Goal: Task Accomplishment & Management: Manage account settings

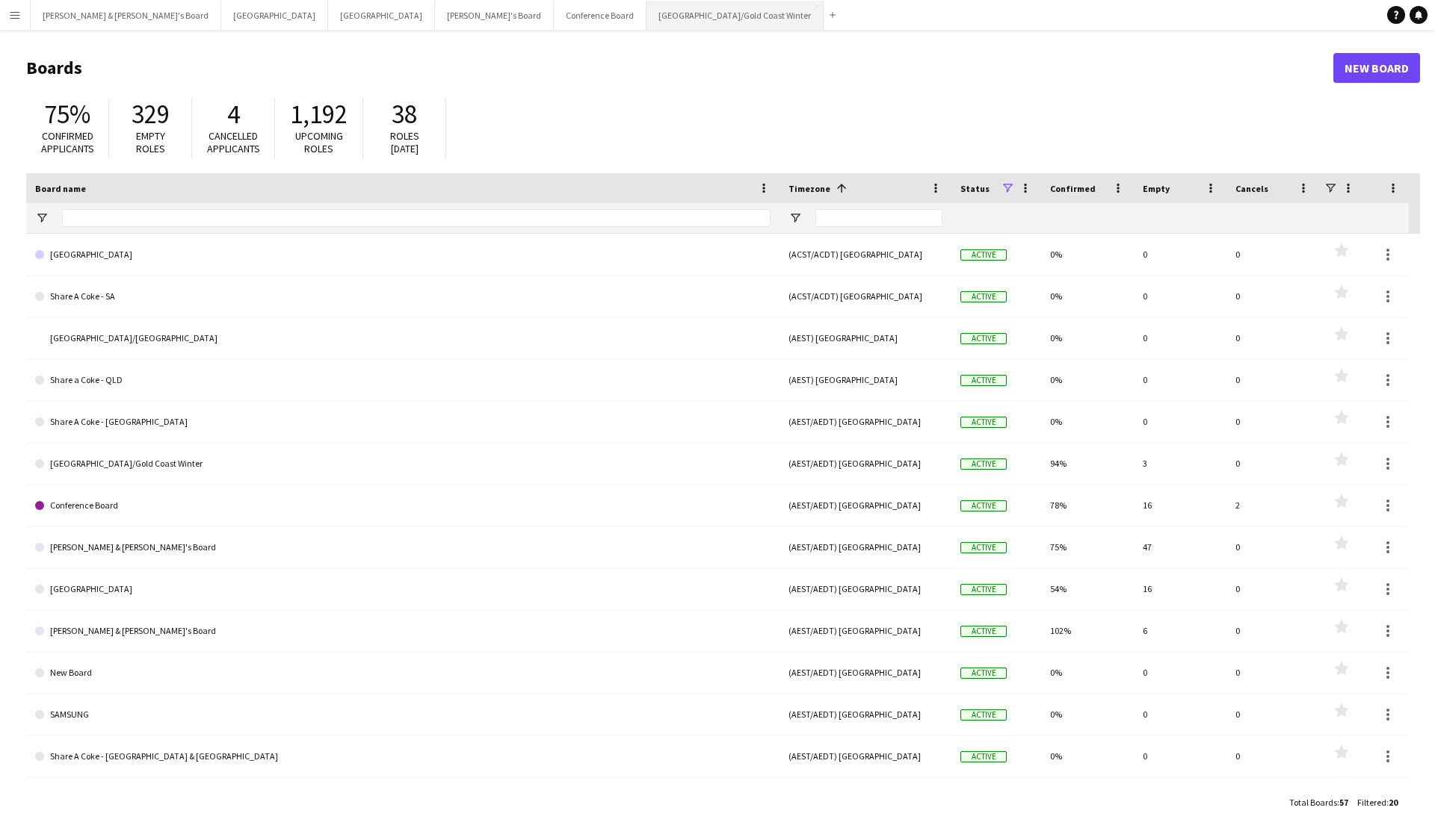
click at [647, 7] on button "Brisbane/Gold Coast Winter Close" at bounding box center [735, 15] width 177 height 29
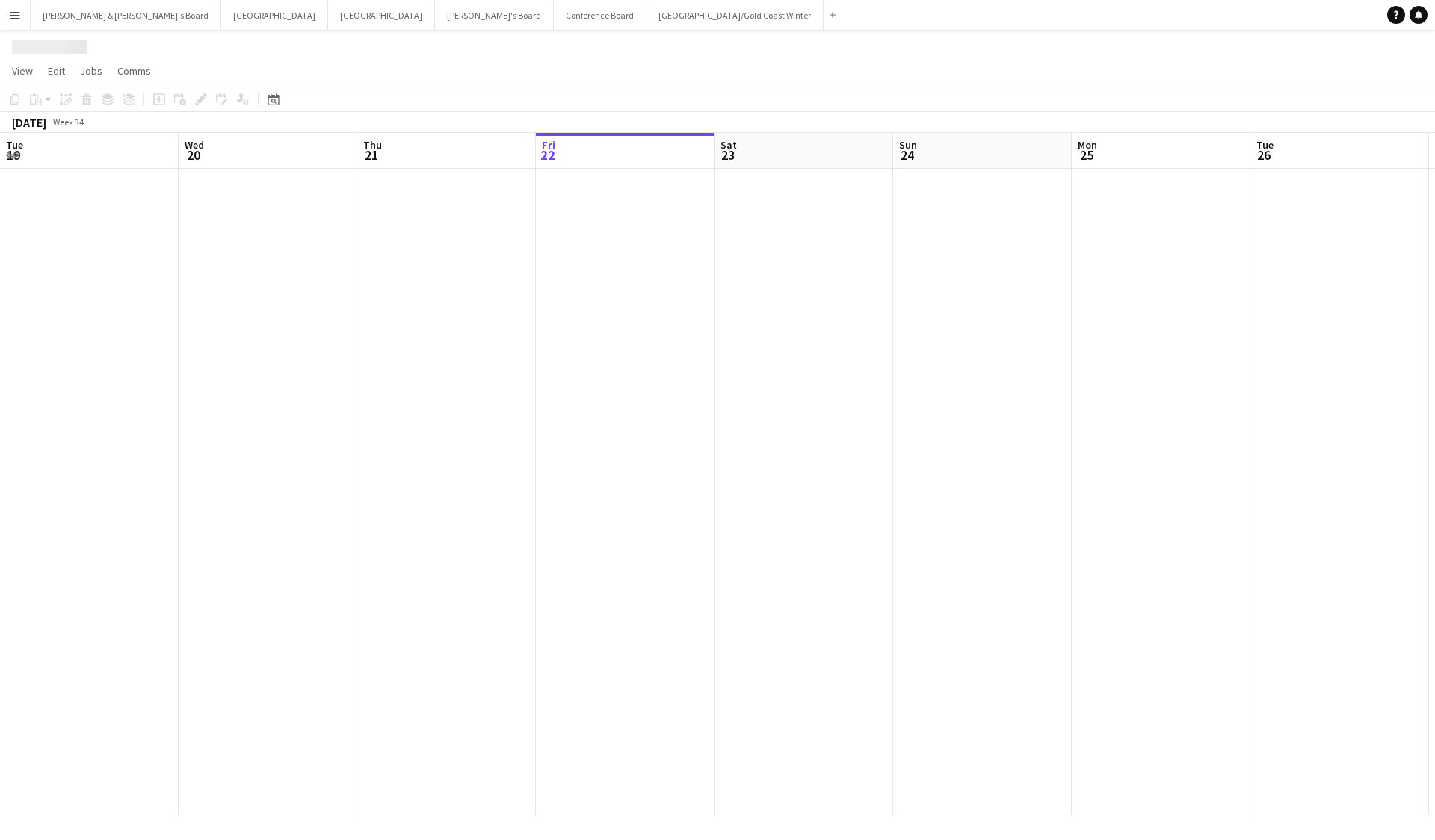
scroll to position [0, 357]
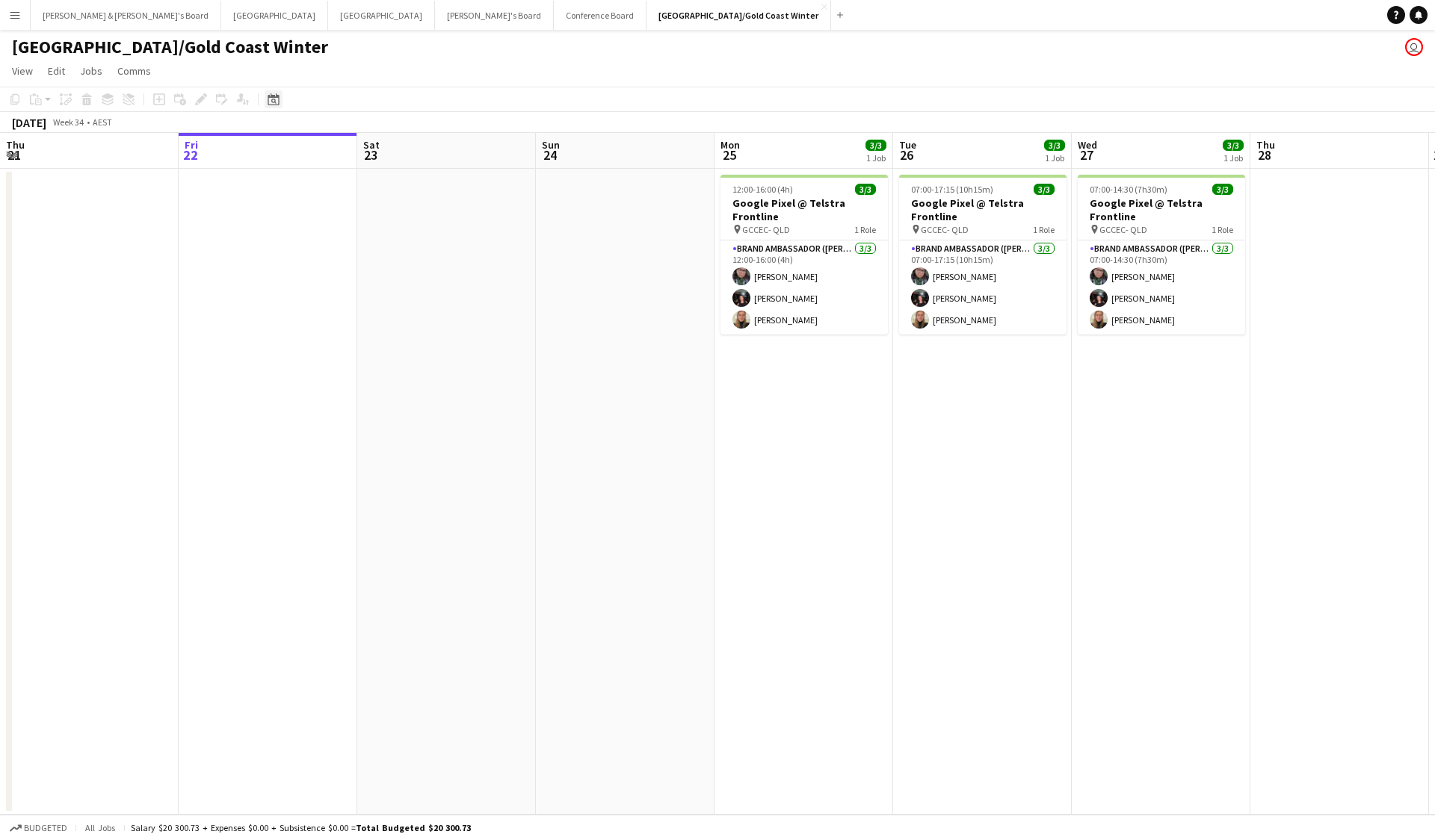
click at [274, 102] on icon at bounding box center [274, 101] width 5 height 5
click at [394, 161] on span "Next month" at bounding box center [394, 150] width 30 height 30
click at [290, 252] on span "9" at bounding box center [296, 247] width 18 height 18
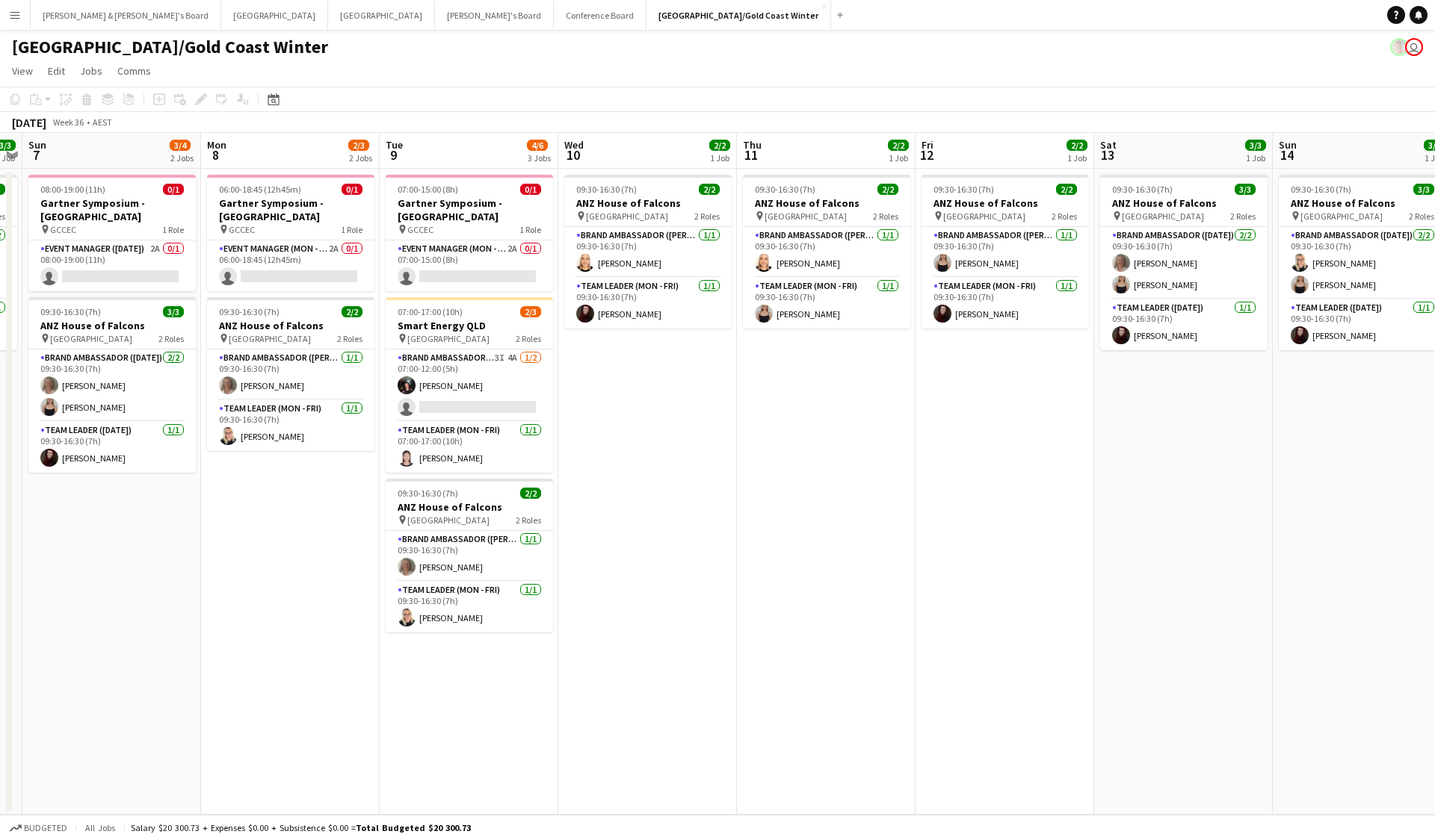
click at [467, 566] on app-date-cell "07:00-15:00 (8h) 0/1 Gartner Symposium - Gold Coast pin GCCEC 1 Role Event Mana…" at bounding box center [468, 492] width 179 height 646
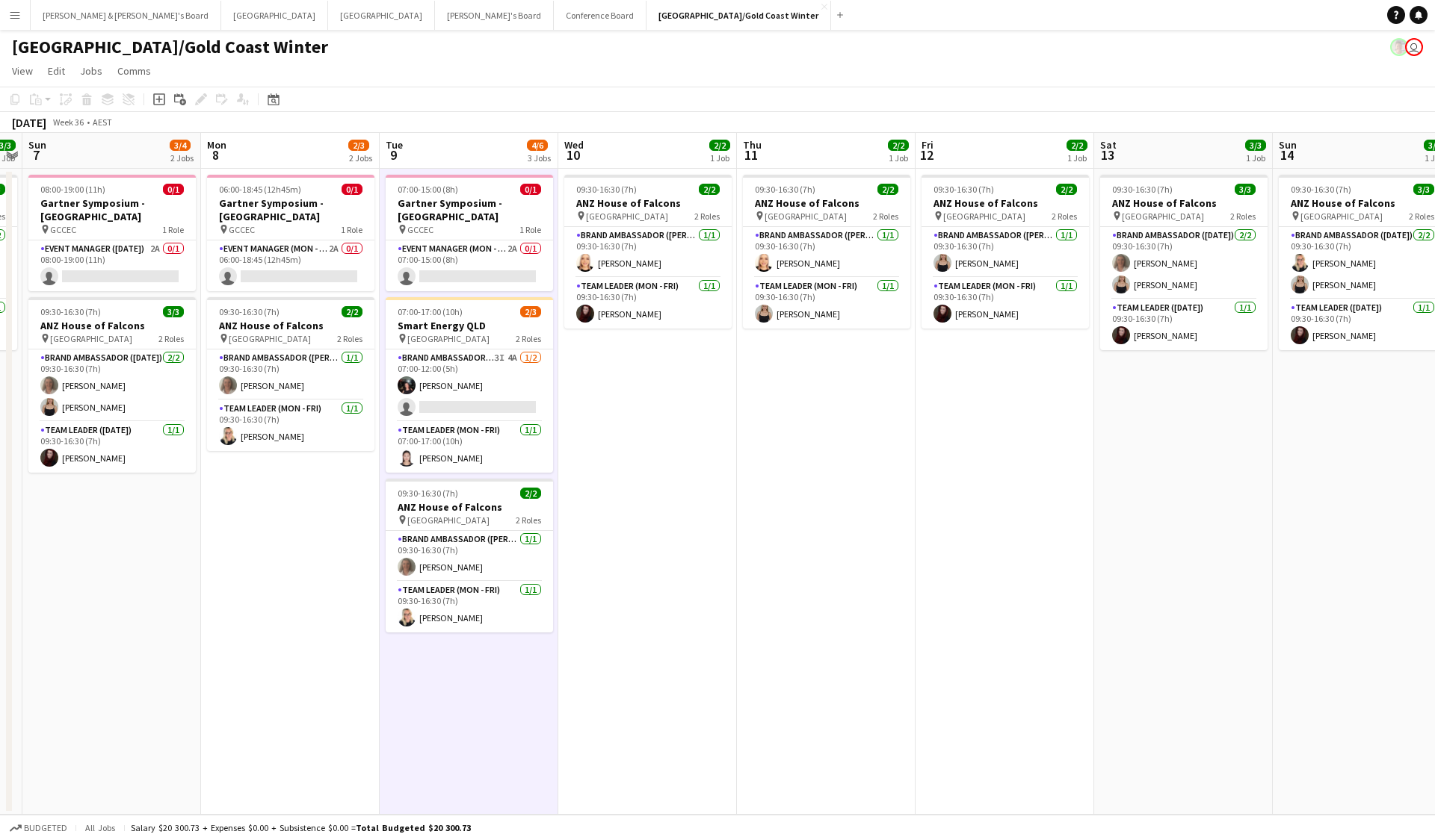
click at [311, 566] on app-date-cell "06:00-18:45 (12h45m) 0/1 Gartner Symposium - Gold Coast pin GCCEC 1 Role Event …" at bounding box center [290, 492] width 179 height 646
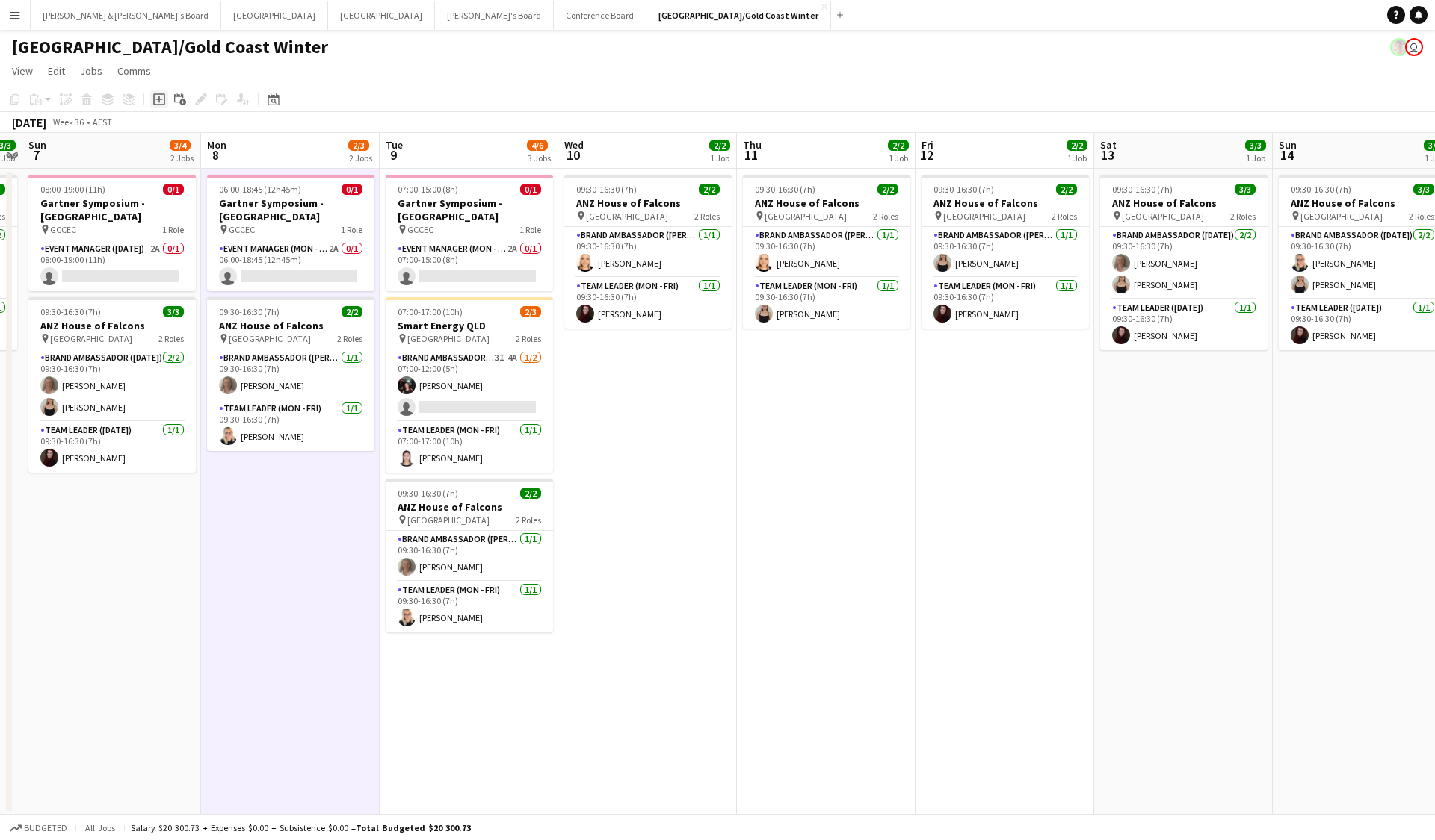
click at [158, 102] on icon "Add job" at bounding box center [159, 99] width 12 height 12
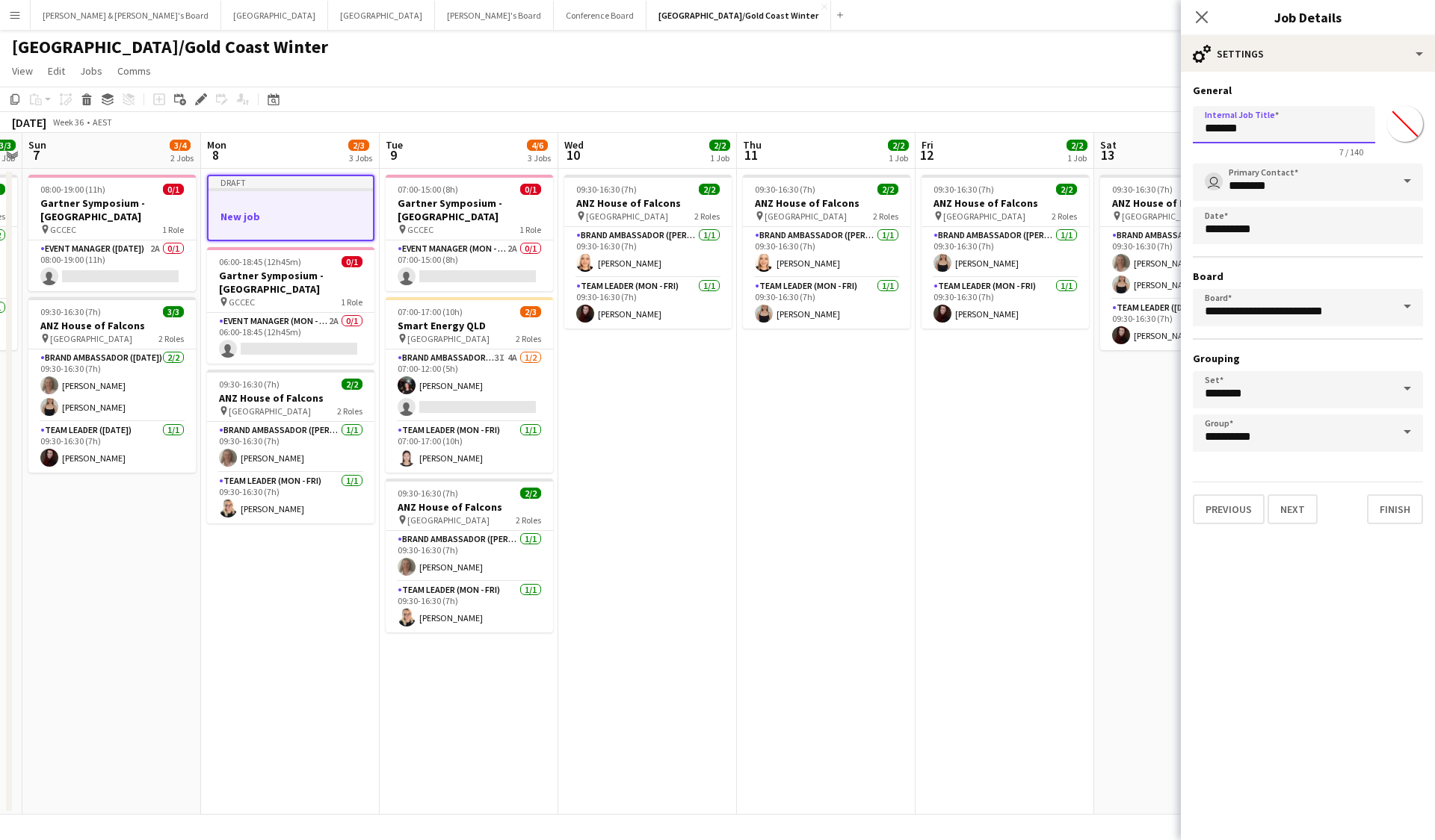
click at [988, 124] on input "*******" at bounding box center [1283, 125] width 182 height 38
type input "**********"
click at [988, 513] on button "Next" at bounding box center [1292, 509] width 50 height 30
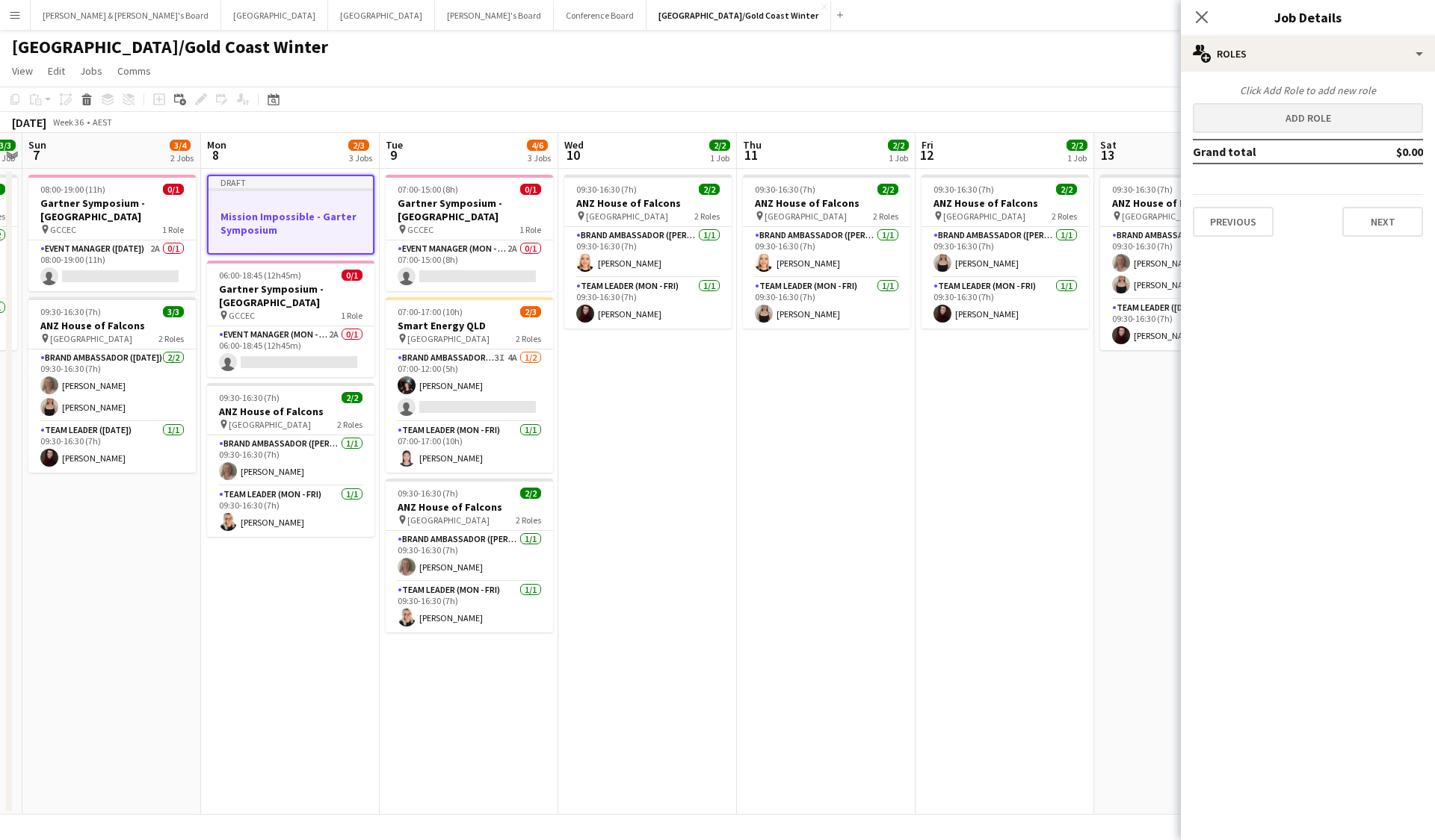
click at [988, 121] on button "Add role" at bounding box center [1307, 118] width 230 height 30
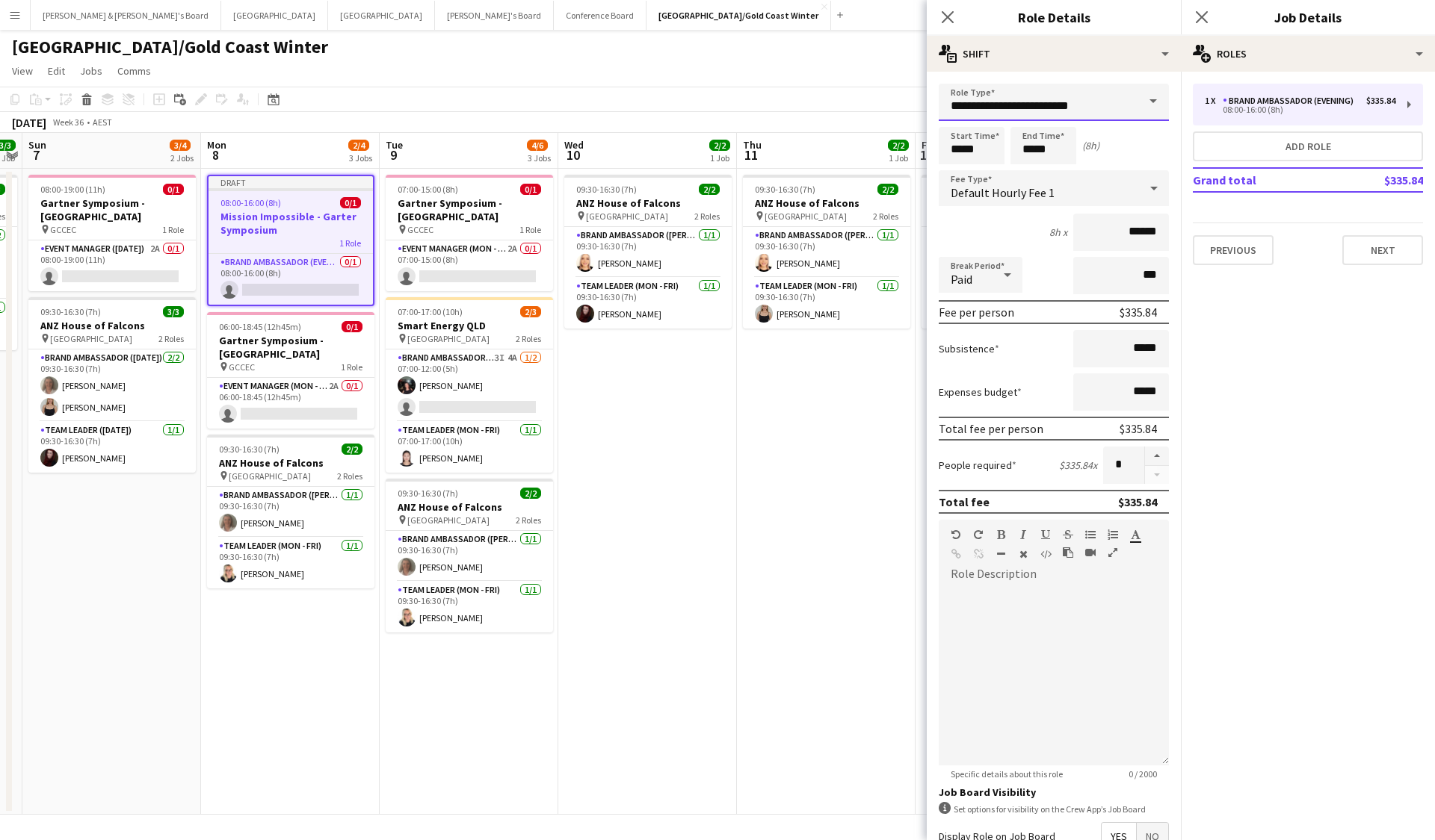
click at [988, 114] on input "**********" at bounding box center [1053, 102] width 230 height 38
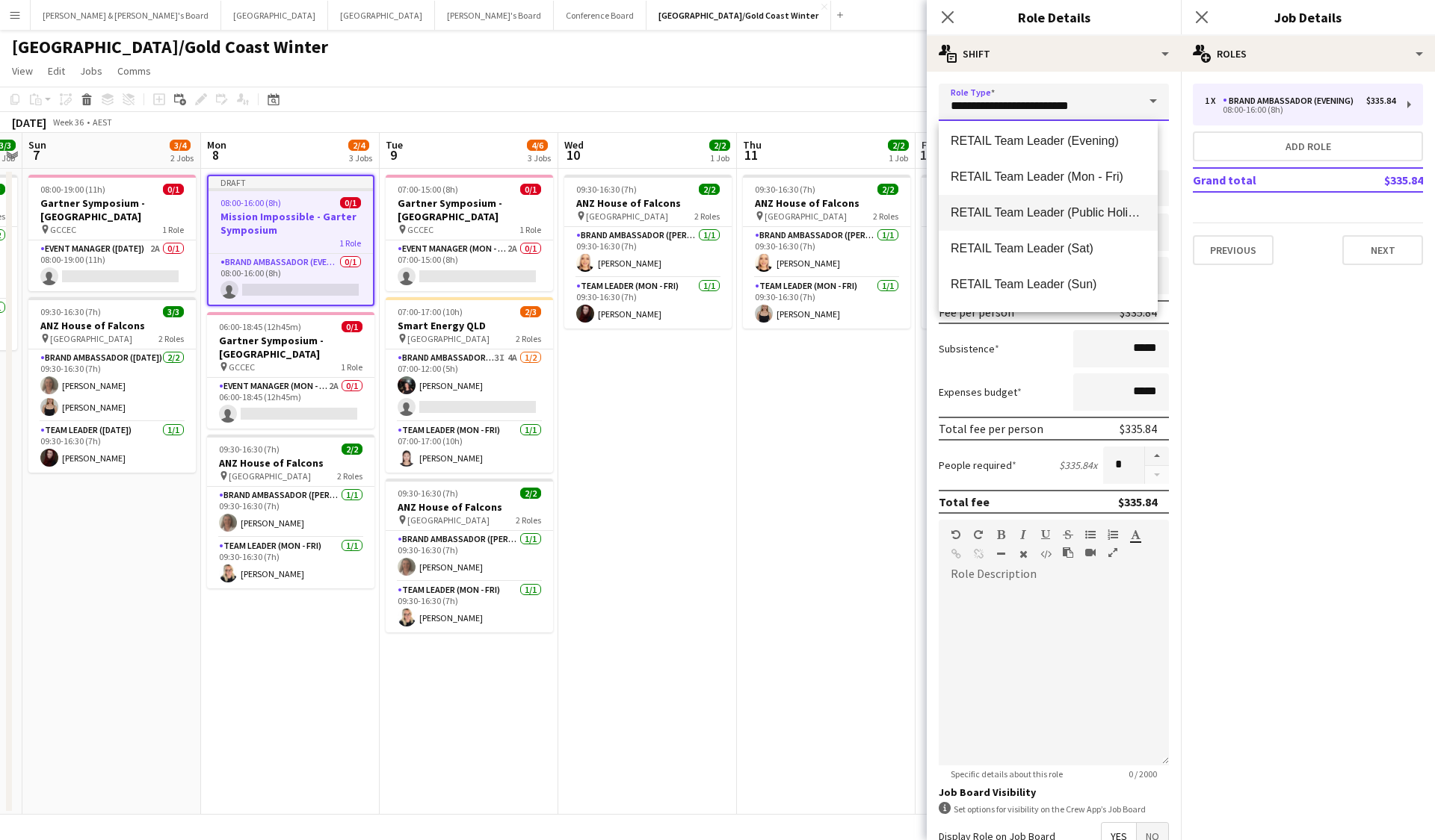
scroll to position [1434, 0]
click at [988, 222] on span "Team Leader (Mon - Fri)" at bounding box center [1048, 216] width 195 height 15
type input "**********"
type input "******"
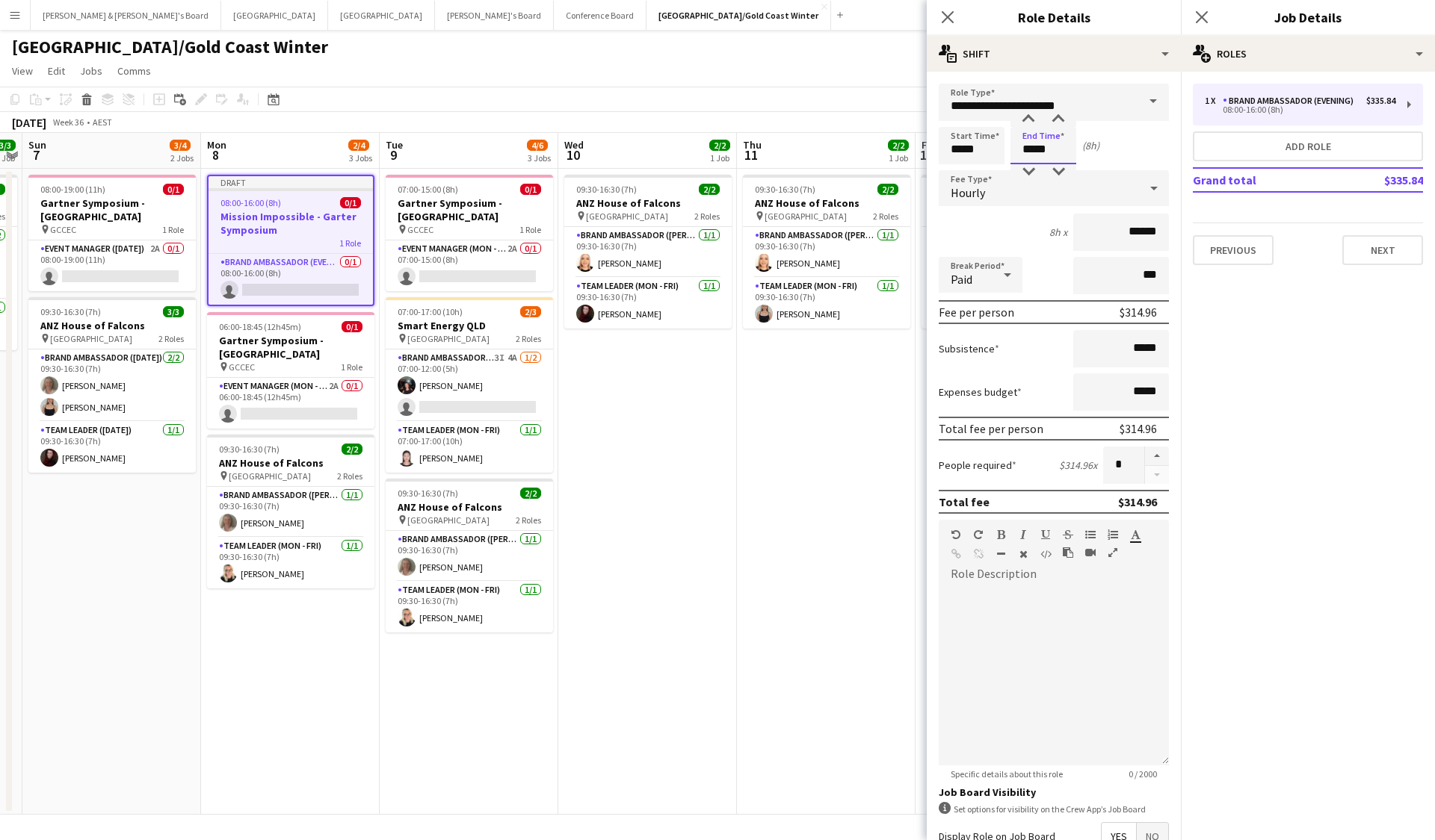
click at [988, 152] on input "*****" at bounding box center [1043, 146] width 66 height 38
click at [988, 180] on div "Hourly" at bounding box center [1039, 188] width 200 height 36
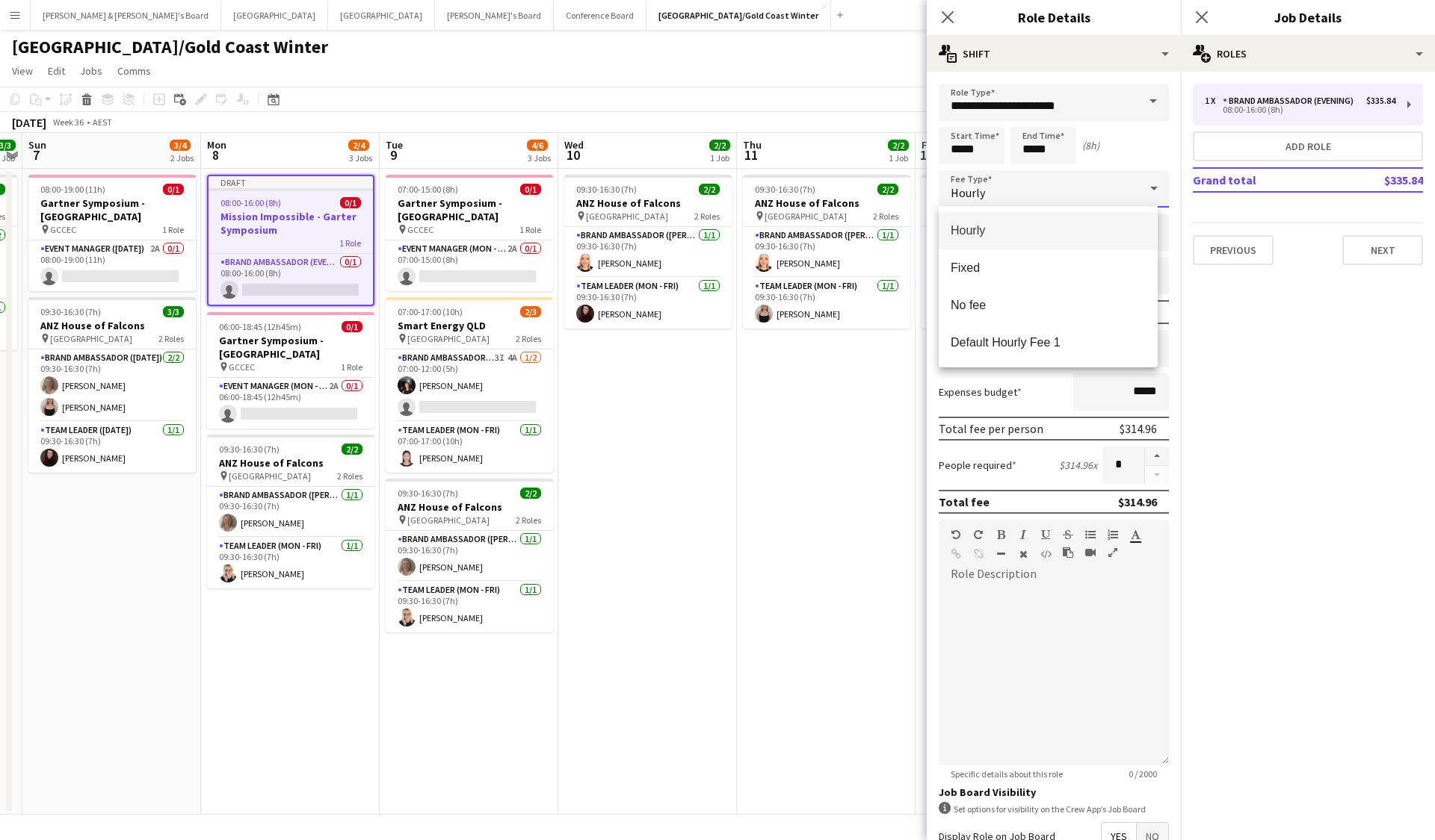
click at [988, 180] on div at bounding box center [718, 420] width 1435 height 840
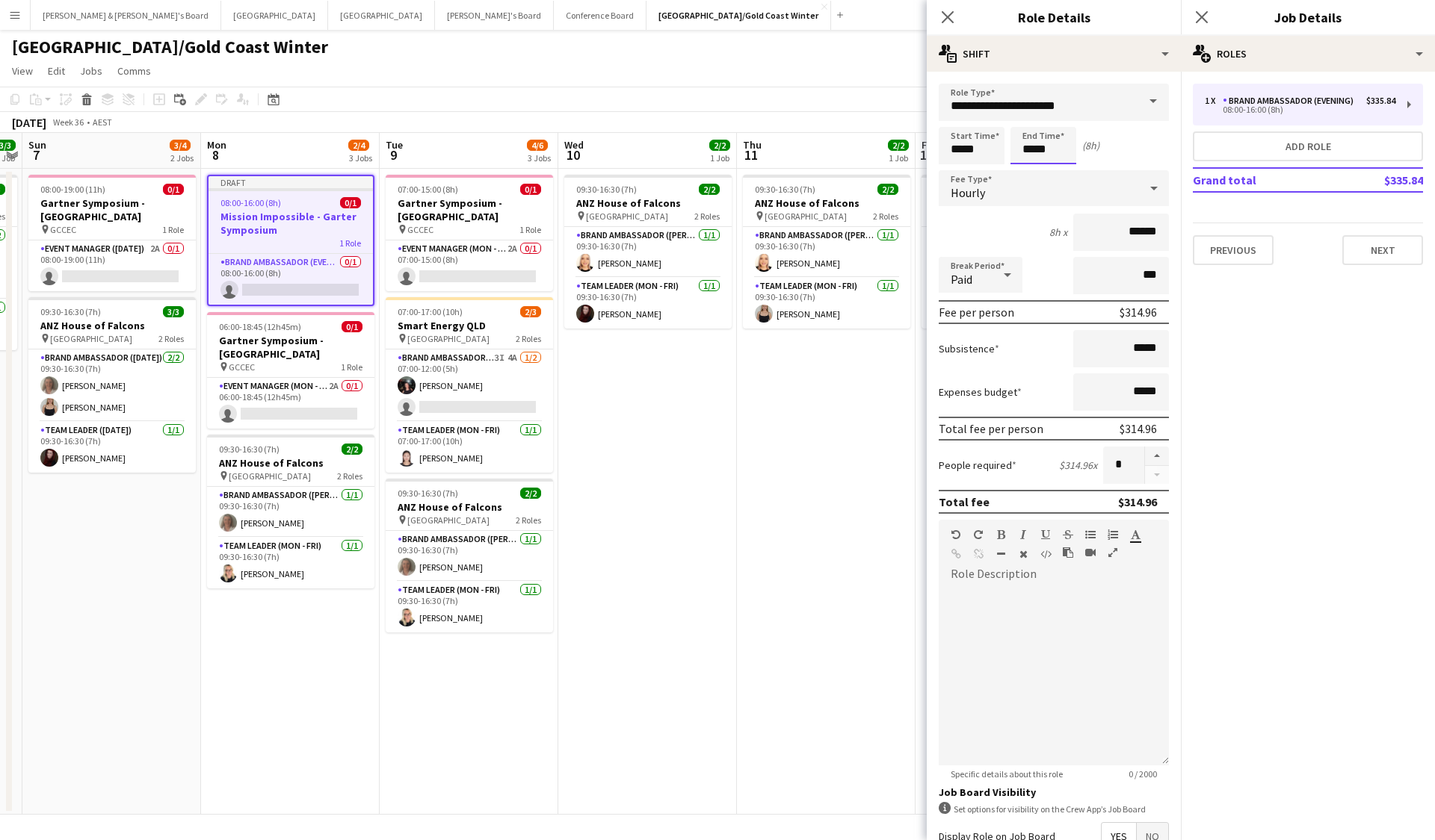
click at [988, 146] on input "*****" at bounding box center [1043, 146] width 66 height 38
click at [988, 166] on div at bounding box center [1028, 171] width 30 height 15
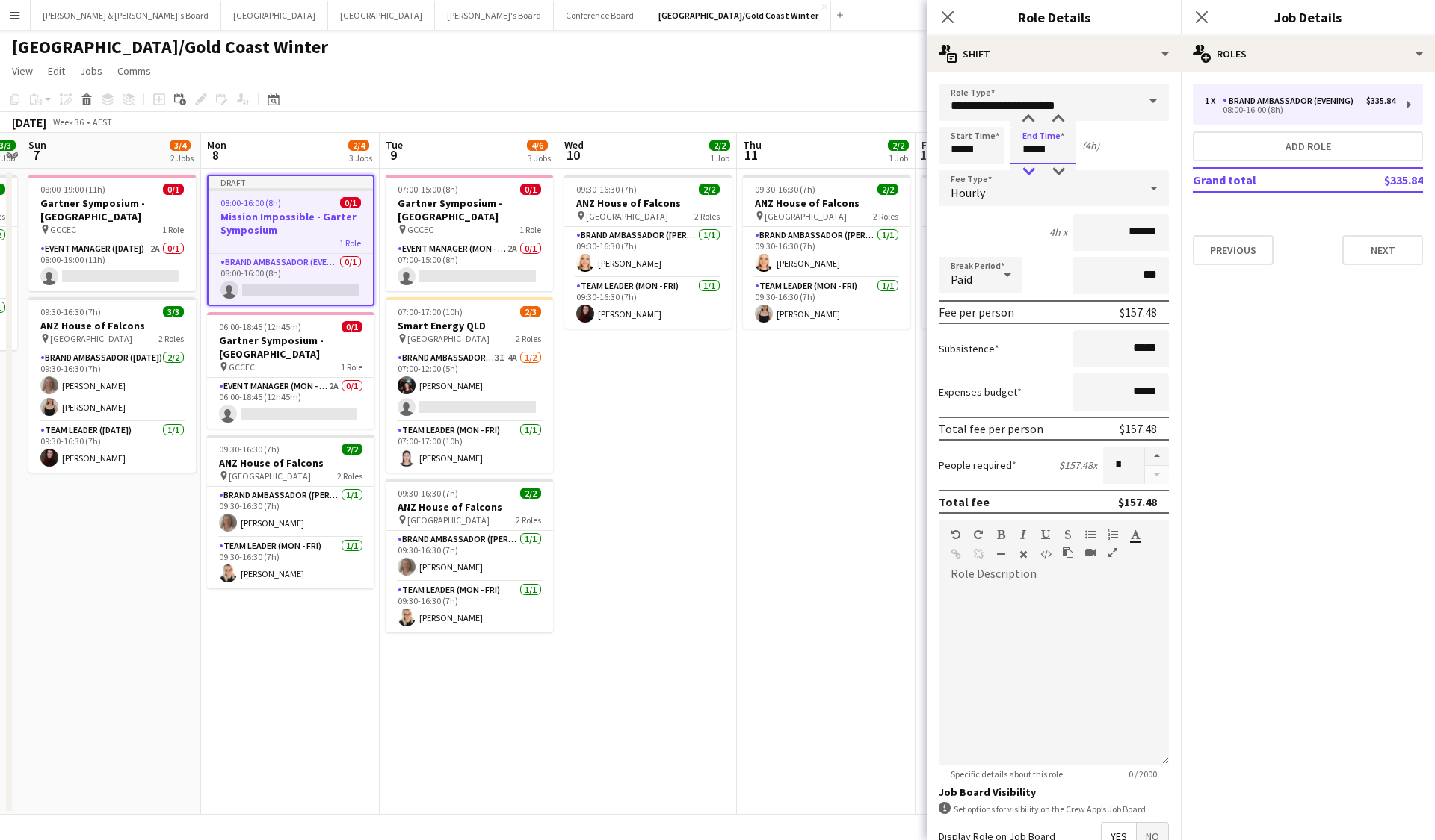
click at [988, 166] on div at bounding box center [1028, 171] width 30 height 15
type input "*****"
click at [988, 120] on div at bounding box center [1028, 119] width 30 height 15
click at [988, 160] on div "Start Time ***** End Time ***** (4h)" at bounding box center [1053, 146] width 230 height 38
click at [988, 142] on button "Add role" at bounding box center [1307, 146] width 230 height 30
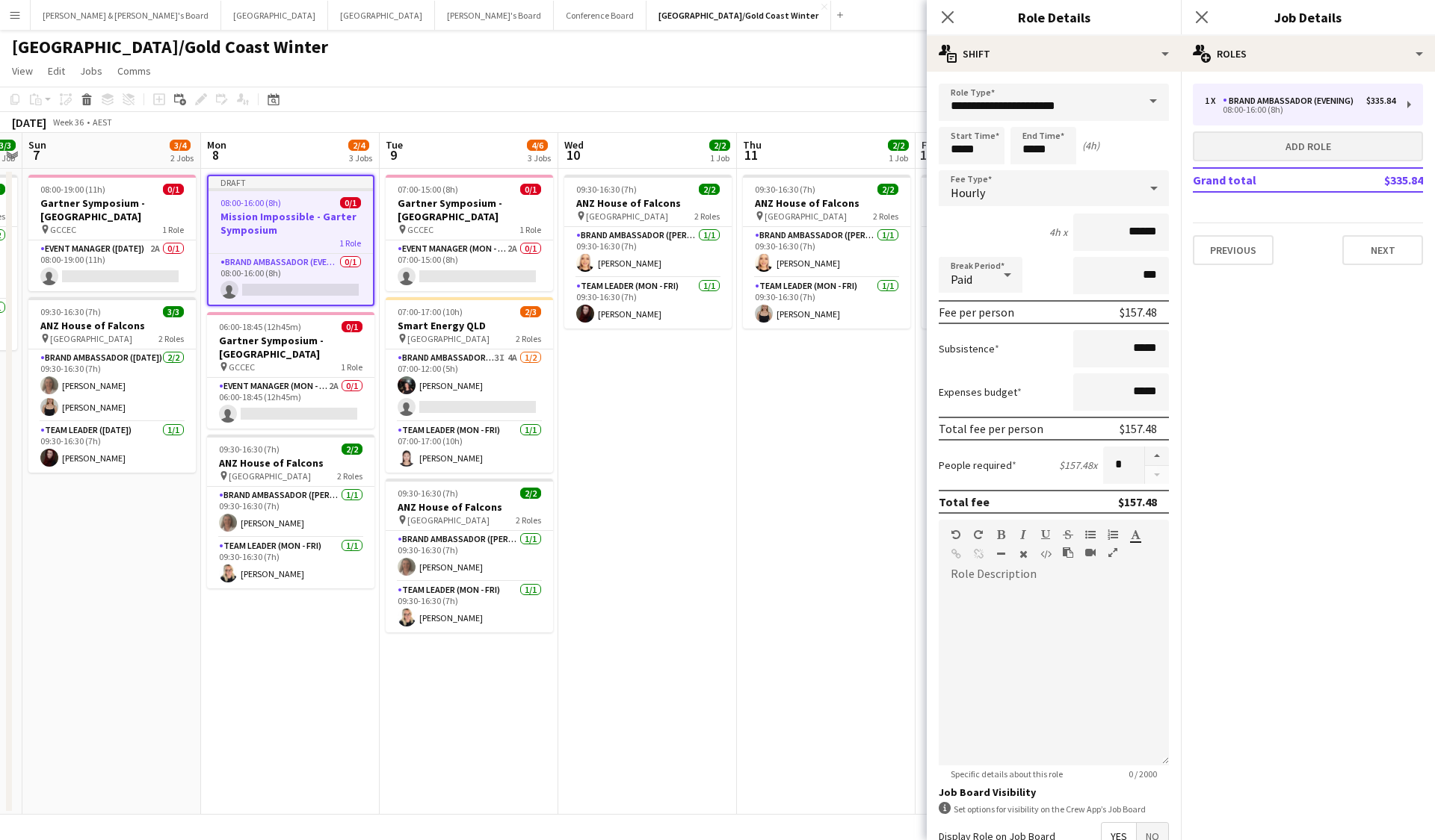
type input "**********"
type input "*****"
type input "******"
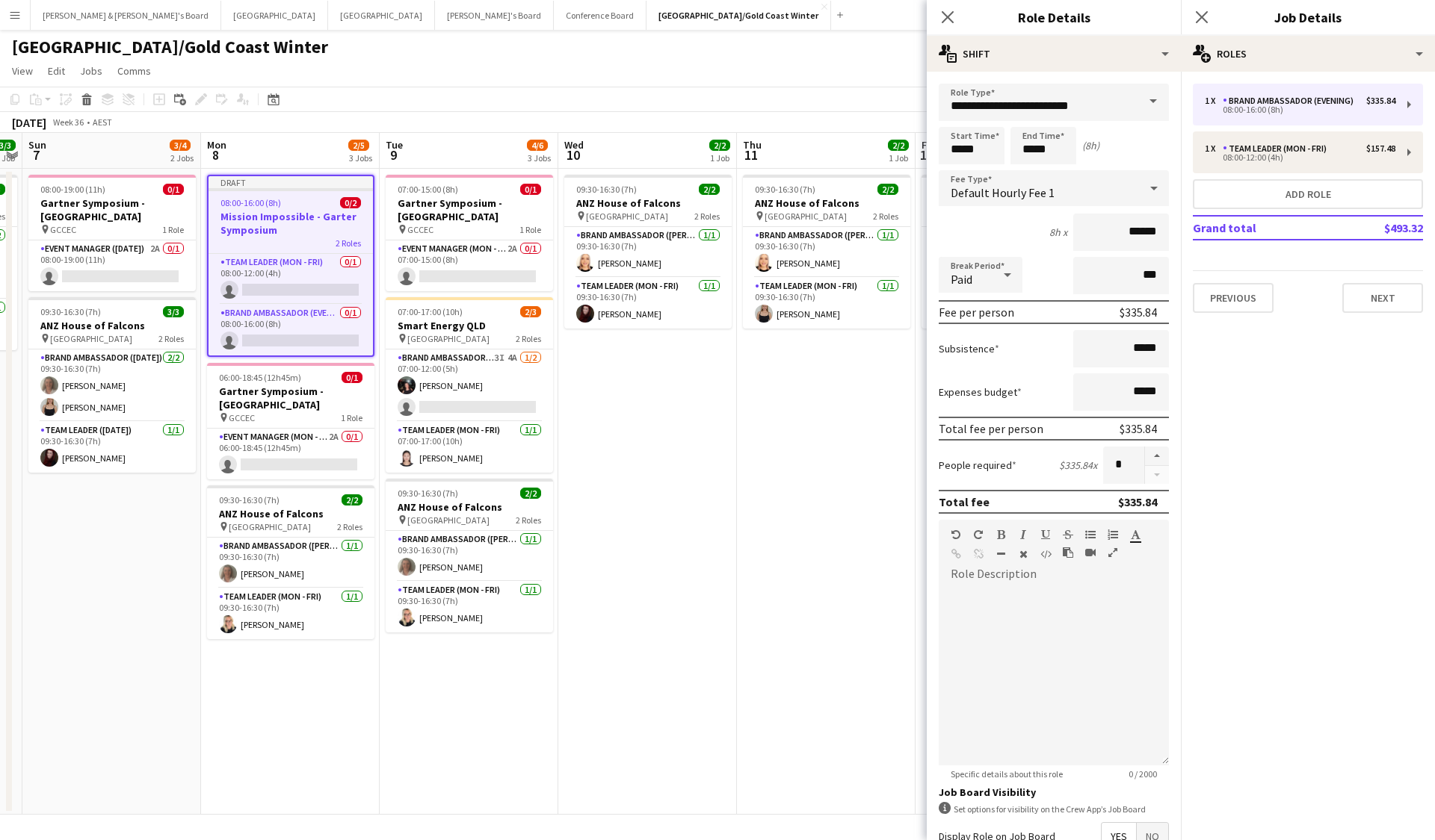
click at [988, 108] on span at bounding box center [1152, 102] width 32 height 36
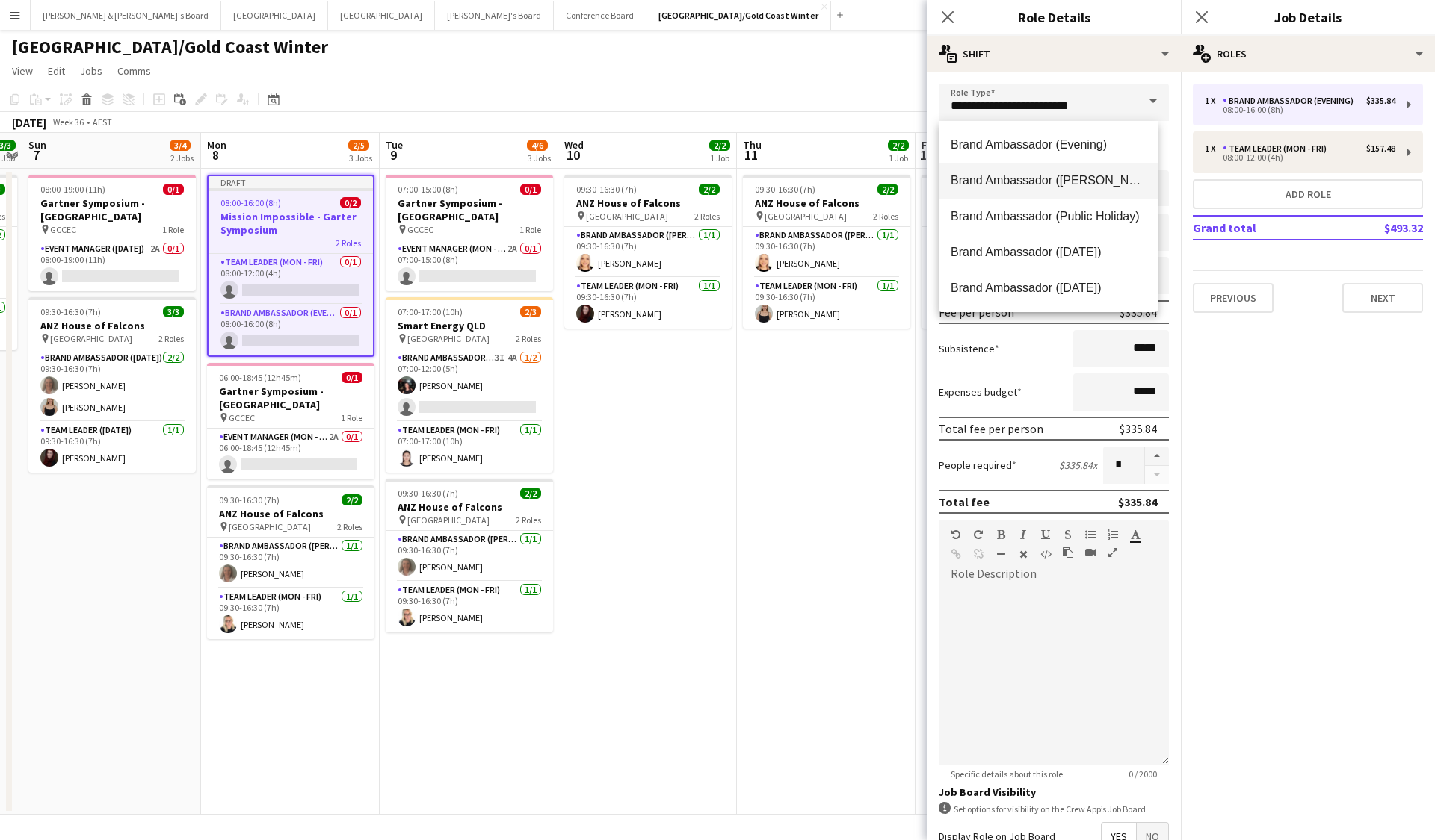
click at [988, 190] on mat-option "Brand Ambassador ([PERSON_NAME])" at bounding box center [1048, 181] width 219 height 36
type input "**********"
type input "******"
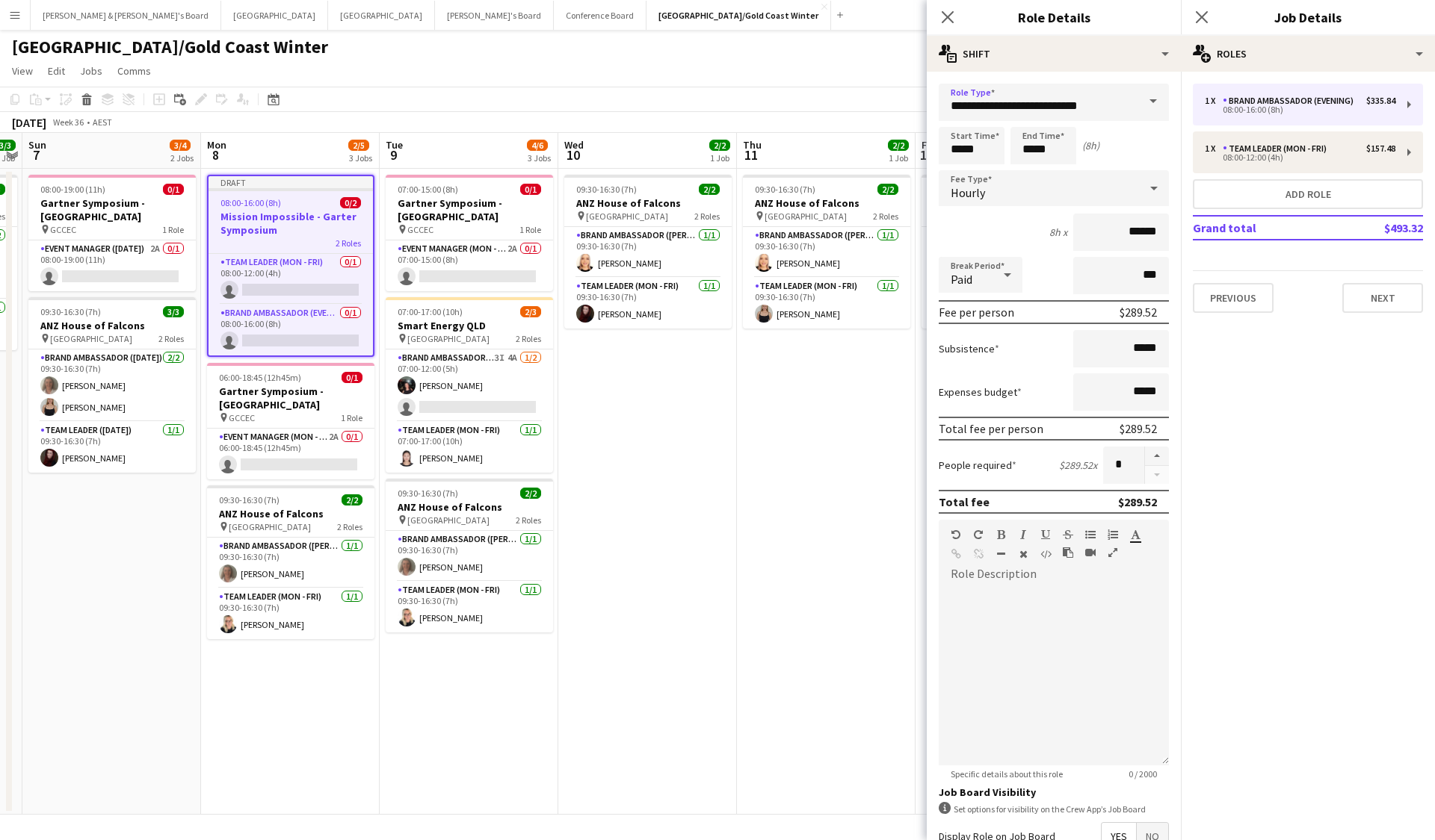
click at [988, 146] on div "Start Time ***** End Time ***** (8h)" at bounding box center [1053, 146] width 230 height 38
drag, startPoint x: 1013, startPoint y: 148, endPoint x: 1033, endPoint y: 148, distance: 20.0
click at [988, 148] on input "*****" at bounding box center [1043, 146] width 66 height 38
type input "*****"
click at [988, 456] on button "button" at bounding box center [1157, 456] width 24 height 20
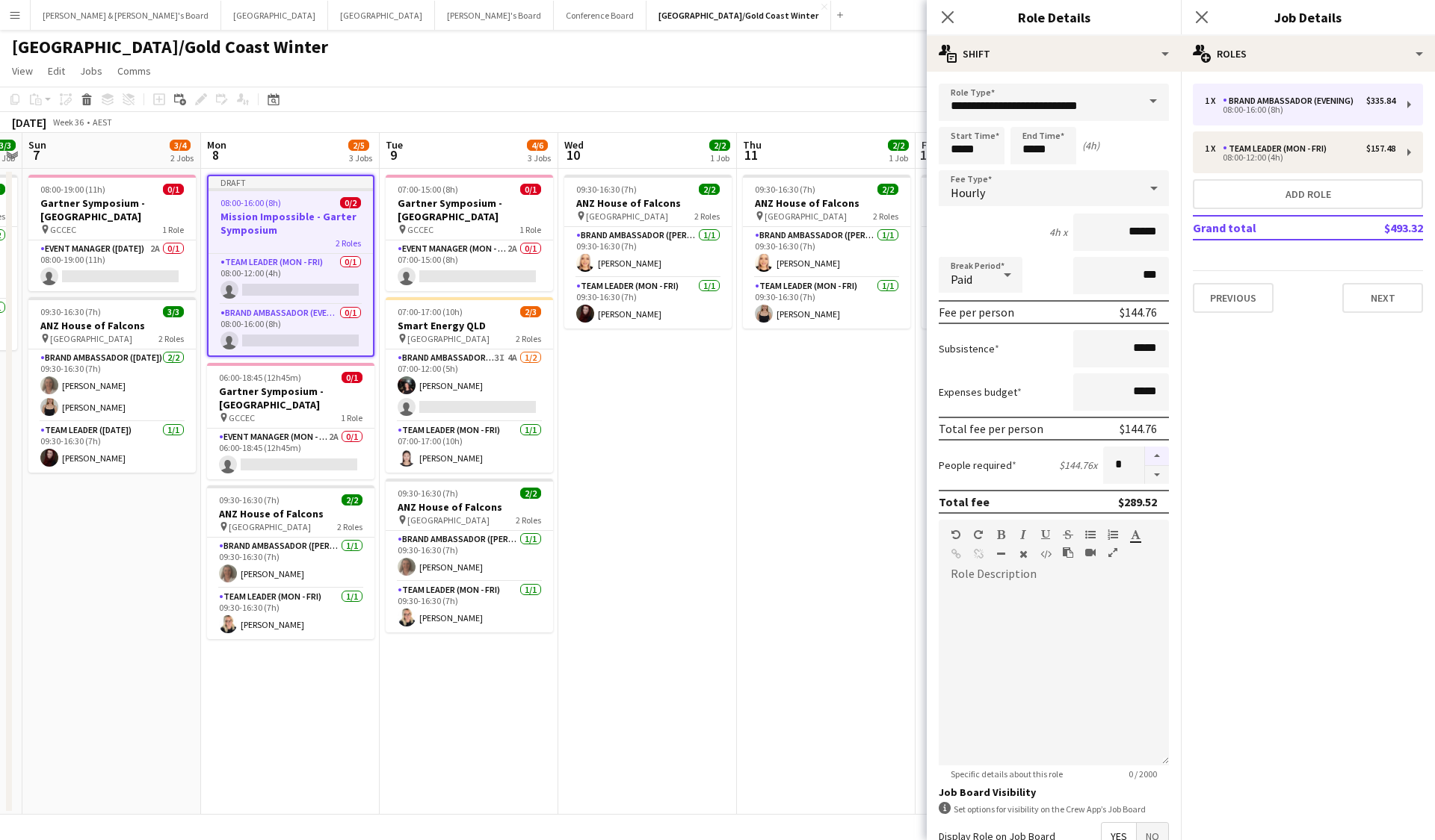
click at [988, 456] on button "button" at bounding box center [1157, 456] width 24 height 20
type input "*"
click at [988, 291] on button "Next" at bounding box center [1382, 298] width 80 height 30
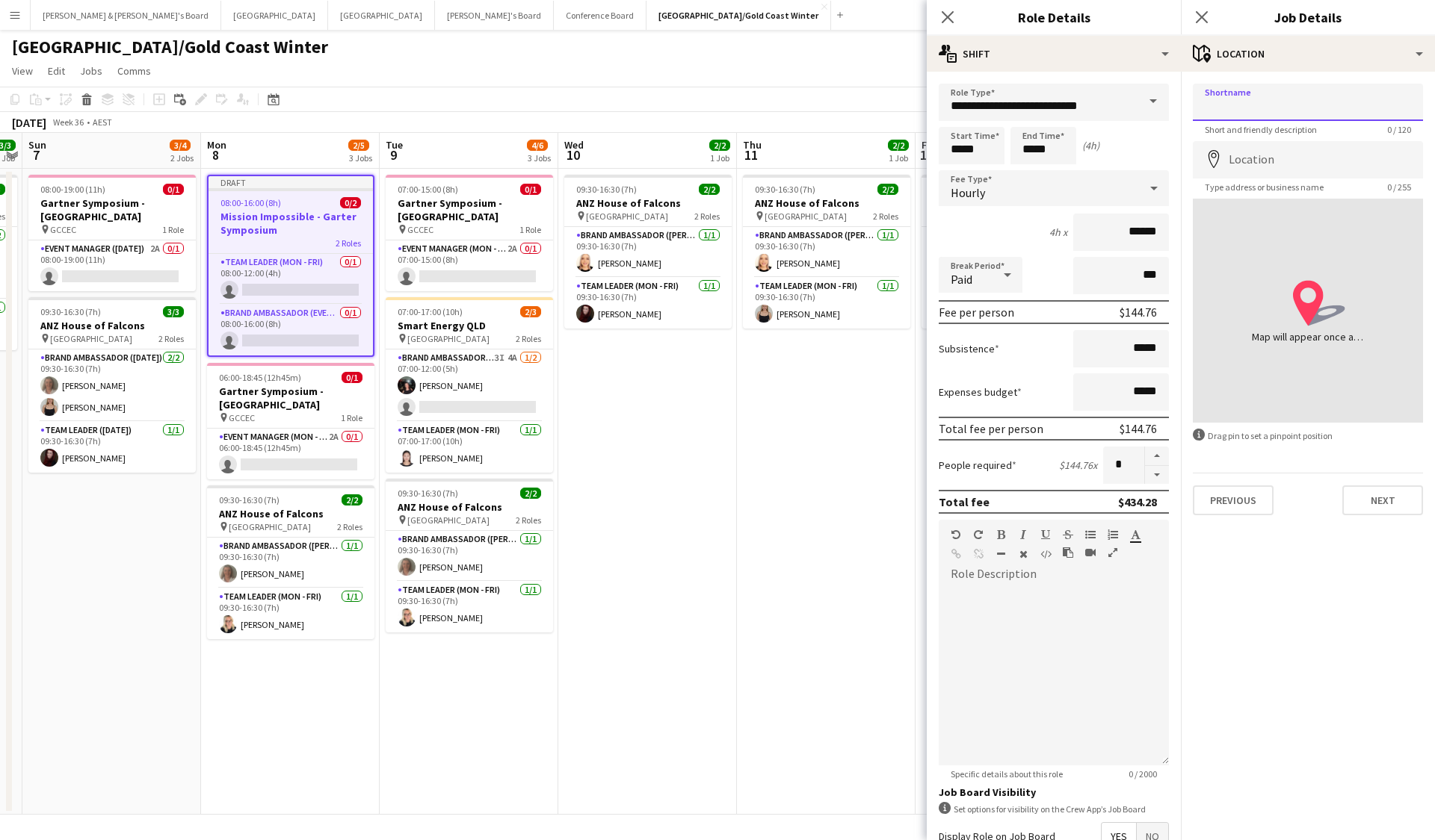
paste input "**********"
type input "**********"
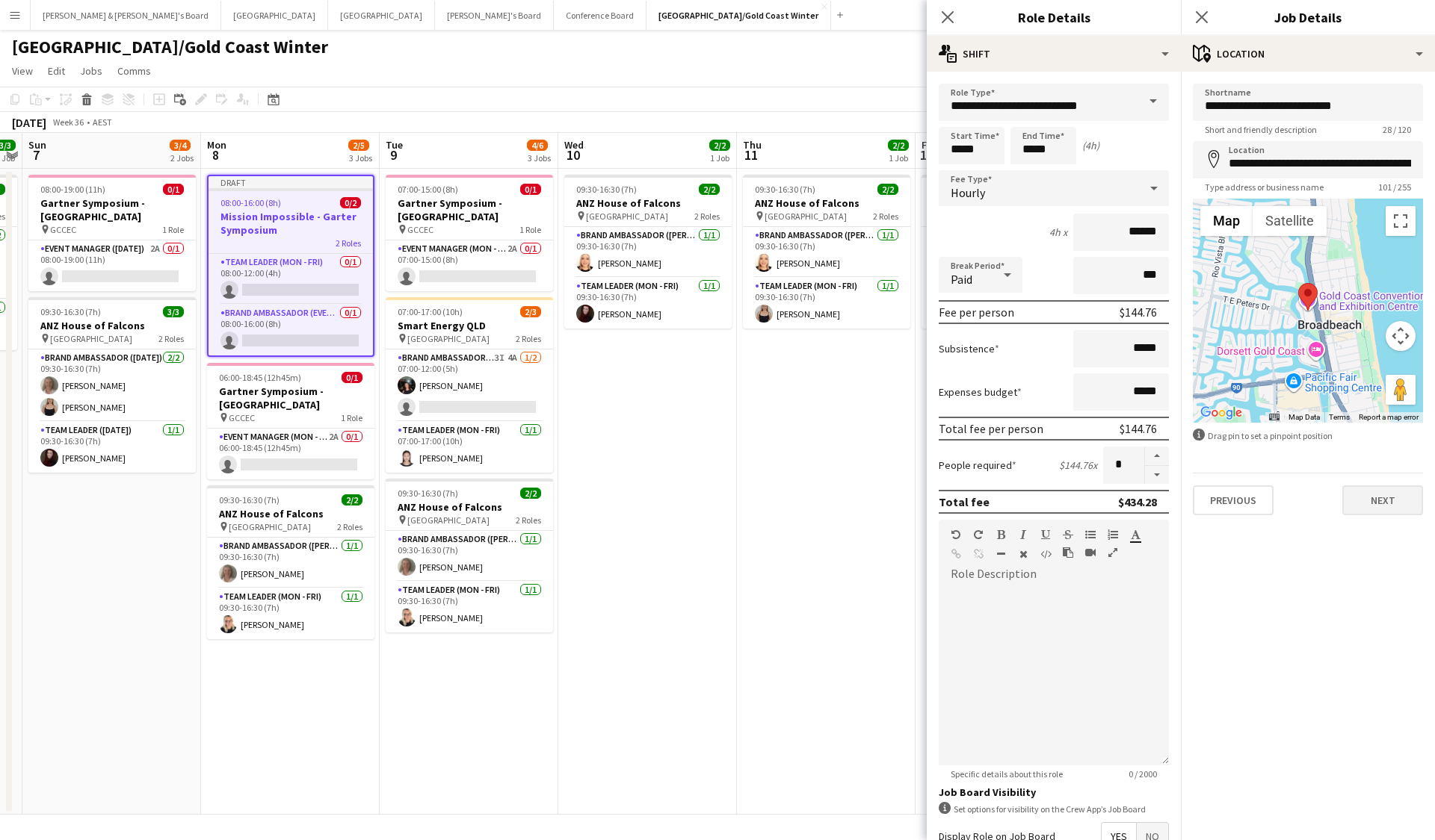
click at [988, 499] on button "Next" at bounding box center [1382, 500] width 80 height 30
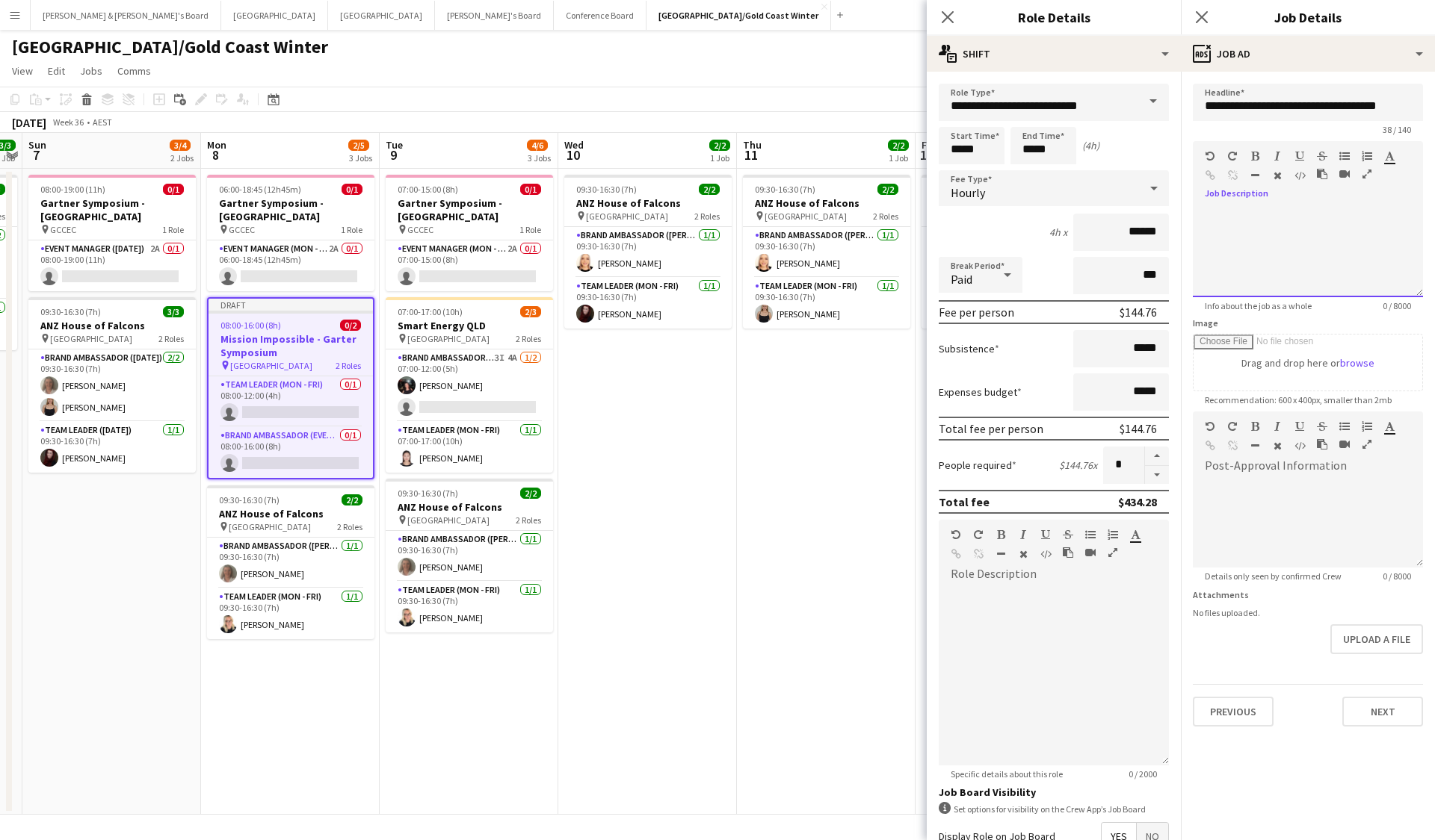
click at [988, 219] on div at bounding box center [1307, 252] width 230 height 90
paste div
drag, startPoint x: 1381, startPoint y: 243, endPoint x: 1384, endPoint y: 254, distance: 11.4
click at [988, 254] on li "**********" at bounding box center [1315, 237] width 169 height 60
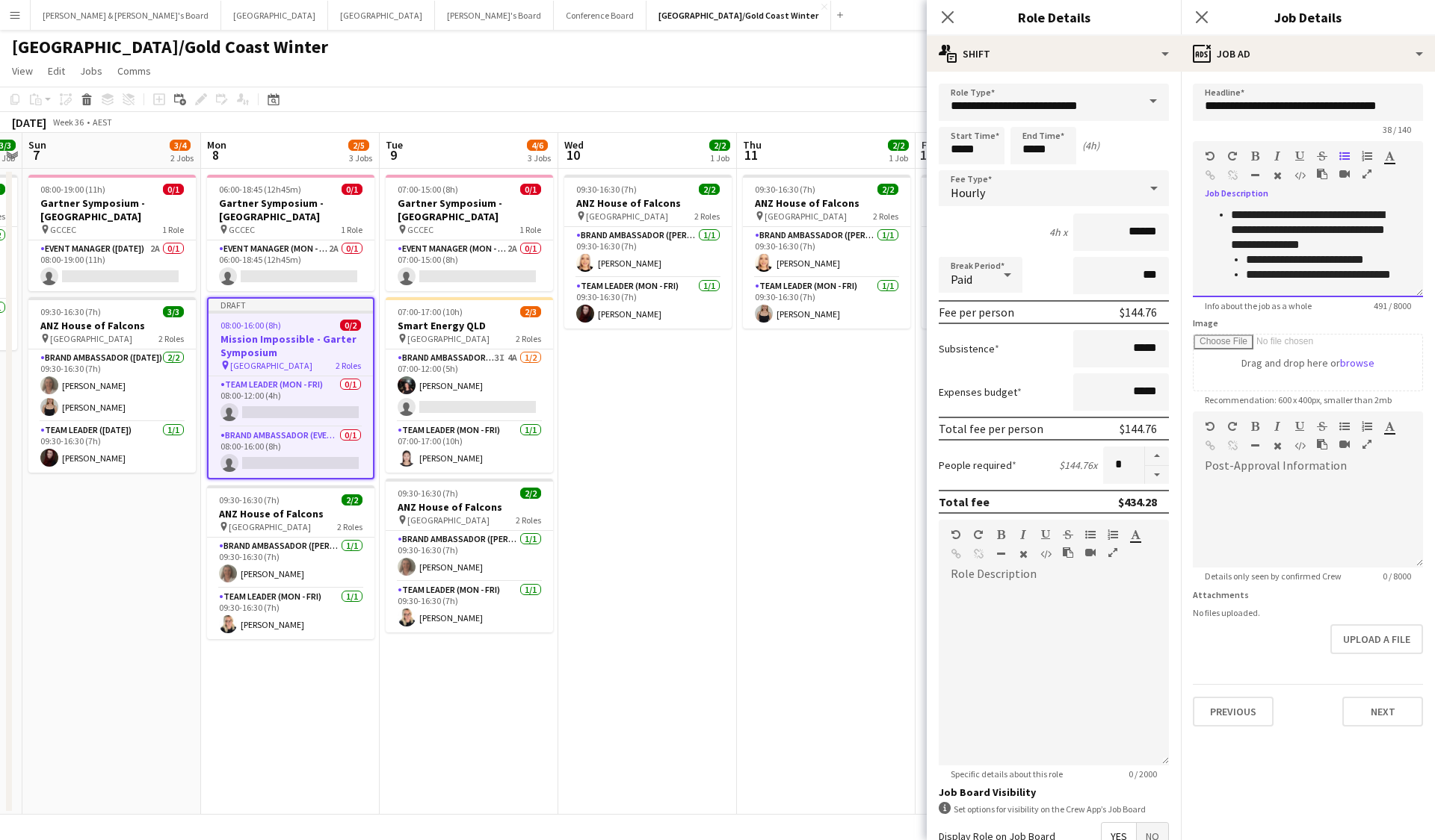
drag, startPoint x: 1229, startPoint y: 218, endPoint x: 1204, endPoint y: 218, distance: 25.0
click at [988, 218] on ul "**********" at bounding box center [1307, 274] width 206 height 134
click at [988, 209] on li "**********" at bounding box center [1315, 230] width 169 height 44
click at [988, 247] on li "**********" at bounding box center [1315, 230] width 169 height 44
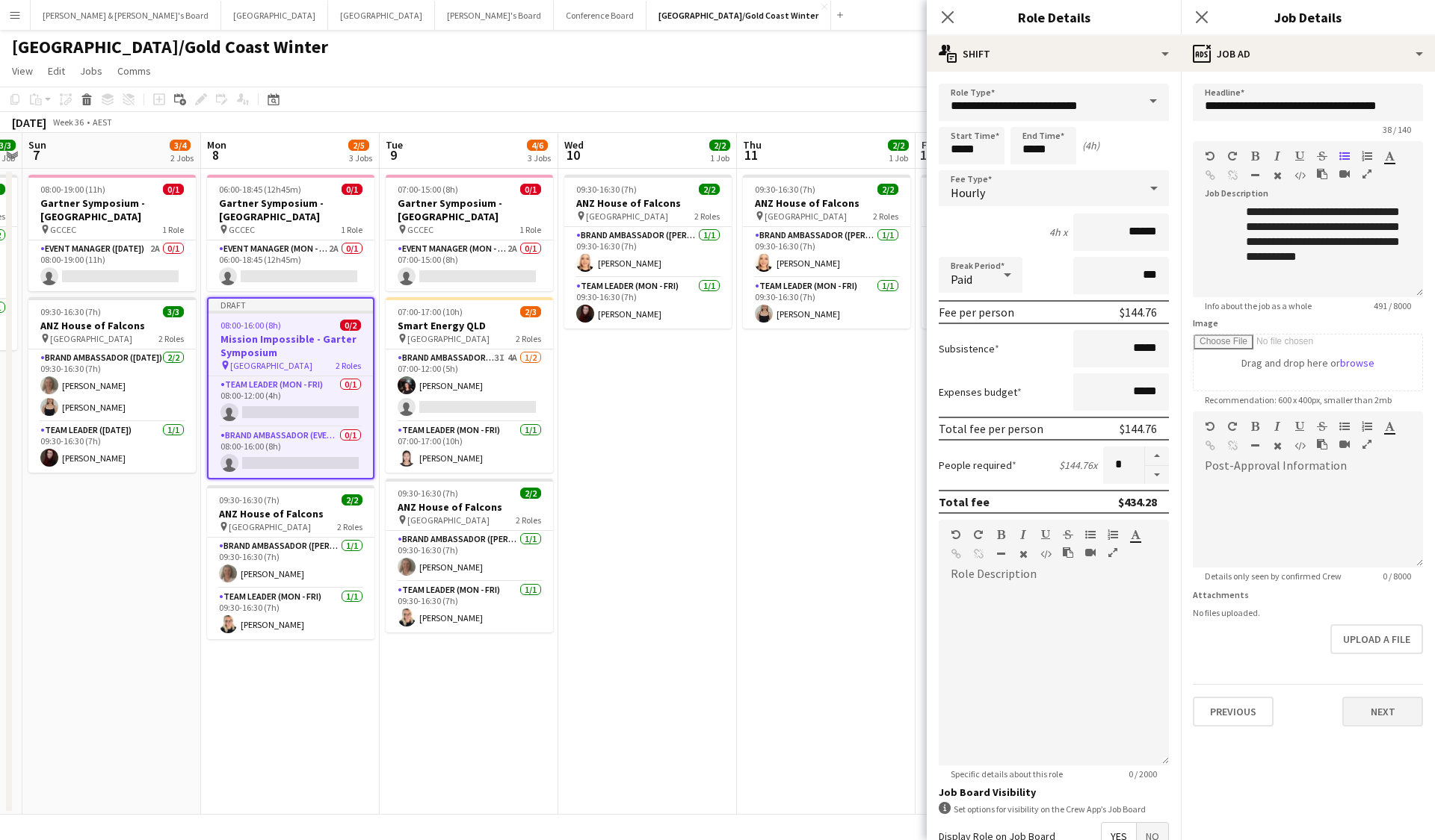
click at [988, 566] on button "Next" at bounding box center [1382, 711] width 80 height 30
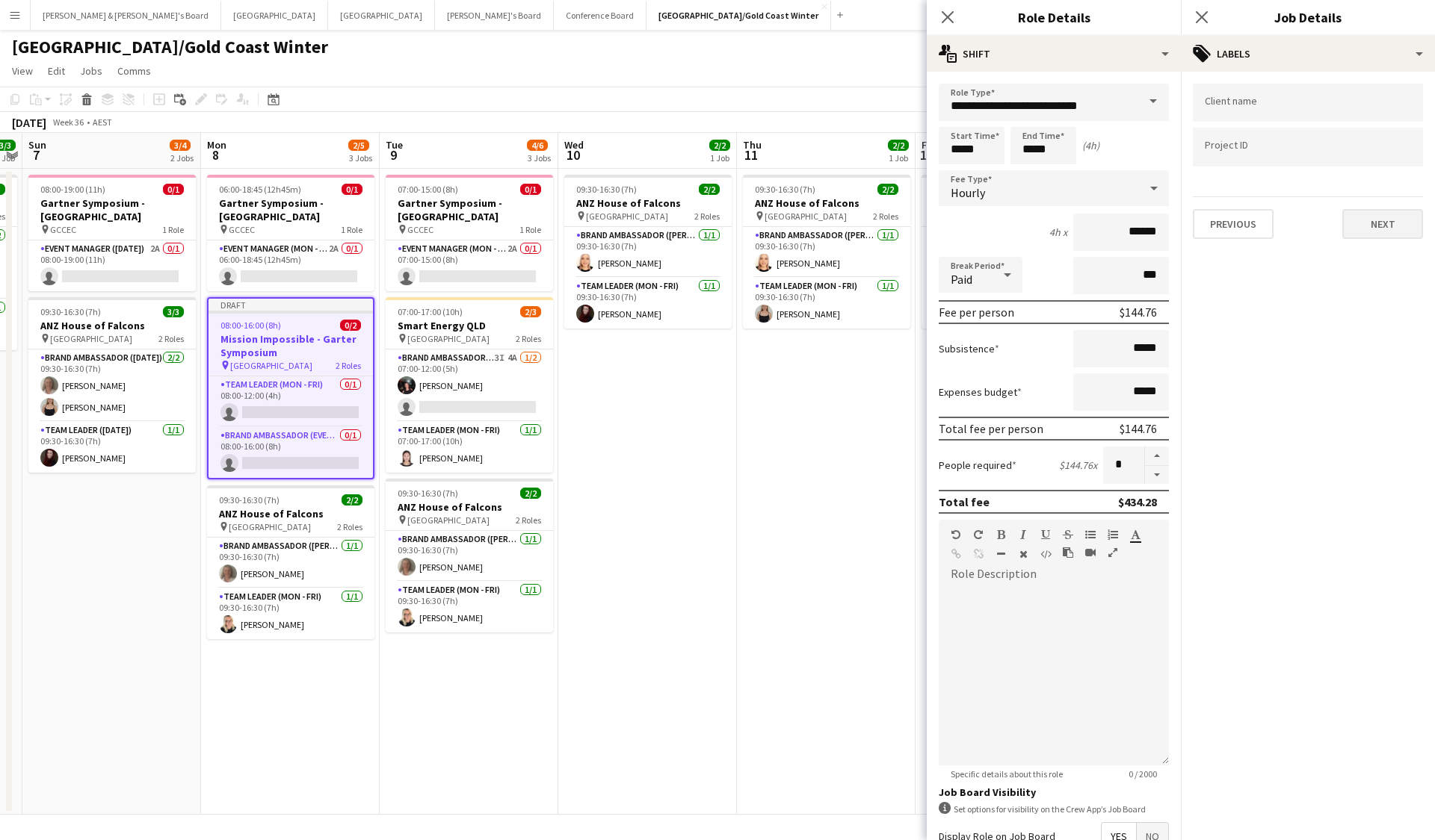
click at [988, 227] on button "Next" at bounding box center [1382, 224] width 80 height 30
click at [988, 166] on button "Next" at bounding box center [1382, 155] width 80 height 30
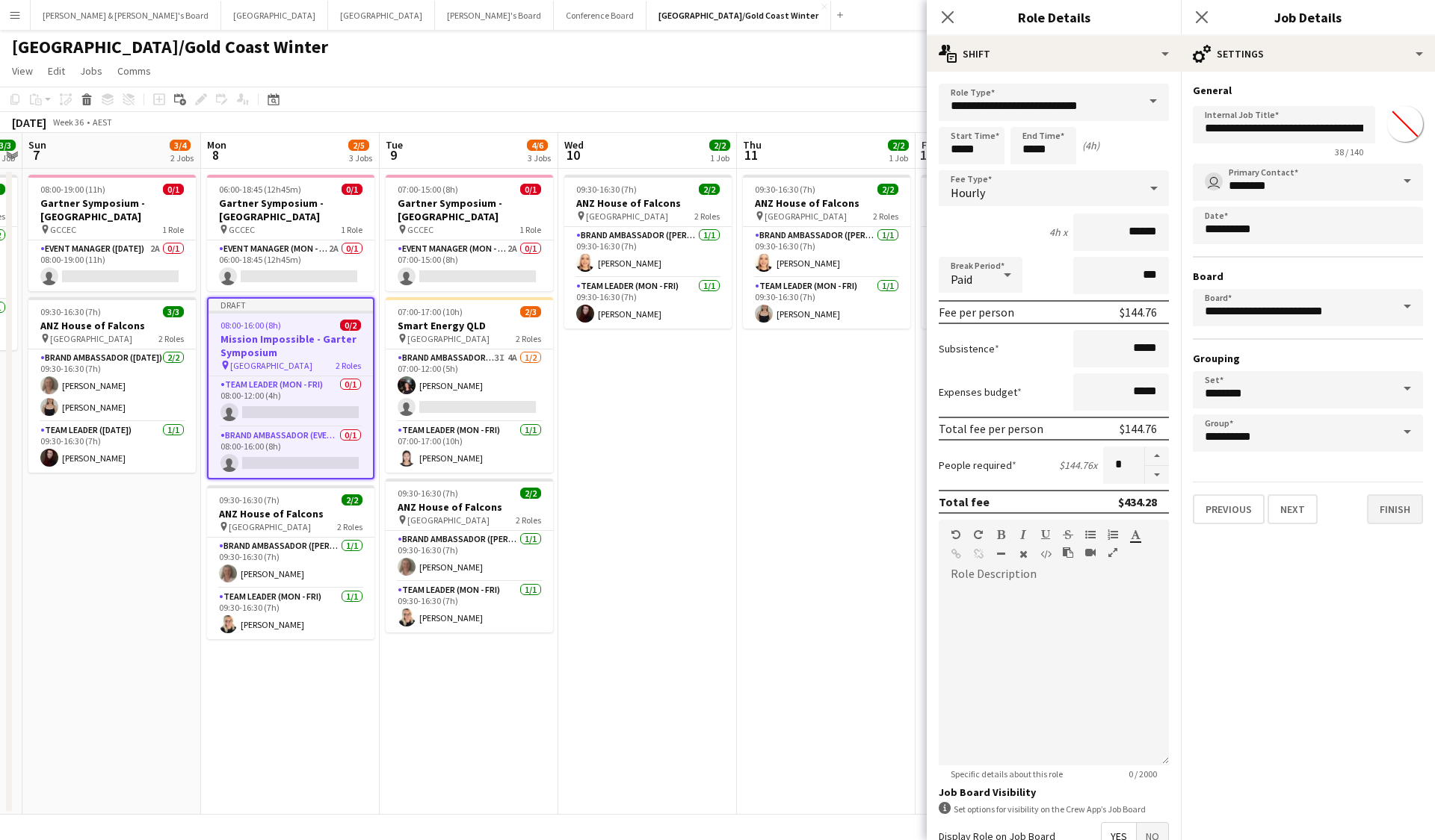
click at [988, 506] on button "Finish" at bounding box center [1395, 509] width 56 height 30
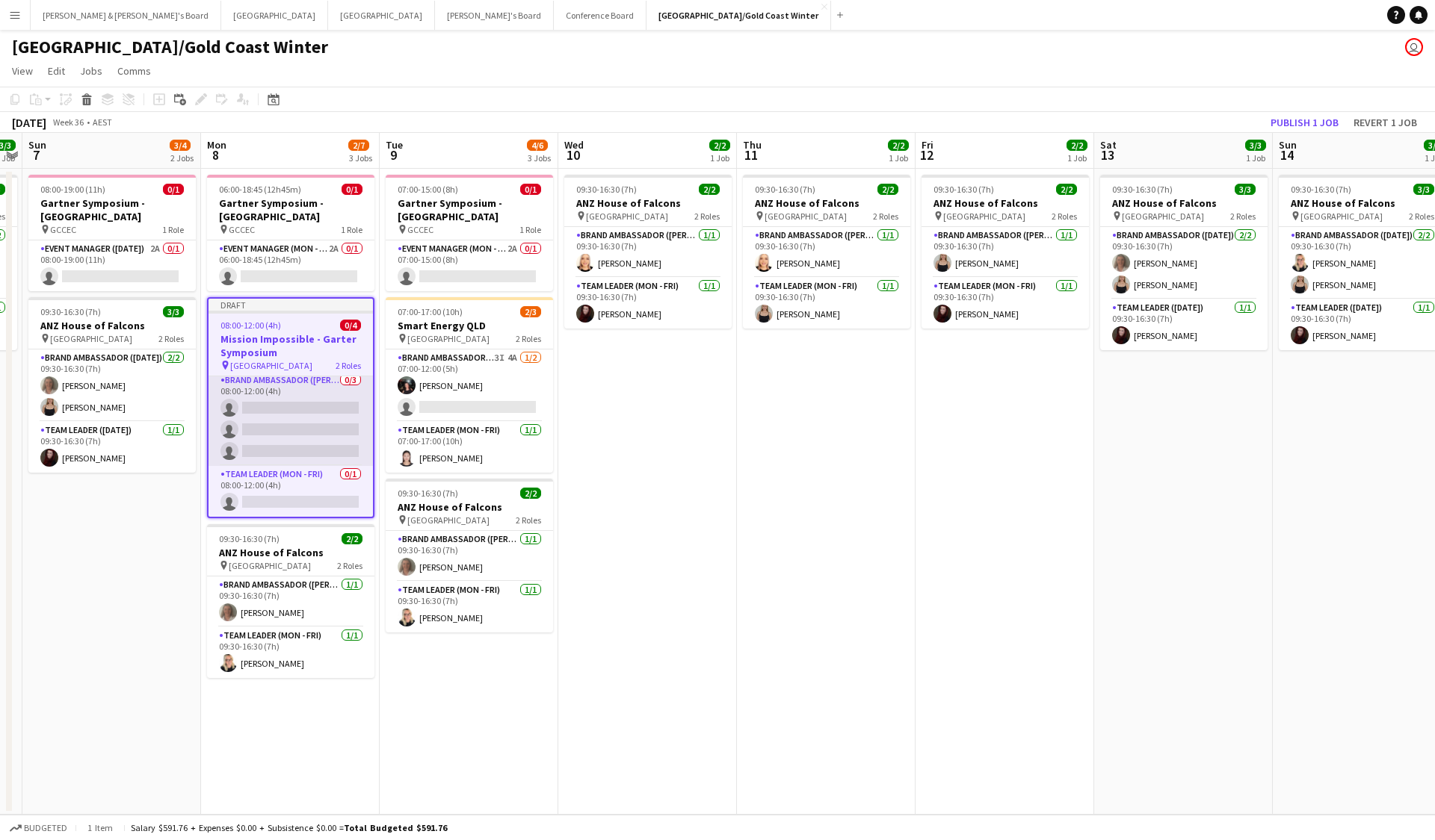
scroll to position [0, 0]
click at [315, 566] on app-date-cell "06:00-18:45 (12h45m) 0/1 Gartner Symposium - Gold Coast pin GCCEC 1 Role Event …" at bounding box center [290, 492] width 179 height 646
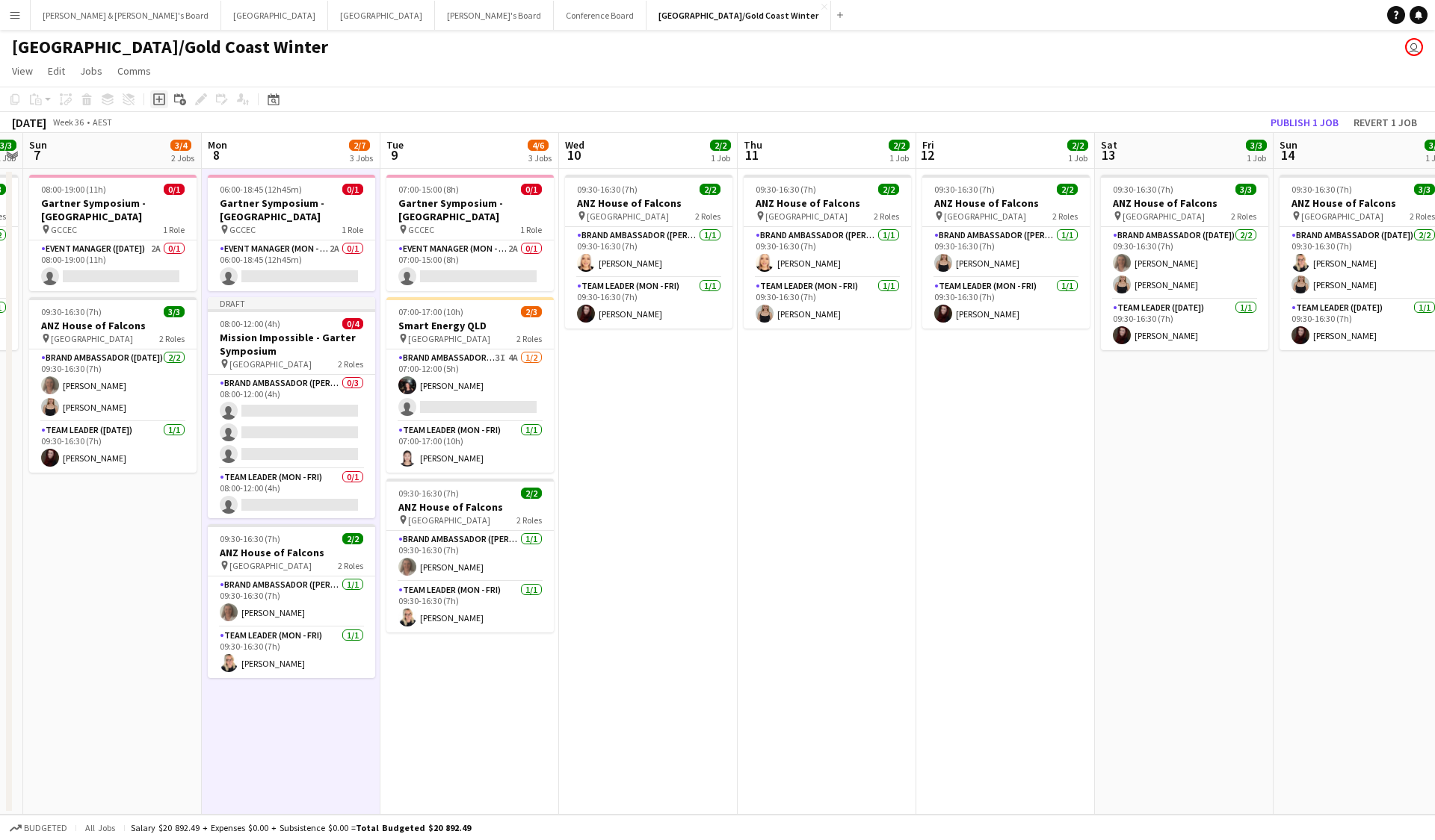
click at [164, 108] on div "Add job" at bounding box center [159, 99] width 18 height 18
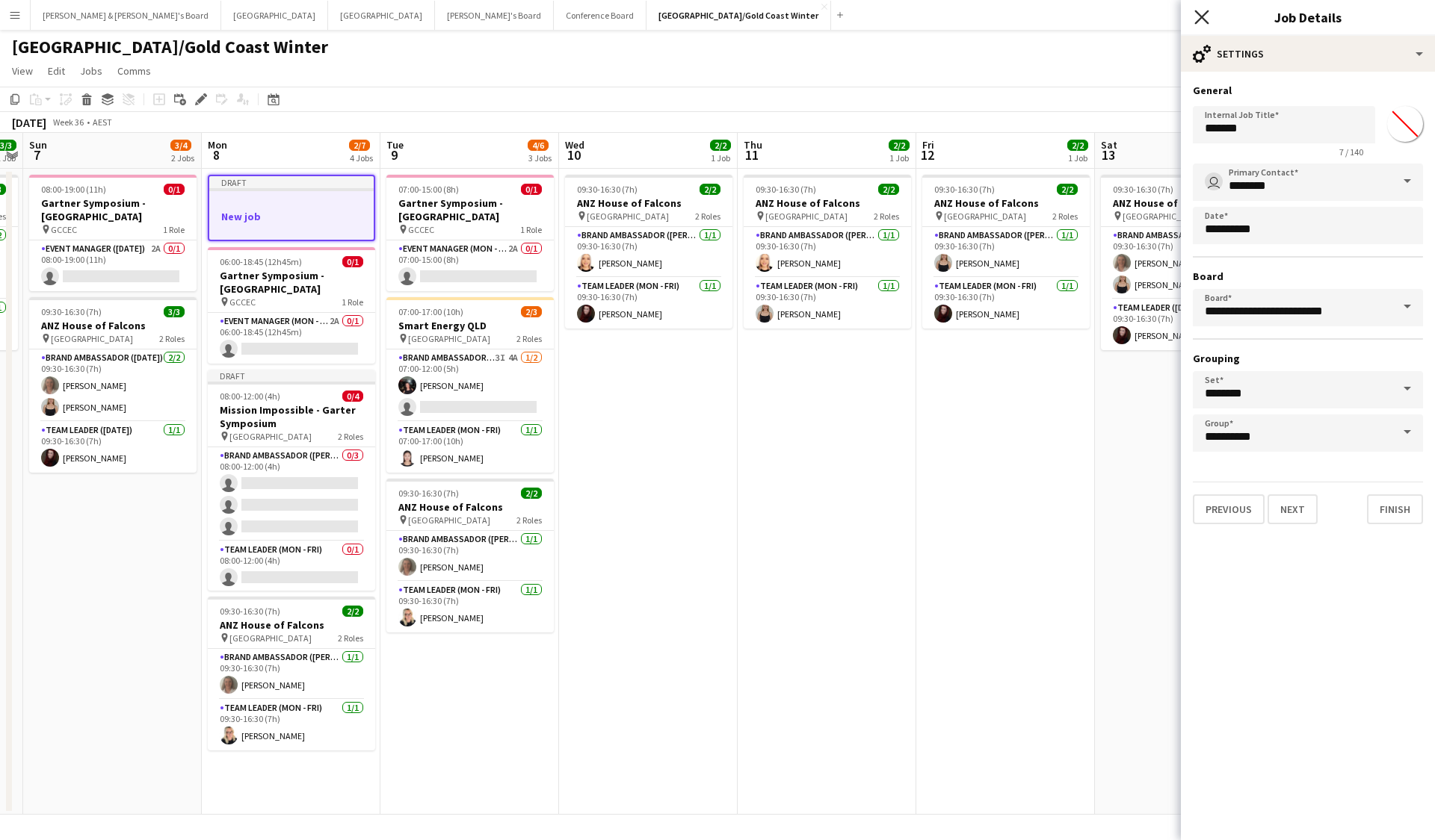
click at [988, 14] on icon at bounding box center [1201, 16] width 15 height 15
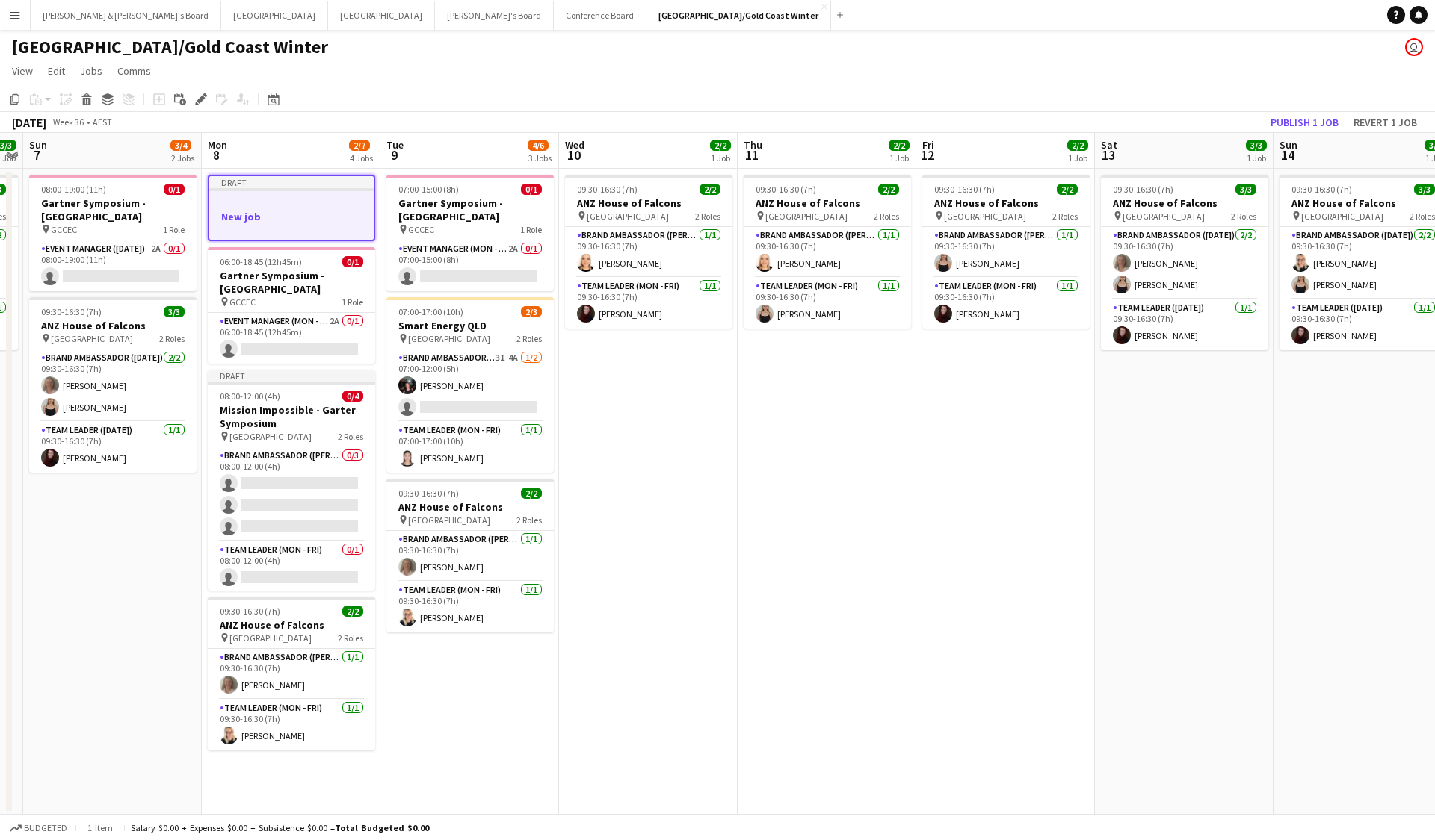
click at [91, 98] on div "Copy Paste Paste Command V Paste with crew Command Shift V Paste linked Job Del…" at bounding box center [72, 99] width 132 height 18
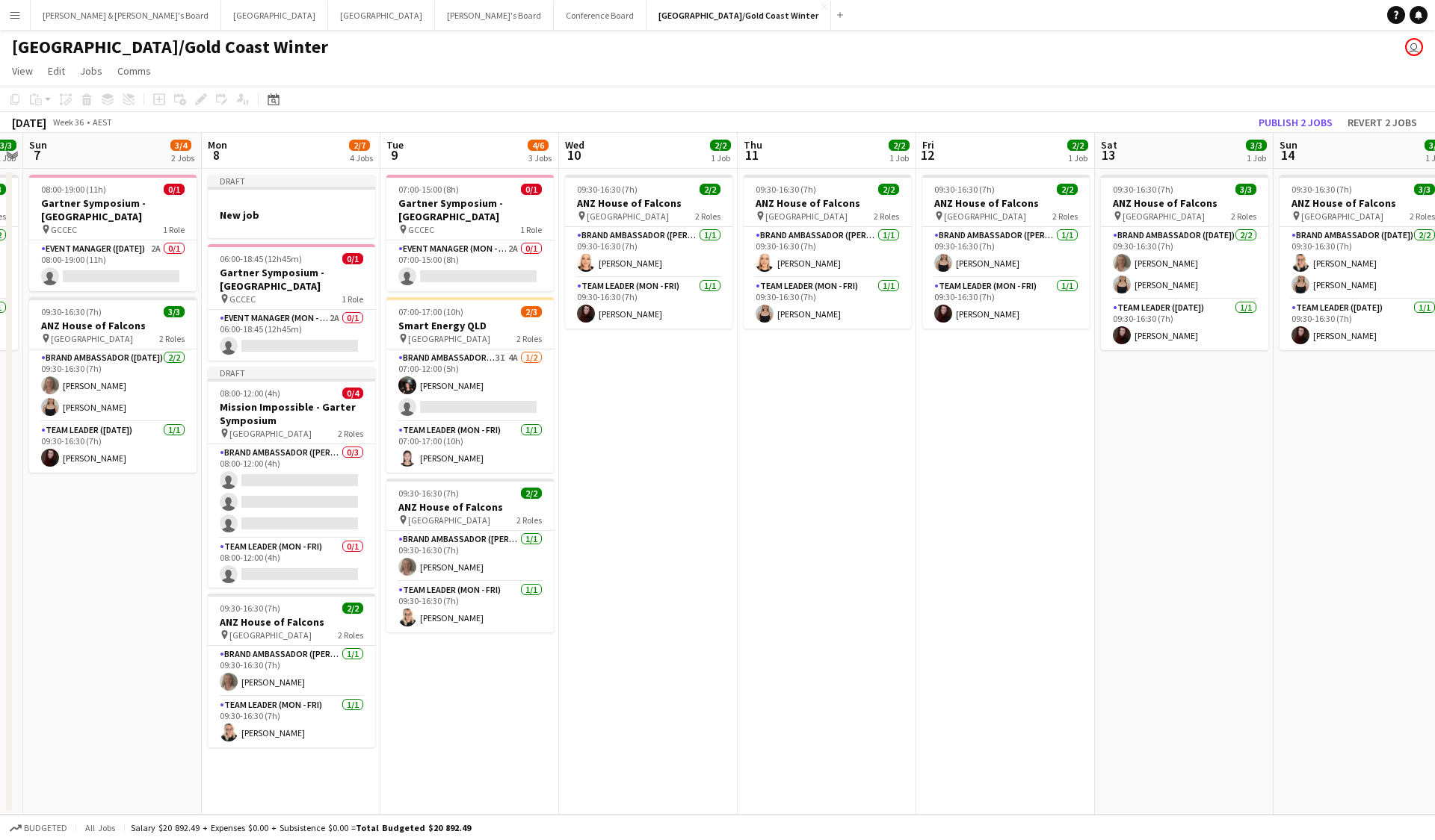
click at [90, 98] on div "Copy Paste Paste Command V Paste with crew Command Shift V Paste linked Job Del…" at bounding box center [72, 99] width 132 height 18
click at [336, 205] on div at bounding box center [291, 201] width 167 height 11
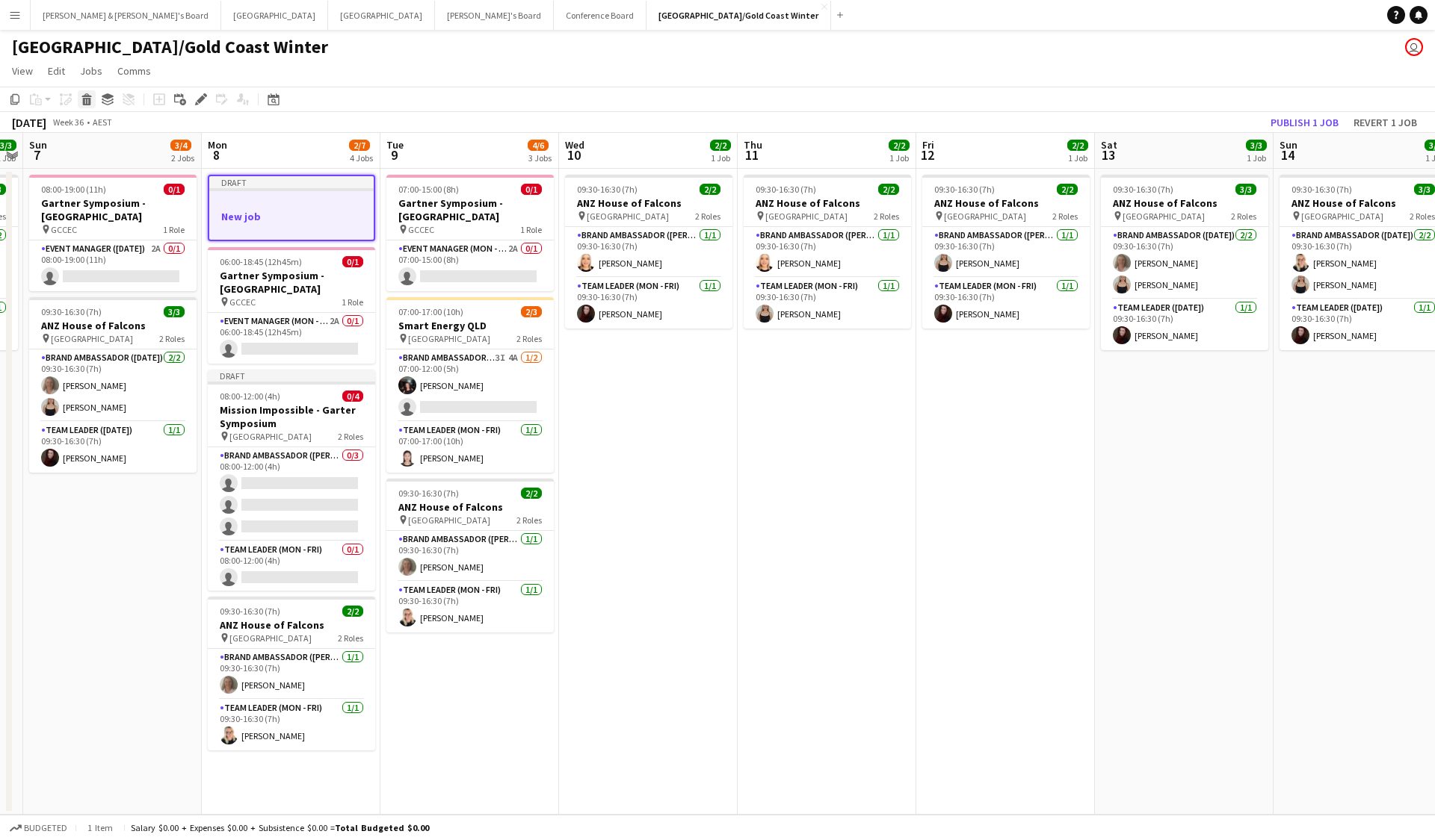
click at [92, 98] on div "Delete" at bounding box center [86, 99] width 18 height 18
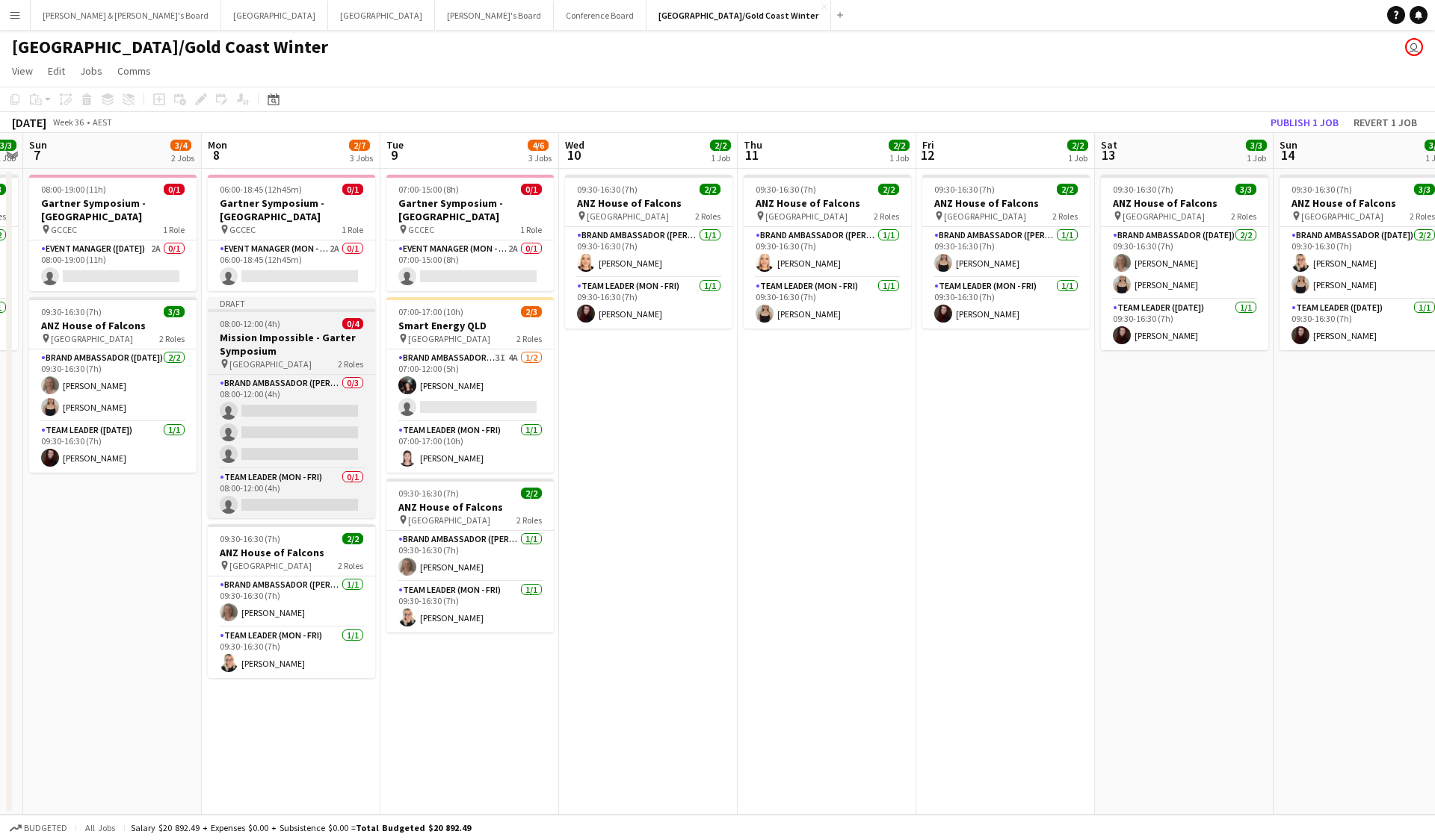
click at [302, 337] on h3 "Mission Impossible - Garter Symposium" at bounding box center [291, 344] width 167 height 26
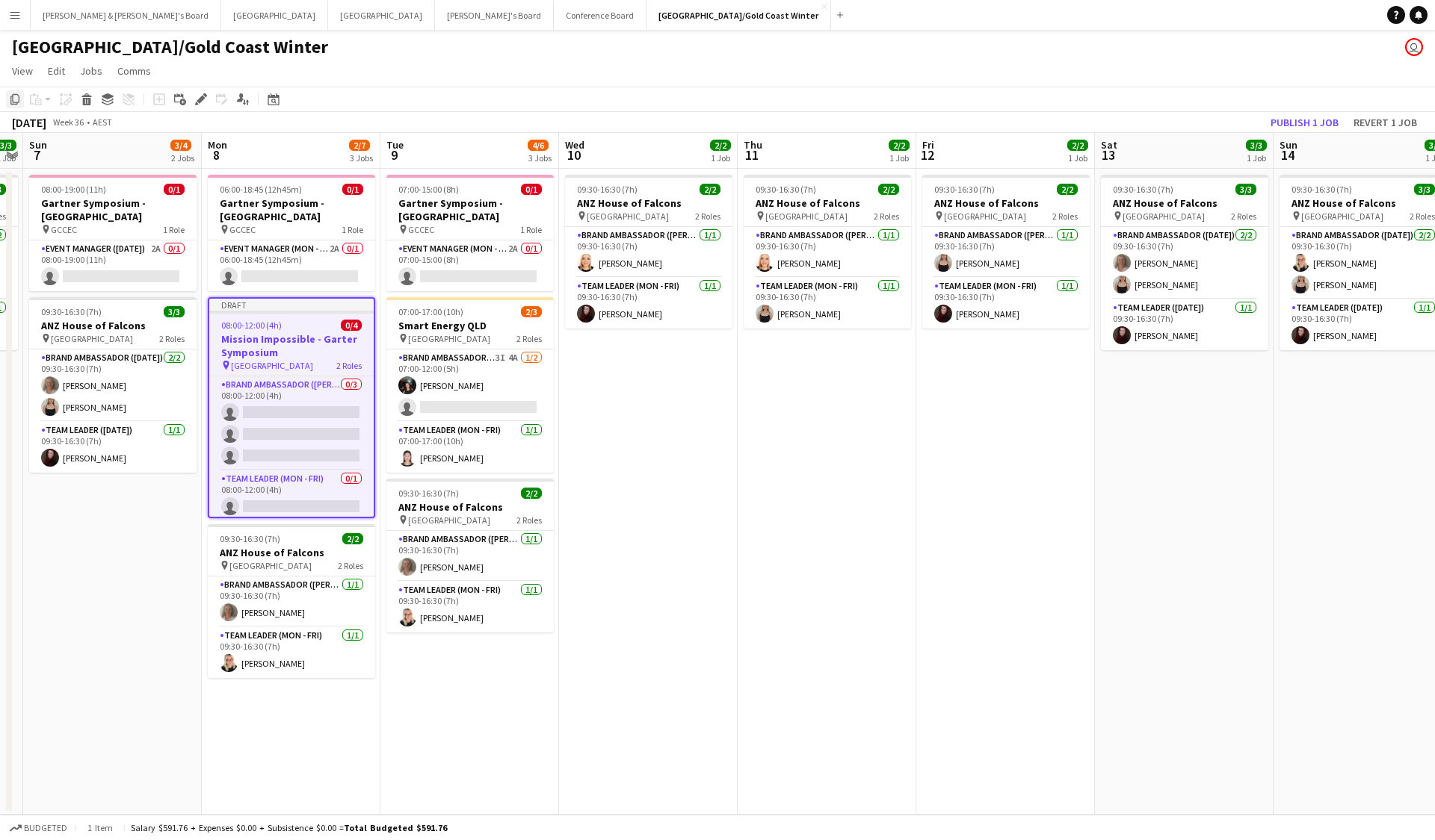
click at [15, 101] on icon "Copy" at bounding box center [15, 99] width 12 height 12
click at [278, 566] on app-date-cell "06:00-18:45 (12h45m) 0/1 Gartner Symposium - Gold Coast pin GCCEC 1 Role Event …" at bounding box center [290, 492] width 179 height 646
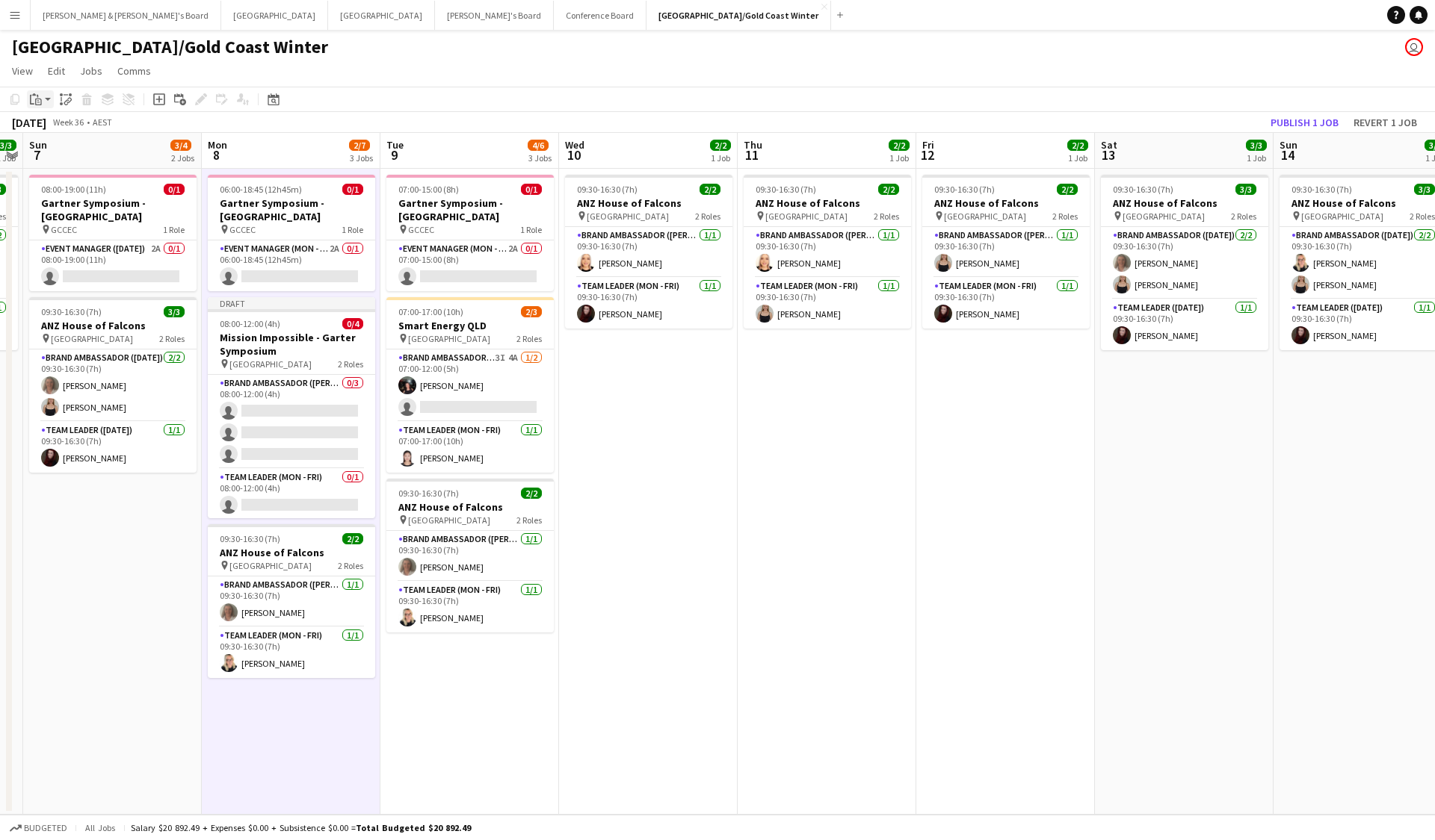
click at [38, 100] on icon "Paste" at bounding box center [36, 99] width 12 height 12
click at [92, 131] on link "Paste Command V" at bounding box center [98, 128] width 118 height 14
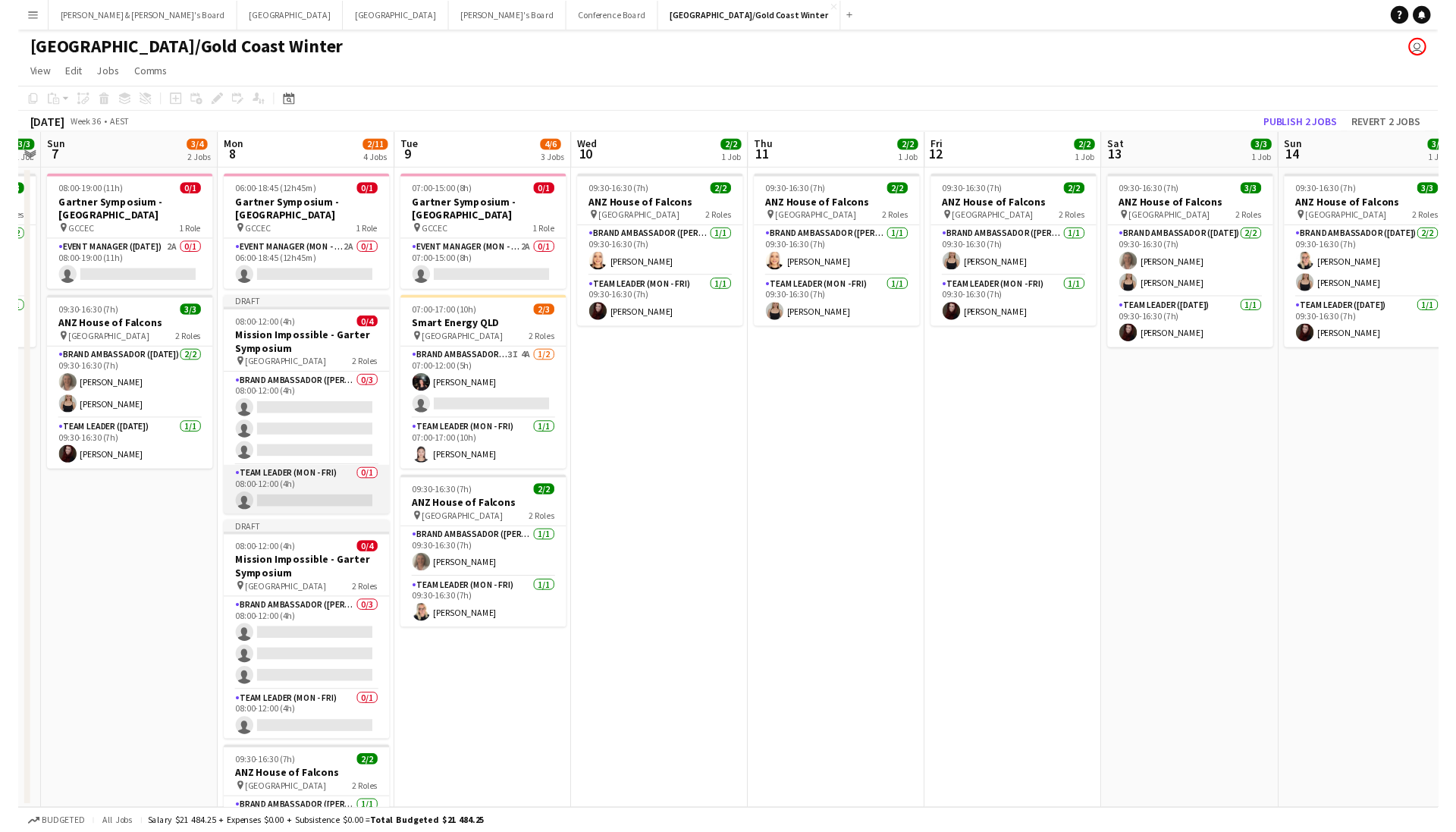
scroll to position [2, 0]
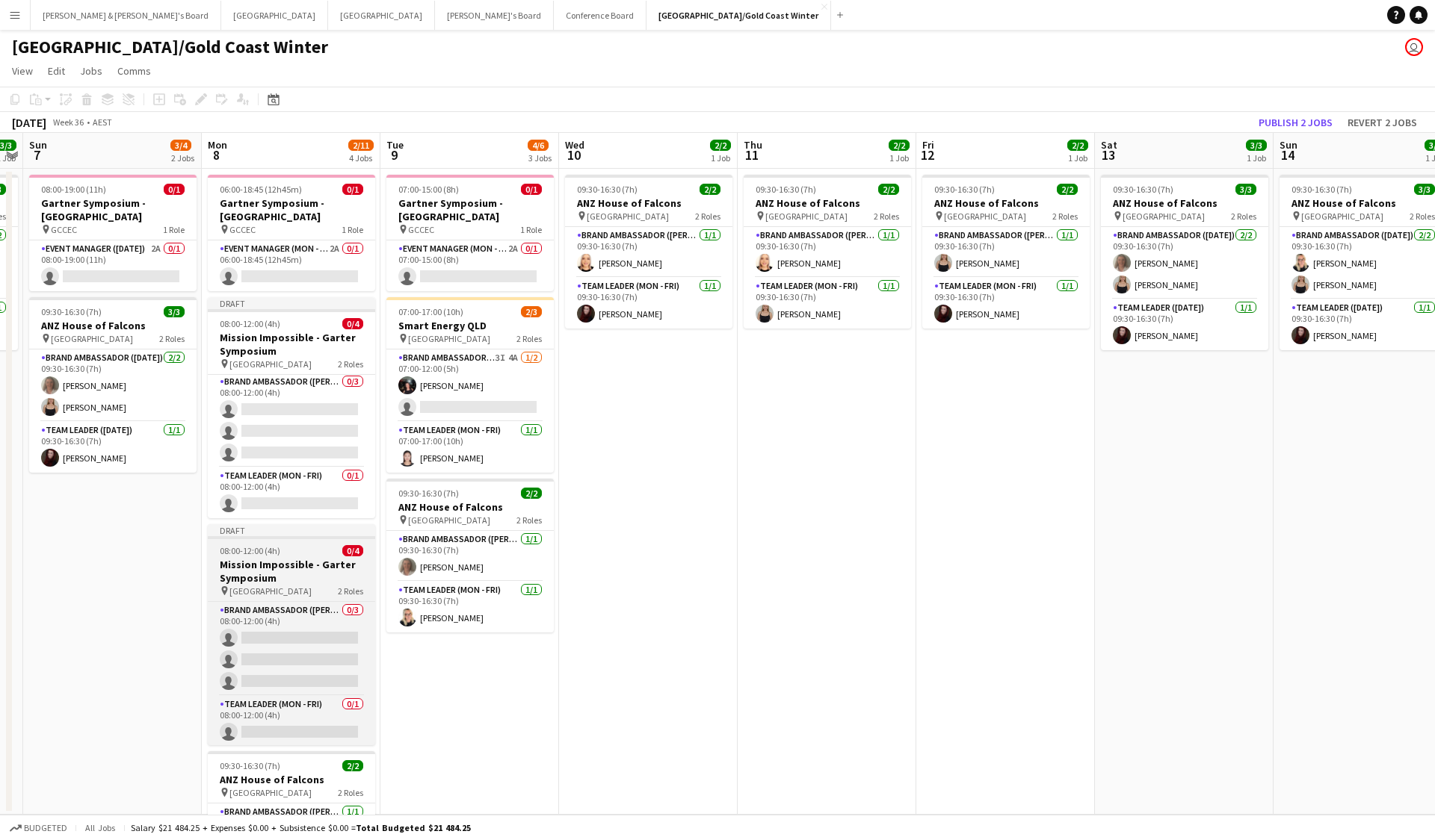
click at [316, 566] on h3 "Mission Impossible - Garter Symposium" at bounding box center [291, 570] width 167 height 26
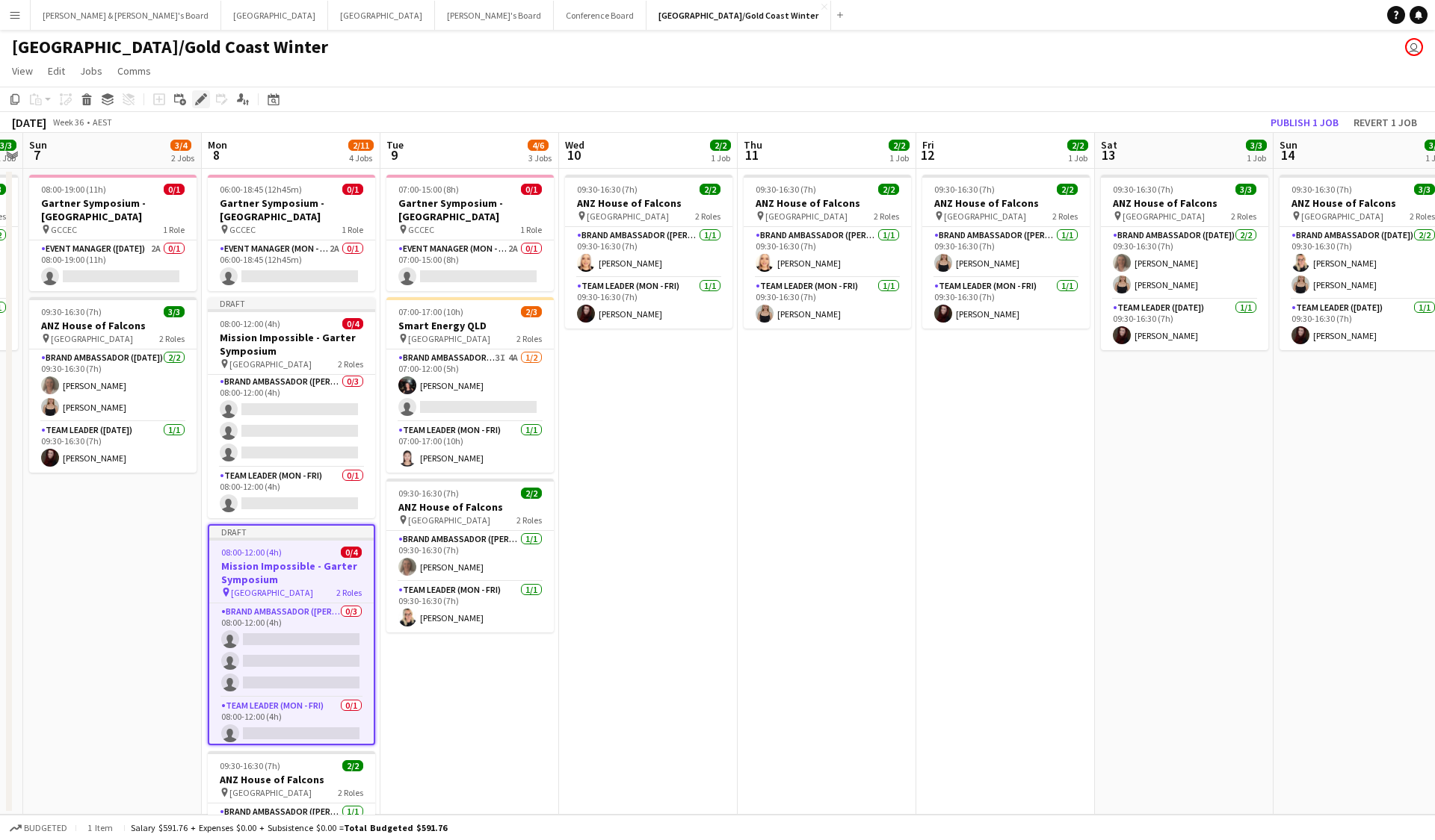
click at [197, 93] on icon "Edit" at bounding box center [201, 99] width 12 height 12
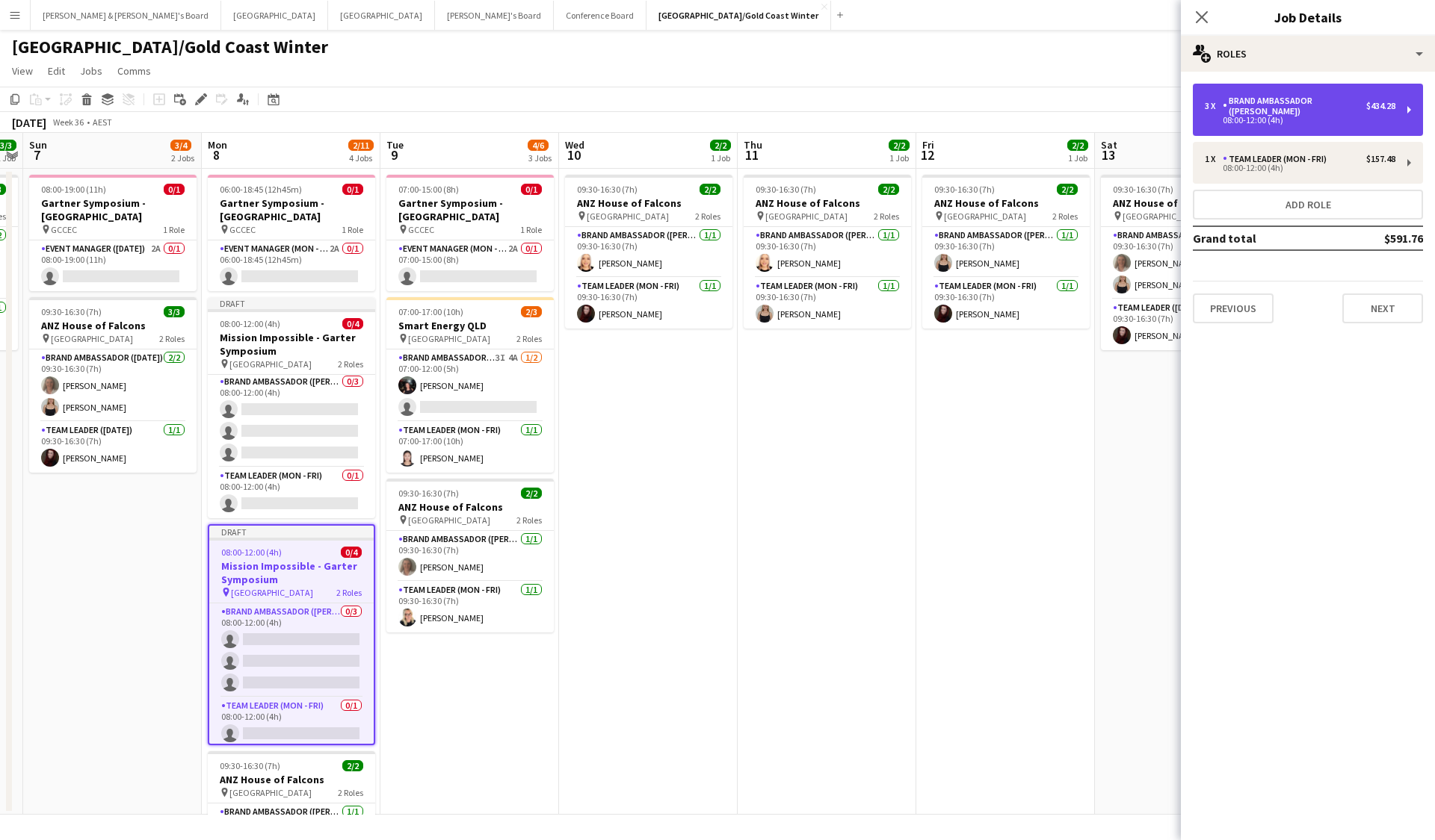
click at [988, 98] on div "Brand Ambassador ([PERSON_NAME])" at bounding box center [1294, 106] width 144 height 20
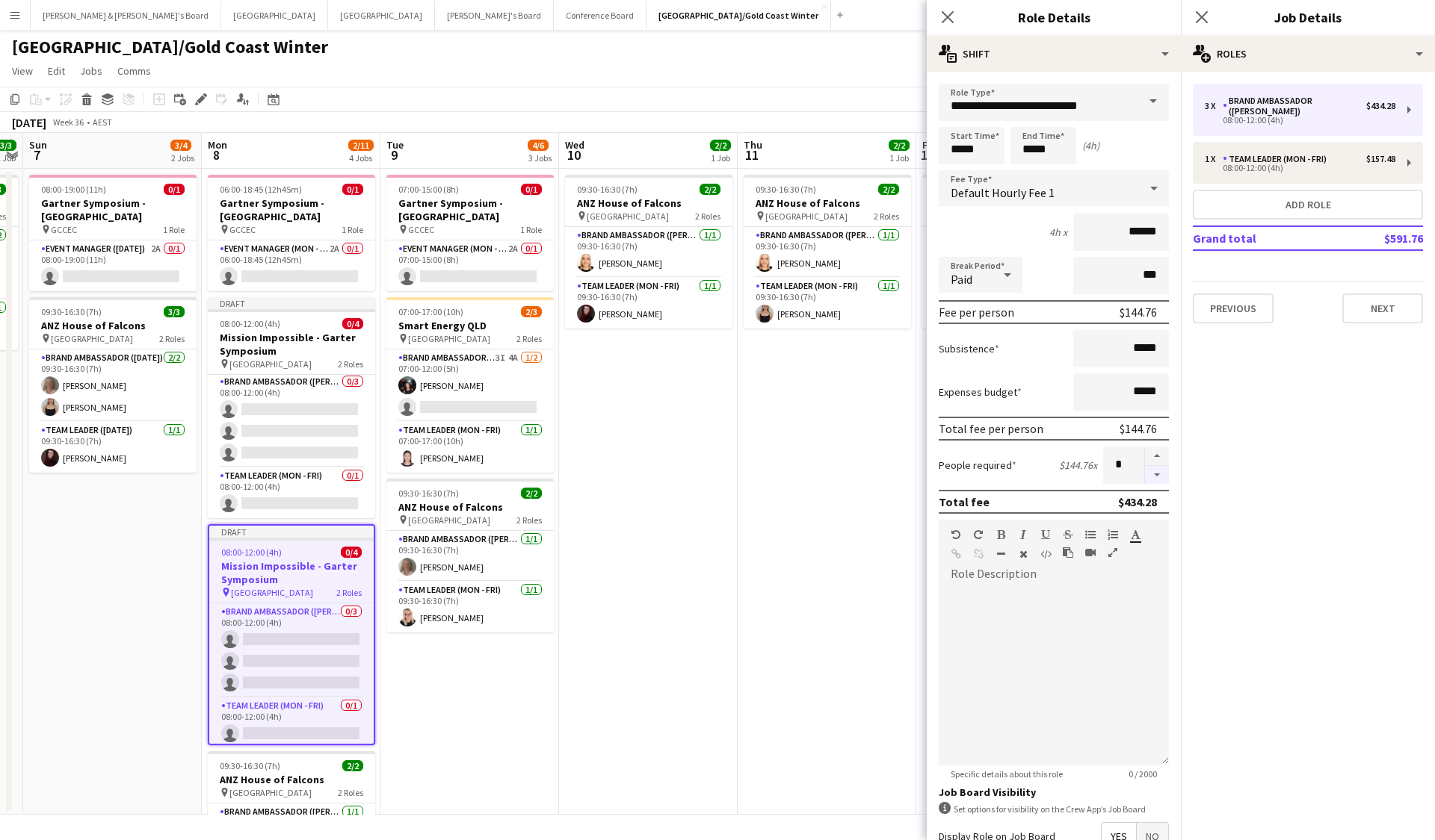
click at [988, 472] on button "button" at bounding box center [1157, 475] width 24 height 19
click at [988, 455] on button "button" at bounding box center [1157, 456] width 24 height 20
type input "*"
click at [988, 164] on div "08:00-12:00 (4h)" at bounding box center [1299, 167] width 190 height 8
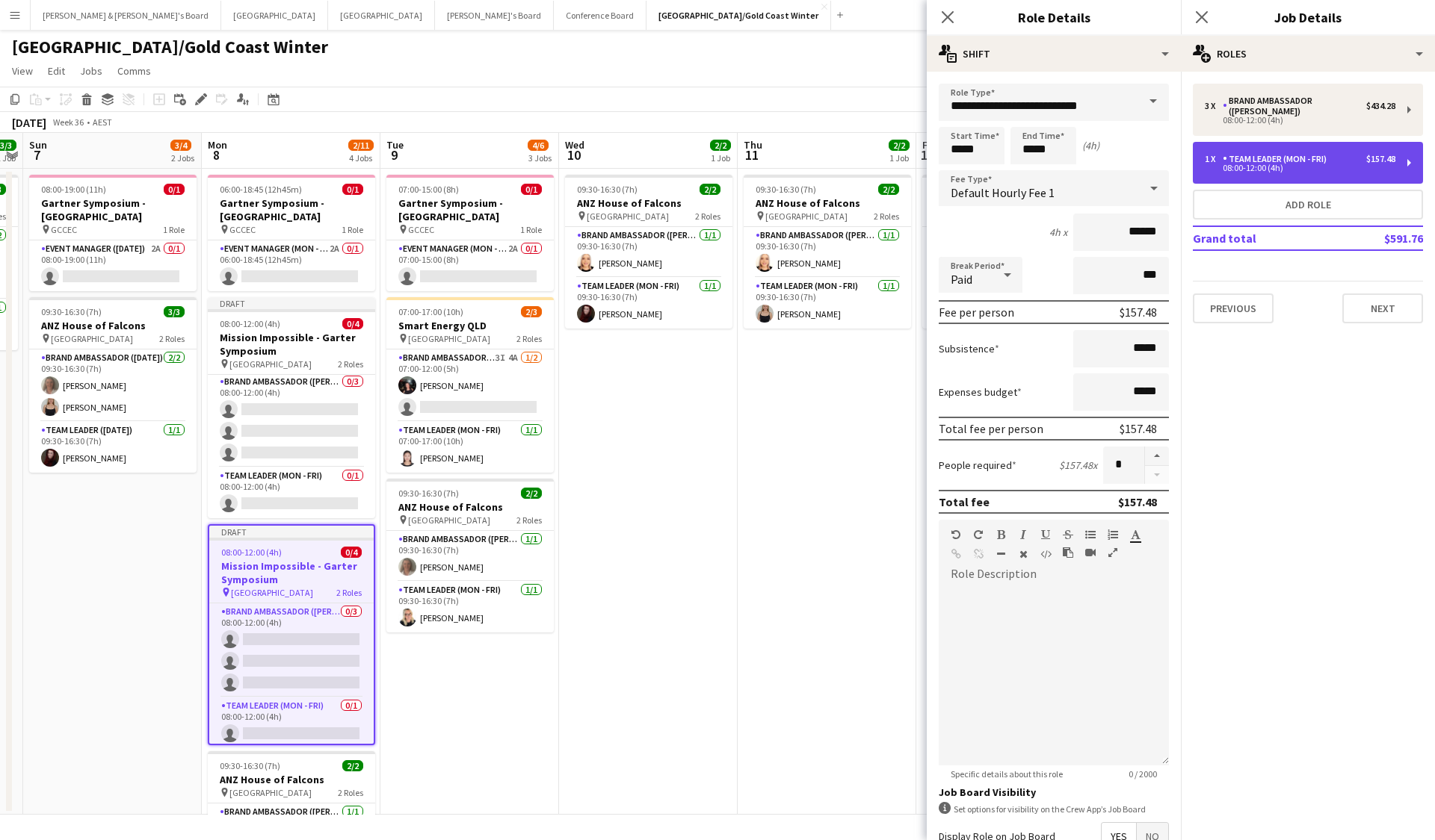
type input "**********"
type input "******"
type input "*"
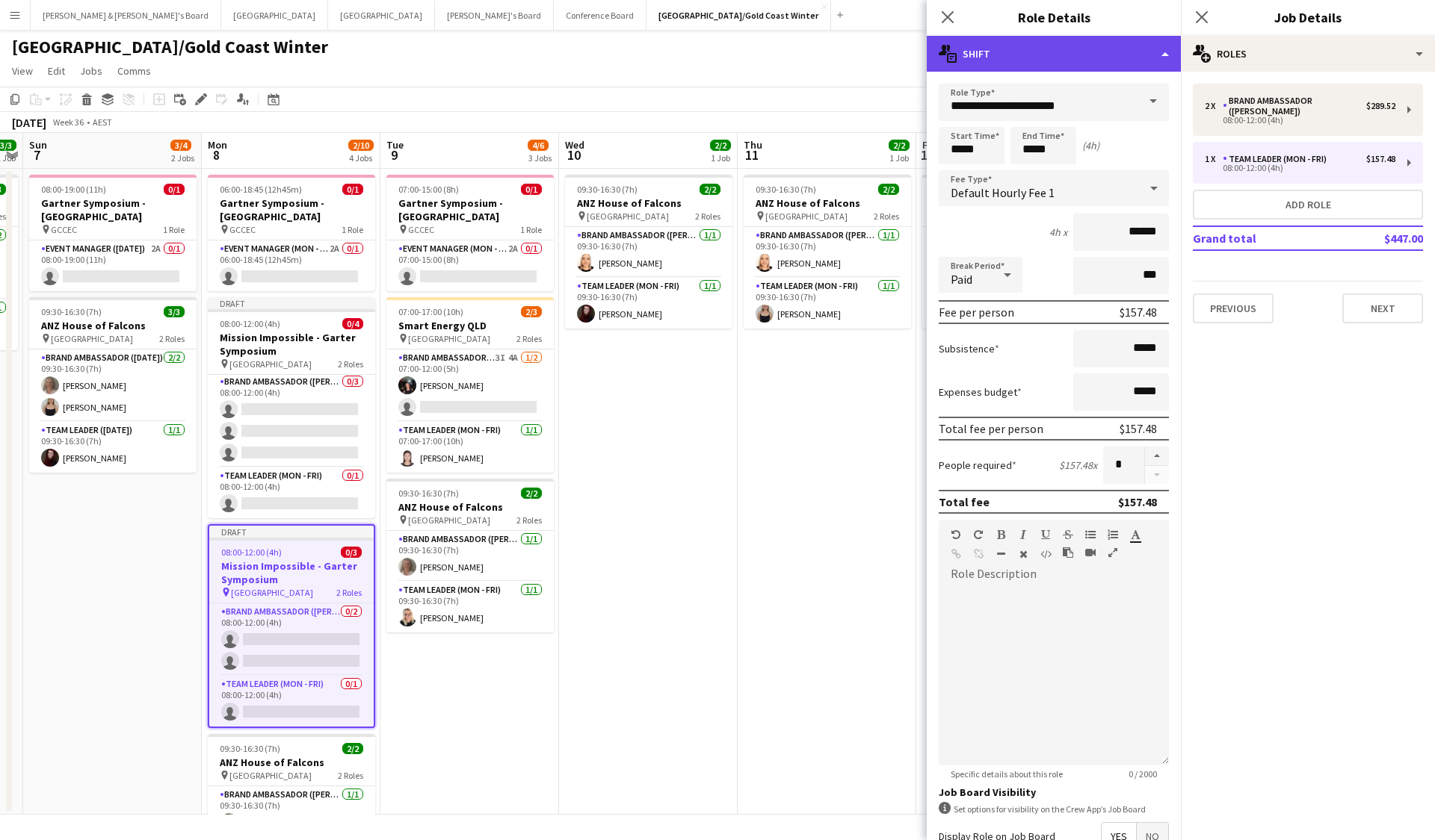
click at [988, 61] on div "multiple-actions-text Shift" at bounding box center [1053, 54] width 254 height 36
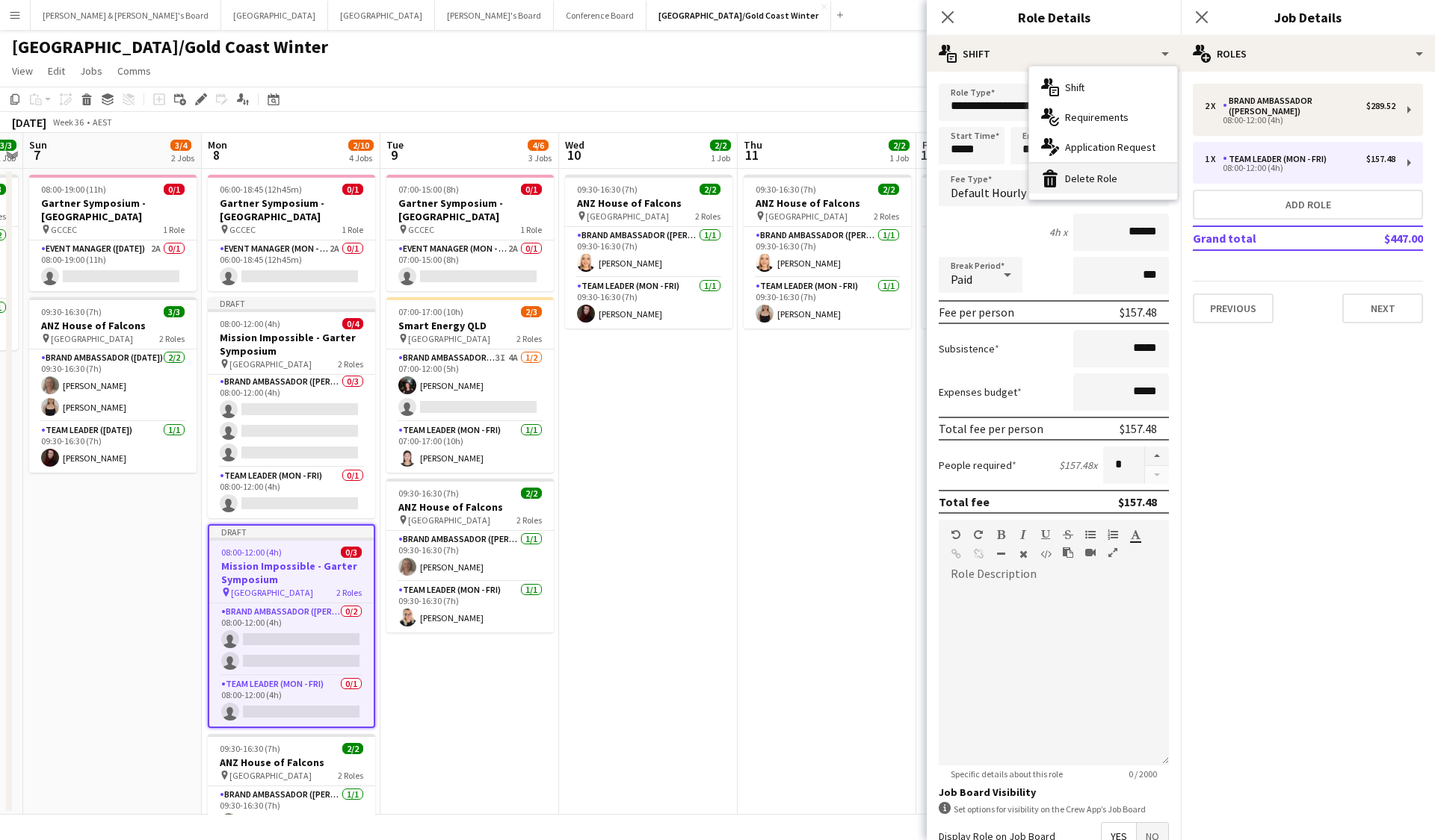
click at [988, 169] on div "bin-2 Delete Role" at bounding box center [1103, 178] width 148 height 30
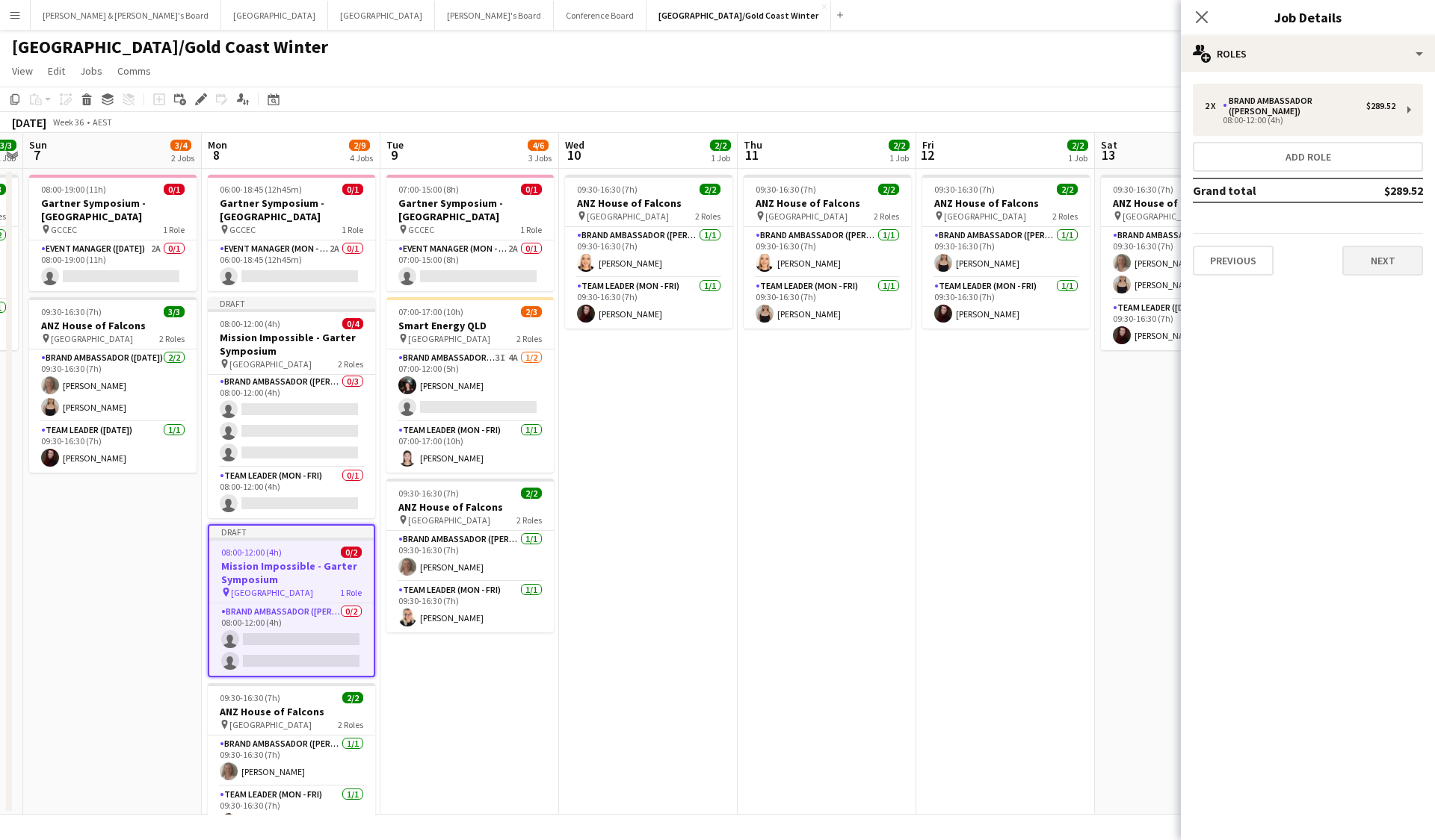
click at [988, 260] on button "Next" at bounding box center [1382, 260] width 80 height 30
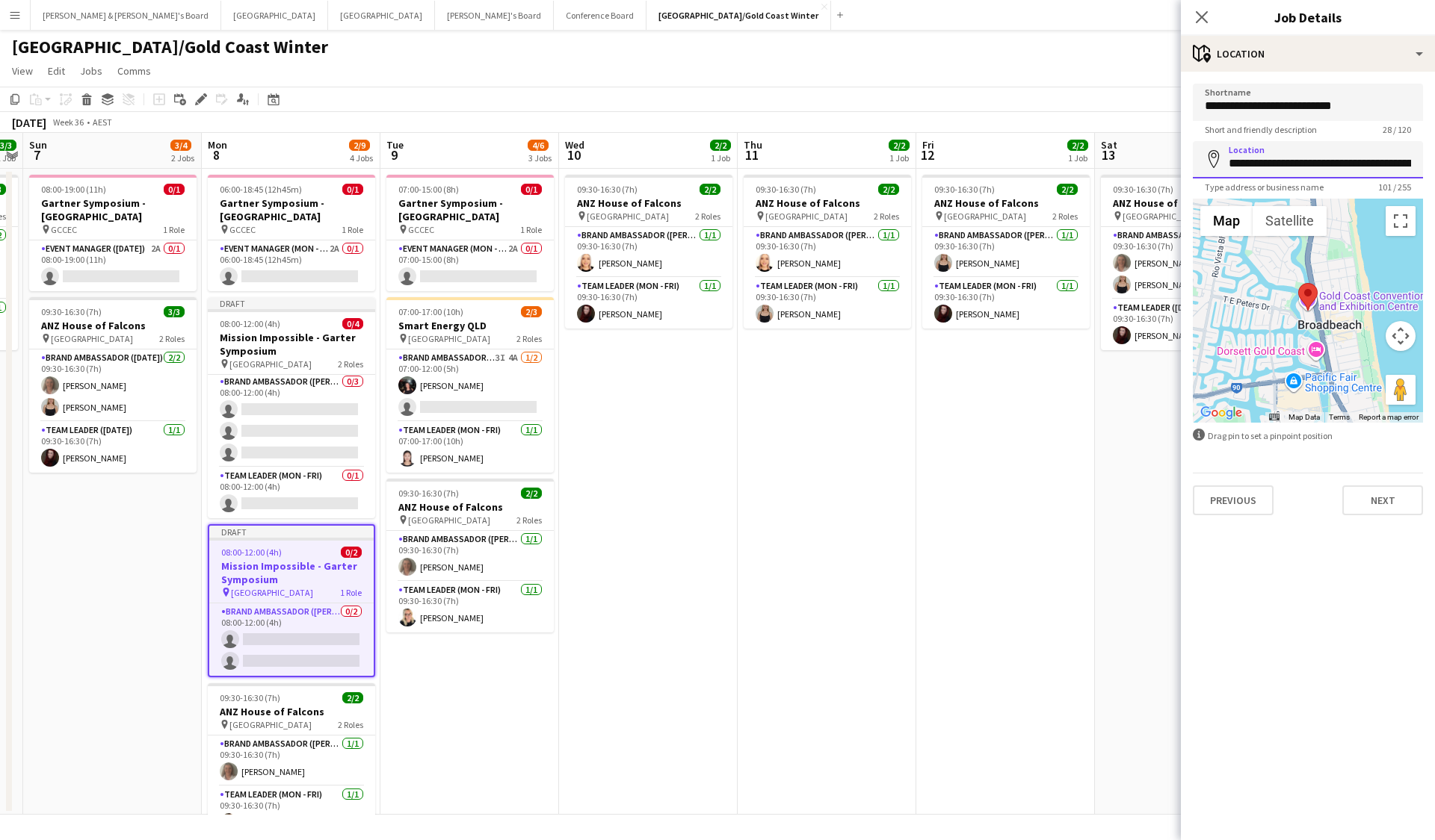
click at [988, 164] on input "**********" at bounding box center [1307, 160] width 230 height 38
click at [988, 114] on input "**********" at bounding box center [1307, 102] width 230 height 38
type input "*******"
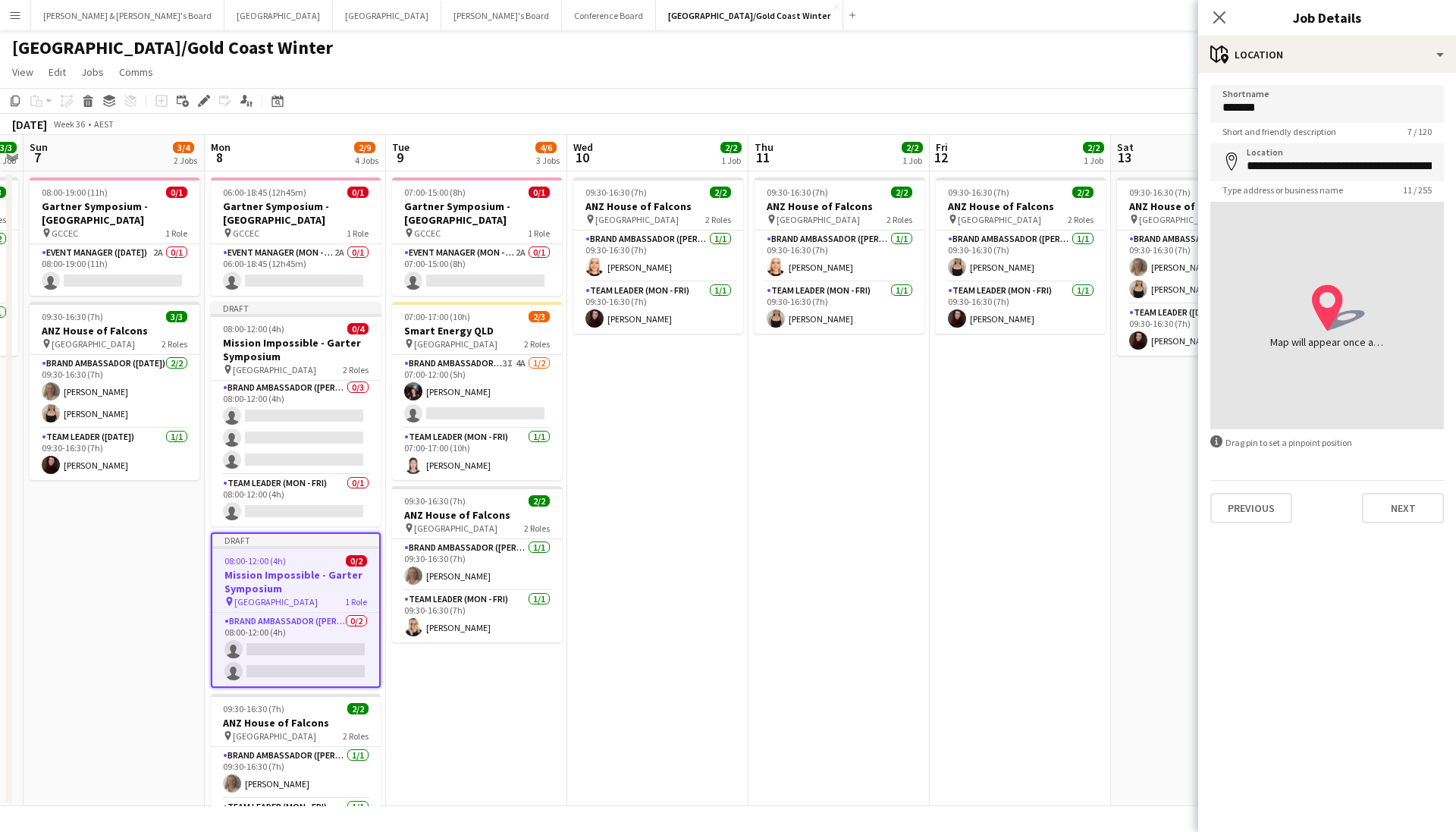
type input "**********"
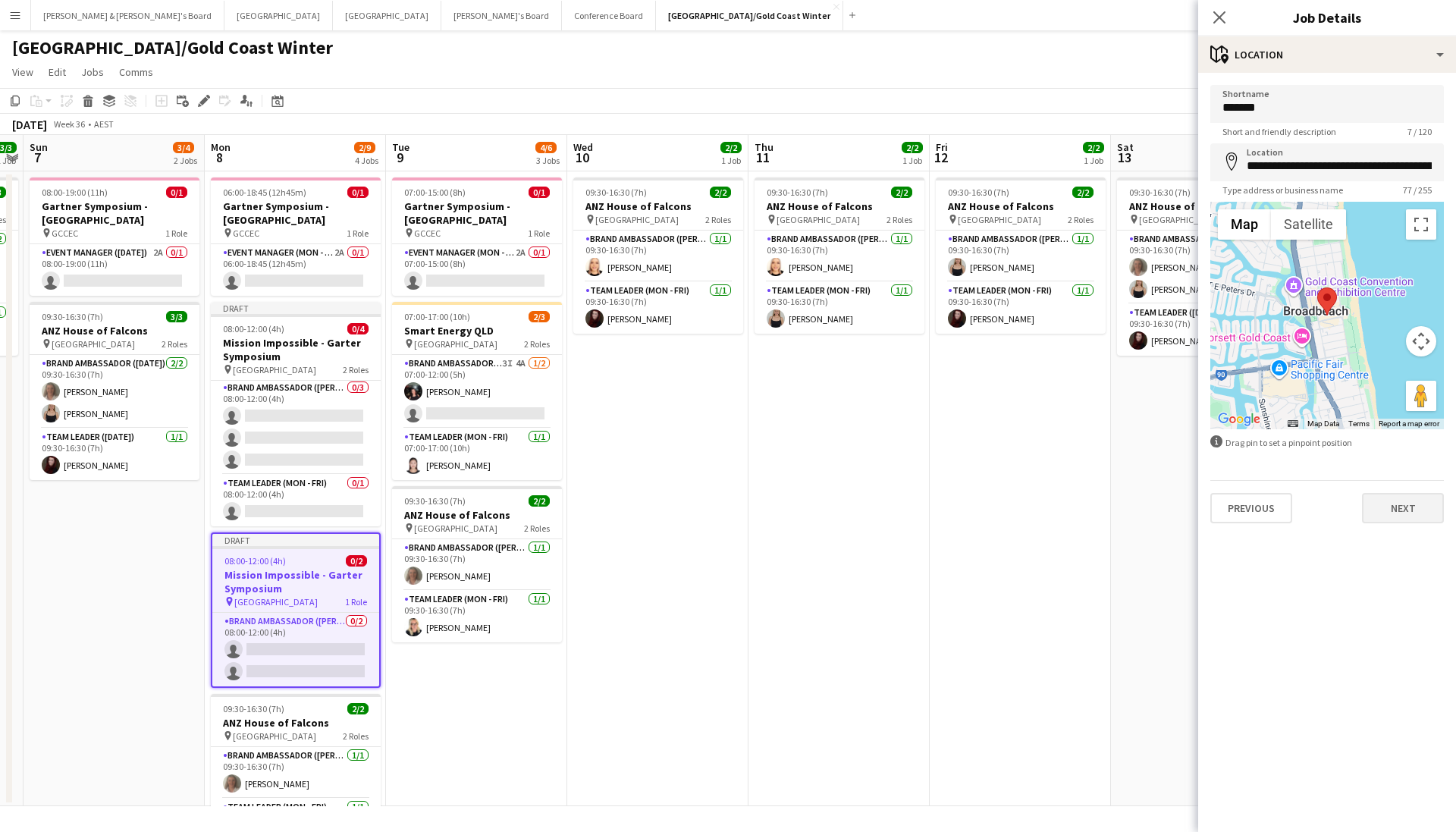
click at [1003, 505] on button "Next" at bounding box center [1402, 508] width 81 height 30
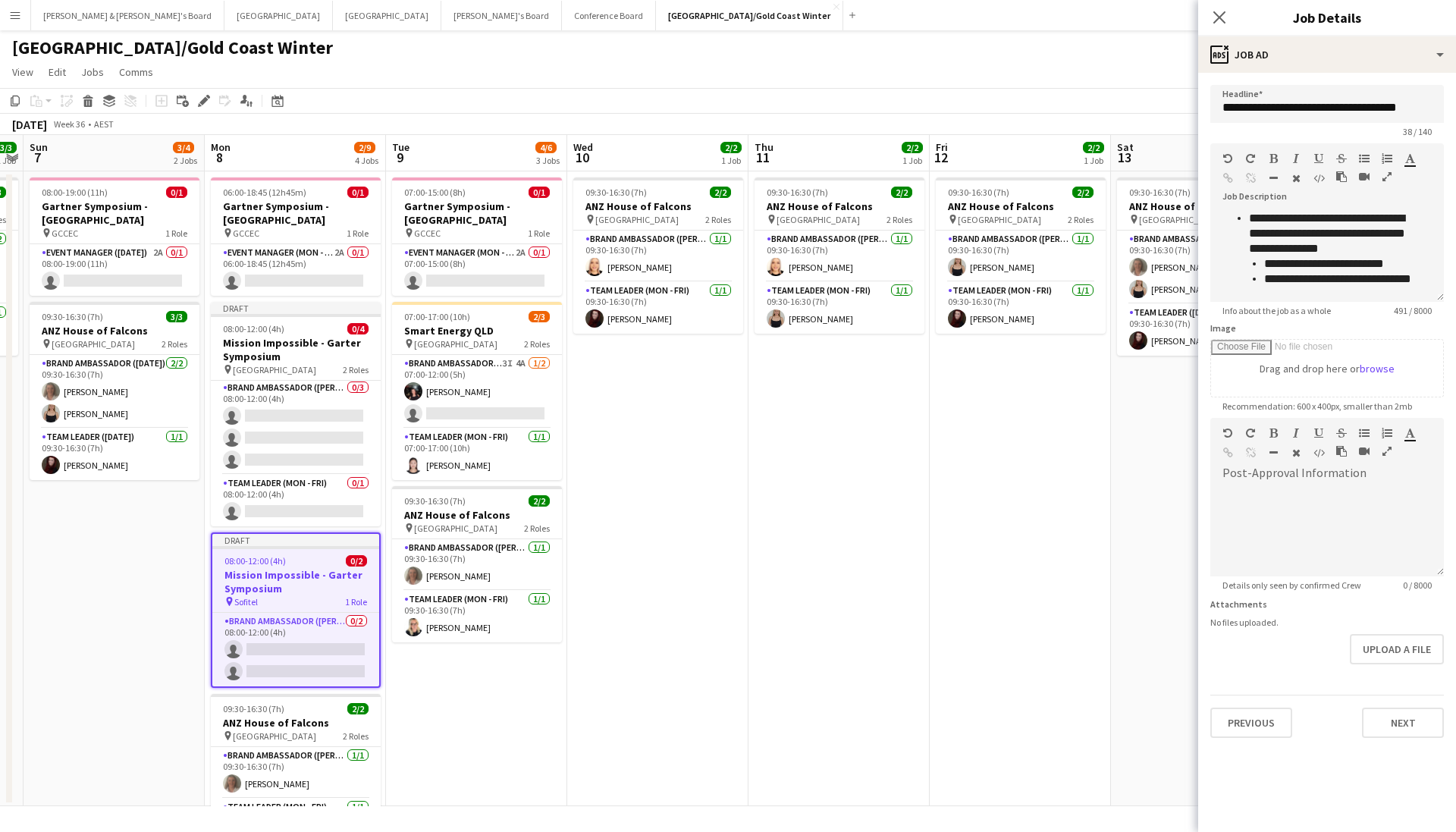
scroll to position [3, 0]
drag, startPoint x: 1264, startPoint y: 264, endPoint x: 1428, endPoint y: 266, distance: 164.0
click at [1003, 266] on div "**********" at bounding box center [1326, 256] width 233 height 91
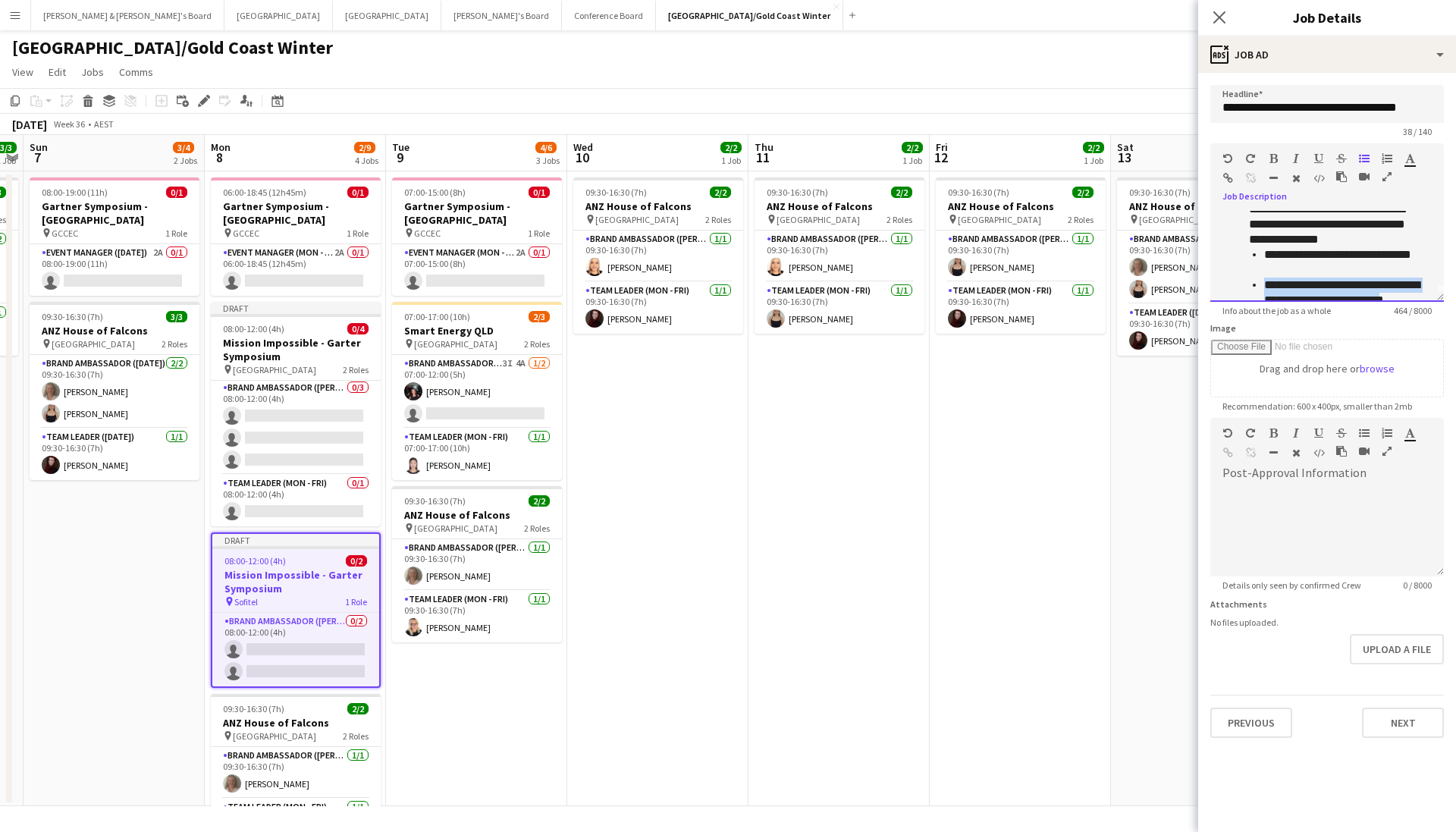
drag, startPoint x: 1251, startPoint y: 292, endPoint x: 1432, endPoint y: 301, distance: 181.2
click at [1003, 301] on div "**********" at bounding box center [1326, 256] width 233 height 91
click at [1003, 284] on li "*" at bounding box center [1342, 282] width 156 height 15
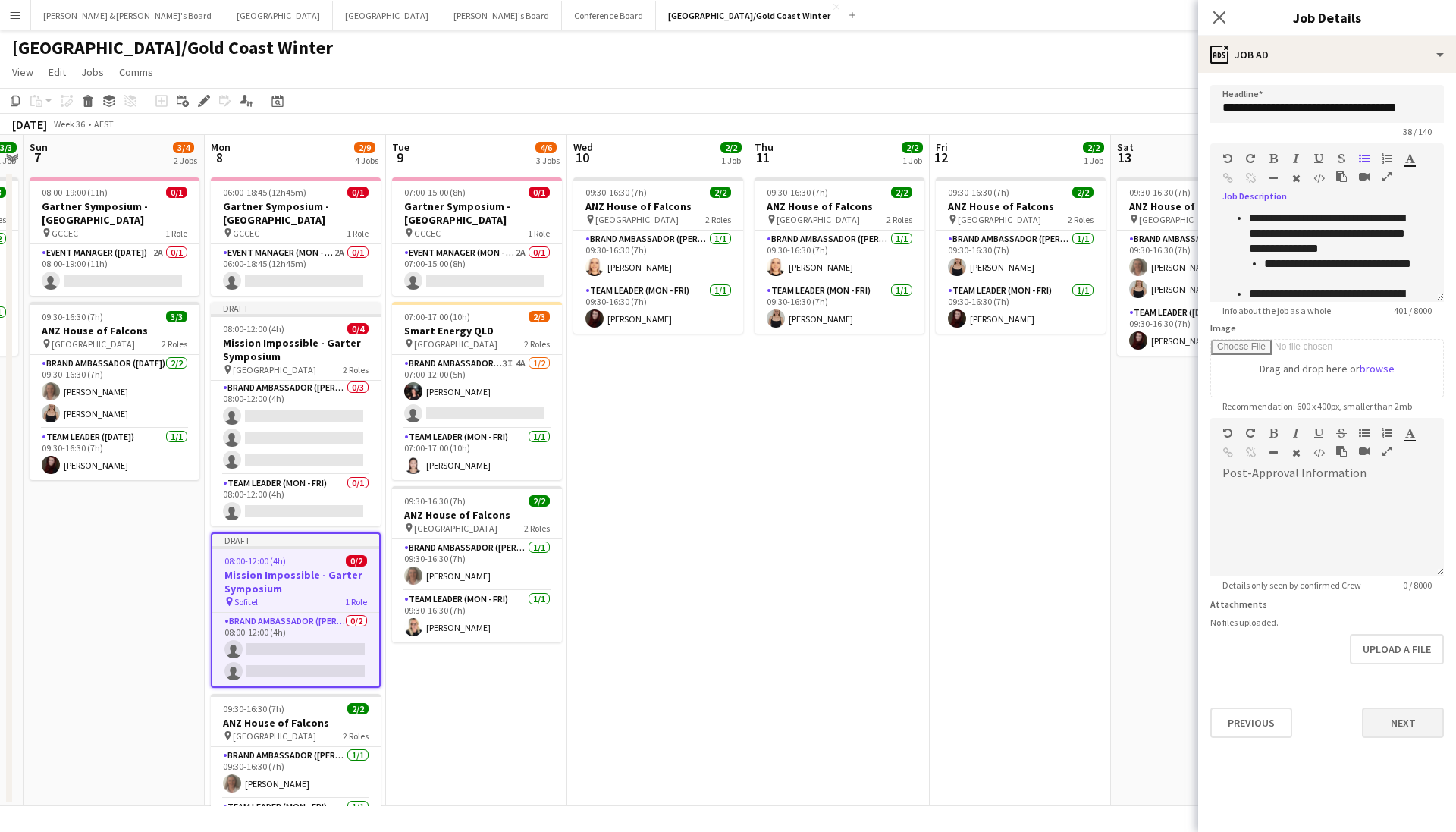
click at [1003, 575] on button "Next" at bounding box center [1402, 722] width 81 height 30
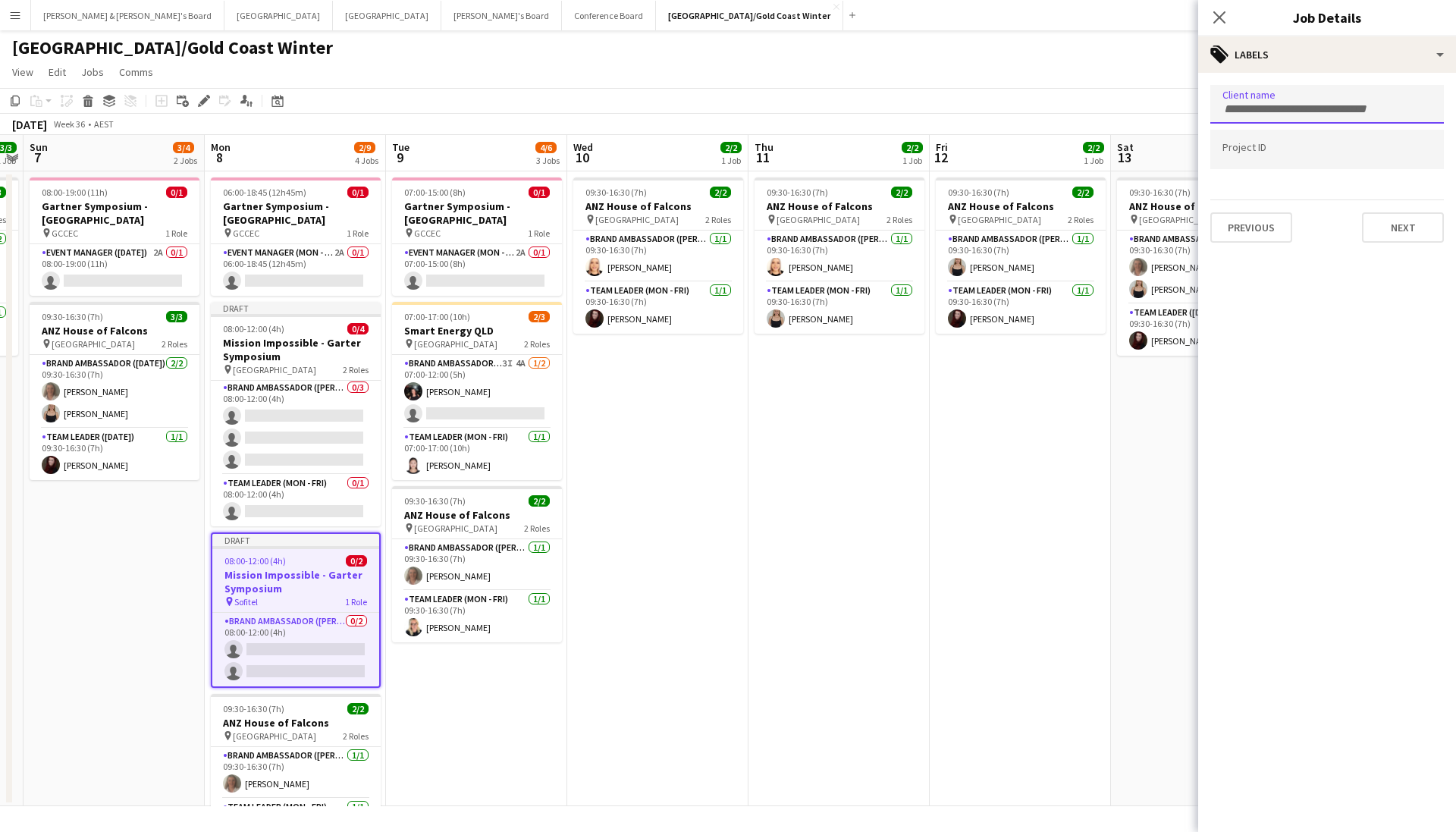
click at [1003, 118] on div at bounding box center [1326, 104] width 233 height 39
click at [1003, 215] on button "Next" at bounding box center [1402, 227] width 81 height 30
click at [1003, 148] on button "Next" at bounding box center [1402, 157] width 81 height 30
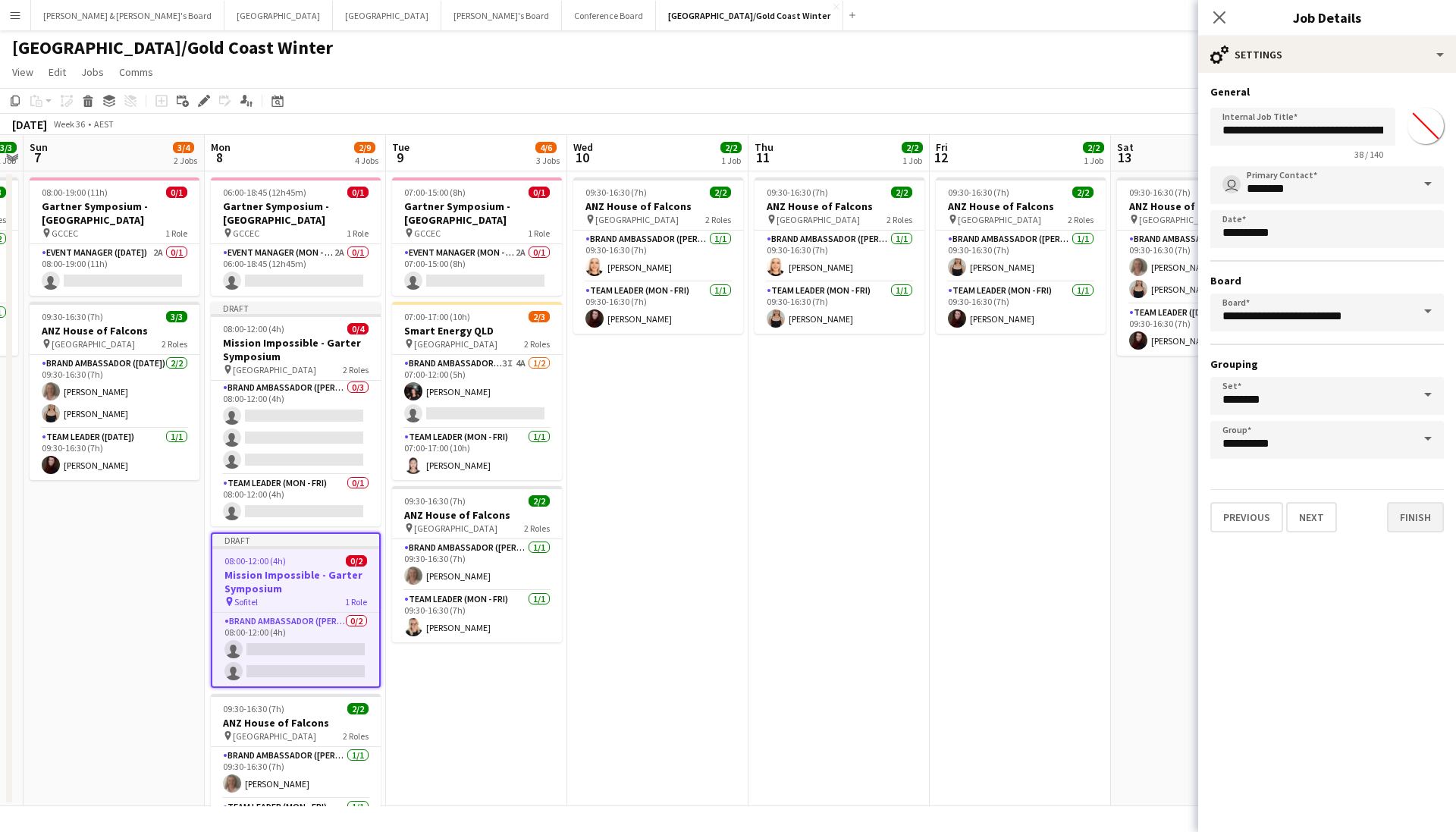
click at [1003, 526] on button "Finish" at bounding box center [1415, 517] width 57 height 30
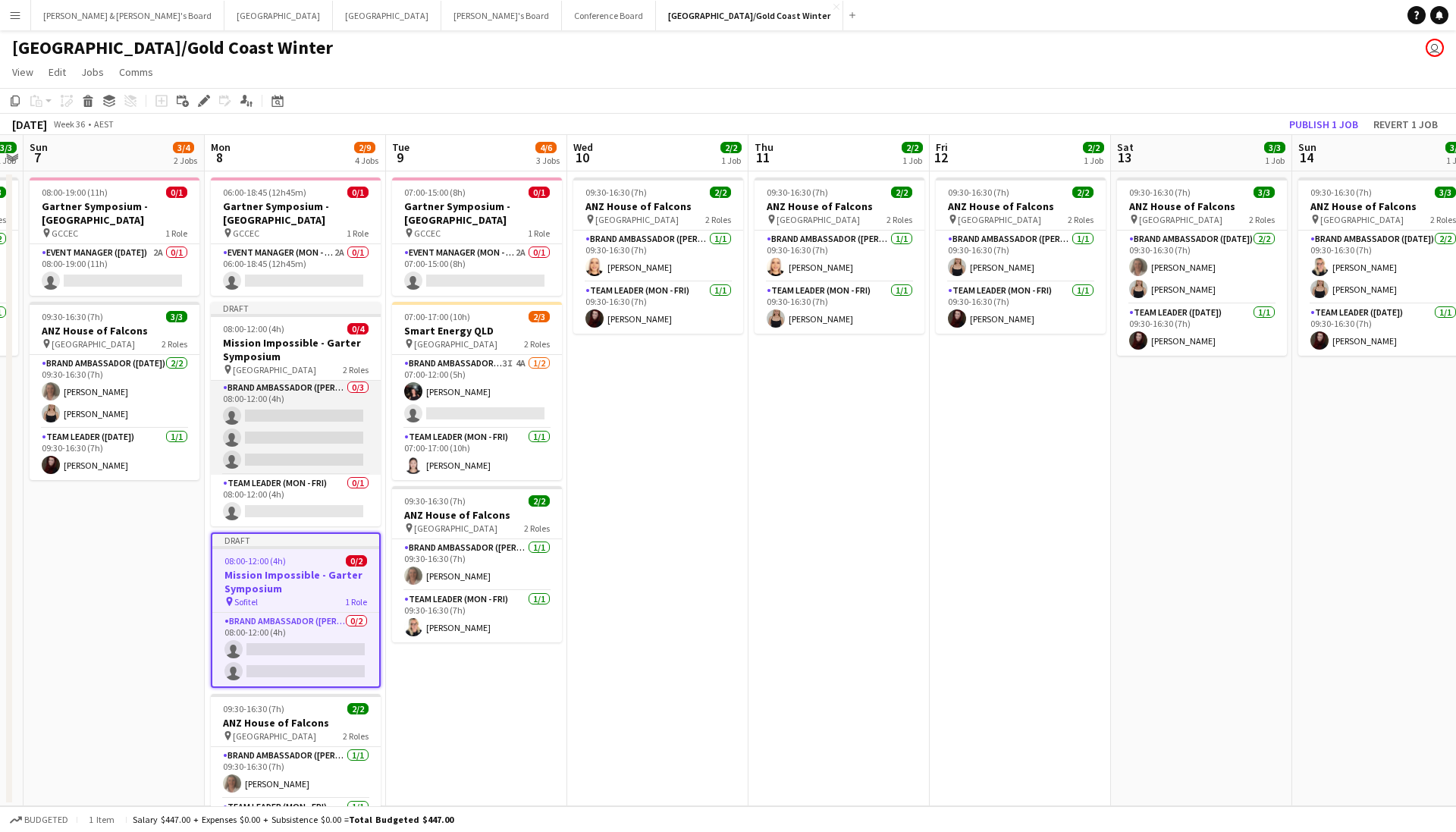
click at [300, 428] on app-card-role "Brand Ambassador (Mon - Fri) 0/3 08:00-12:00 (4h) single-neutral-actions single…" at bounding box center [296, 426] width 170 height 95
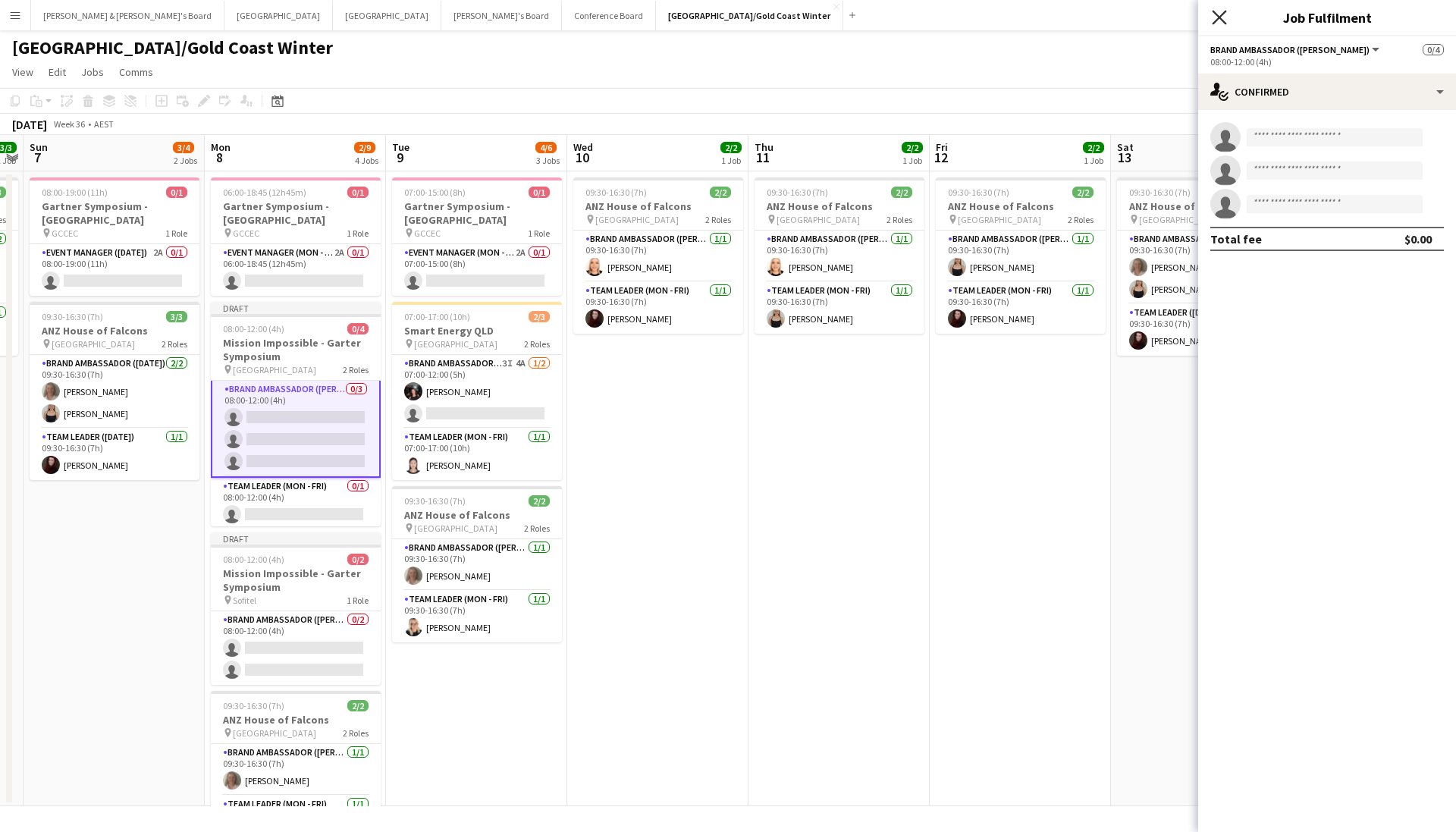
click at [1003, 21] on icon "Close pop-in" at bounding box center [1219, 16] width 15 height 15
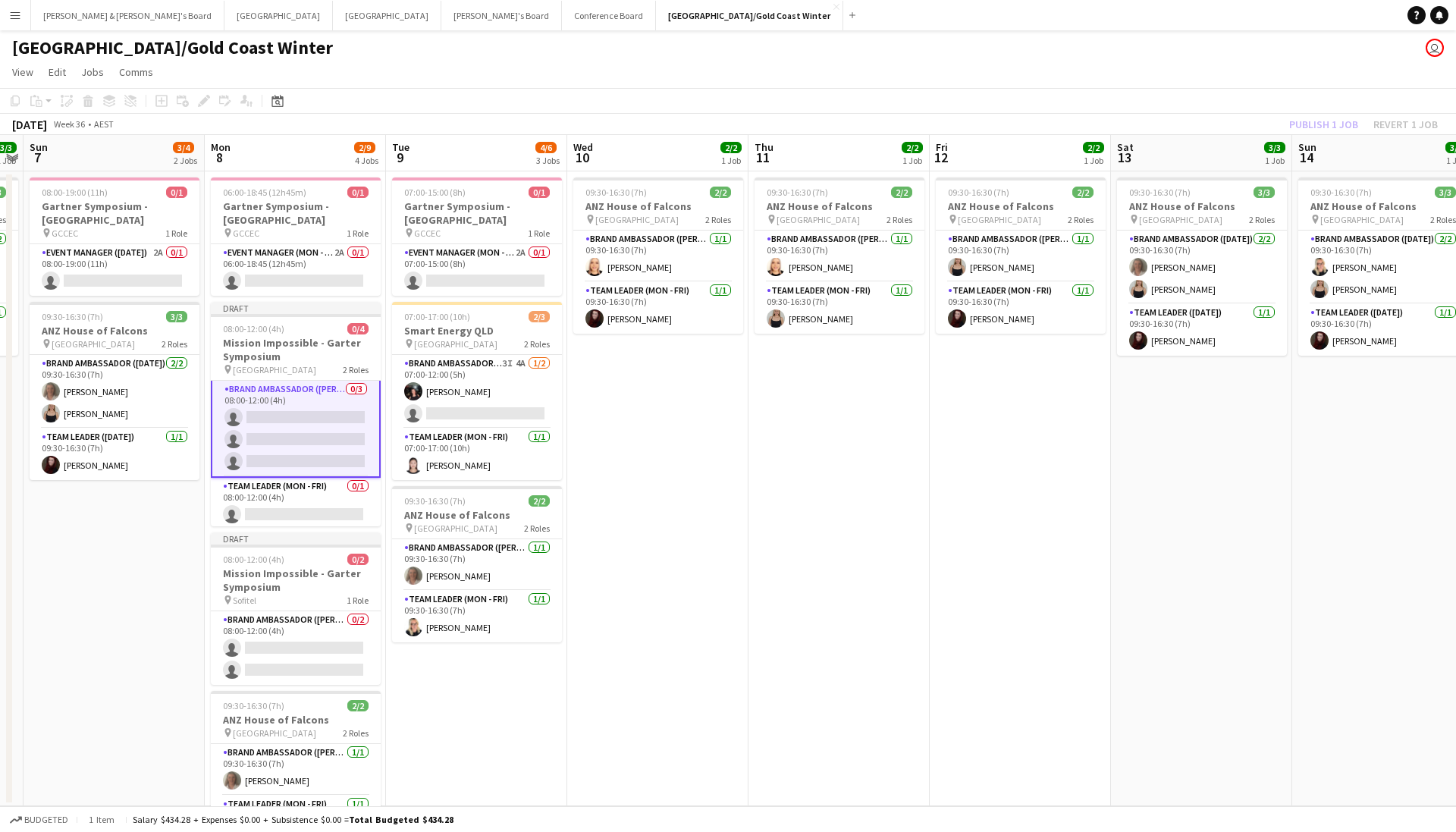
click at [315, 434] on app-card-role "Brand Ambassador (Mon - Fri) 0/3 08:00-12:00 (4h) single-neutral-actions single…" at bounding box center [296, 428] width 170 height 99
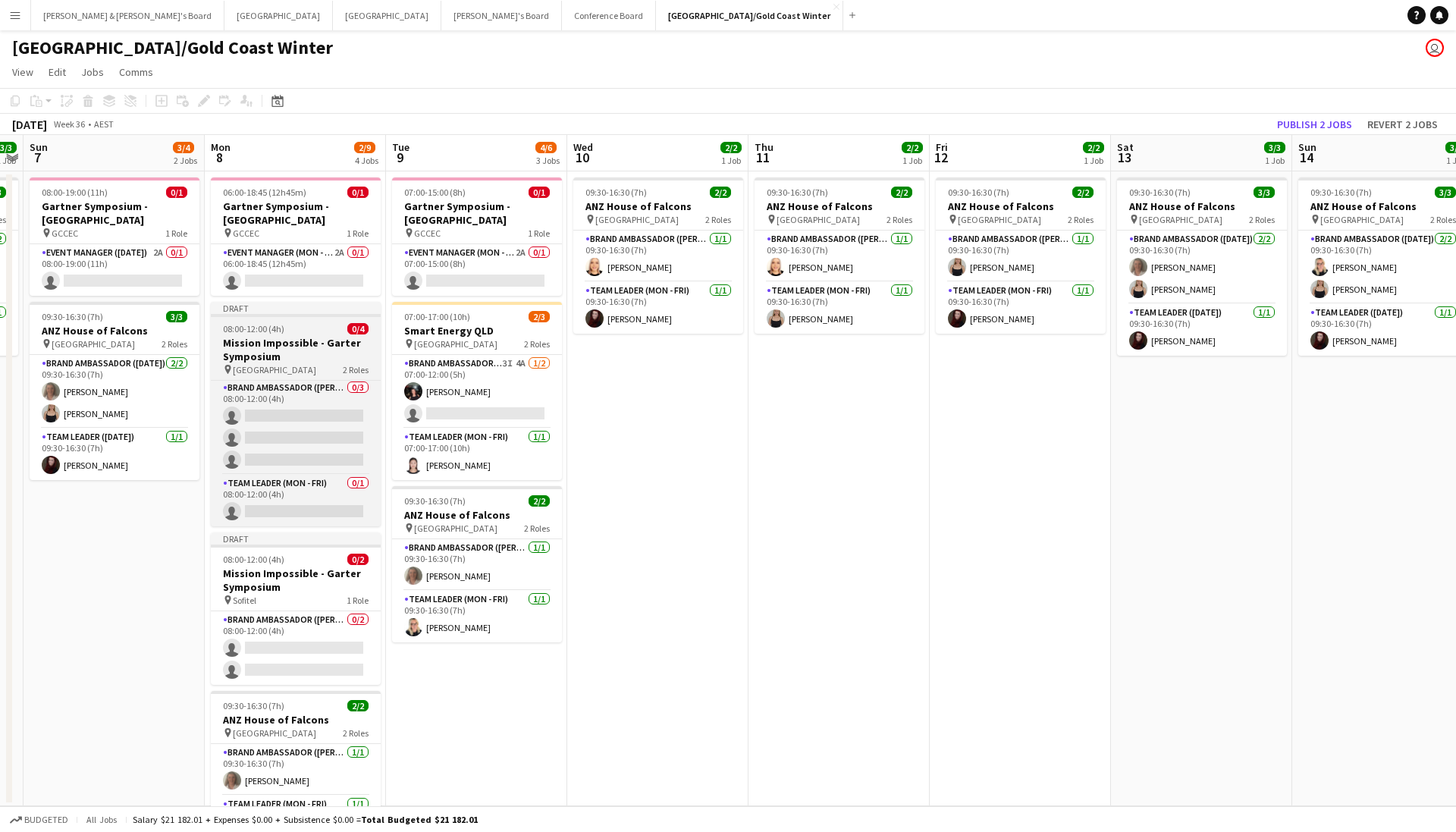
click at [290, 373] on span "Gold Coast Convention Centre" at bounding box center [275, 369] width 83 height 11
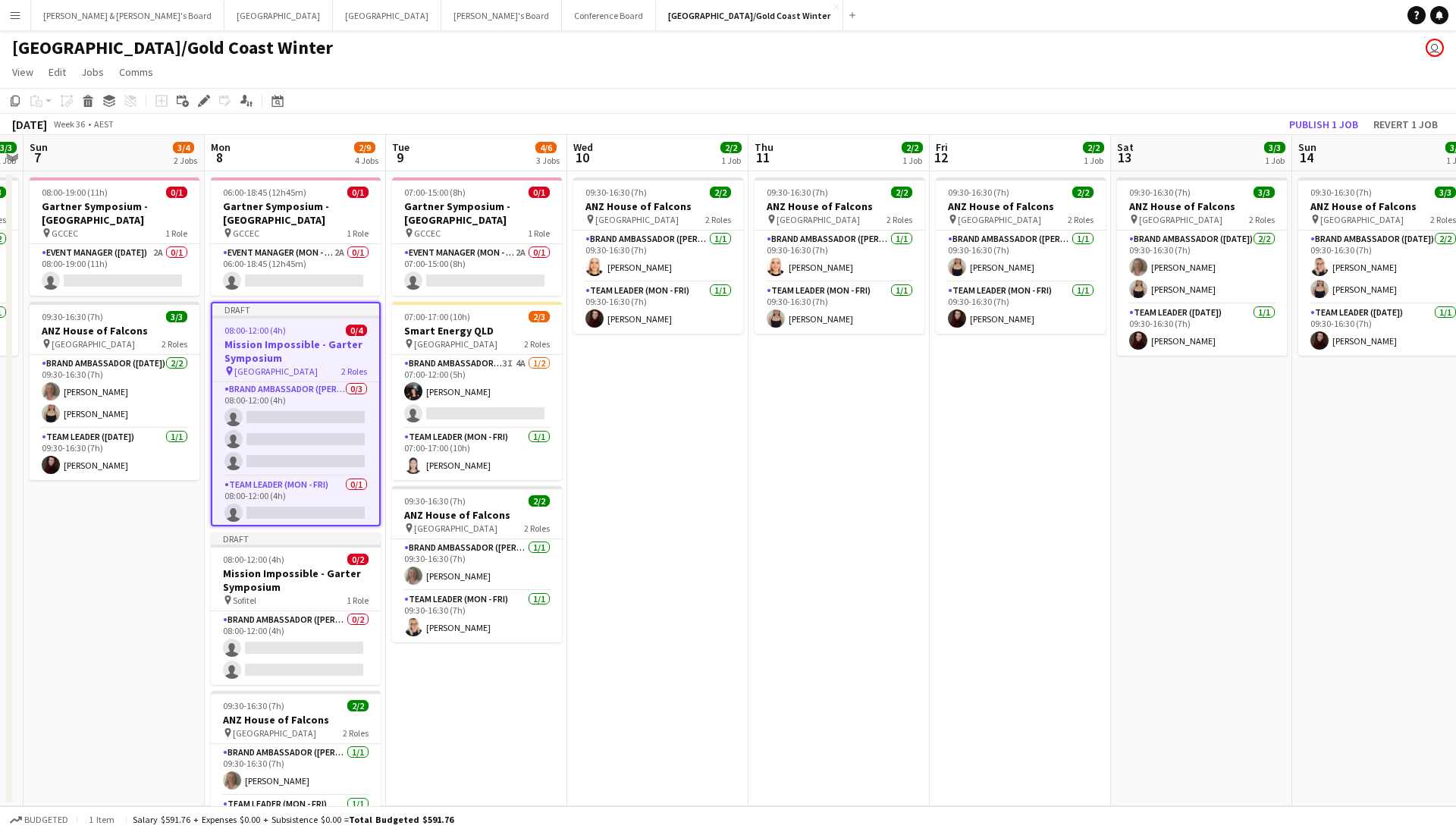
click at [204, 88] on app-toolbar "Copy Paste Paste Command V Paste with crew Command Shift V Paste linked Job Del…" at bounding box center [728, 101] width 1456 height 26
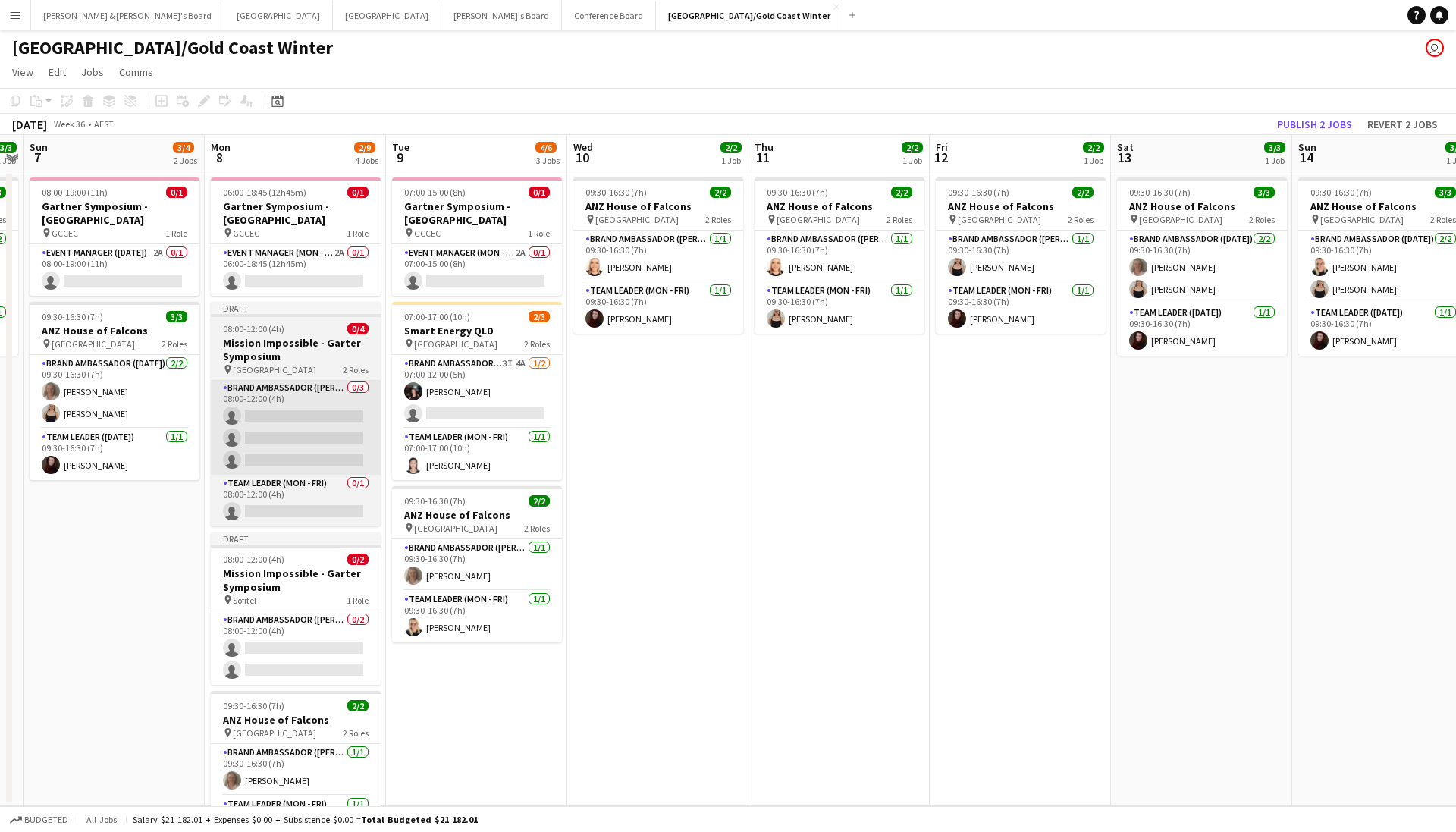
click at [279, 383] on app-card-role "Brand Ambassador (Mon - Fri) 0/3 08:00-12:00 (4h) single-neutral-actions single…" at bounding box center [296, 426] width 170 height 95
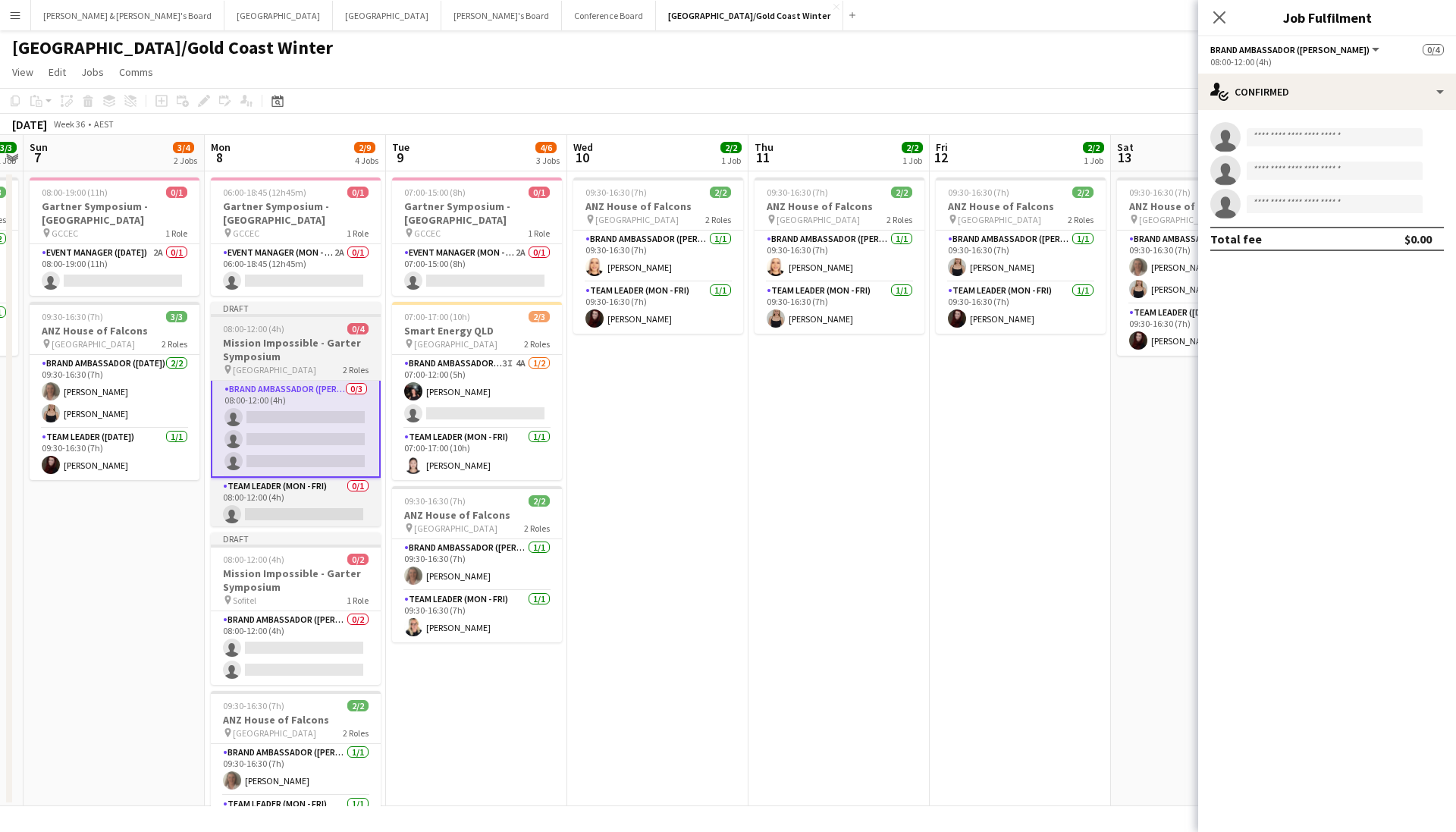
click at [278, 351] on h3 "Mission Impossible - Garter Symposium" at bounding box center [296, 349] width 170 height 27
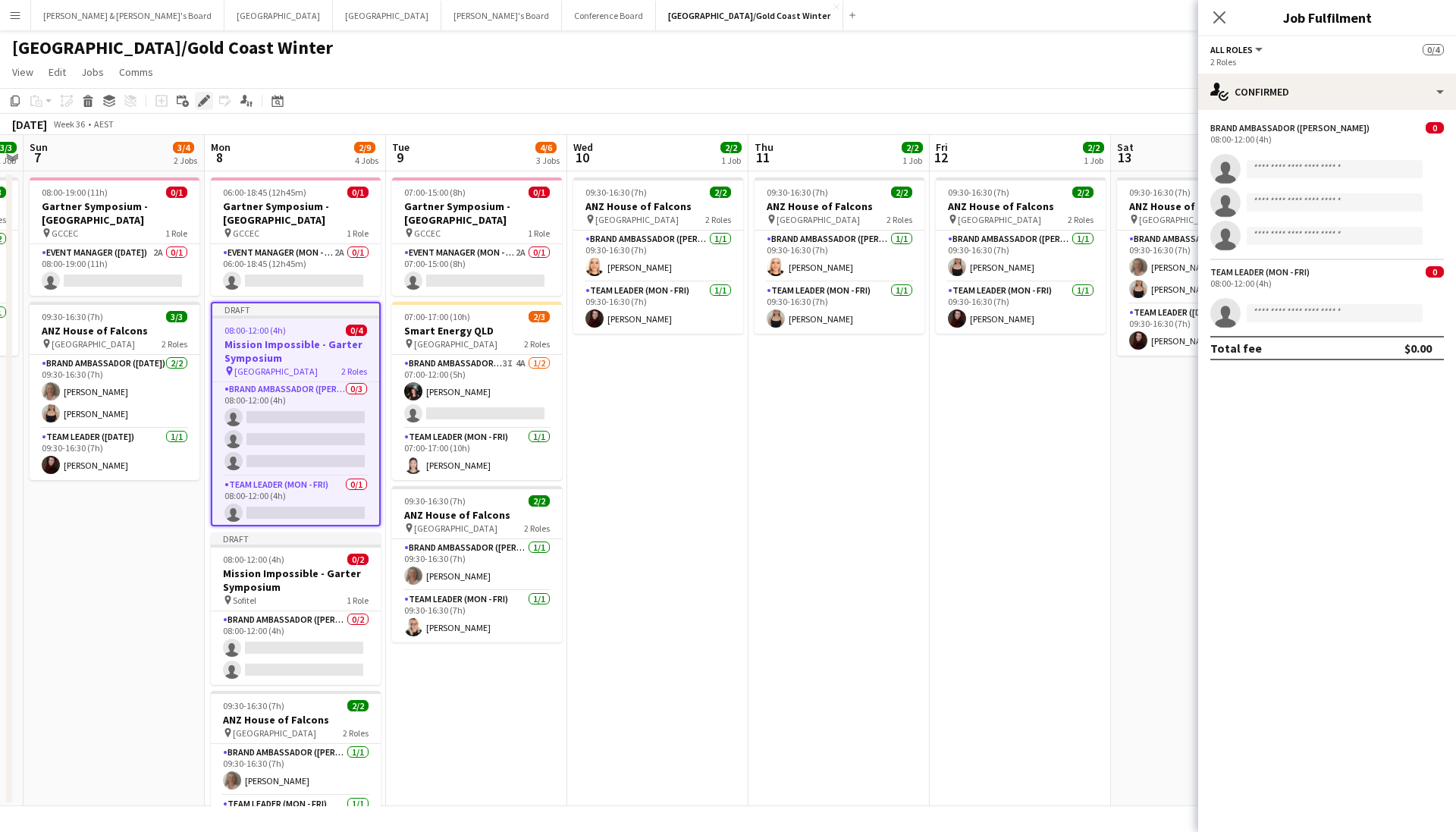
click at [210, 100] on div "Edit" at bounding box center [204, 101] width 18 height 18
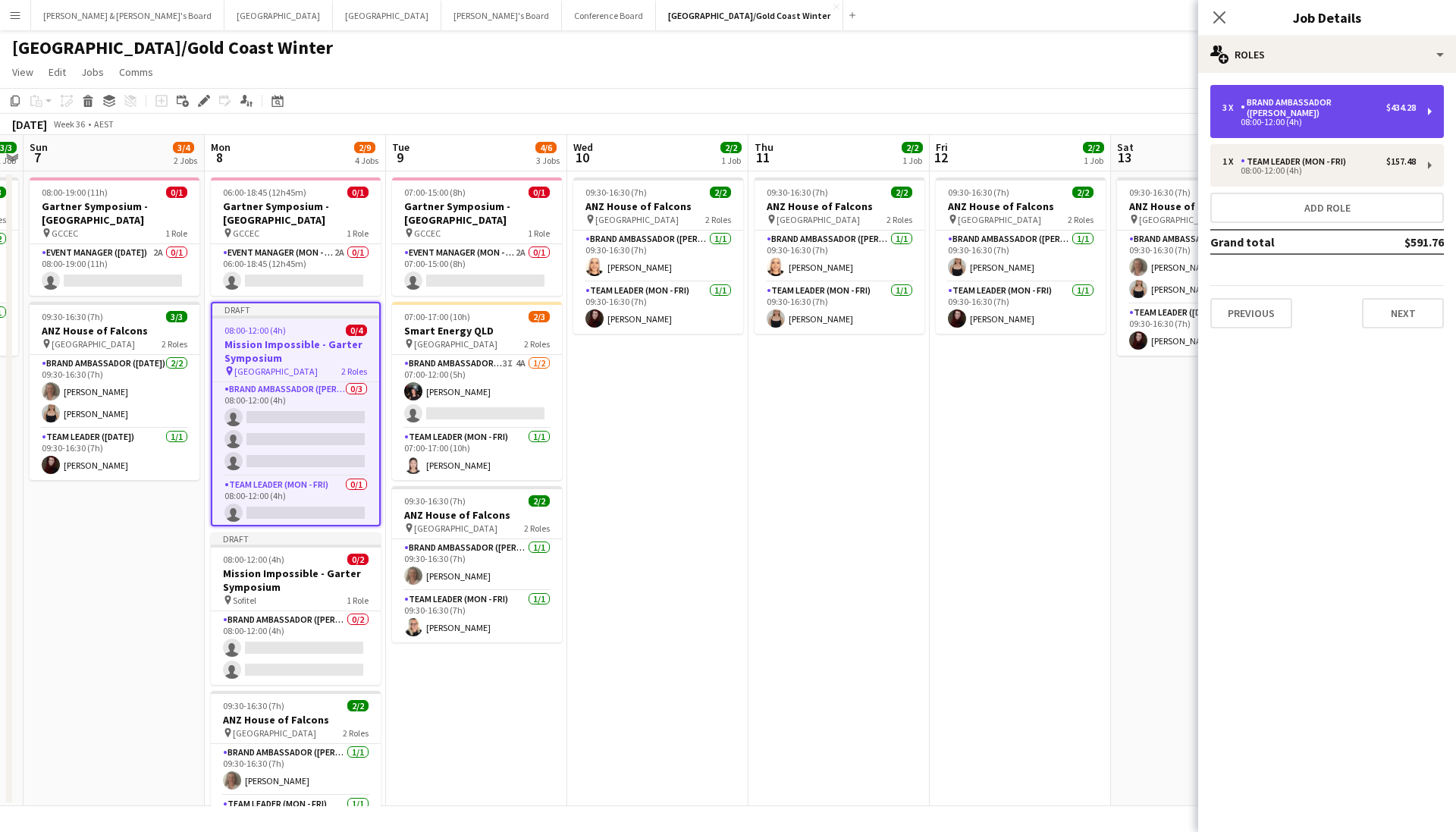
click at [1003, 92] on div "3 x Brand Ambassador (Mon - Fri) $434.28 08:00-12:00 (4h)" at bounding box center [1326, 111] width 233 height 53
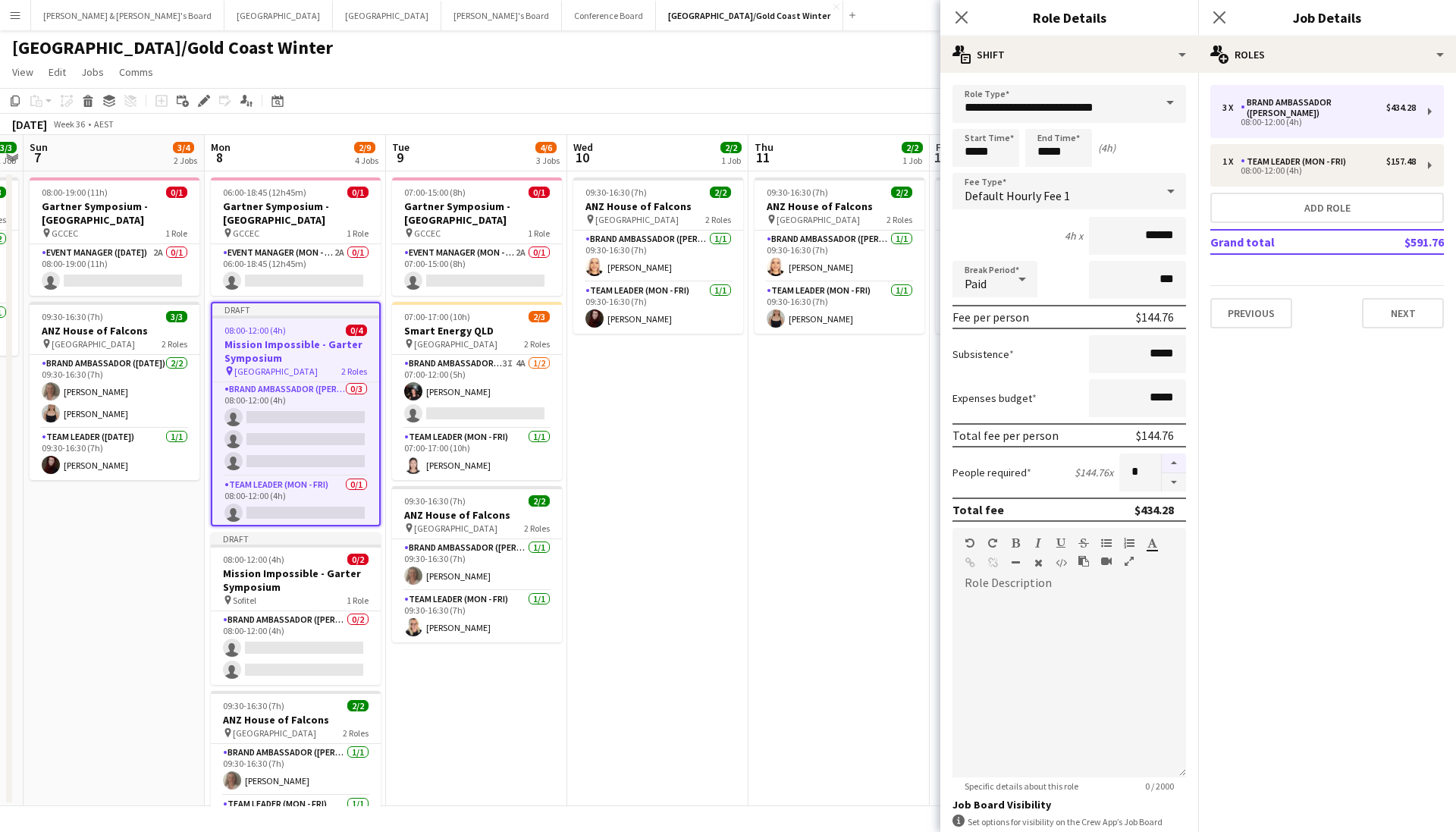
click at [1003, 469] on button "button" at bounding box center [1173, 463] width 24 height 20
type input "*"
click at [1003, 299] on button "Next" at bounding box center [1402, 313] width 81 height 30
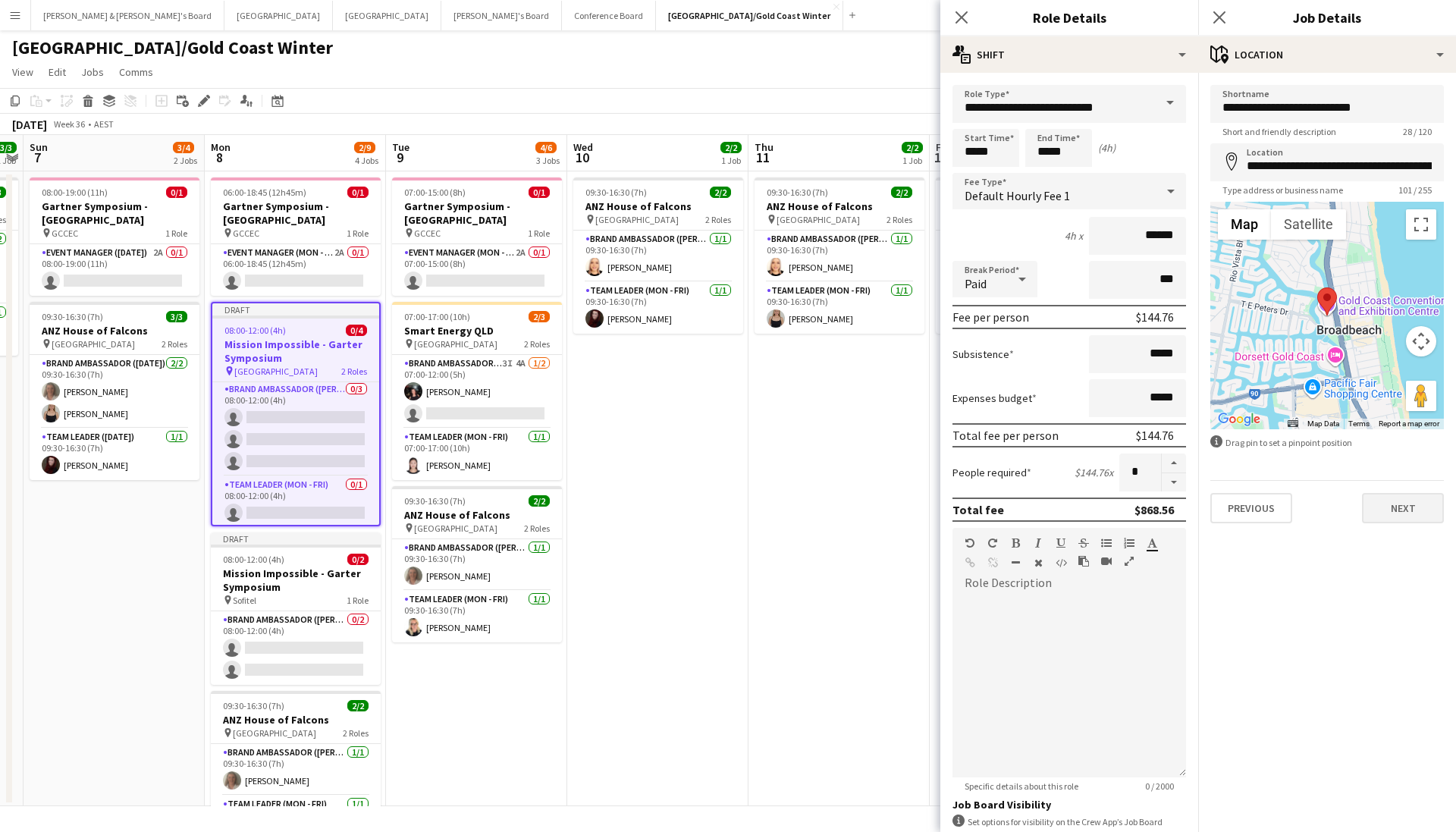
click at [1003, 507] on button "Next" at bounding box center [1402, 508] width 81 height 30
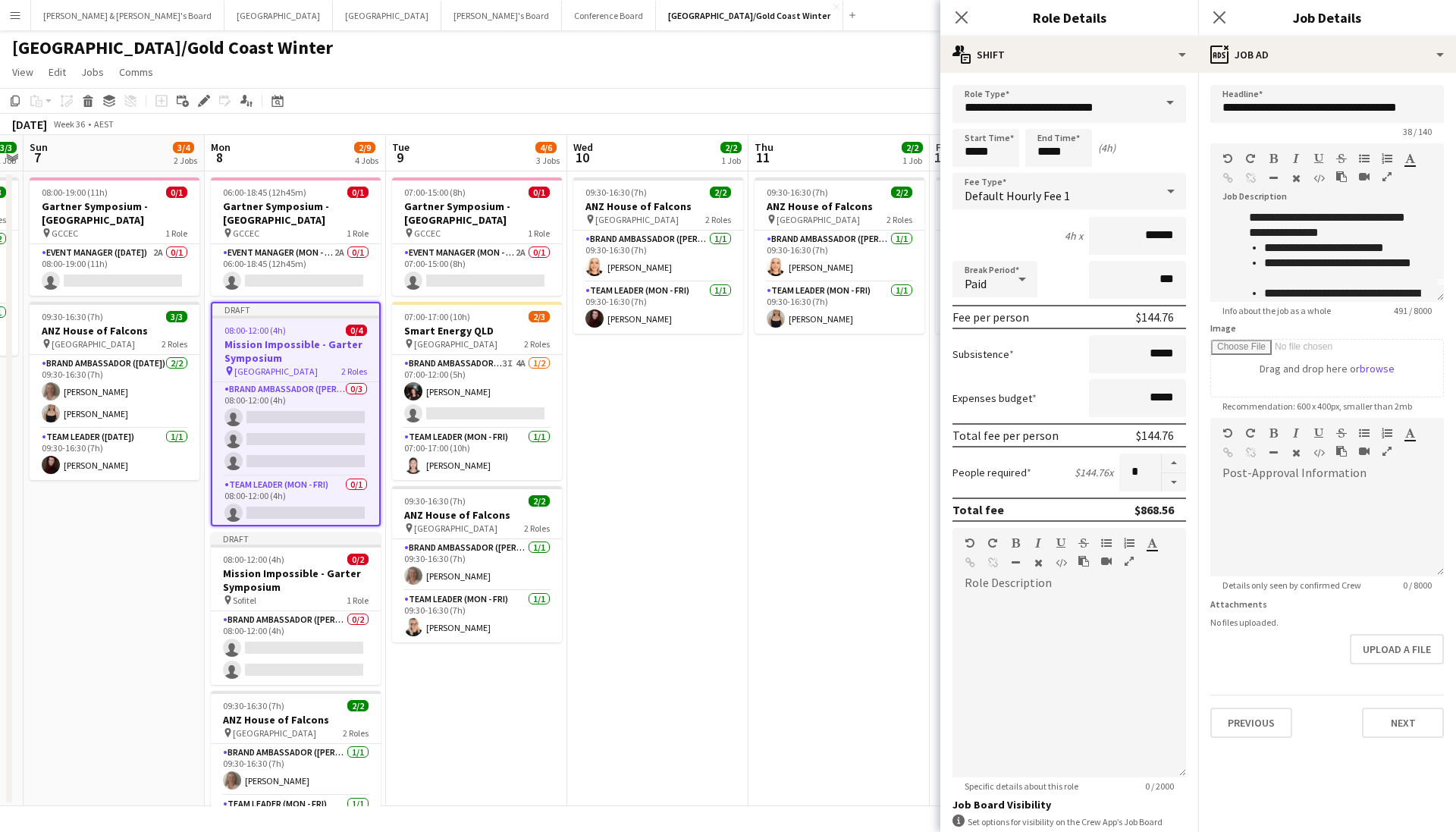
scroll to position [32, 0]
drag, startPoint x: 1268, startPoint y: 282, endPoint x: 1393, endPoint y: 288, distance: 125.1
click at [1003, 288] on li "**********" at bounding box center [1342, 292] width 156 height 45
click at [1003, 269] on li "**********" at bounding box center [1342, 254] width 156 height 30
drag, startPoint x: 1289, startPoint y: 263, endPoint x: 1261, endPoint y: 251, distance: 30.5
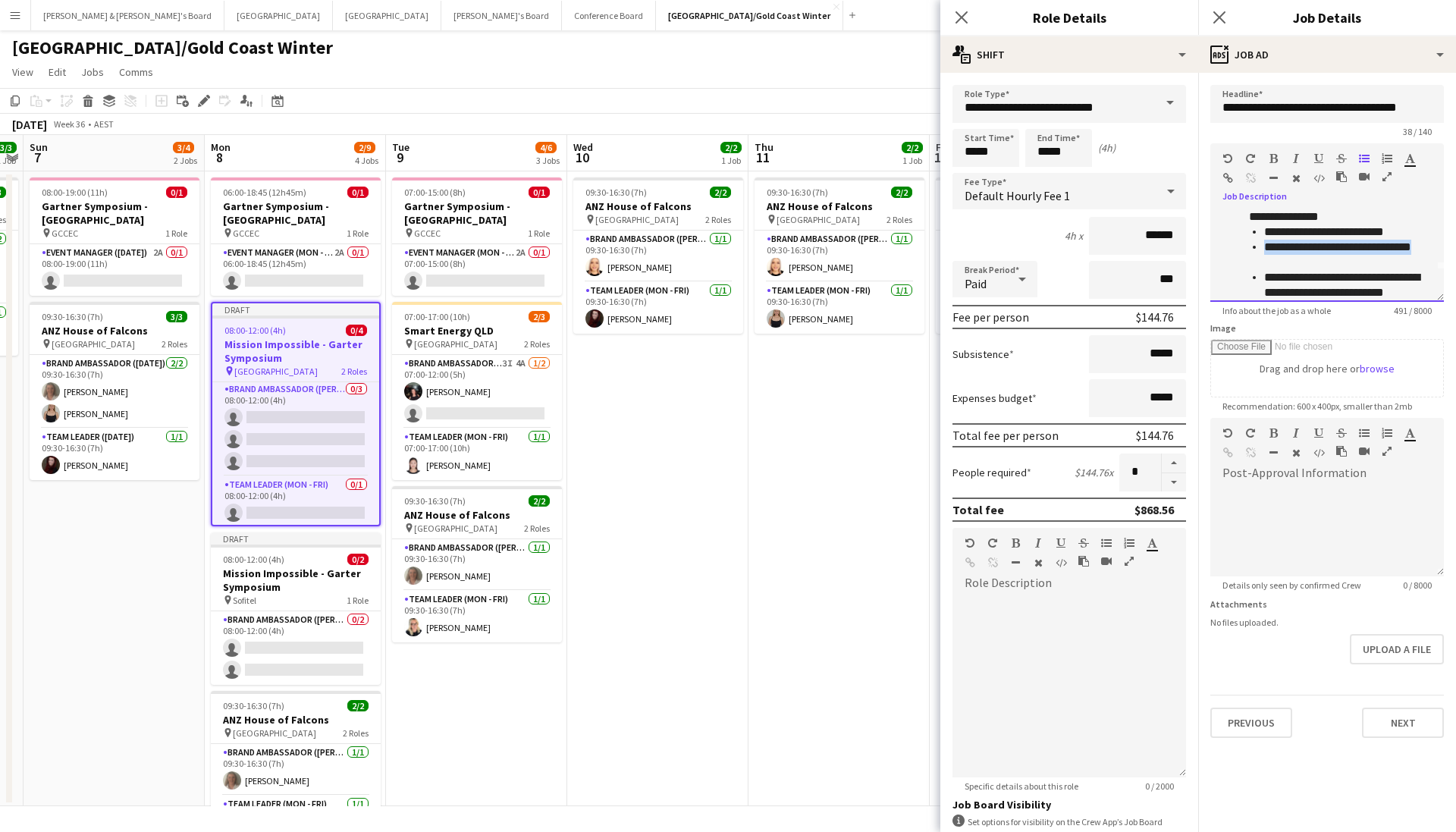
click at [1003, 251] on ul "**********" at bounding box center [1335, 270] width 194 height 91
click at [1003, 279] on li "**********" at bounding box center [1342, 262] width 156 height 45
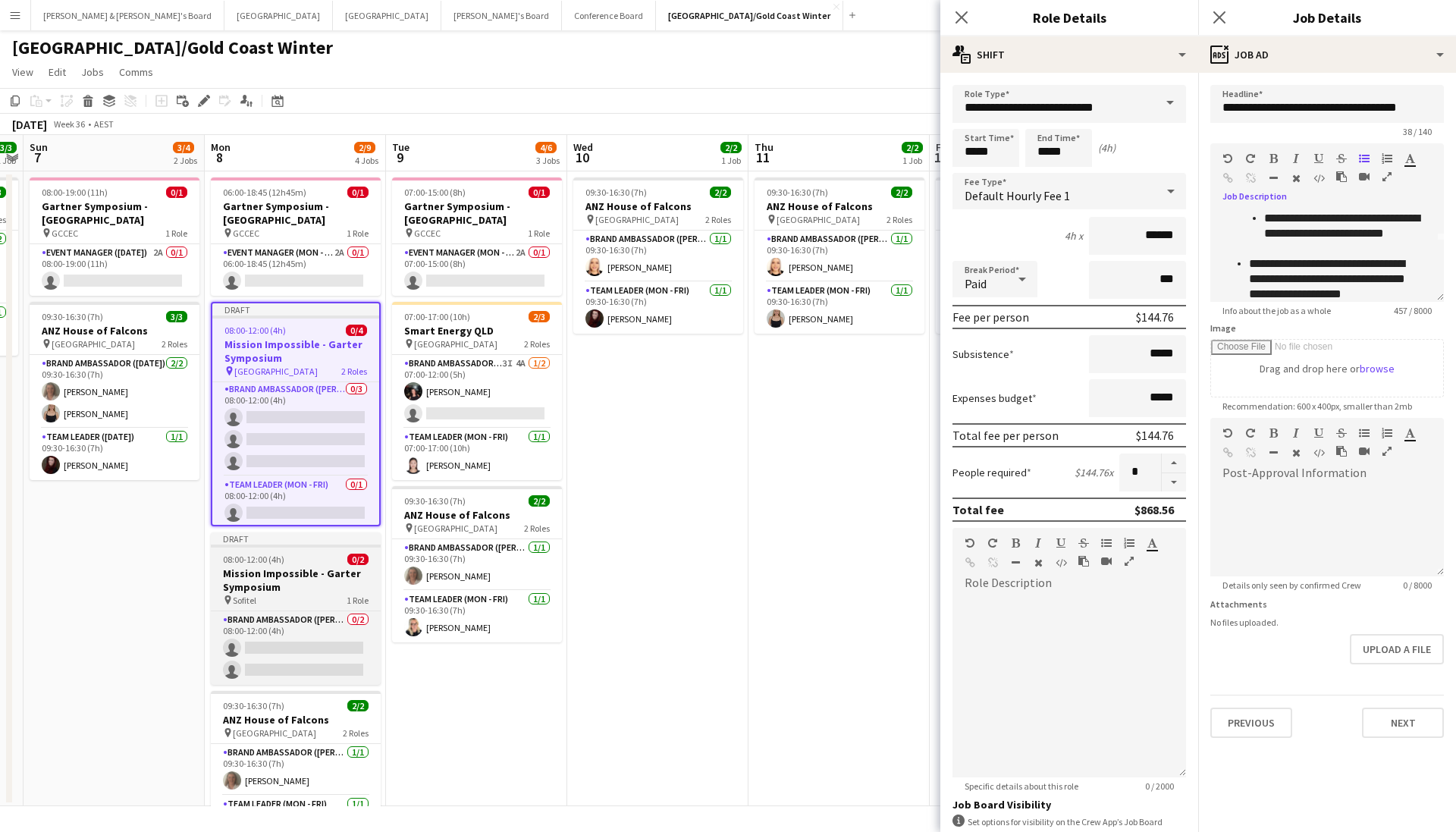
scroll to position [194, 0]
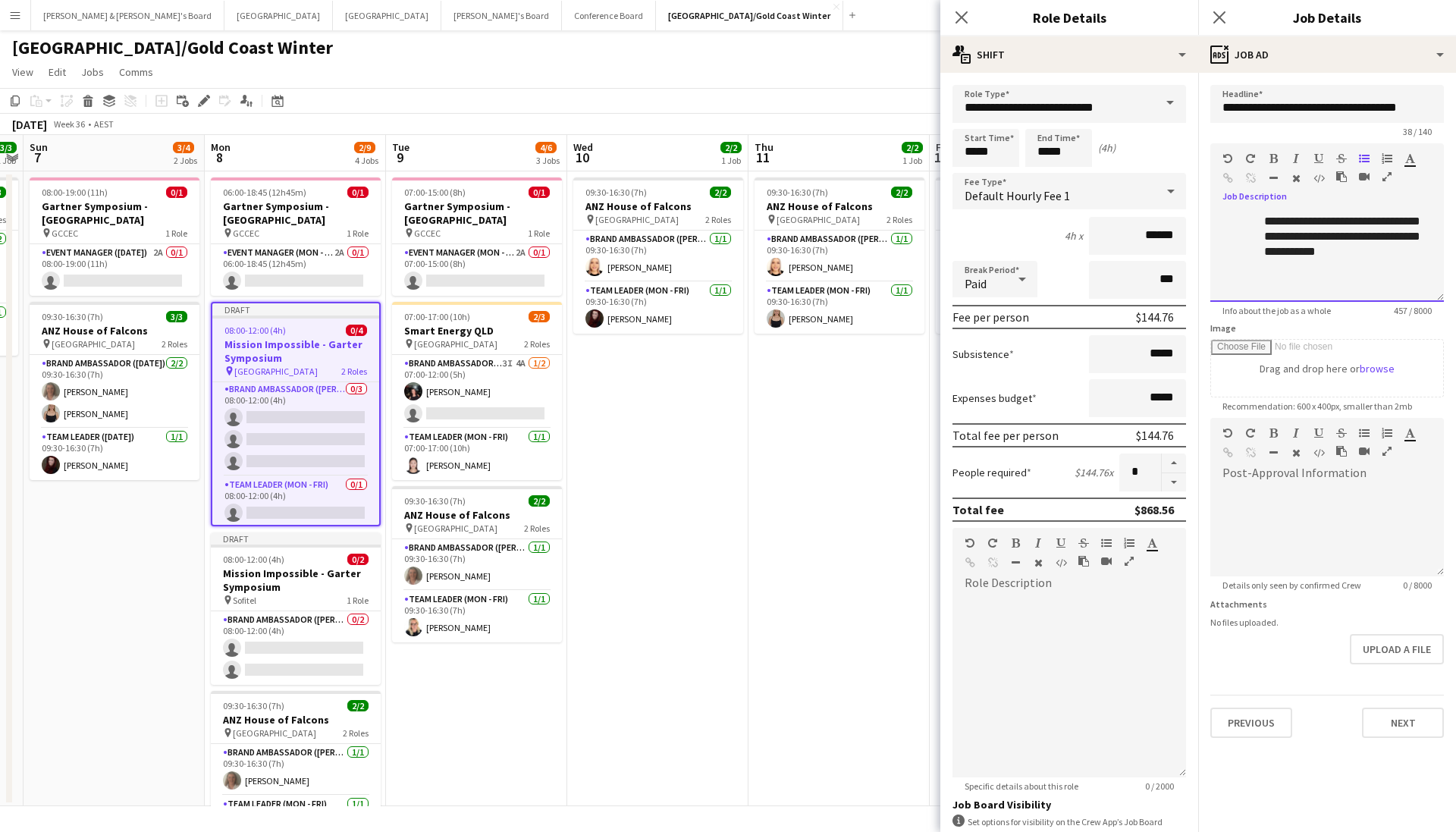
click at [1003, 290] on div "**********" at bounding box center [1326, 256] width 233 height 91
click at [1003, 575] on button "Next" at bounding box center [1402, 722] width 81 height 30
type input "*******"
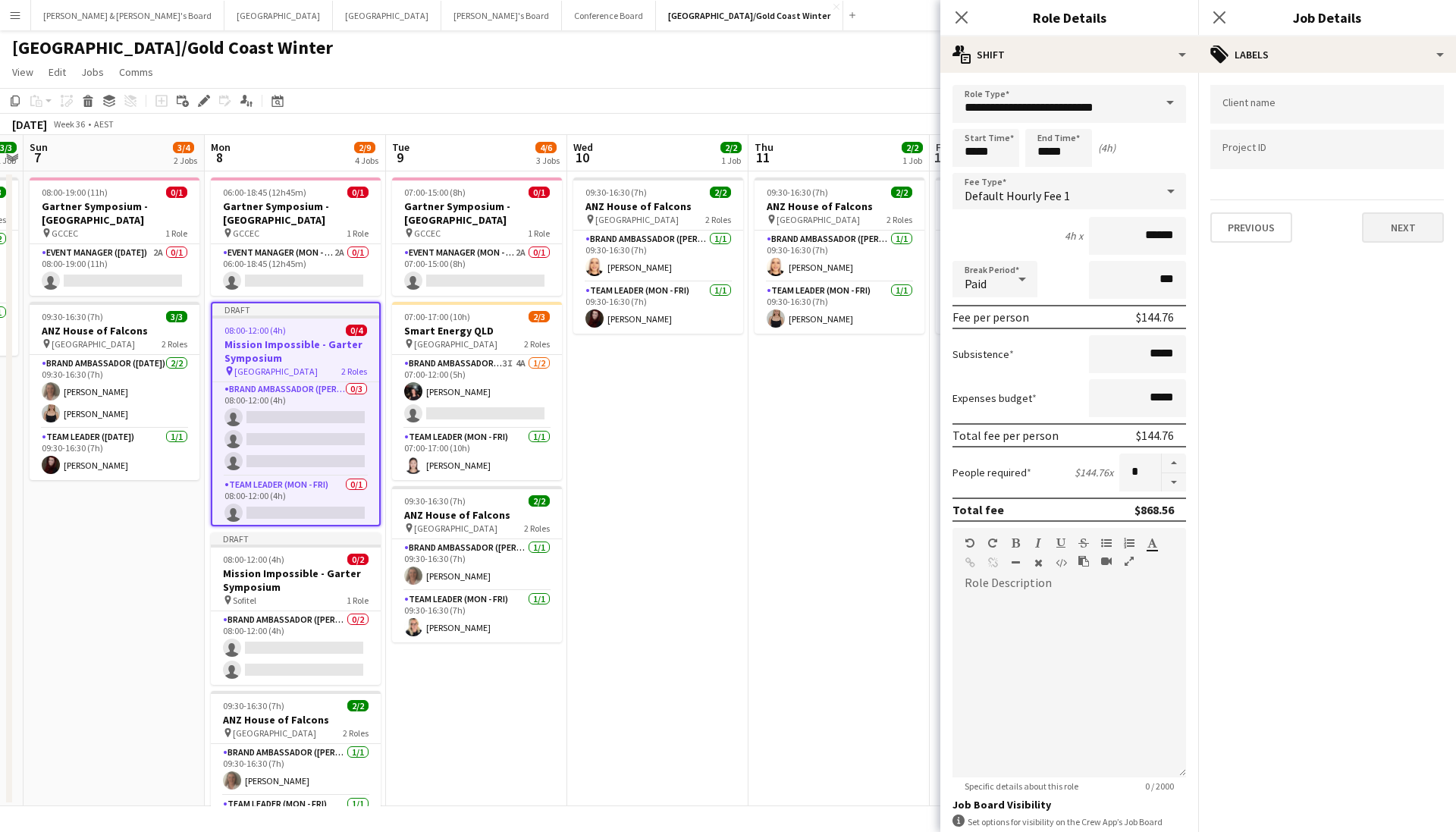
click at [1003, 230] on button "Next" at bounding box center [1402, 227] width 81 height 30
click at [1003, 153] on button "Next" at bounding box center [1402, 157] width 81 height 30
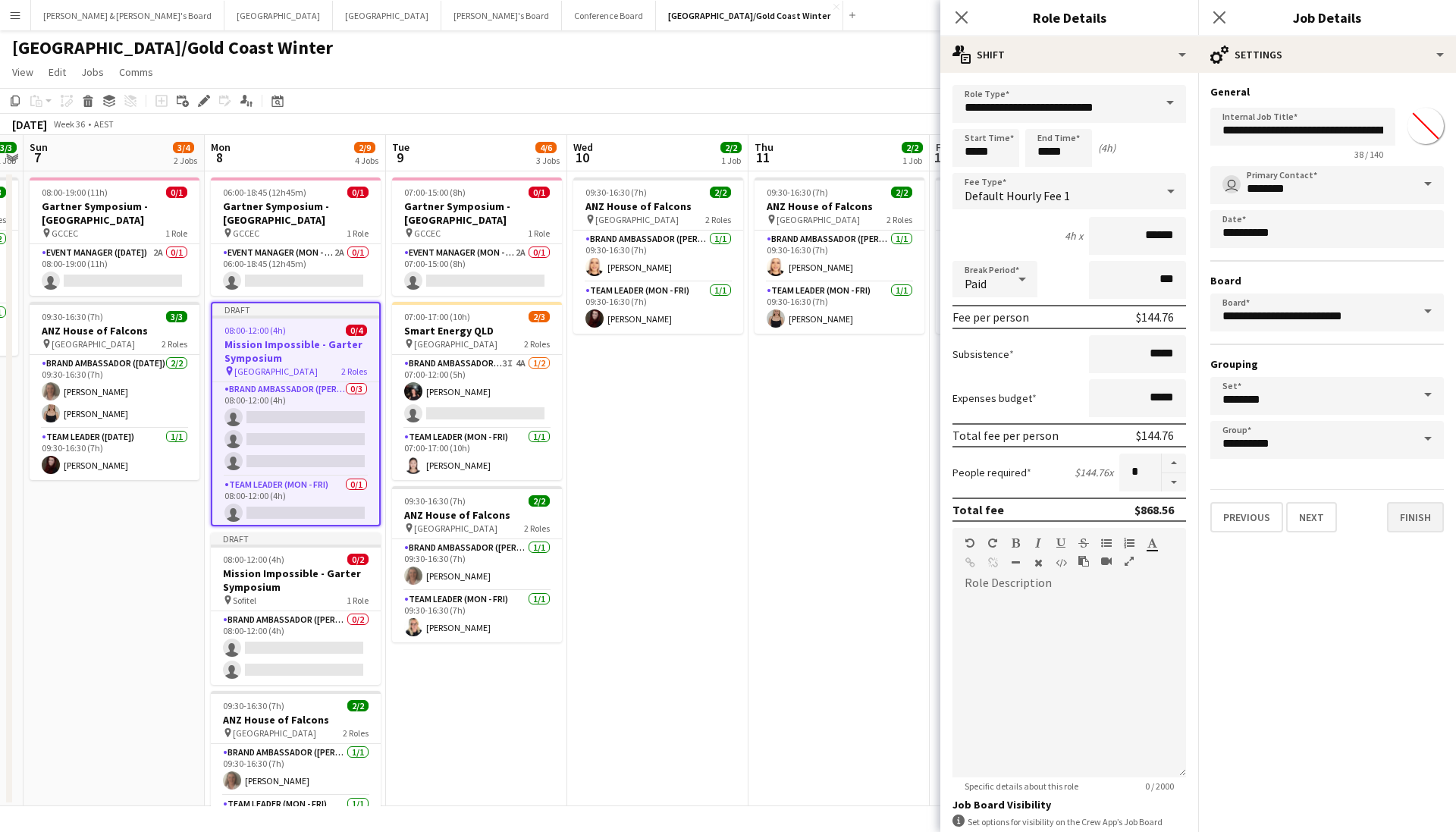
click at [1003, 523] on button "Finish" at bounding box center [1415, 517] width 57 height 30
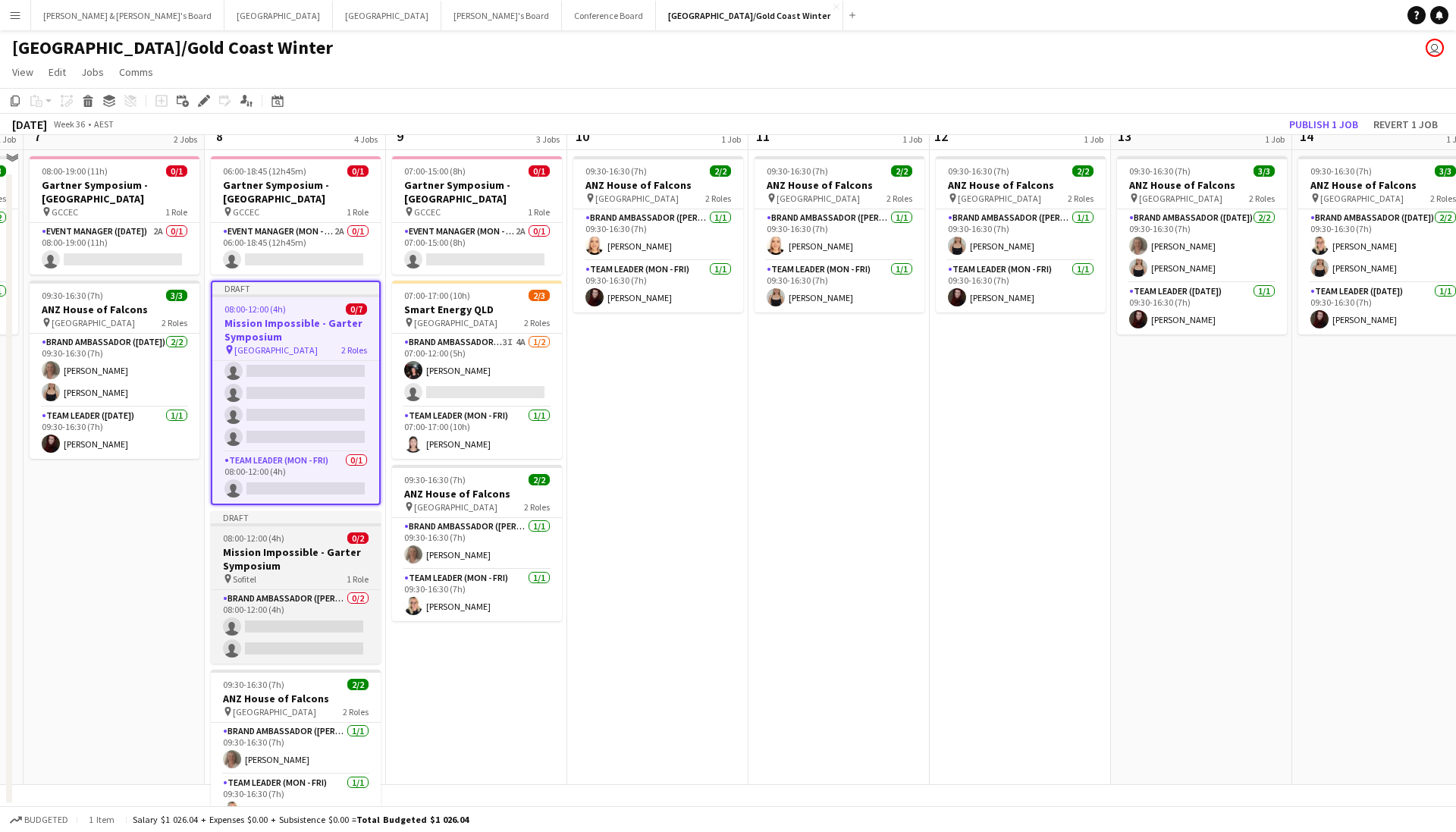
scroll to position [0, 520]
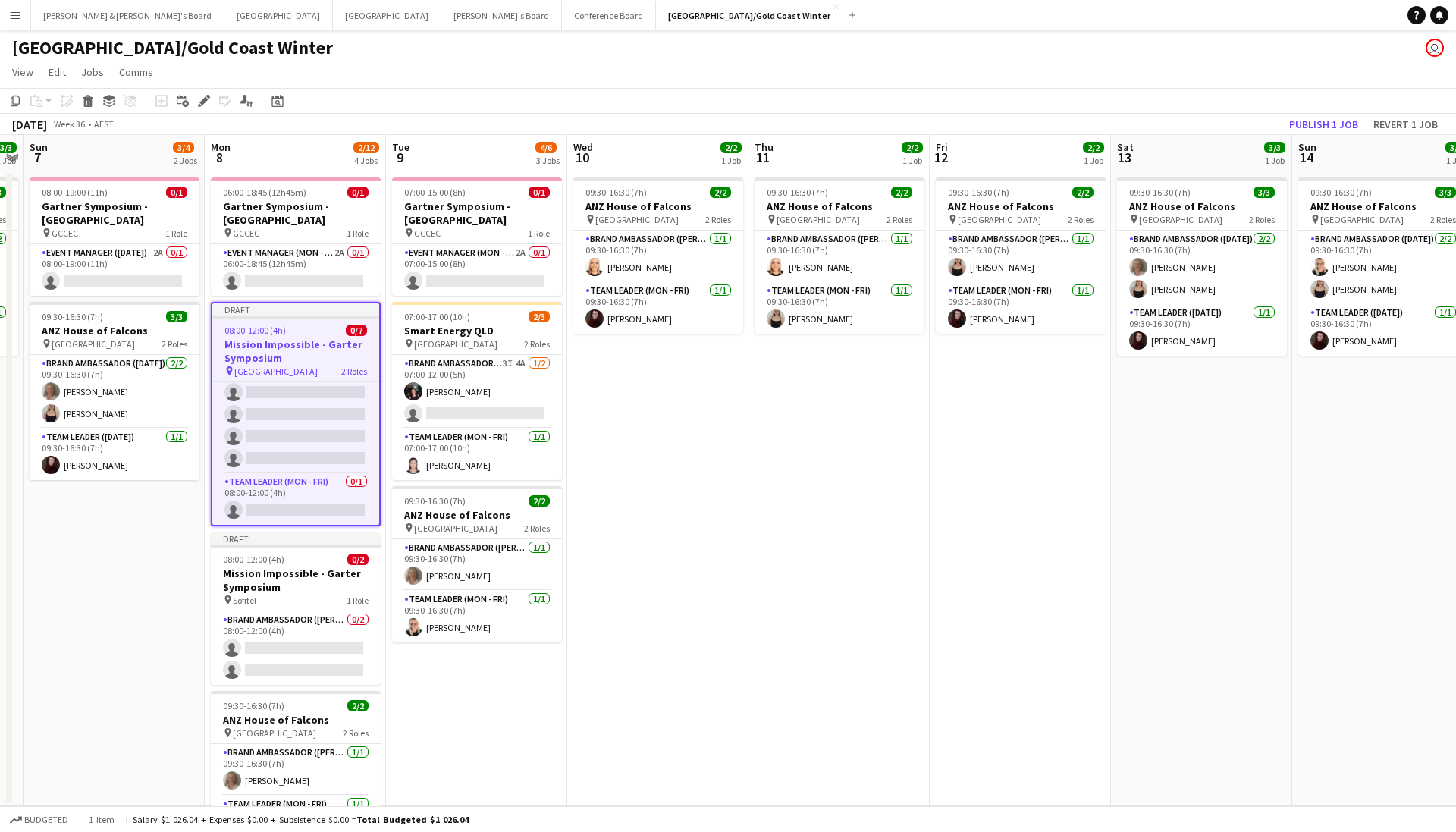
drag, startPoint x: 1128, startPoint y: 57, endPoint x: 1131, endPoint y: 69, distance: 12.4
click at [1003, 57] on div "Brisbane/Gold Coast Winter user" at bounding box center [728, 44] width 1456 height 29
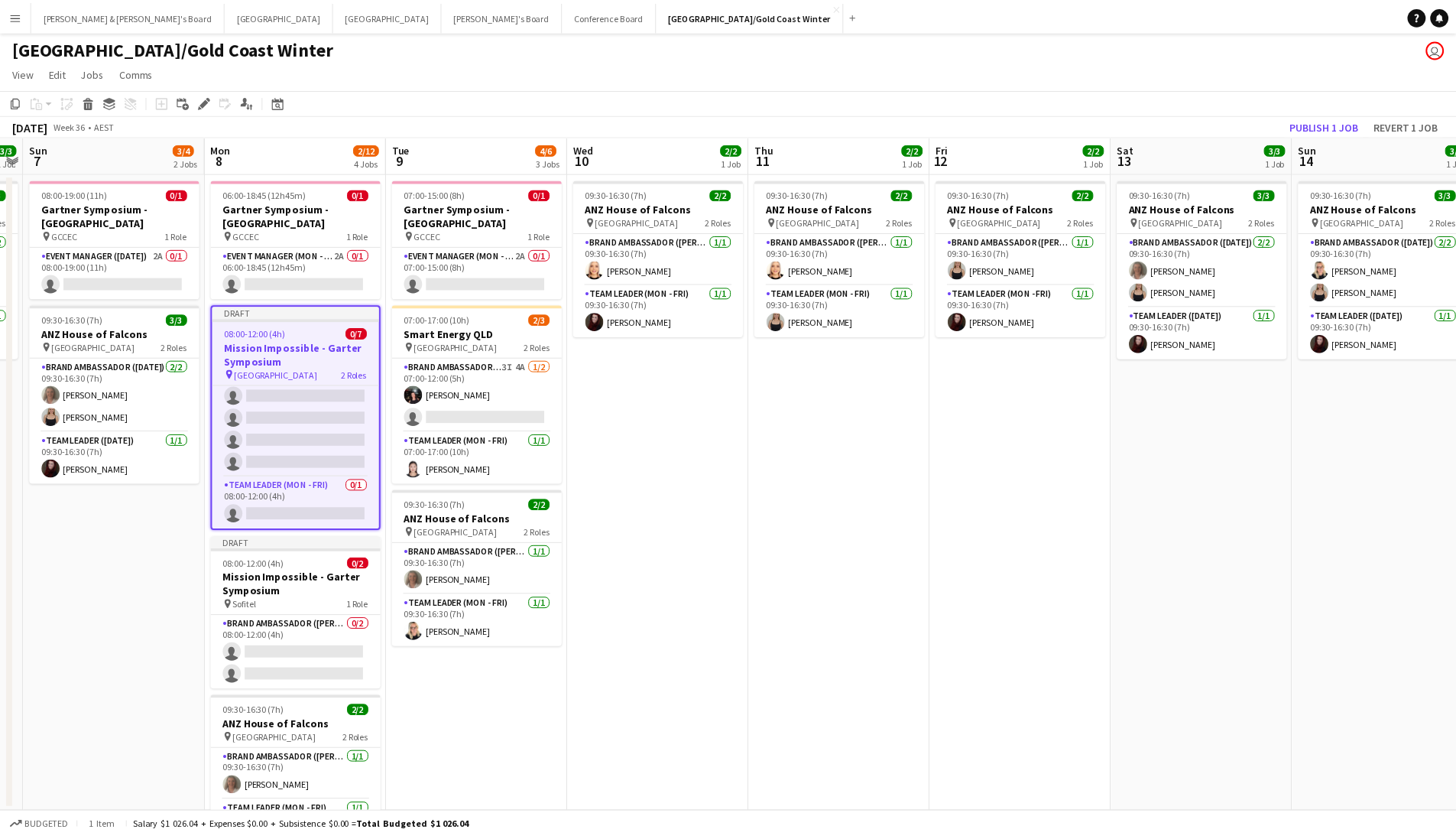
scroll to position [68, 0]
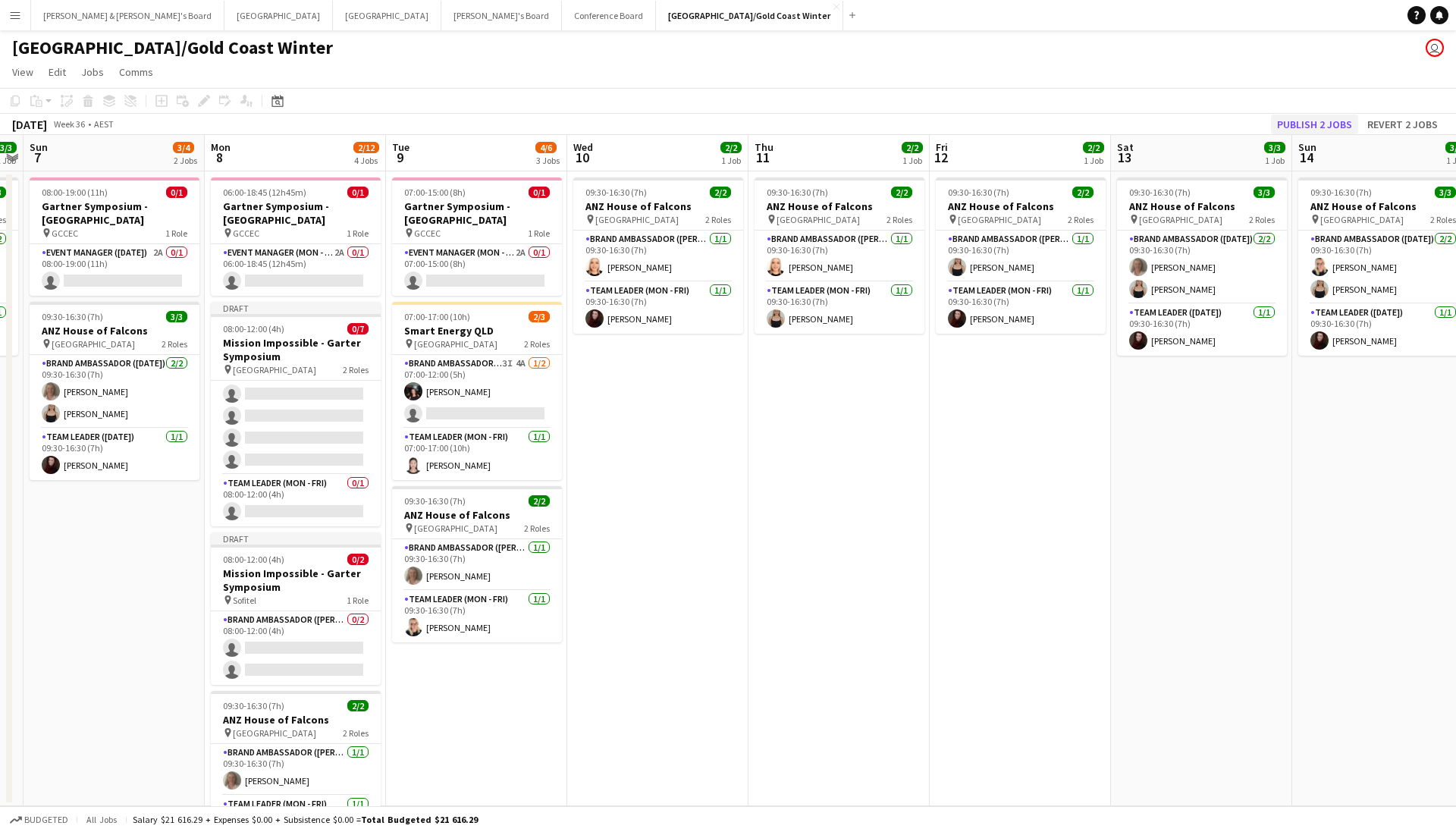
click at [1003, 118] on button "Publish 2 jobs" at bounding box center [1314, 124] width 88 height 20
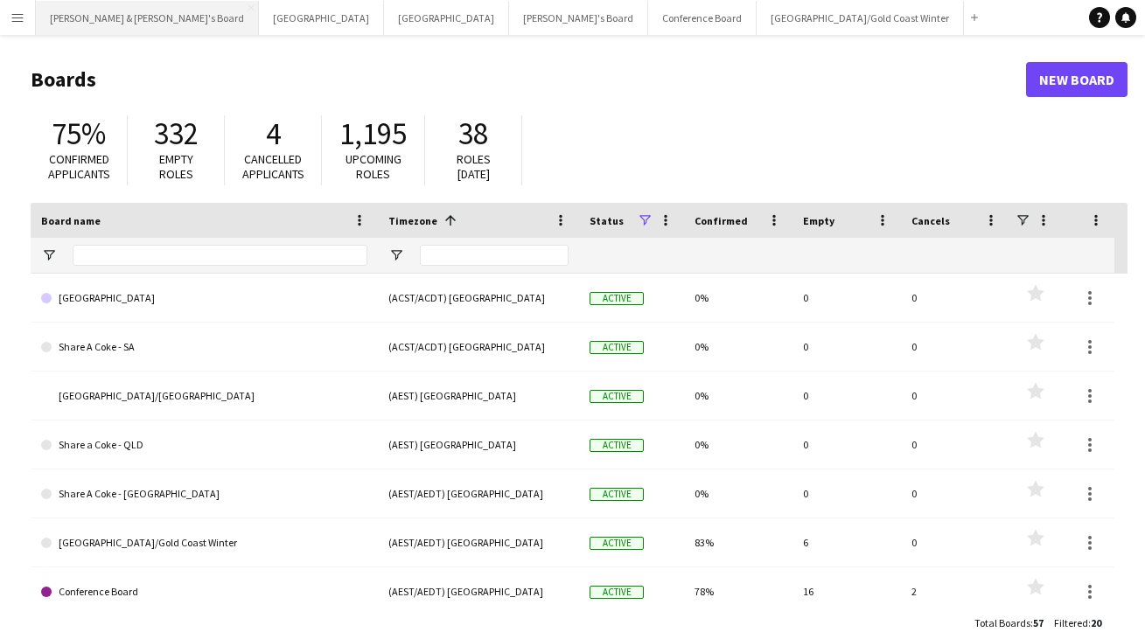
click at [78, 25] on button "[PERSON_NAME] & [PERSON_NAME]'s Board Close" at bounding box center [147, 18] width 223 height 34
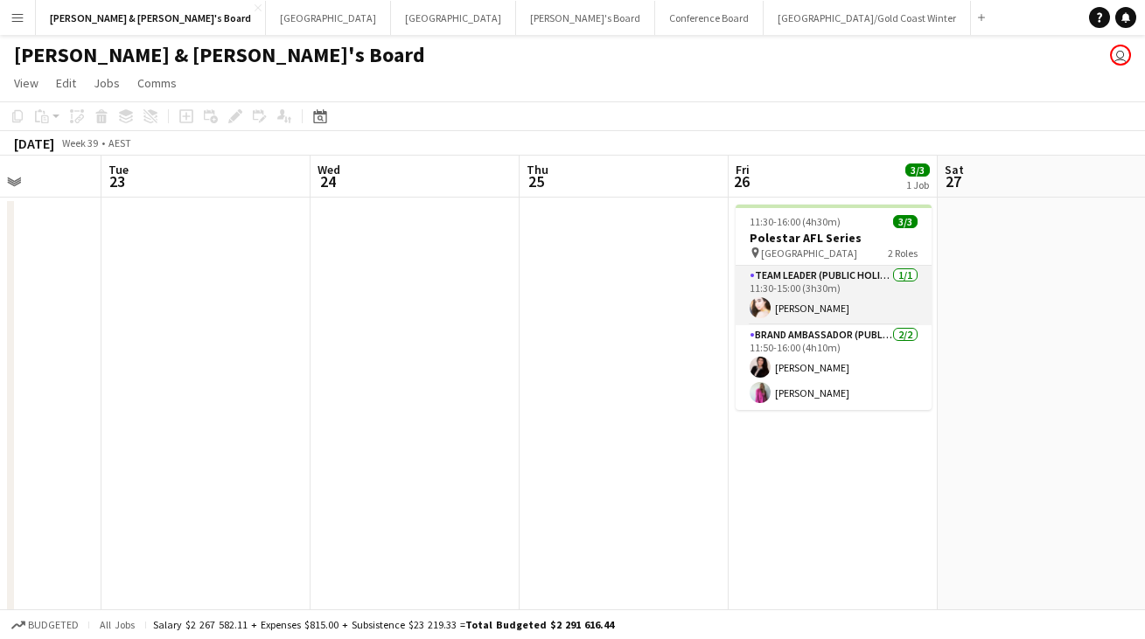
scroll to position [0, 410]
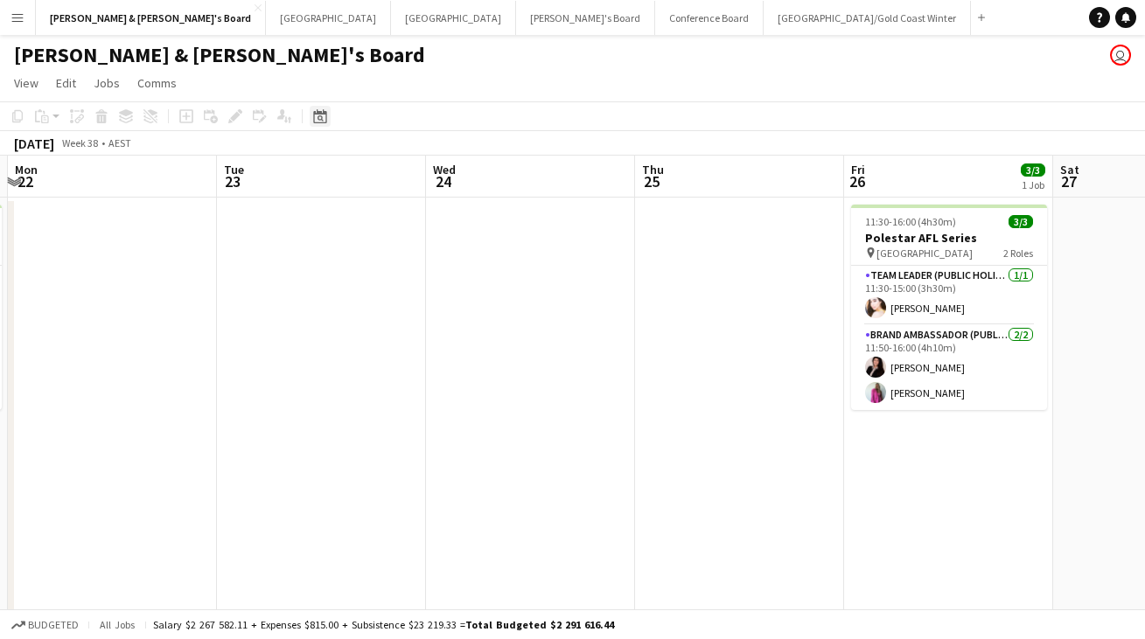
click at [314, 108] on div "Date picker" at bounding box center [320, 116] width 21 height 21
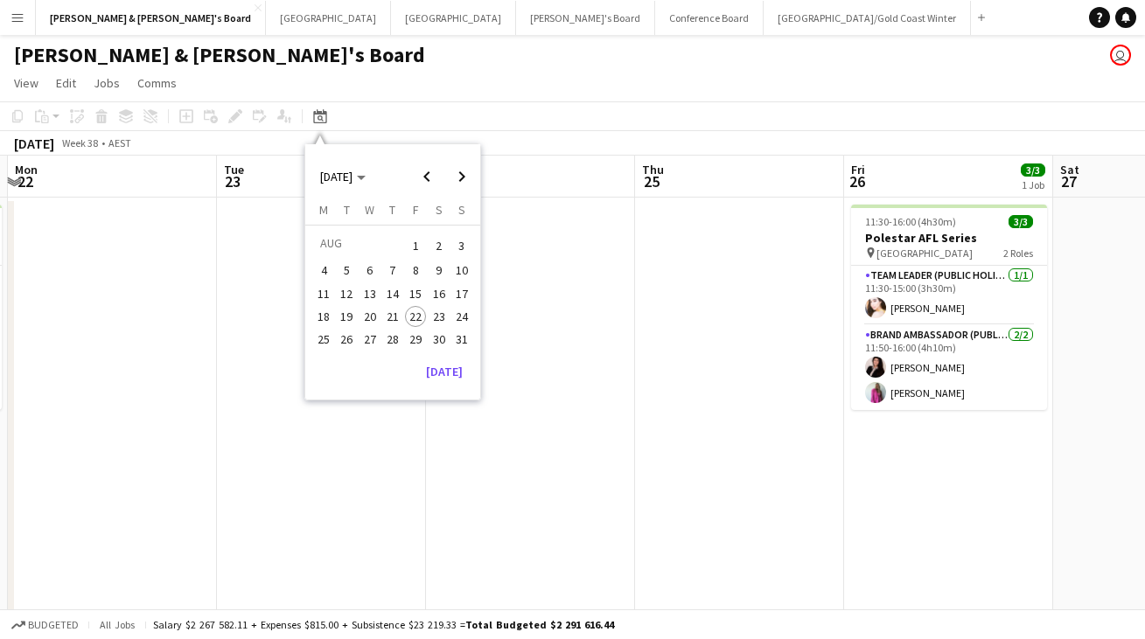
click at [347, 339] on span "26" at bounding box center [347, 339] width 21 height 21
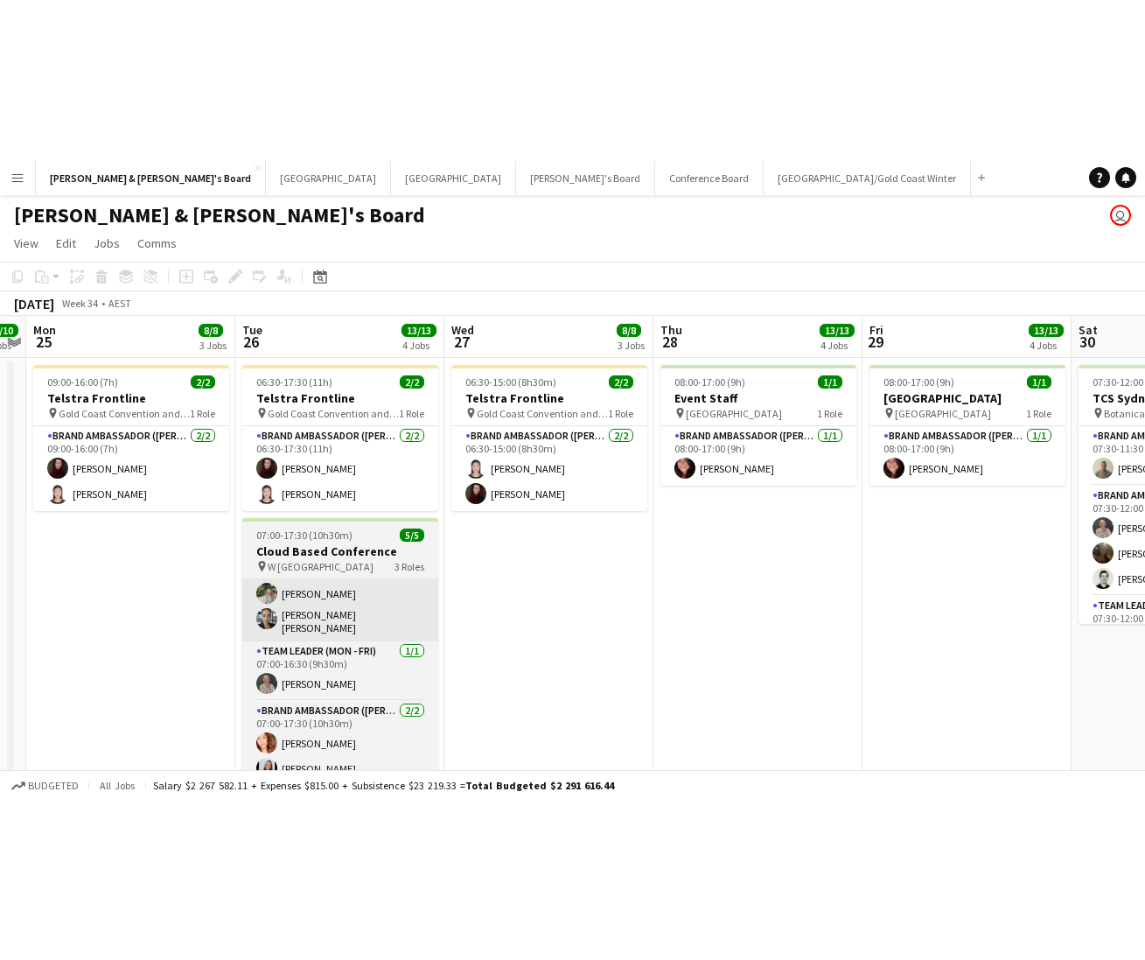
scroll to position [37, 0]
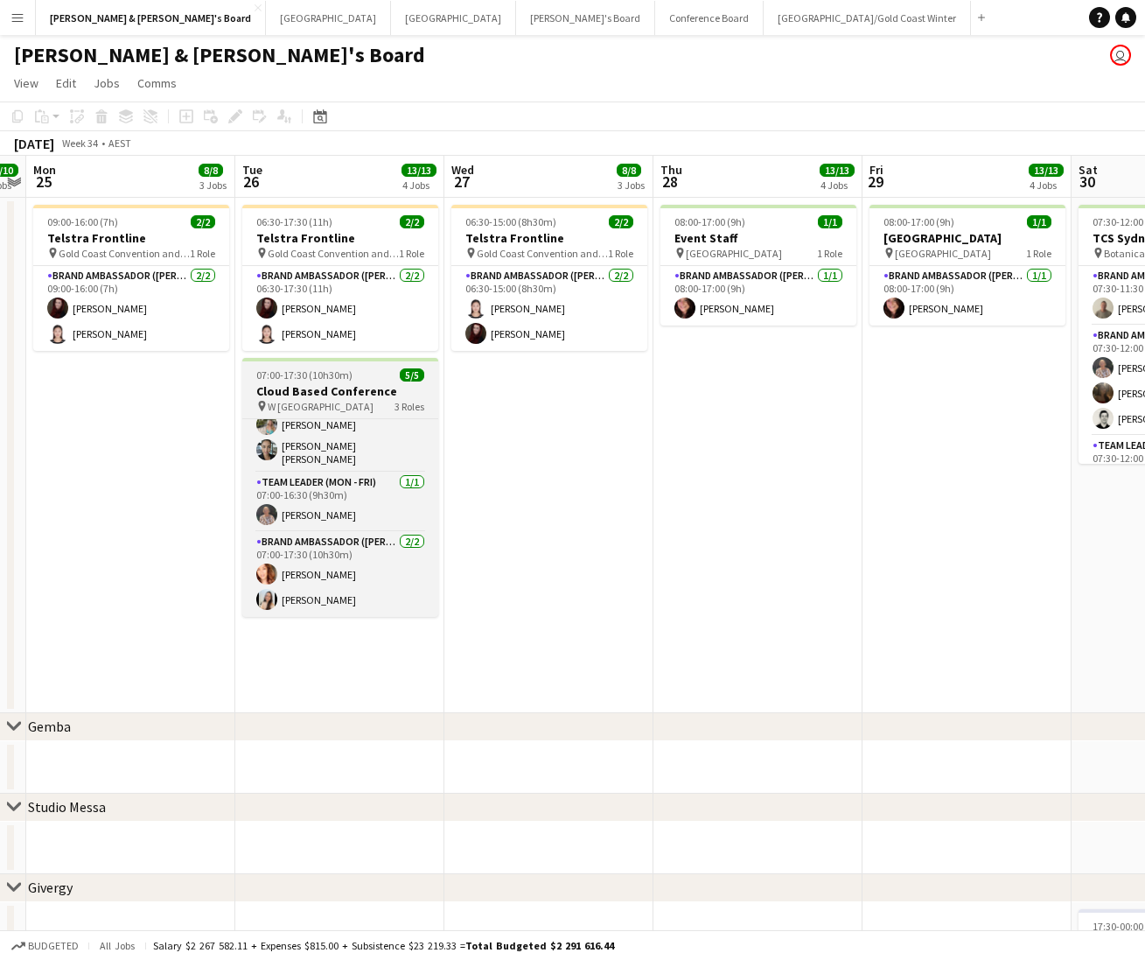
click at [364, 399] on h3 "Cloud Based Conference" at bounding box center [340, 391] width 196 height 16
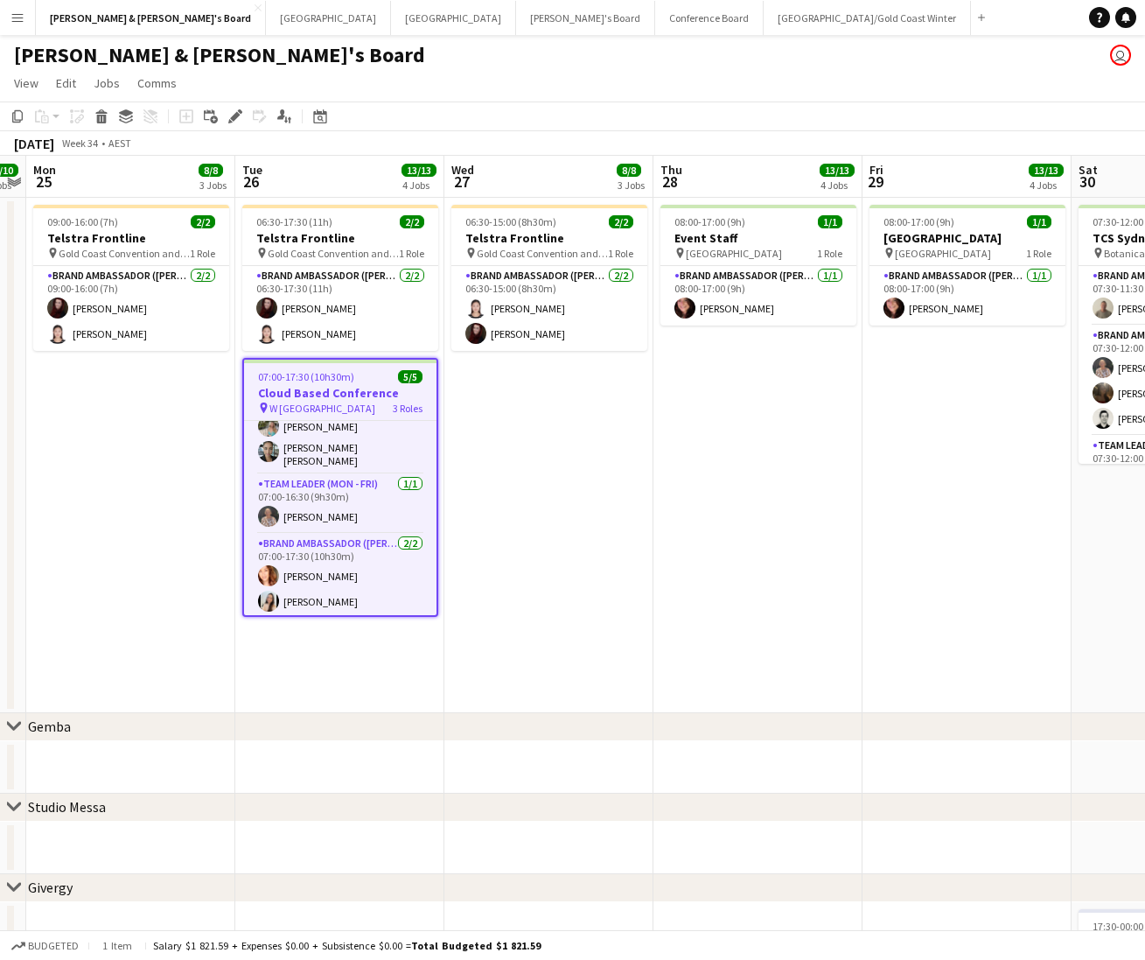
click at [373, 400] on h3 "Cloud Based Conference" at bounding box center [340, 393] width 192 height 16
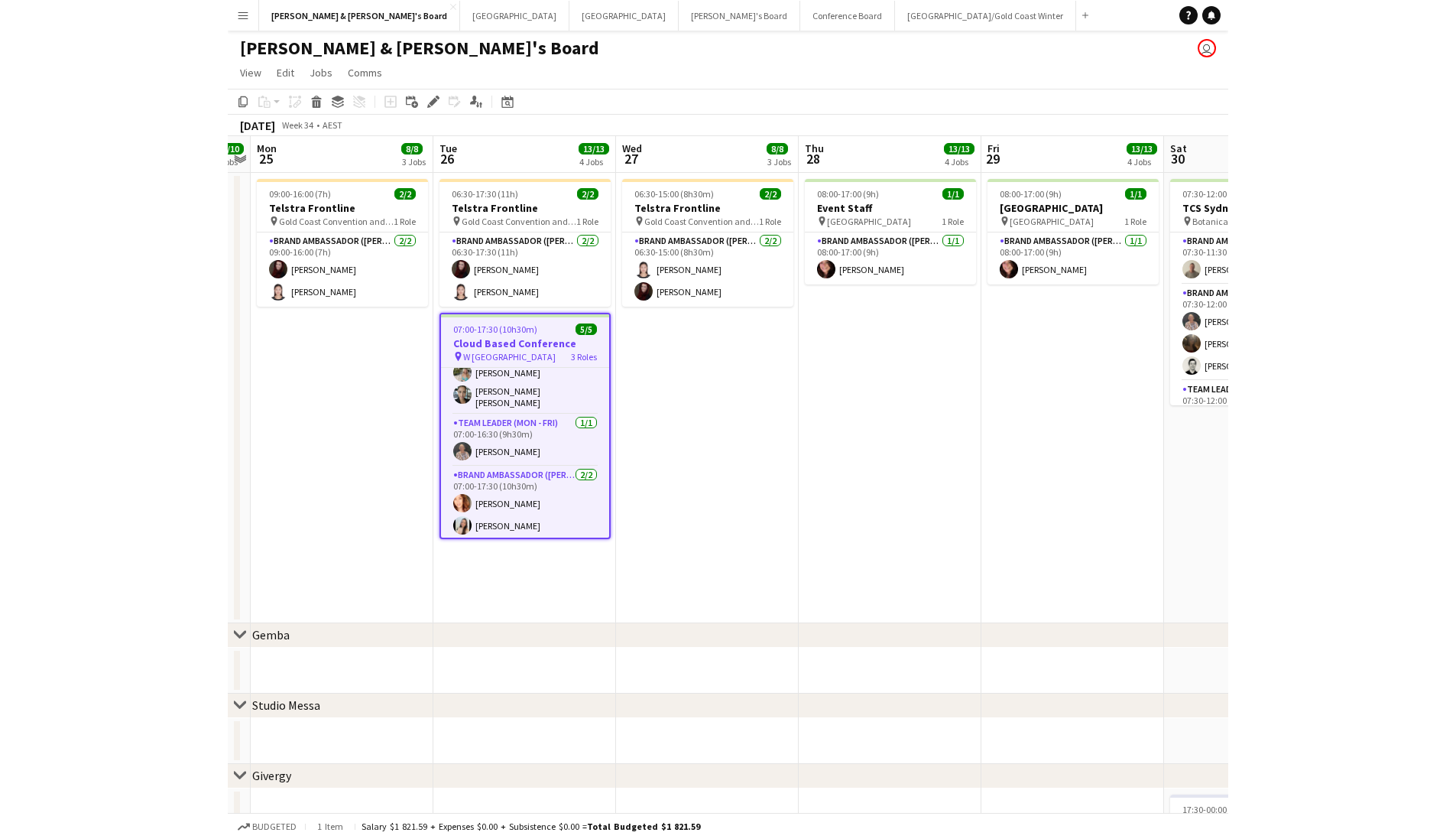
scroll to position [0, 526]
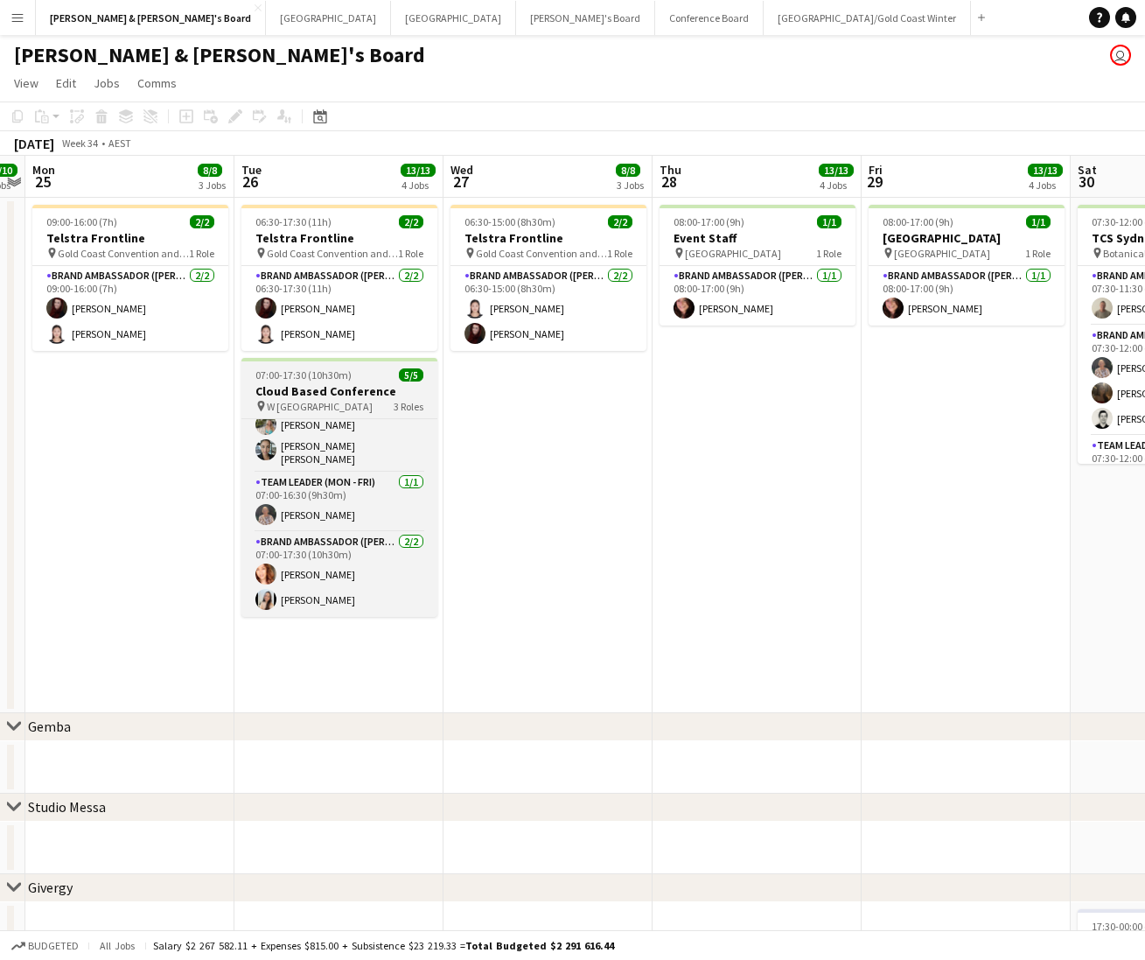
click at [373, 398] on h3 "Cloud Based Conference" at bounding box center [339, 391] width 196 height 16
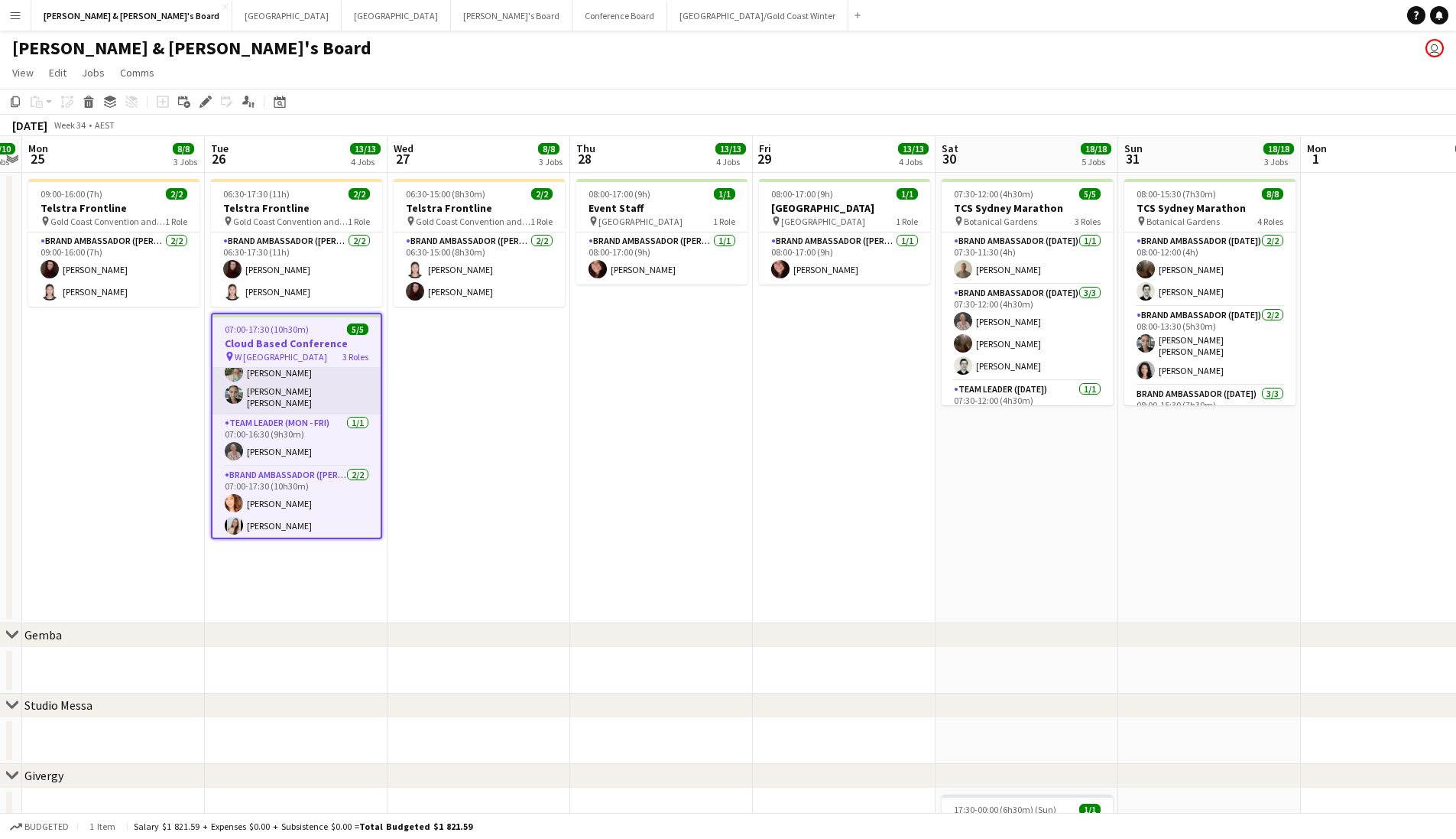
click at [311, 406] on app-card-role "Brand Ambassador (Mon - Fri) 2/2 07:00-16:30 (9h30m) Alexandra Mansell Maria Ed…" at bounding box center [296, 375] width 168 height 79
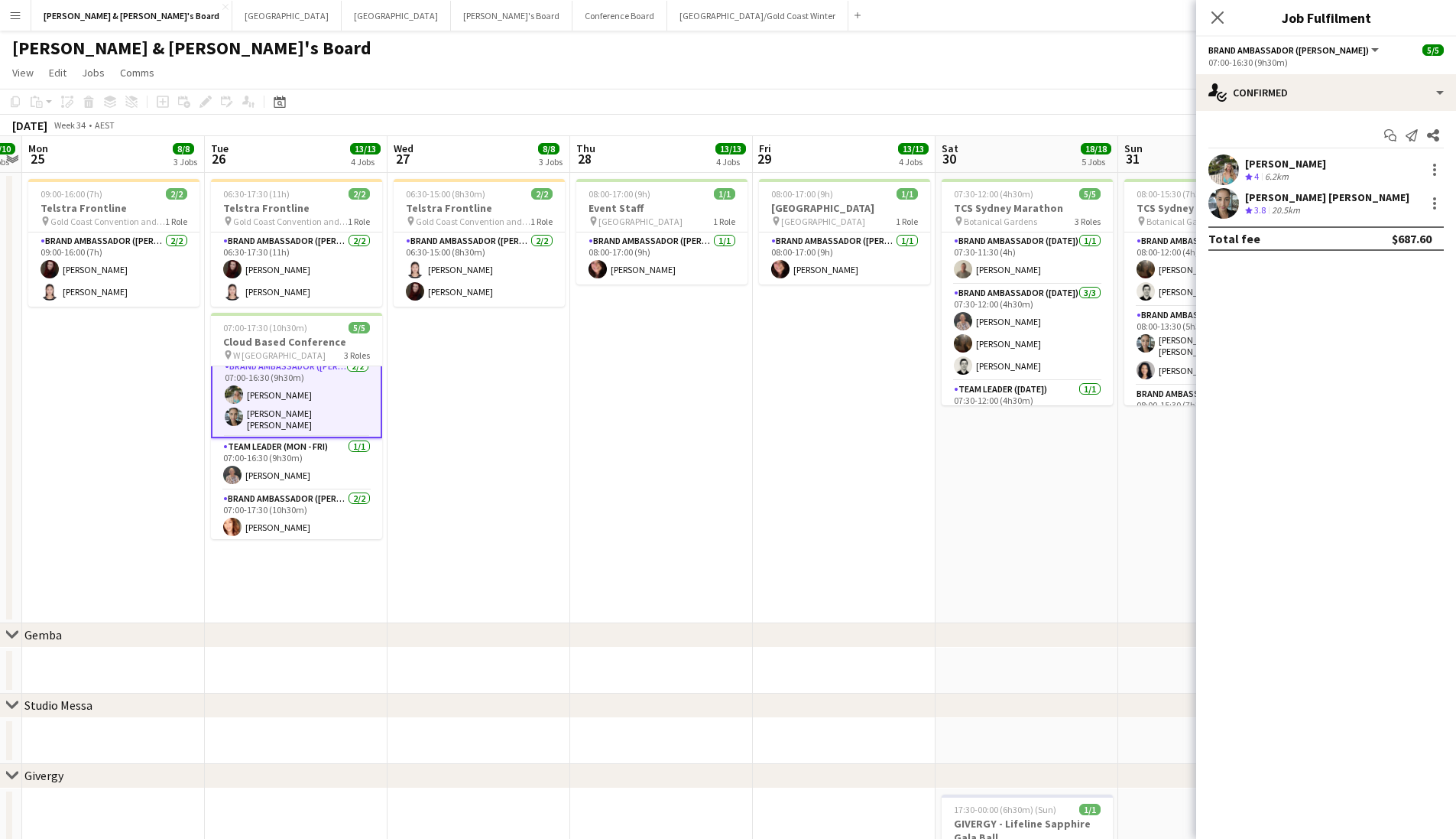
scroll to position [0, 0]
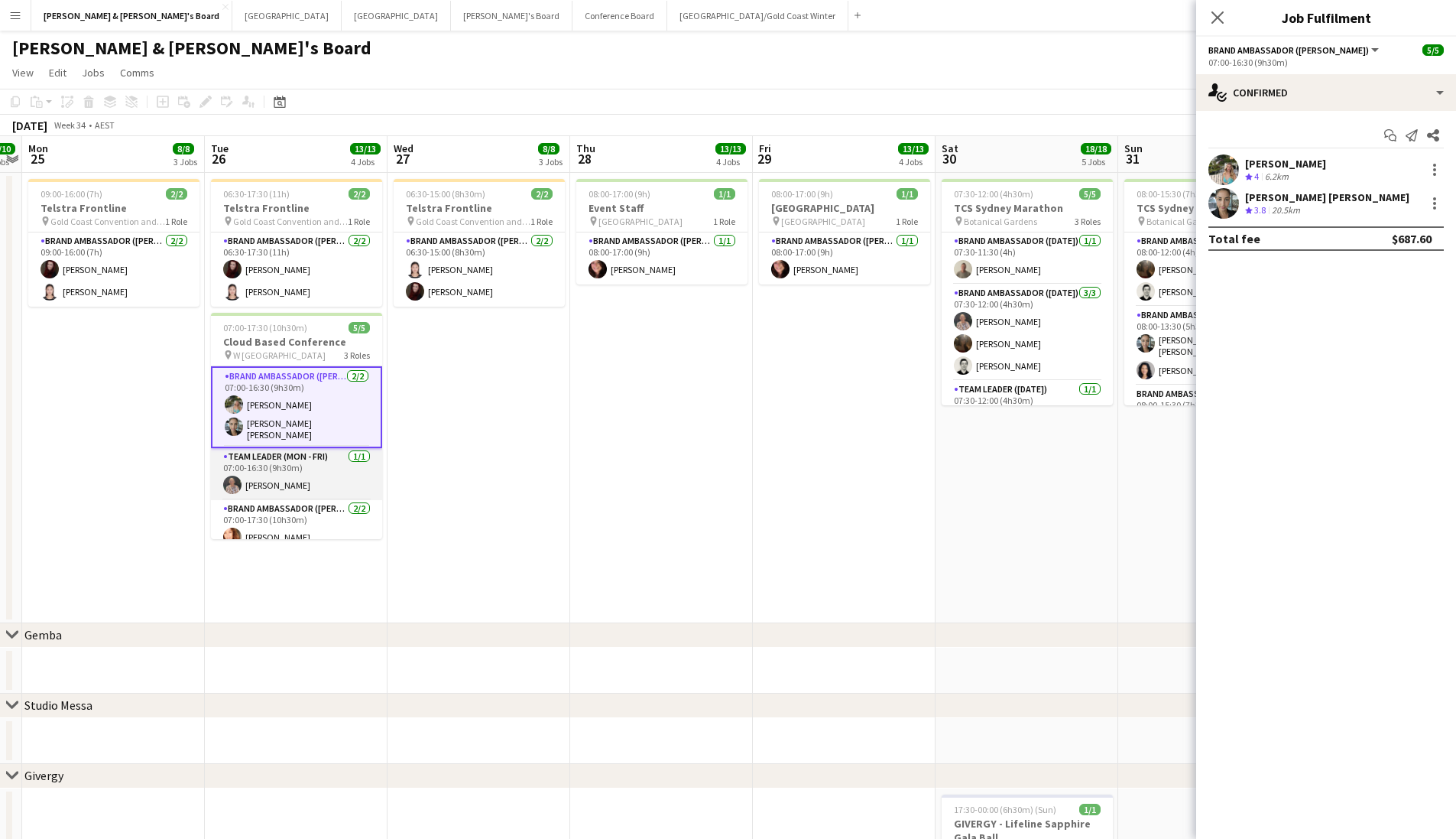
click at [261, 484] on app-card-role "Team Leader (Mon - Fri) 1/1 07:00-16:30 (9h30m) Kathryn Molloy" at bounding box center [296, 474] width 171 height 52
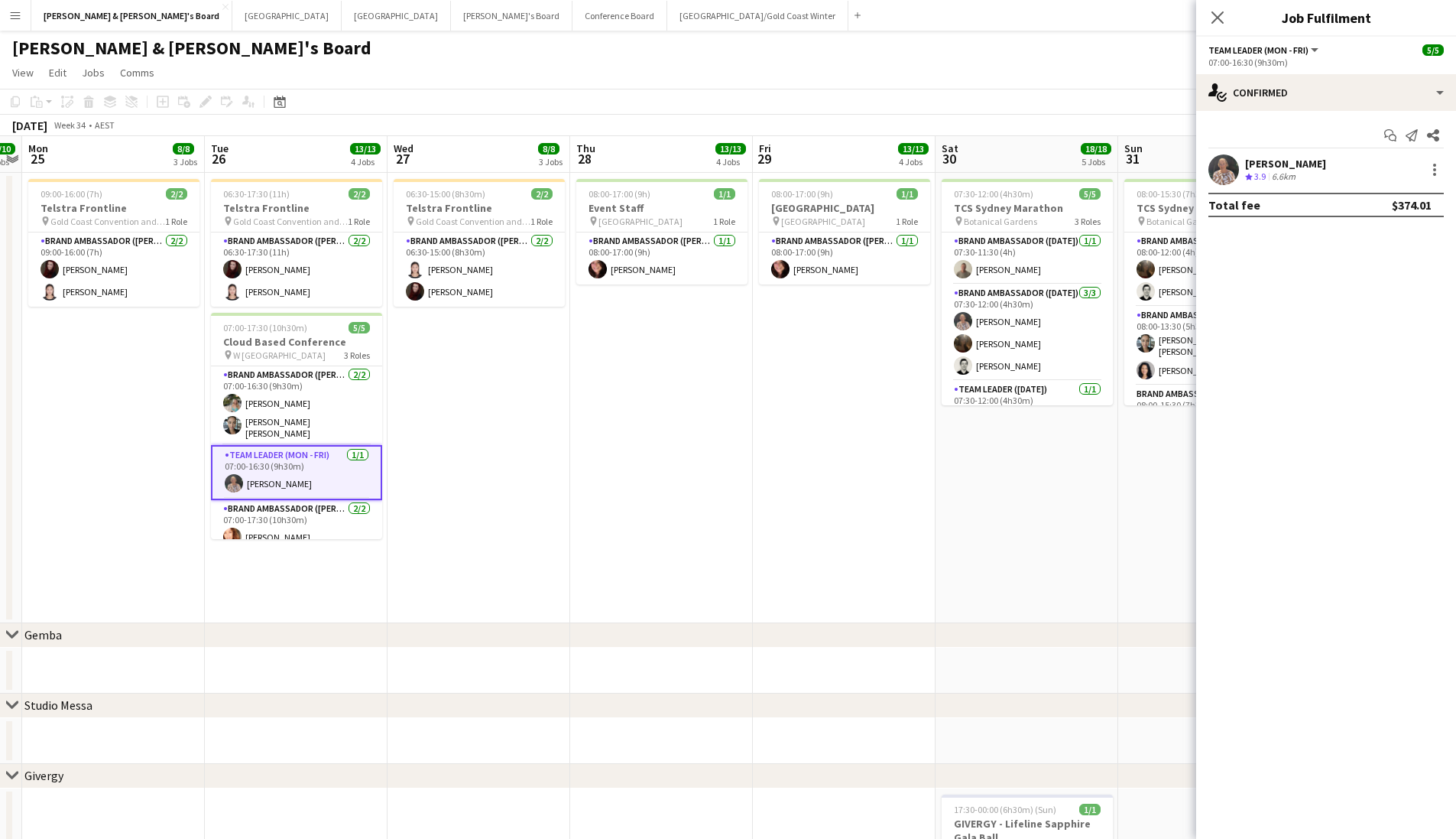
click at [1011, 168] on div "[PERSON_NAME]" at bounding box center [1286, 163] width 81 height 14
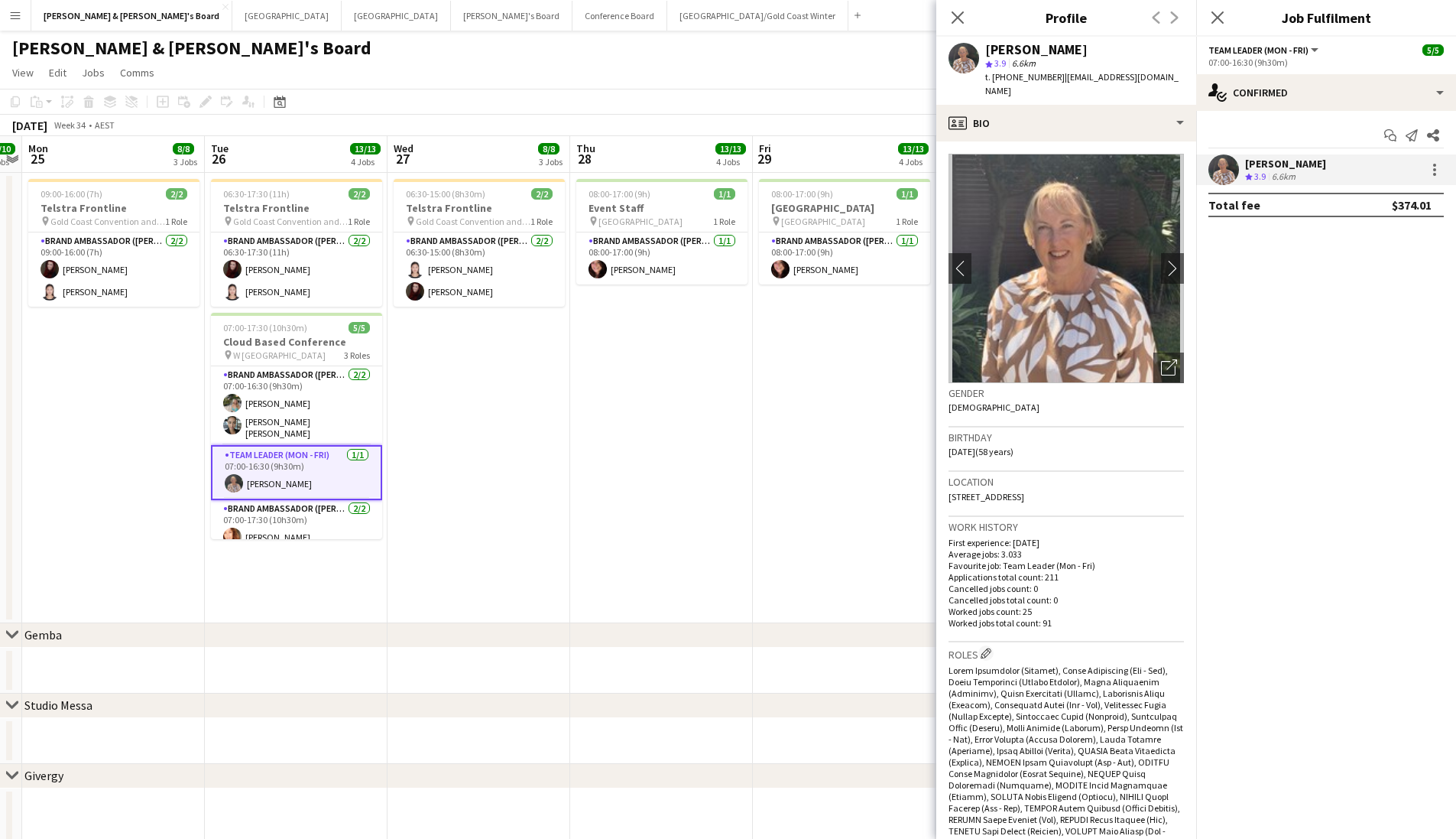
click at [1011, 56] on div "[PERSON_NAME]" at bounding box center [1037, 50] width 102 height 14
copy div "[PERSON_NAME]"
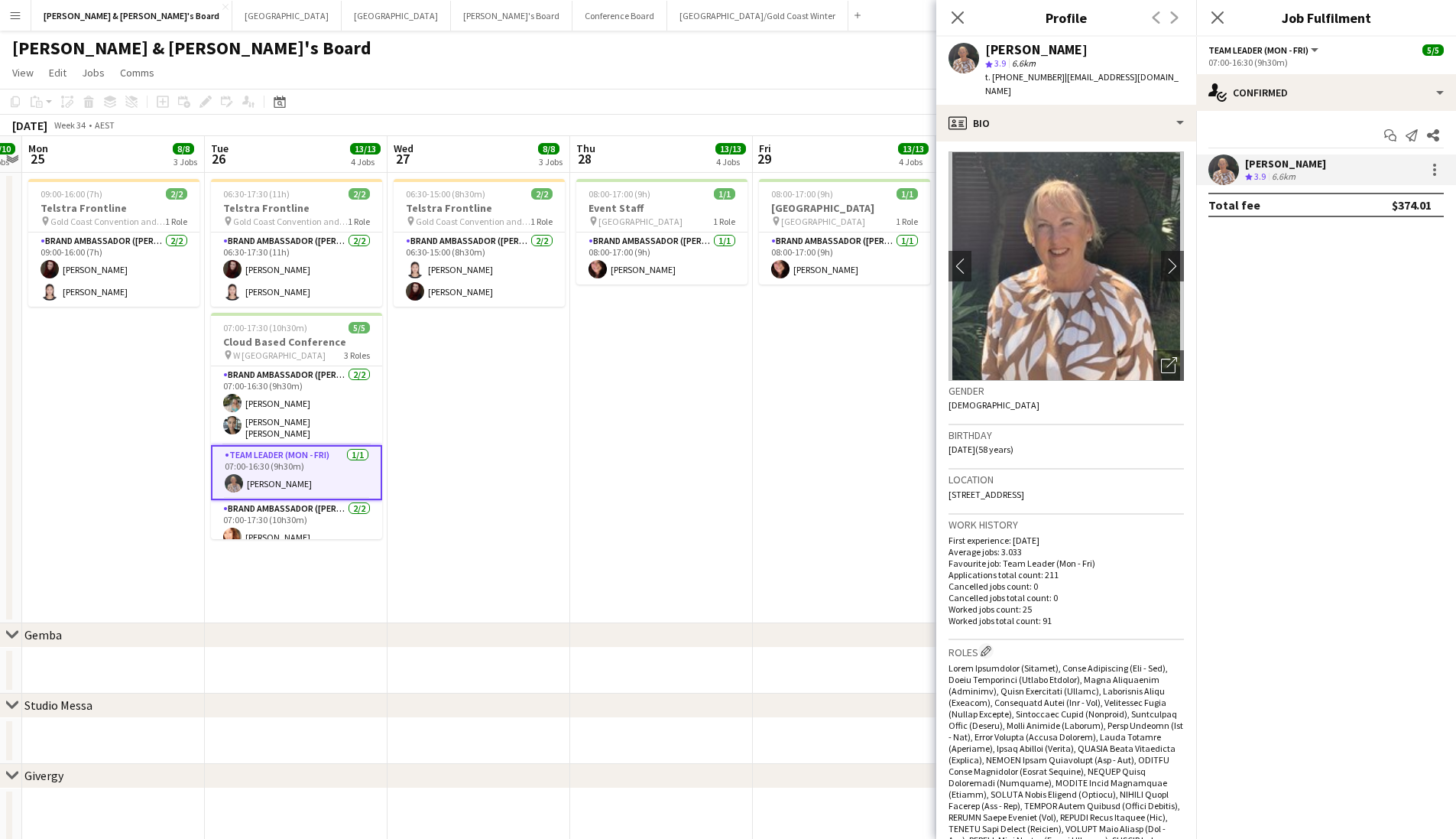
click at [1011, 80] on span "t. +61407921183" at bounding box center [1025, 76] width 80 height 11
copy span "61407921183"
click at [1010, 57] on div "star 3.9 6.6km" at bounding box center [1085, 64] width 198 height 14
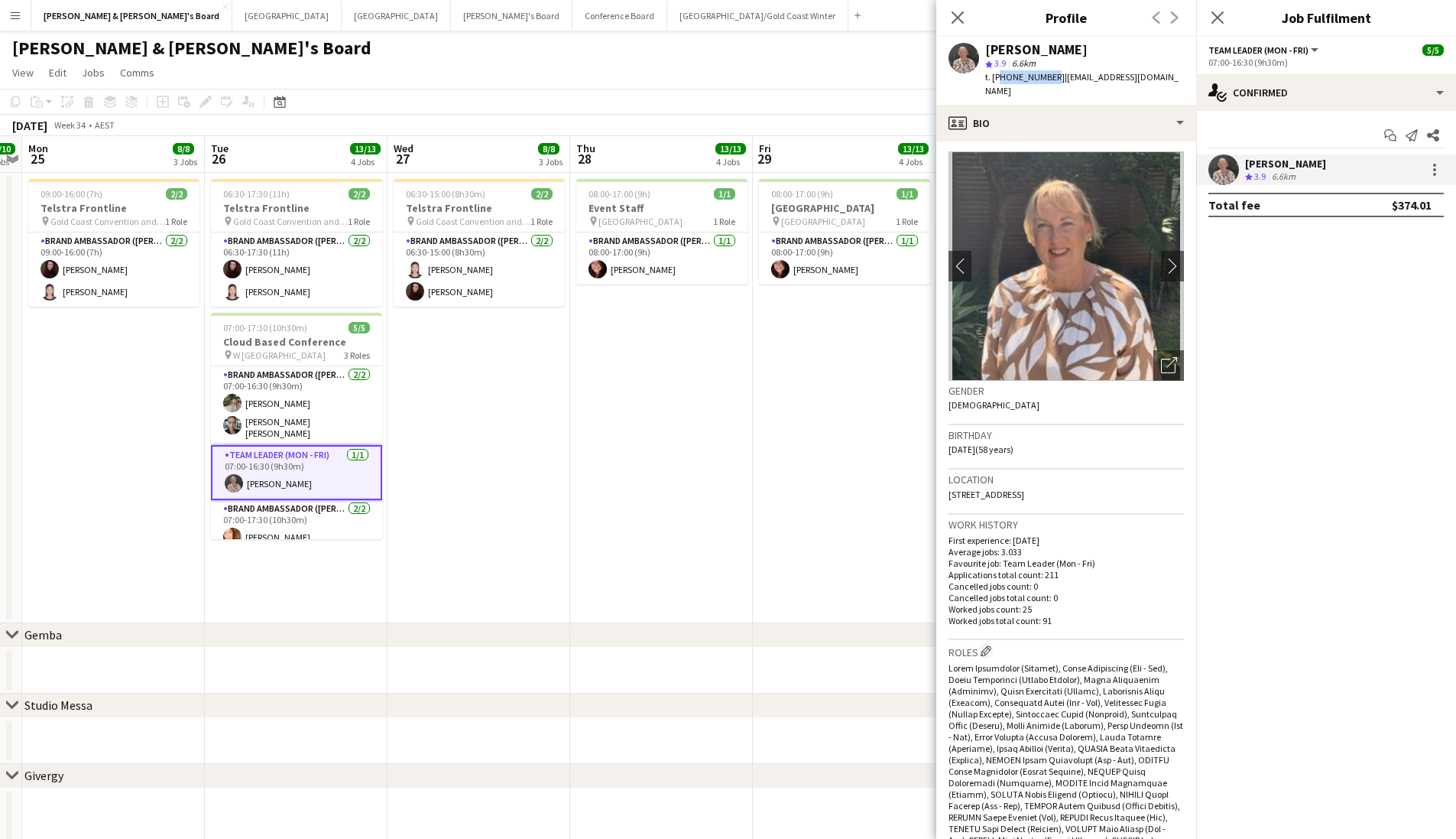
click at [1010, 57] on div "star 3.9 6.6km" at bounding box center [1085, 64] width 198 height 14
click at [1010, 50] on div "[PERSON_NAME]" at bounding box center [1037, 50] width 102 height 14
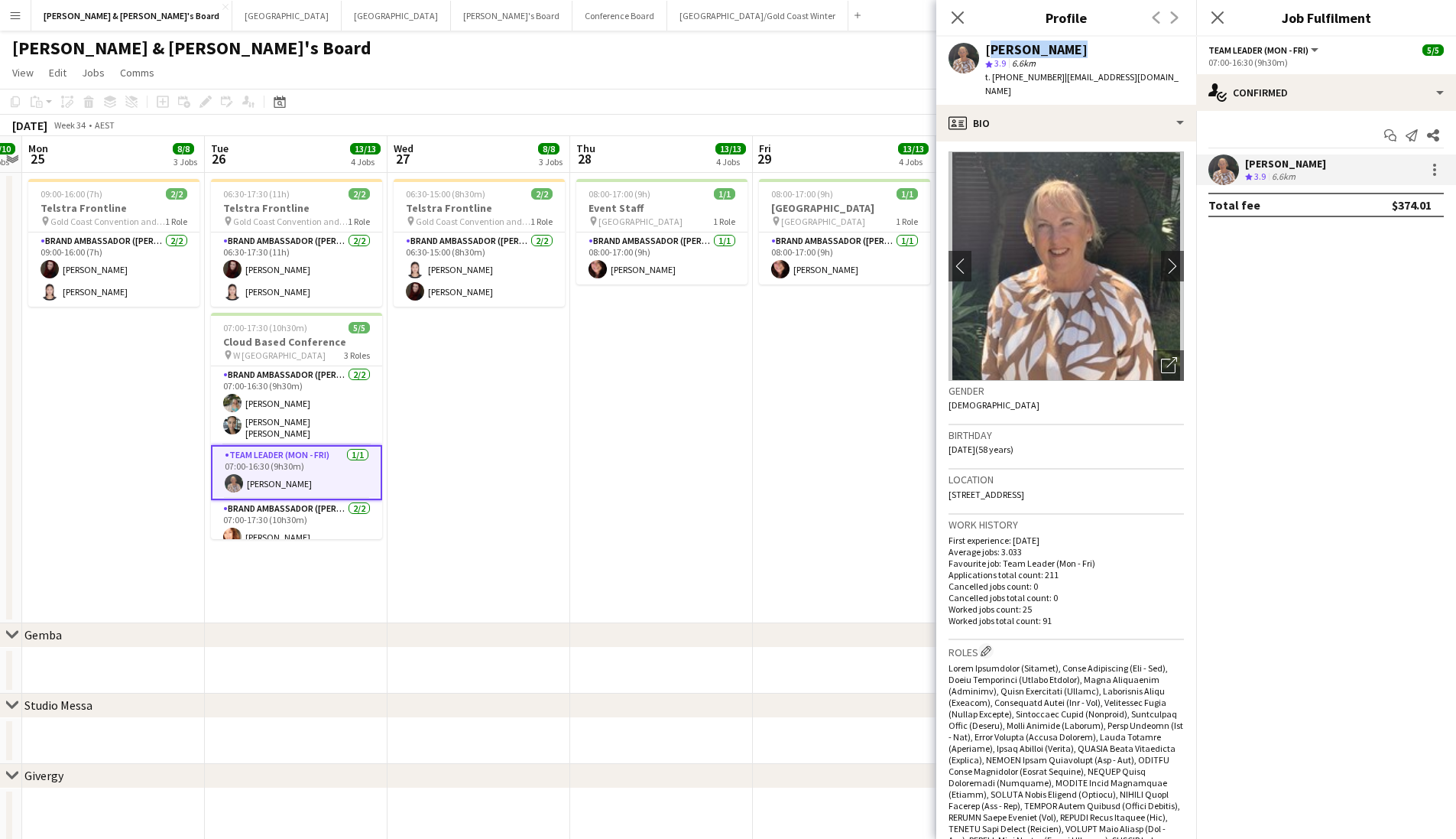
copy div "[PERSON_NAME]"
click at [1011, 79] on span "t. +61407921183" at bounding box center [1025, 76] width 80 height 11
copy span "61407921183"
click at [318, 419] on app-card-role "Brand Ambassador (Mon - Fri) 2/2 07:00-16:30 (9h30m) Alexandra Mansell Maria Ed…" at bounding box center [296, 406] width 171 height 79
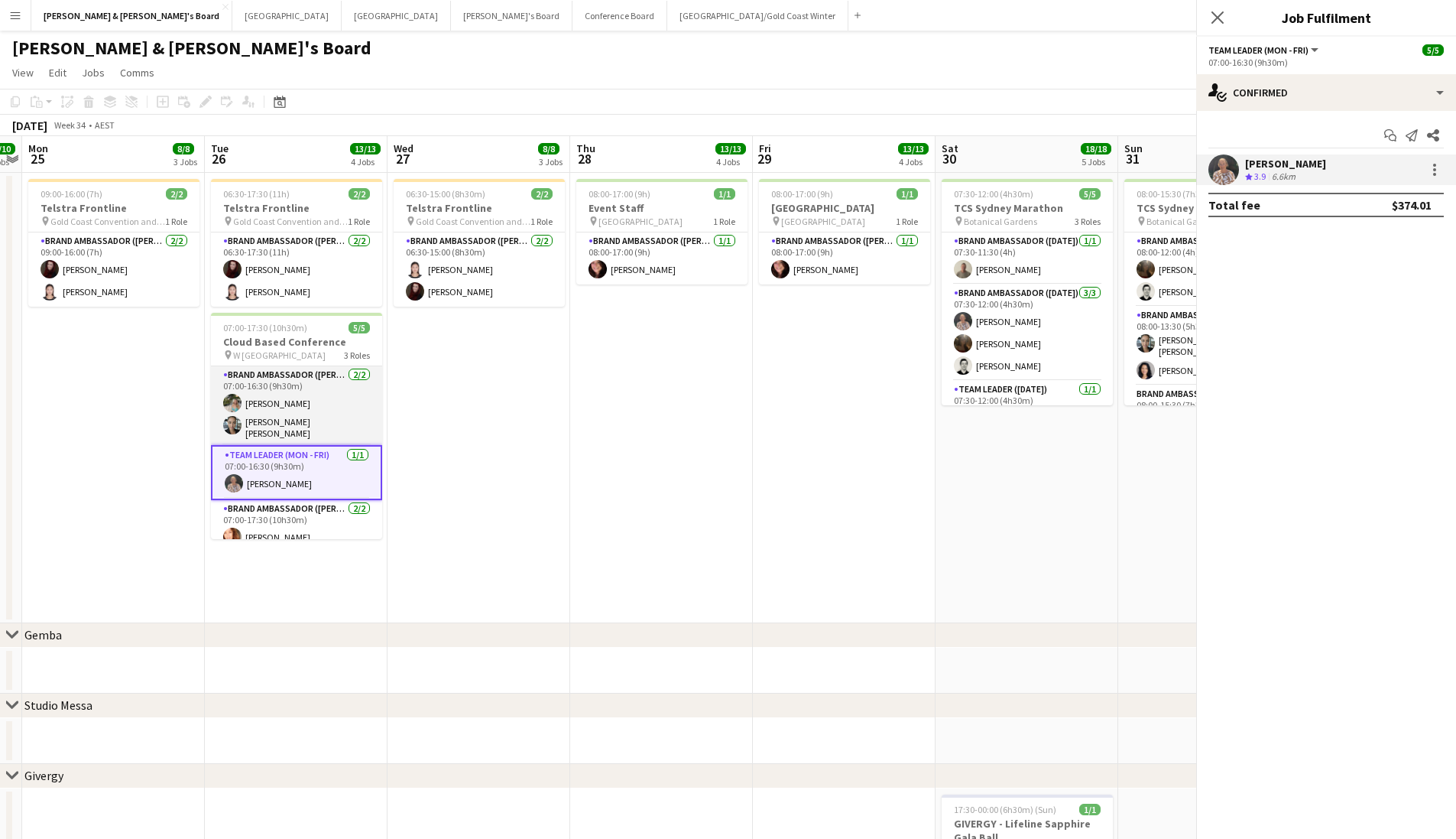
scroll to position [0, 525]
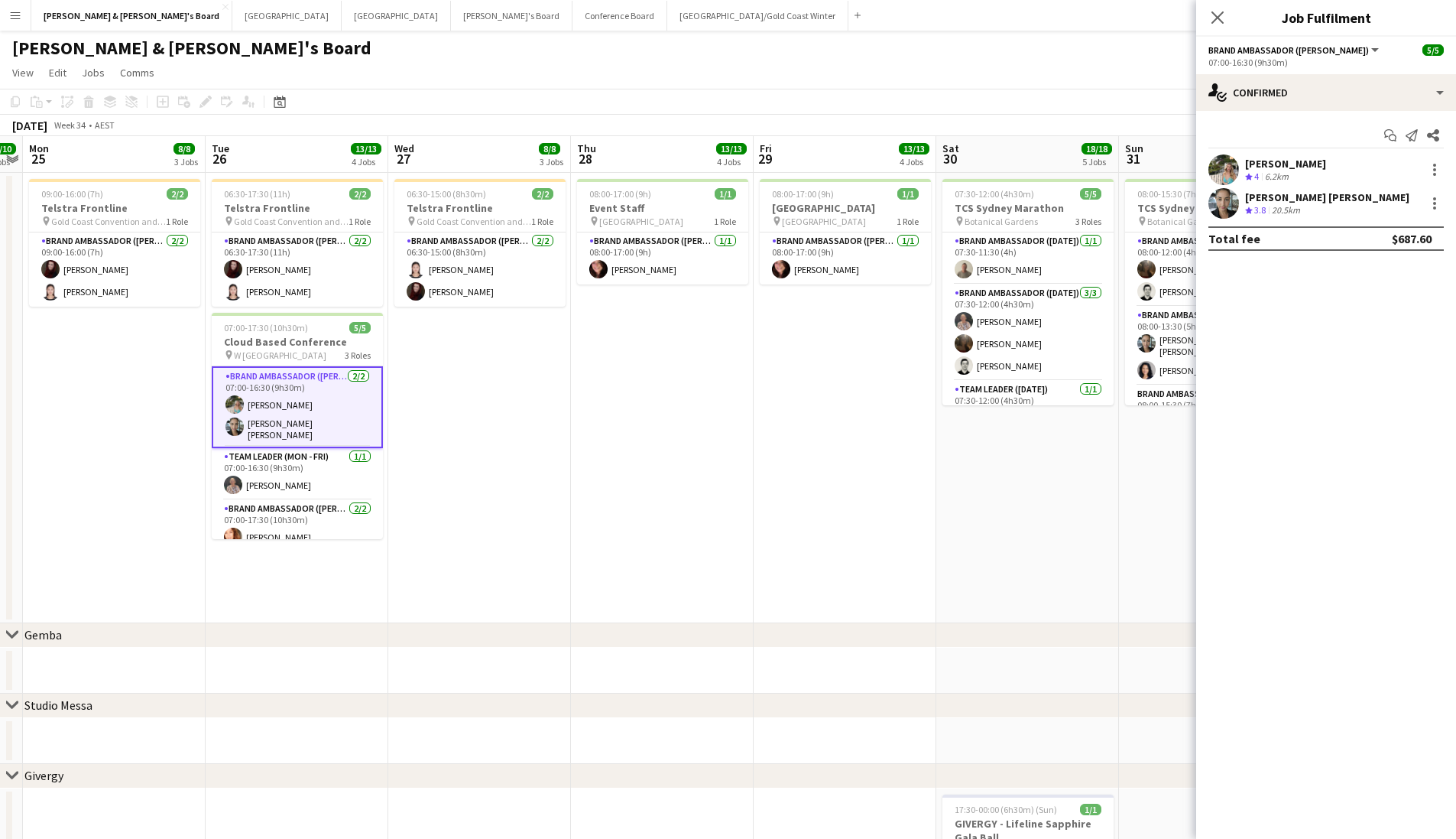
click at [1011, 170] on div "Crew rating 4 6.2km" at bounding box center [1286, 177] width 81 height 13
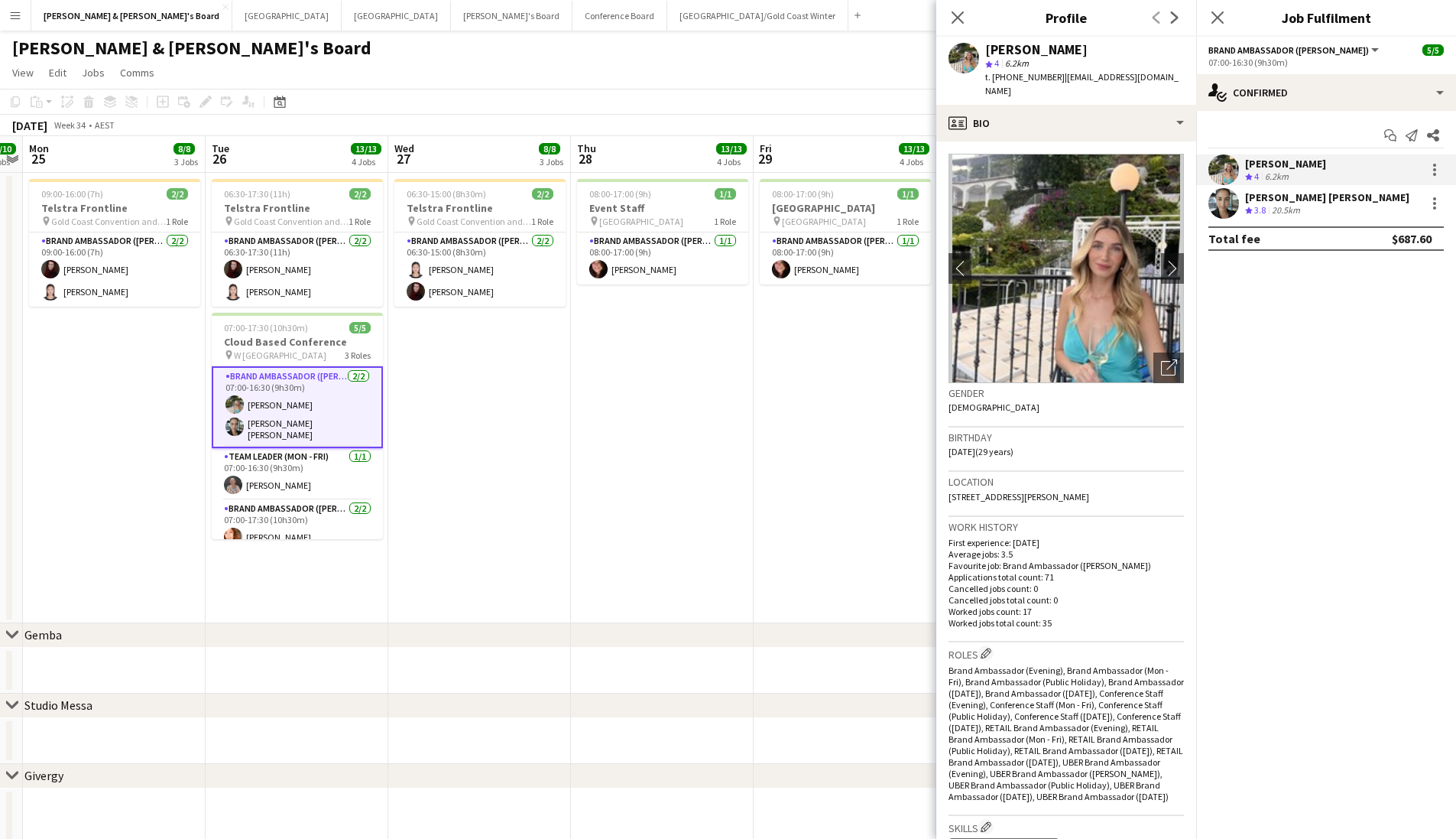
click at [1011, 56] on div "[PERSON_NAME]" at bounding box center [1037, 50] width 102 height 14
copy div "[PERSON_NAME]"
click at [1011, 83] on div "t. +61489247225 | alexmansell30@gmail.com" at bounding box center [1085, 83] width 198 height 27
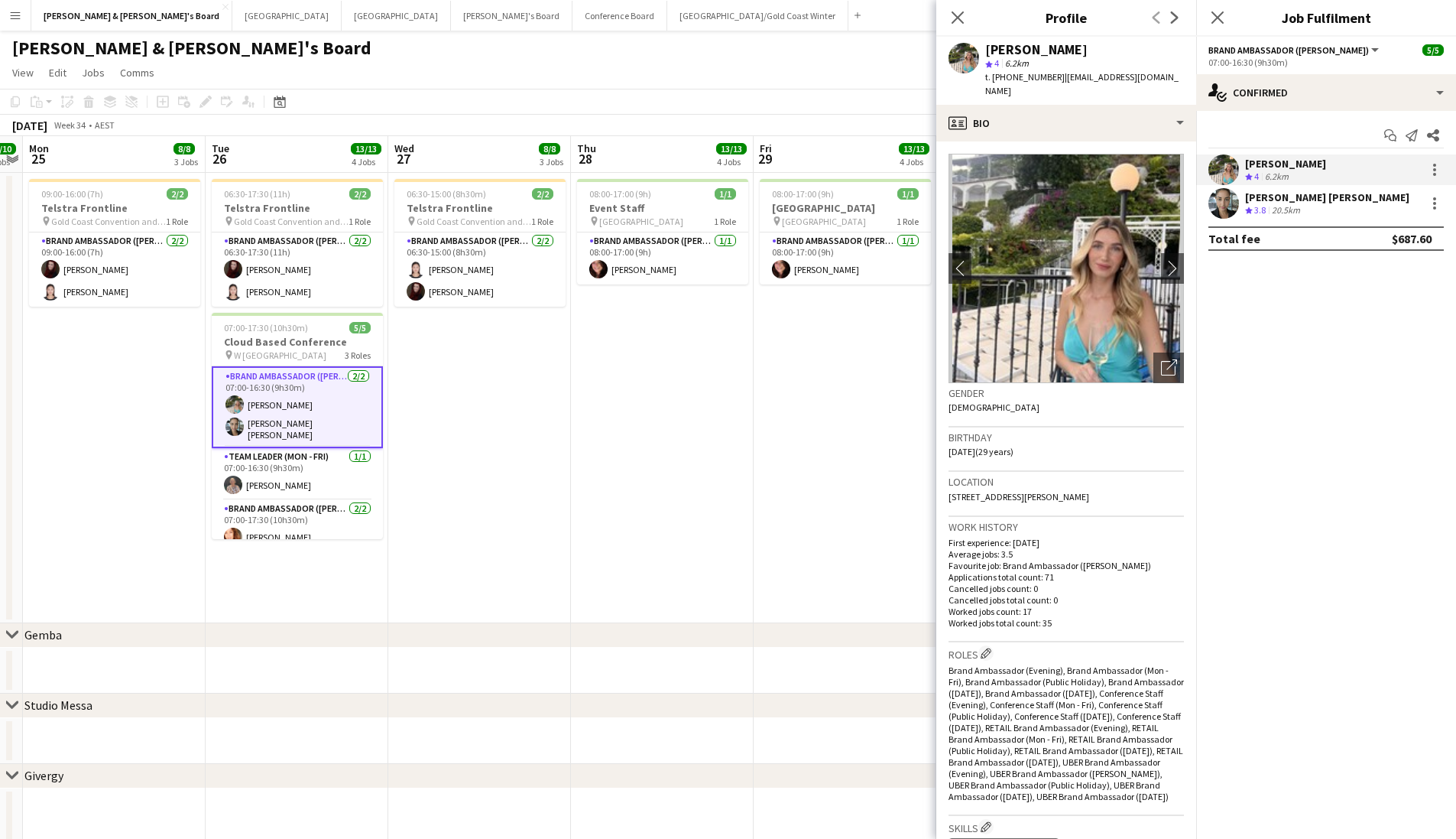
click at [1011, 83] on div "t. +61489247225 | alexmansell30@gmail.com" at bounding box center [1085, 83] width 198 height 27
click at [1011, 82] on div "t. +61489247225 | alexmansell30@gmail.com" at bounding box center [1085, 83] width 198 height 27
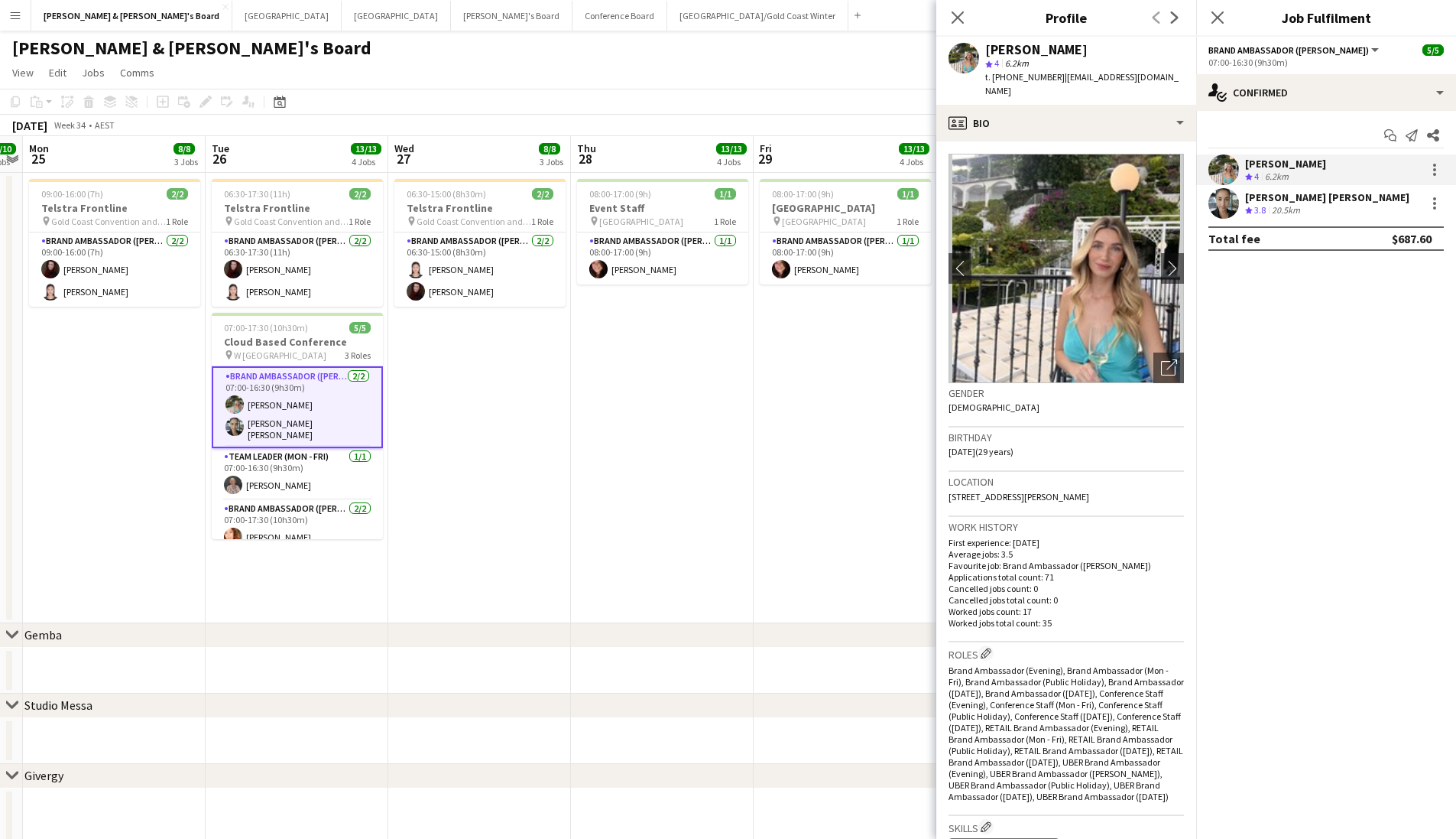
click at [1011, 81] on span "t. +61489247225" at bounding box center [1025, 76] width 80 height 11
copy span "61489247225"
click at [1011, 209] on div "Crew rating 3.8 20.5km" at bounding box center [1328, 211] width 164 height 13
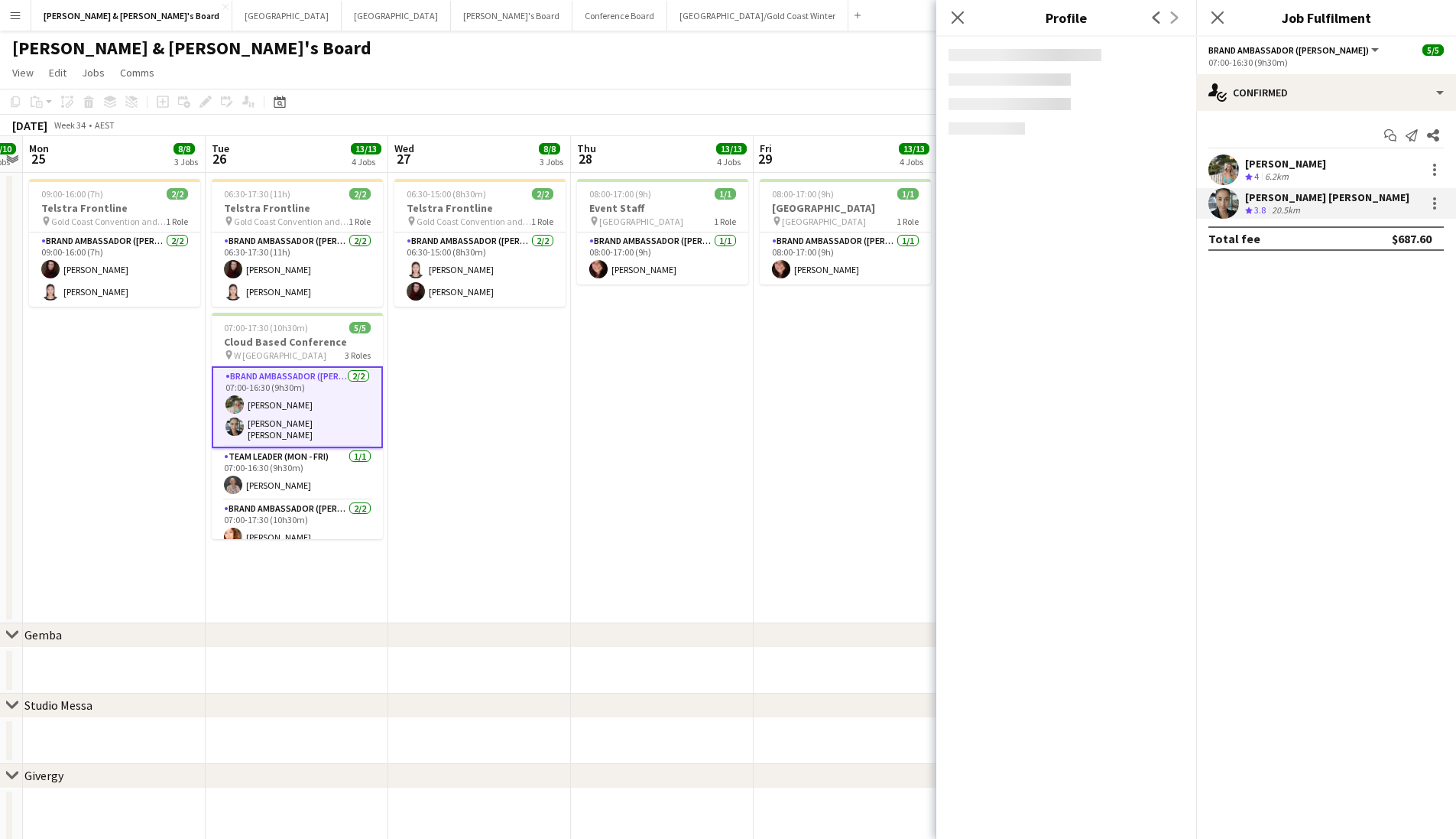
click at [1011, 209] on div "Crew rating 3.8 20.5km" at bounding box center [1328, 211] width 164 height 13
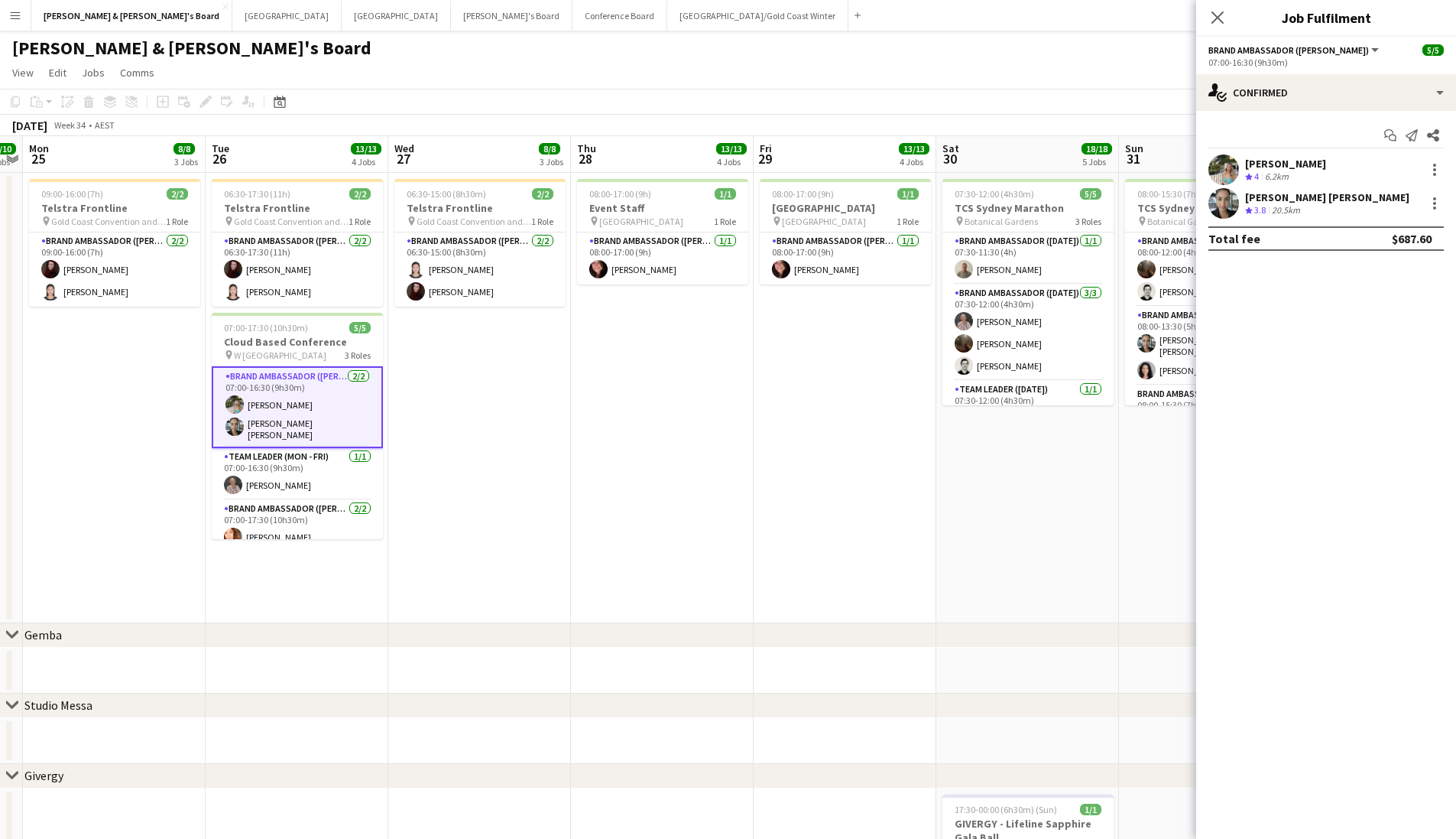
click at [1011, 205] on div "20.5km" at bounding box center [1286, 211] width 34 height 13
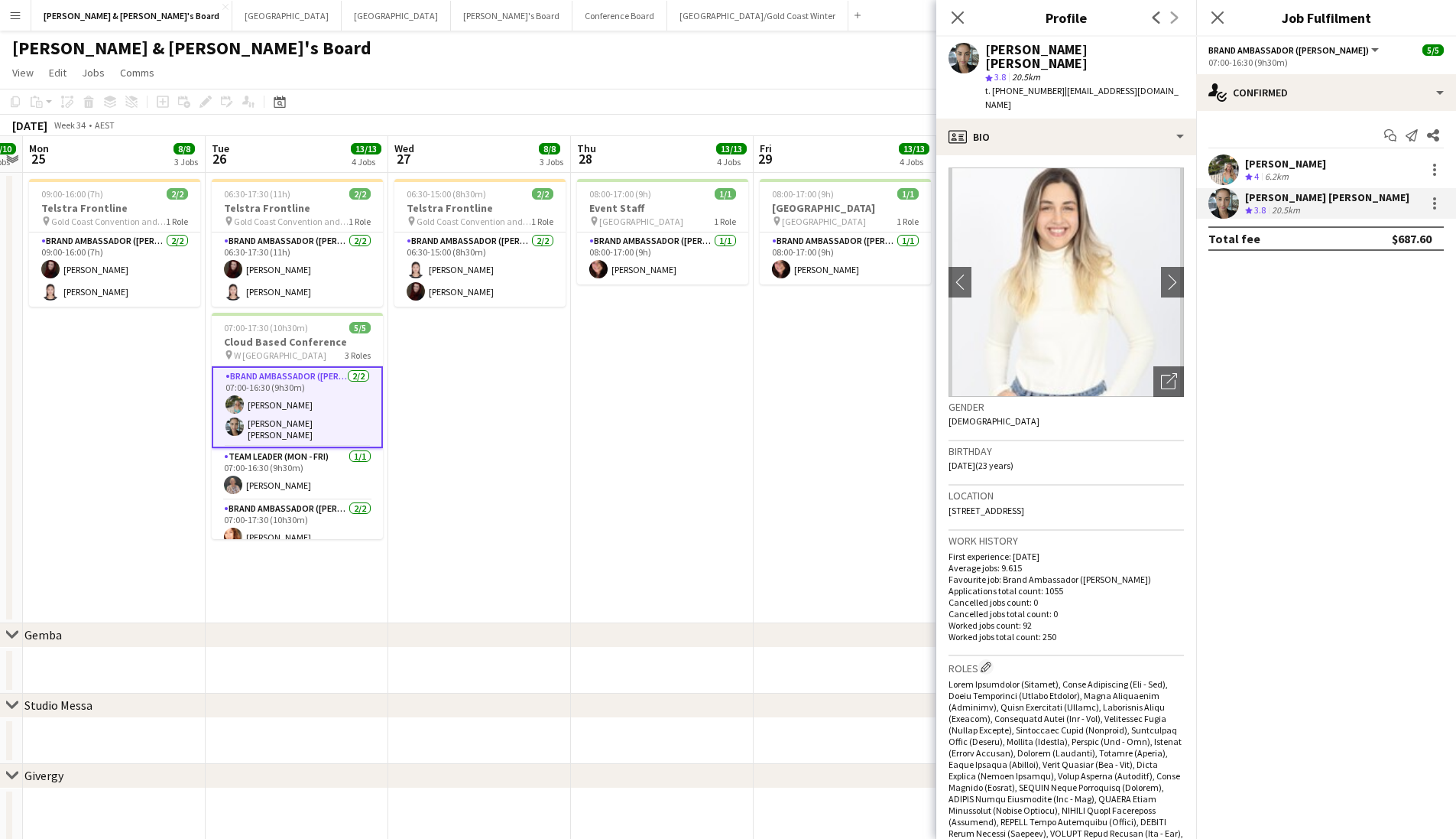
click at [1011, 50] on div "[PERSON_NAME] [PERSON_NAME]" at bounding box center [1085, 56] width 198 height 27
copy div "[PERSON_NAME] [PERSON_NAME]"
click at [1011, 85] on span "t. +610450967817" at bounding box center [1025, 90] width 80 height 11
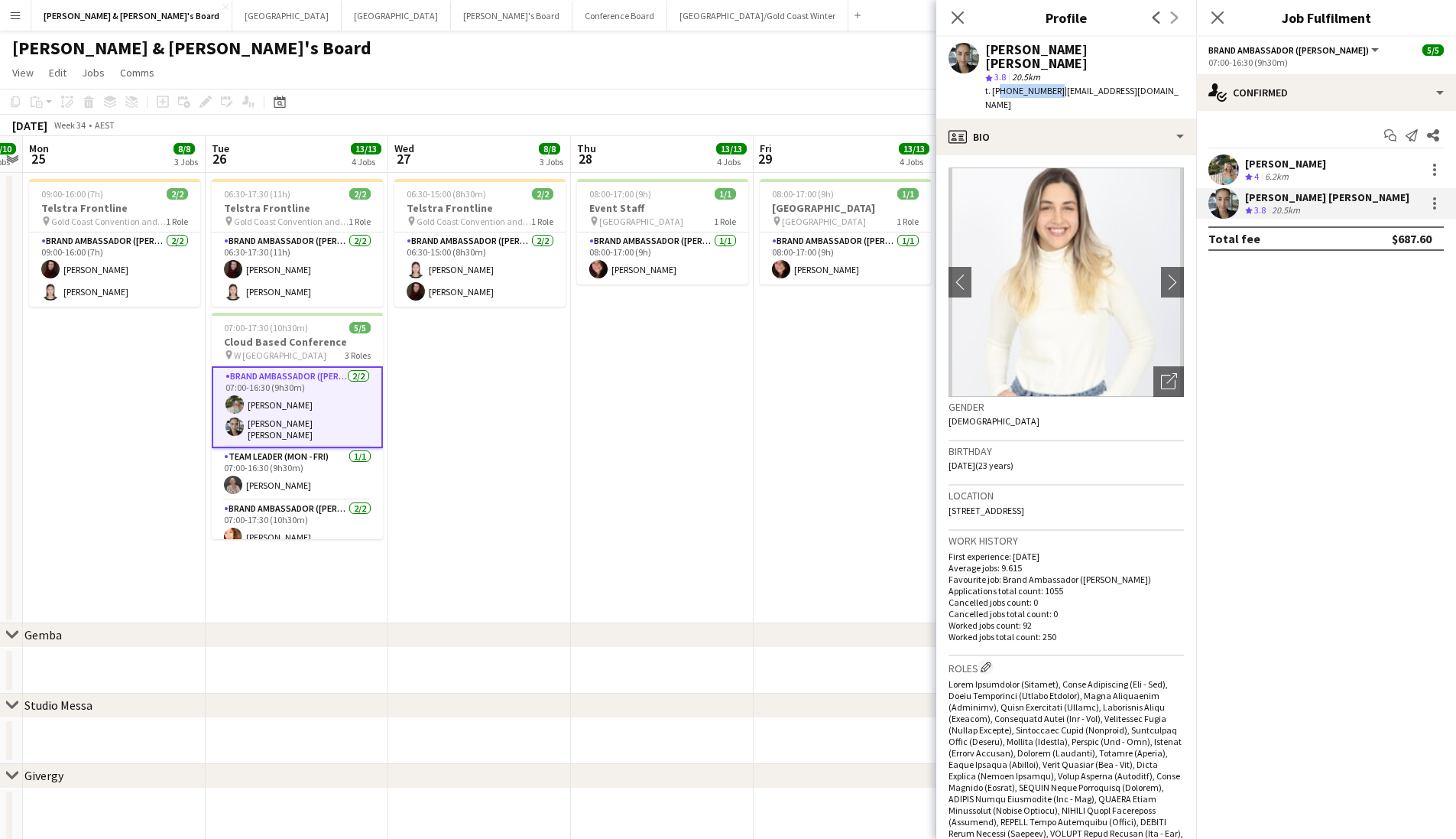
click at [1011, 85] on span "t. +610450967817" at bounding box center [1025, 90] width 80 height 11
copy span "610450967817"
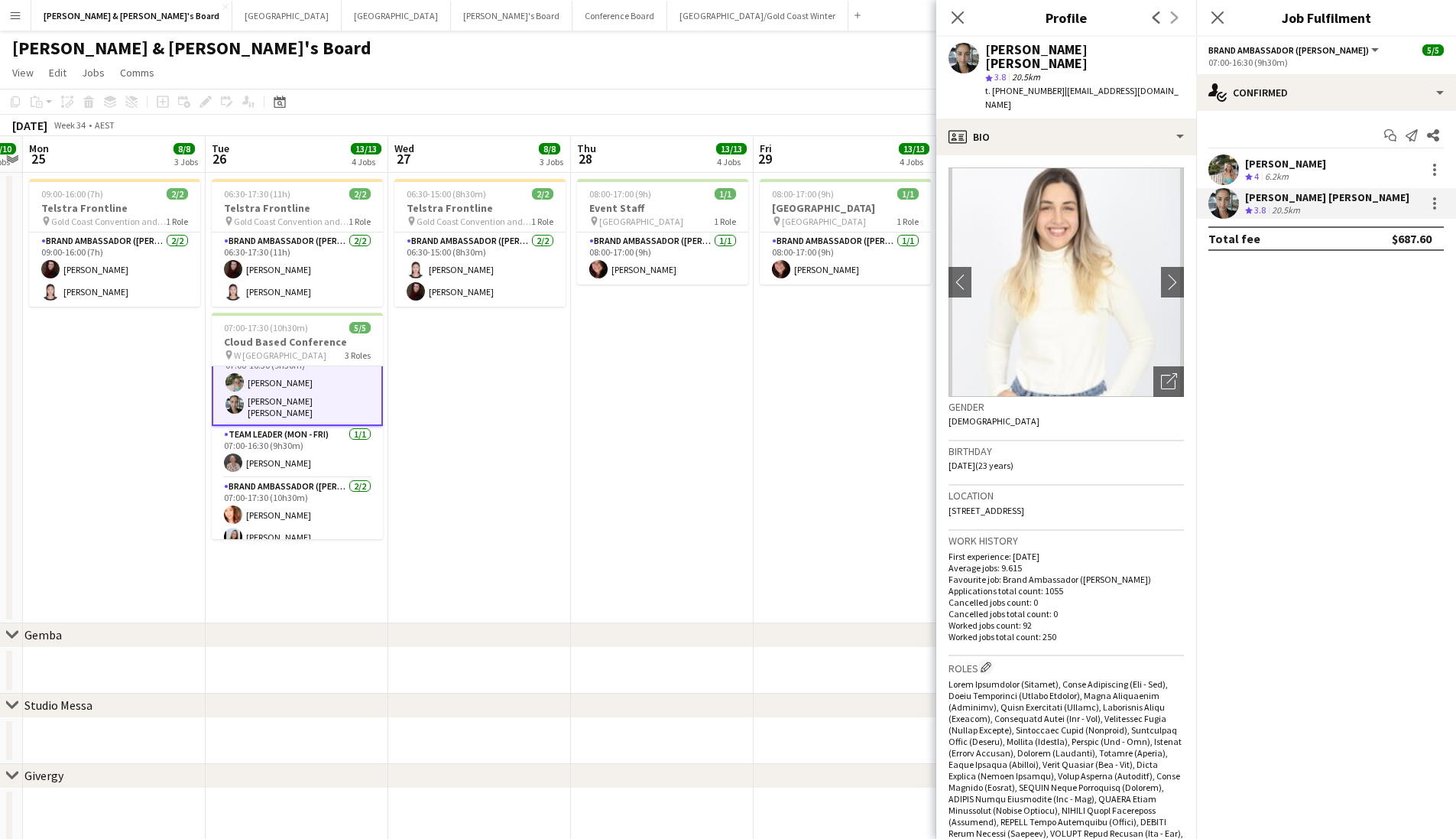
click at [335, 543] on app-date-cell "06:30-17:30 (11h) 2/2 Telstra Frontline pin Gold Coast Convention and Exhibitio…" at bounding box center [296, 398] width 183 height 450
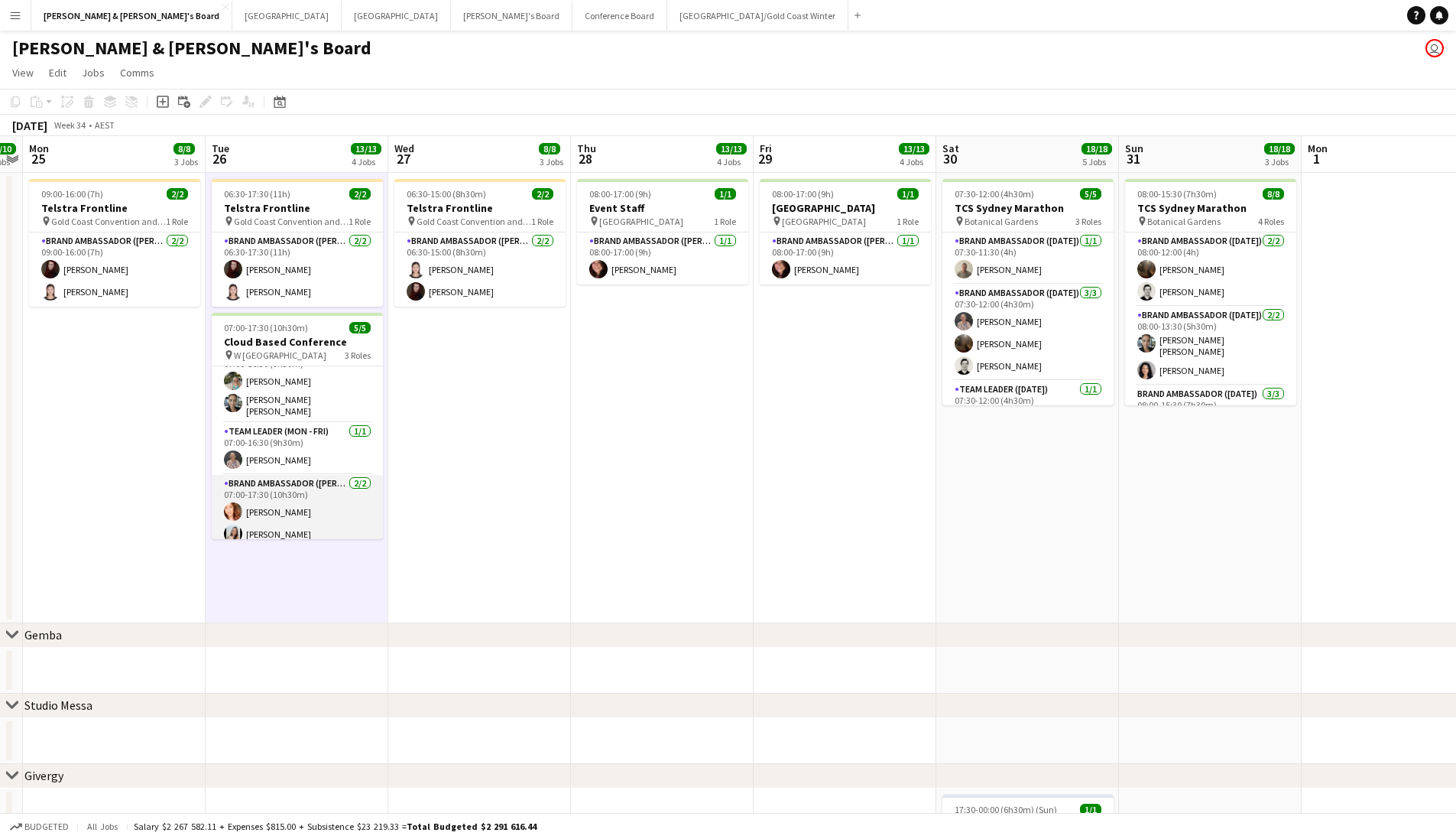
click at [331, 522] on app-card-role "Brand Ambassador (Mon - Fri) 2/2 07:00-17:30 (10h30m) Mel Goh Jessica Amancio F…" at bounding box center [297, 511] width 171 height 74
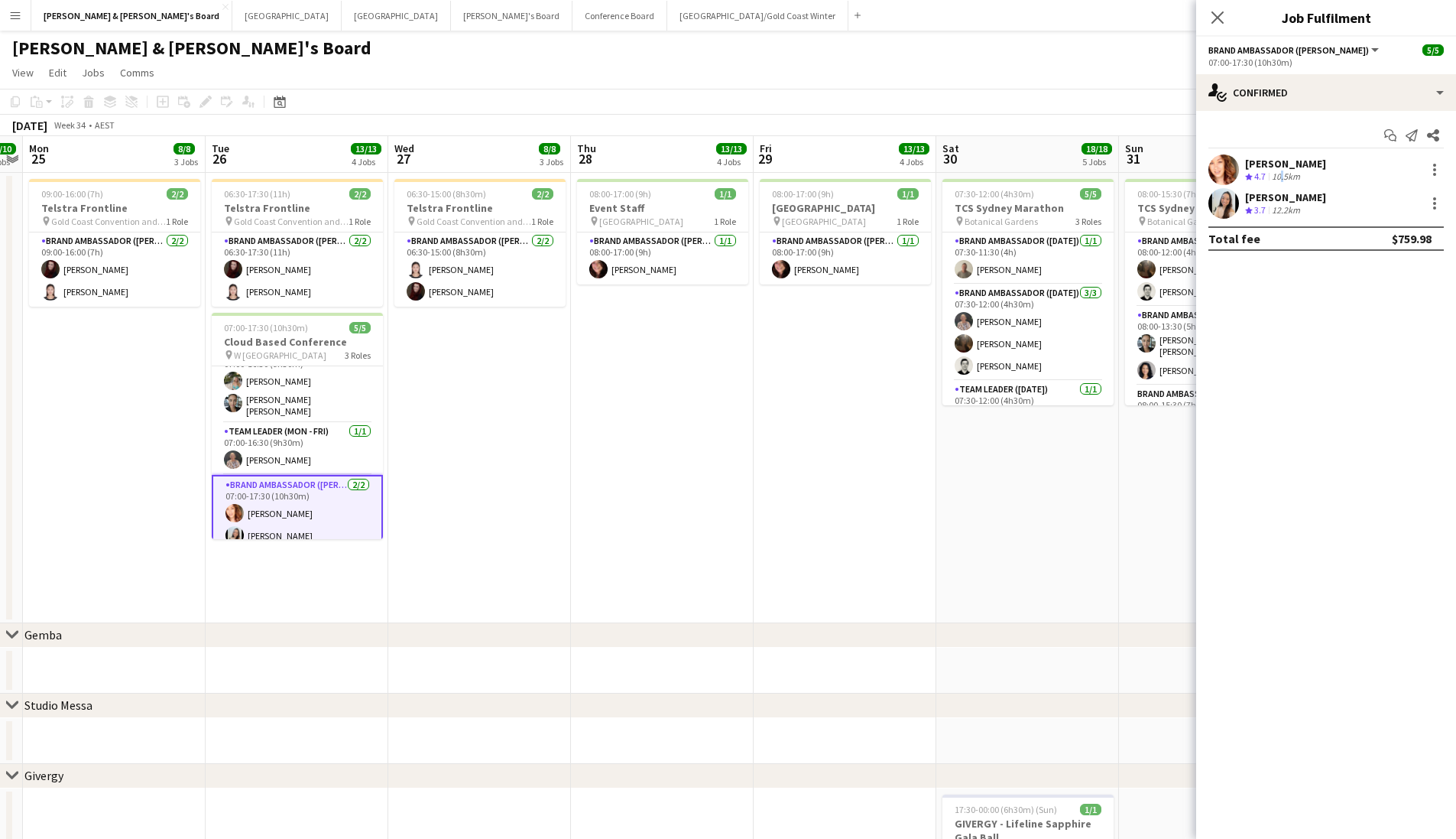
click at [1011, 174] on div "10.5km" at bounding box center [1286, 177] width 34 height 13
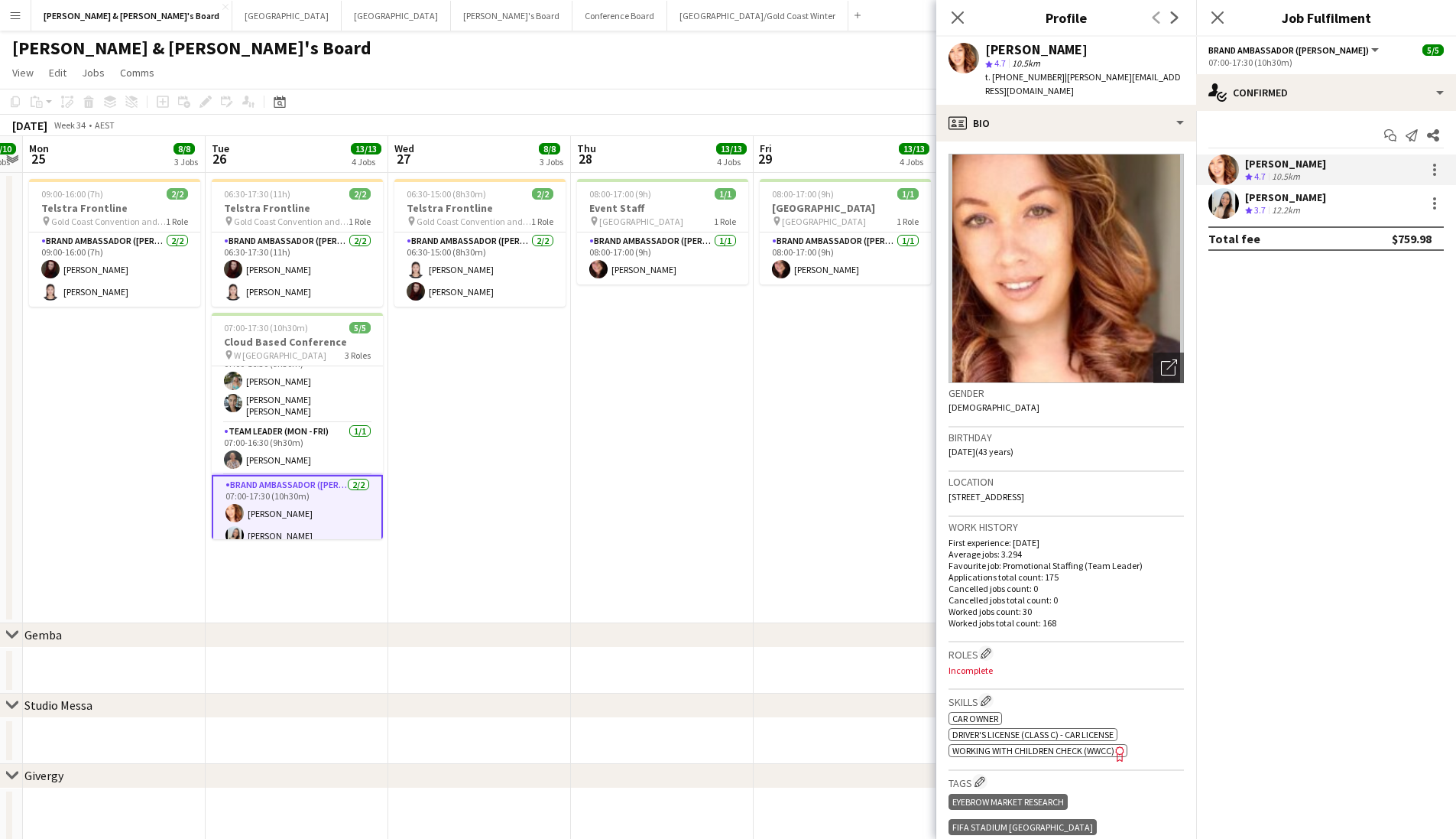
click at [1011, 81] on span "t. +61413403673" at bounding box center [1025, 76] width 80 height 11
copy span "61413403673"
click at [1011, 204] on div "[PERSON_NAME]" at bounding box center [1286, 198] width 81 height 14
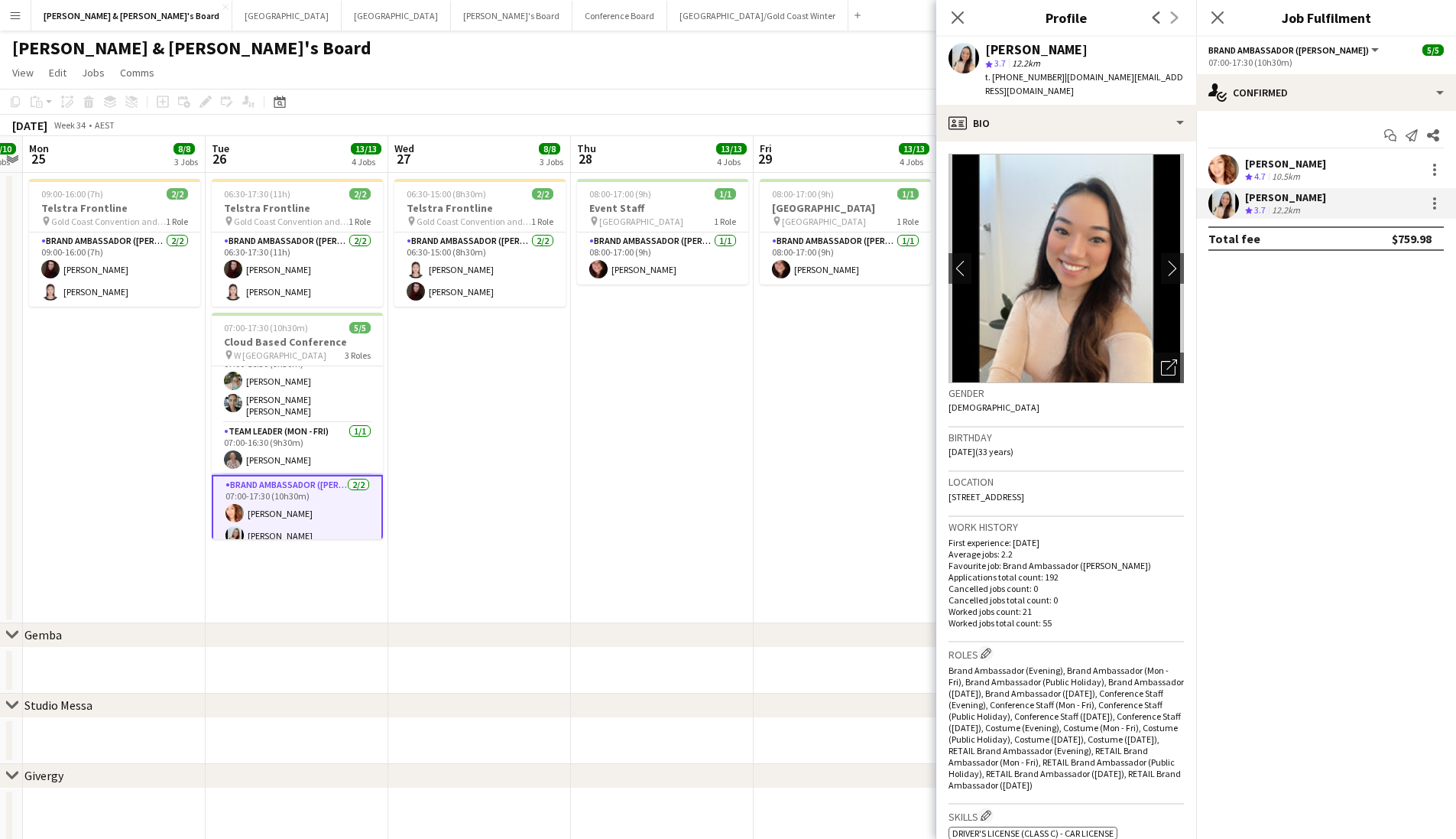
click at [1011, 57] on div "star 3.7 12.2km" at bounding box center [1085, 64] width 198 height 14
click at [1011, 49] on div "[PERSON_NAME]" at bounding box center [1037, 50] width 102 height 14
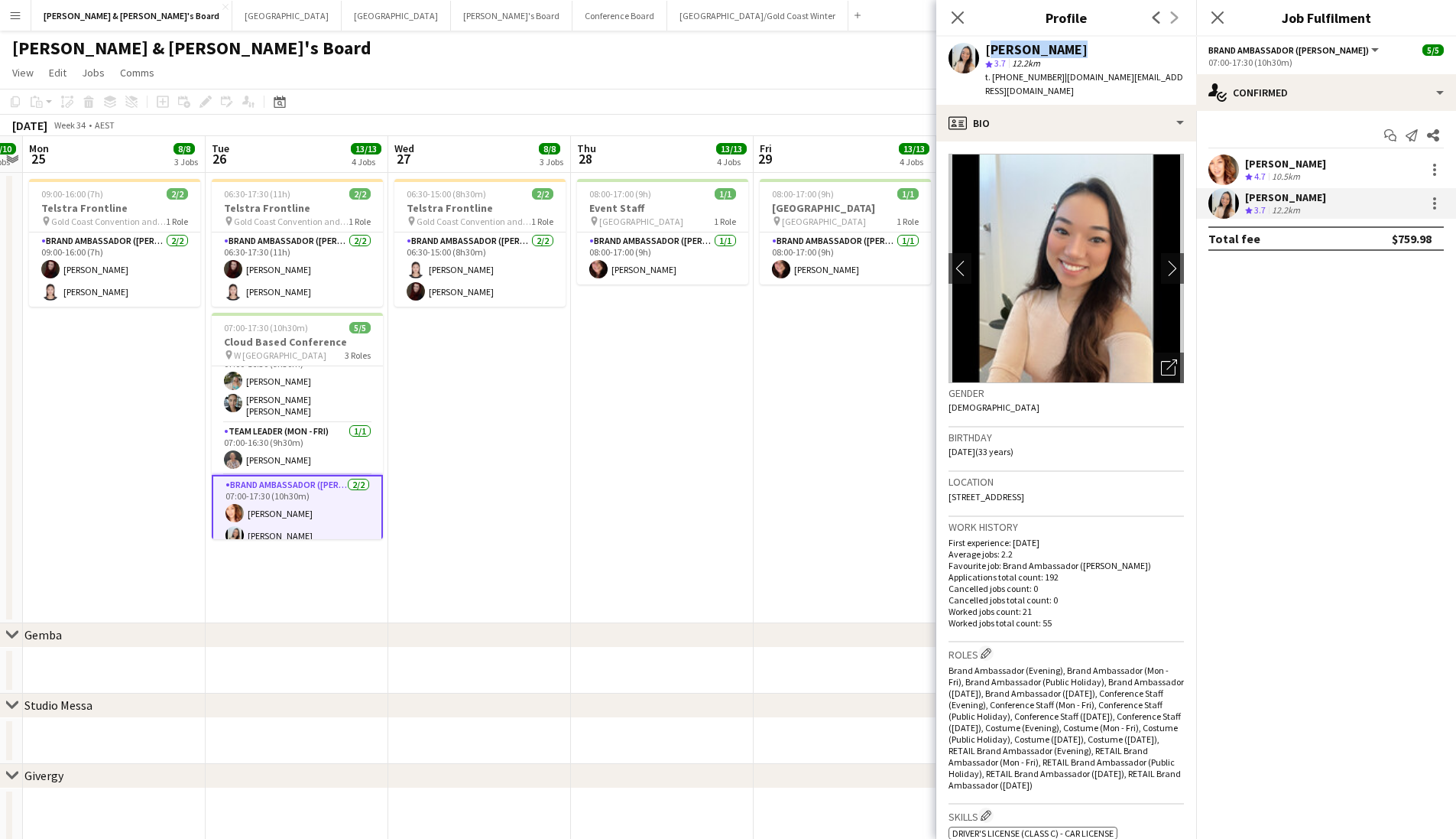
copy div "[PERSON_NAME]"
click at [1011, 86] on div "Jessica Amancio Fudimura star 3.7 12.2km t. +61420817760 | jessica.af@gmail.com" at bounding box center [1066, 71] width 260 height 68
click at [1011, 82] on div "t. +61420817760 | jessica.af@gmail.com" at bounding box center [1085, 83] width 198 height 27
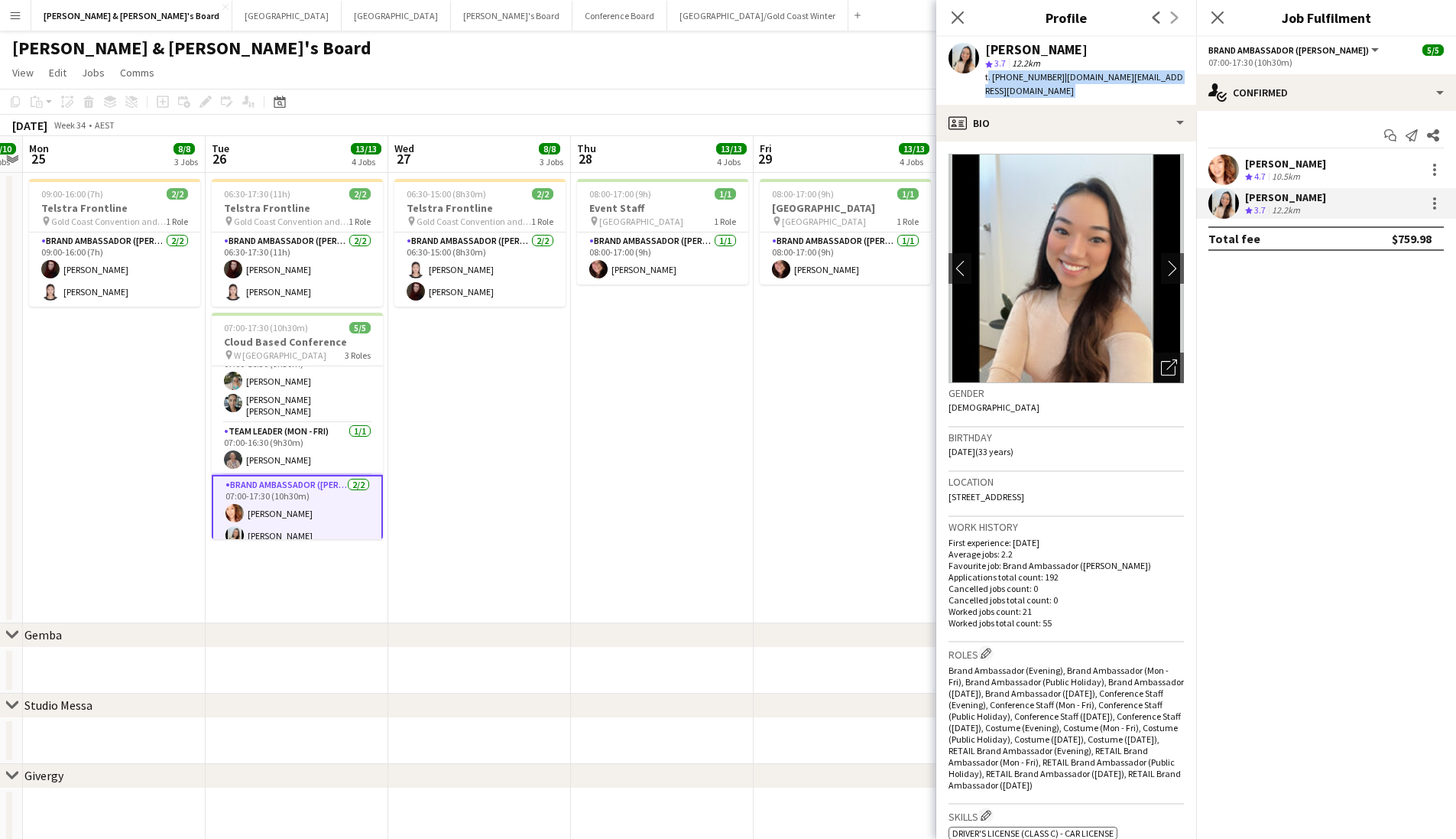
click at [1011, 82] on div "t. +61420817760 | jessica.af@gmail.com" at bounding box center [1085, 83] width 198 height 27
click at [1011, 81] on span "t. +61420817760" at bounding box center [1025, 76] width 80 height 11
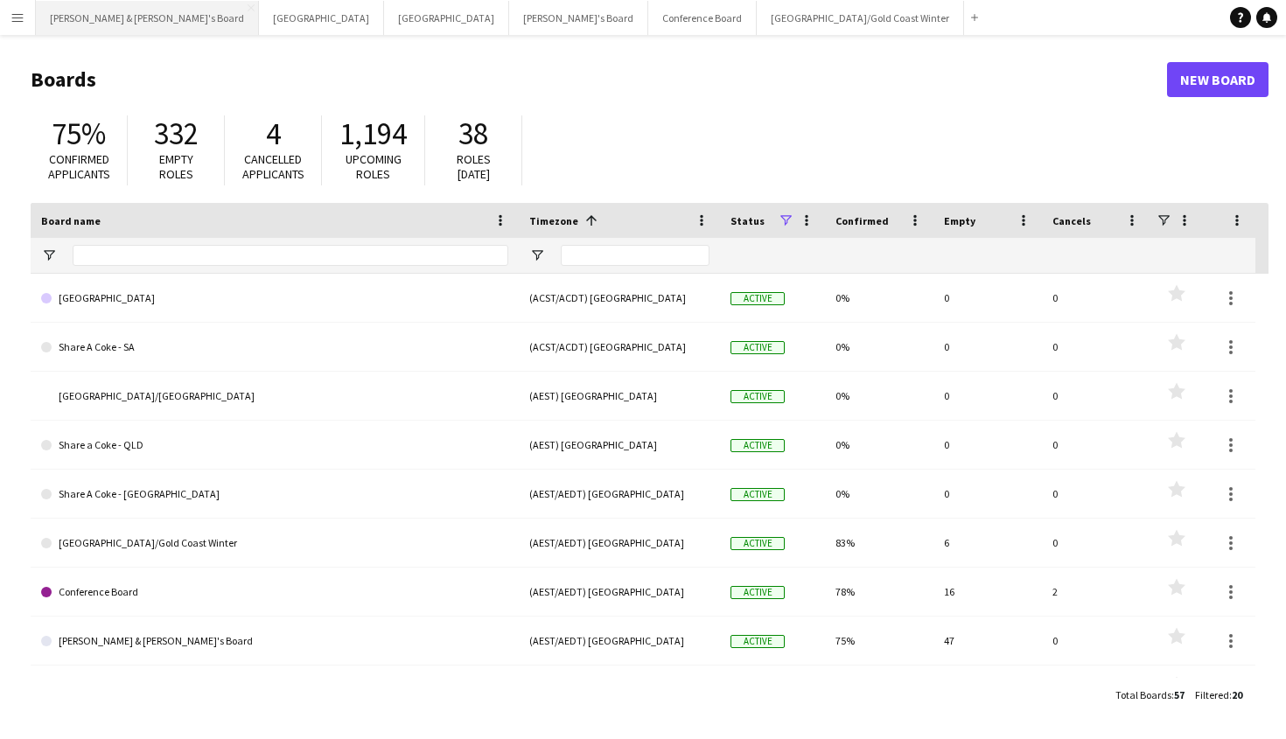
click at [111, 23] on button "[PERSON_NAME] & [PERSON_NAME]'s Board Close" at bounding box center [147, 18] width 223 height 34
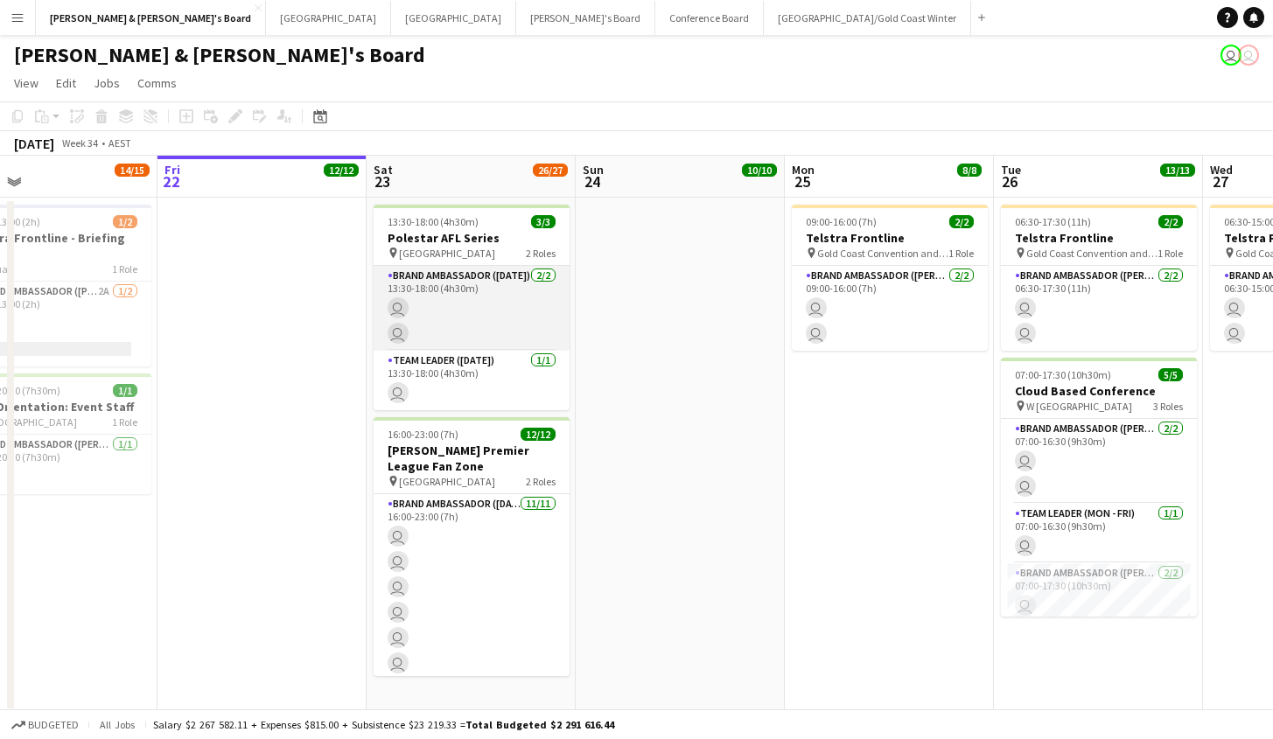
scroll to position [0, 471]
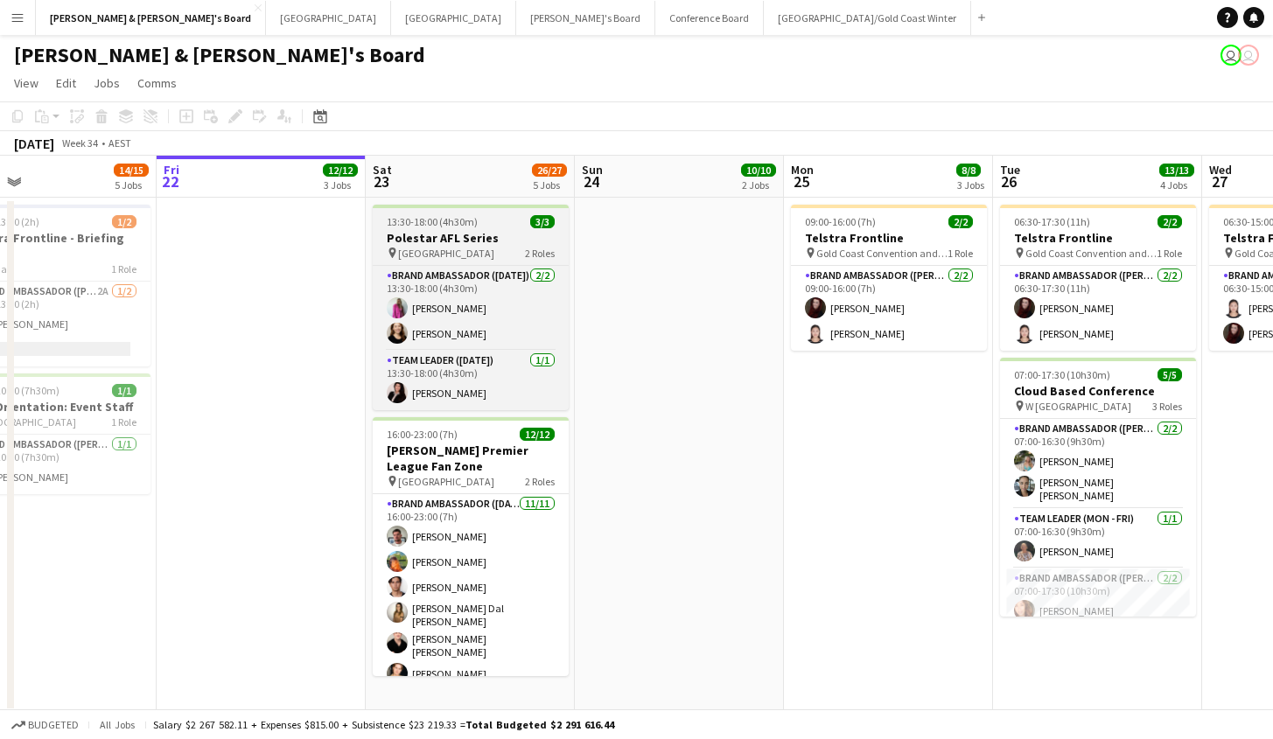
click at [484, 241] on h3 "Polestar AFL Series" at bounding box center [471, 238] width 196 height 16
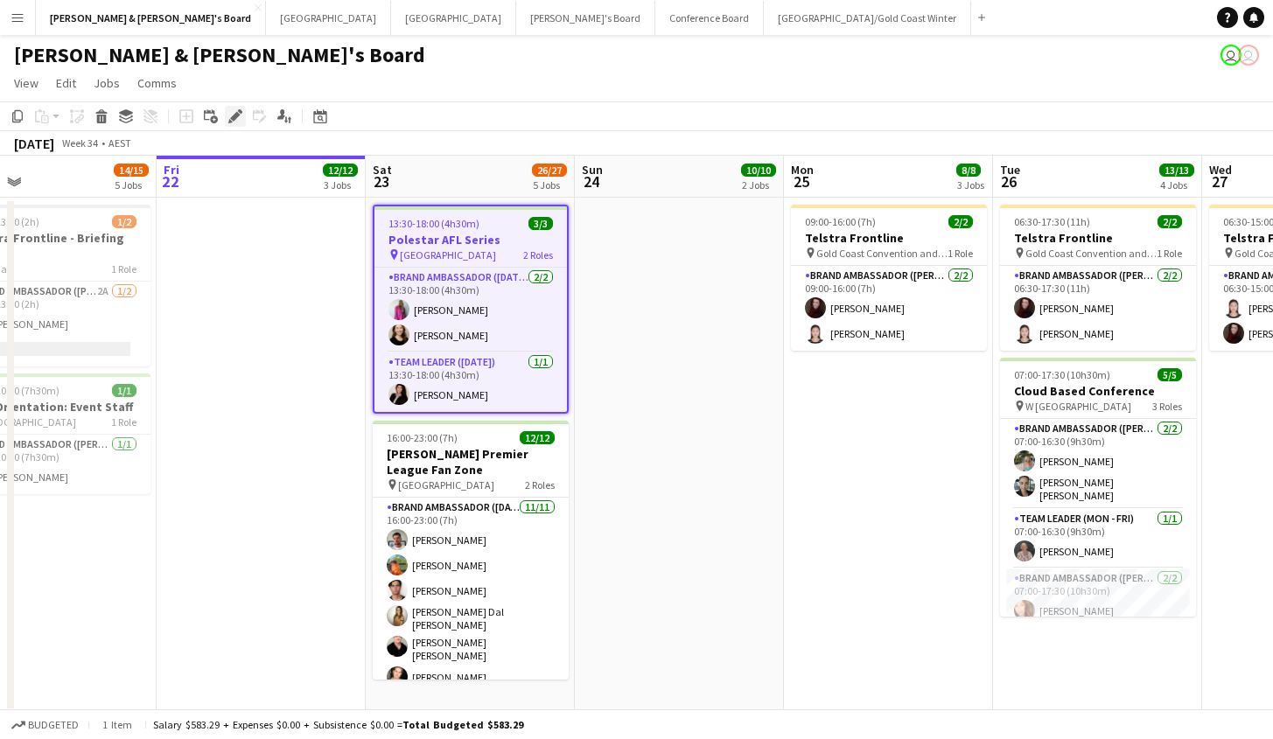
click at [240, 115] on icon "Edit" at bounding box center [235, 116] width 14 height 14
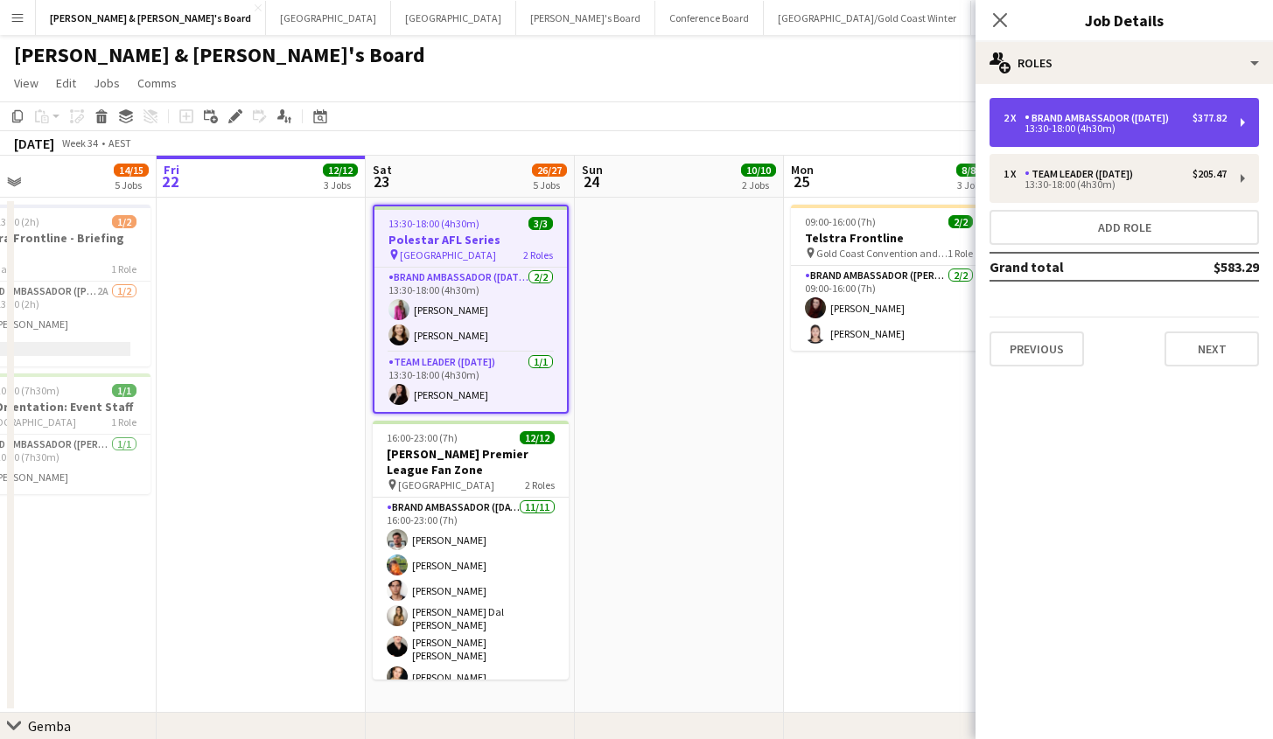
click at [1153, 127] on div "13:30-18:00 (4h30m)" at bounding box center [1114, 128] width 223 height 9
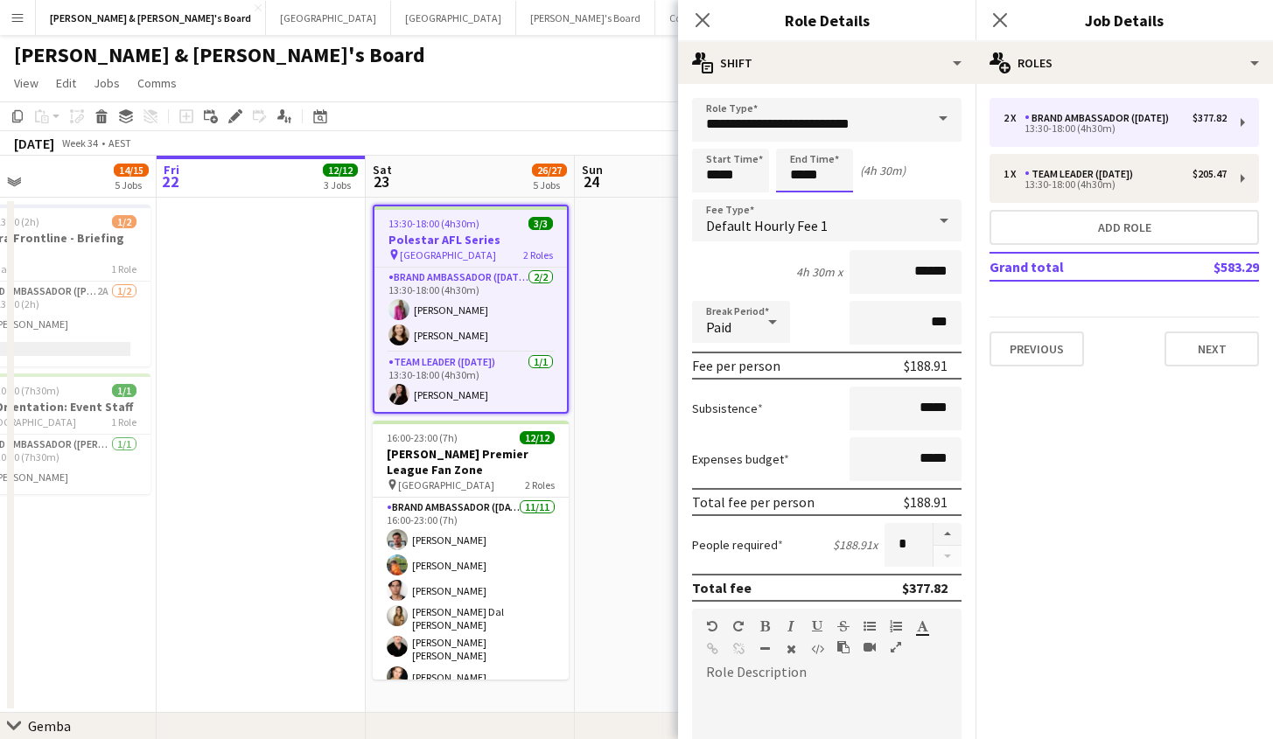
click at [828, 179] on input "*****" at bounding box center [814, 171] width 77 height 44
click at [800, 143] on div at bounding box center [796, 139] width 35 height 17
click at [828, 139] on div at bounding box center [831, 139] width 35 height 17
click at [790, 199] on div at bounding box center [796, 200] width 35 height 17
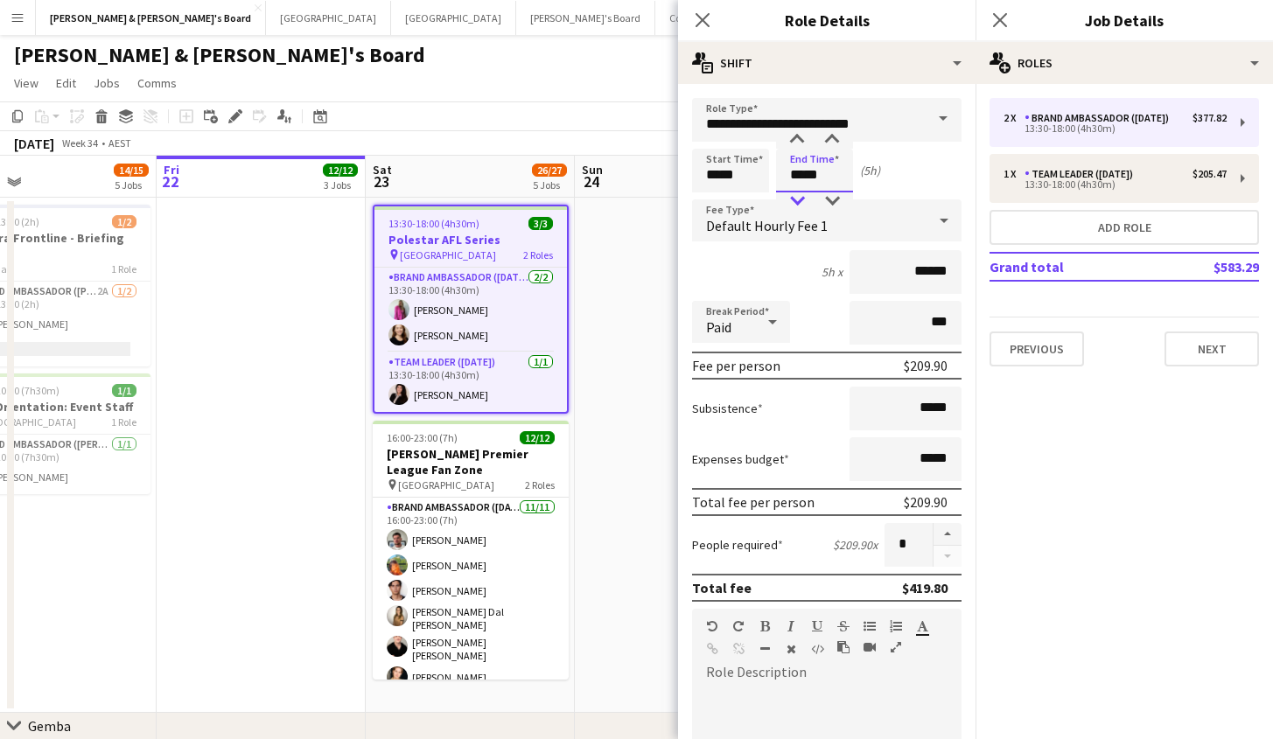
type input "*****"
click at [790, 199] on div at bounding box center [796, 200] width 35 height 17
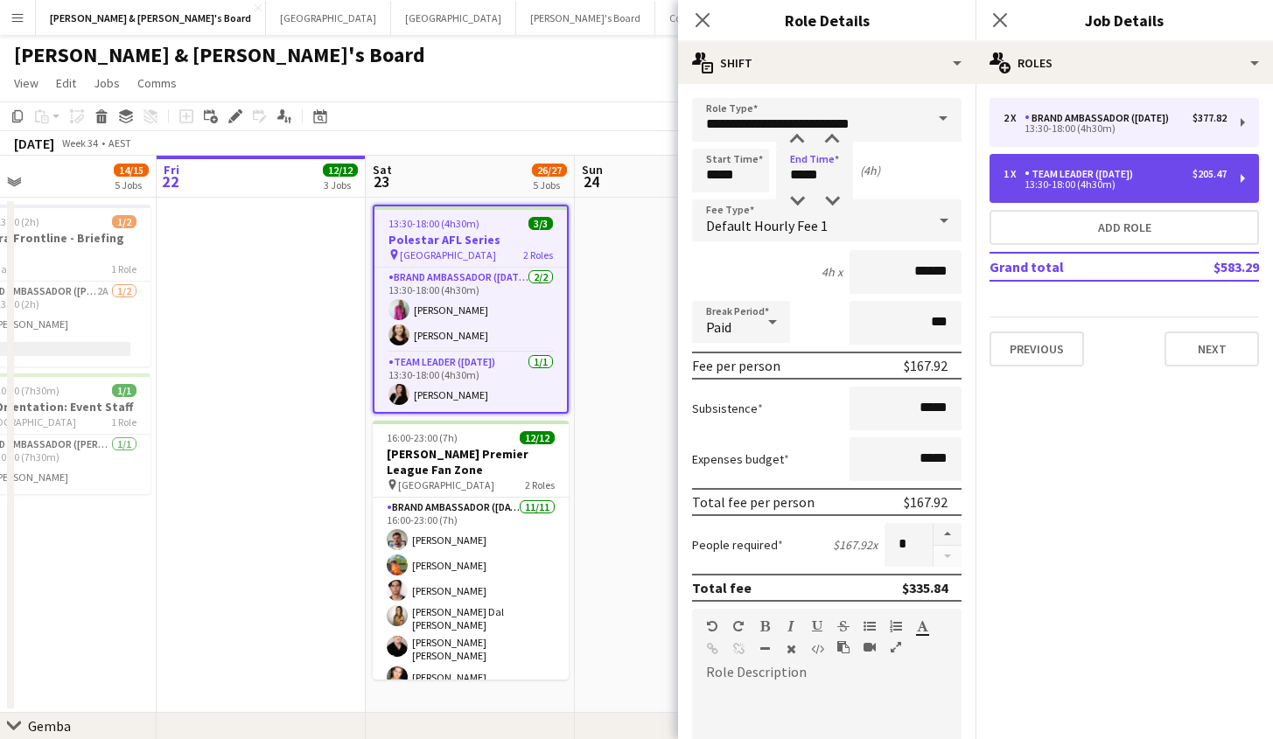
click at [1063, 185] on div "13:30-18:00 (4h30m)" at bounding box center [1114, 184] width 223 height 9
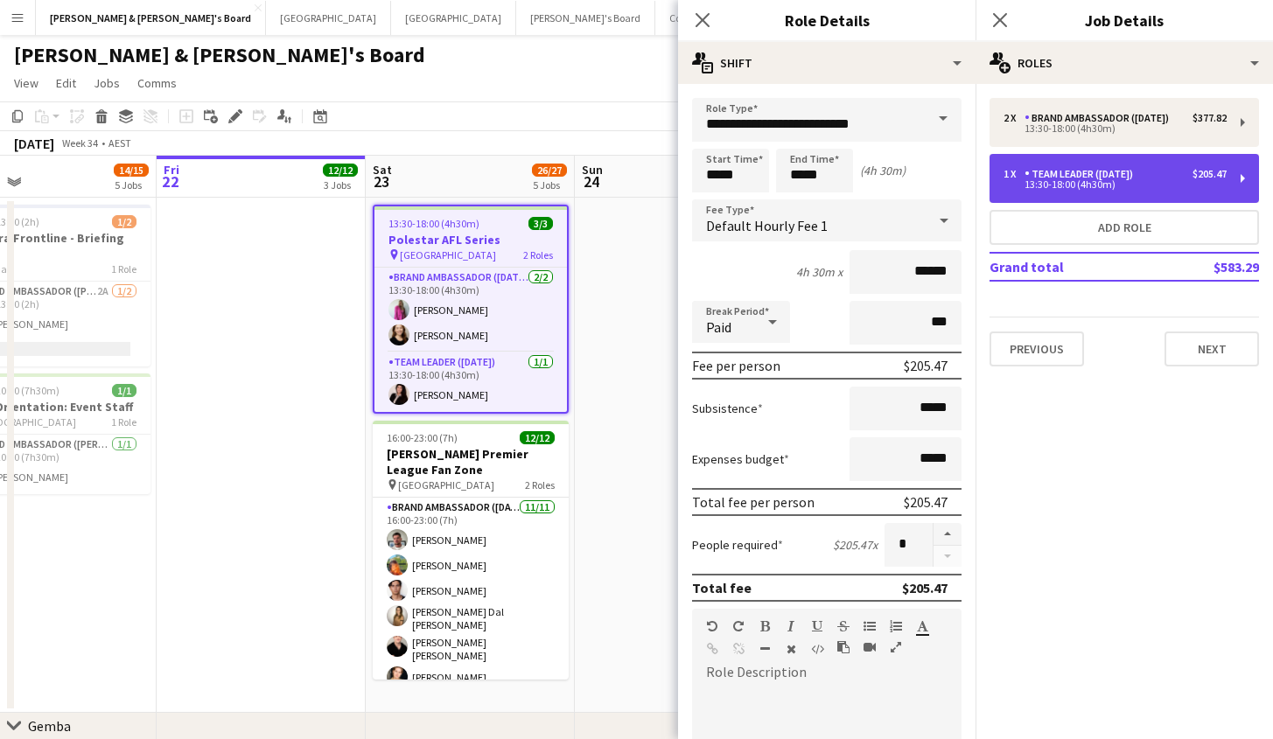
type input "**********"
type input "*****"
type input "******"
type input "*"
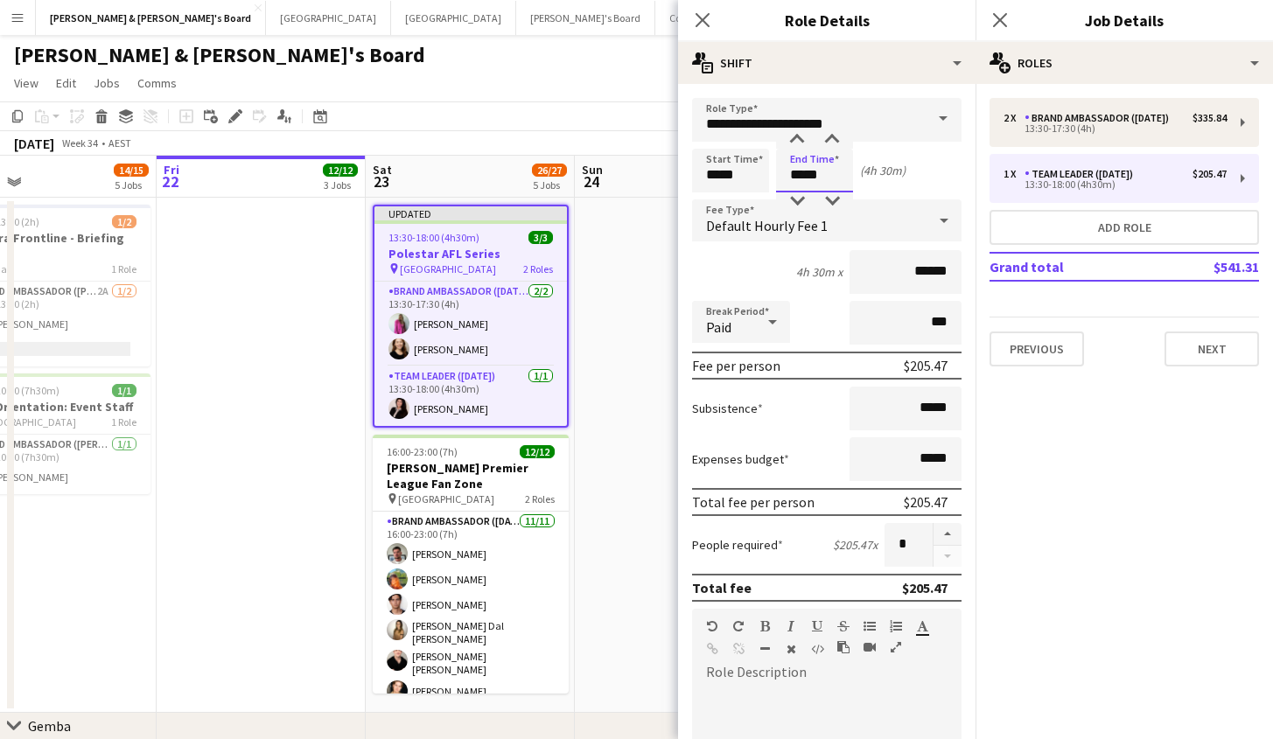
click at [801, 175] on input "*****" at bounding box center [814, 171] width 77 height 44
click at [786, 203] on div at bounding box center [796, 200] width 35 height 17
click at [831, 206] on div at bounding box center [831, 200] width 35 height 17
type input "*****"
click at [831, 206] on div at bounding box center [831, 200] width 35 height 17
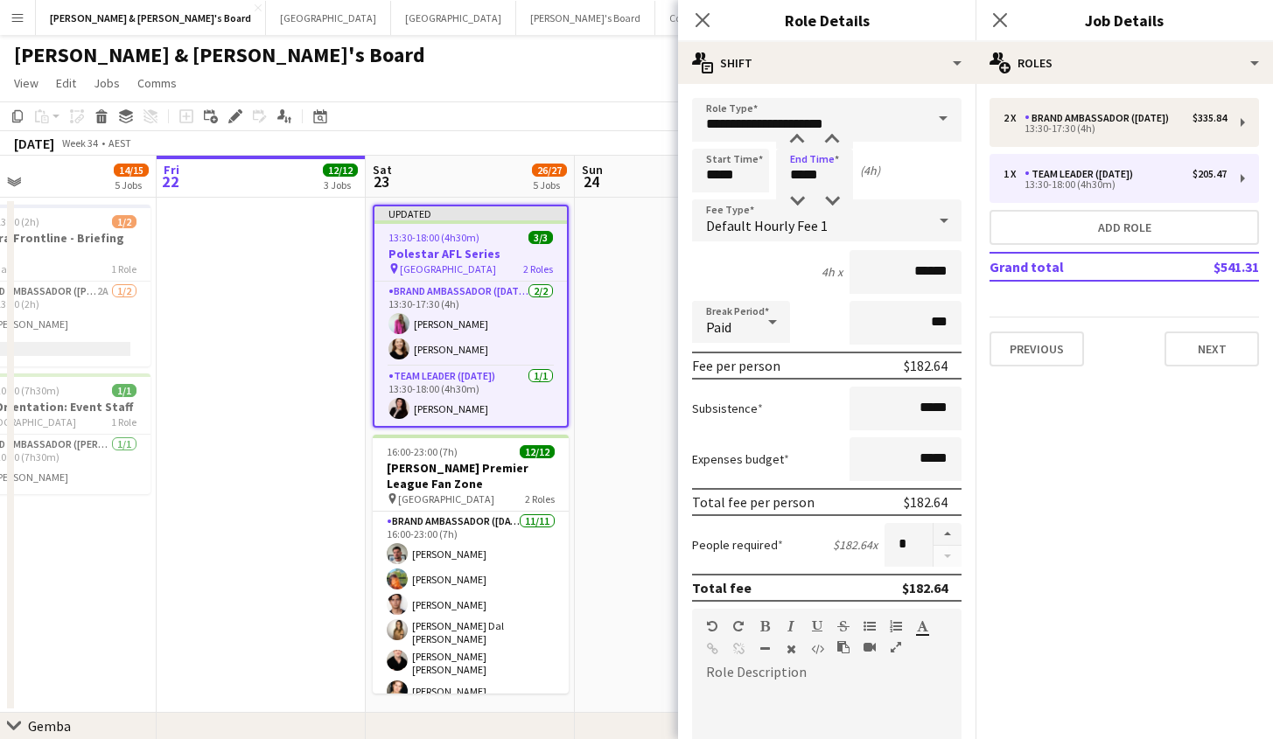
click at [950, 178] on form "**********" at bounding box center [826, 641] width 297 height 1087
click at [1228, 344] on button "Next" at bounding box center [1211, 349] width 94 height 35
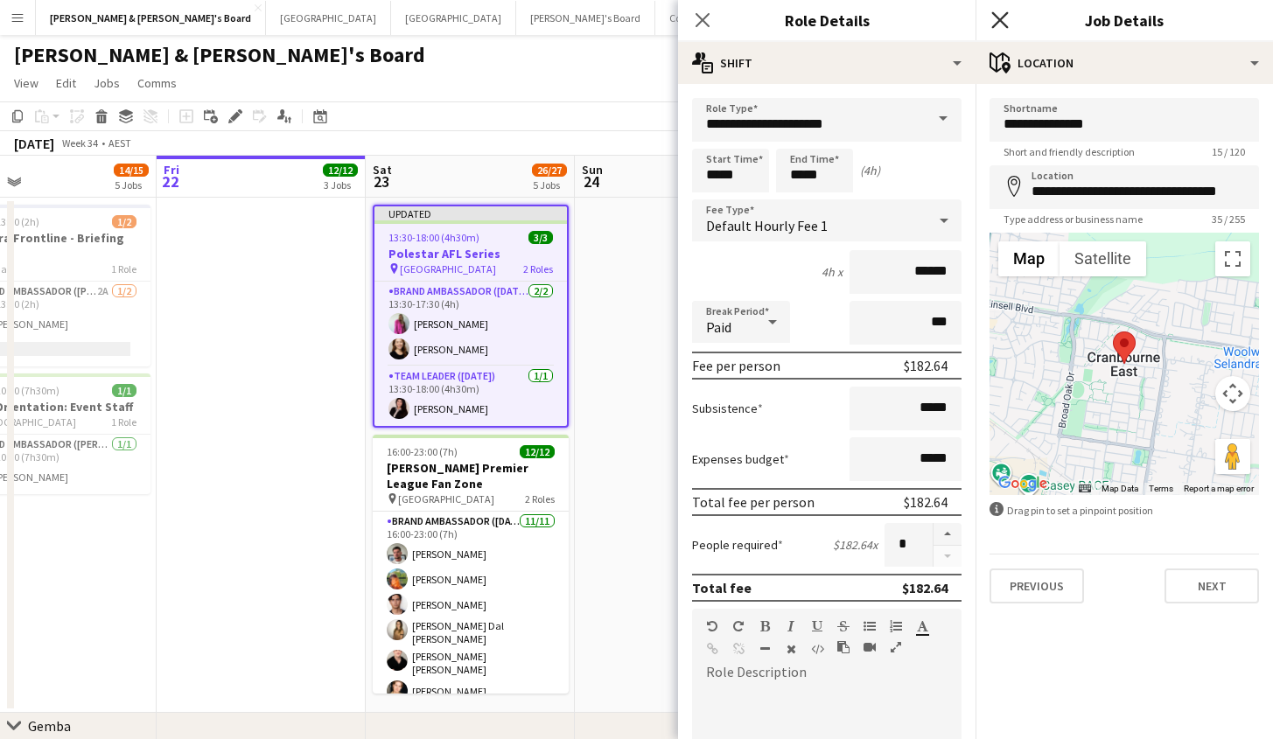
click at [1003, 14] on icon "Close pop-in" at bounding box center [999, 19] width 17 height 17
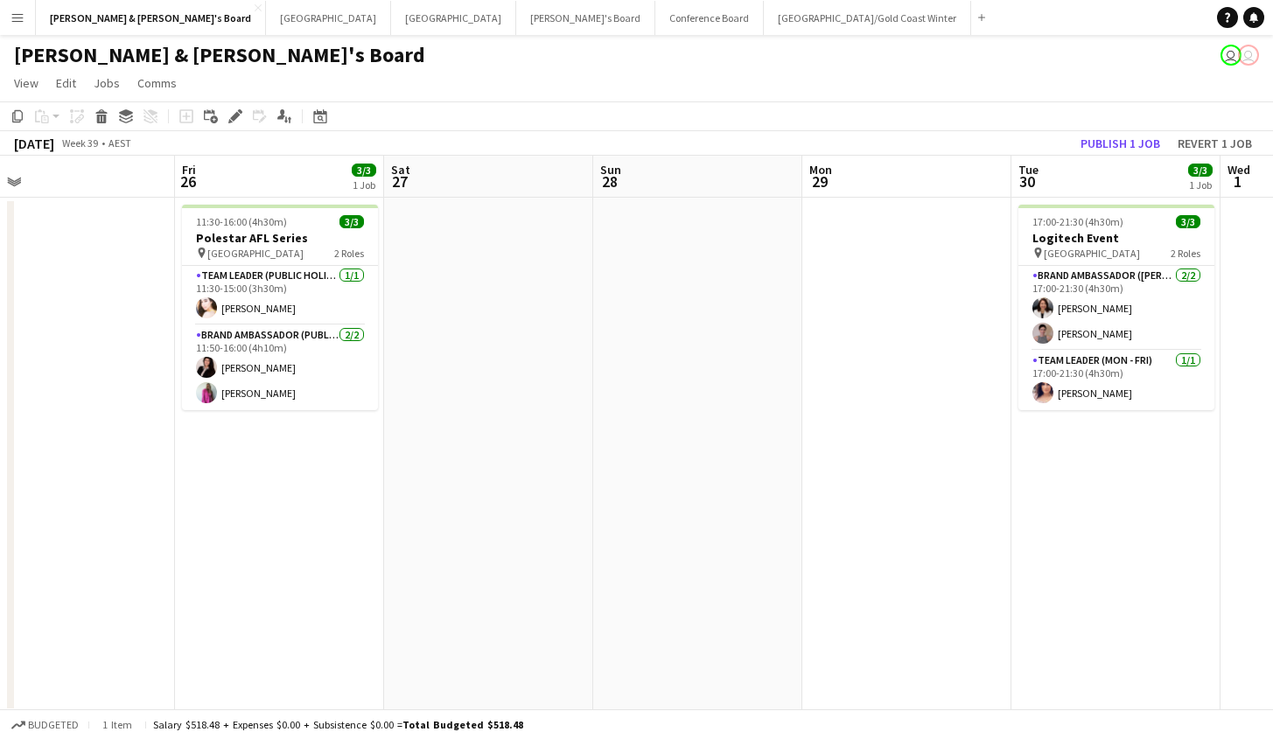
scroll to position [0, 654]
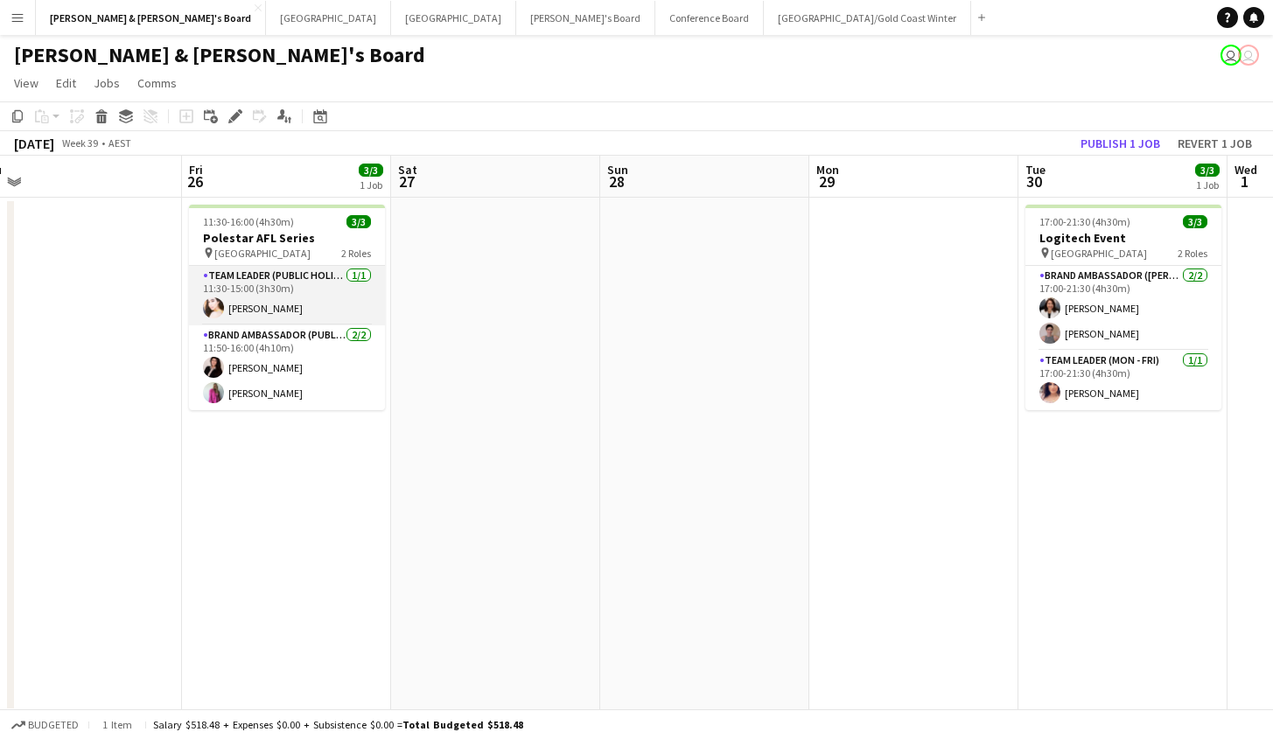
click at [319, 304] on app-card-role "Team Leader (Public Holiday) 1/1 11:30-15:00 (3h30m) Bianca Baykara" at bounding box center [287, 295] width 196 height 59
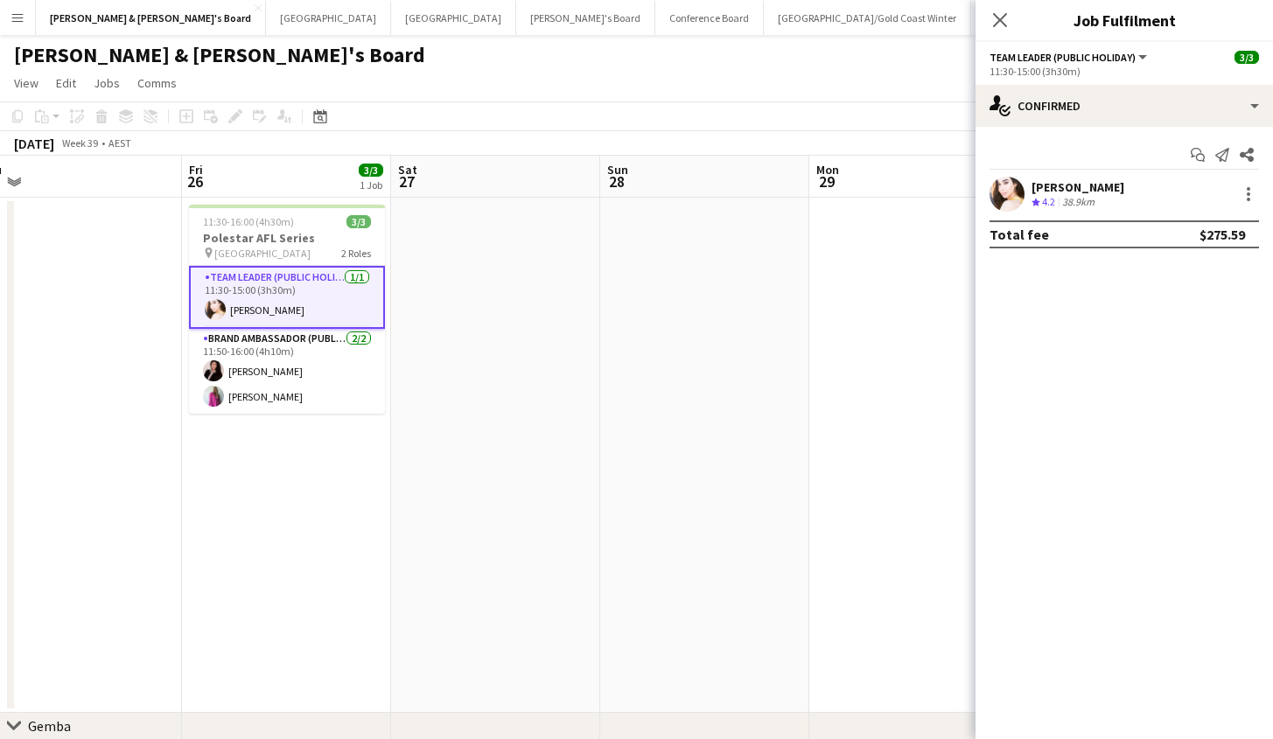
click at [1097, 195] on div "38.9km" at bounding box center [1077, 202] width 39 height 15
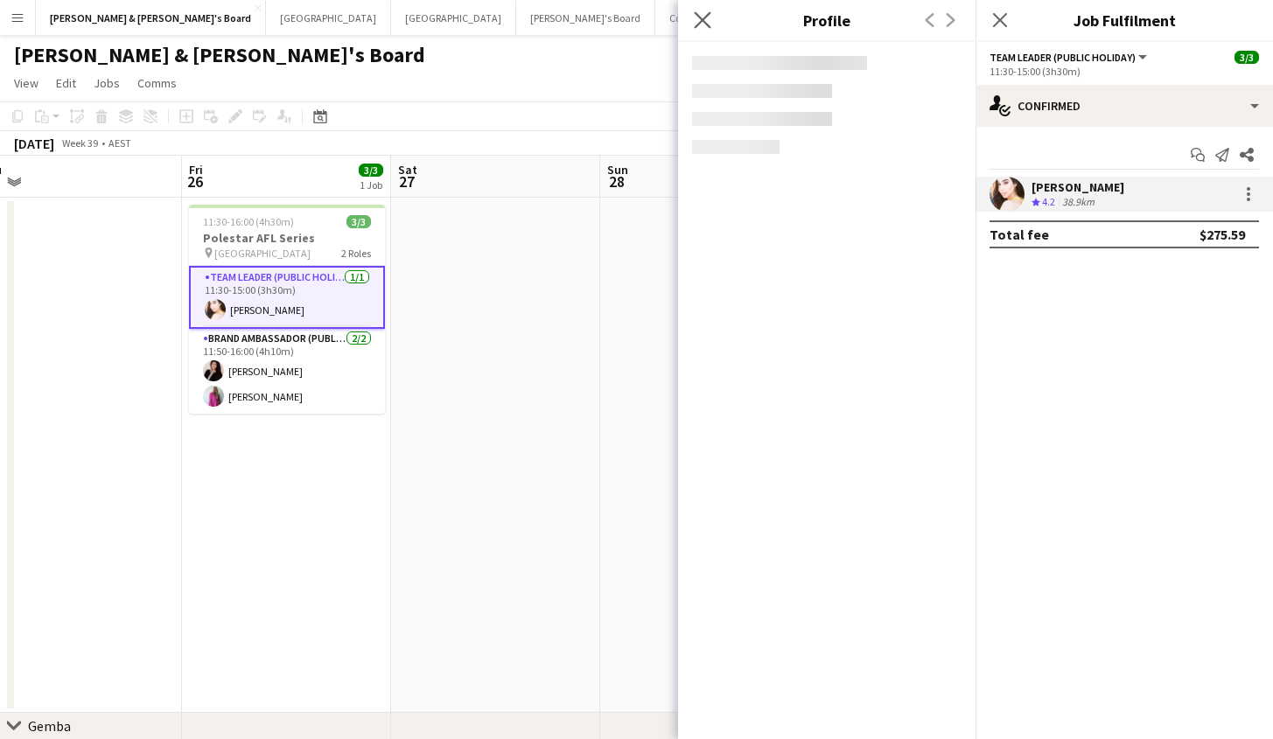
click at [712, 27] on app-icon "Close pop-in" at bounding box center [702, 20] width 25 height 25
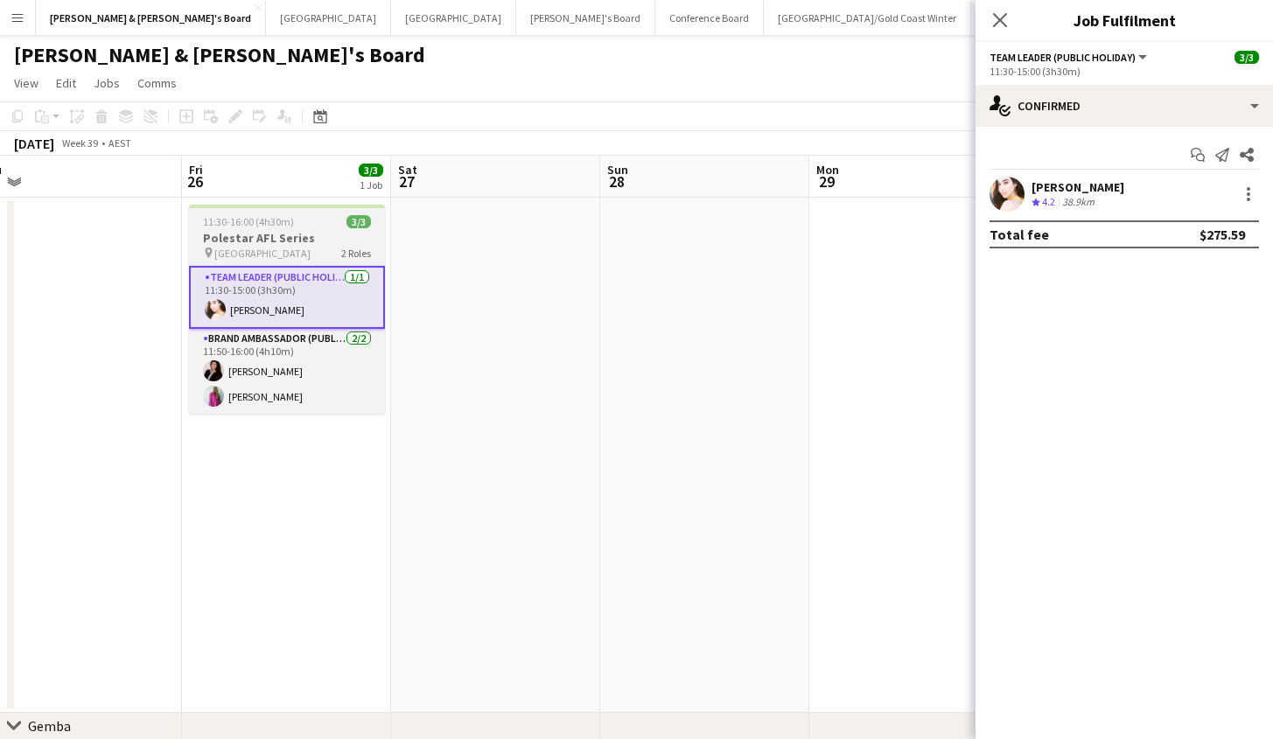
click at [270, 225] on span "11:30-16:00 (4h30m)" at bounding box center [248, 221] width 91 height 13
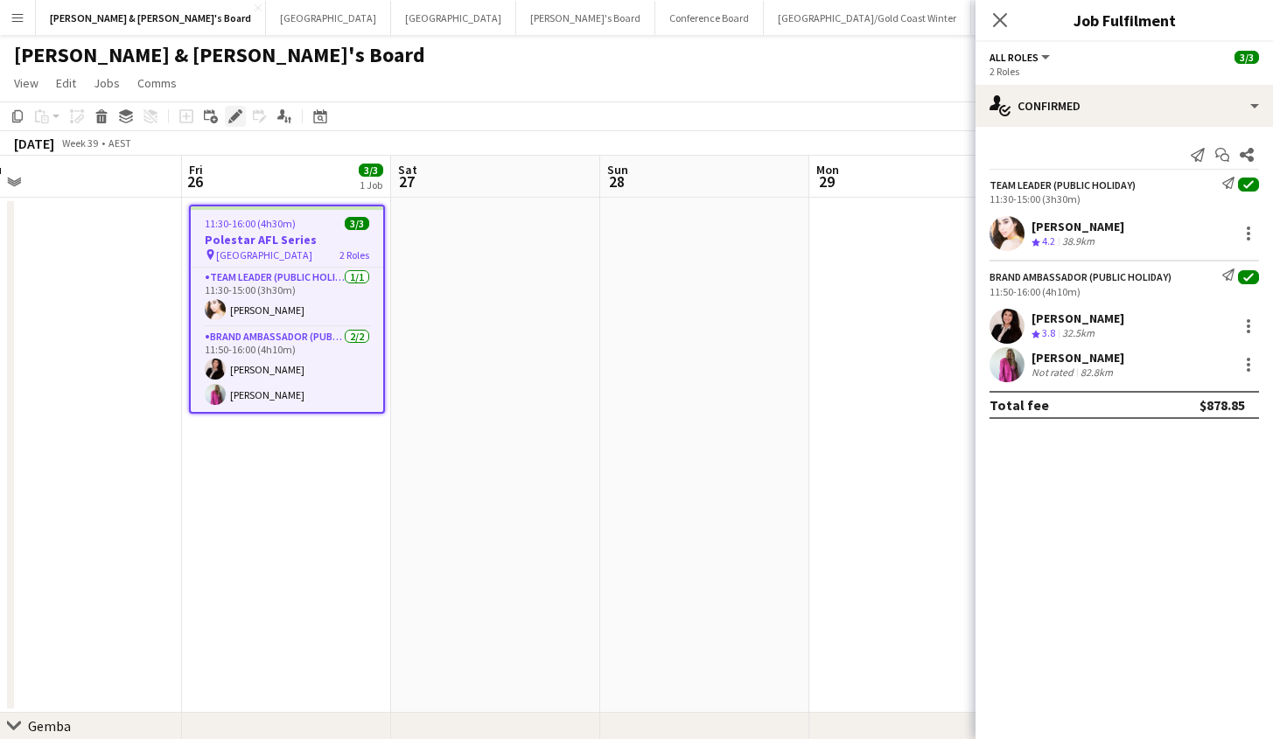
click at [240, 118] on icon "Edit" at bounding box center [235, 116] width 14 height 14
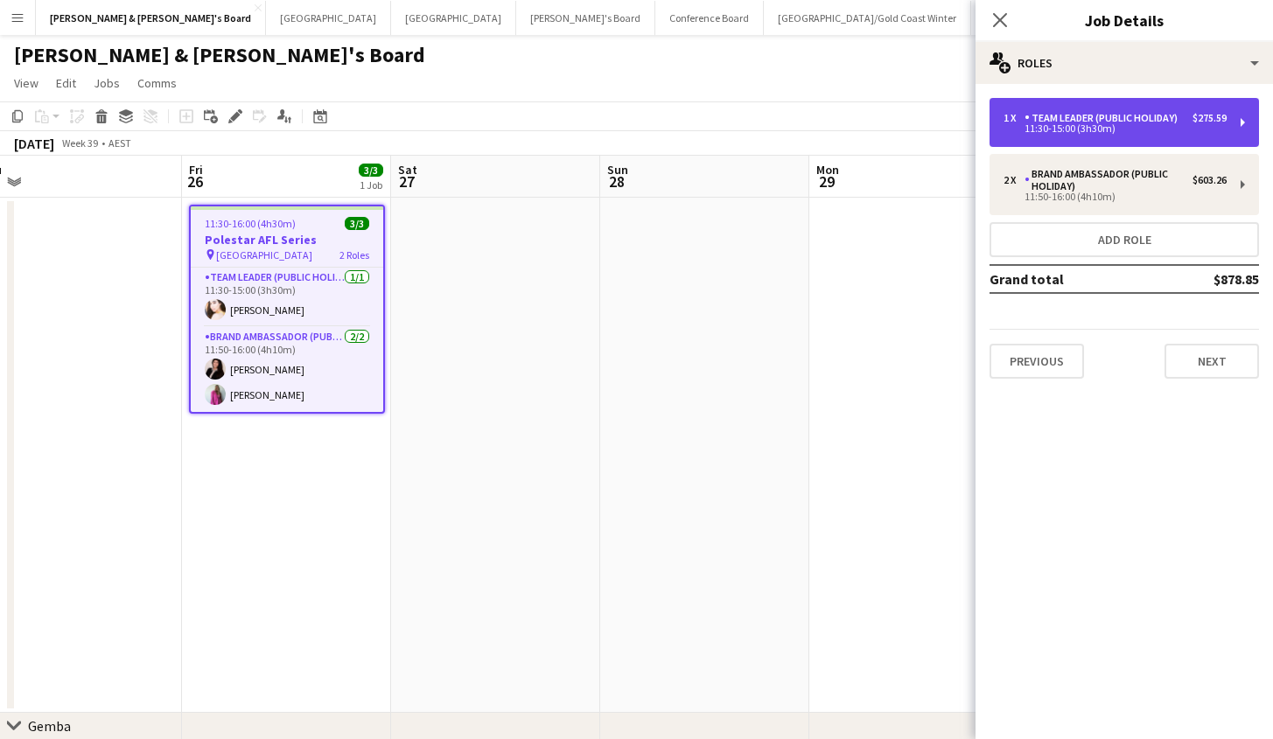
click at [1151, 110] on div "1 x Team Leader (Public Holiday) $275.59 11:30-15:00 (3h30m)" at bounding box center [1123, 122] width 269 height 49
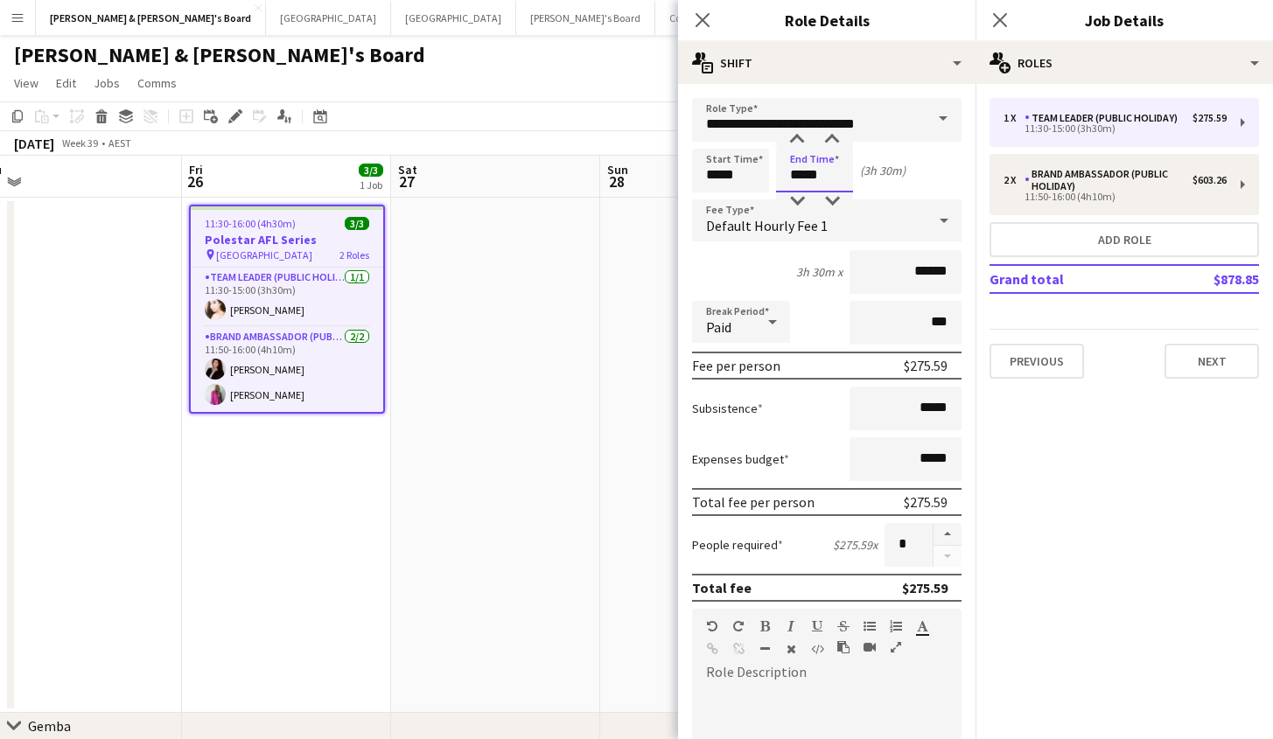
click at [842, 170] on input "*****" at bounding box center [814, 171] width 77 height 44
click at [829, 136] on div at bounding box center [831, 139] width 35 height 17
type input "*****"
click at [828, 136] on div at bounding box center [831, 139] width 35 height 17
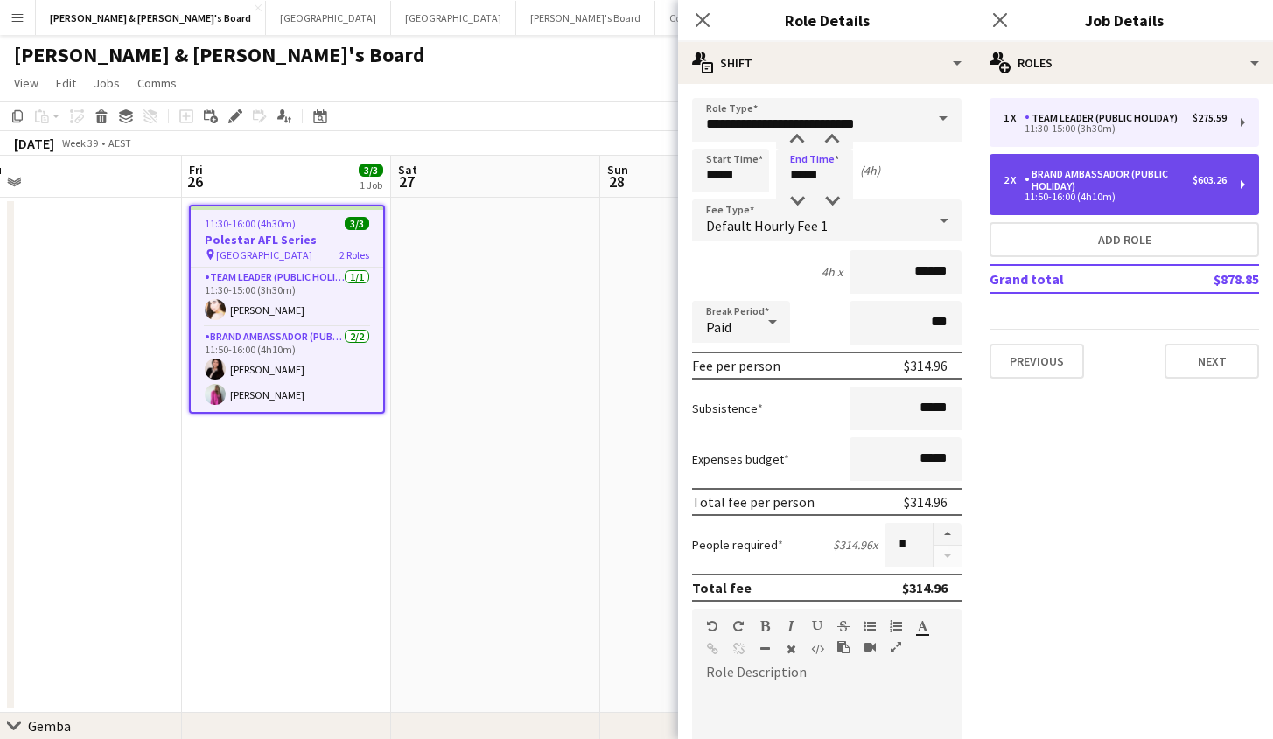
click at [1095, 193] on div "11:50-16:00 (4h10m)" at bounding box center [1114, 196] width 223 height 9
type input "**********"
type input "*****"
type input "******"
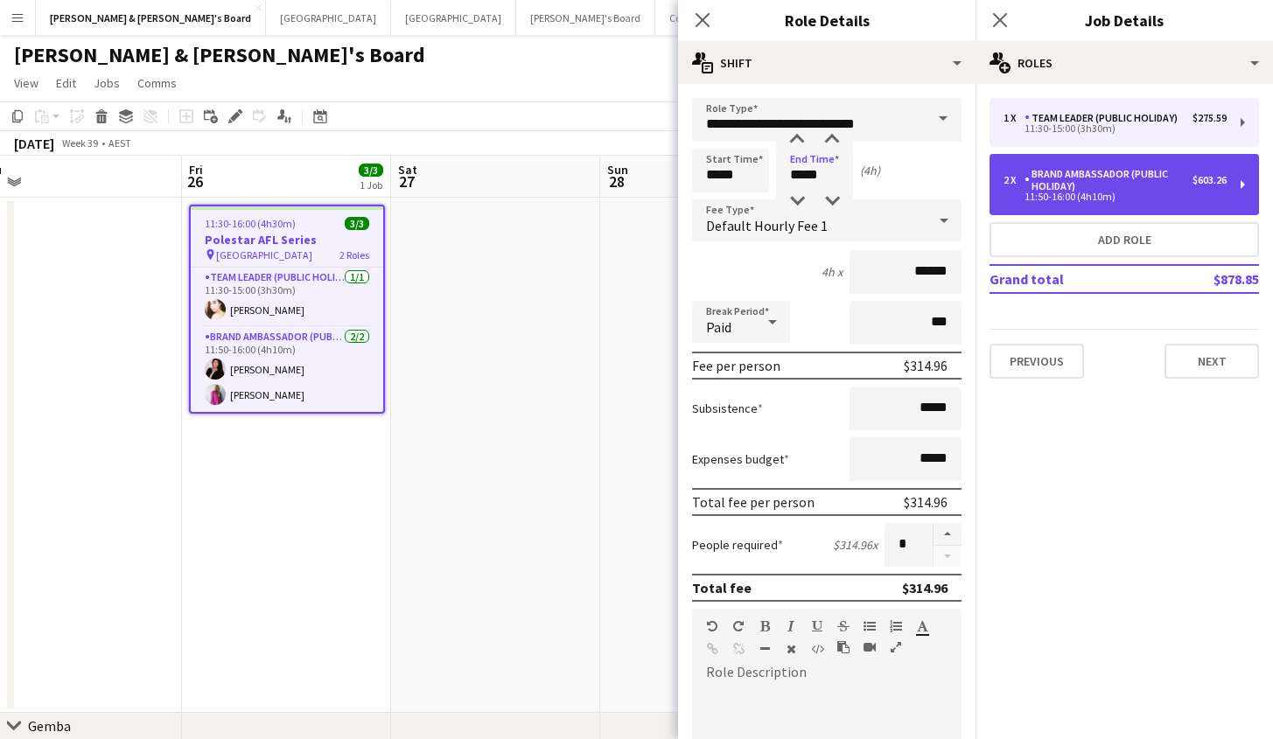
type input "*"
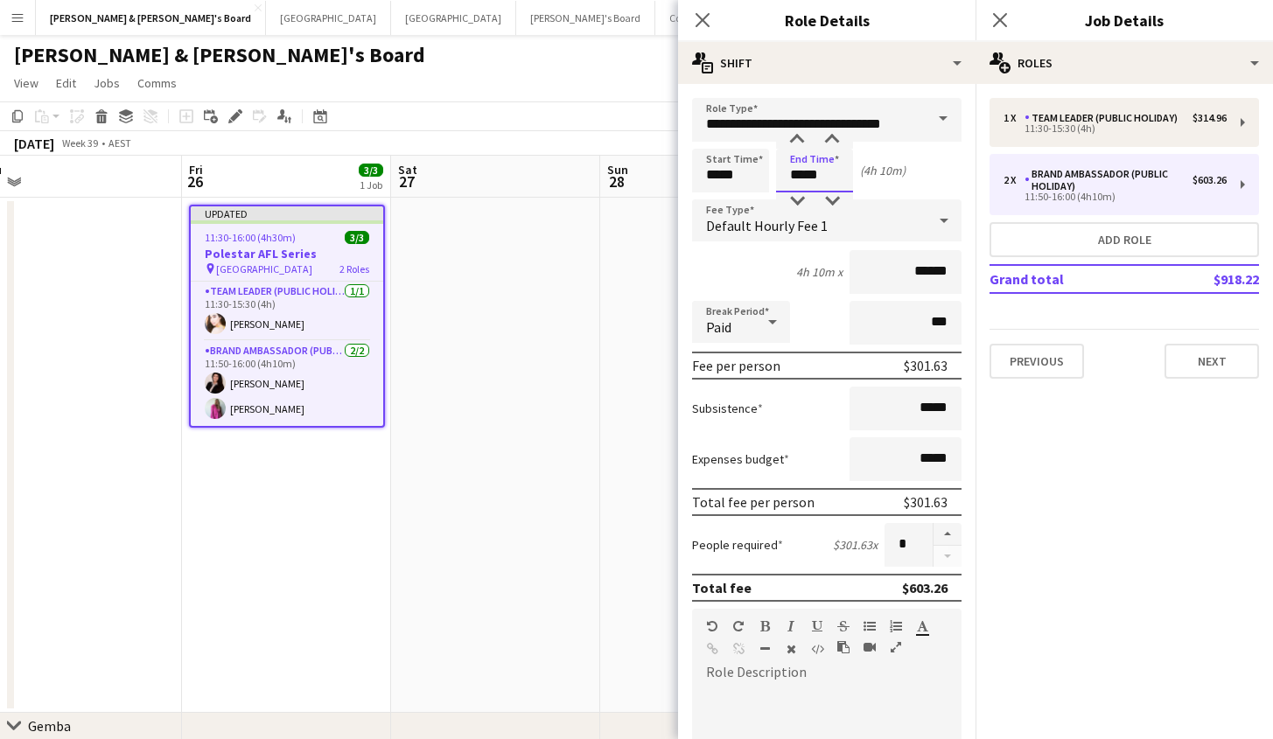
click at [806, 176] on input "*****" at bounding box center [814, 171] width 77 height 44
click at [825, 144] on div at bounding box center [831, 139] width 35 height 17
click at [827, 202] on div at bounding box center [831, 200] width 35 height 17
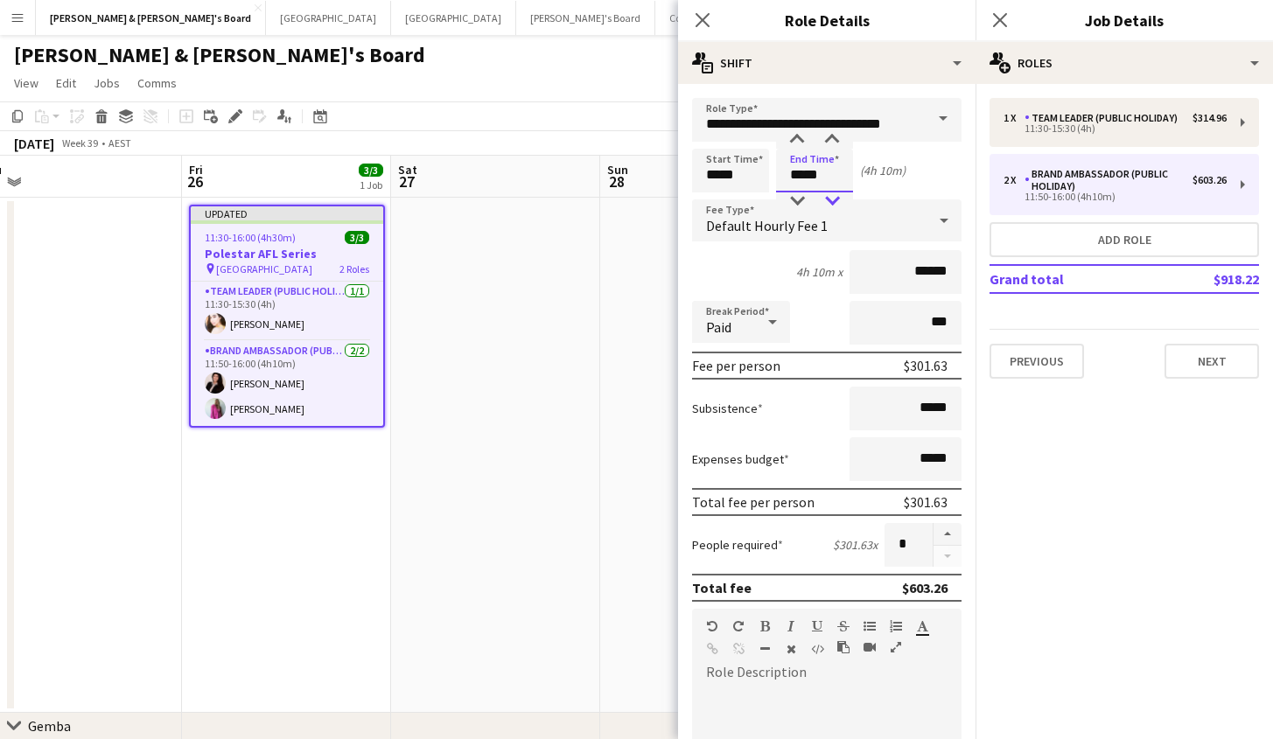
click at [827, 203] on div at bounding box center [831, 200] width 35 height 17
click at [800, 199] on div at bounding box center [796, 200] width 35 height 17
type input "*****"
click at [827, 200] on div at bounding box center [831, 200] width 35 height 17
click at [751, 178] on input "*****" at bounding box center [730, 171] width 77 height 44
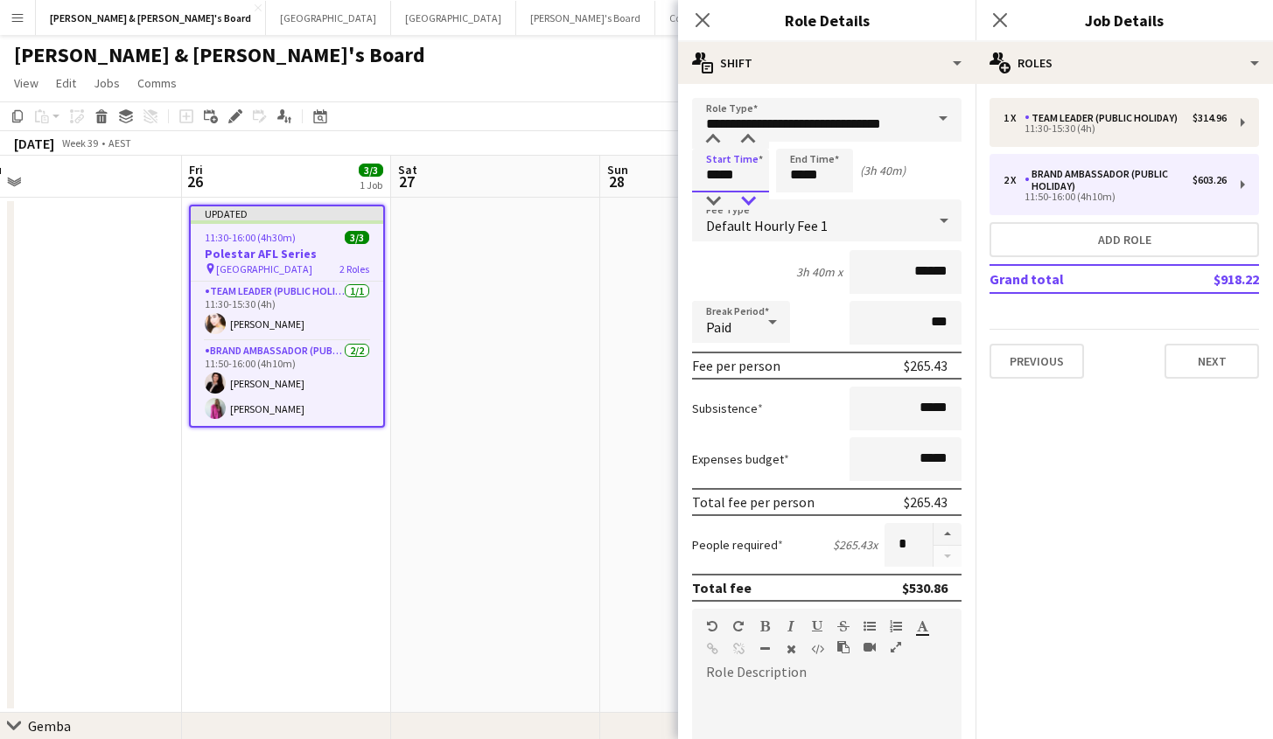
type input "*****"
click at [750, 199] on div at bounding box center [747, 200] width 35 height 17
click at [1001, 31] on div "Close pop-in" at bounding box center [999, 20] width 49 height 40
click at [997, 24] on icon at bounding box center [999, 19] width 17 height 17
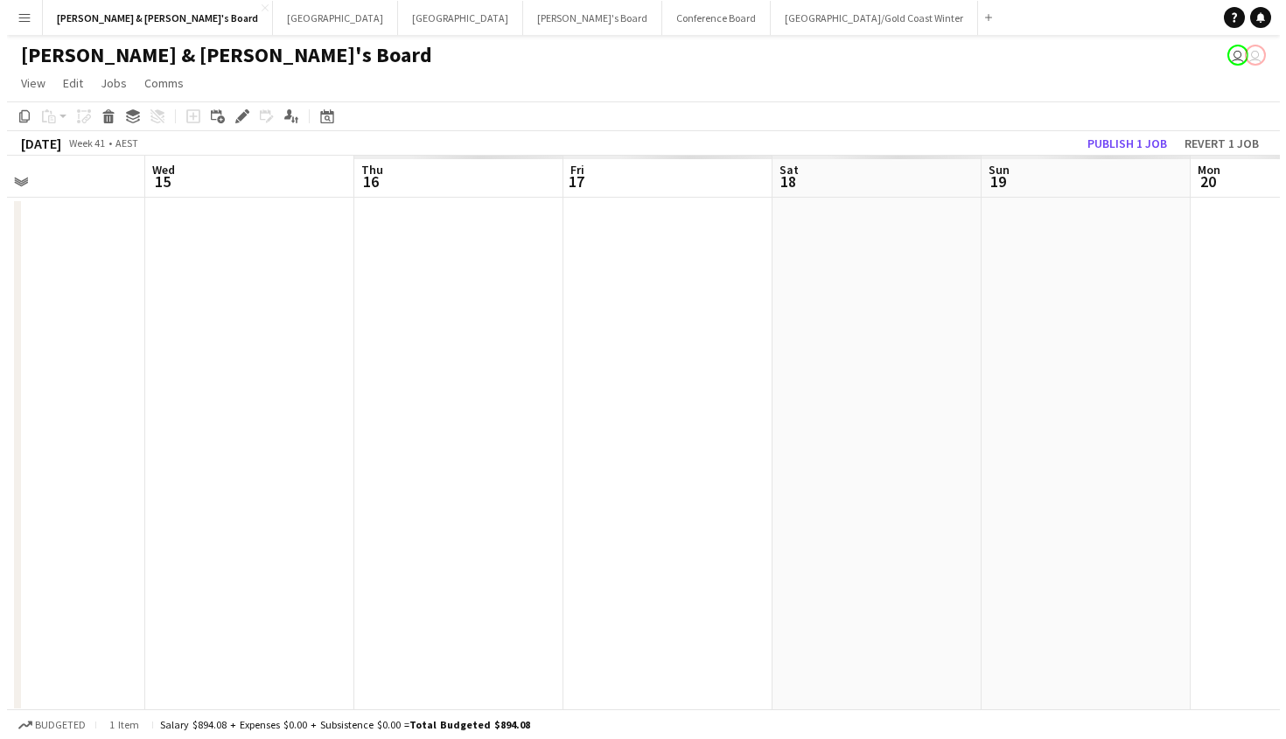
scroll to position [0, 491]
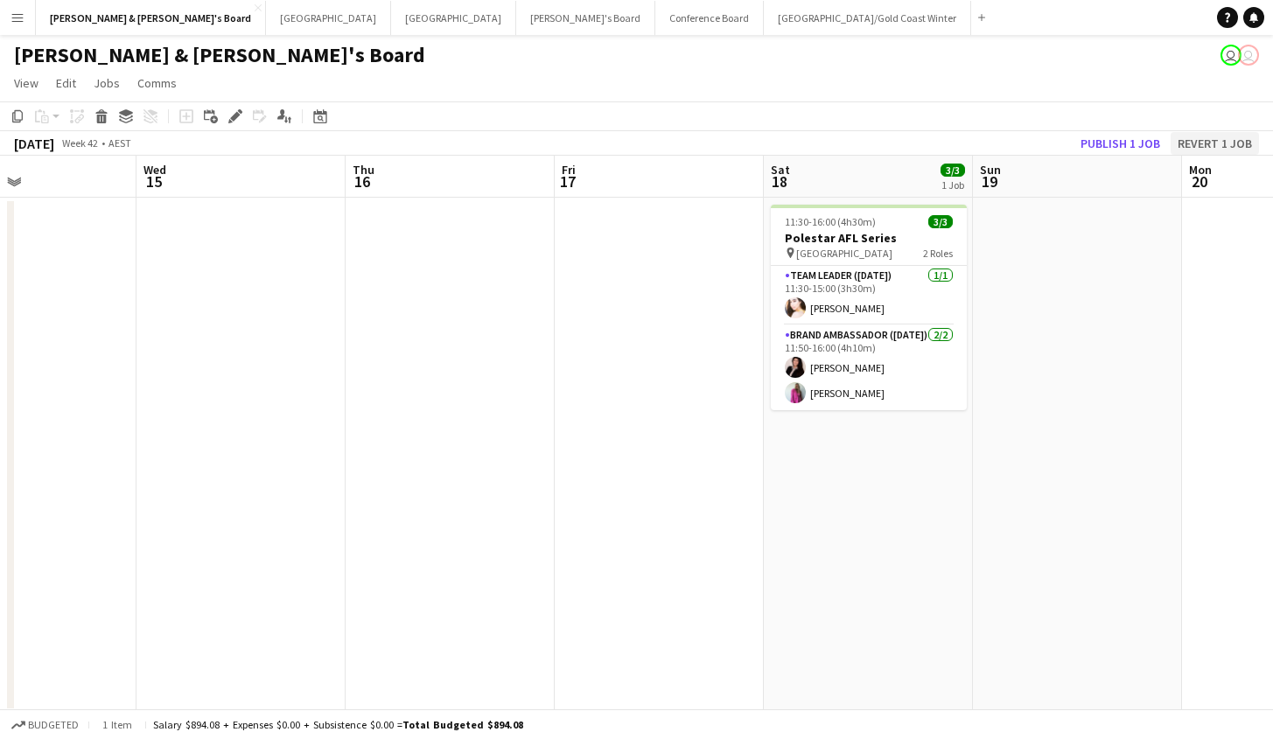
click at [1184, 145] on button "Revert 1 job" at bounding box center [1214, 143] width 88 height 23
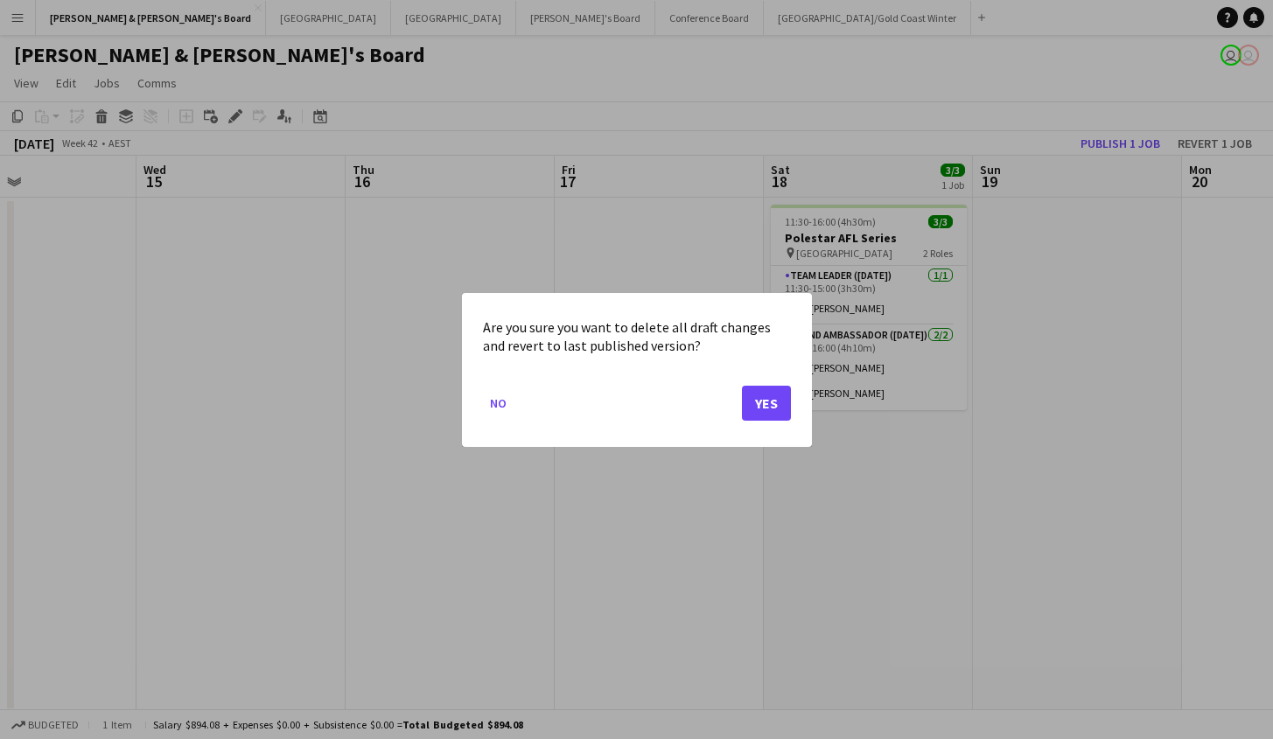
click at [772, 397] on button "Yes" at bounding box center [766, 402] width 49 height 35
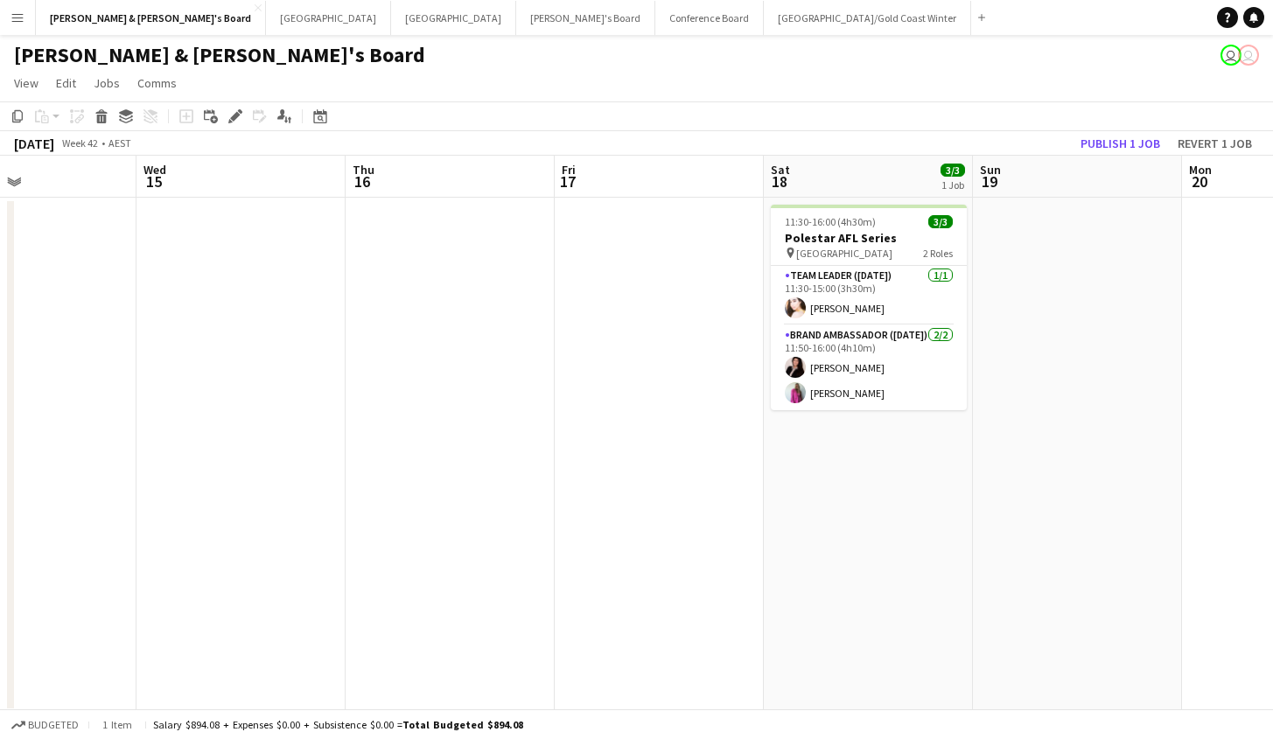
click at [864, 113] on app-toolbar "Copy Paste Paste Command V Paste with crew Command Shift V Paste linked Job Del…" at bounding box center [636, 116] width 1273 height 30
click at [996, 96] on app-page-menu "View Day view expanded Day view collapsed Month view Date picker Jump to today …" at bounding box center [636, 84] width 1273 height 33
click at [1194, 145] on button "Revert 1 job" at bounding box center [1214, 143] width 88 height 23
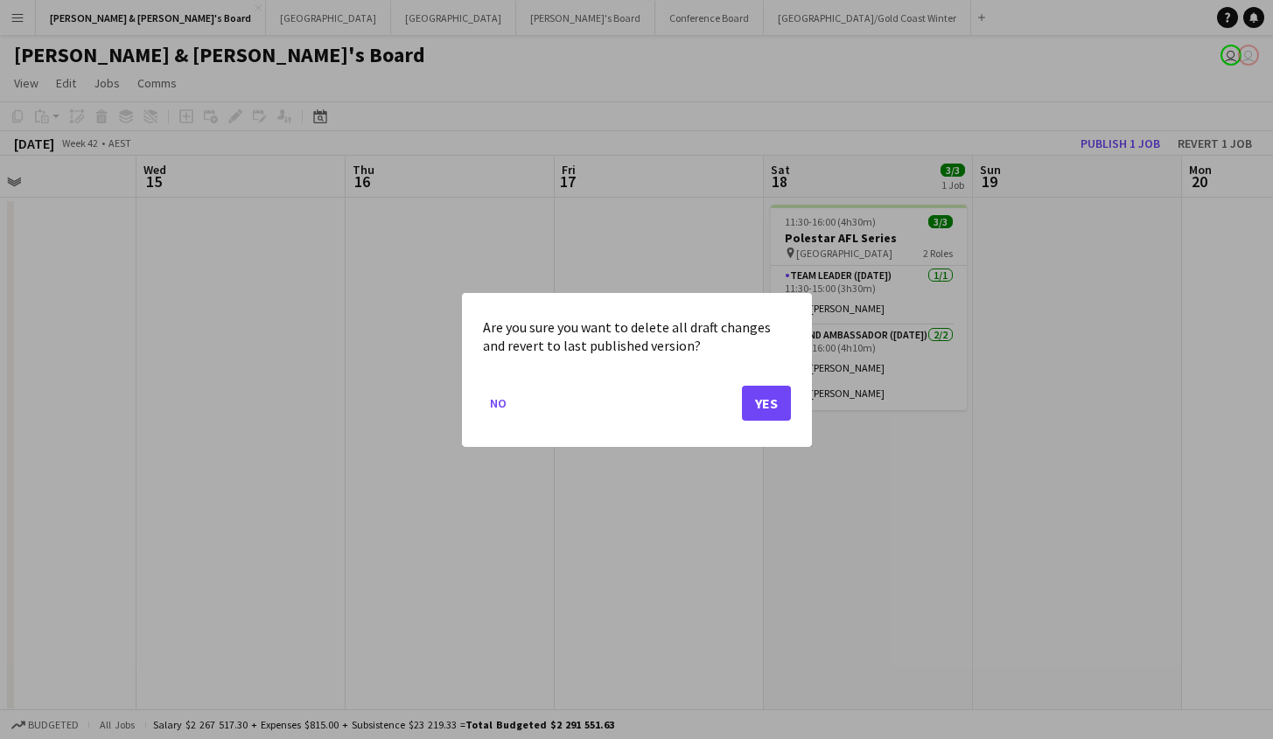
click at [758, 408] on button "Yes" at bounding box center [766, 402] width 49 height 35
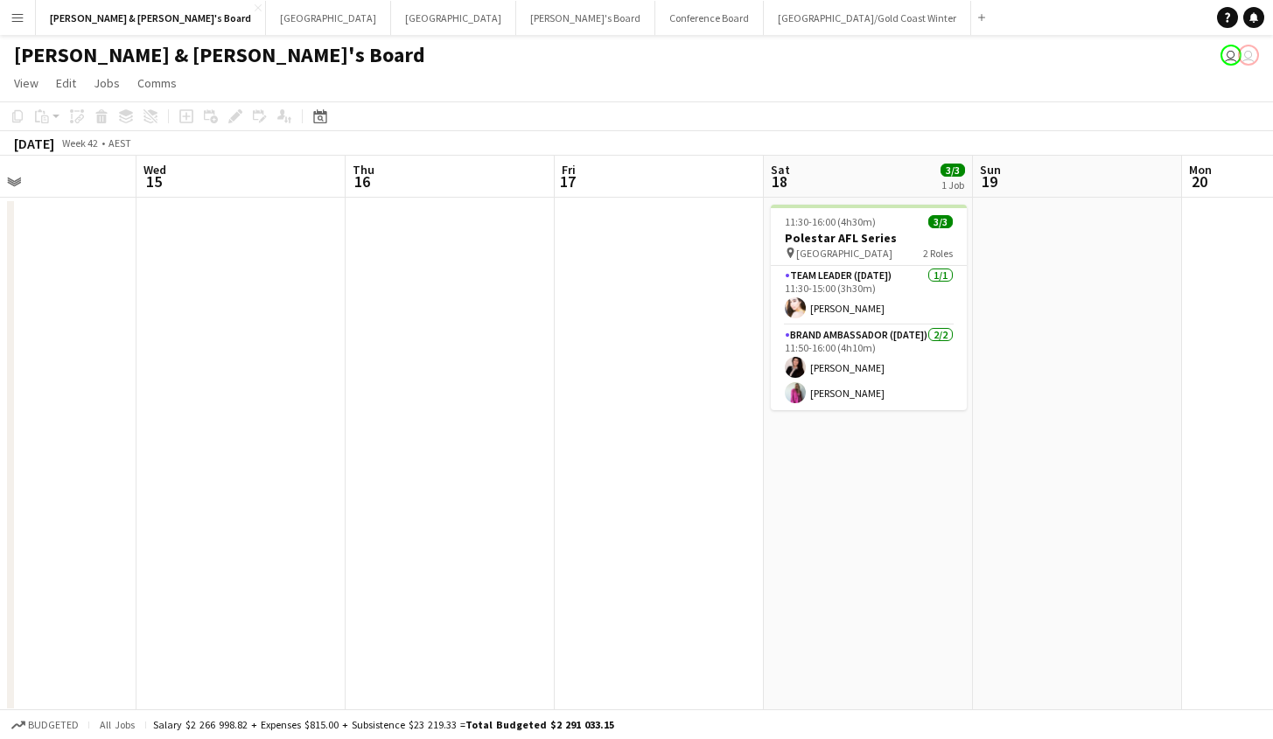
click at [856, 110] on app-toolbar "Copy Paste Paste Command V Paste with crew Command Shift V Paste linked Job Del…" at bounding box center [636, 116] width 1273 height 30
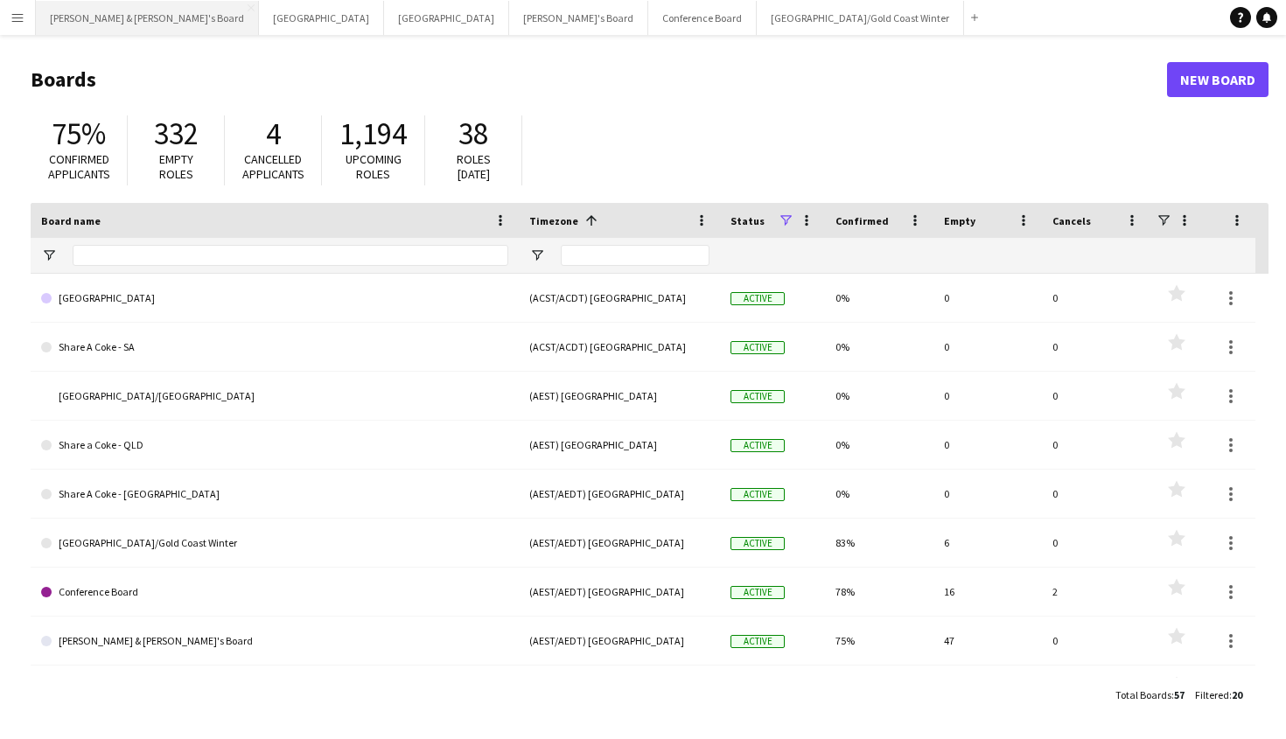
click at [79, 19] on button "[PERSON_NAME] & [PERSON_NAME]'s Board Close" at bounding box center [147, 18] width 223 height 34
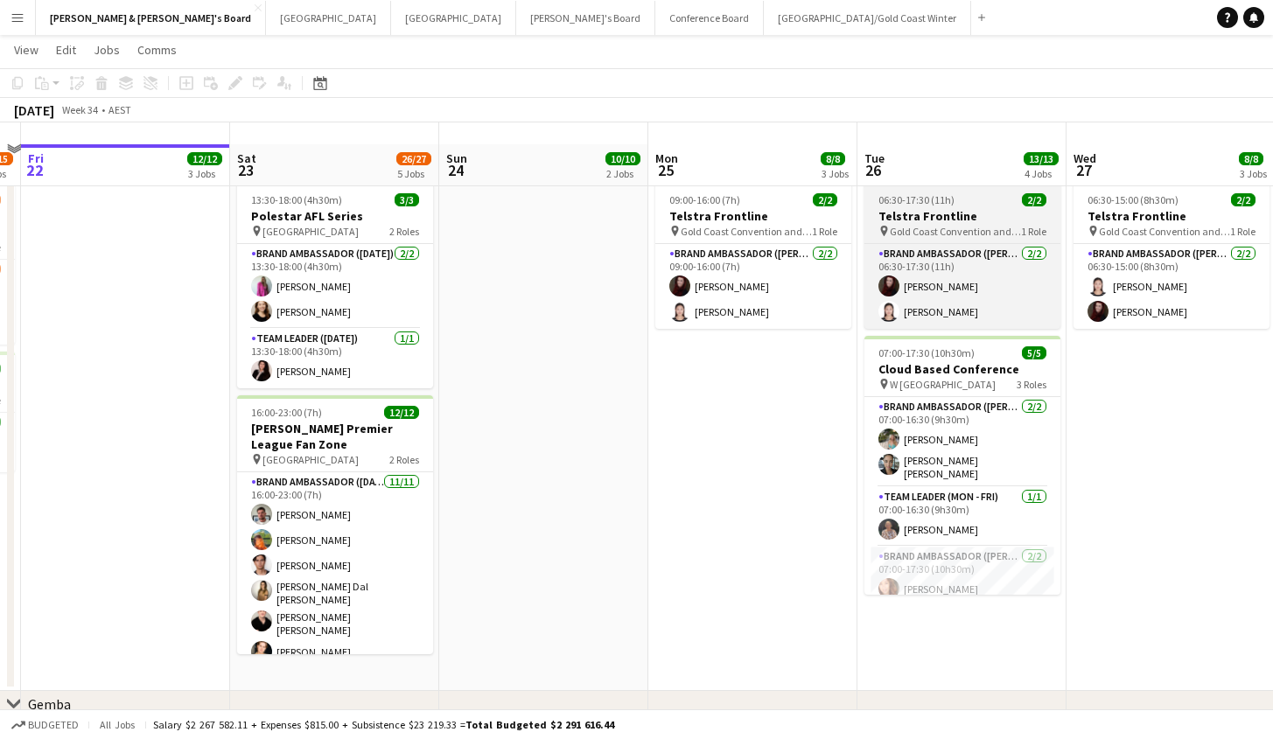
scroll to position [45, 0]
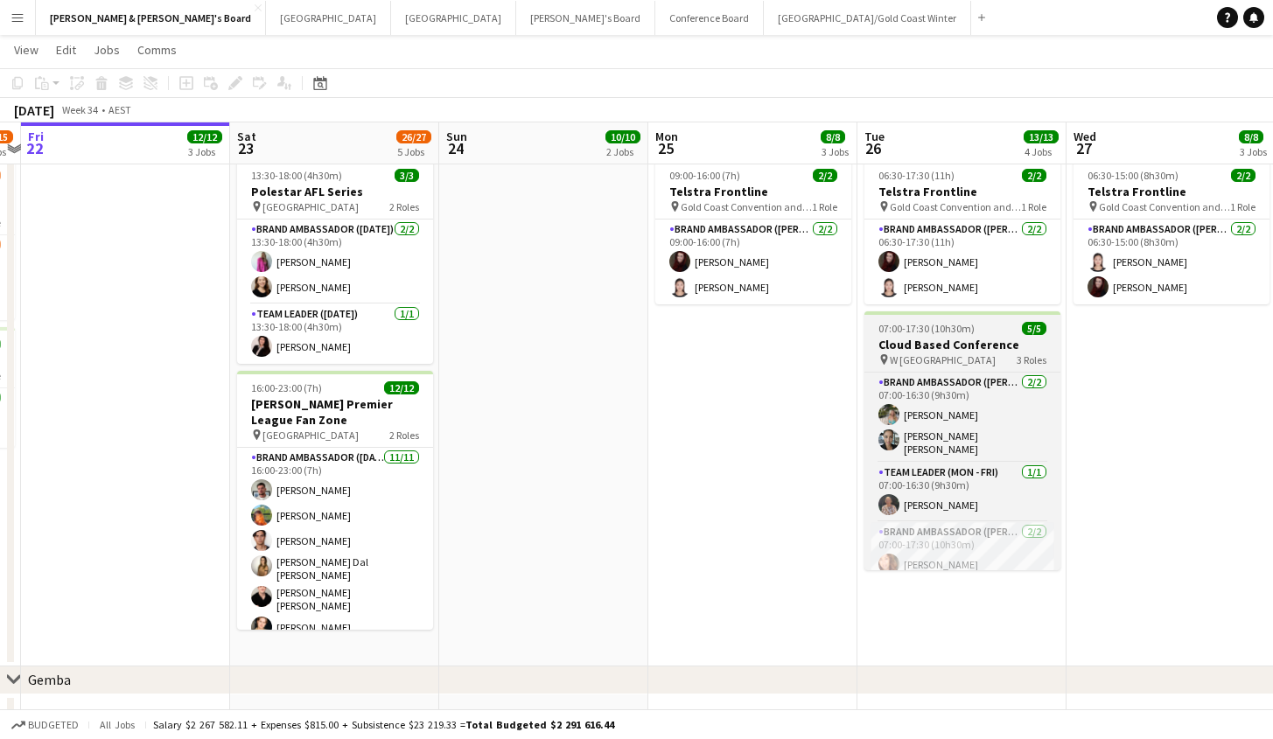
click at [995, 324] on div "07:00-17:30 (10h30m) 5/5" at bounding box center [962, 328] width 196 height 13
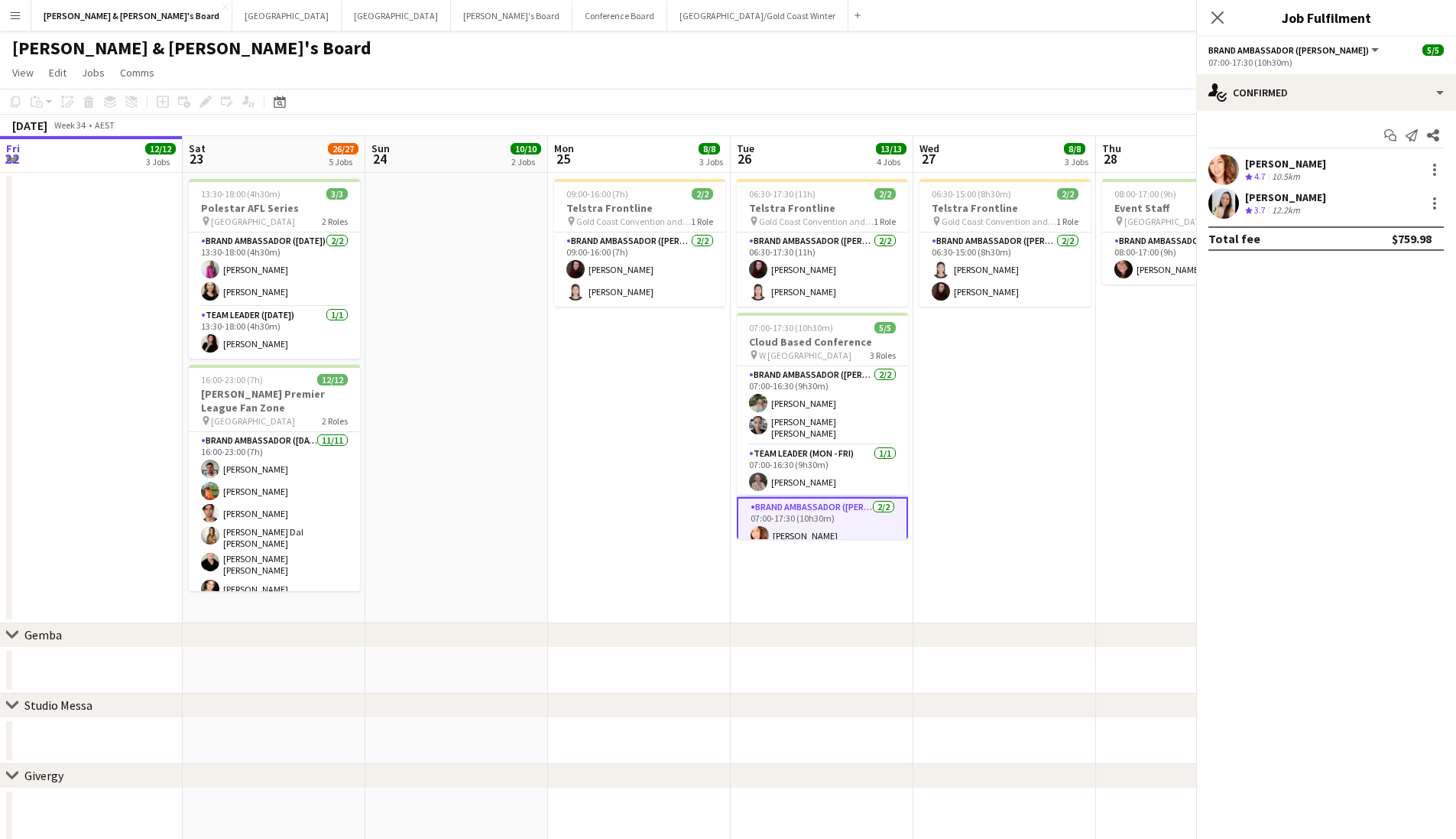
scroll to position [0, 525]
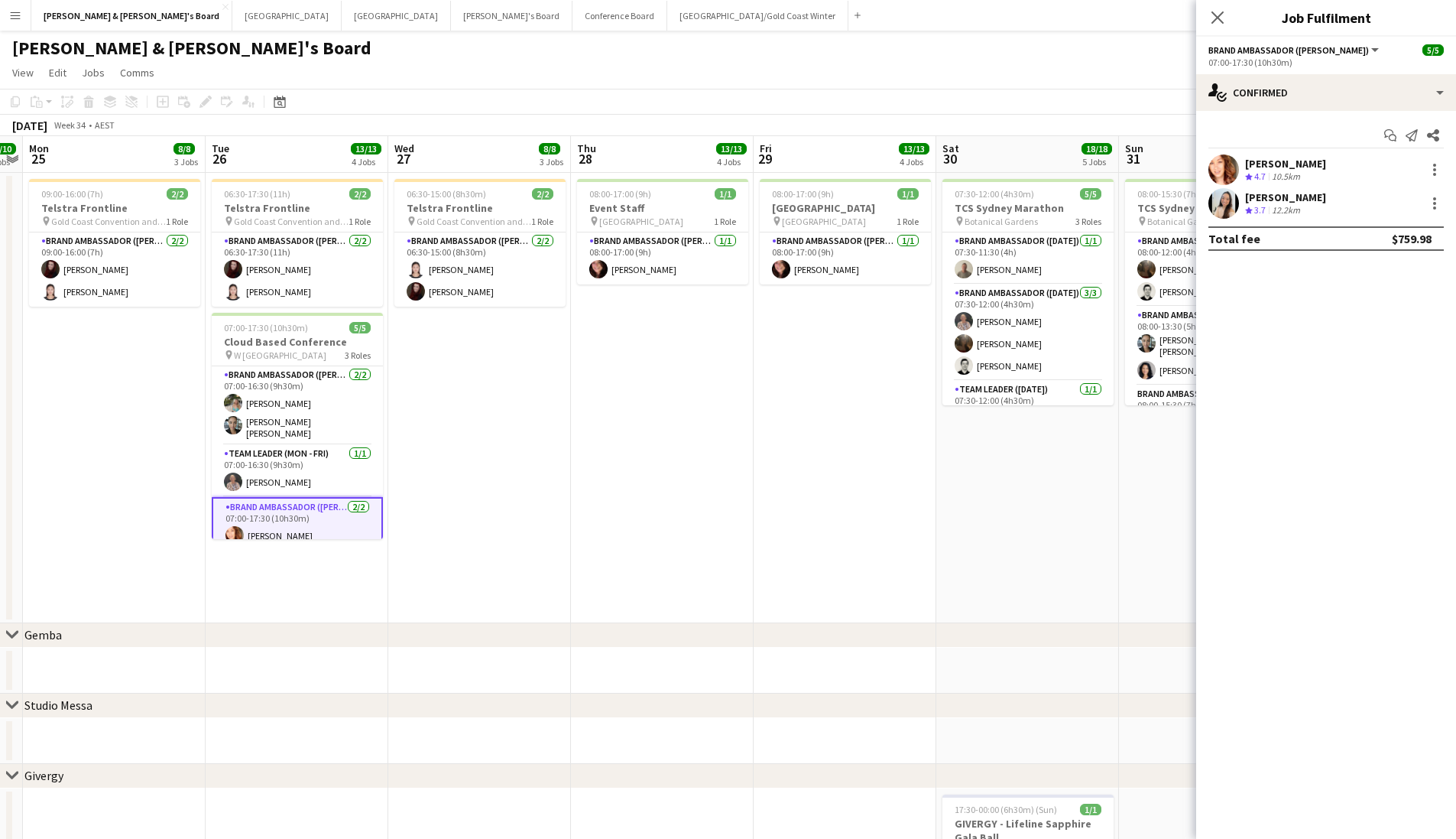
click at [648, 108] on app-toolbar "Copy Paste Paste Command V Paste with crew Command Shift V Paste linked Job Del…" at bounding box center [728, 101] width 1456 height 26
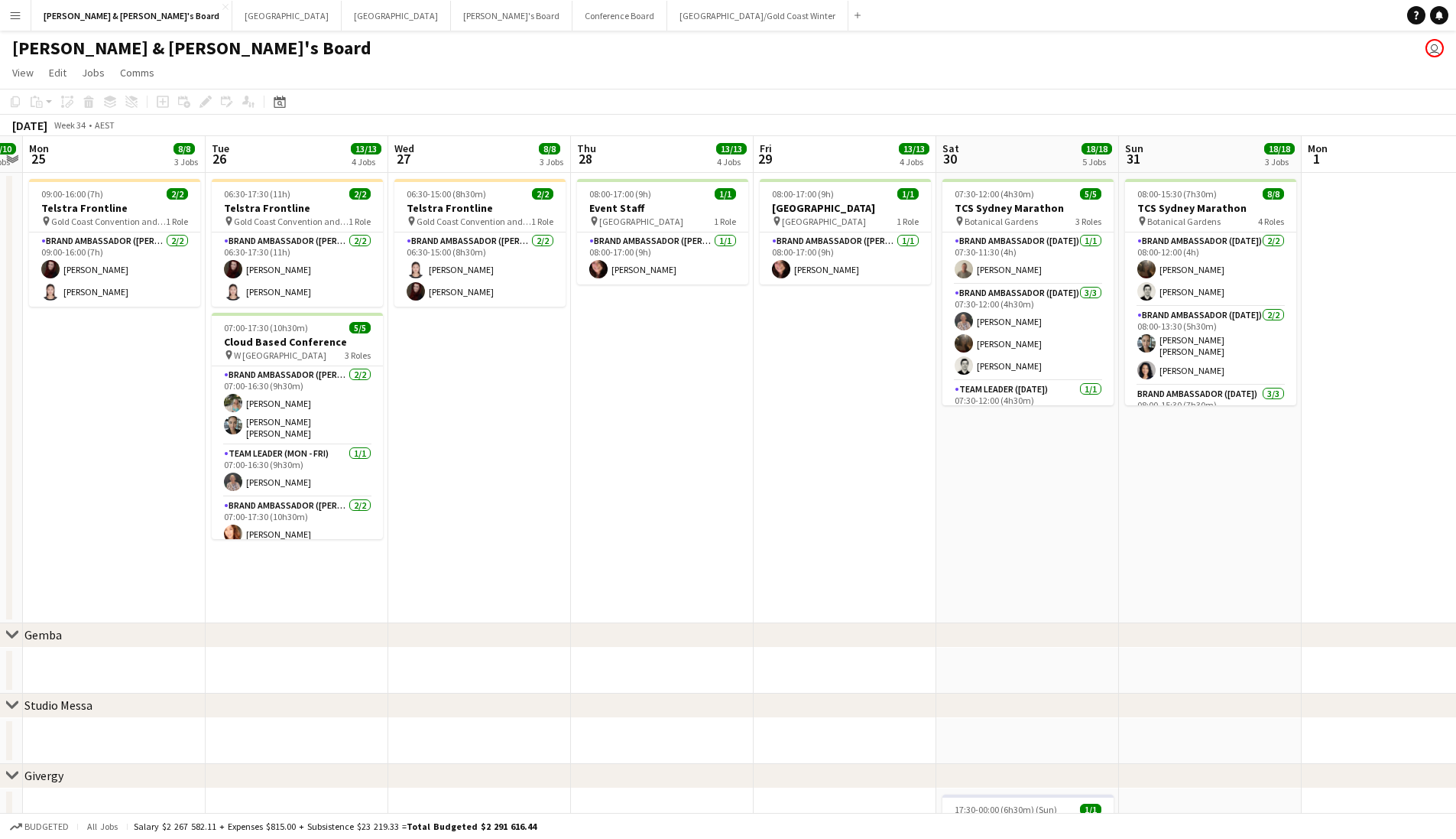
scroll to position [0, 0]
click at [668, 21] on button "Brisbane/Gold Coast Winter Close" at bounding box center [758, 16] width 181 height 30
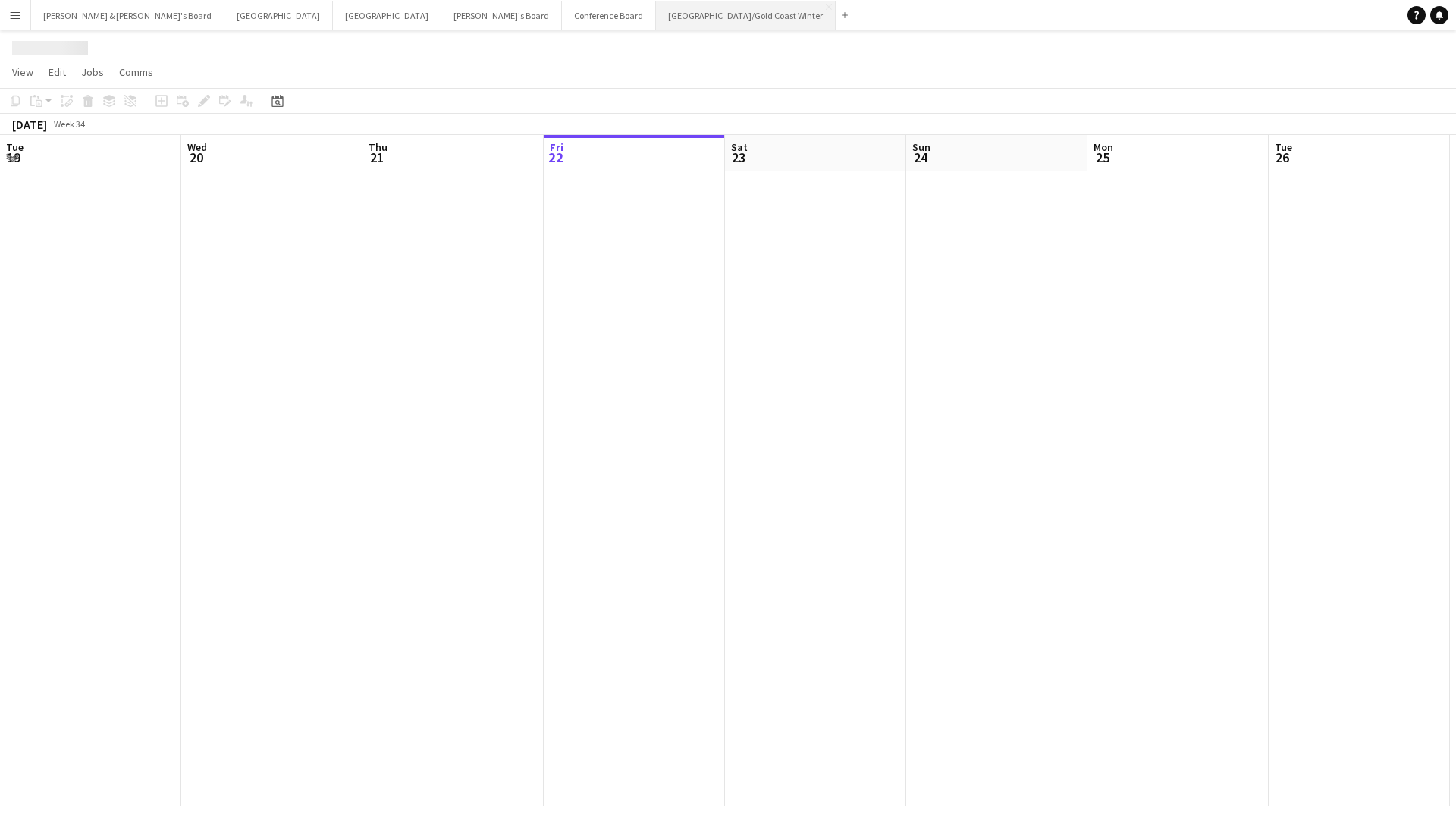
scroll to position [0, 362]
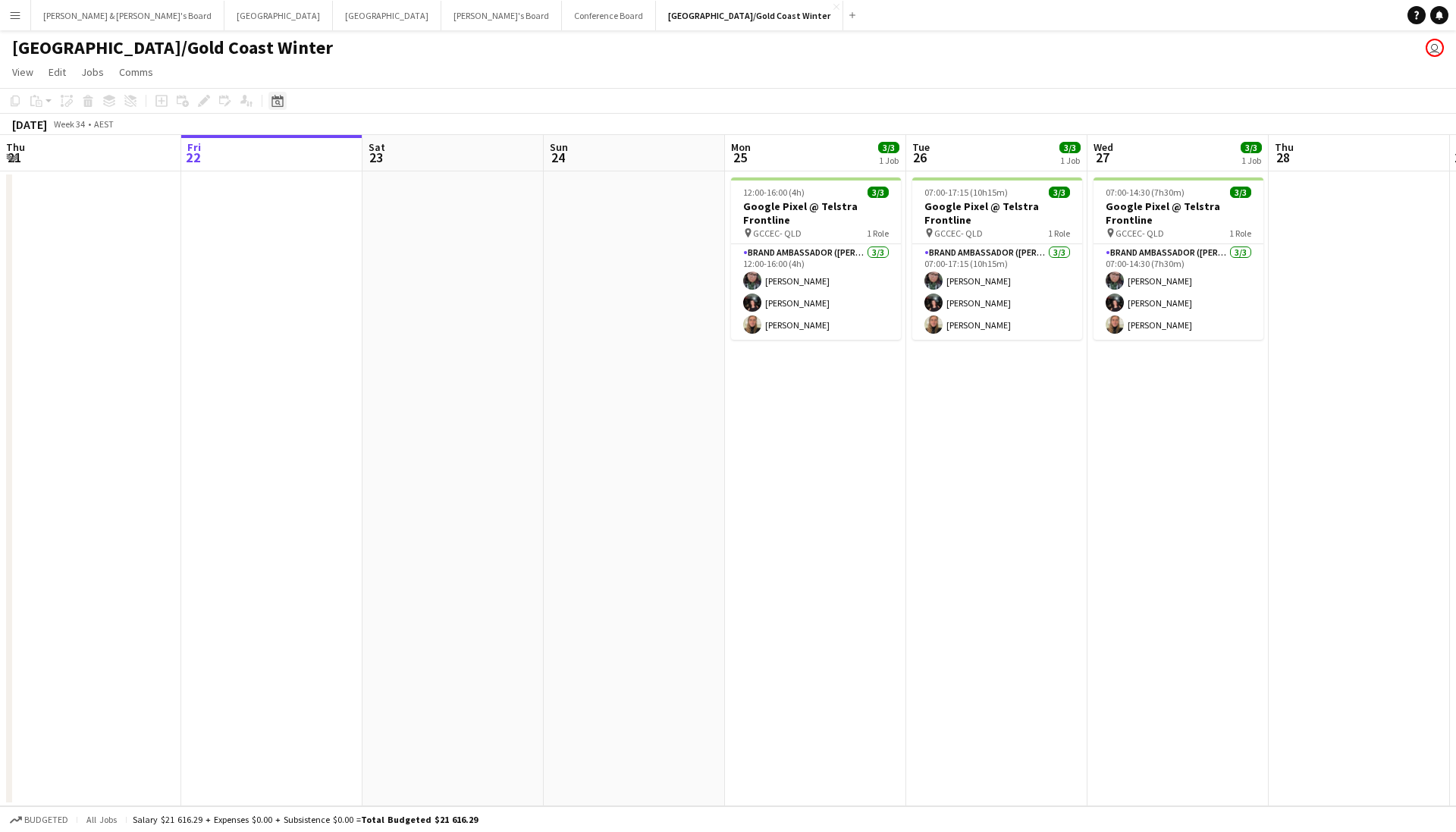
click at [277, 107] on div "Date picker" at bounding box center [277, 101] width 18 height 18
click at [397, 160] on span "Next month" at bounding box center [400, 153] width 30 height 30
click at [279, 252] on span "8" at bounding box center [280, 250] width 18 height 18
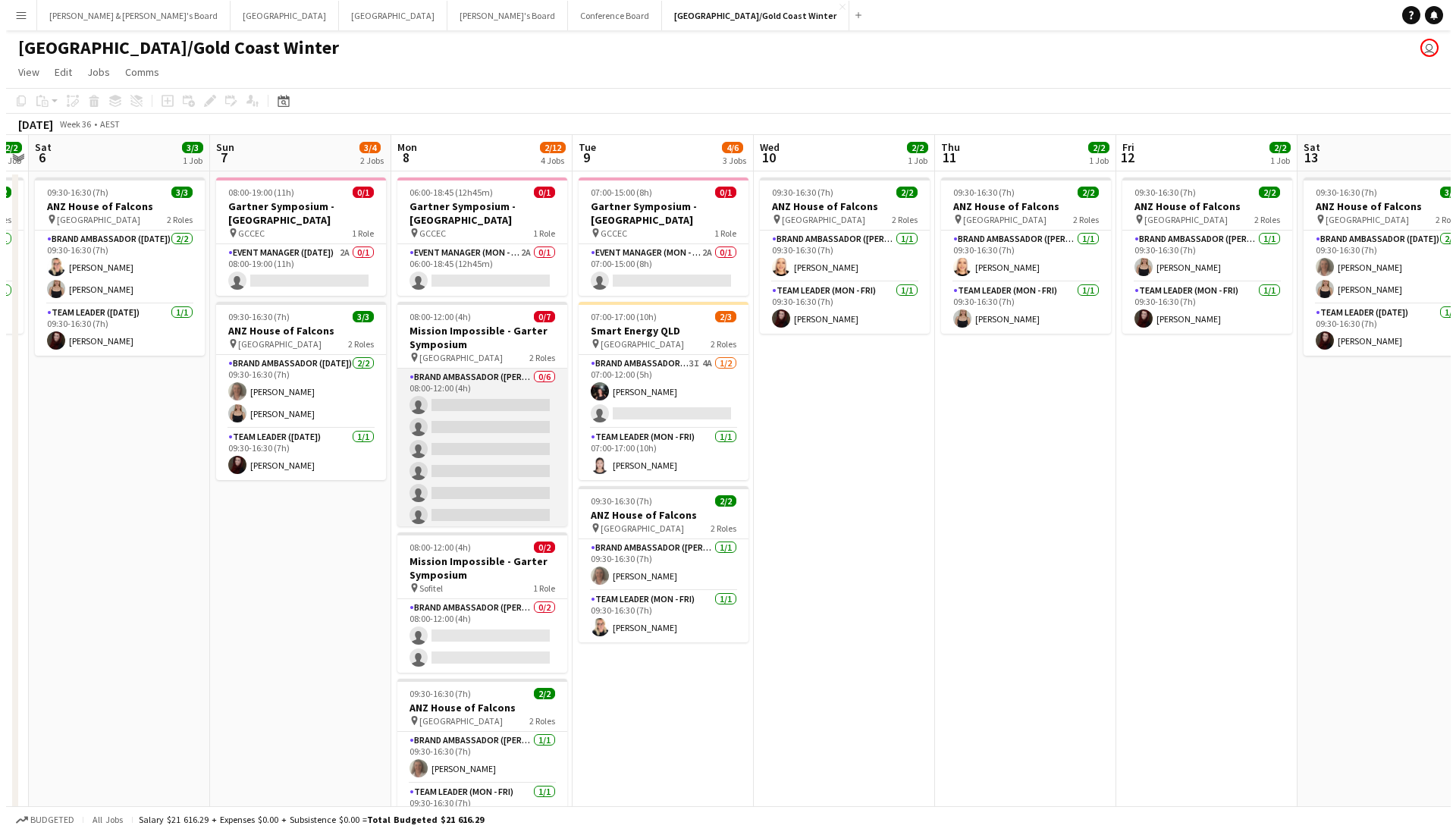
scroll to position [0, 0]
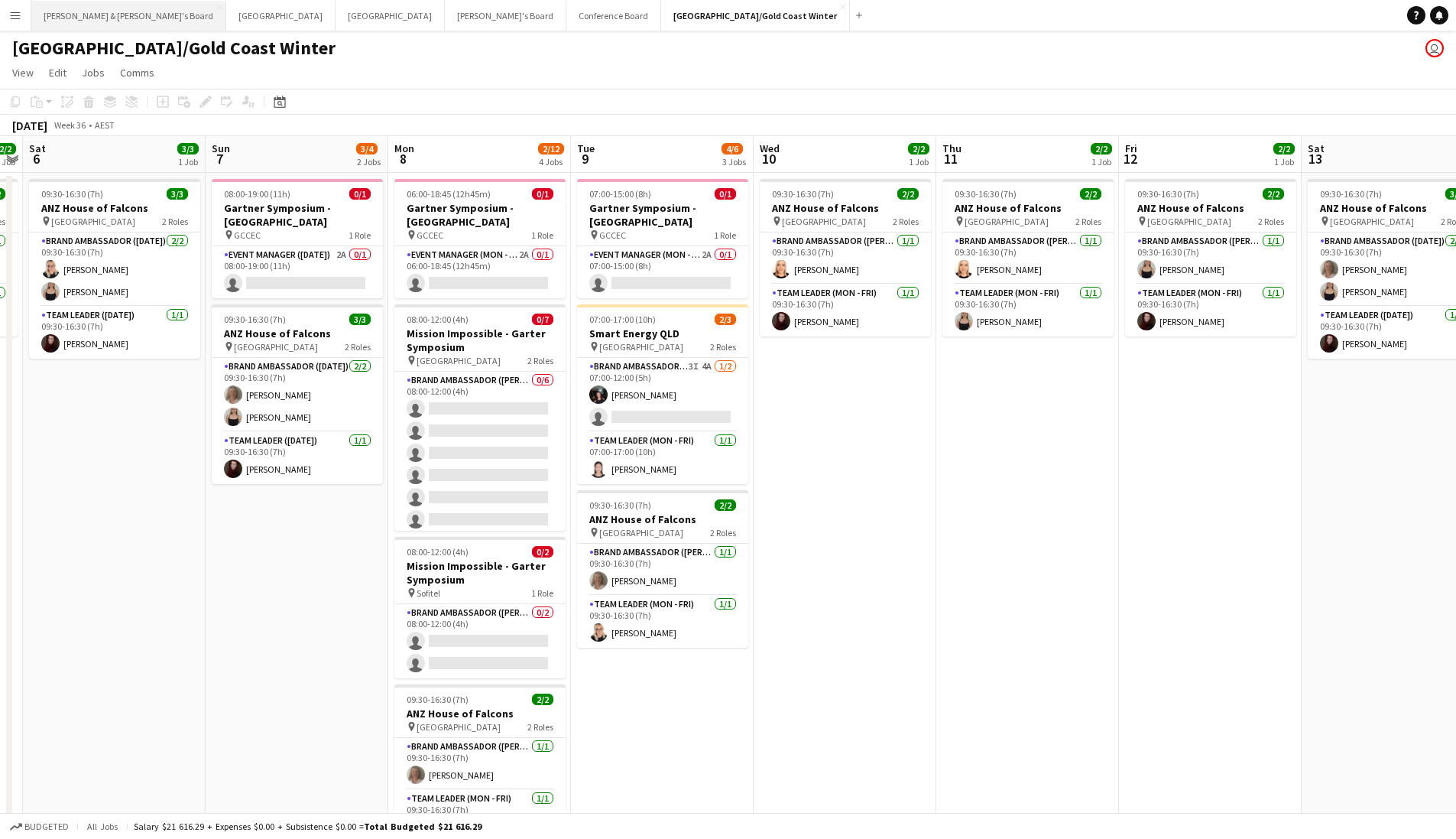
click at [81, 10] on button "[PERSON_NAME] & [PERSON_NAME]'s Board Close" at bounding box center [128, 16] width 195 height 30
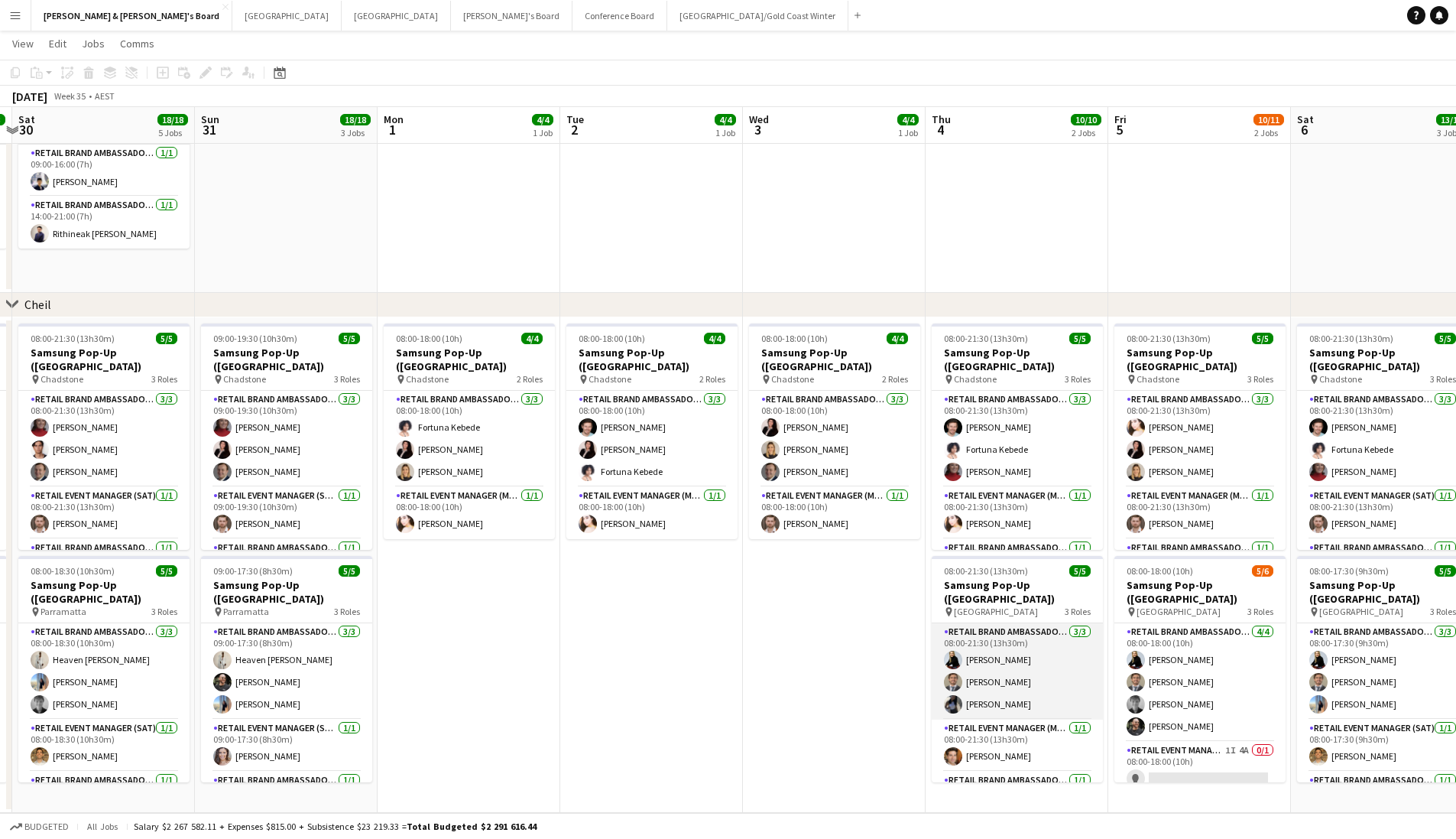
click at [1008, 650] on app-card-role "RETAIL Brand Ambassador (Mon - Fri) 3/3 08:00-21:30 (13h30m) Steffania Uttaro E…" at bounding box center [1017, 671] width 171 height 96
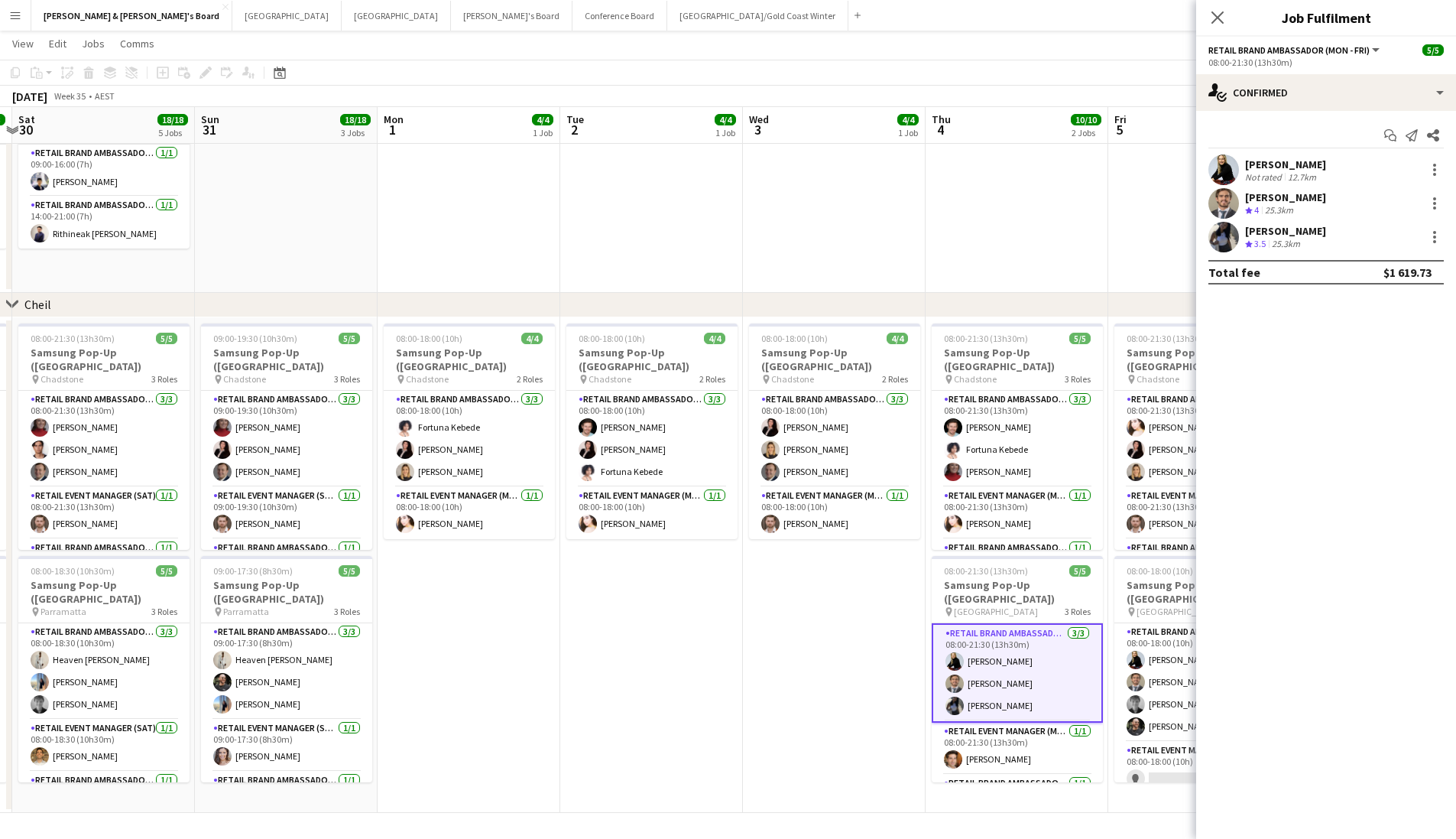
click at [1301, 174] on div "12.7km" at bounding box center [1301, 177] width 34 height 11
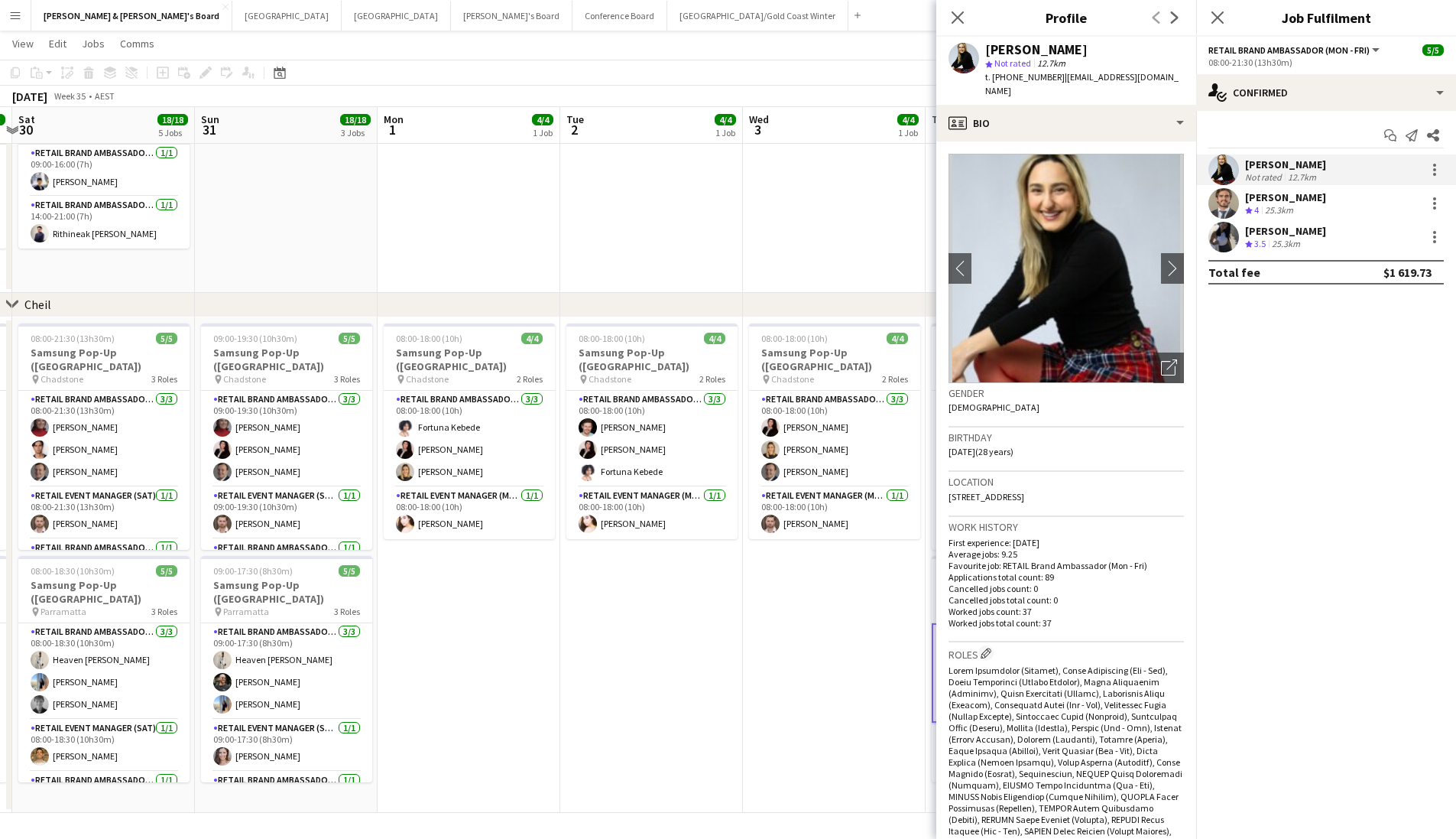
click at [968, 23] on div "Close pop-in" at bounding box center [958, 17] width 43 height 35
click at [957, 23] on icon "Close pop-in" at bounding box center [957, 17] width 15 height 15
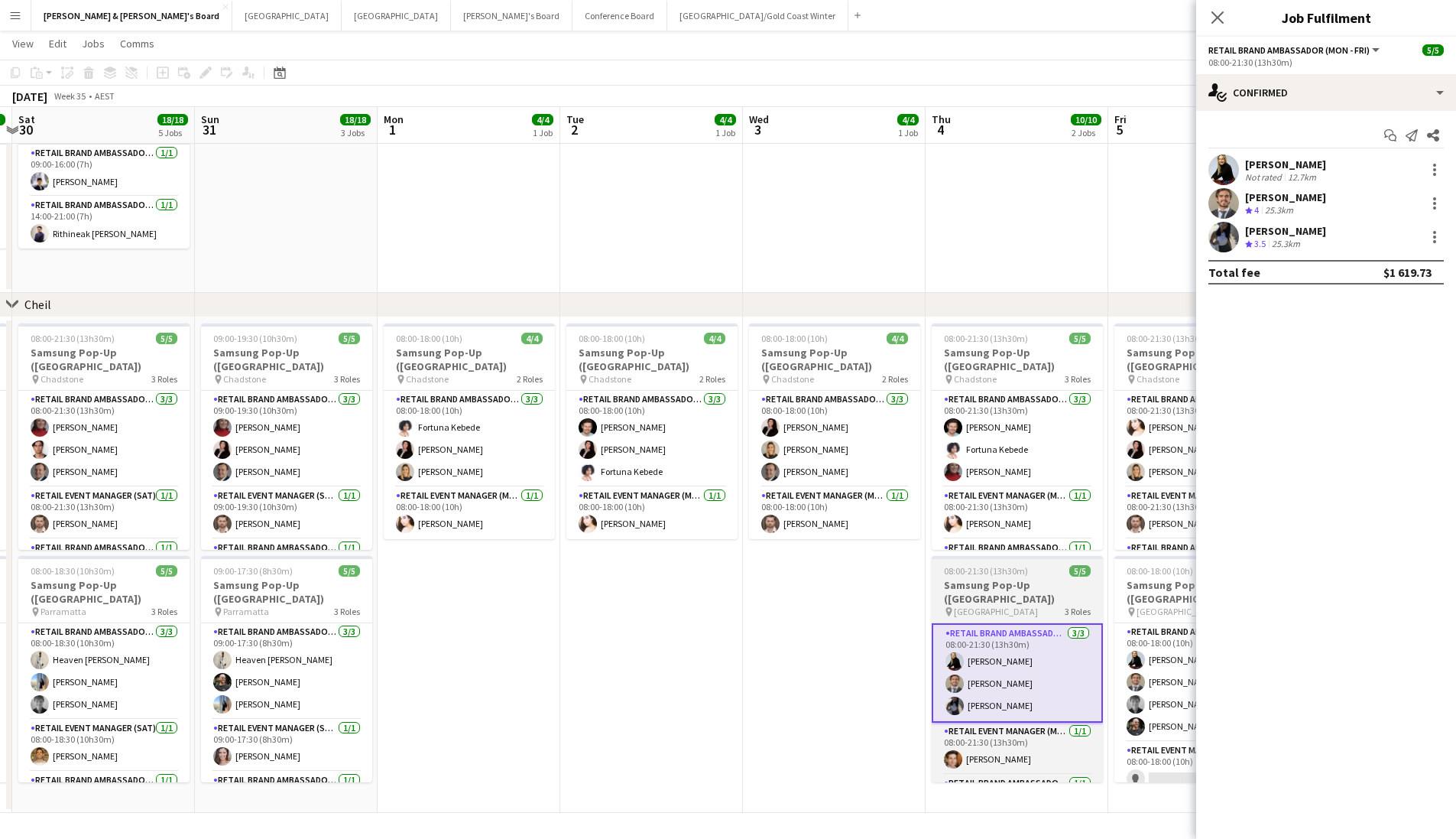
click at [1057, 564] on app-job-card "08:00-21:30 (13h30m) 5/5 Samsung Pop-Up (SYDNEY) pin Castle Towers 3 Roles RETA…" at bounding box center [1017, 669] width 171 height 226
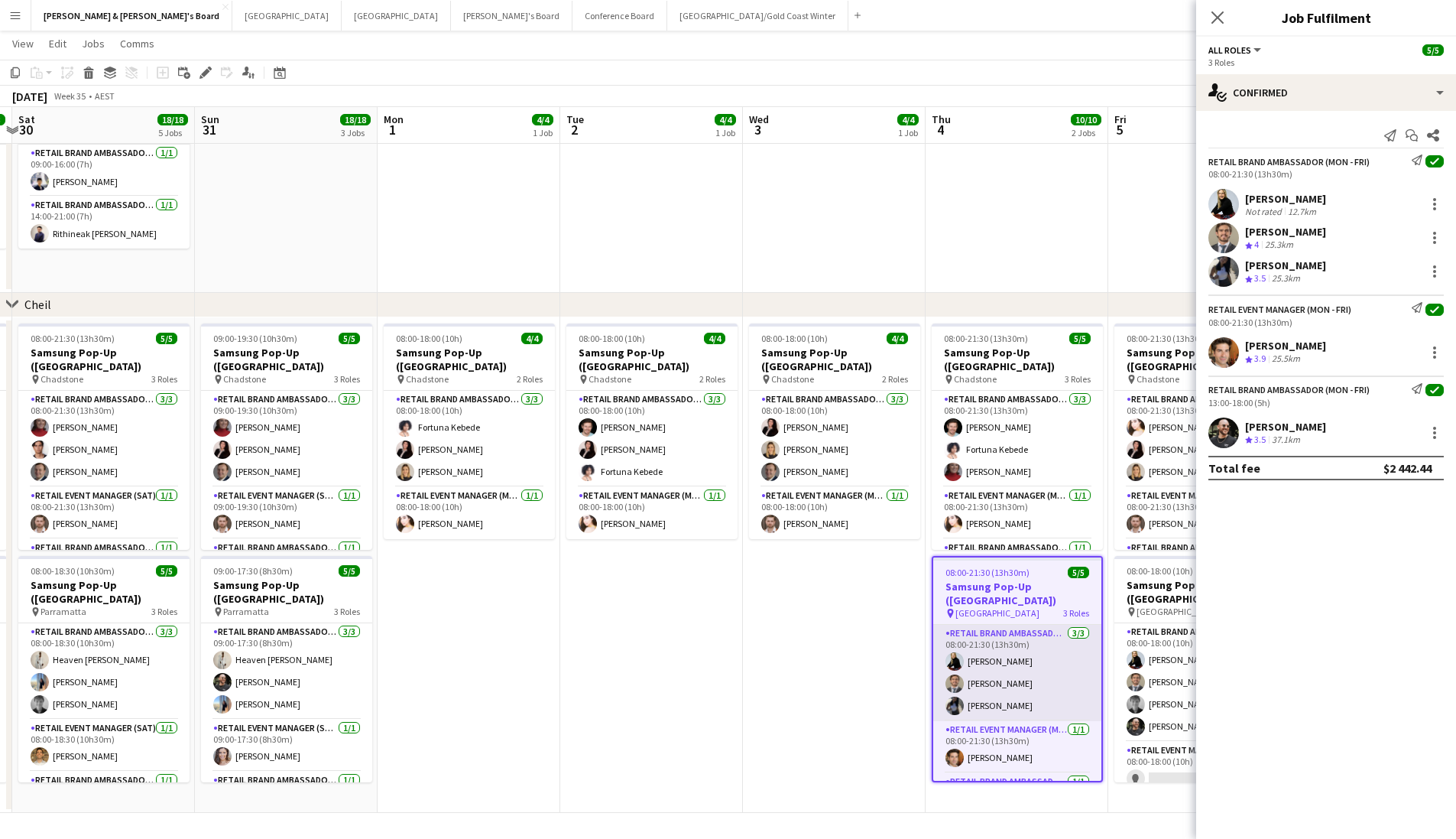
click at [1023, 633] on app-card-role "RETAIL Brand Ambassador (Mon - Fri) 3/3 08:00-21:30 (13h30m) Steffania Uttaro E…" at bounding box center [1017, 673] width 168 height 96
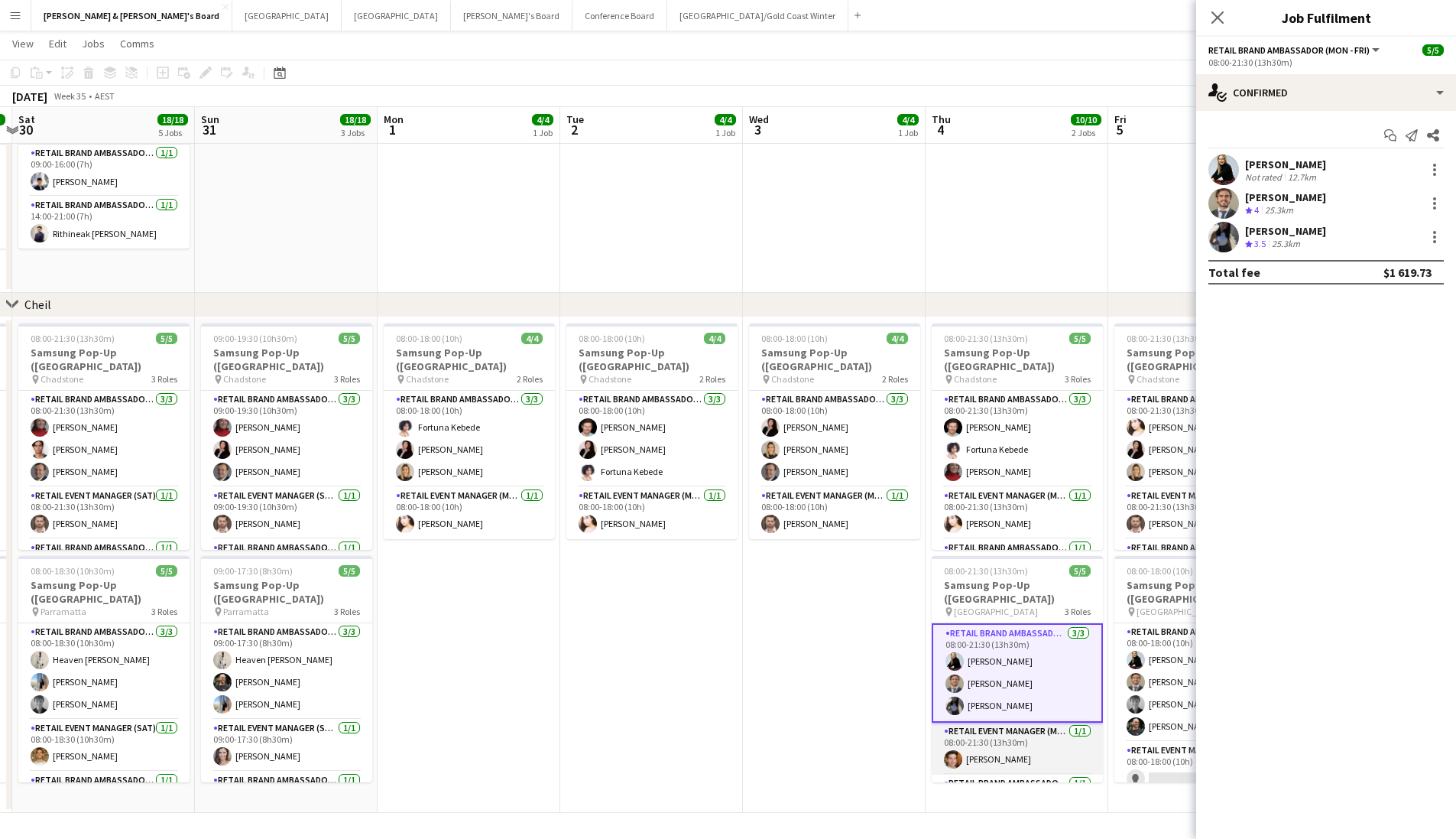
click at [995, 741] on app-card-role "RETAIL Event Manager (Mon - Fri) 1/1 08:00-21:30 (13h30m) Juan Montes" at bounding box center [1017, 748] width 171 height 52
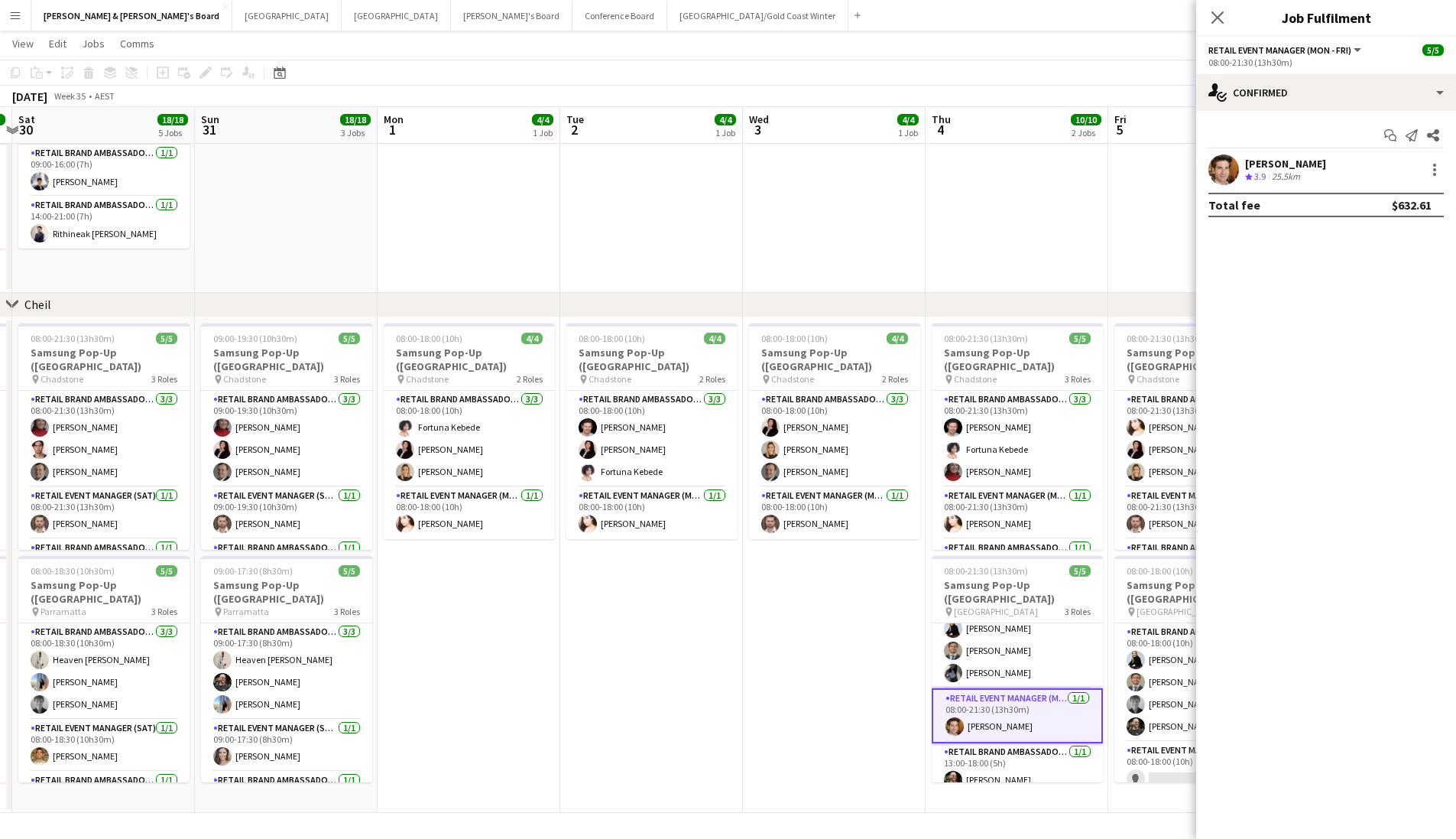
scroll to position [31, 0]
click at [1037, 760] on app-card-role "RETAIL Brand Ambassador (Mon - Fri) 1/1 13:00-18:00 (5h) Todd Mingramm" at bounding box center [1017, 769] width 171 height 52
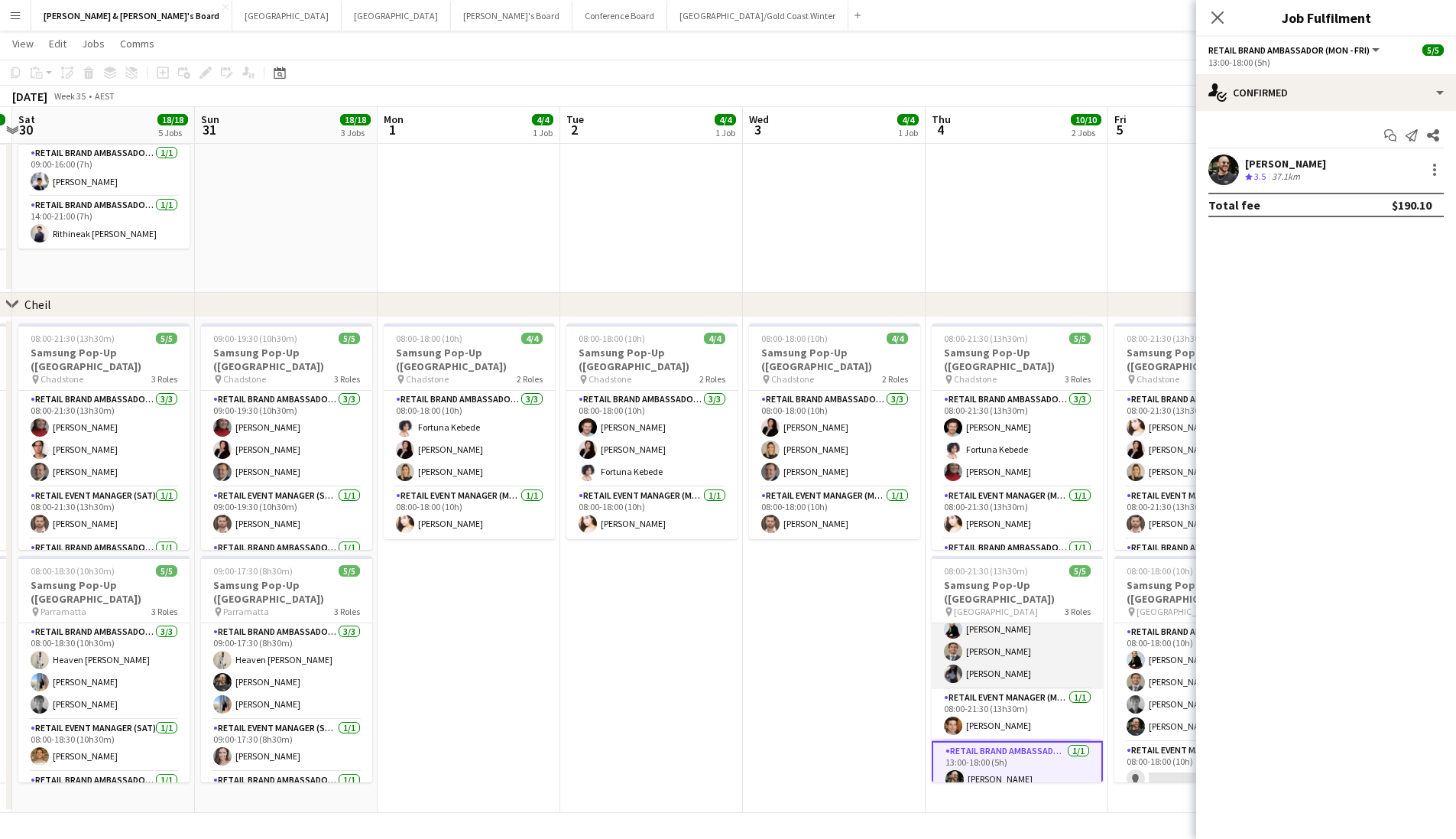
click at [1014, 634] on app-card-role "RETAIL Brand Ambassador (Mon - Fri) 3/3 08:00-21:30 (13h30m) Steffania Uttaro E…" at bounding box center [1017, 641] width 171 height 96
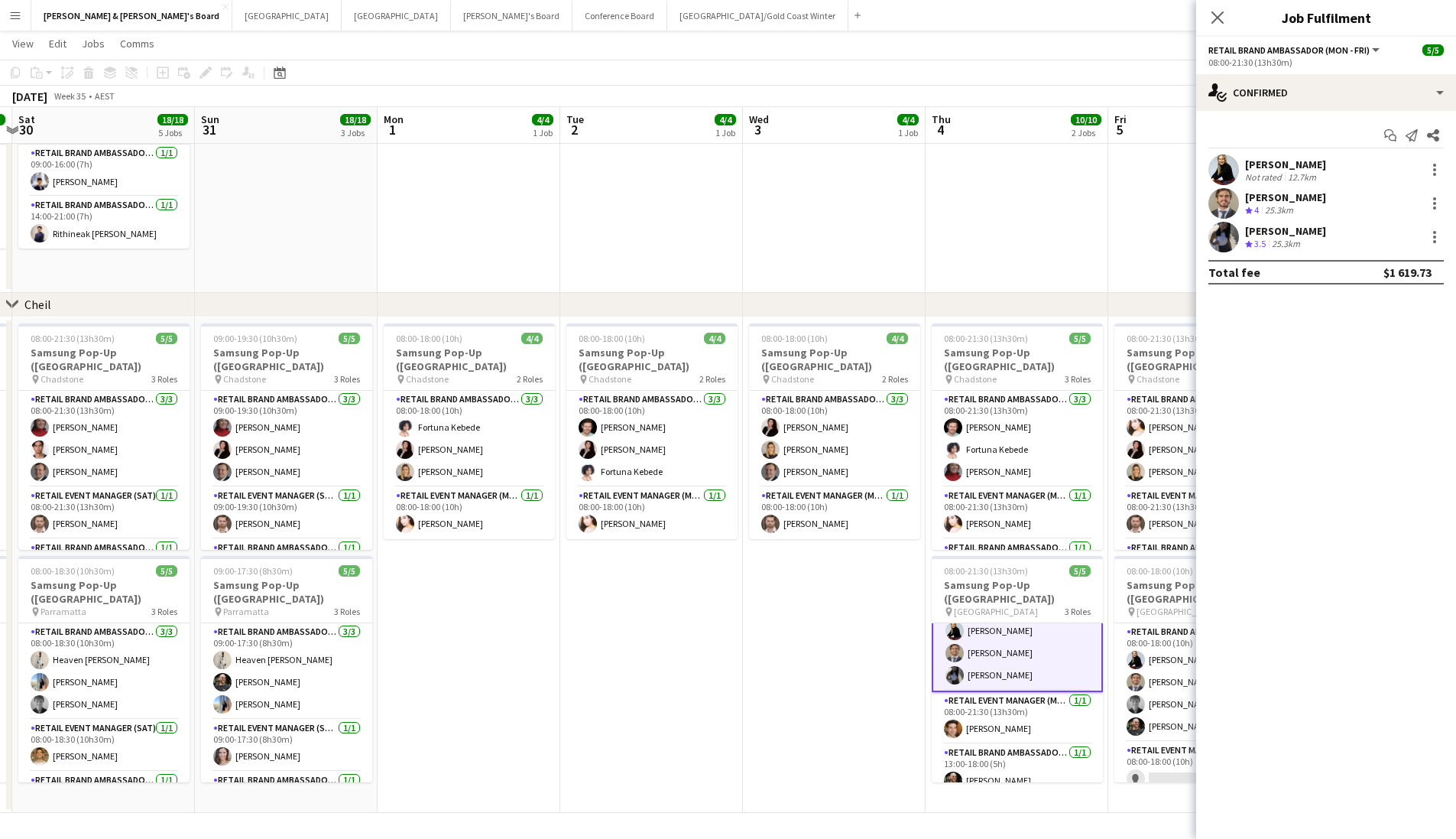
click at [1222, 27] on div "Close pop-in" at bounding box center [1217, 17] width 43 height 35
click at [1220, 17] on icon "Close pop-in" at bounding box center [1217, 17] width 15 height 15
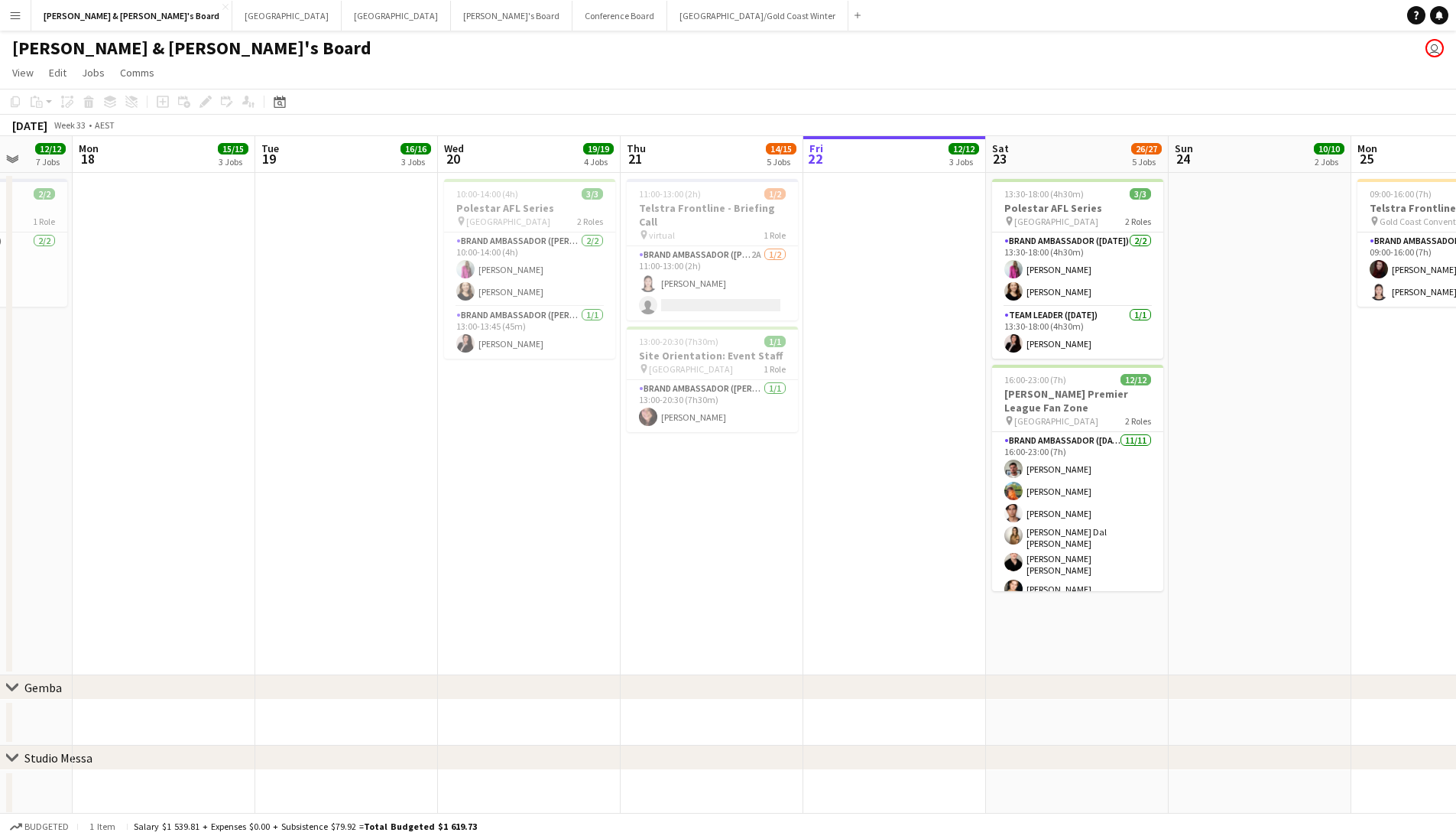
scroll to position [0, 485]
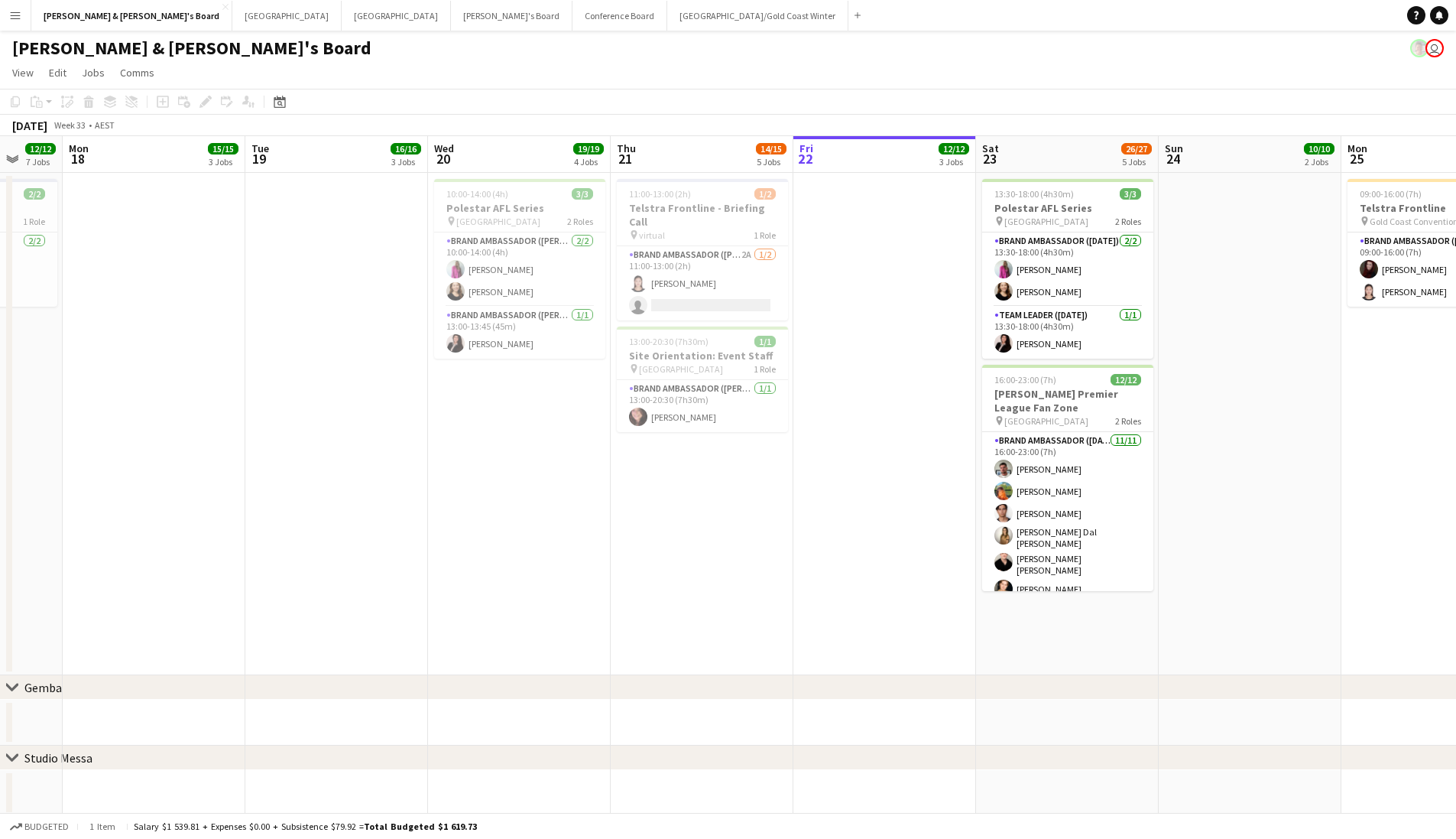
click at [269, 110] on div "Date picker AUG 2025 AUG 2025 Monday M Tuesday T Wednesday W Thursday T Friday …" at bounding box center [274, 101] width 34 height 18
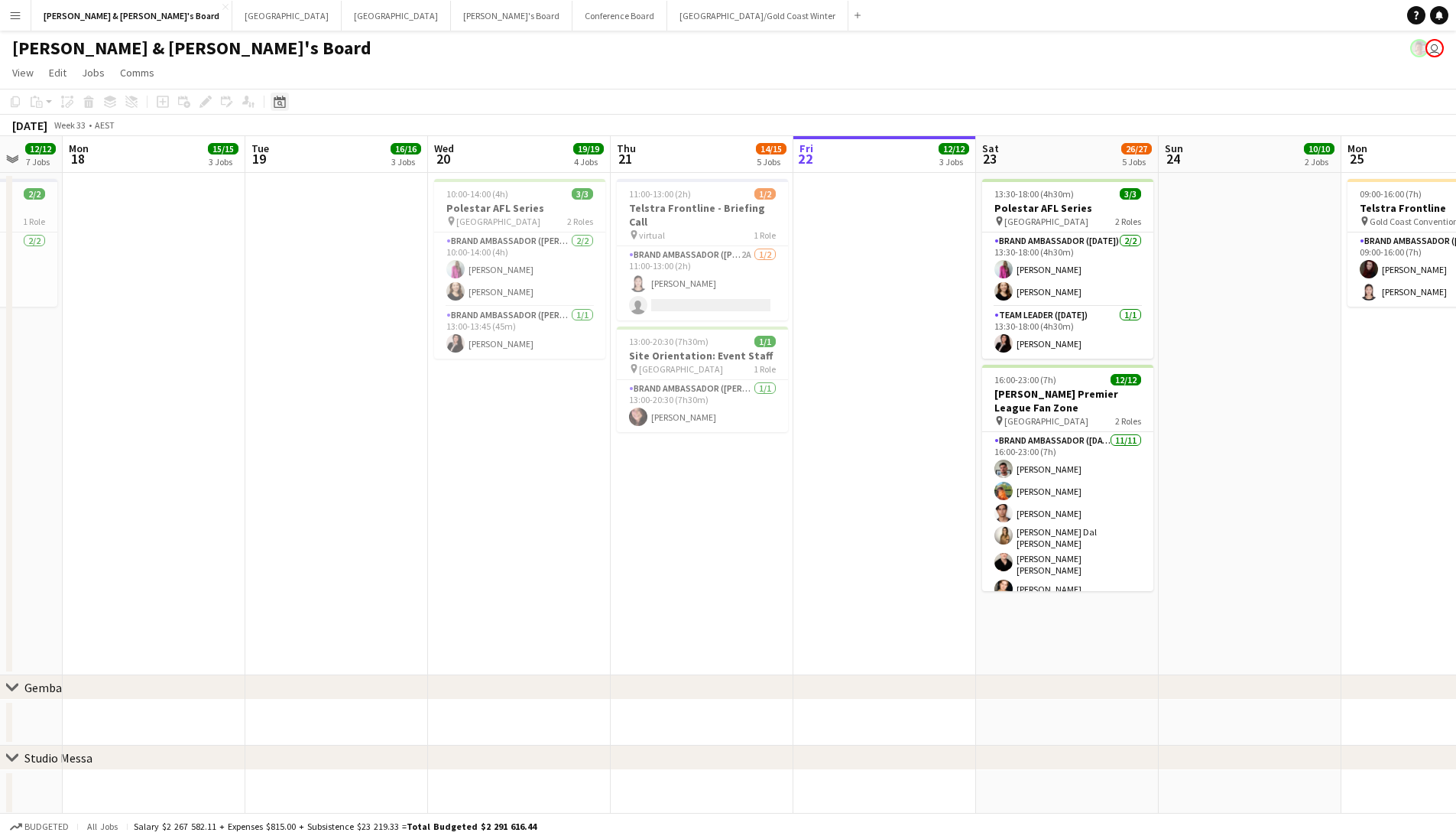
click at [277, 110] on div "Date picker" at bounding box center [280, 101] width 18 height 18
click at [305, 295] on span "26" at bounding box center [303, 296] width 18 height 18
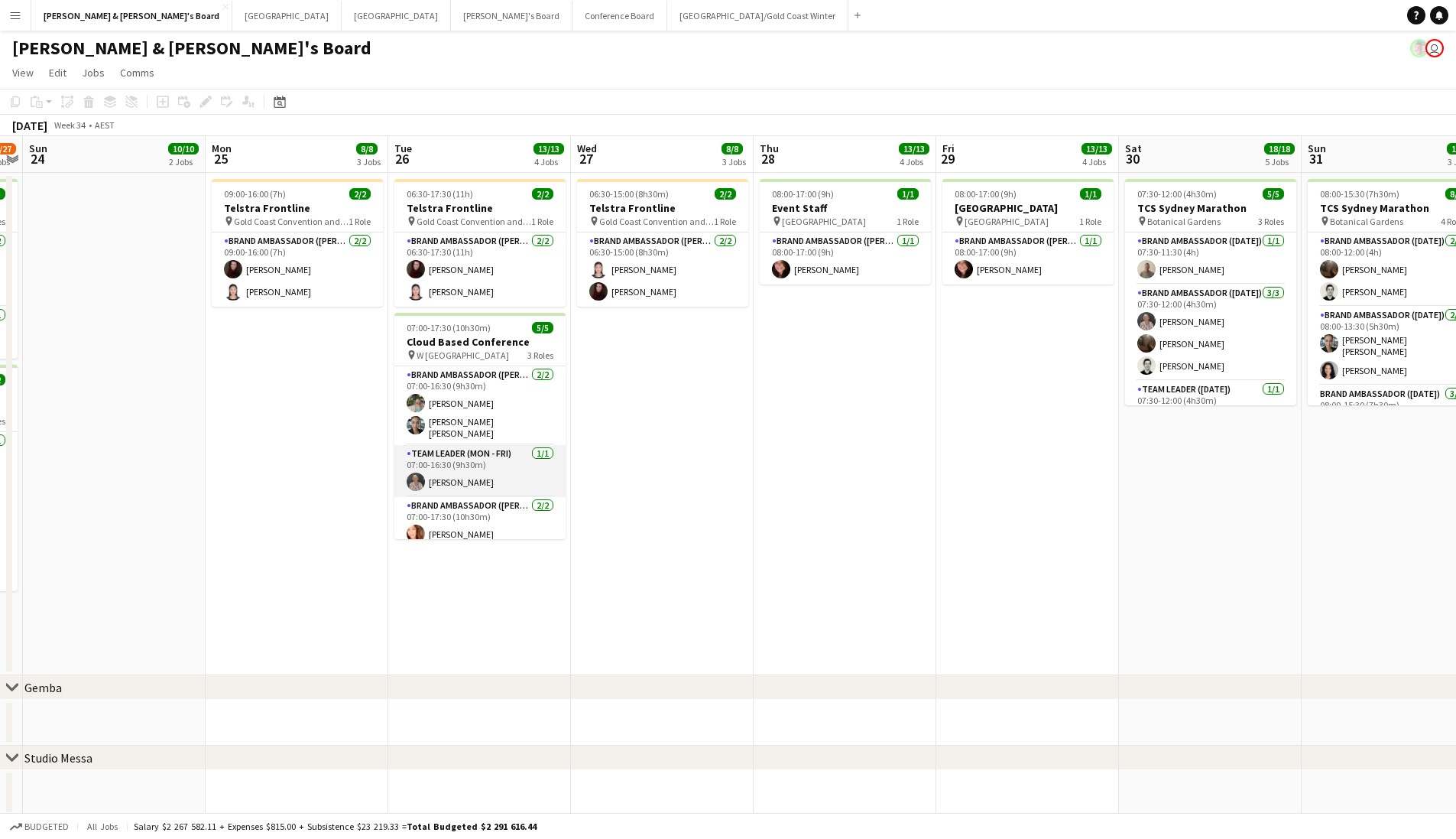
scroll to position [27, 0]
click at [483, 503] on app-card-role "Brand Ambassador (Mon - Fri) 2/2 07:00-17:30 (10h30m) Mel Goh Jessica Amancio F…" at bounding box center [480, 507] width 171 height 74
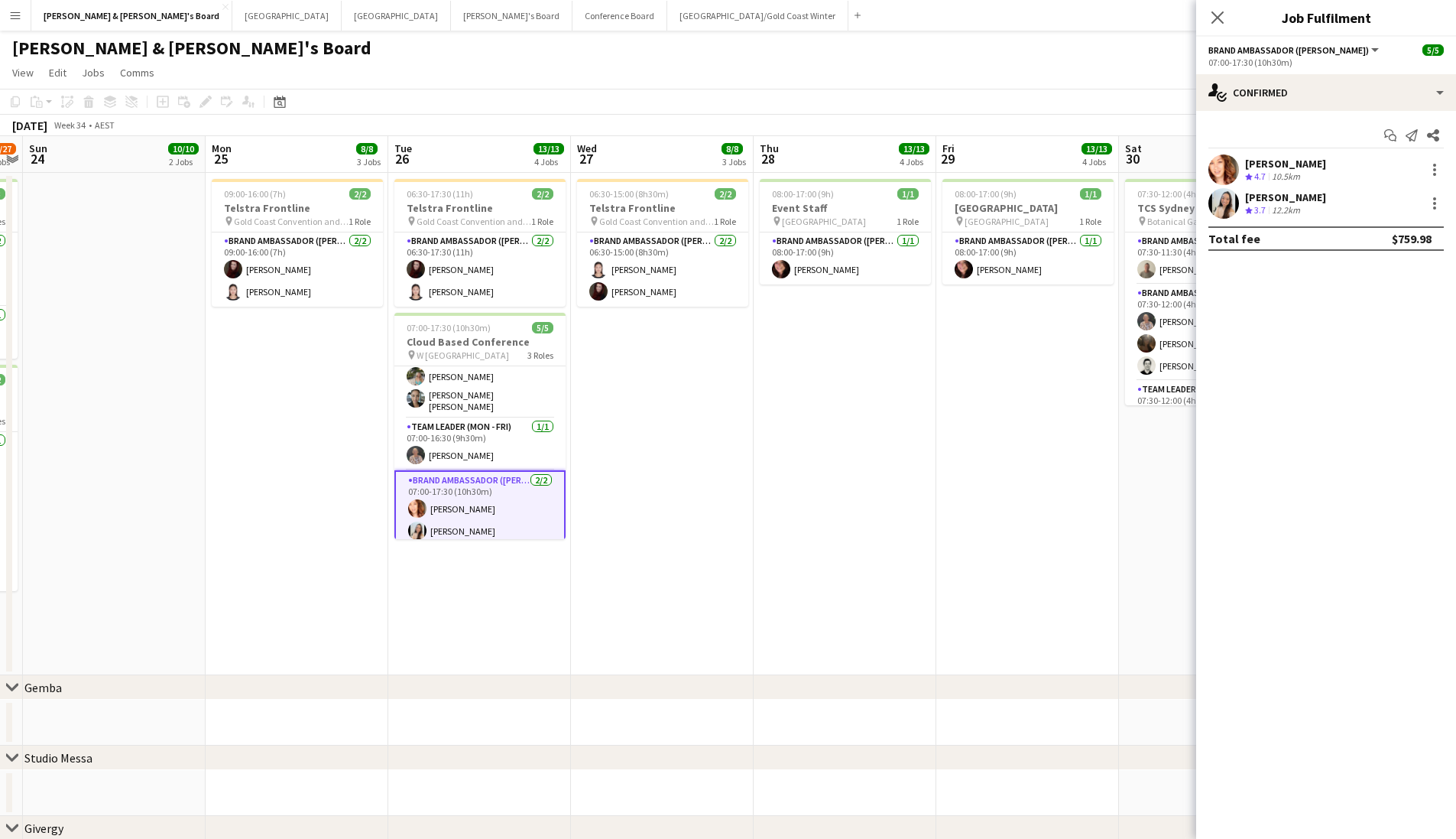
click at [1327, 200] on div "[PERSON_NAME]" at bounding box center [1286, 198] width 81 height 14
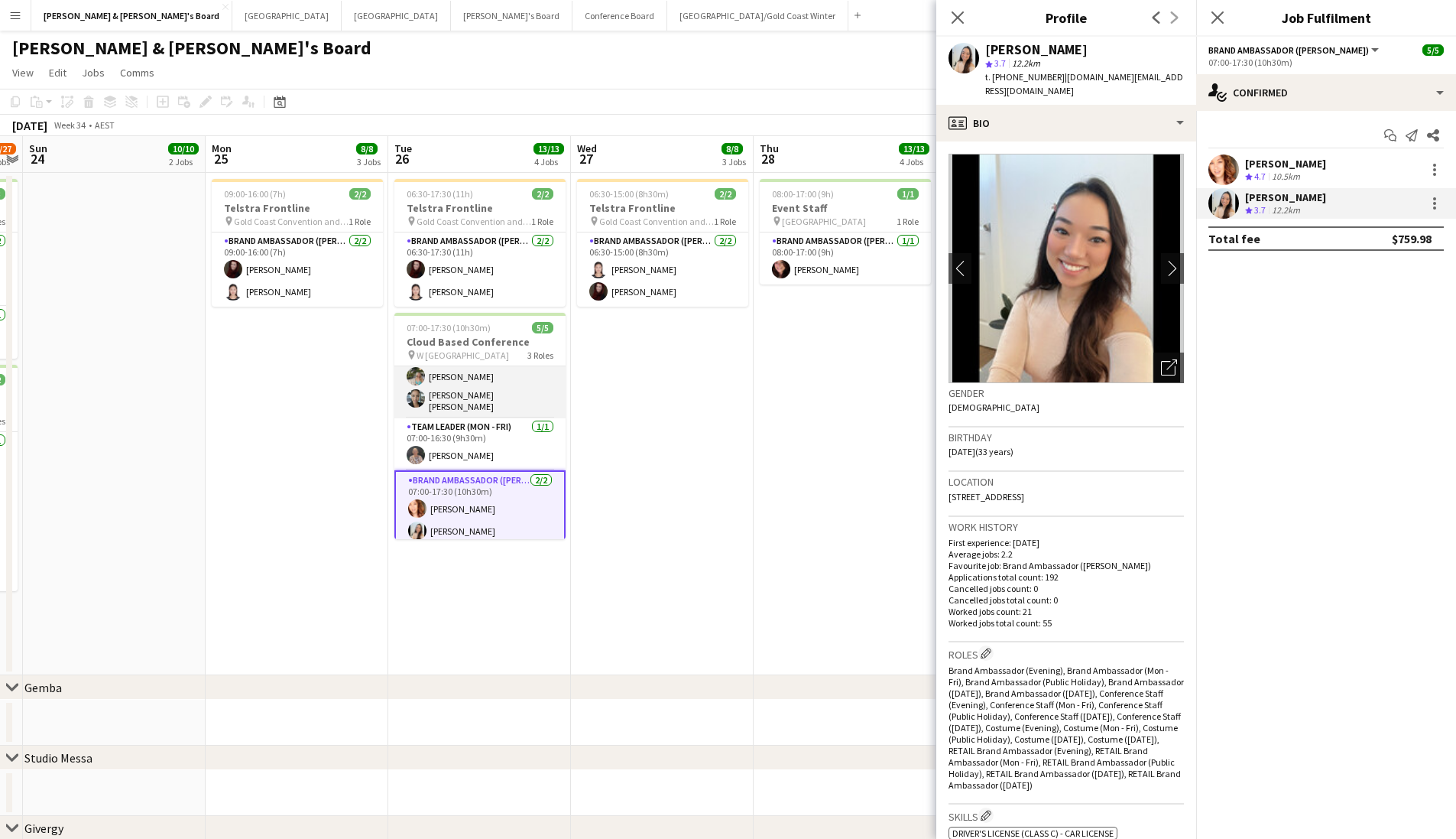
click at [476, 394] on app-card-role "Brand Ambassador (Mon - Fri) 2/2 07:00-16:30 (9h30m) Alexandra Mansell Maria Ed…" at bounding box center [480, 378] width 171 height 79
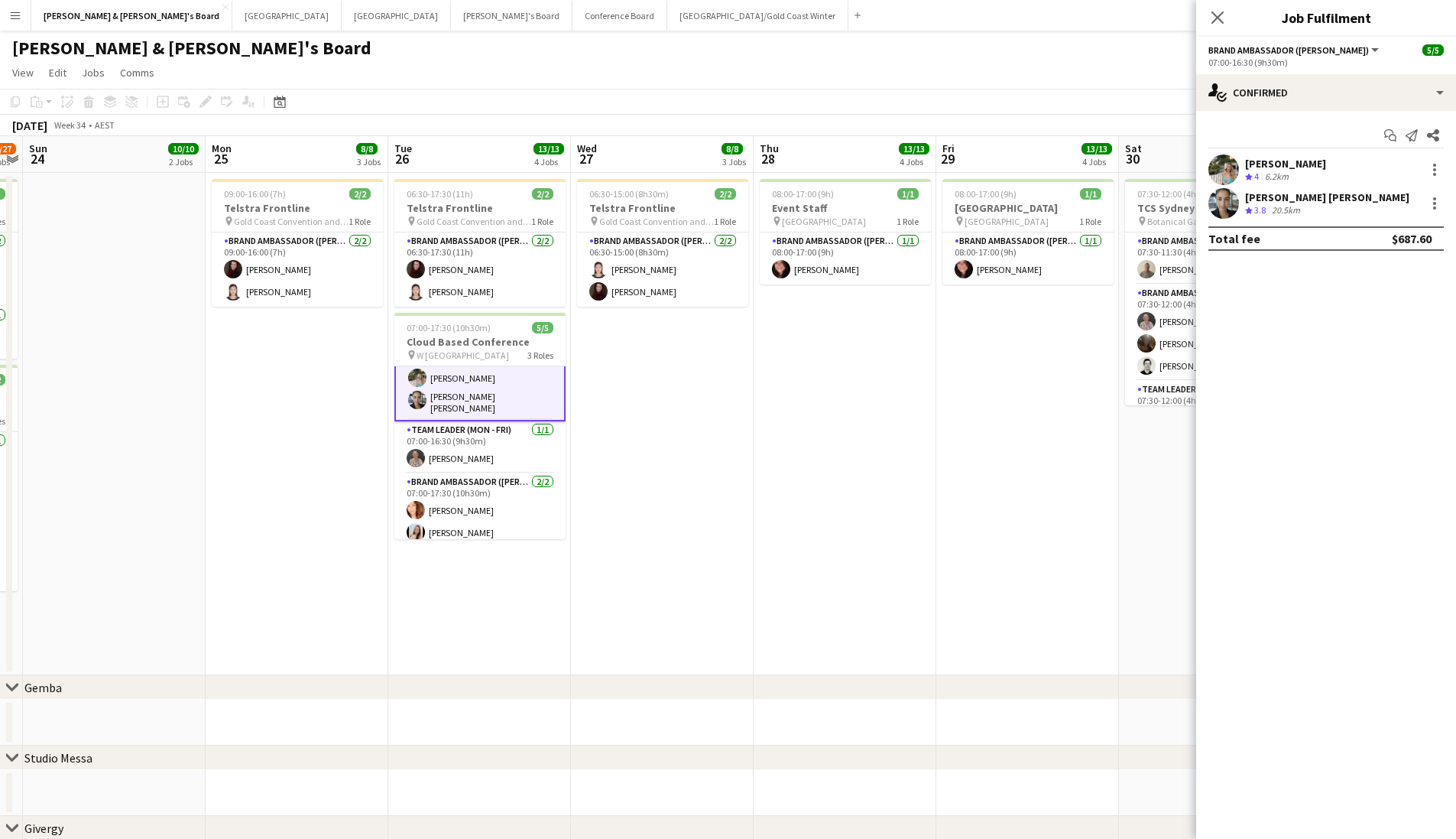
click at [1365, 192] on div "Maria Eduarda Da Mata Monteiro" at bounding box center [1328, 198] width 164 height 14
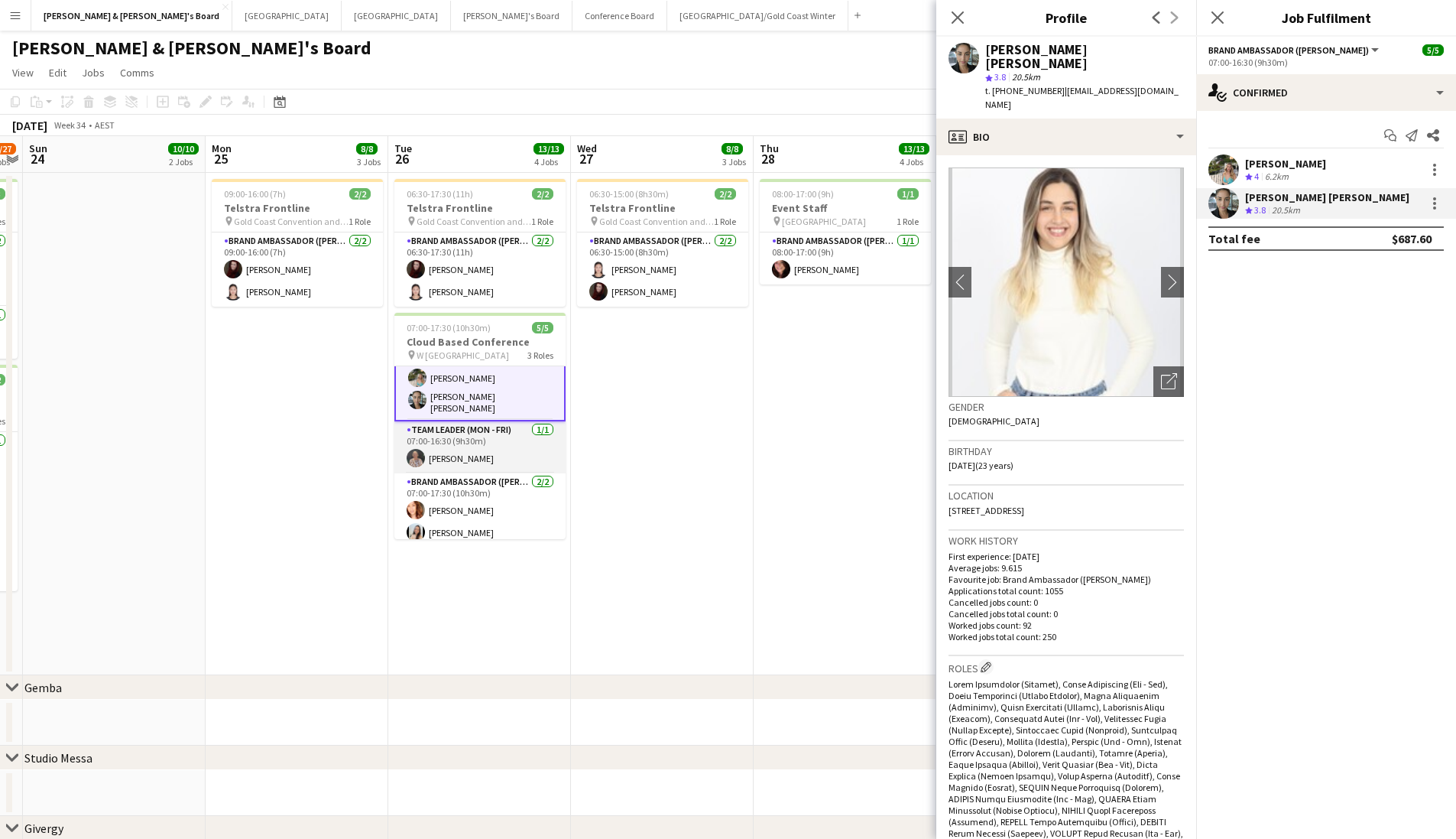
click at [436, 440] on app-card-role "Team Leader (Mon - Fri) 1/1 07:00-16:30 (9h30m) Kathryn Molloy" at bounding box center [480, 447] width 171 height 52
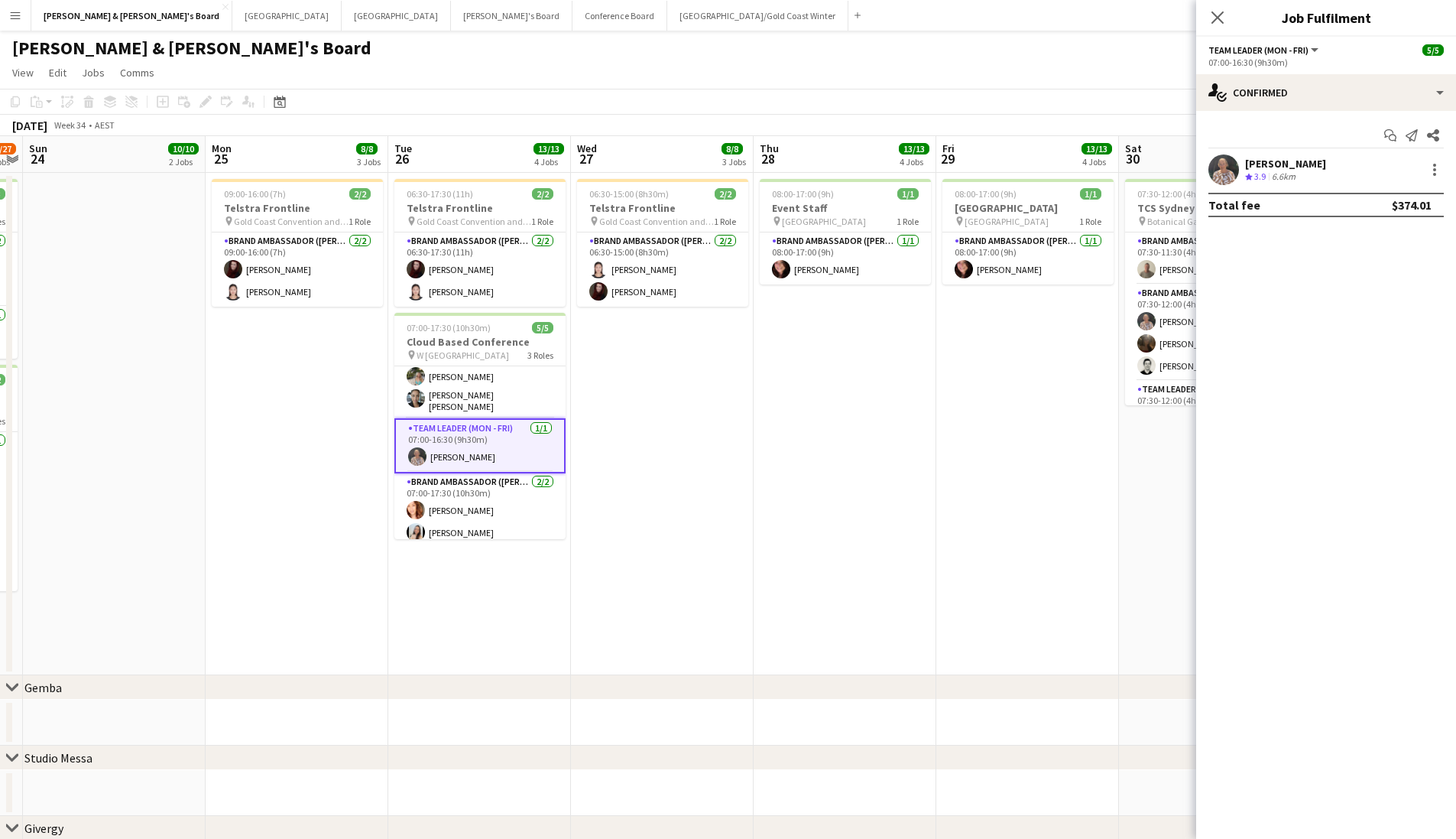
click at [1335, 175] on div "Kathryn Molloy Crew rating 3.9 6.6km" at bounding box center [1326, 170] width 260 height 31
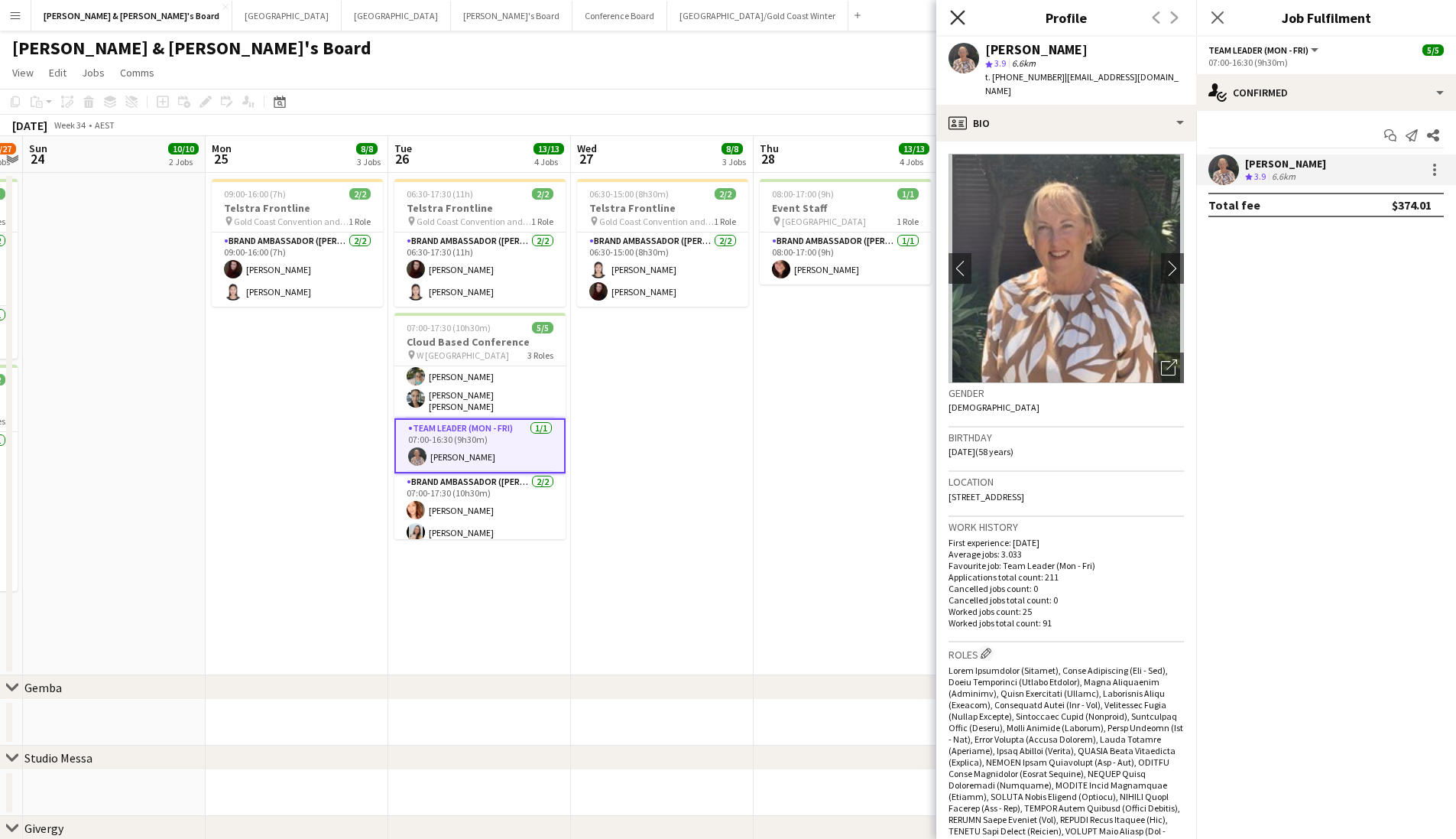
click at [964, 17] on icon "Close pop-in" at bounding box center [957, 17] width 15 height 15
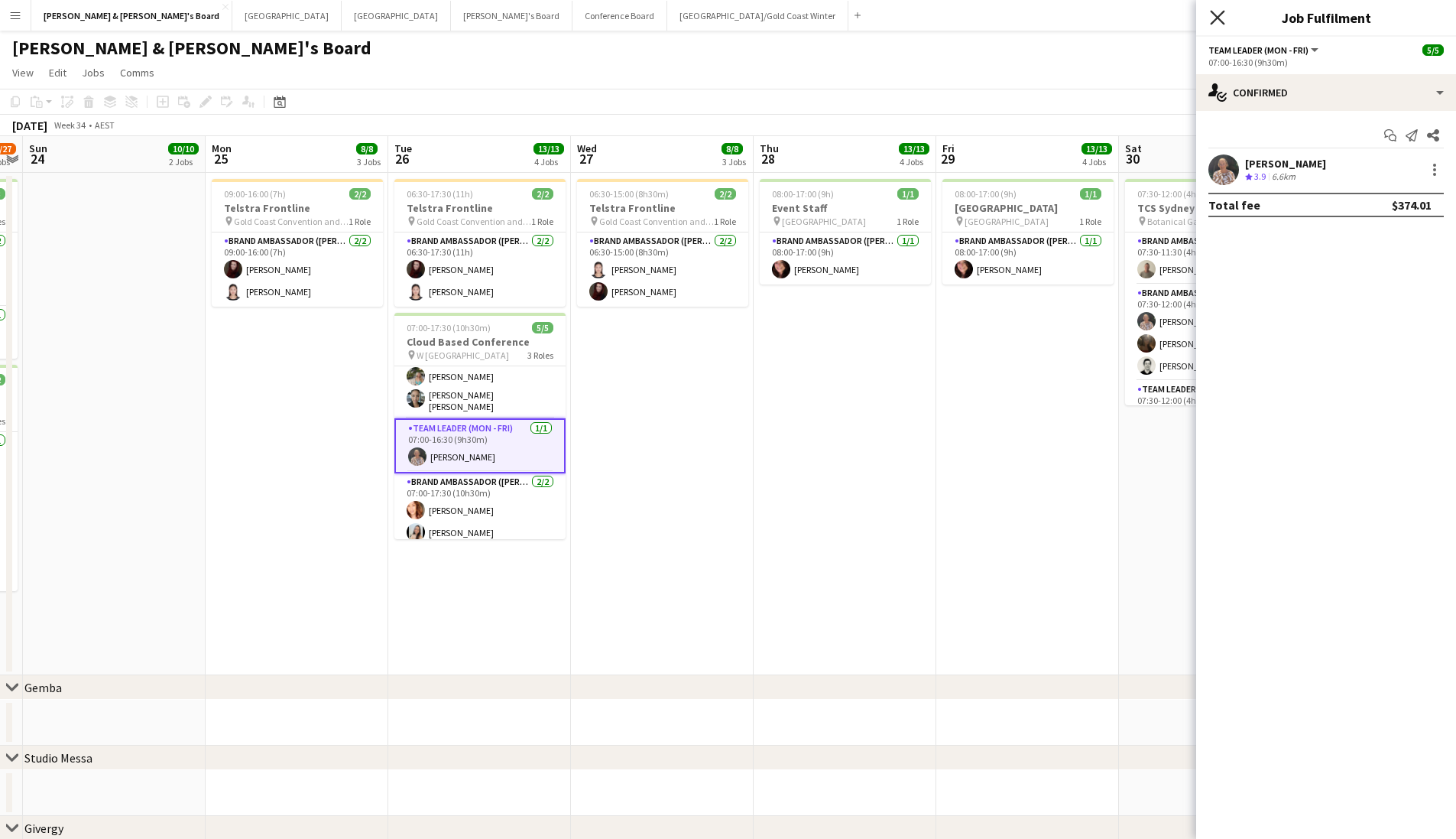
click at [1217, 22] on icon "Close pop-in" at bounding box center [1217, 17] width 15 height 15
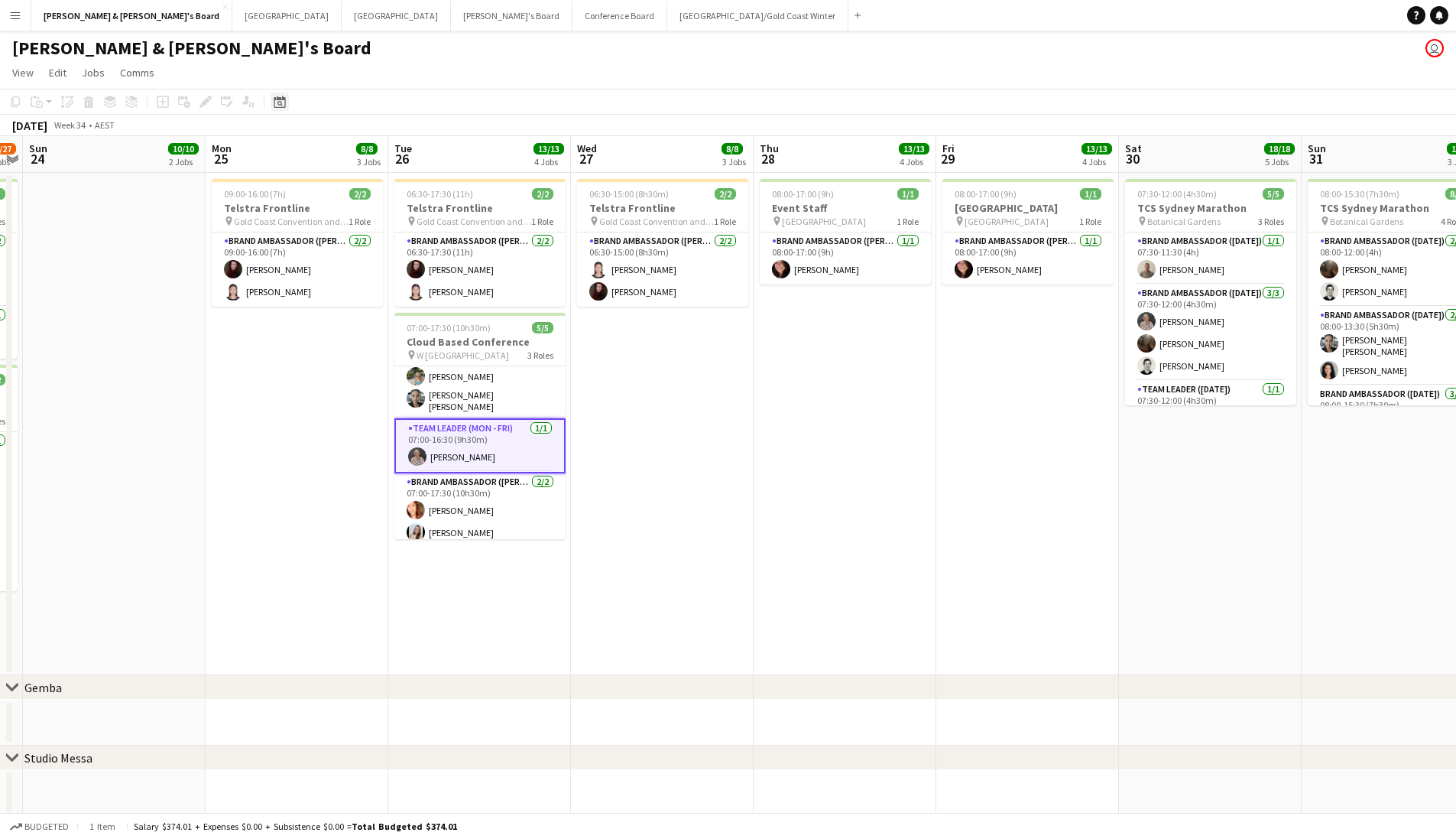
click at [274, 107] on icon at bounding box center [279, 101] width 11 height 12
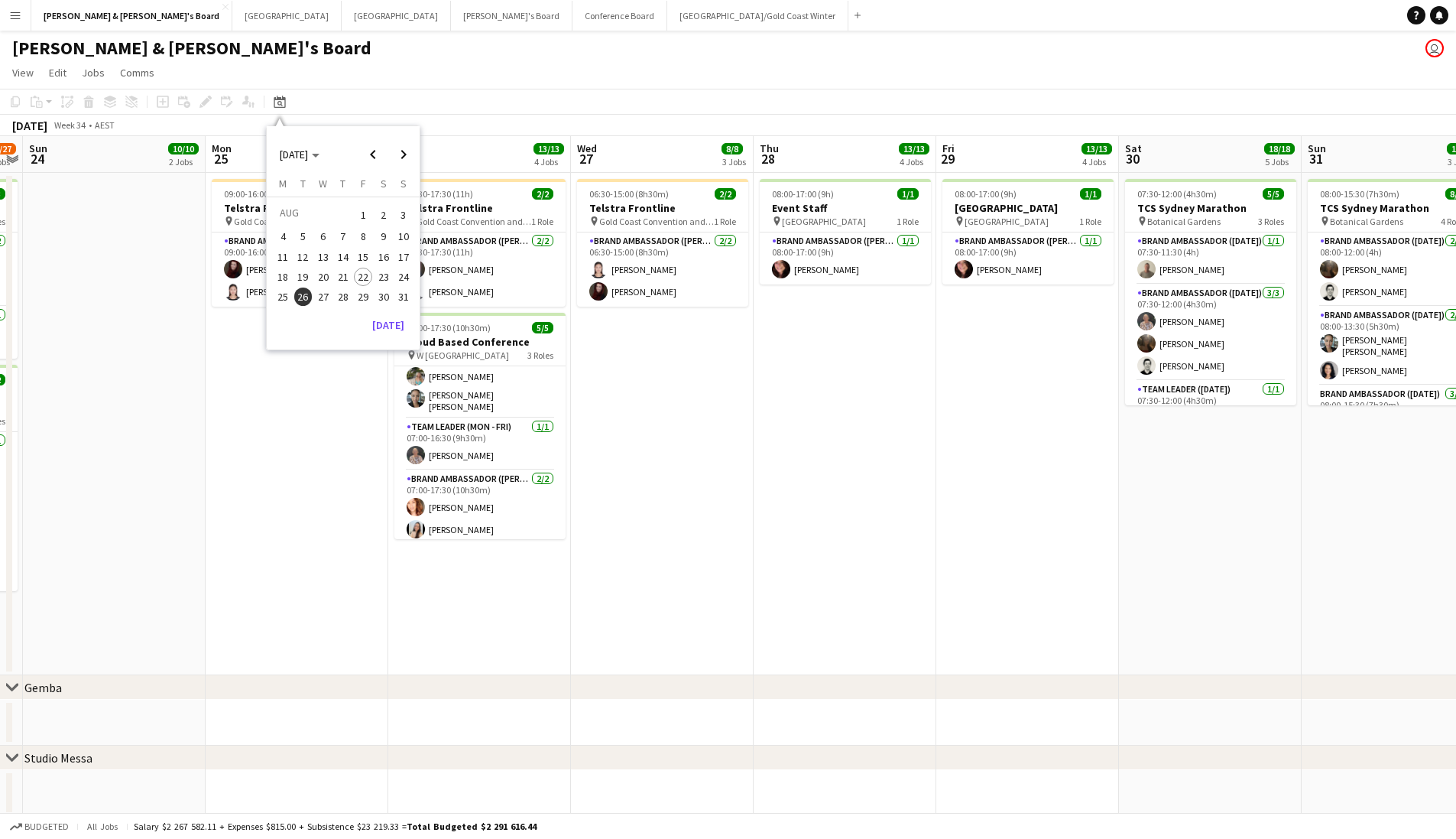
click at [385, 275] on span "23" at bounding box center [384, 276] width 18 height 18
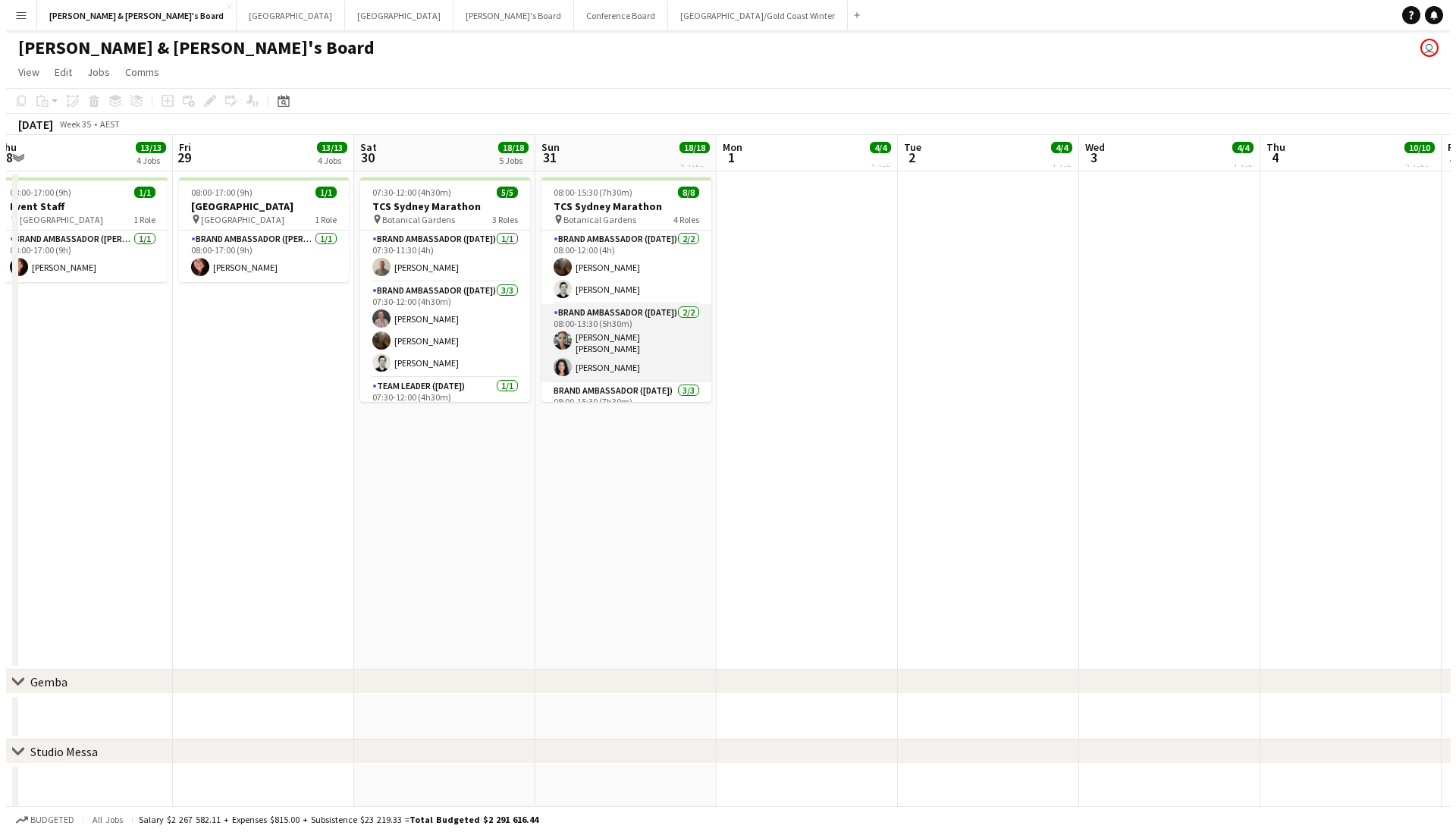
scroll to position [0, 526]
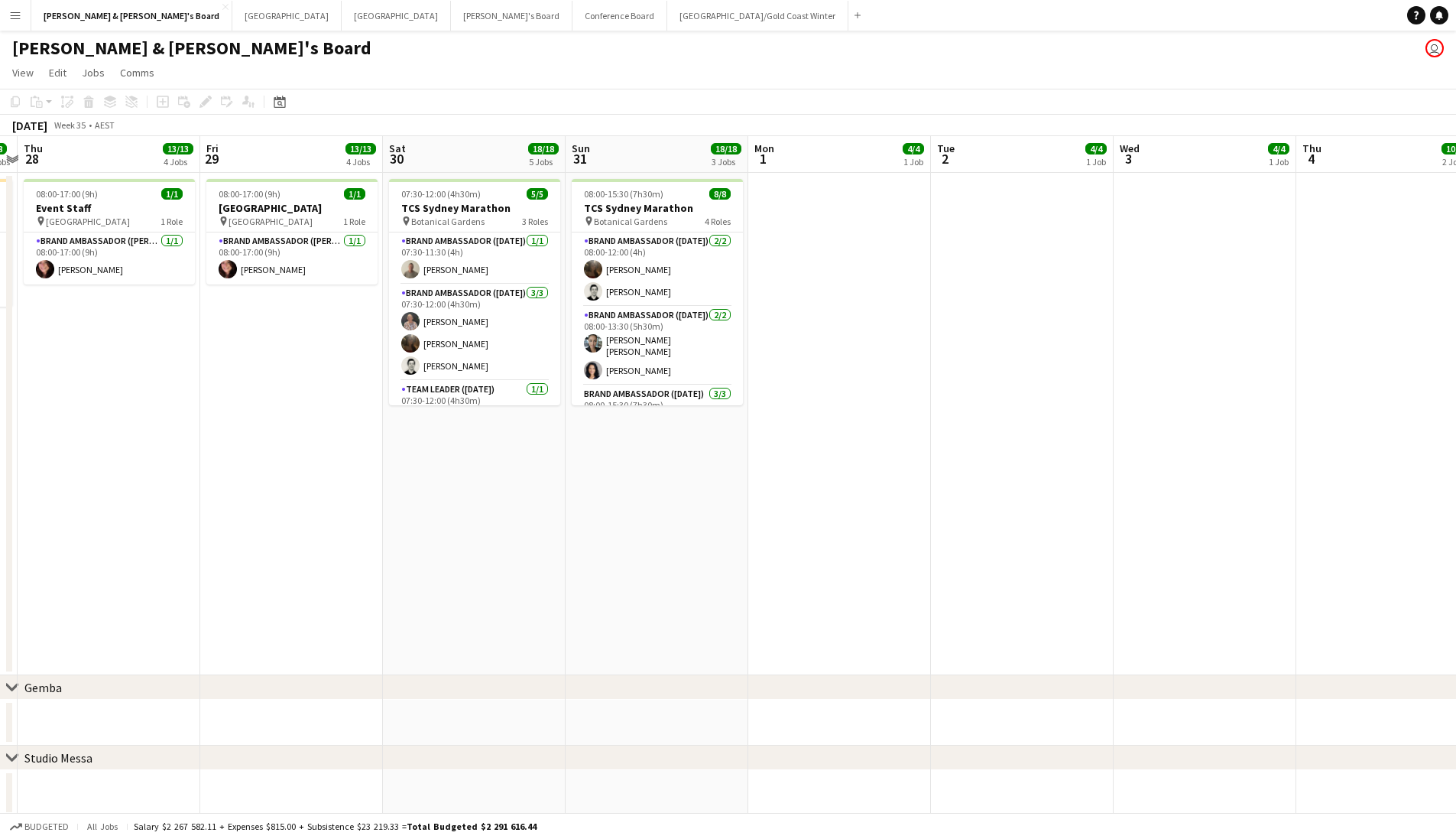
click at [22, 25] on button "Menu" at bounding box center [15, 15] width 31 height 31
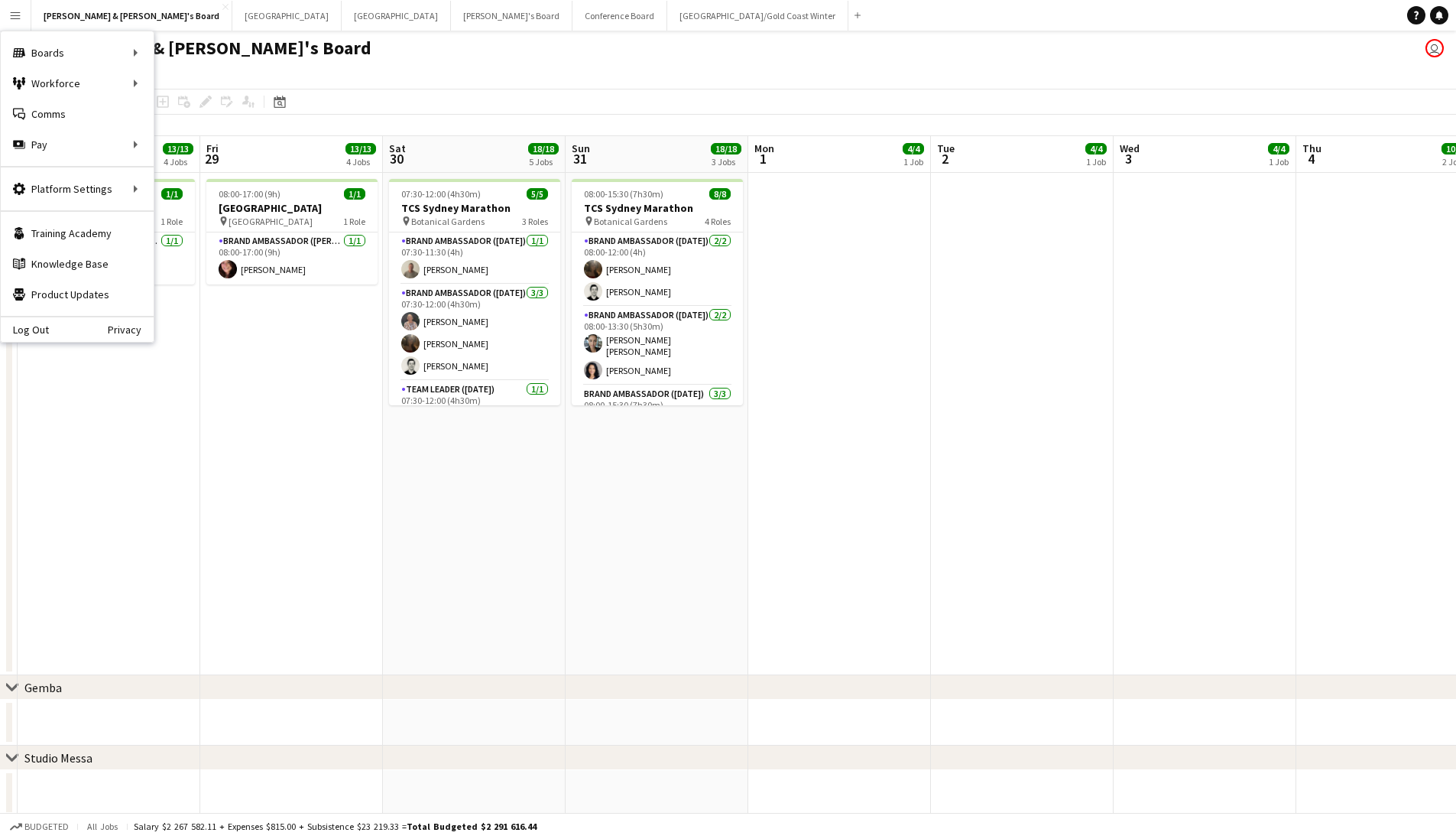
click at [22, 25] on button "Menu" at bounding box center [15, 15] width 31 height 31
click at [185, 80] on link "All jobs" at bounding box center [231, 83] width 153 height 31
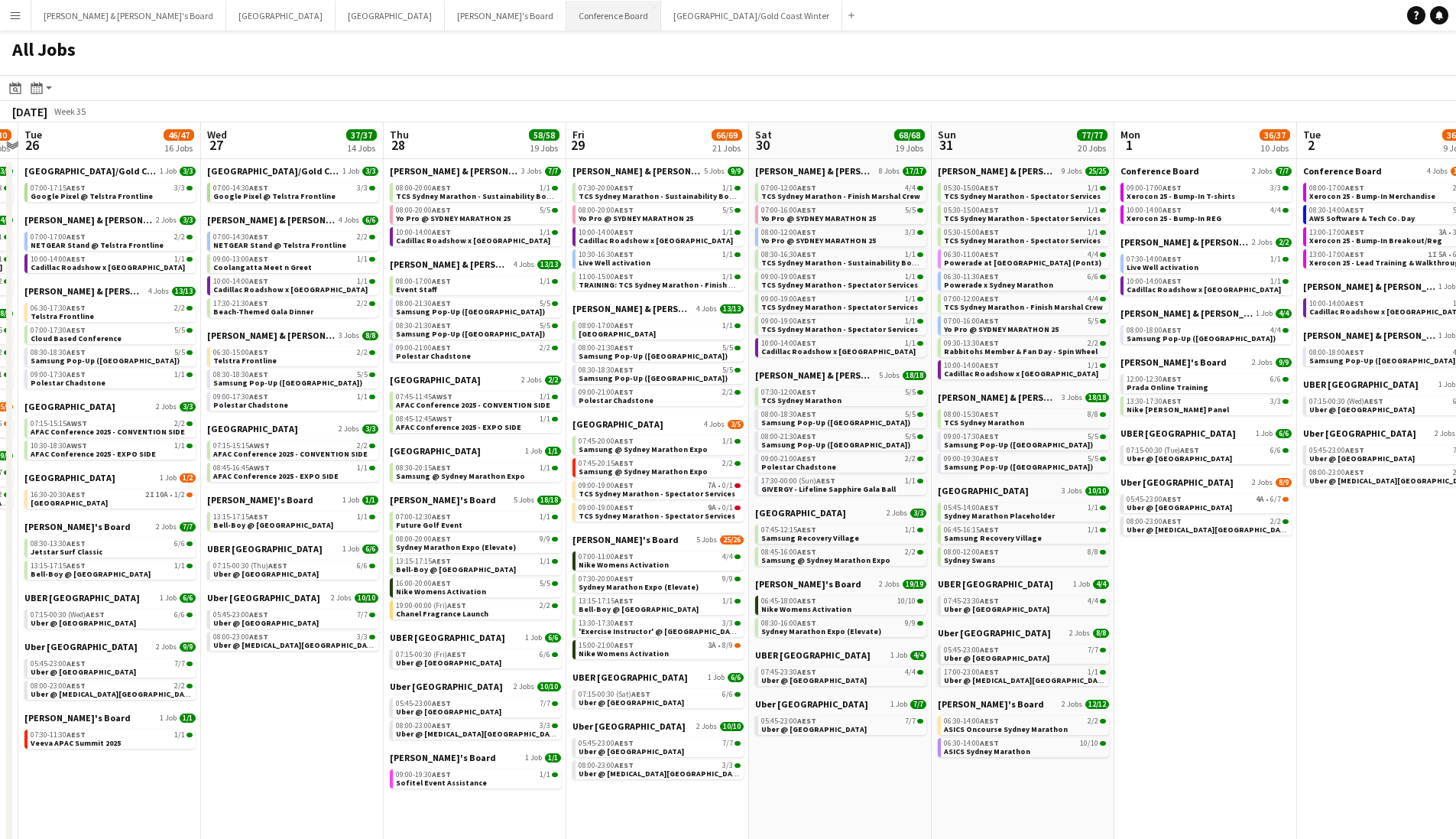
click at [566, 21] on button "Conference Board Close" at bounding box center [614, 16] width 94 height 30
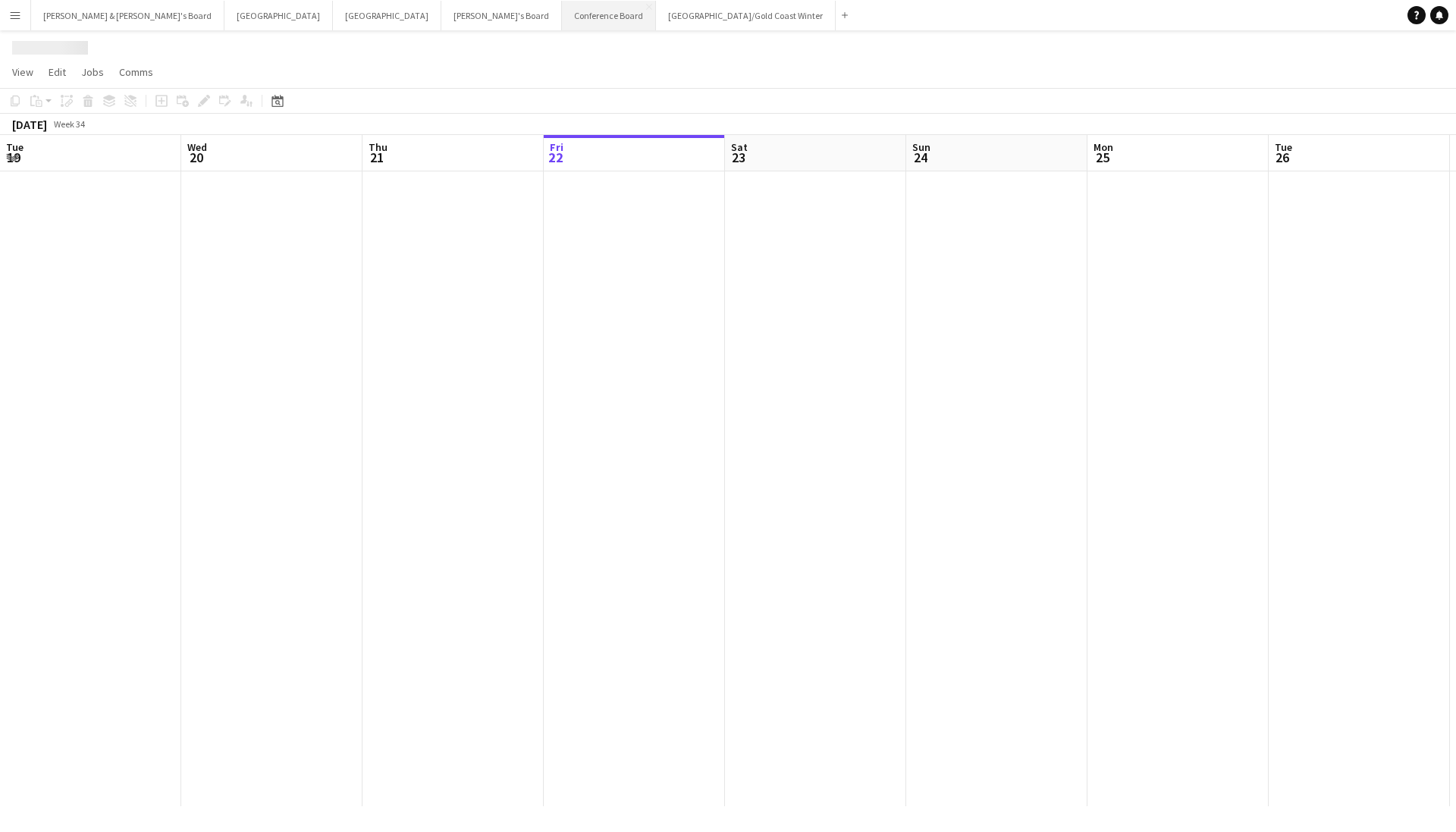
scroll to position [0, 362]
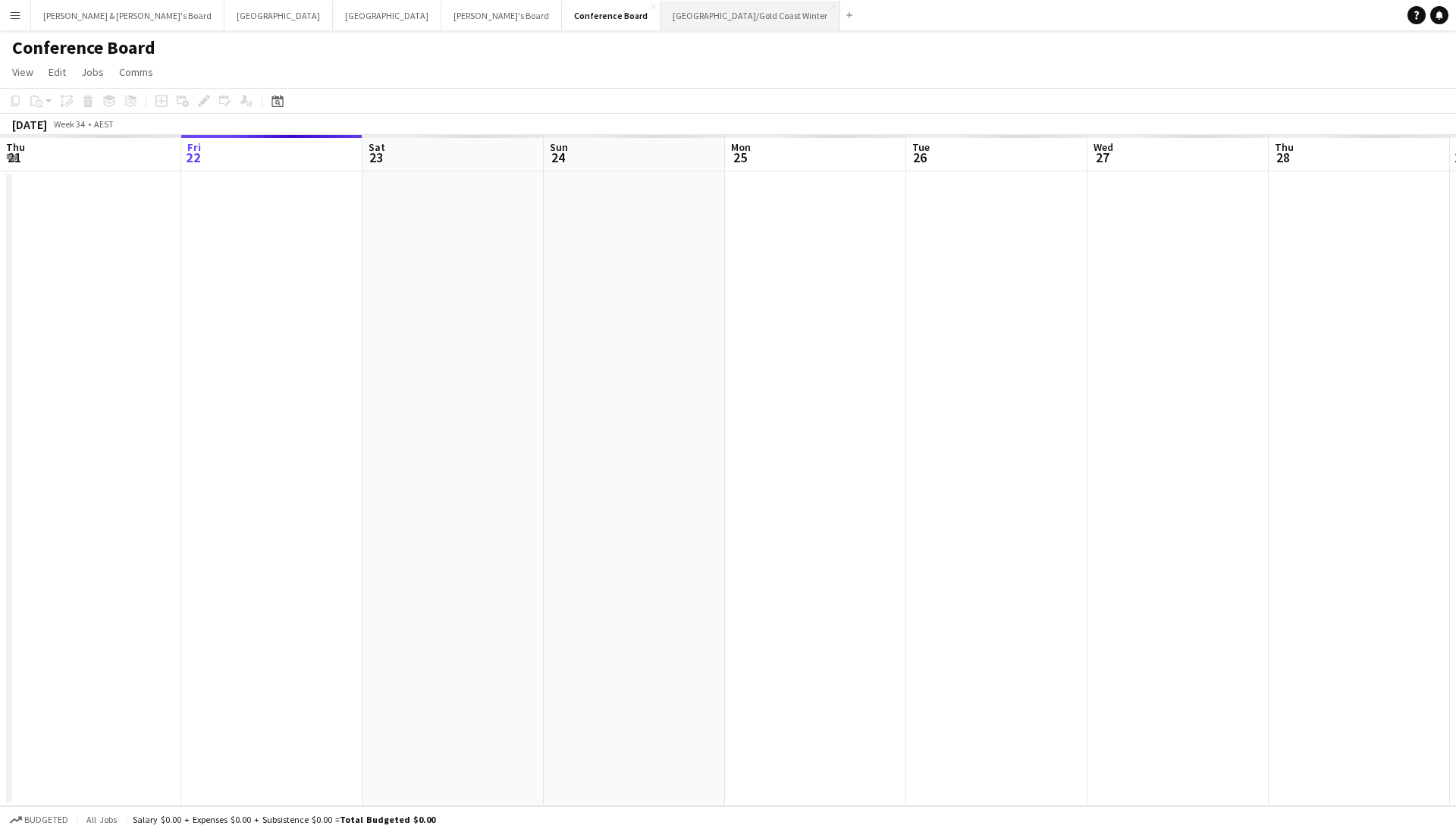
click at [660, 21] on button "[GEOGRAPHIC_DATA]/[GEOGRAPHIC_DATA] Winter Close" at bounding box center [750, 16] width 179 height 29
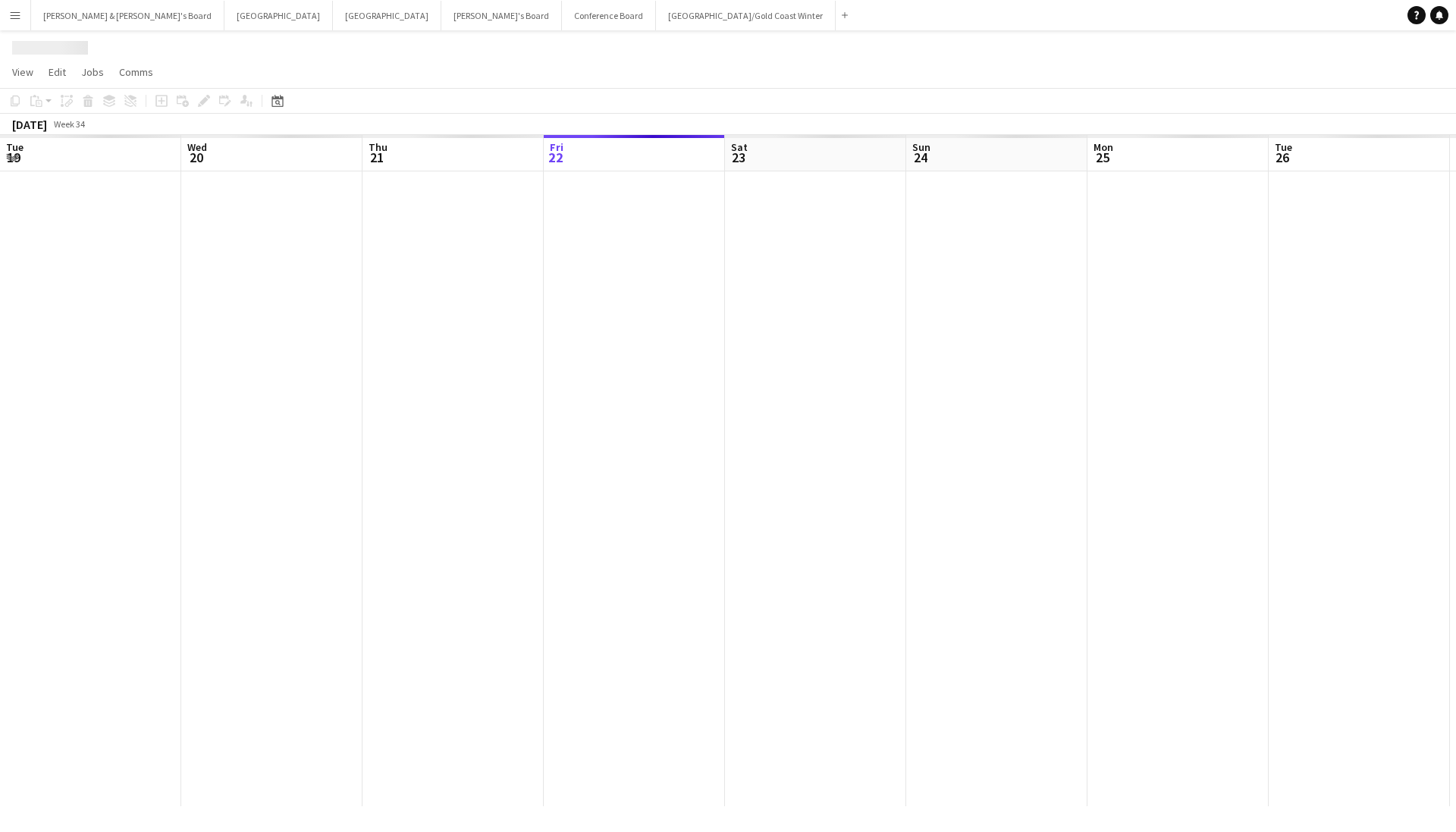
scroll to position [0, 362]
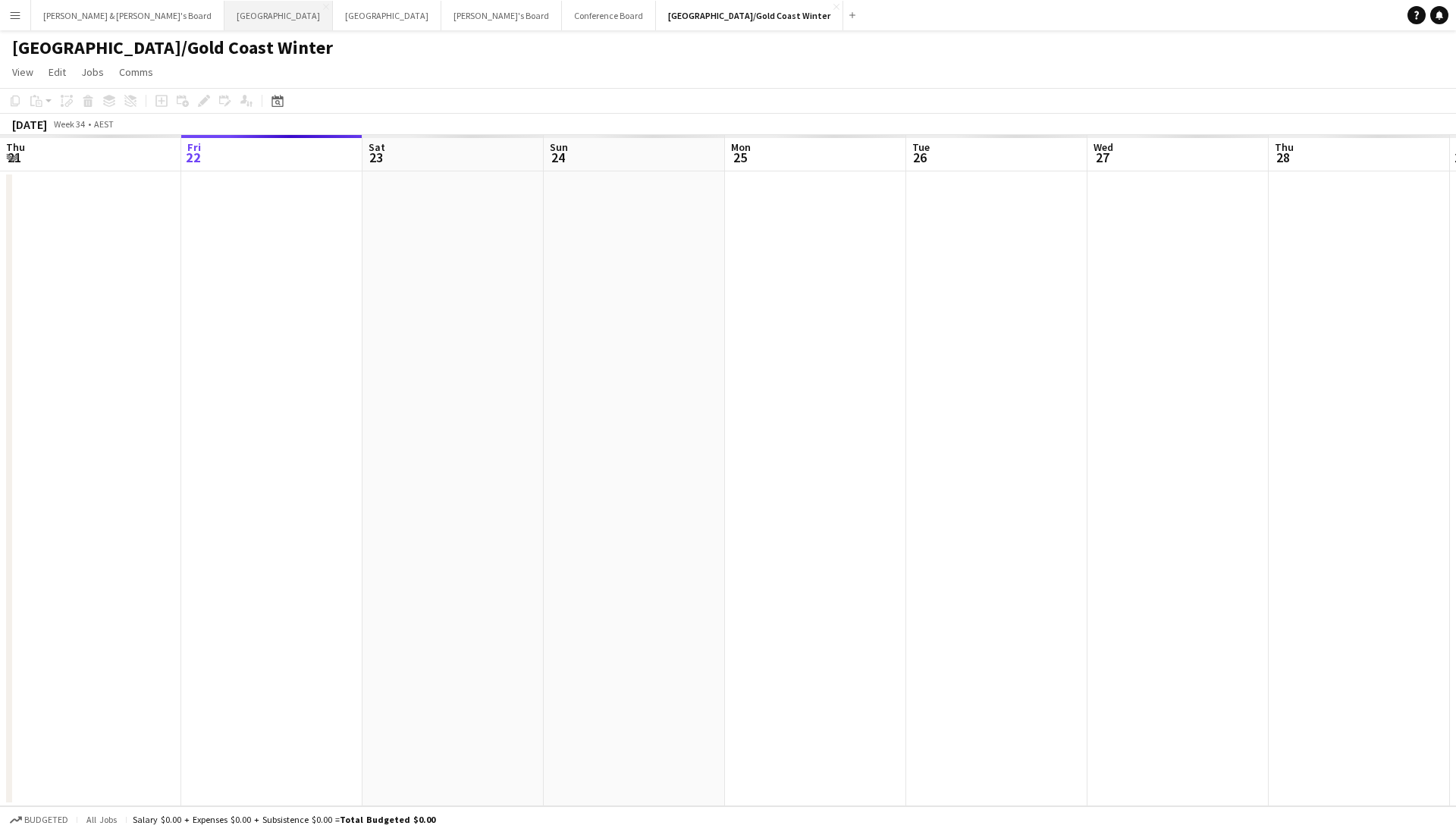
click at [224, 16] on button "Sydney Close" at bounding box center [278, 16] width 108 height 29
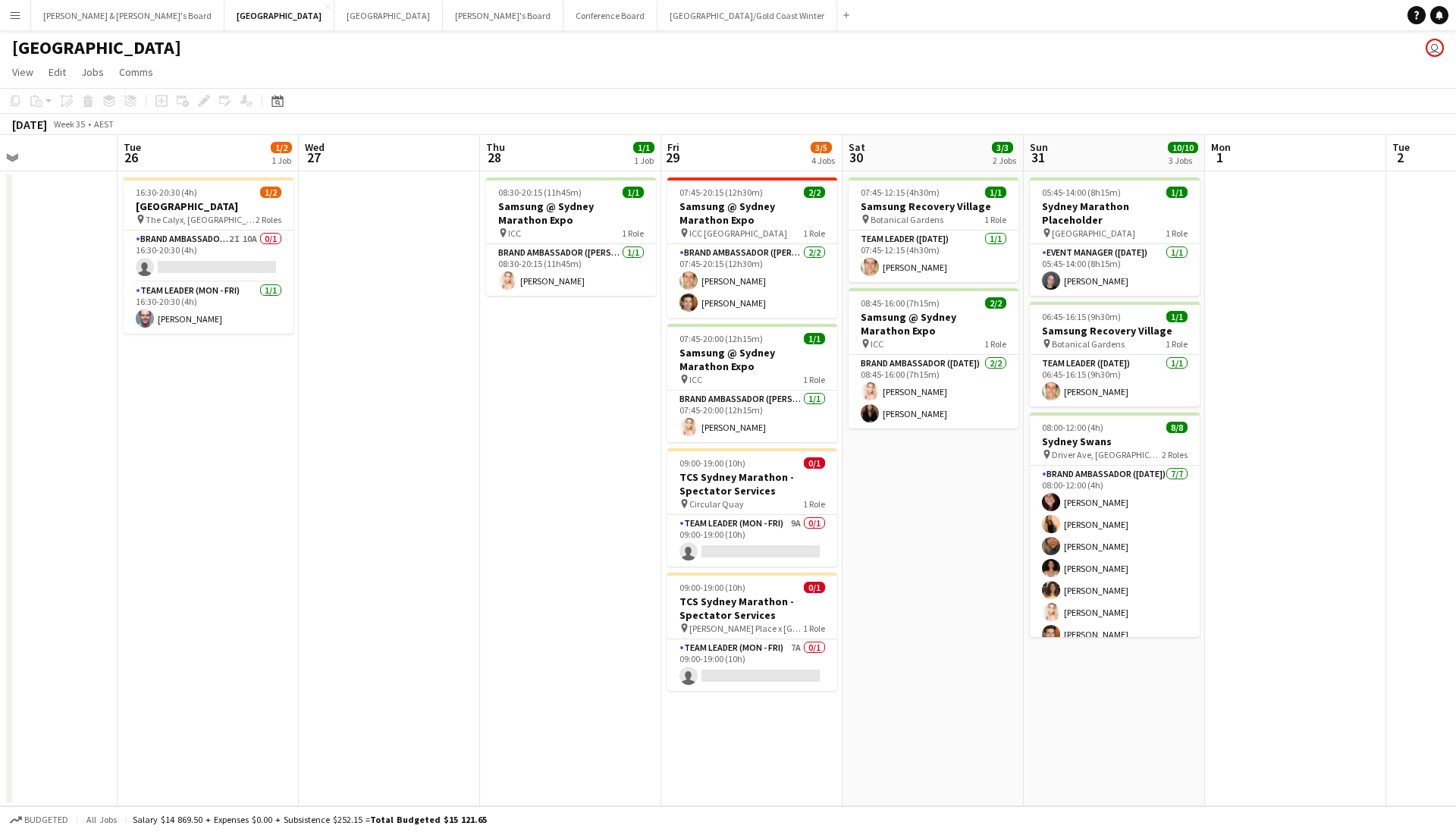
scroll to position [0, 432]
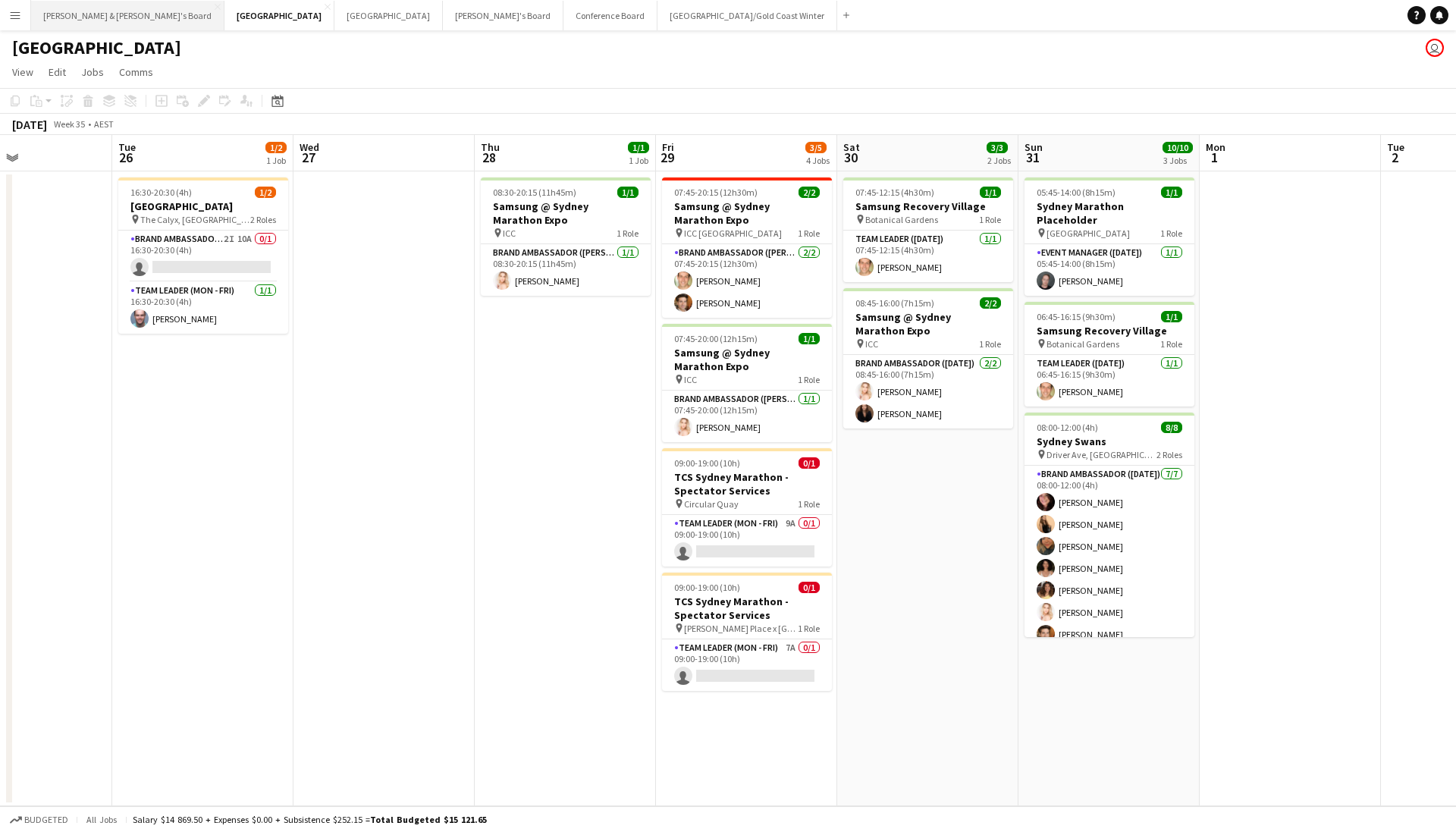
click at [78, 20] on button "[PERSON_NAME] & [PERSON_NAME]'s Board Close" at bounding box center [127, 16] width 193 height 29
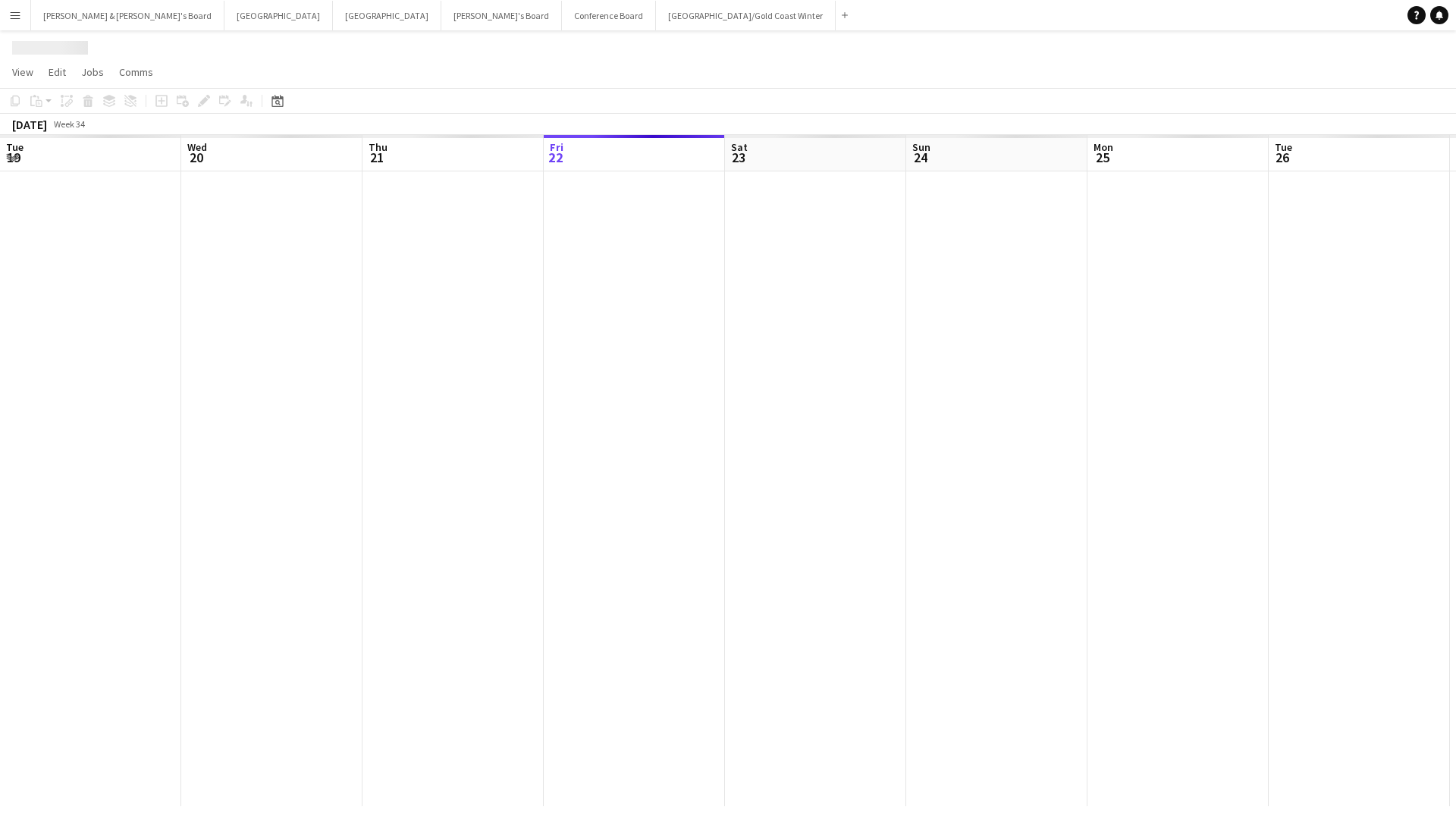
scroll to position [0, 362]
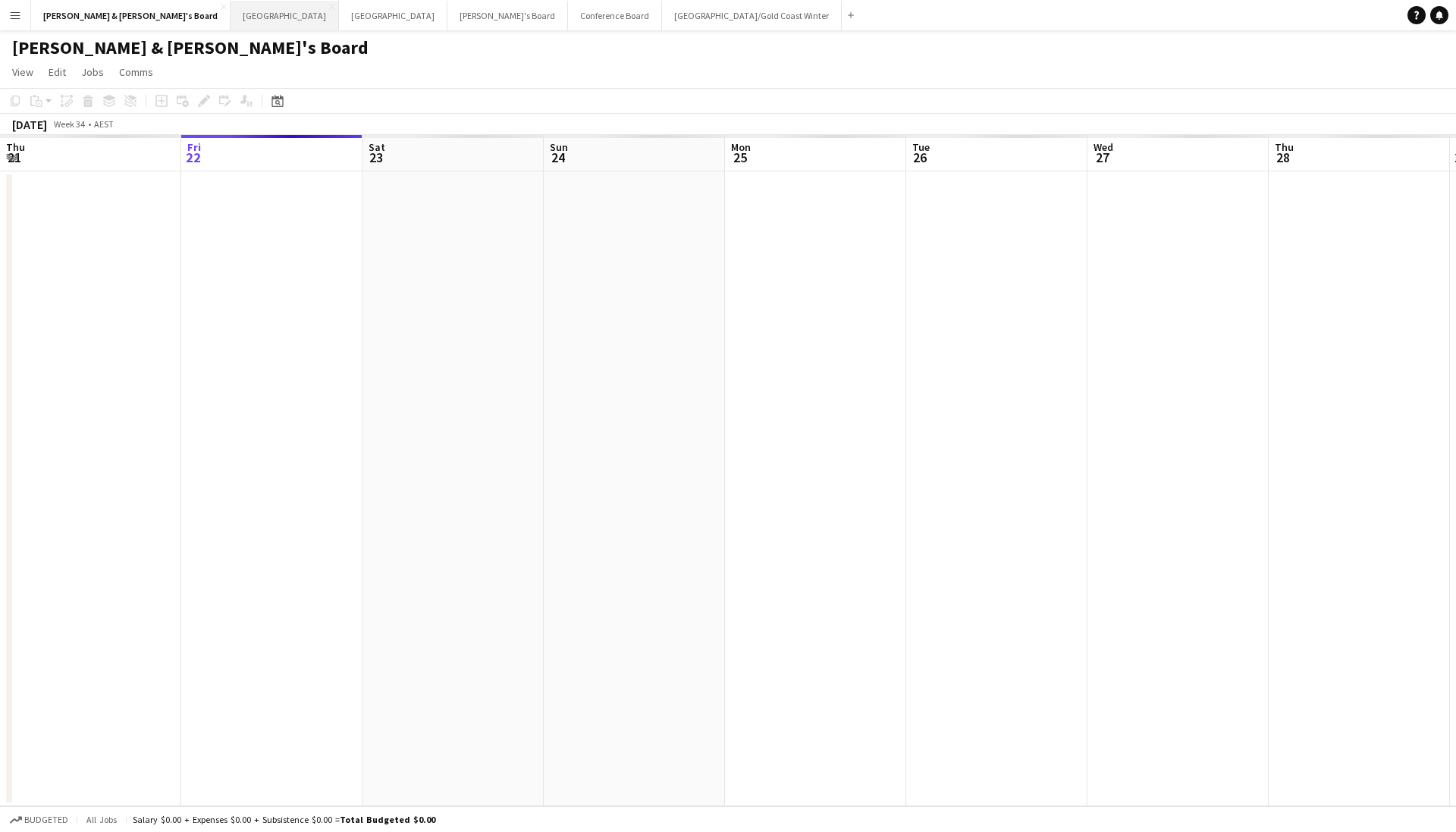
click at [231, 20] on button "Sydney Close" at bounding box center [284, 16] width 108 height 29
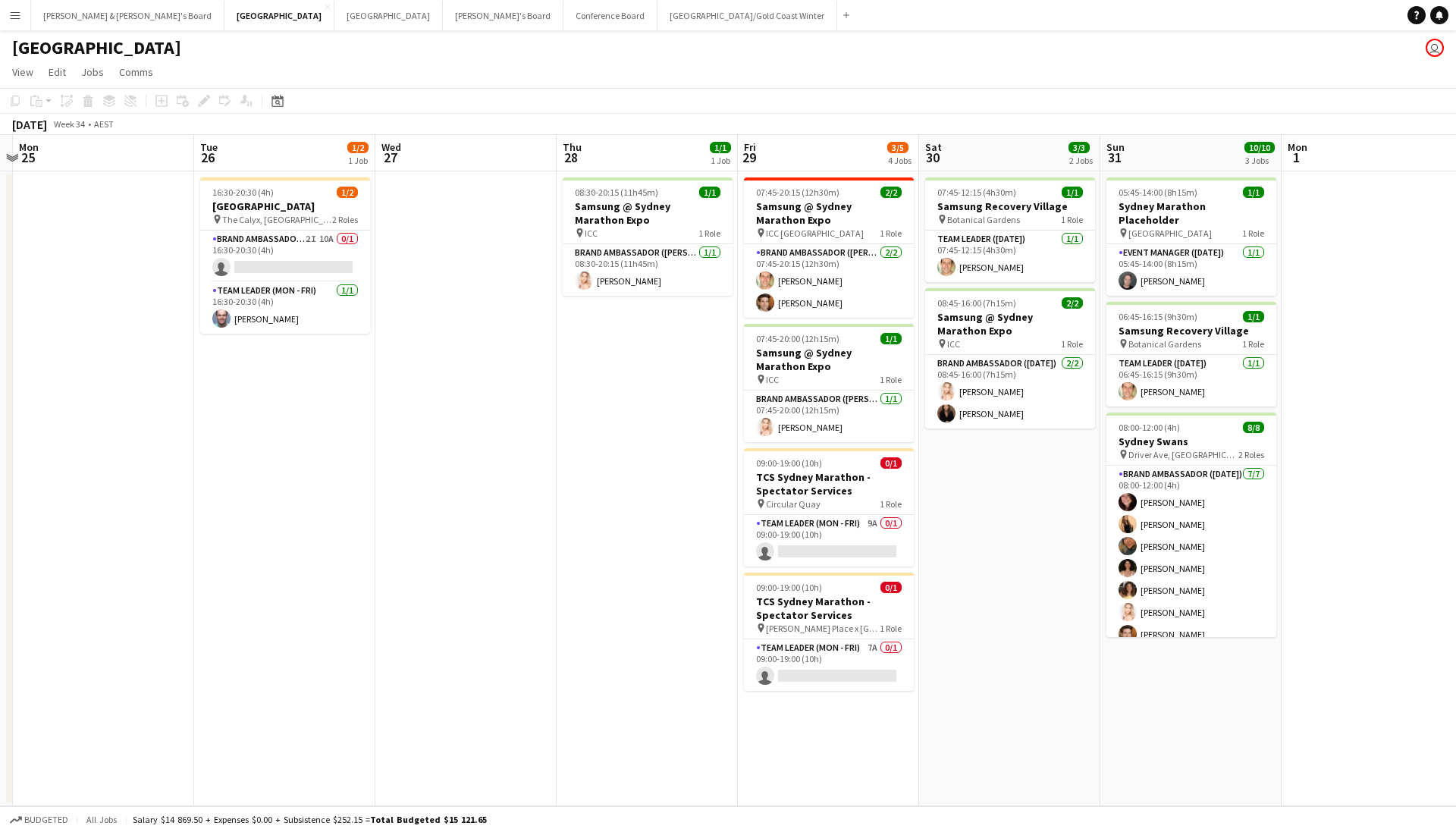
scroll to position [0, 532]
click at [58, 16] on button "[PERSON_NAME] & [PERSON_NAME]'s Board Close" at bounding box center [127, 16] width 193 height 29
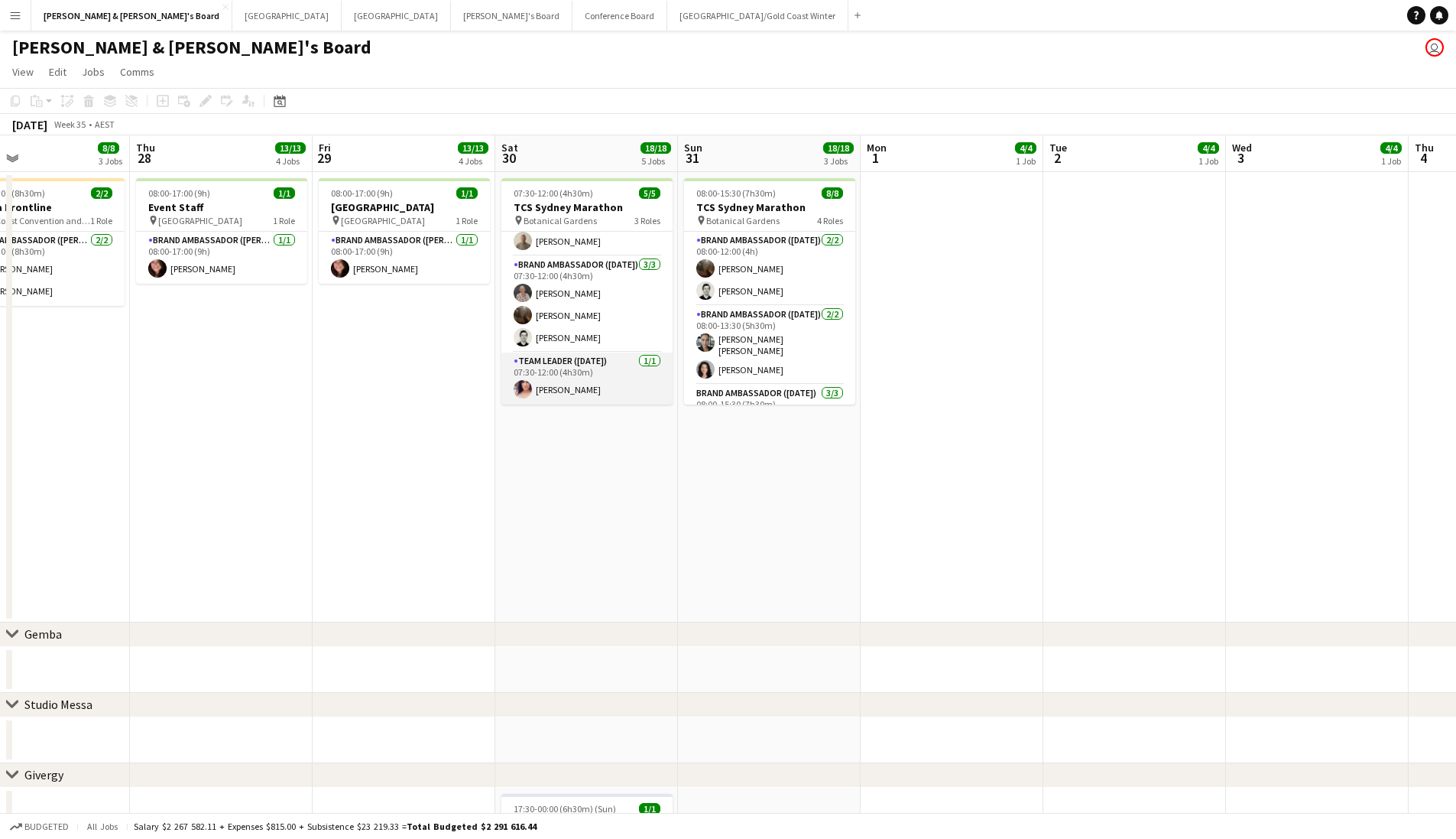
scroll to position [27, 0]
click at [593, 381] on app-card-role "Team Leader (Saturday) 1/1 07:30-12:00 (4h30m) Amanda van Eldik" at bounding box center [587, 378] width 171 height 52
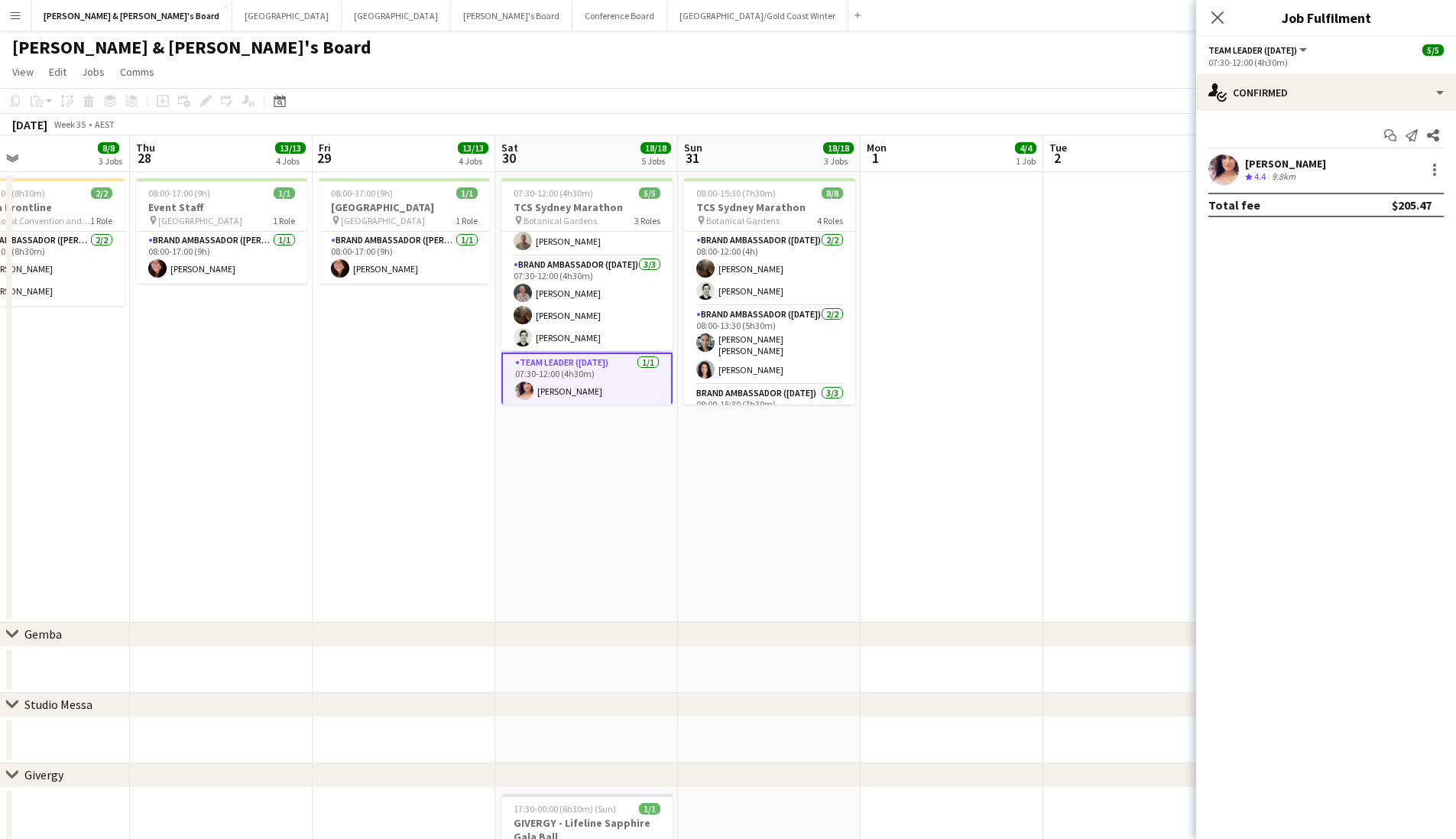
click at [1262, 171] on span "4.4" at bounding box center [1259, 176] width 11 height 11
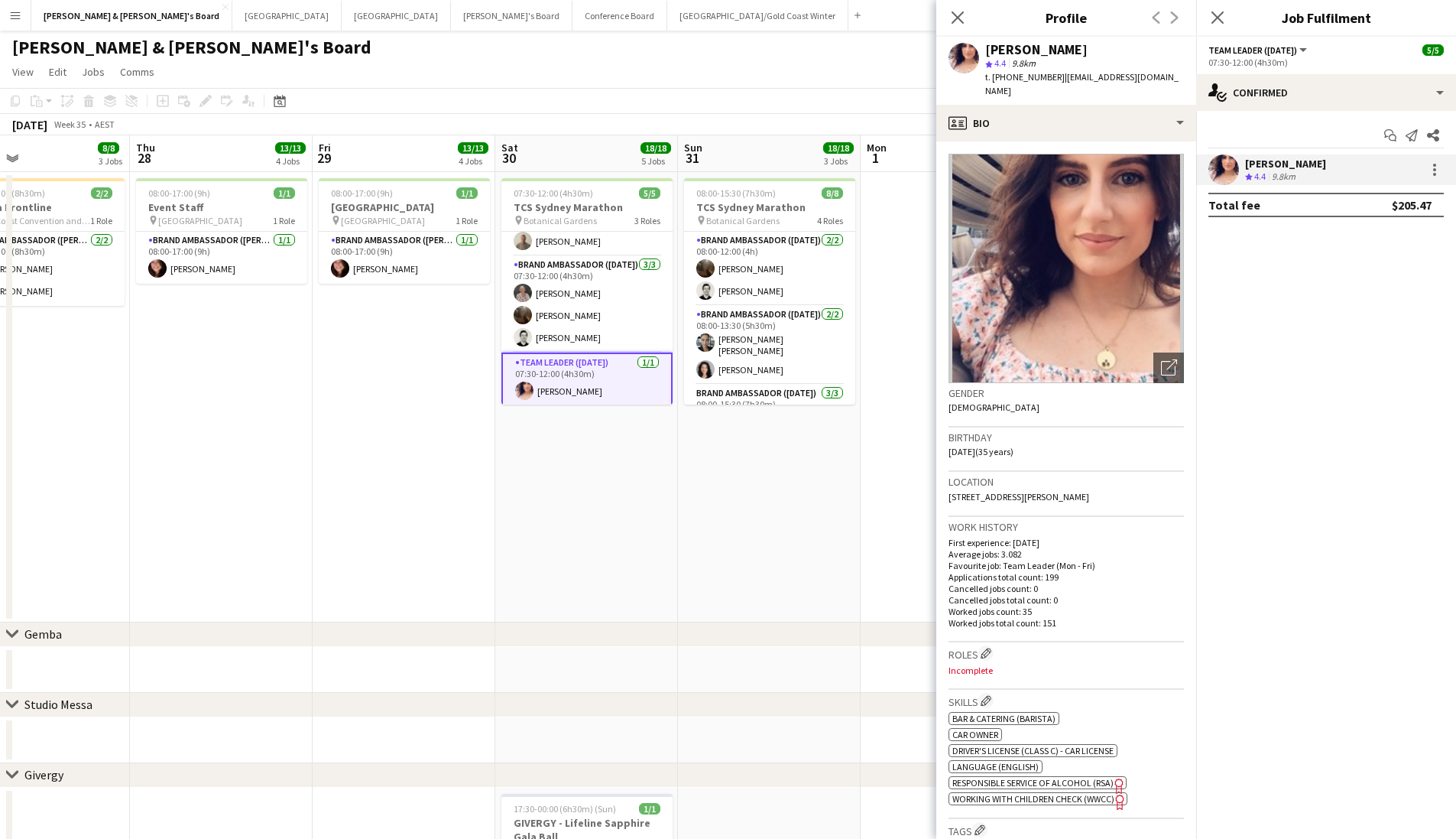
click at [1032, 53] on div "[PERSON_NAME]" at bounding box center [1037, 50] width 102 height 14
copy div "[PERSON_NAME]"
click at [1032, 79] on span "t. +61451144584" at bounding box center [1025, 76] width 80 height 11
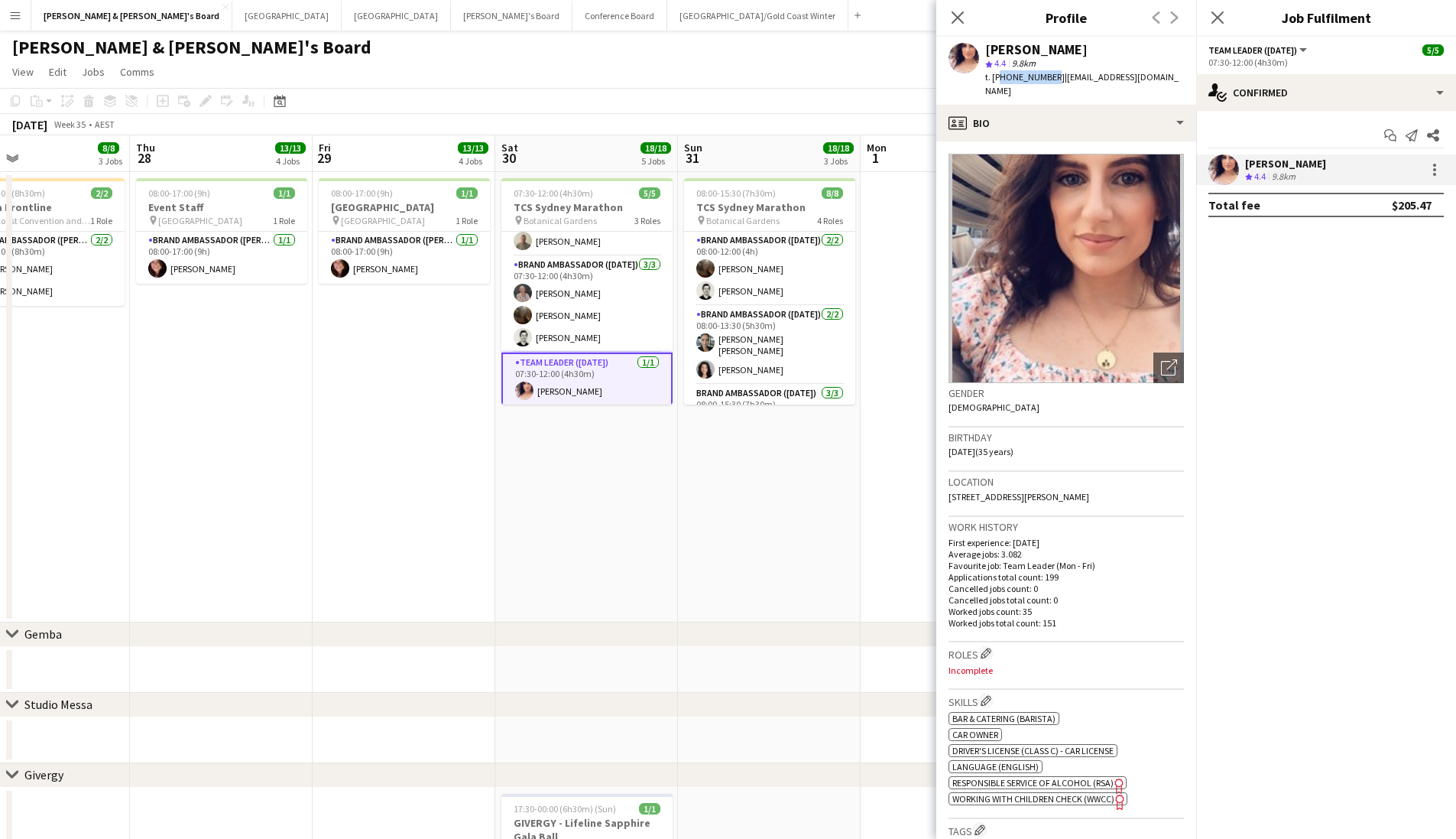
click at [1032, 79] on span "t. +61451144584" at bounding box center [1025, 76] width 80 height 11
copy span "61451144584"
click at [601, 293] on app-card-role "Brand Ambassador (Saturday) 3/3 07:30-12:00 (4h30m) Kathryn Molloy Scarlett Mol…" at bounding box center [587, 304] width 171 height 96
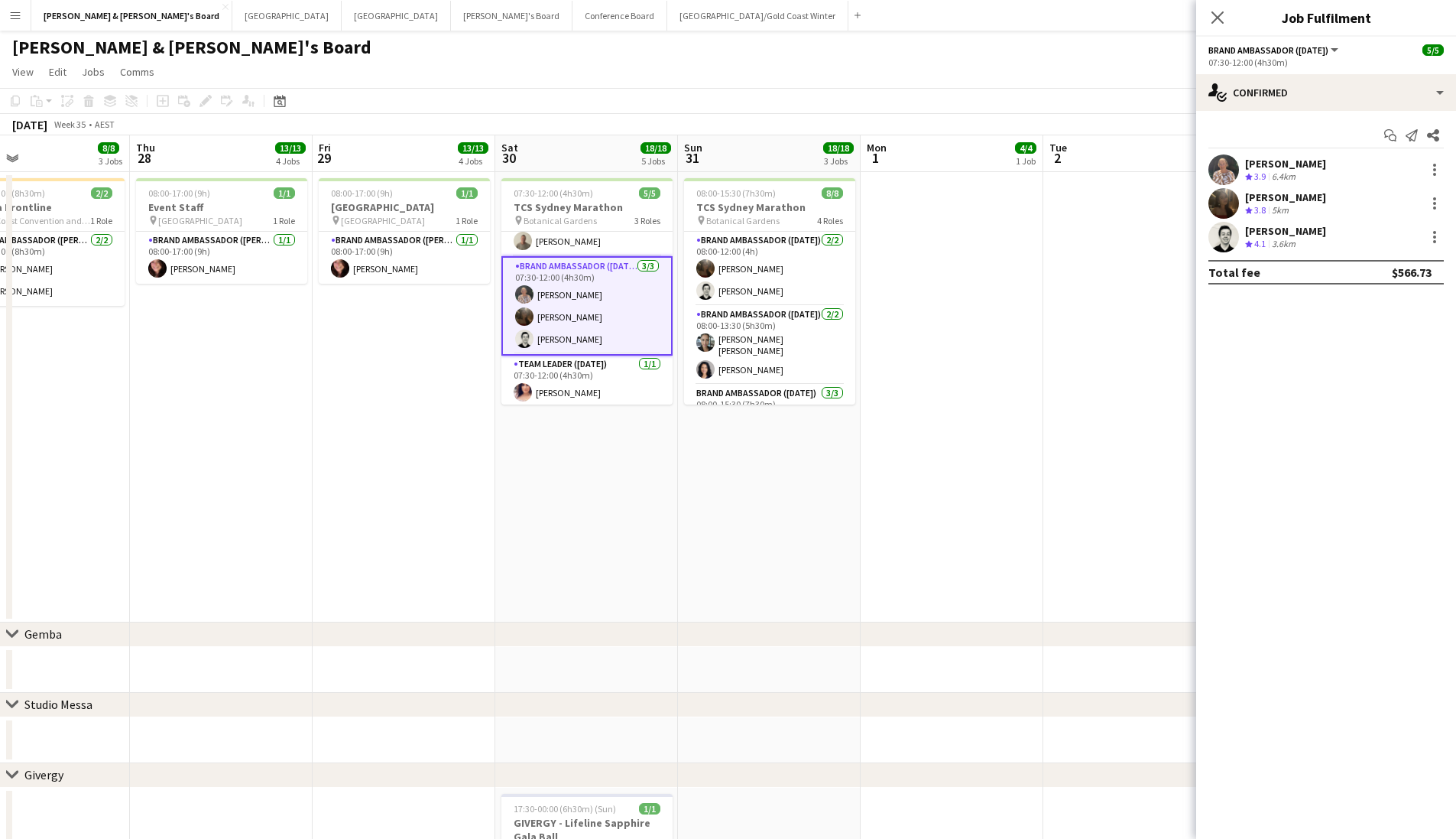
click at [1297, 168] on div "[PERSON_NAME]" at bounding box center [1286, 163] width 81 height 14
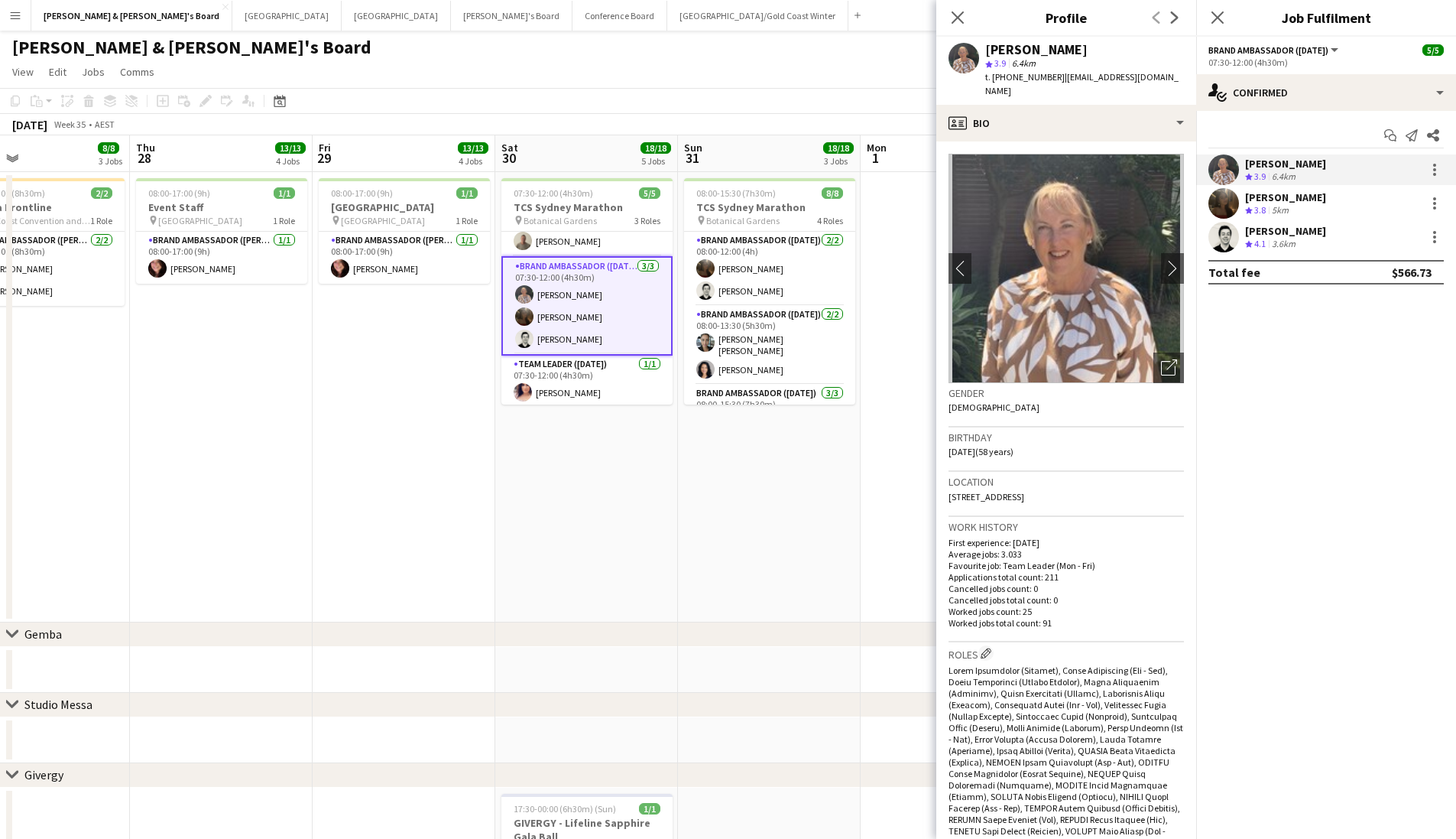
click at [1025, 51] on div "[PERSON_NAME]" at bounding box center [1037, 50] width 102 height 14
click at [1023, 79] on span "t. +61407921183" at bounding box center [1025, 76] width 80 height 11
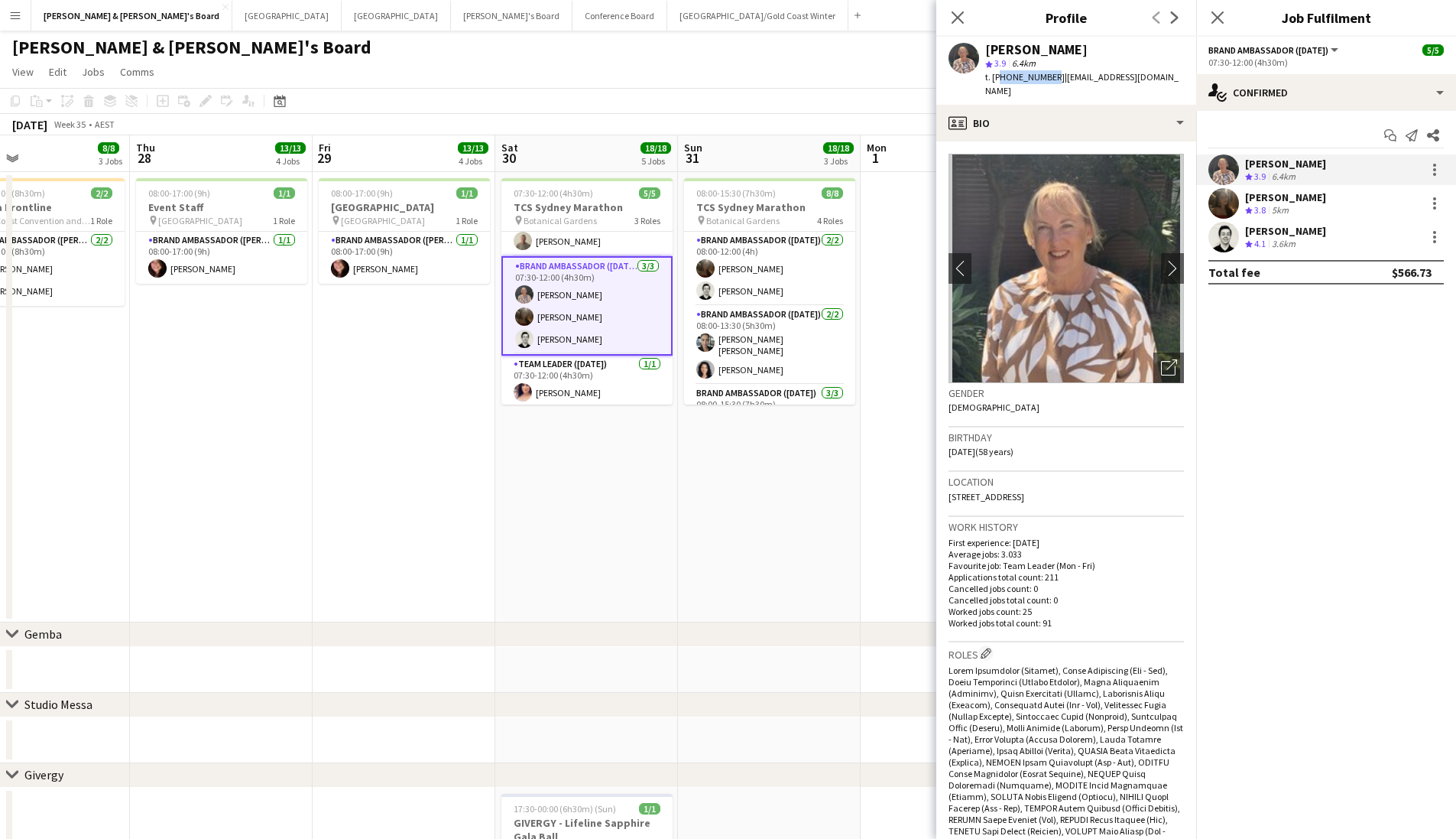
copy span "61407921183"
click at [1288, 200] on div "[PERSON_NAME]" at bounding box center [1286, 198] width 81 height 14
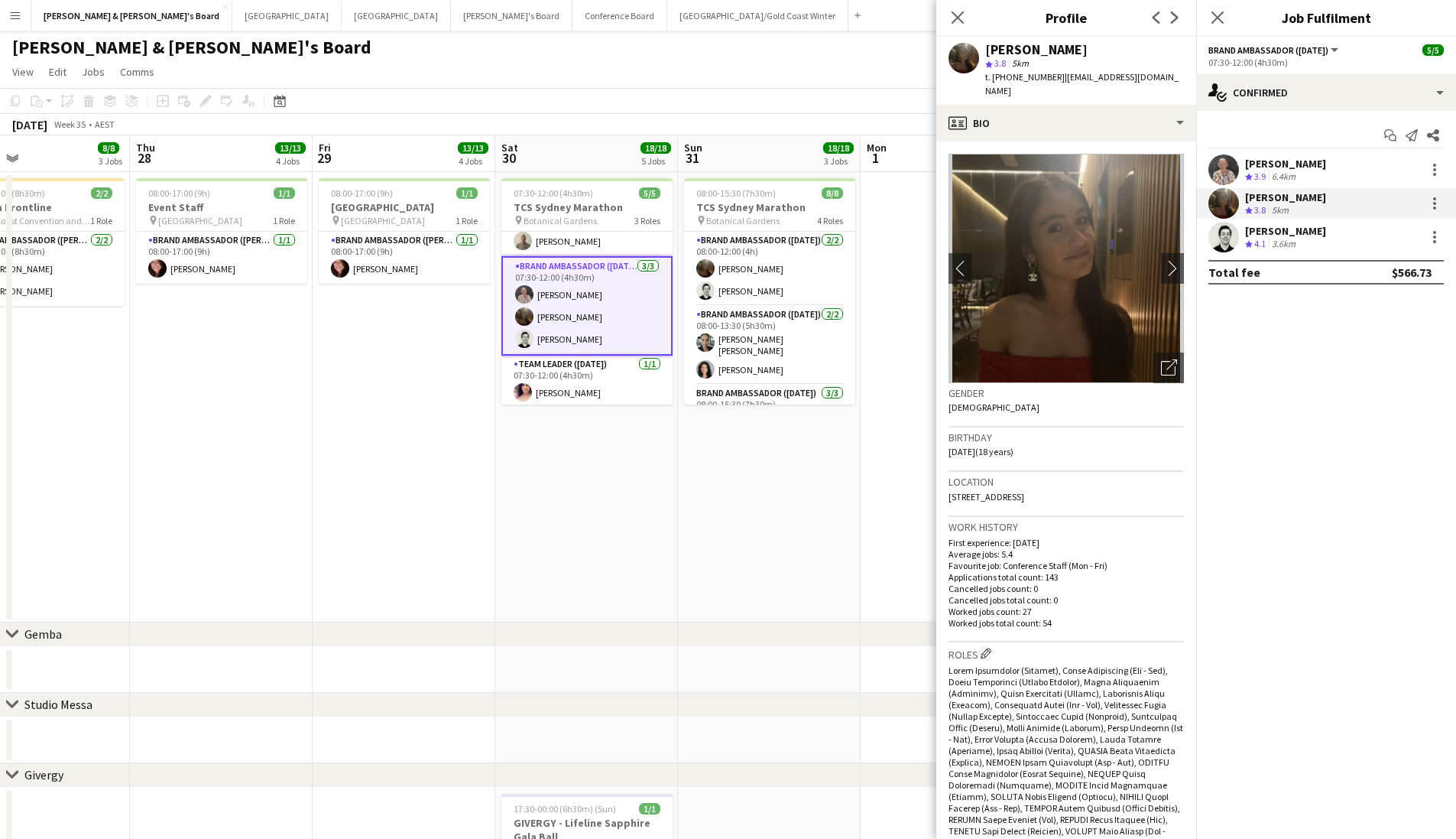
click at [1013, 81] on span "t. +61422741920" at bounding box center [1025, 76] width 80 height 11
copy span "61422741920"
click at [1031, 48] on div "[PERSON_NAME]" at bounding box center [1037, 50] width 102 height 14
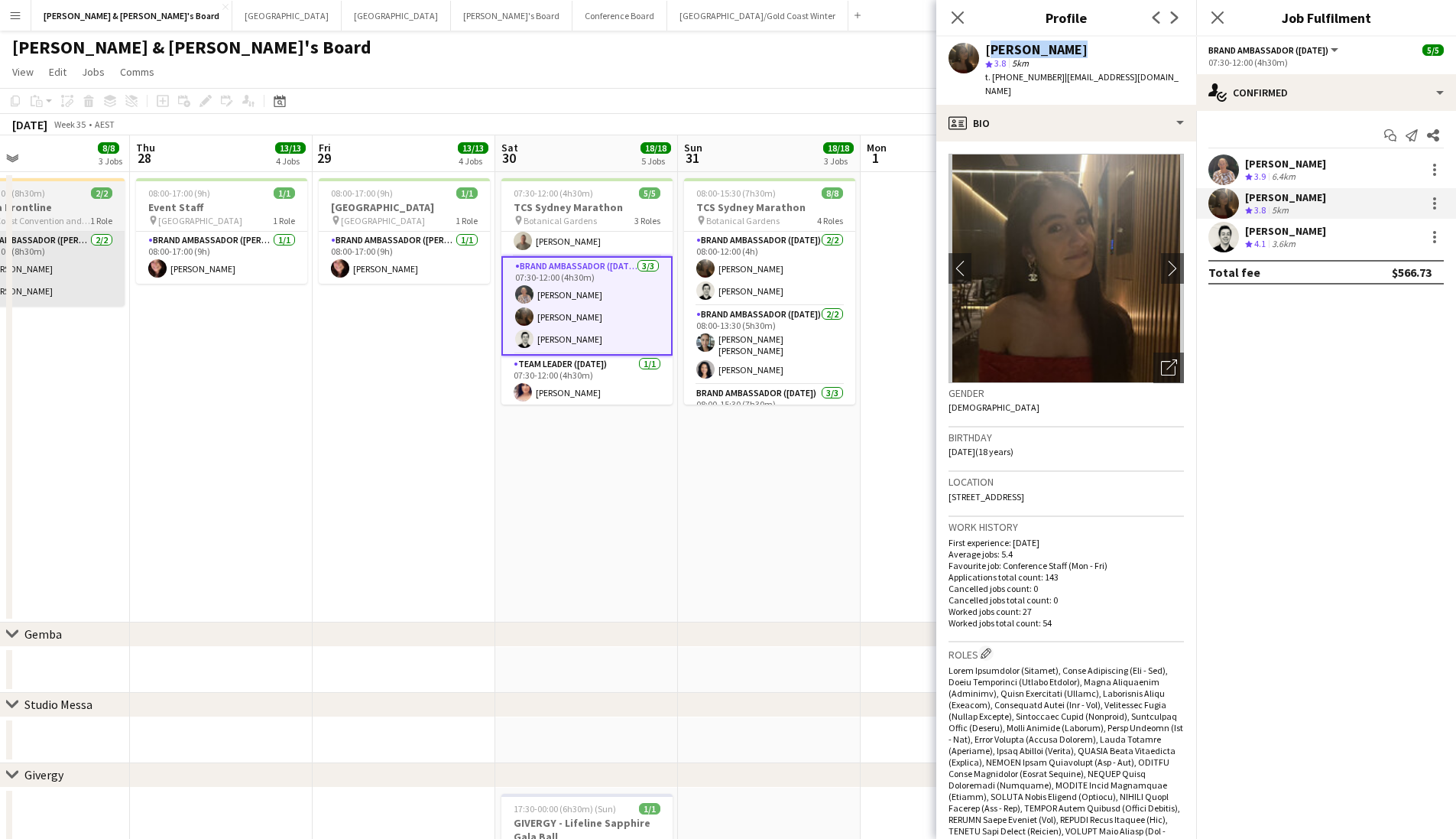
click at [1031, 48] on div "[PERSON_NAME]" at bounding box center [1037, 50] width 102 height 14
click at [1028, 74] on span "t. +61422741920" at bounding box center [1025, 76] width 80 height 11
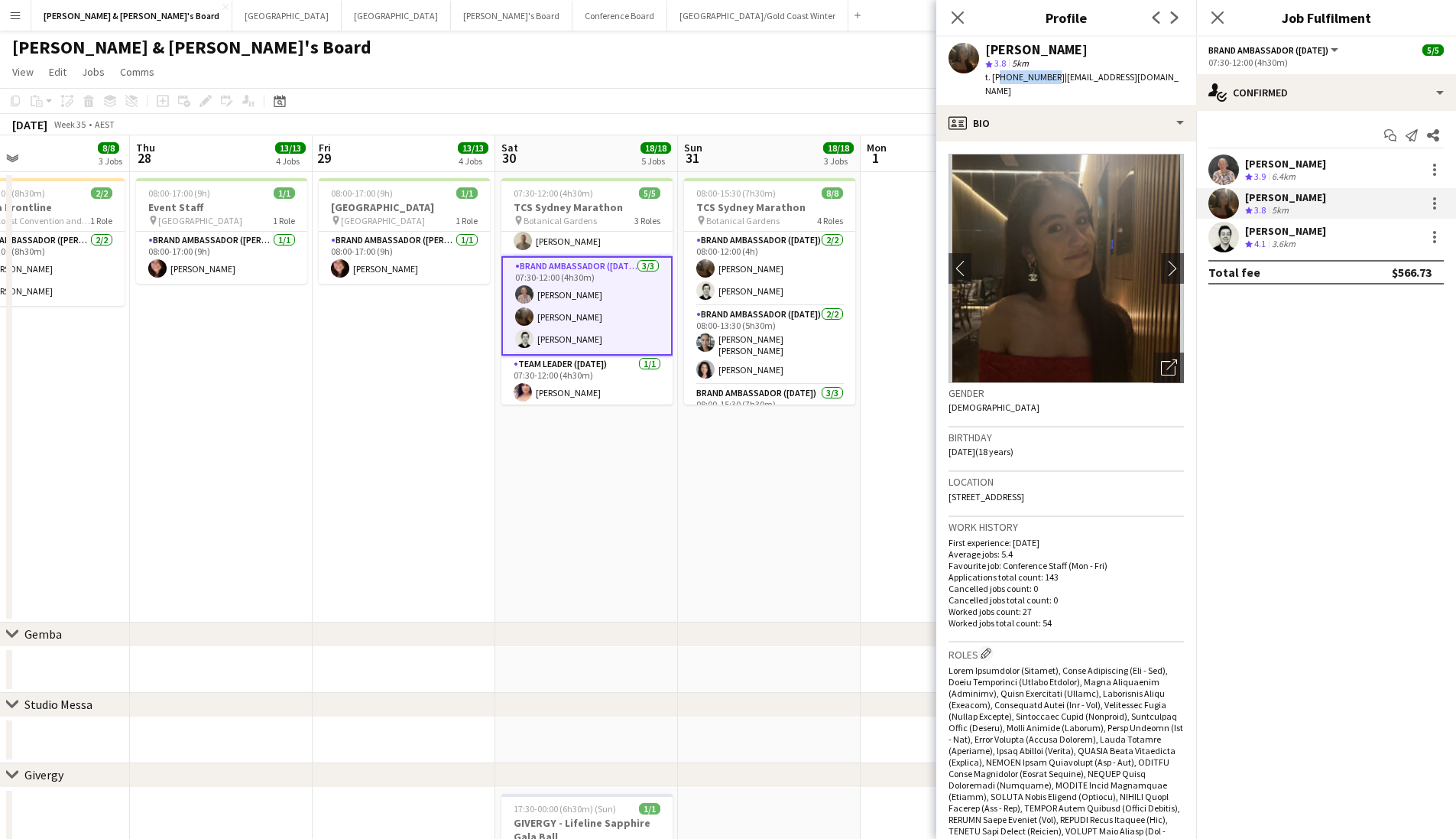
click at [1028, 74] on span "t. +61422741920" at bounding box center [1025, 76] width 80 height 11
copy span "61422741920"
click at [1271, 240] on div "3.6km" at bounding box center [1284, 244] width 30 height 13
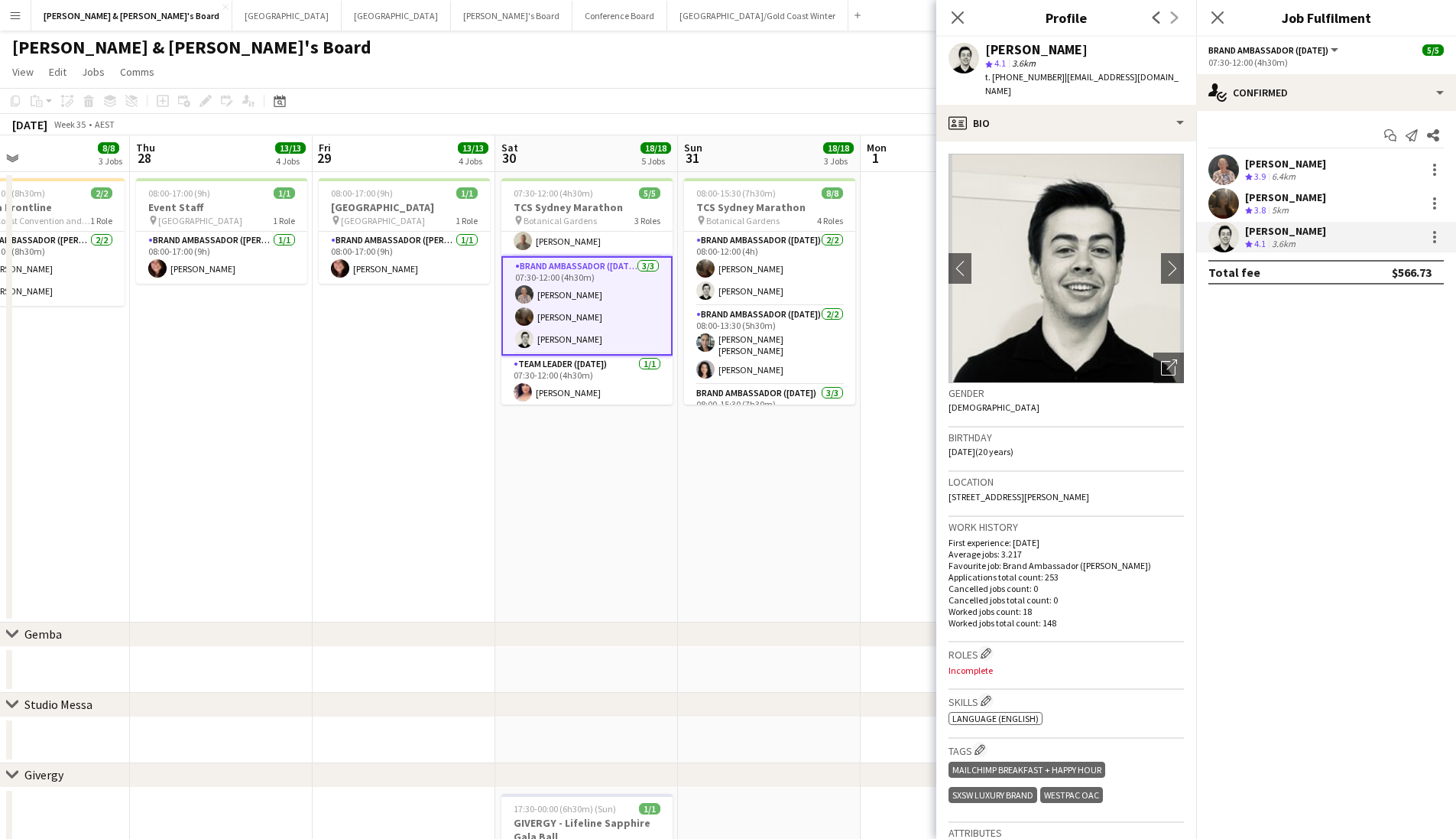
click at [1027, 73] on span "t. +61422558120" at bounding box center [1025, 76] width 80 height 11
copy span "61422558120"
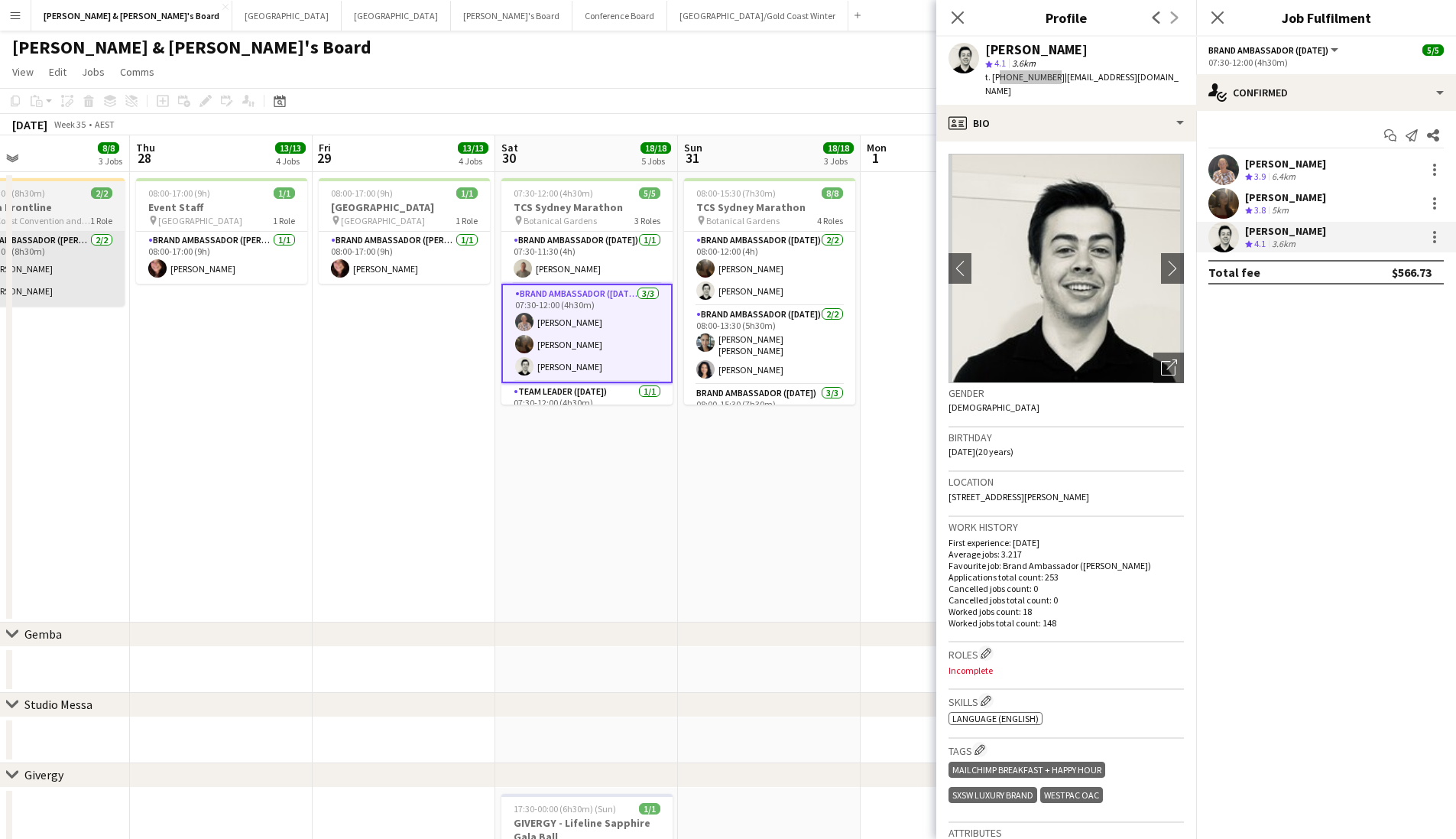
scroll to position [0, 0]
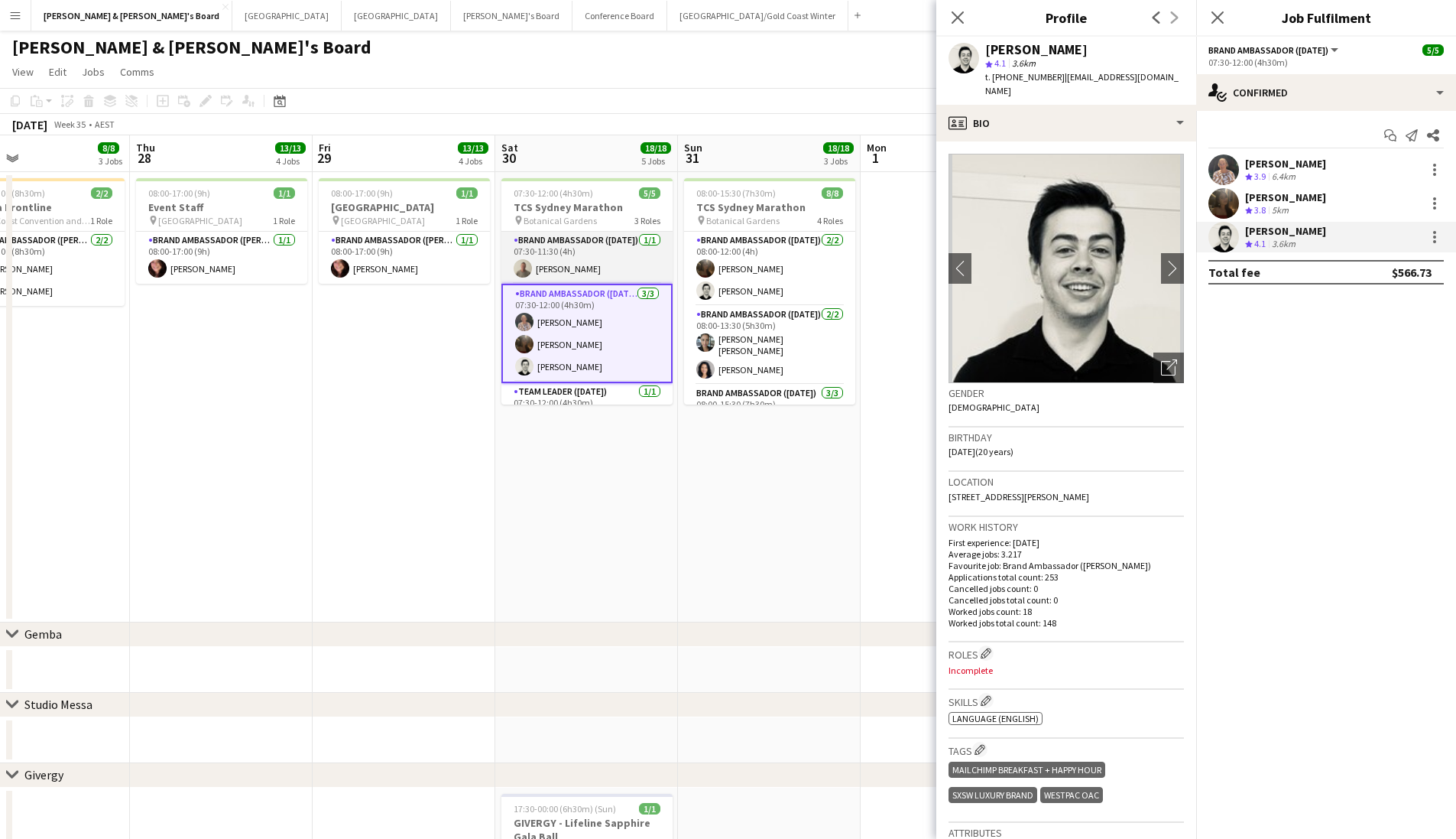
click at [593, 273] on app-card-role "Brand Ambassador (Saturday) 1/1 07:30-11:30 (4h) Michael Katz" at bounding box center [587, 257] width 171 height 52
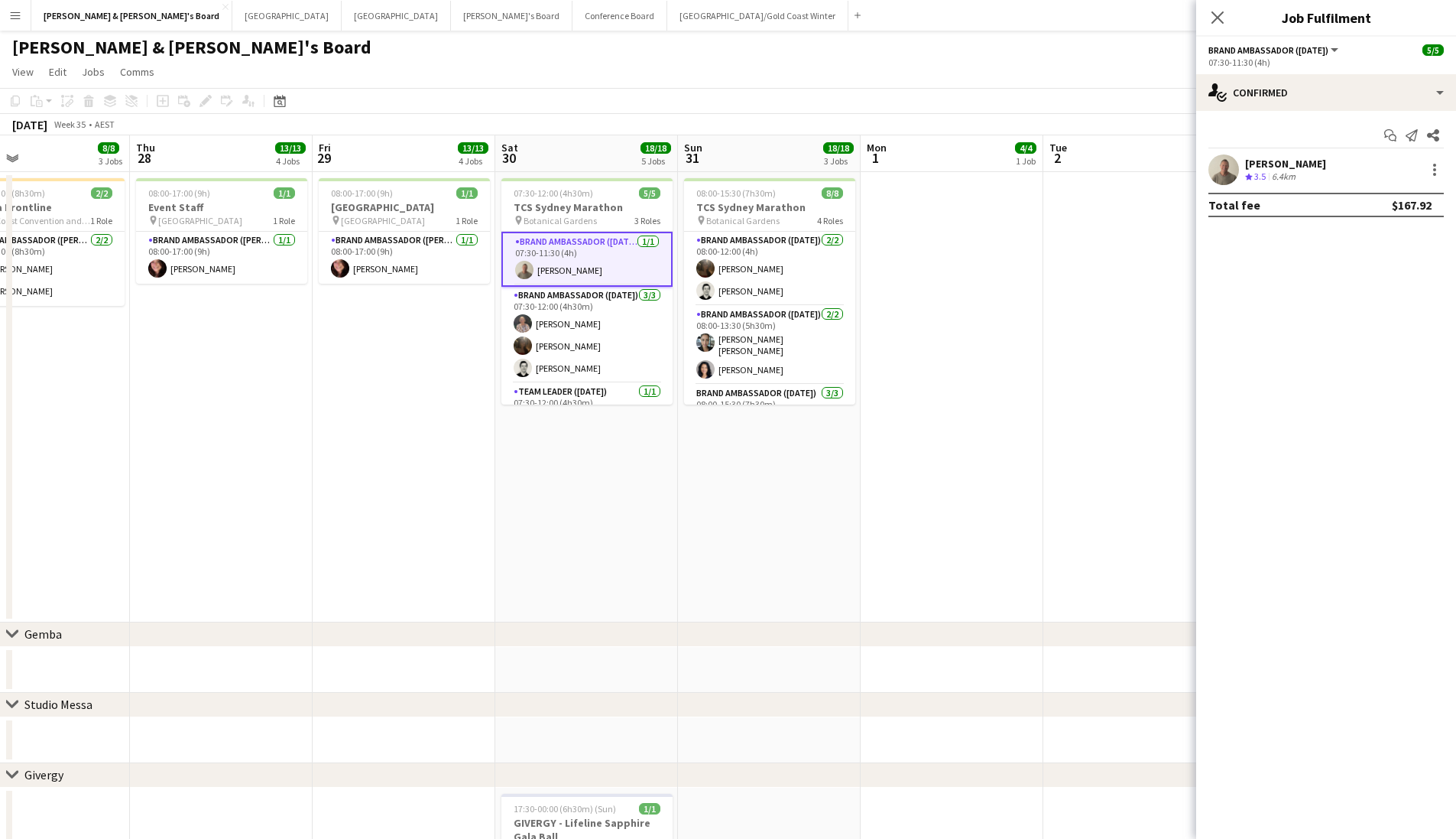
click at [1352, 144] on div "Start chat Send notification Share" at bounding box center [1326, 135] width 235 height 25
click at [1349, 160] on div "Michael Katz Crew rating 3.5 6.4km" at bounding box center [1326, 170] width 260 height 31
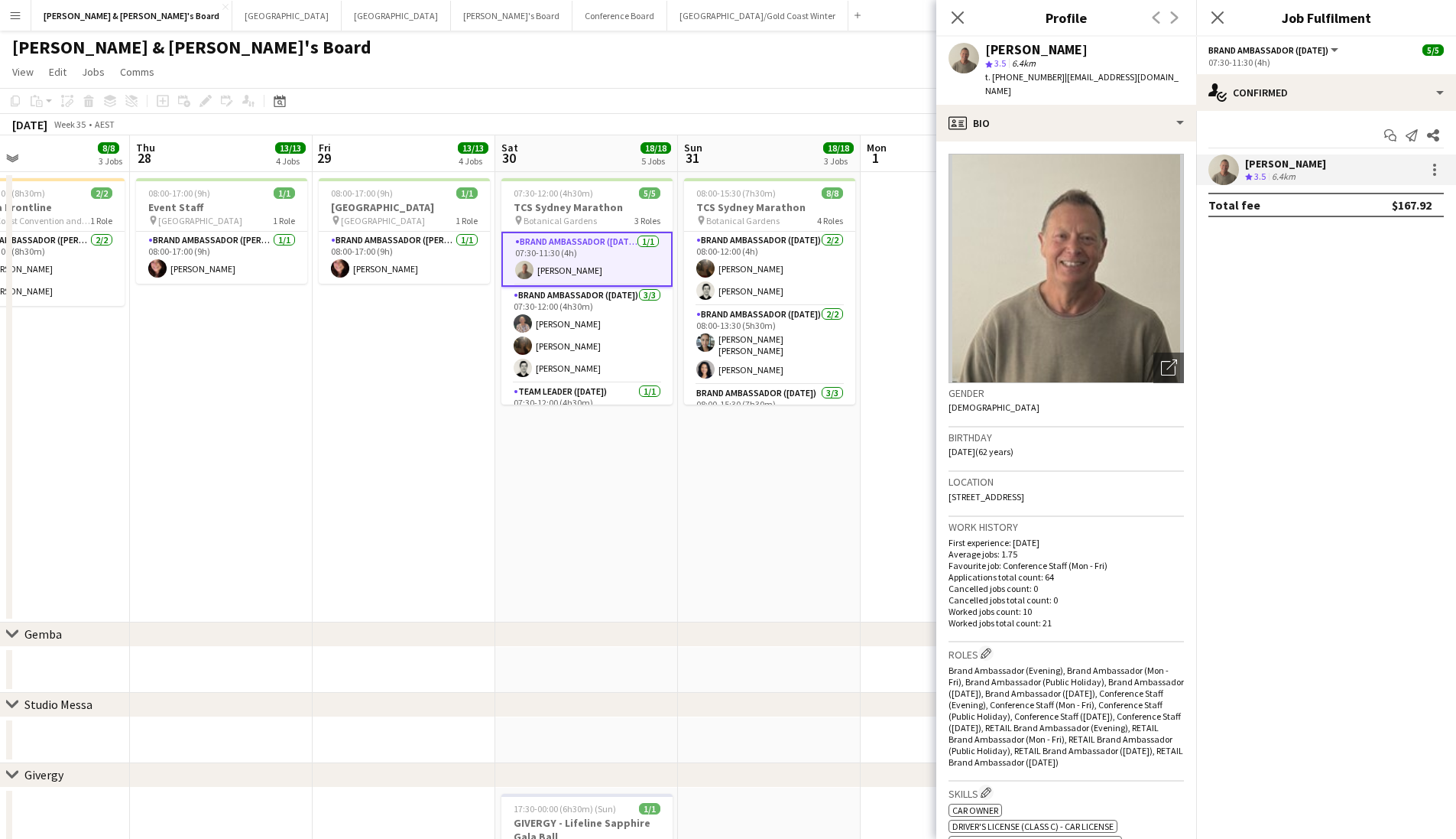
click at [1027, 81] on span "t. +61406941083" at bounding box center [1025, 76] width 80 height 11
copy span "61406941083"
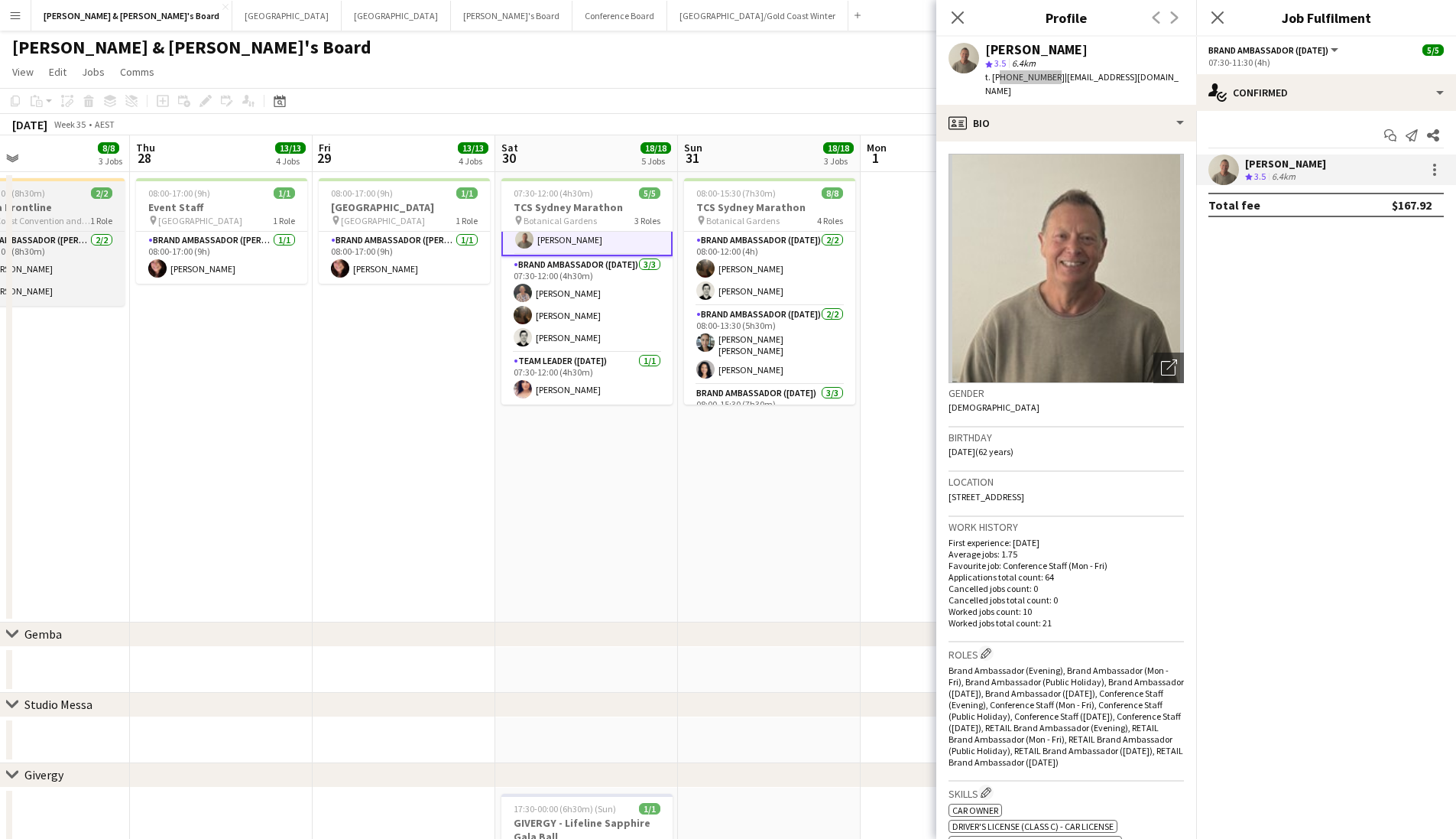
scroll to position [31, 0]
click at [589, 215] on span "Botanical Gardens" at bounding box center [560, 220] width 73 height 11
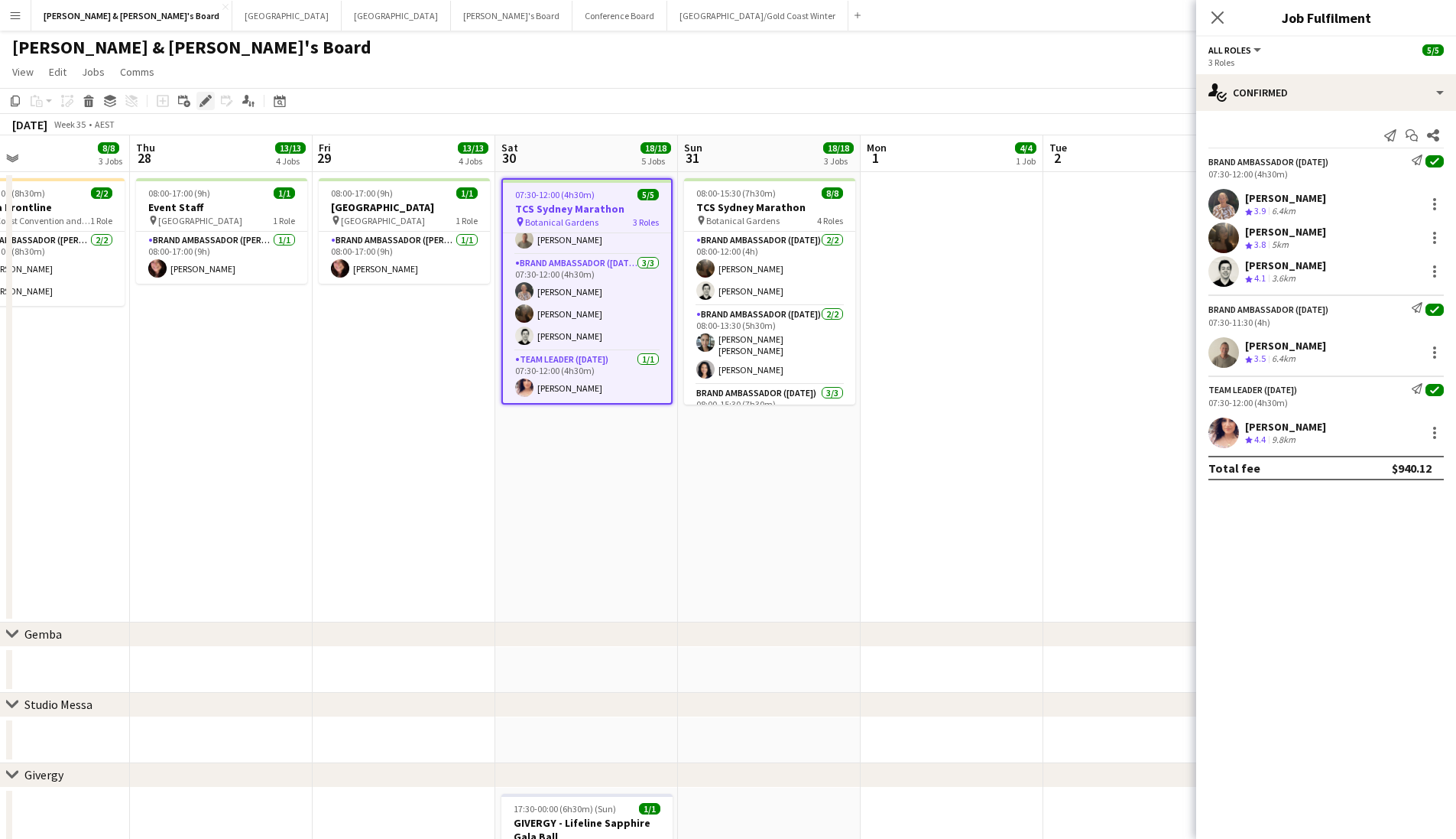
click at [202, 104] on icon "Edit" at bounding box center [205, 101] width 12 height 12
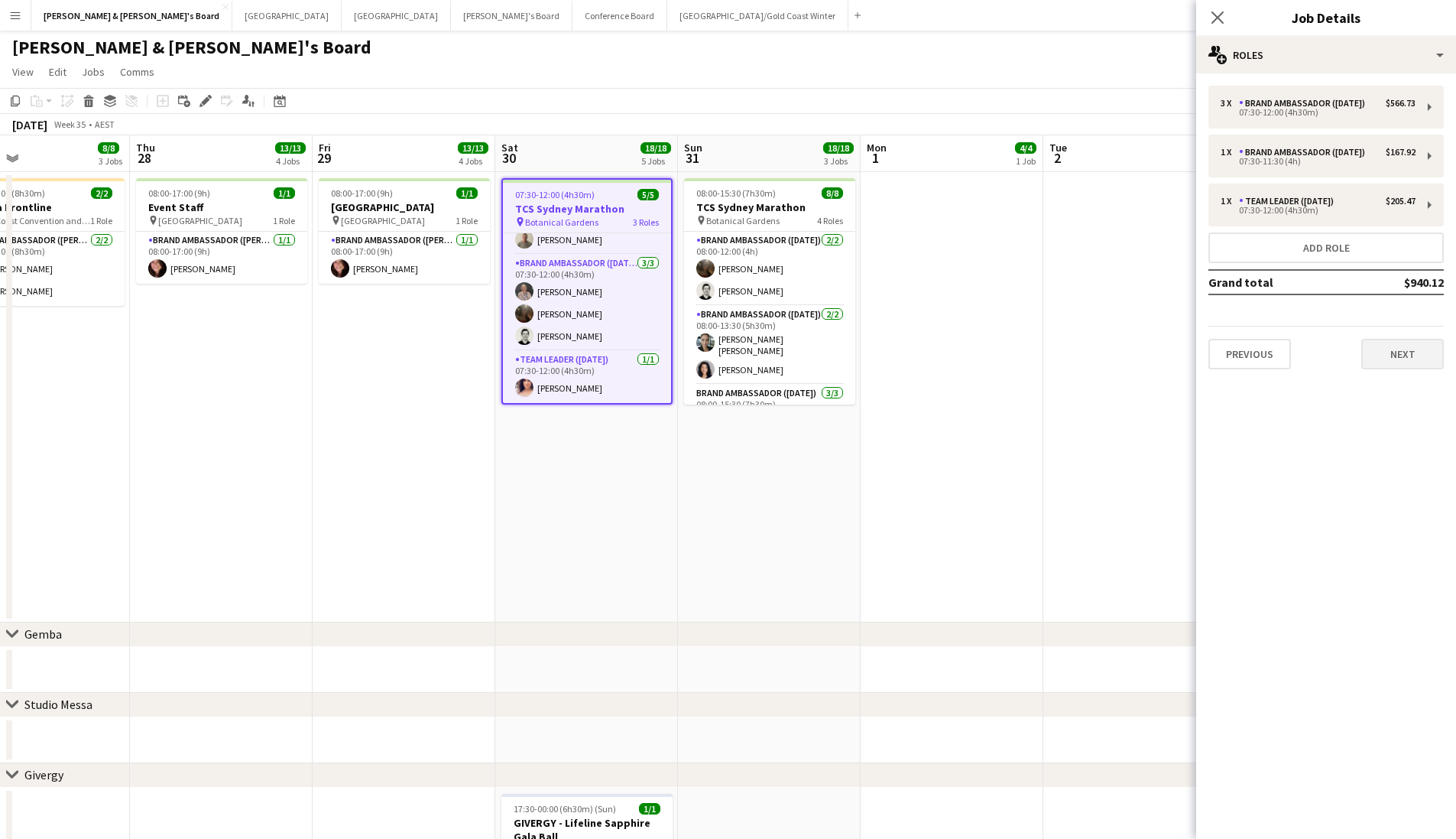
click at [1417, 358] on button "Next" at bounding box center [1403, 354] width 82 height 31
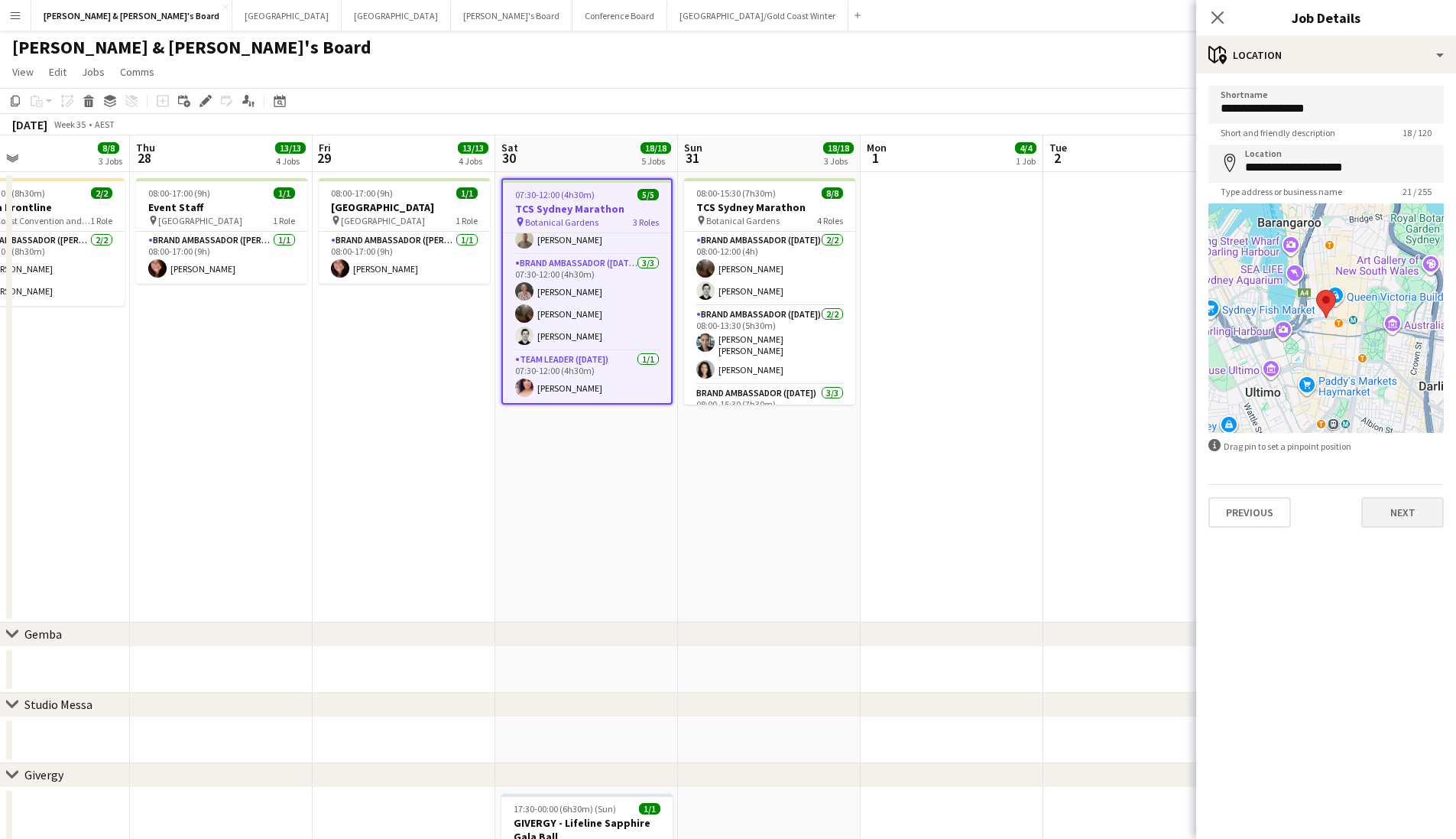
click at [1434, 505] on button "Next" at bounding box center [1403, 512] width 82 height 31
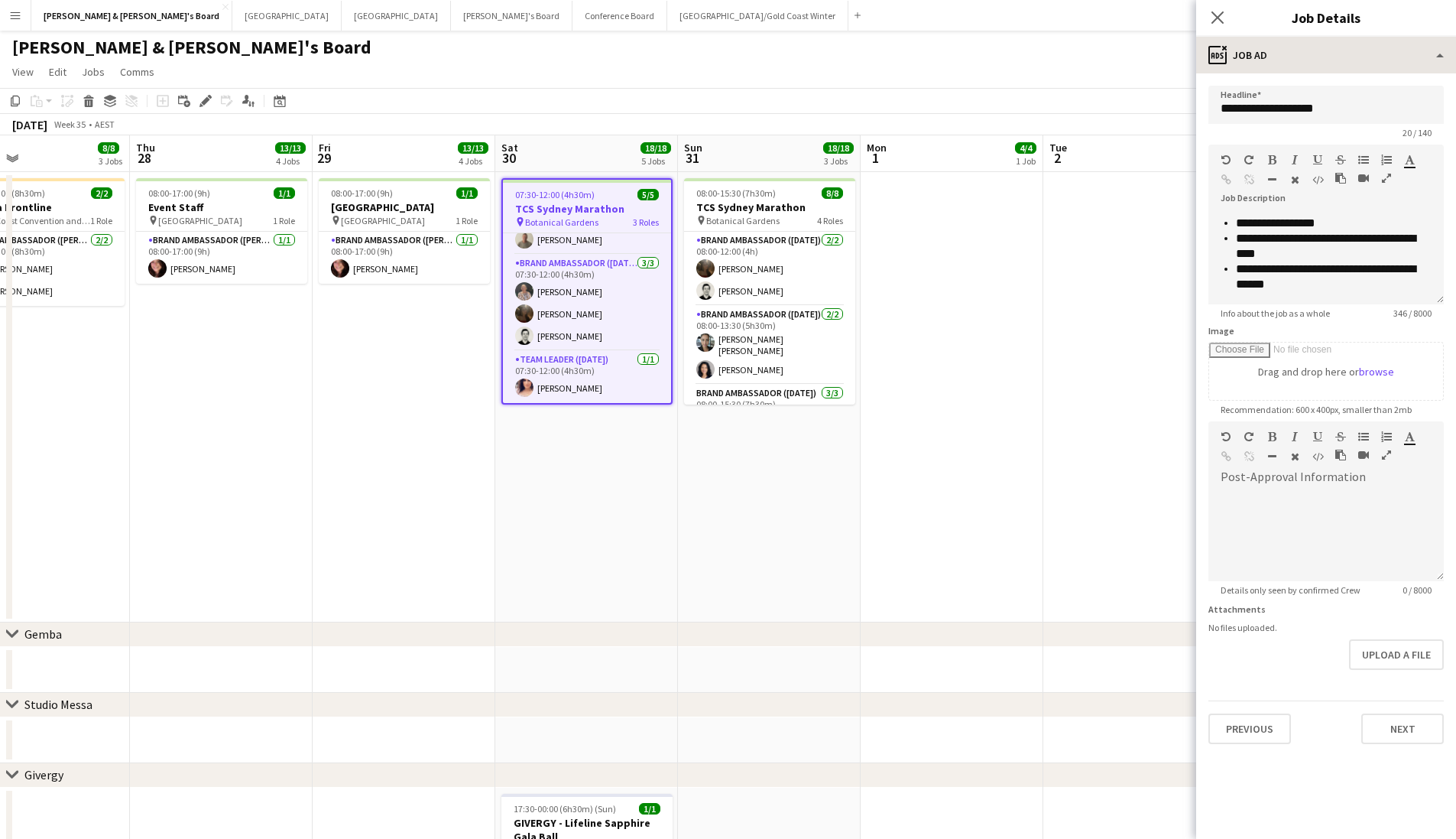
scroll to position [119, 0]
click at [1218, 21] on icon "Close pop-in" at bounding box center [1217, 17] width 15 height 15
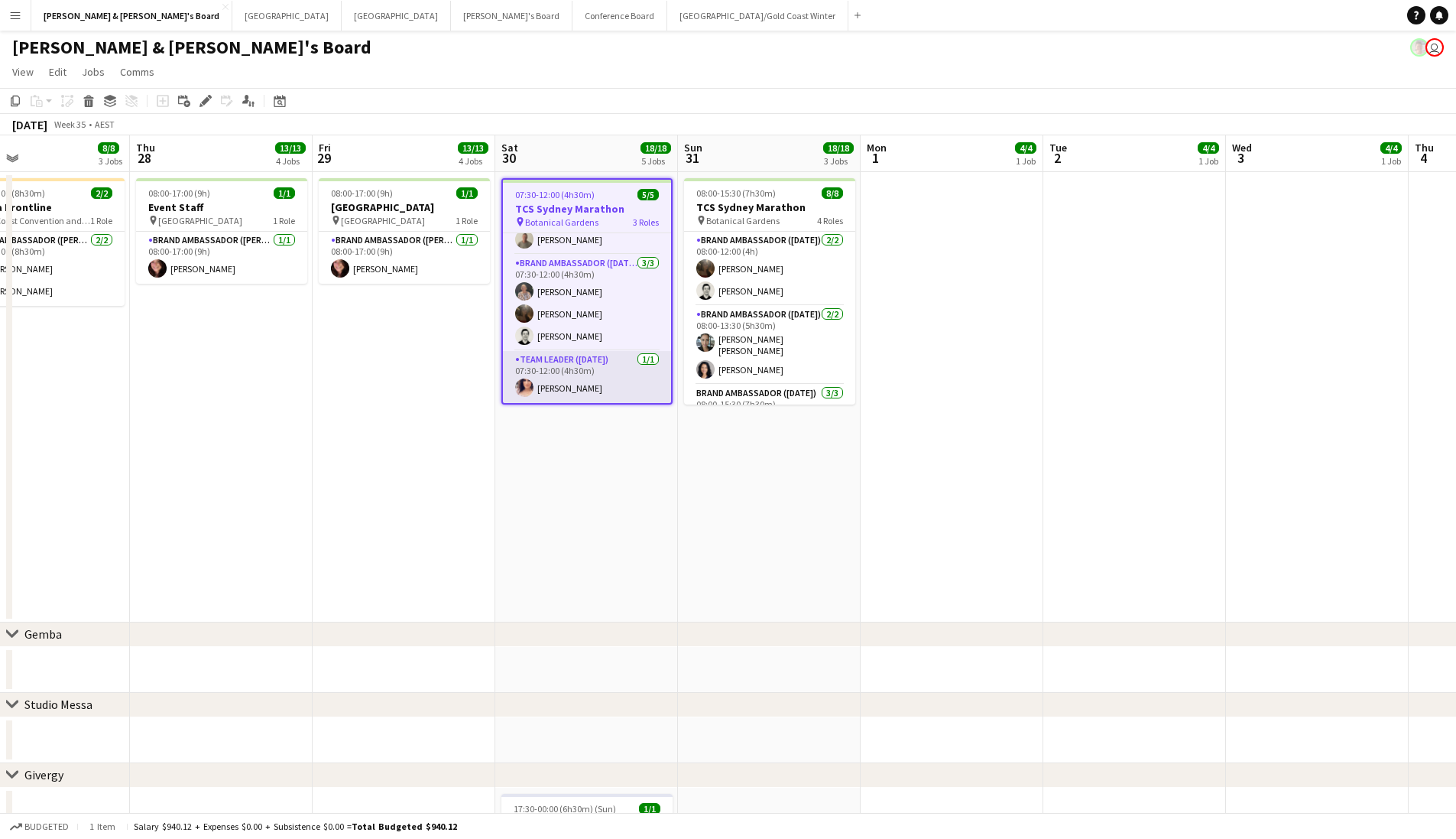
click at [558, 385] on app-card-role "Team Leader (Saturday) 1/1 07:30-12:00 (4h30m) Amanda van Eldik" at bounding box center [587, 377] width 168 height 52
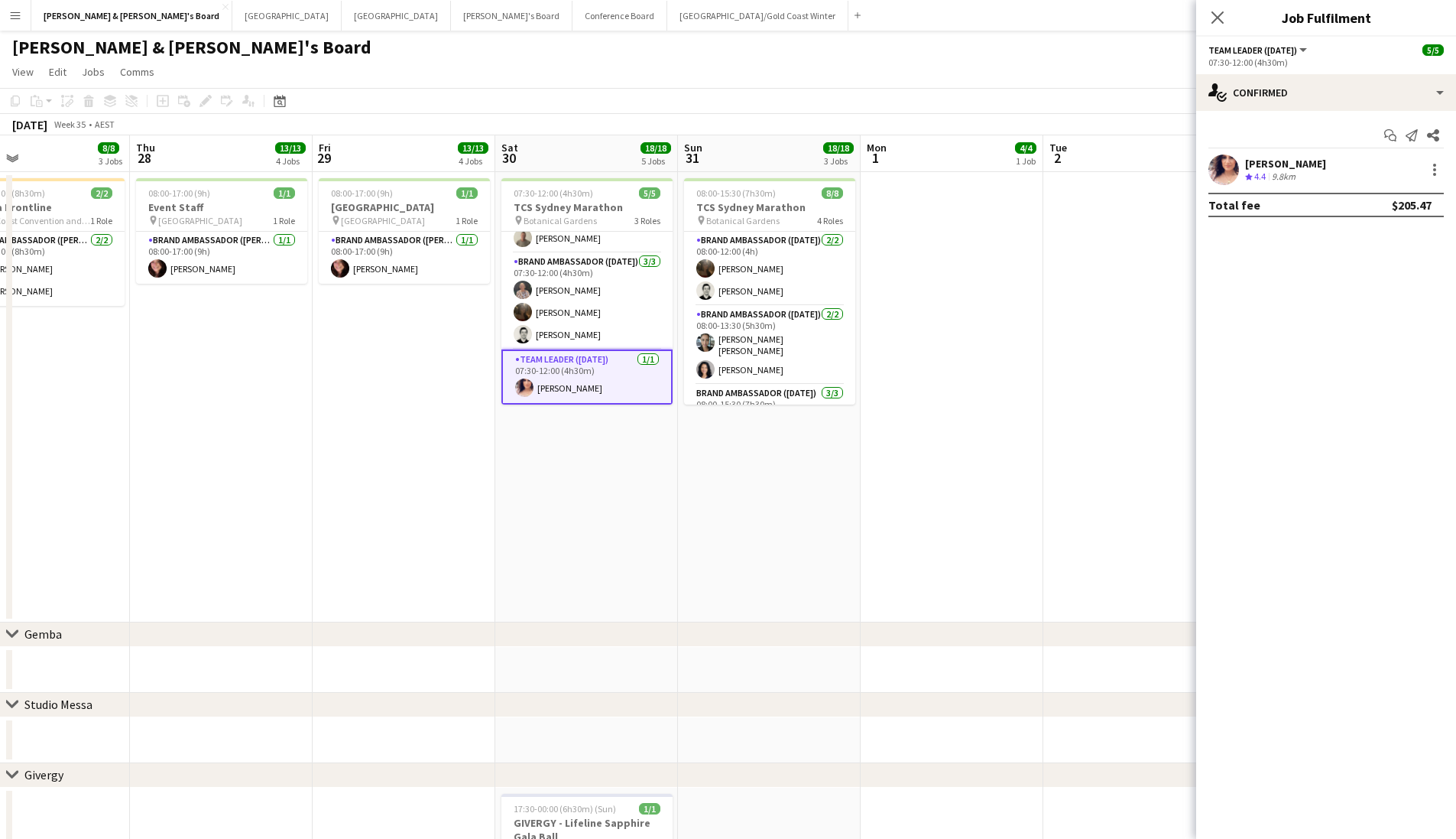
click at [1280, 185] on app-confirmed-crew "Amanda van Eldik Crew rating 4.4 9.8km Total fee $205.47" at bounding box center [1326, 186] width 260 height 63
click at [1301, 177] on div "Crew rating 4.4 9.8km" at bounding box center [1286, 177] width 81 height 13
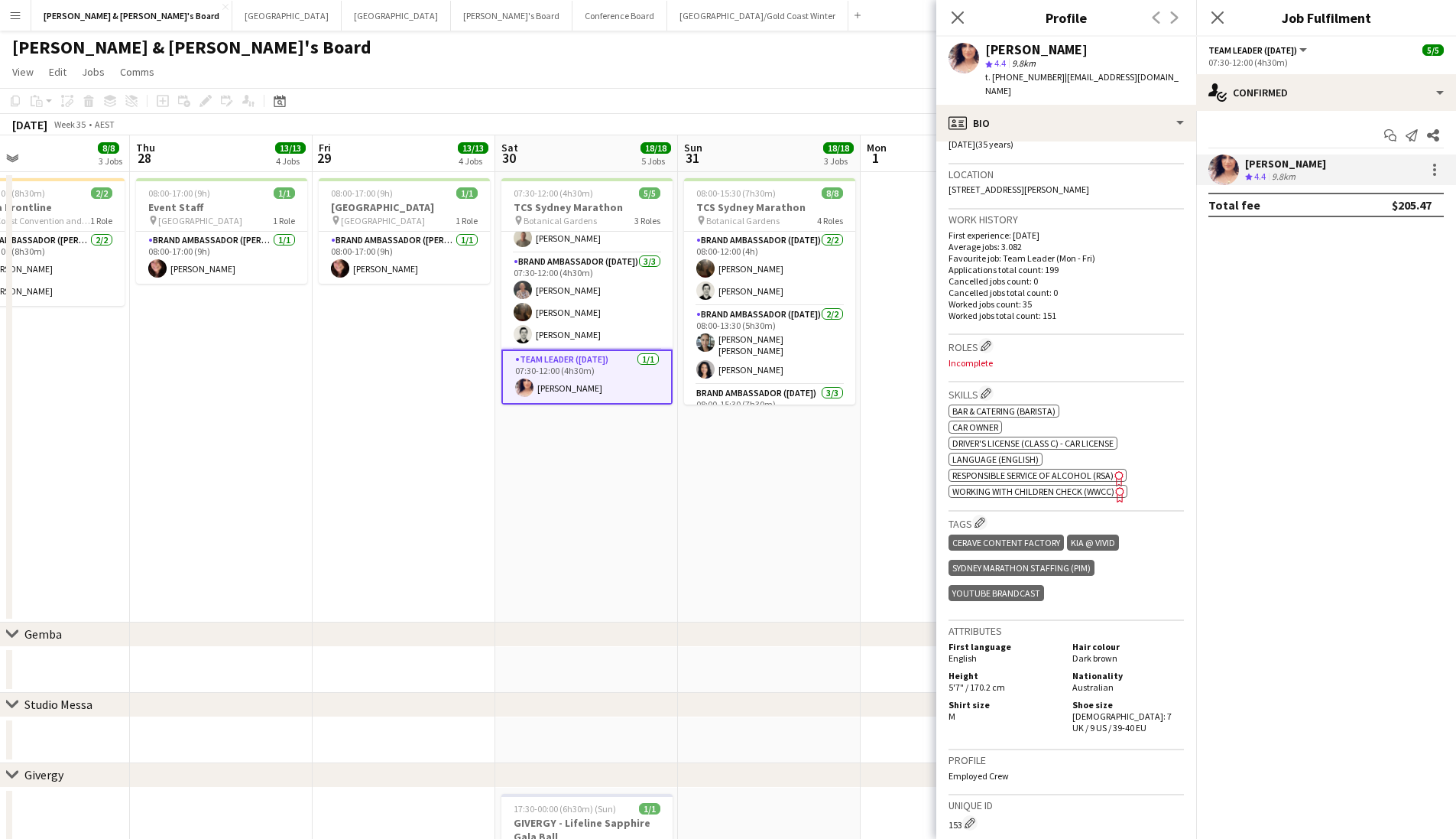
scroll to position [318, 0]
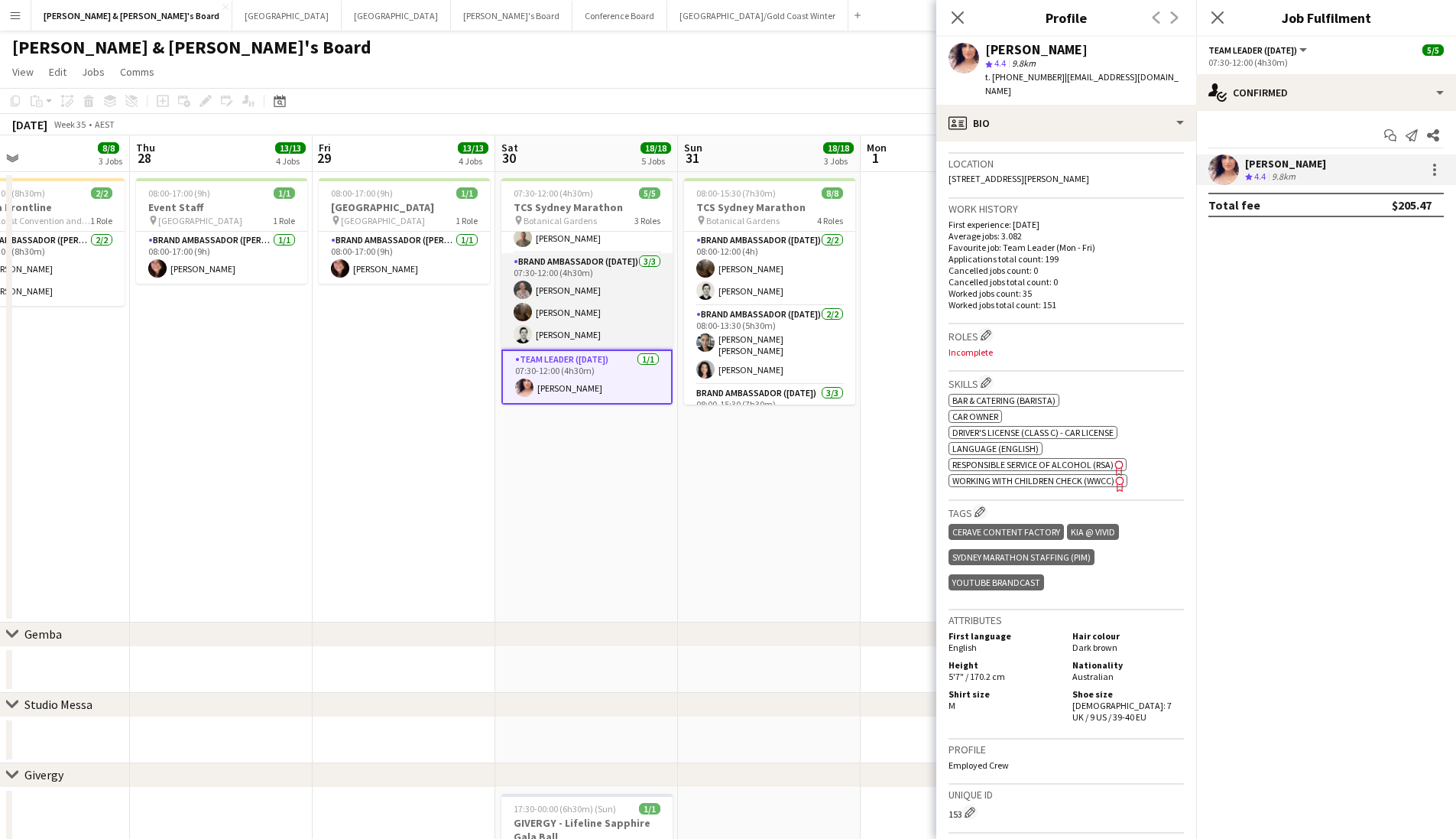
click at [583, 288] on app-card-role "Brand Ambassador (Saturday) 3/3 07:30-12:00 (4h30m) Kathryn Molloy Scarlett Mol…" at bounding box center [587, 302] width 171 height 96
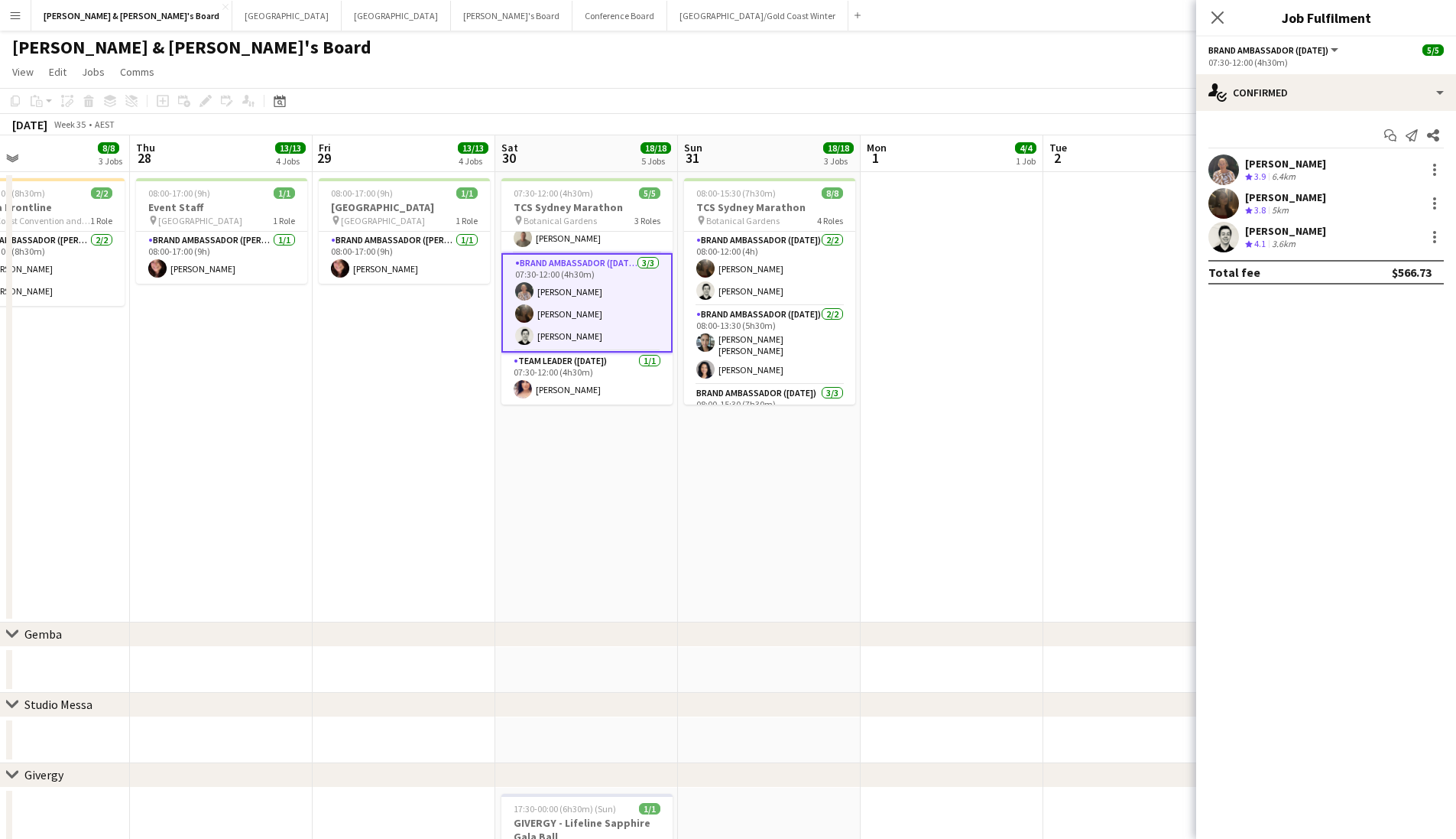
click at [1288, 162] on div "[PERSON_NAME]" at bounding box center [1286, 163] width 81 height 14
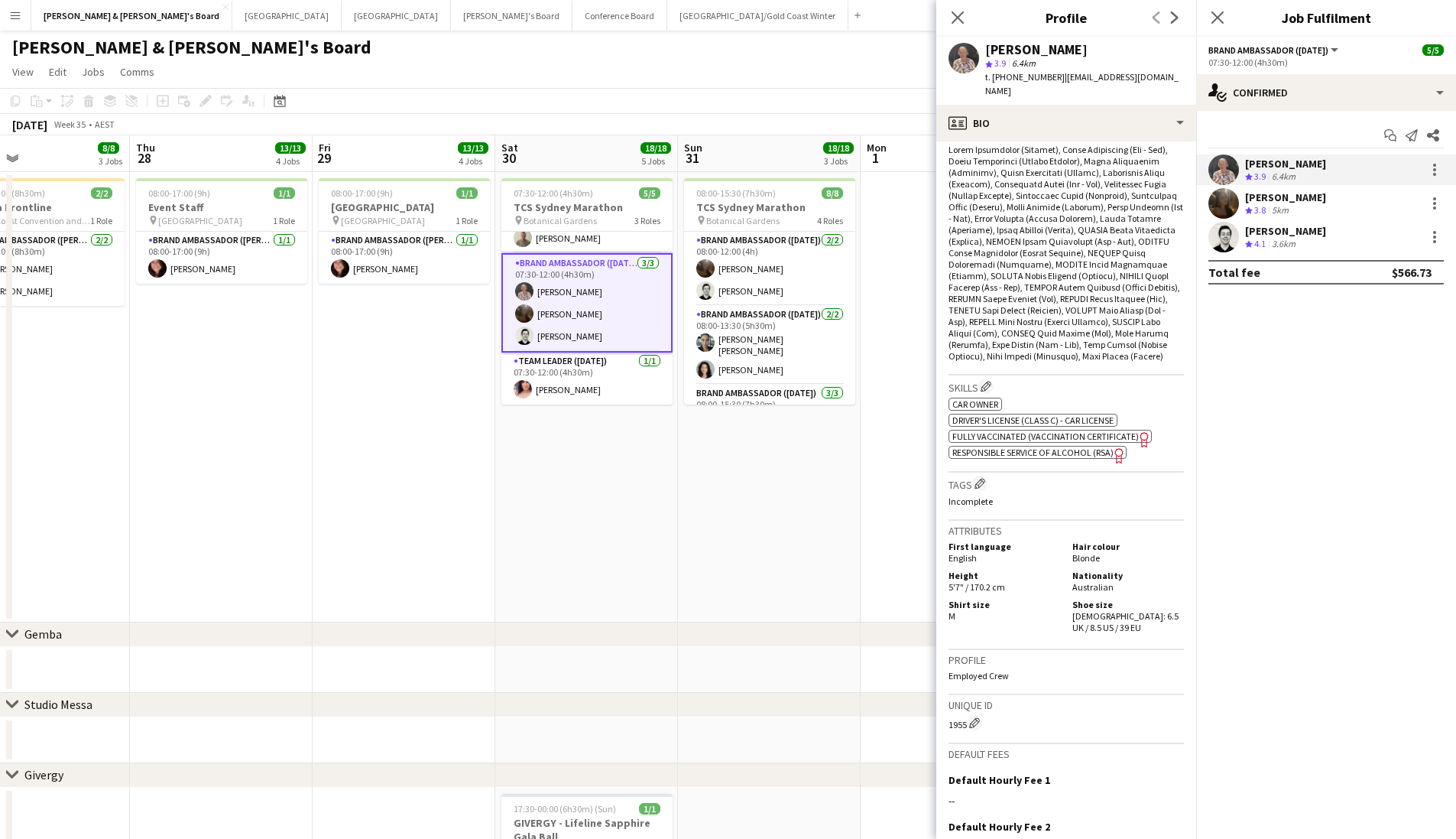
scroll to position [577, 0]
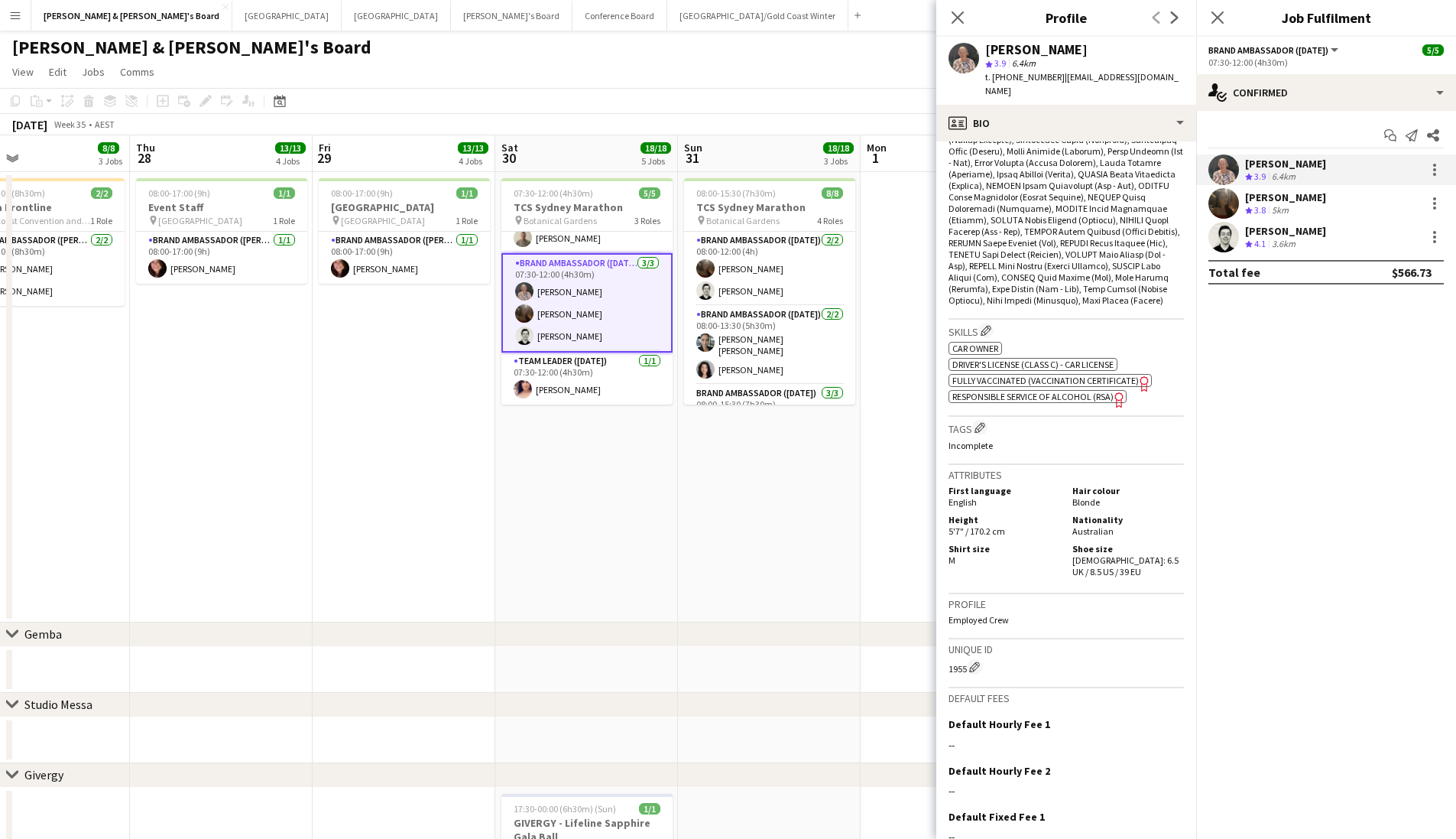
click at [1279, 214] on div "5km" at bounding box center [1280, 211] width 23 height 13
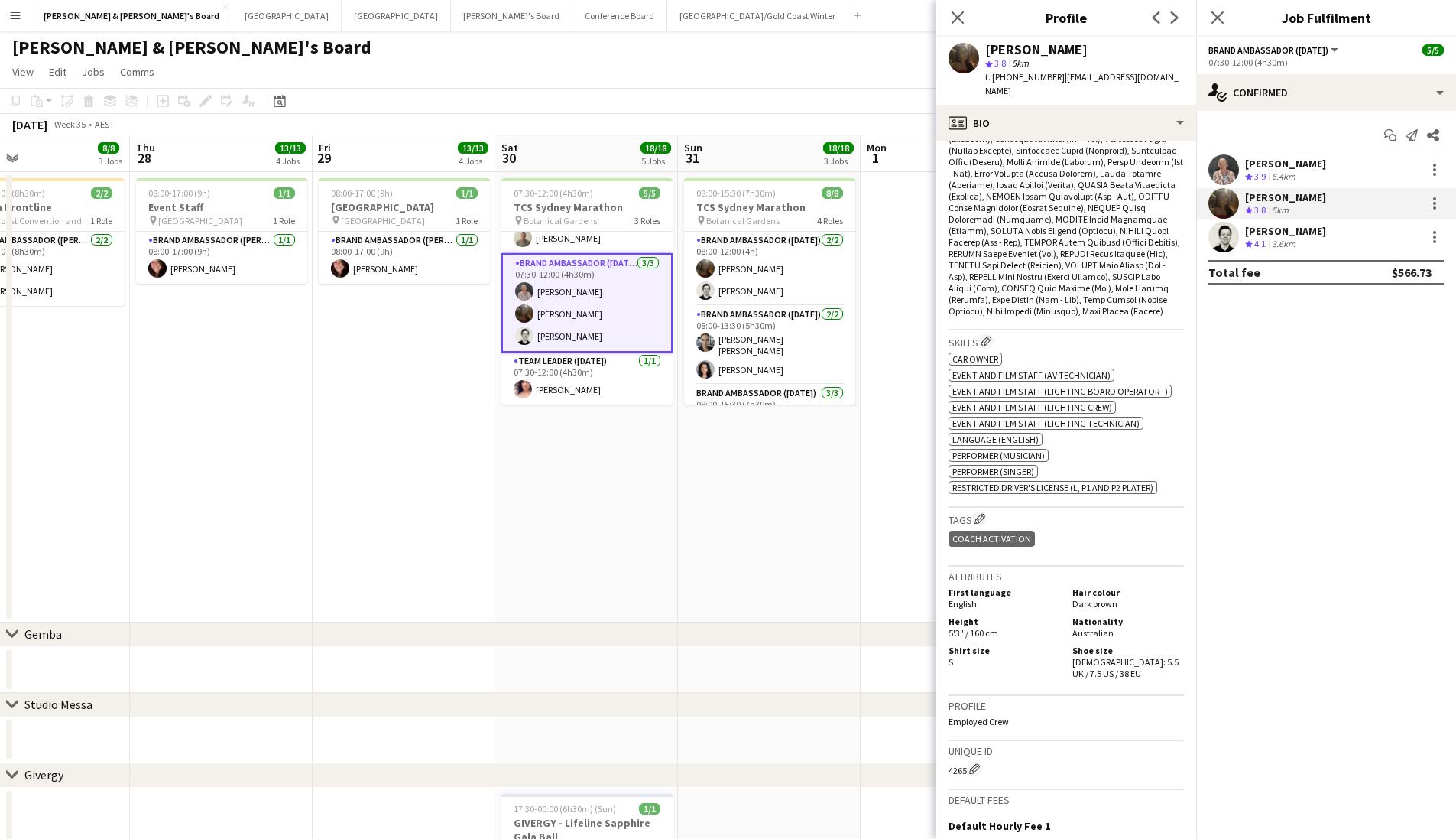
scroll to position [581, 0]
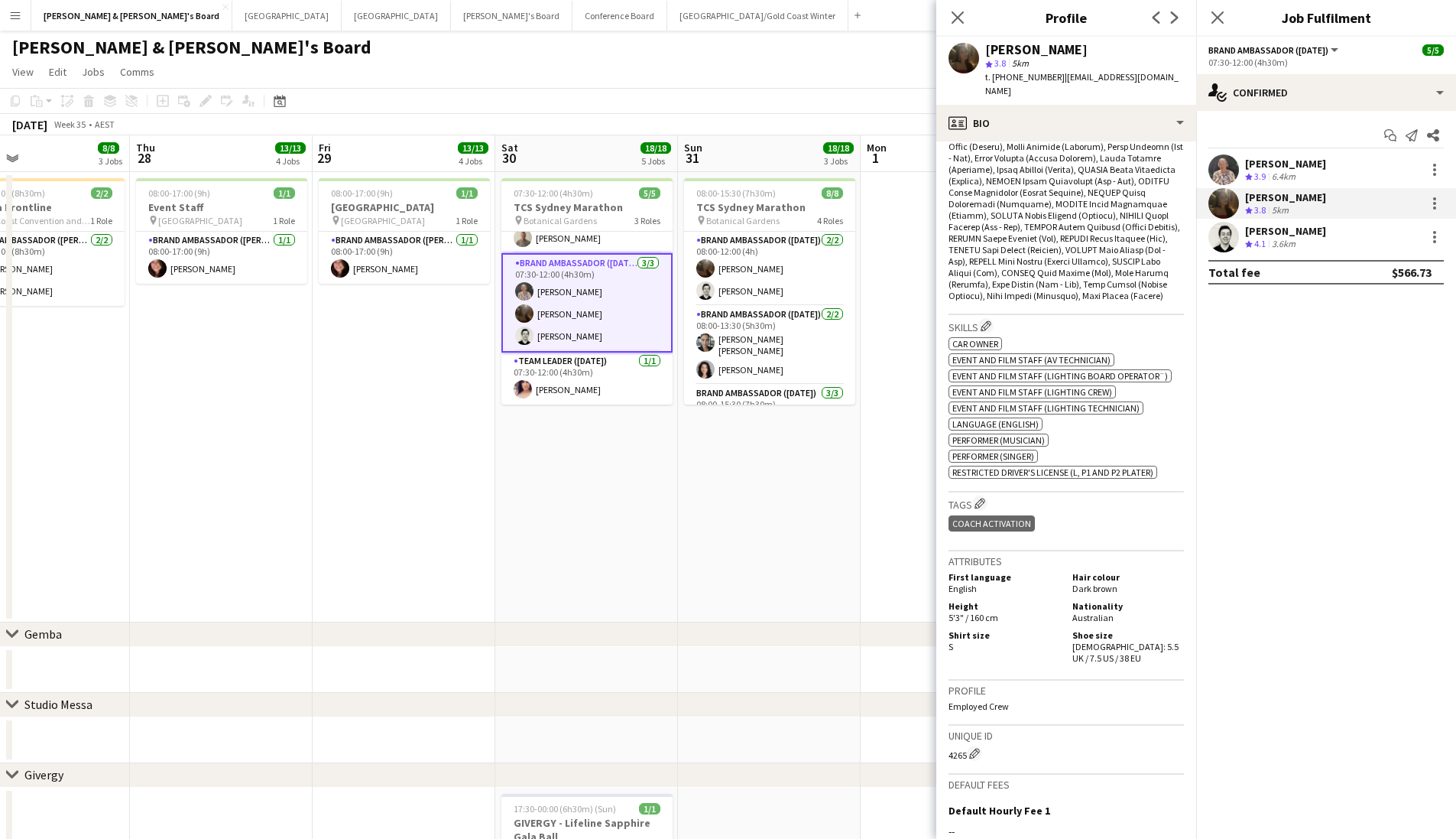
click at [1279, 242] on div "3.6km" at bounding box center [1284, 244] width 30 height 13
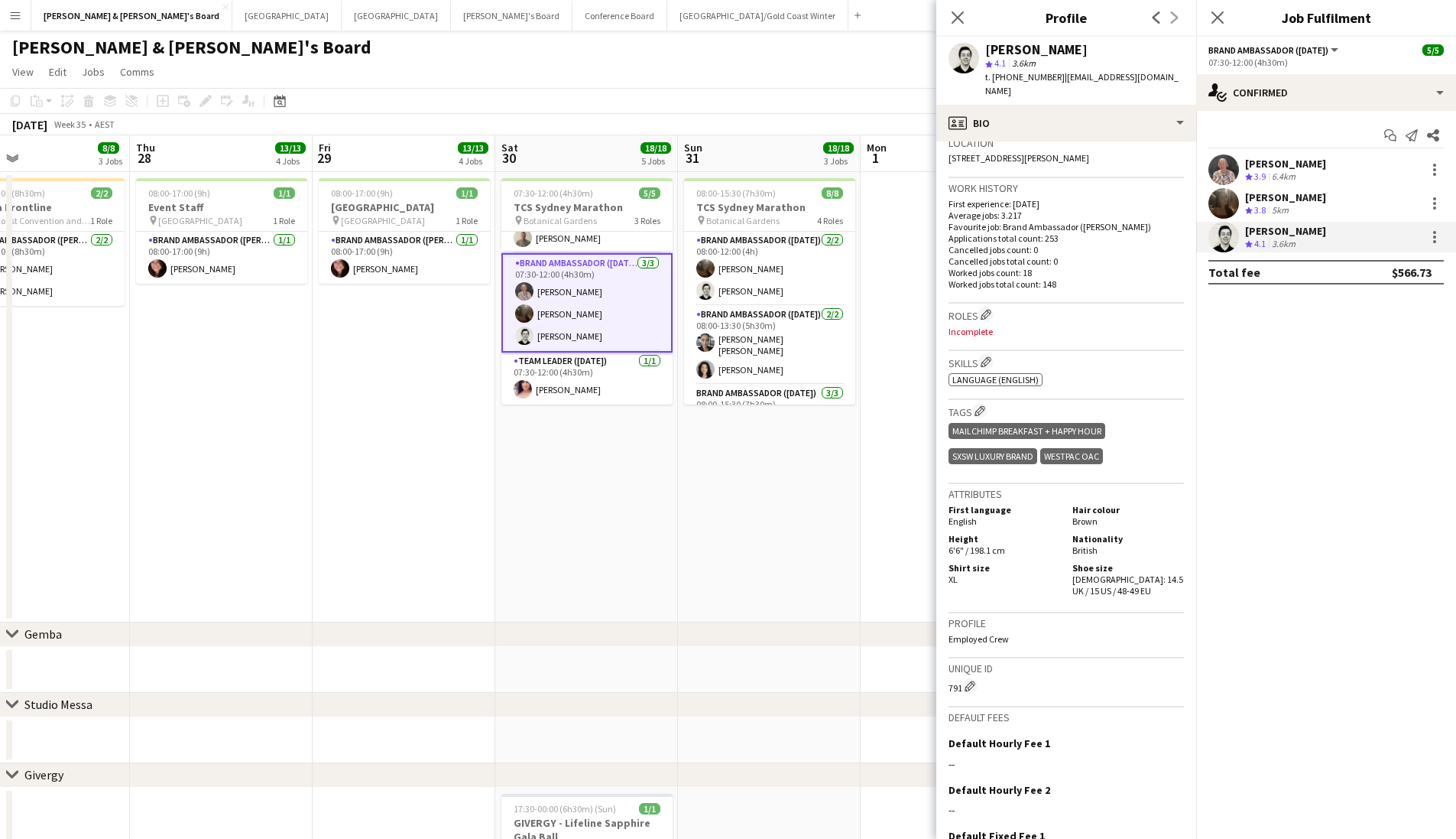
scroll to position [346, 0]
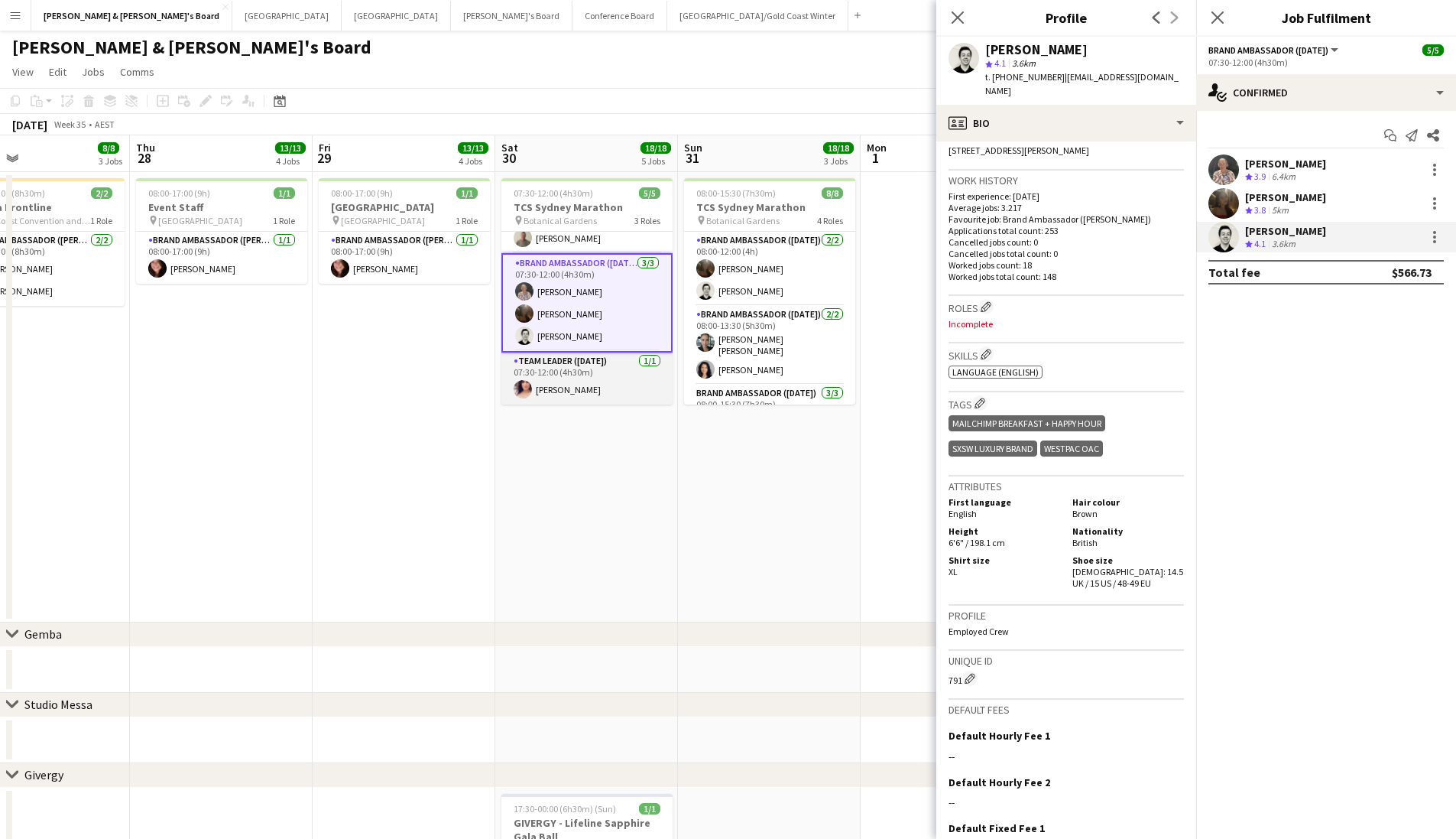
click at [554, 391] on app-card-role "Team Leader (Saturday) 1/1 07:30-12:00 (4h30m) Amanda van Eldik" at bounding box center [587, 378] width 171 height 52
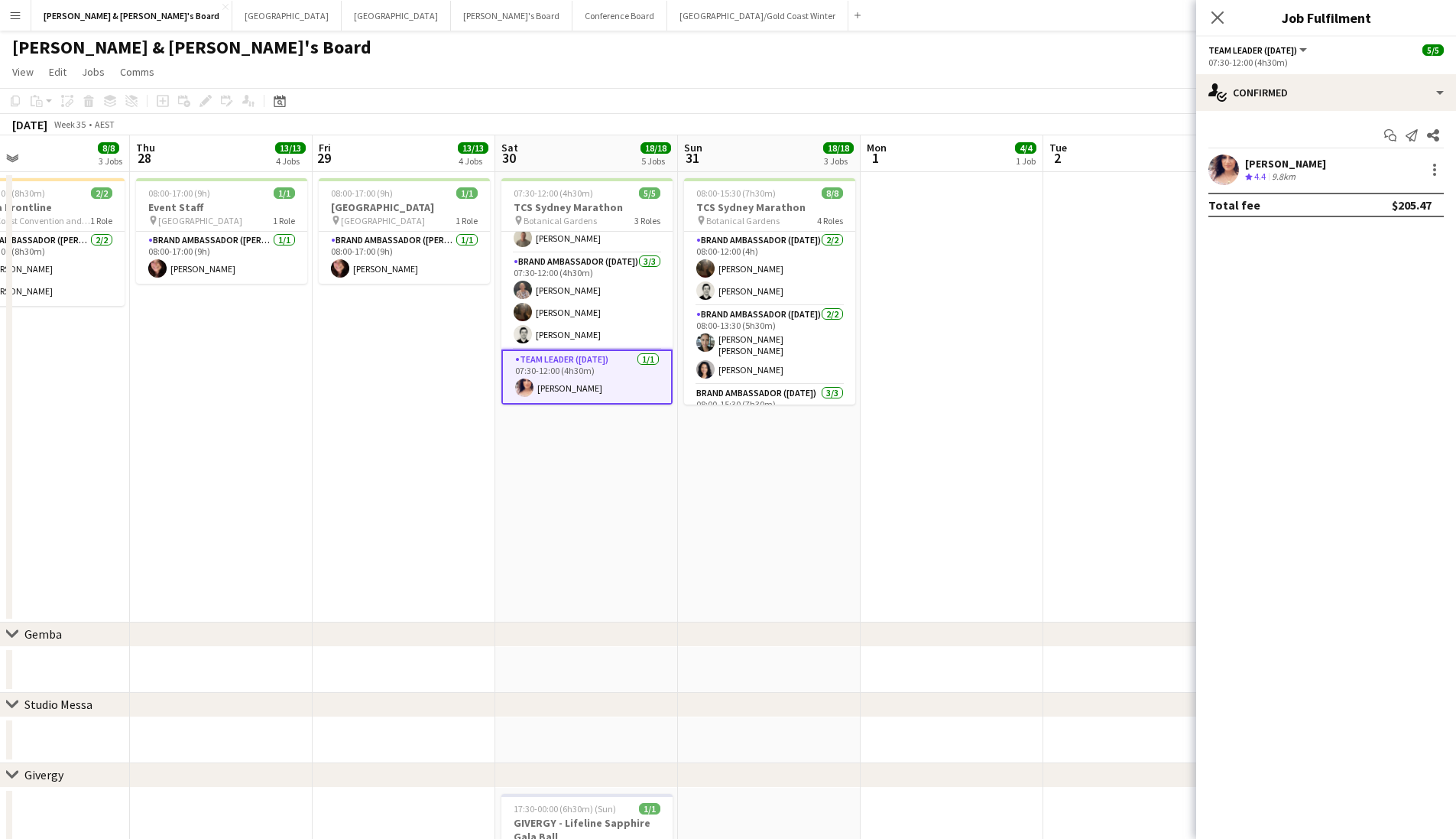
click at [1266, 170] on span "4.4" at bounding box center [1259, 176] width 11 height 11
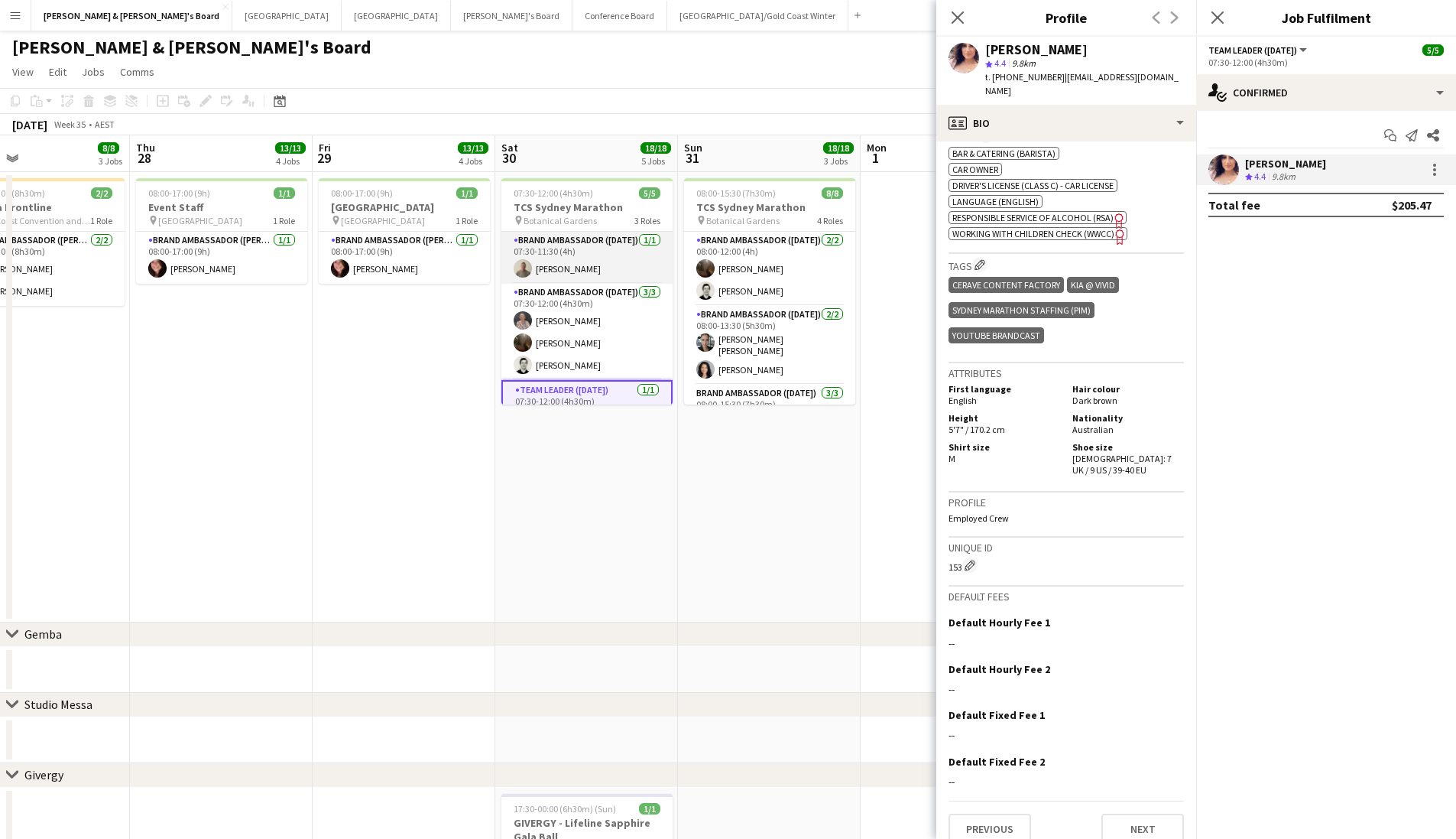
scroll to position [0, 0]
click at [581, 265] on app-card-role "Brand Ambassador (Saturday) 1/1 07:30-11:30 (4h) Michael Katz" at bounding box center [587, 257] width 171 height 52
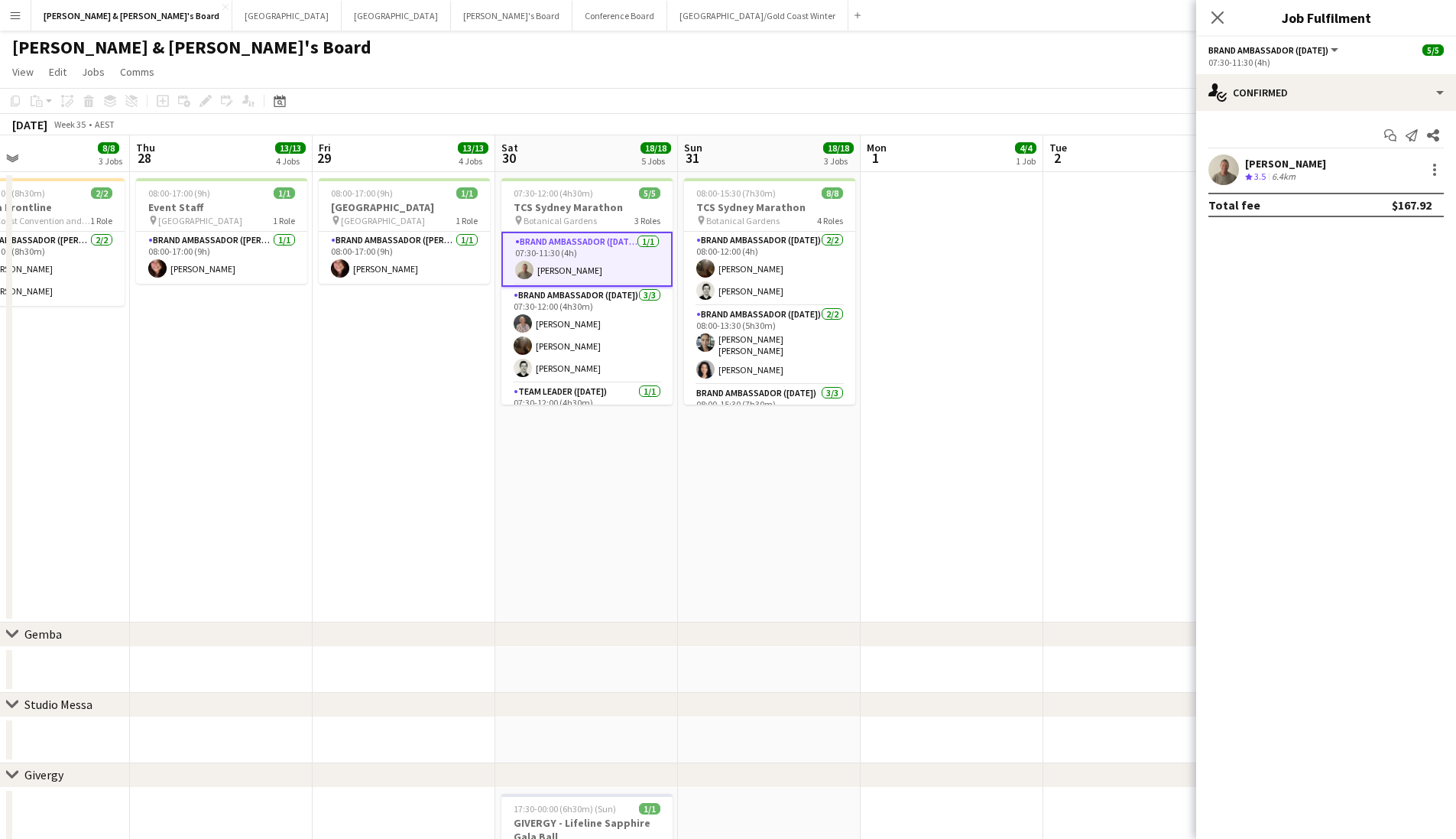
click at [1272, 173] on div "6.4km" at bounding box center [1284, 177] width 30 height 13
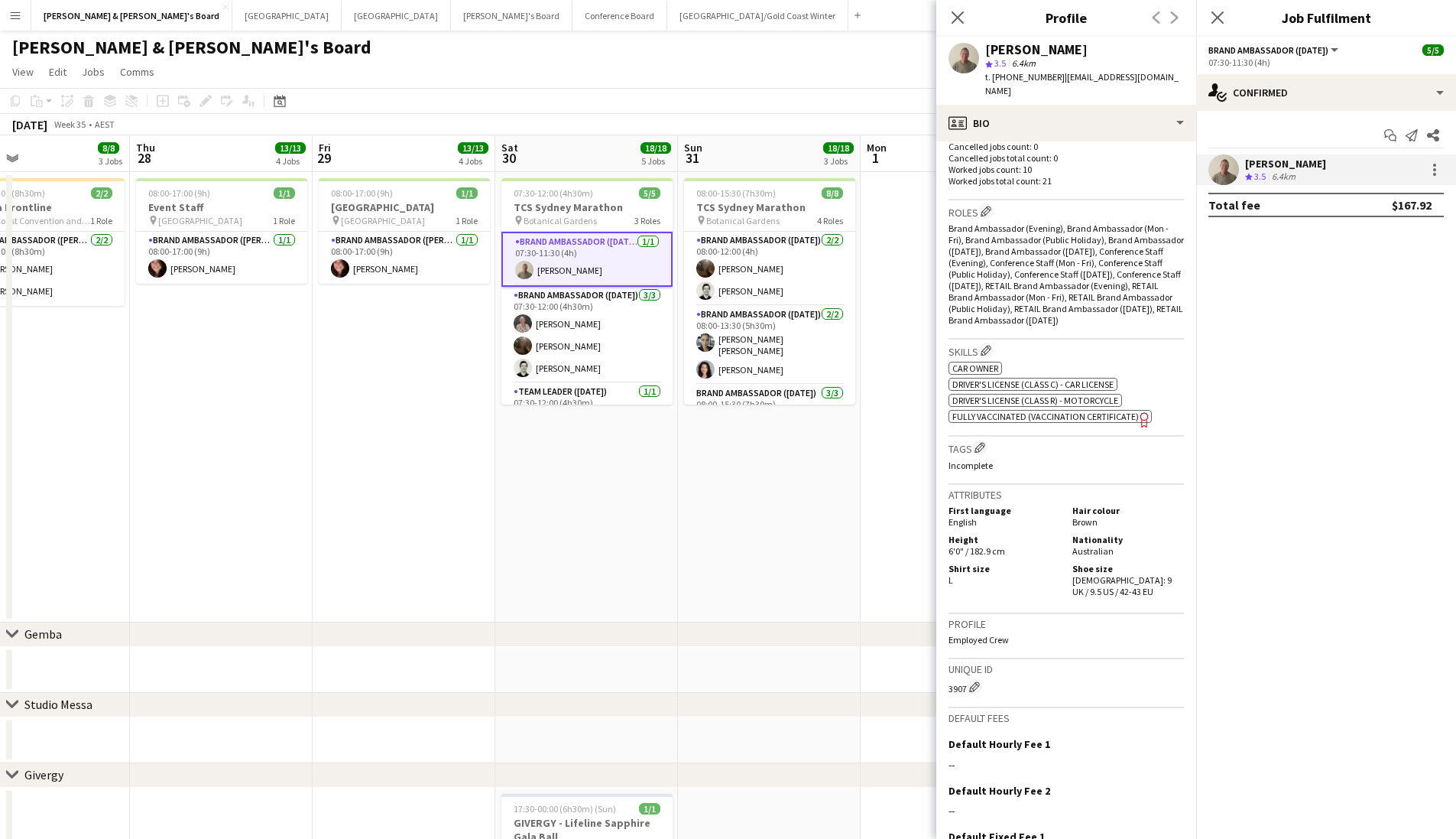
scroll to position [450, 0]
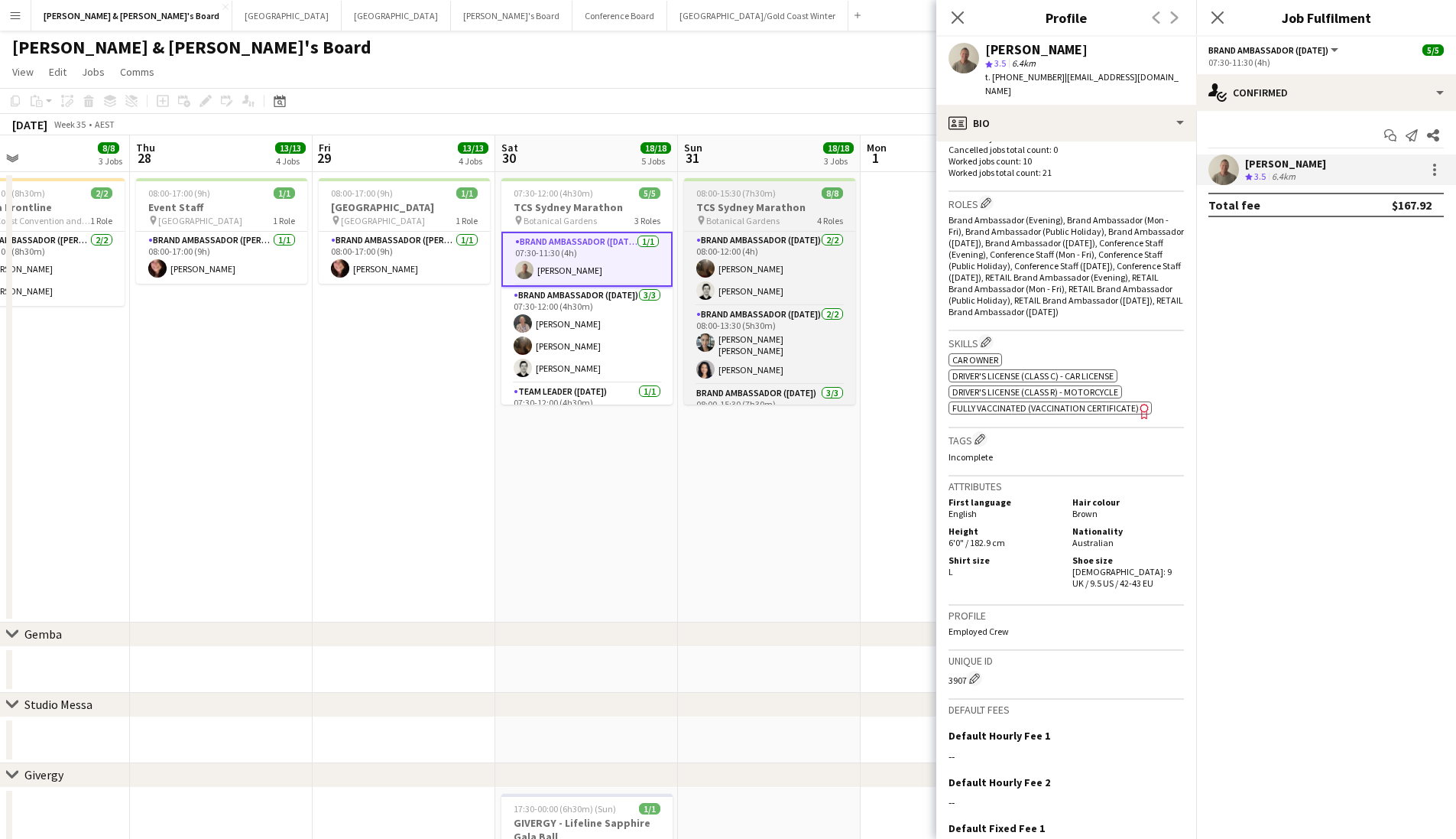
click at [828, 213] on h3 "TCS Sydney Marathon" at bounding box center [770, 207] width 171 height 14
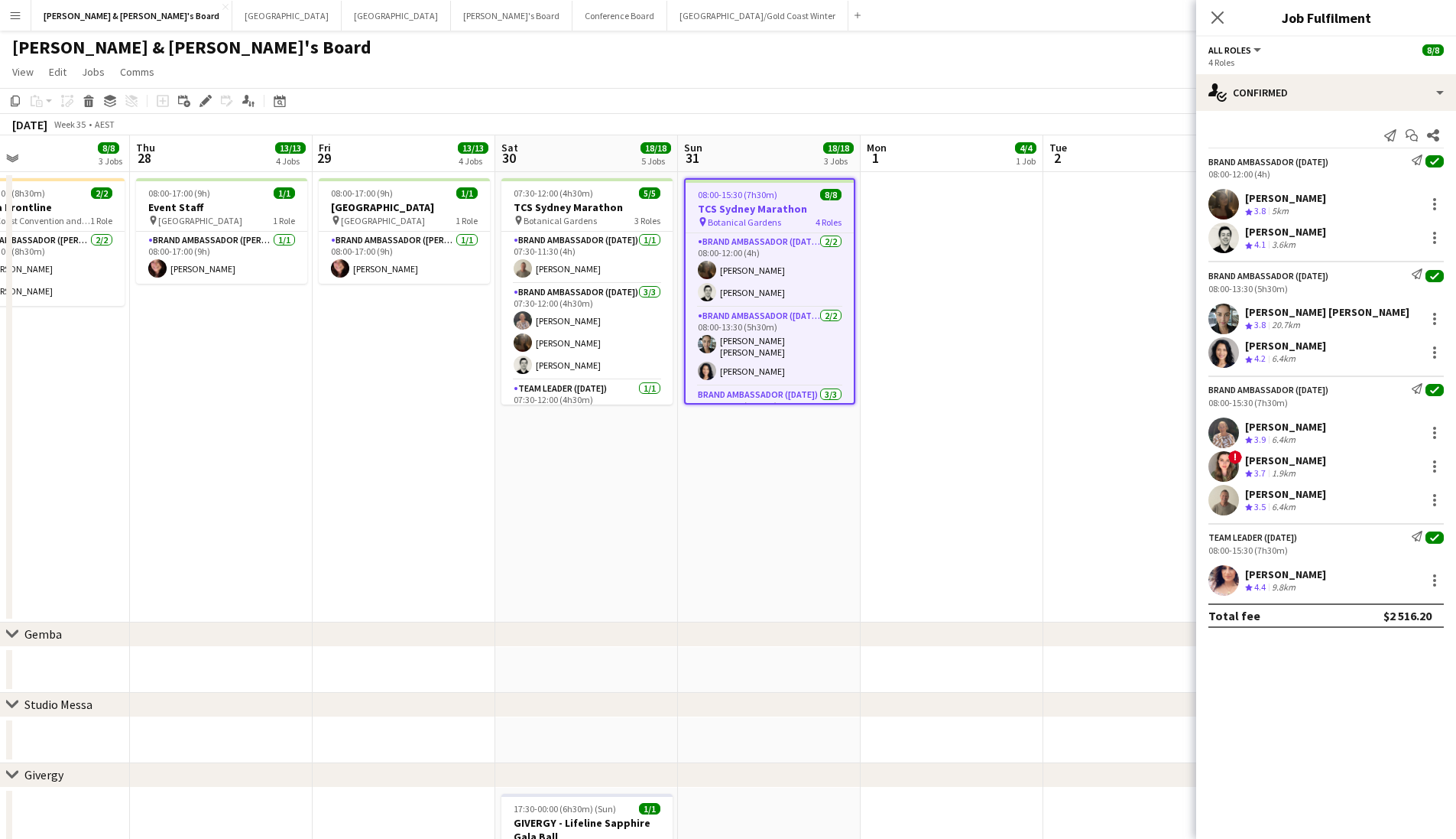
scroll to position [0, 0]
click at [1314, 475] on div "Crew rating 3.7 1.9km" at bounding box center [1286, 473] width 81 height 13
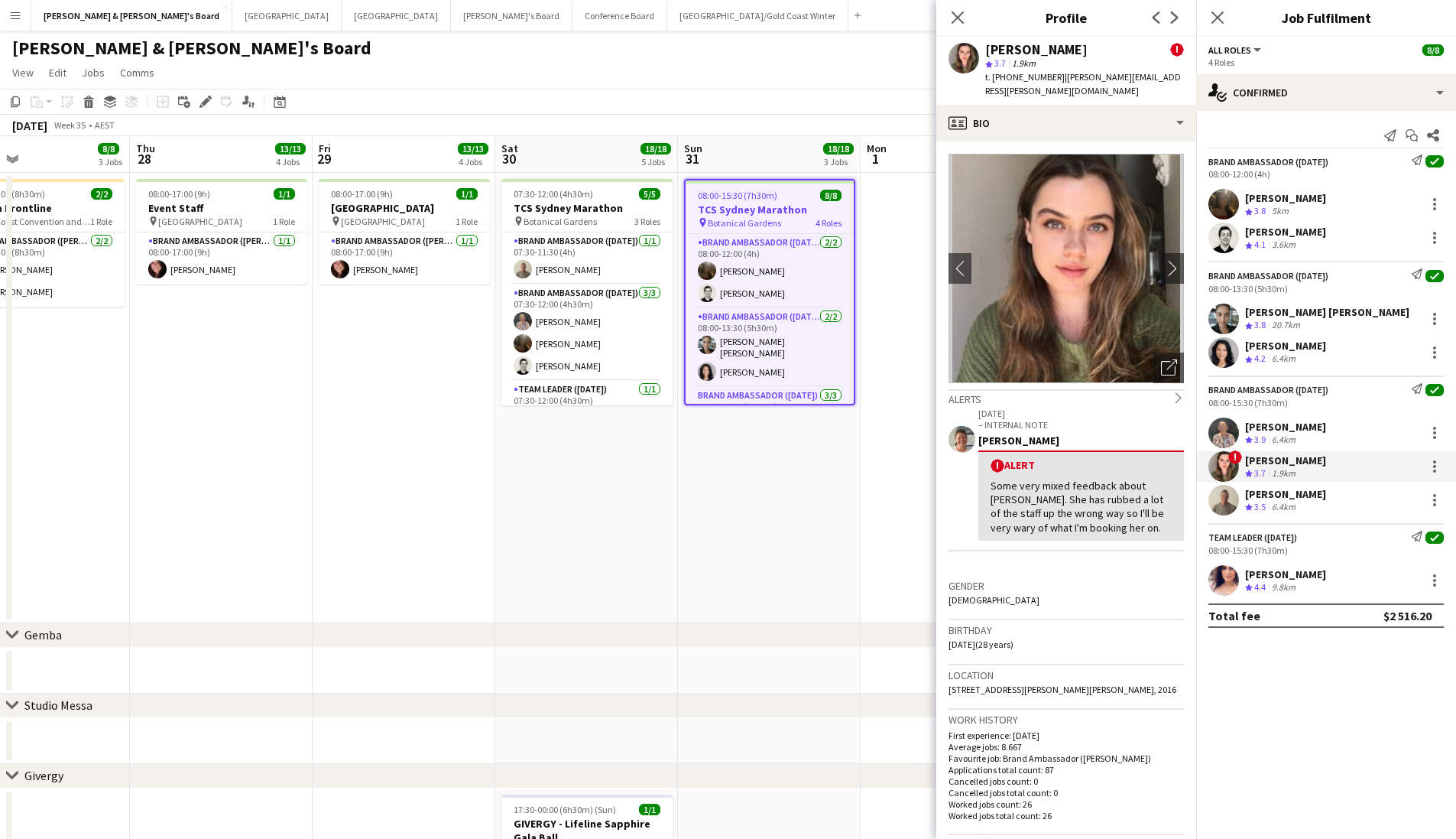
click at [1026, 86] on div "Bonnie Renwick ! star 3.7 1.9km t. +61429402087 | bonnie.ferguson@hotmail.com" at bounding box center [1066, 71] width 260 height 68
click at [1026, 81] on span "t. +61429402087" at bounding box center [1025, 76] width 80 height 11
copy span "61429402087"
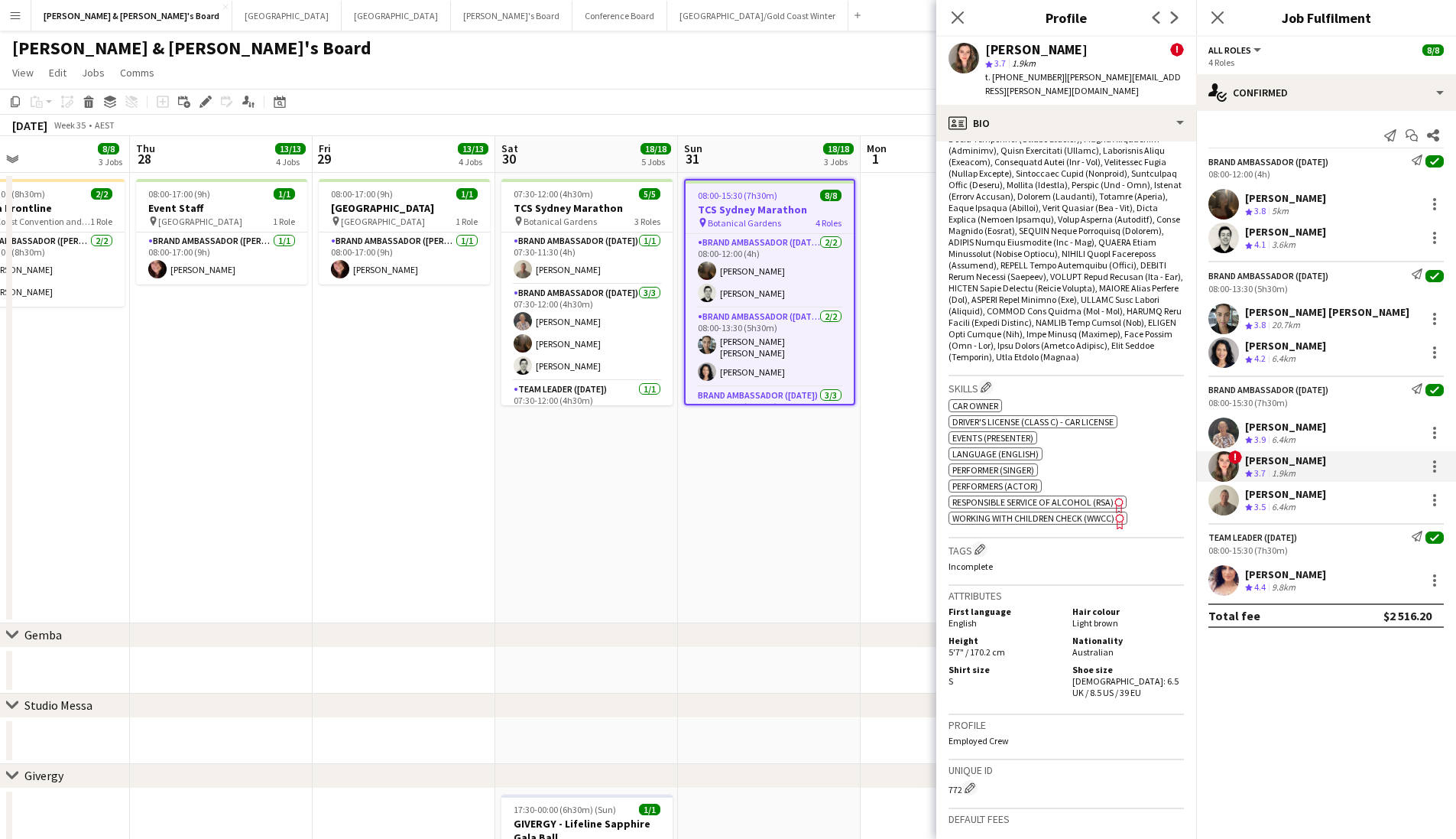
scroll to position [750, 0]
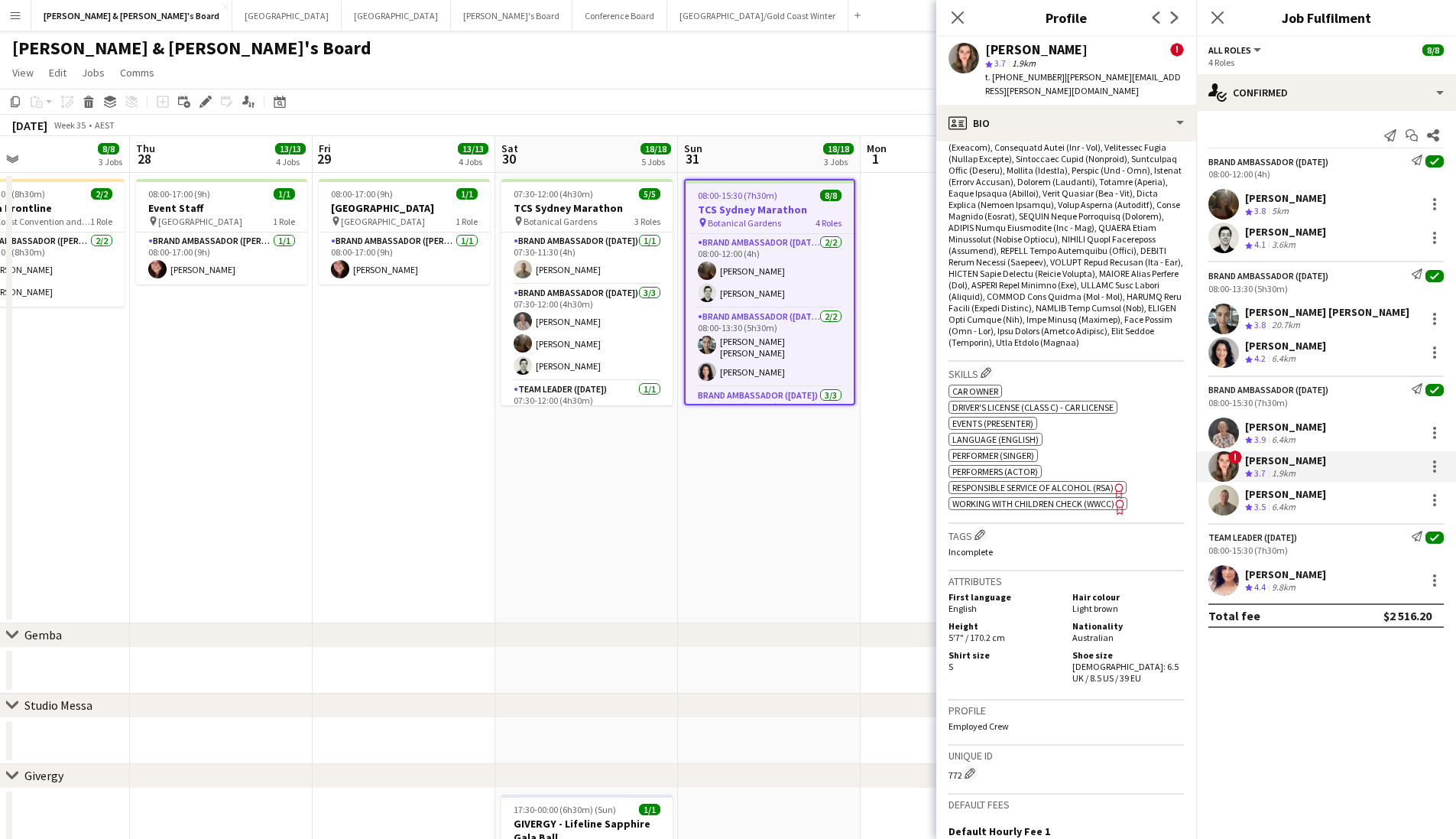
click at [1309, 493] on div "Michael Katz Crew rating 3.5 6.4km" at bounding box center [1326, 500] width 260 height 31
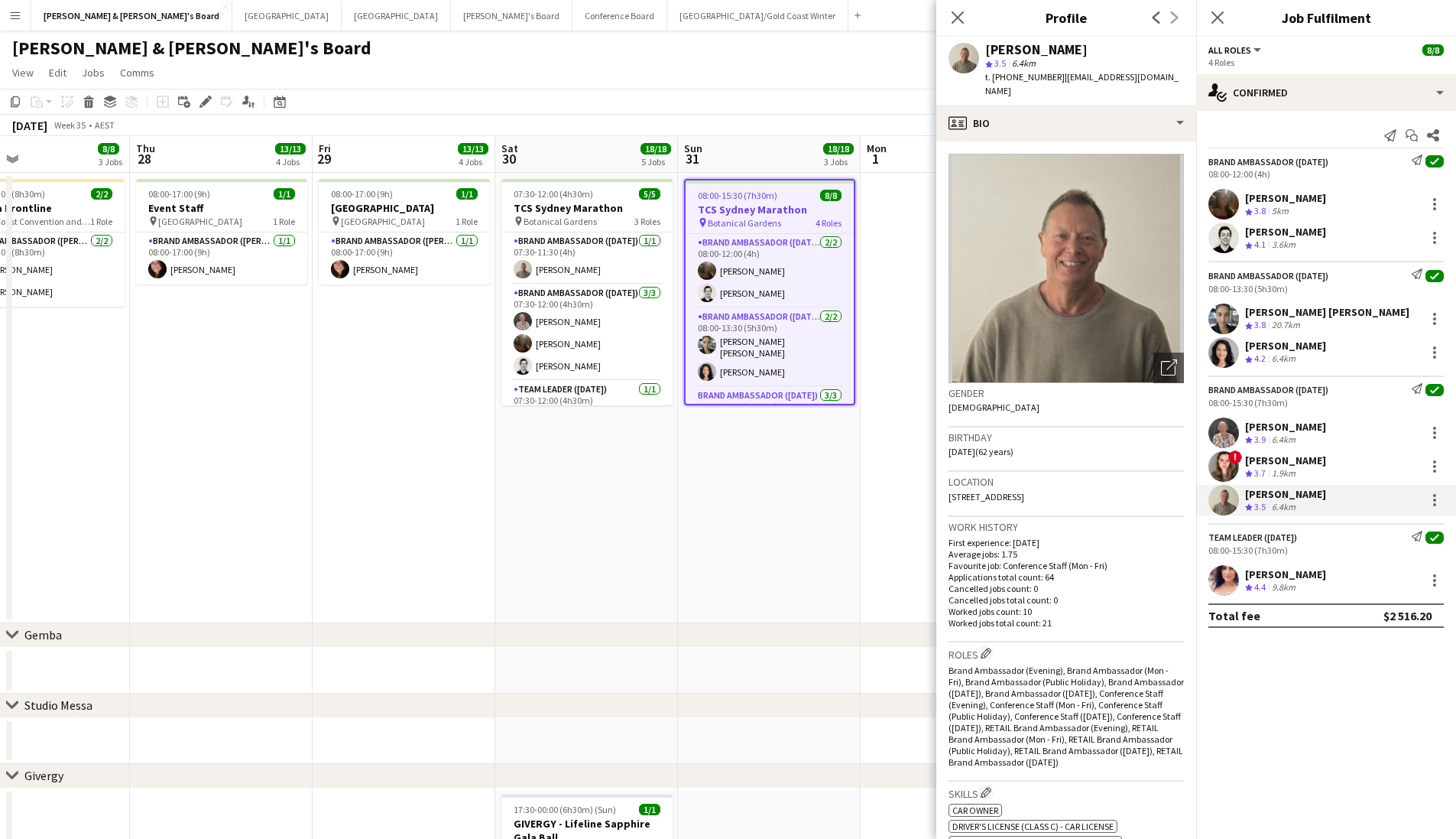
click at [1324, 292] on div "08:00-13:30 (5h30m)" at bounding box center [1326, 288] width 235 height 11
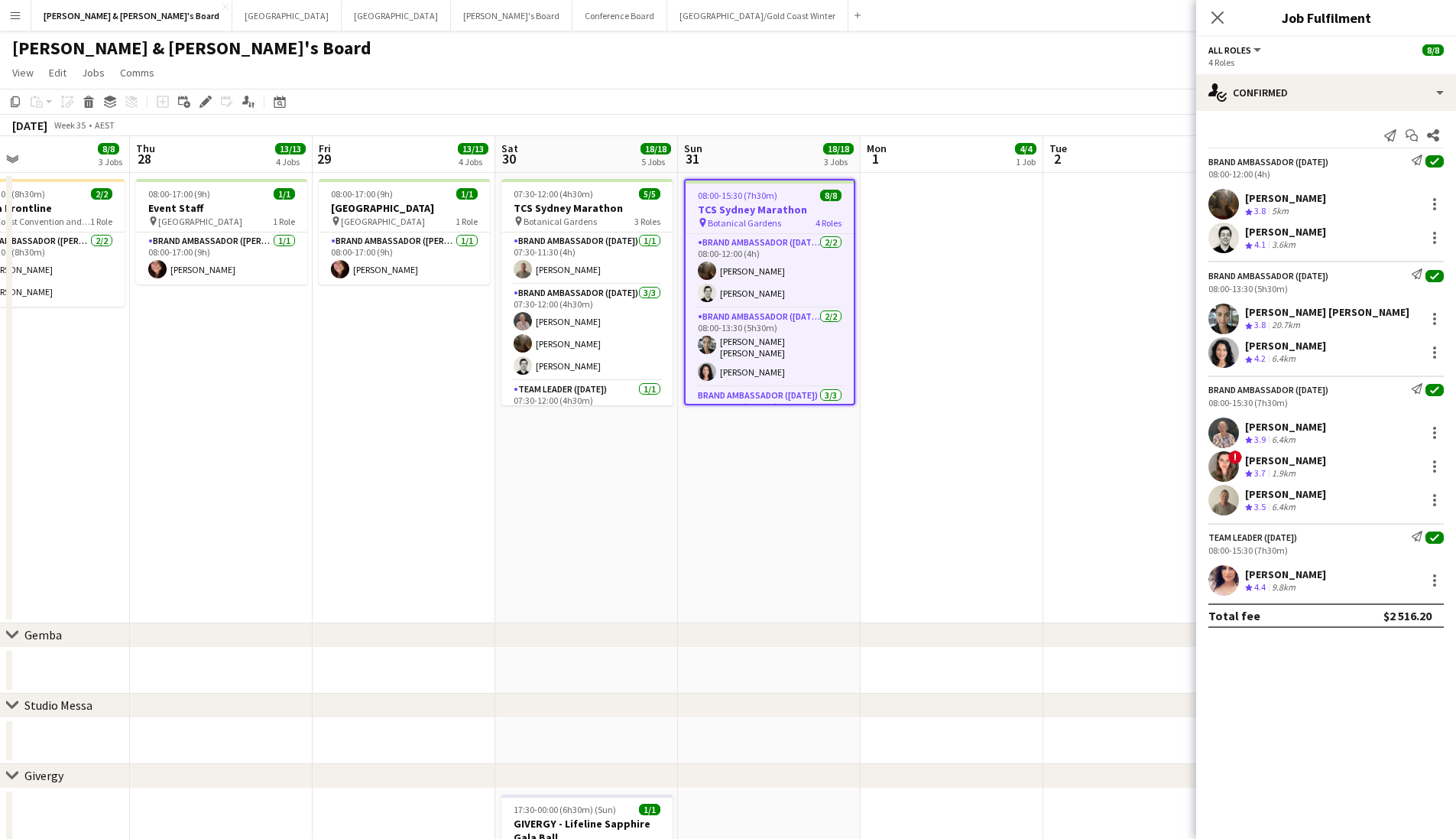
click at [1291, 296] on div "Brand Ambassador (Sunday) Send notification check 08:00-13:30 (5h30m) Maria Edu…" at bounding box center [1326, 314] width 260 height 107
click at [1334, 315] on div "[PERSON_NAME] [PERSON_NAME]" at bounding box center [1328, 312] width 164 height 14
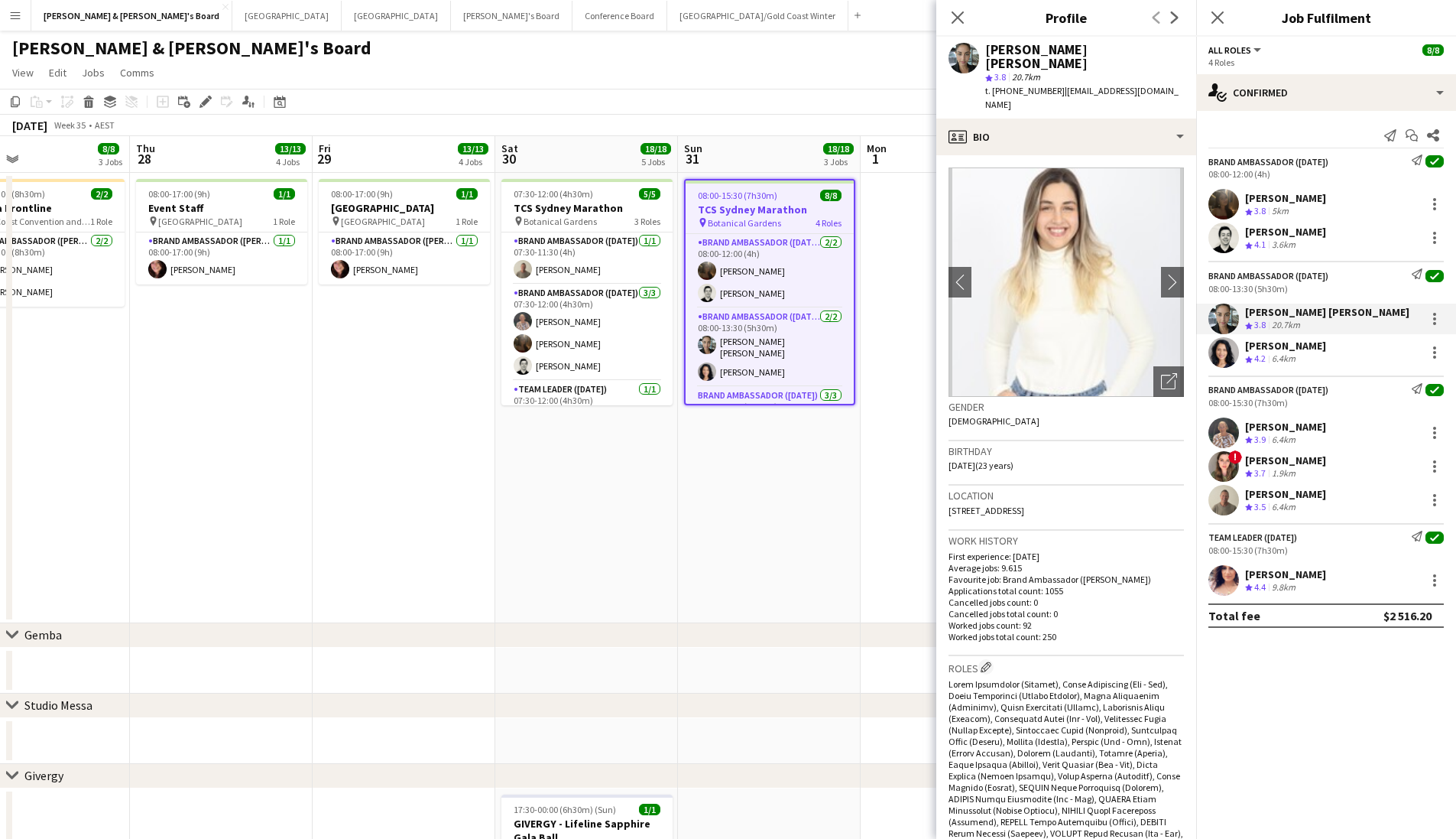
click at [1028, 52] on div "[PERSON_NAME] [PERSON_NAME]" at bounding box center [1085, 56] width 198 height 27
copy div "Maria Eduarda Da Mata Monteiro"
click at [1020, 85] on span "t. +610450967817" at bounding box center [1025, 90] width 80 height 11
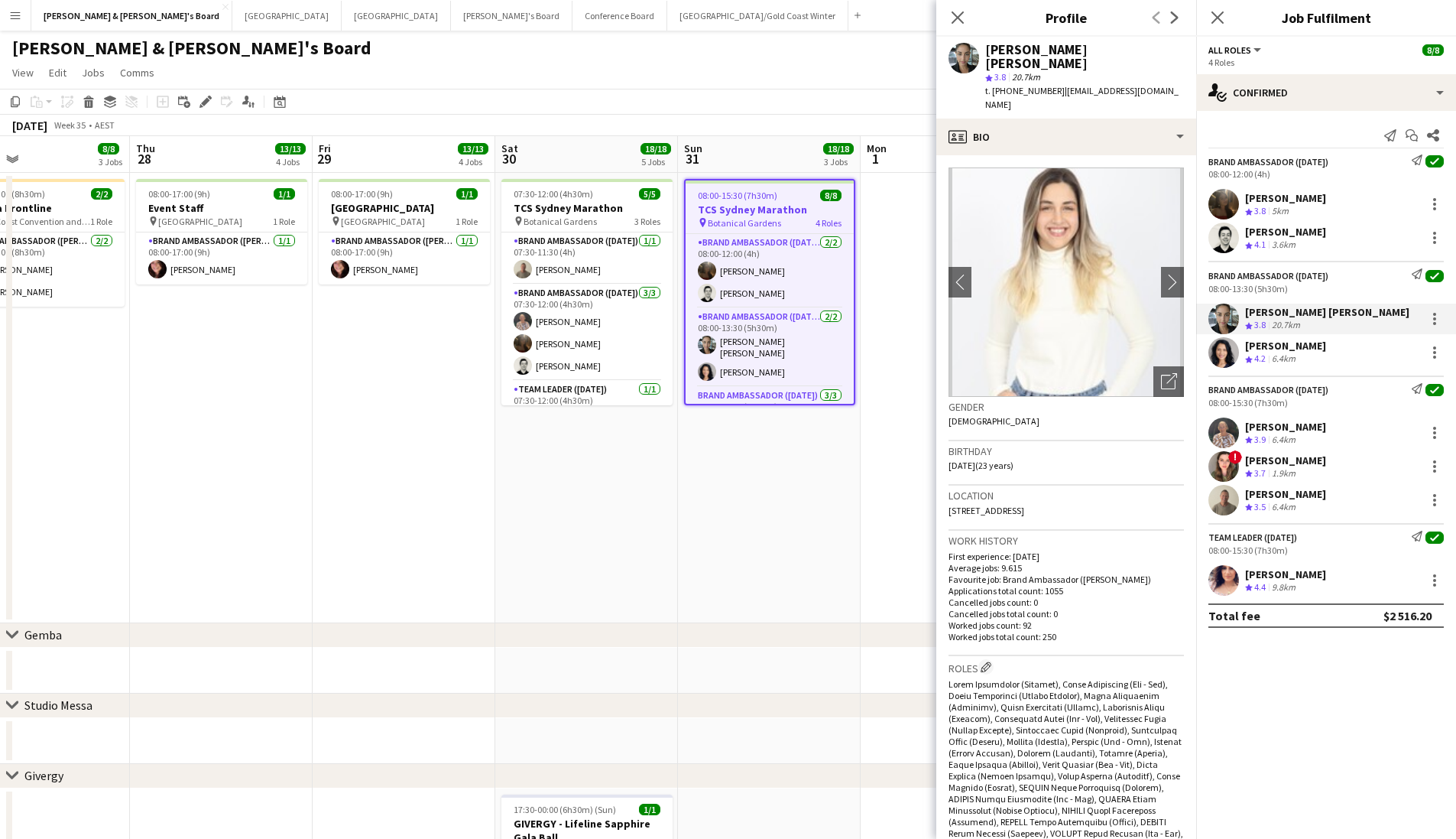
click at [1020, 85] on span "t. +610450967817" at bounding box center [1025, 90] width 80 height 11
copy span "610450967817"
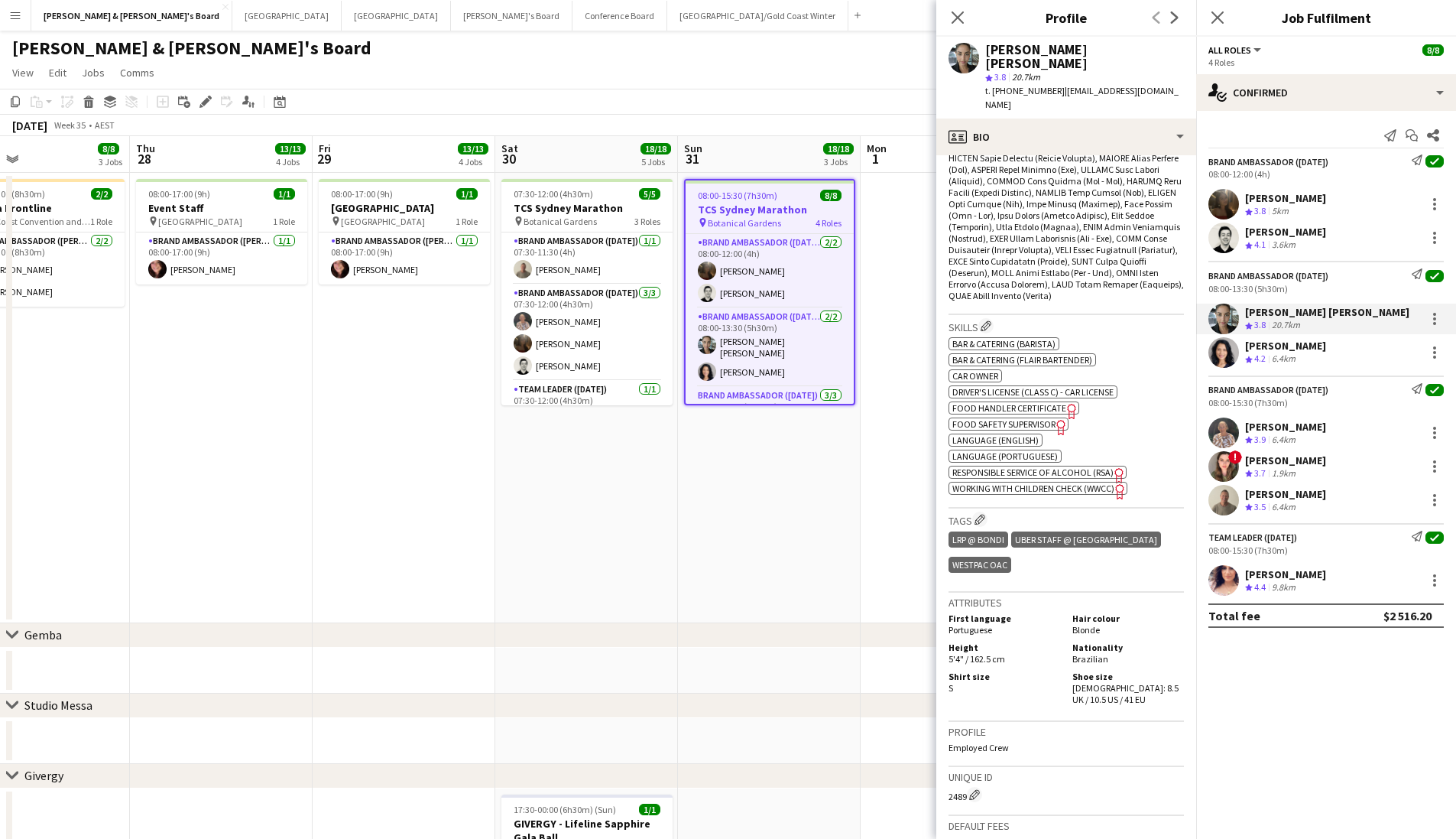
scroll to position [718, 0]
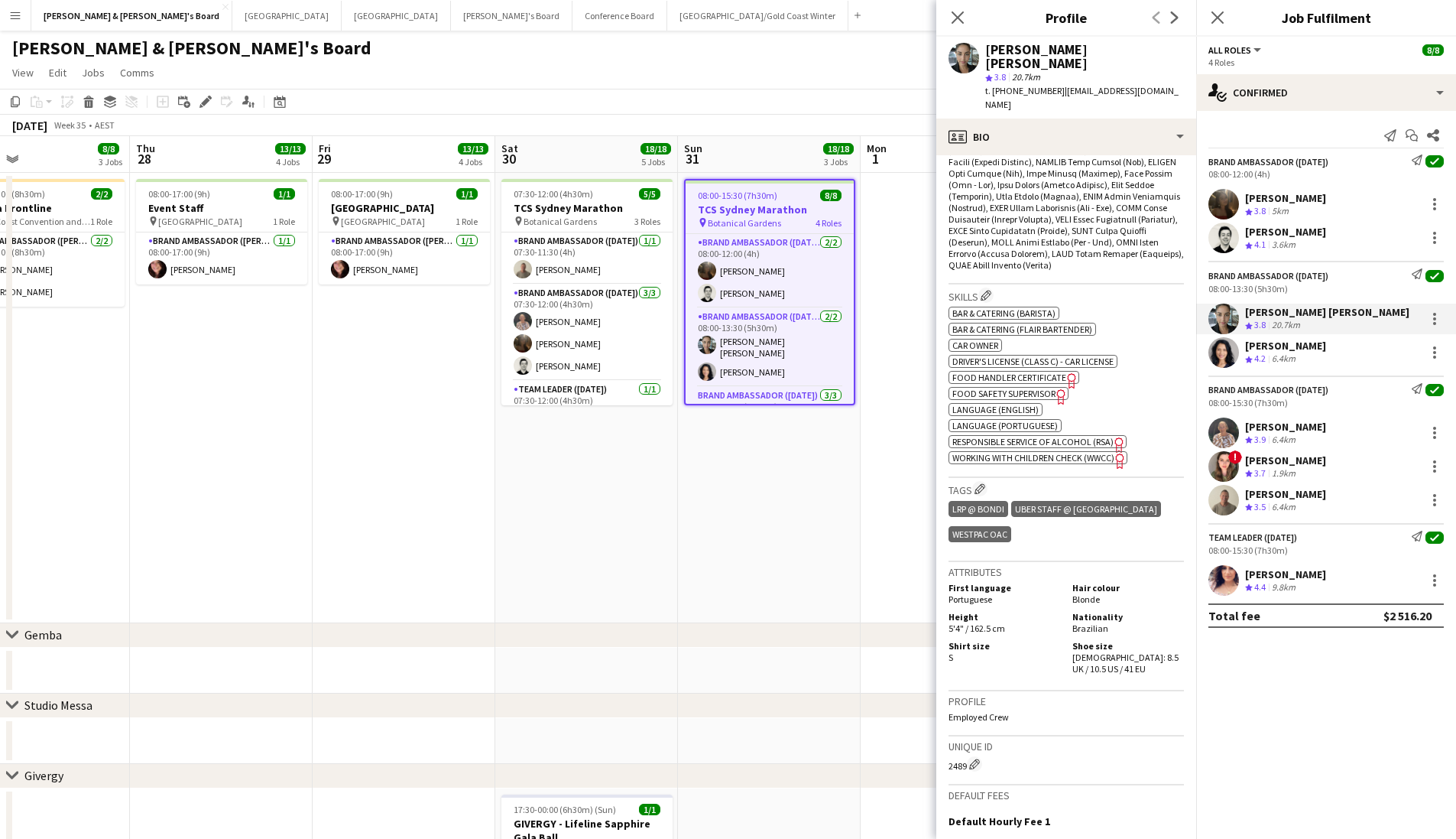
click at [1295, 353] on div "6.4km" at bounding box center [1284, 358] width 30 height 13
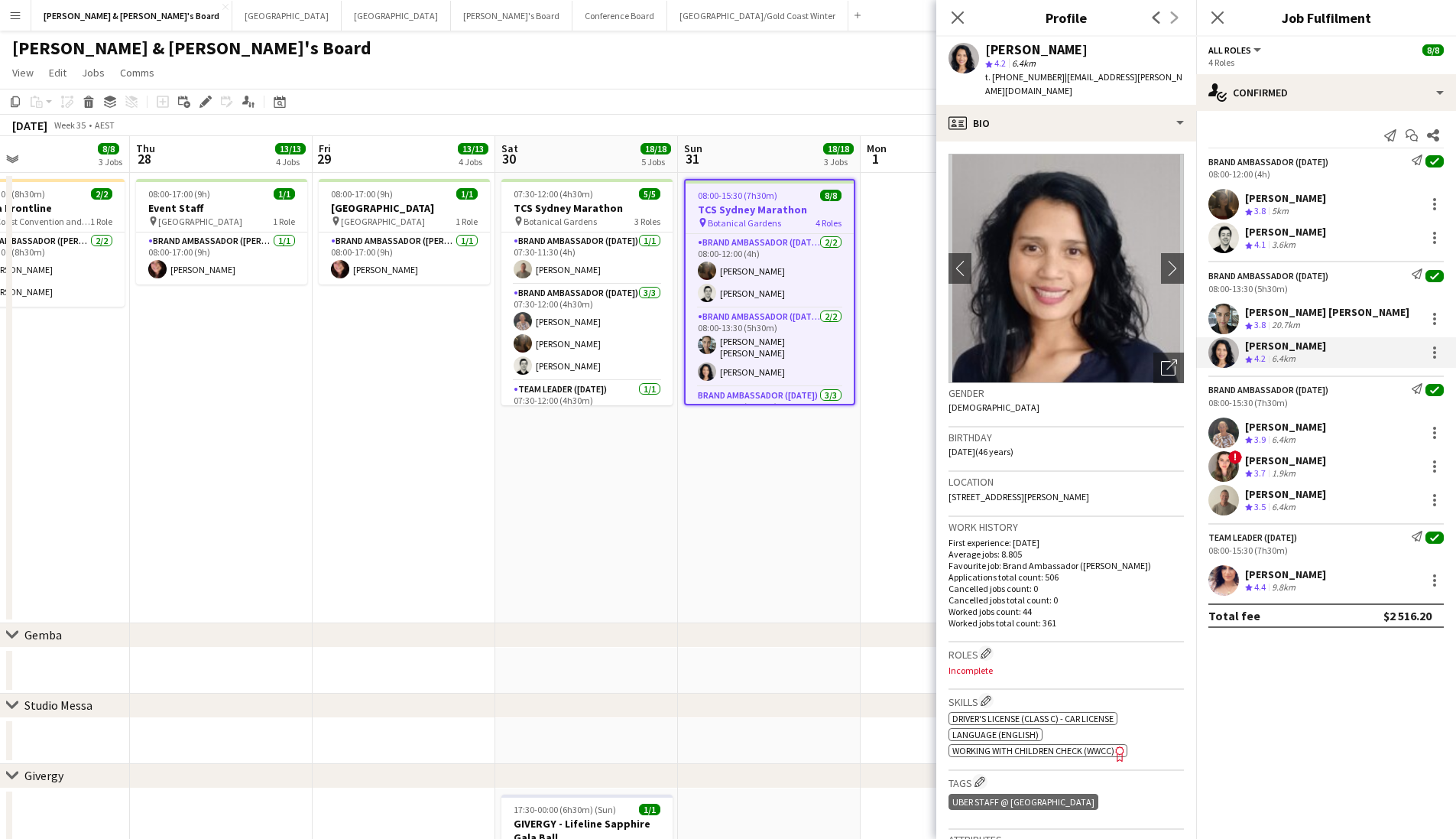
click at [1025, 80] on span "t. +610410225462" at bounding box center [1025, 76] width 80 height 11
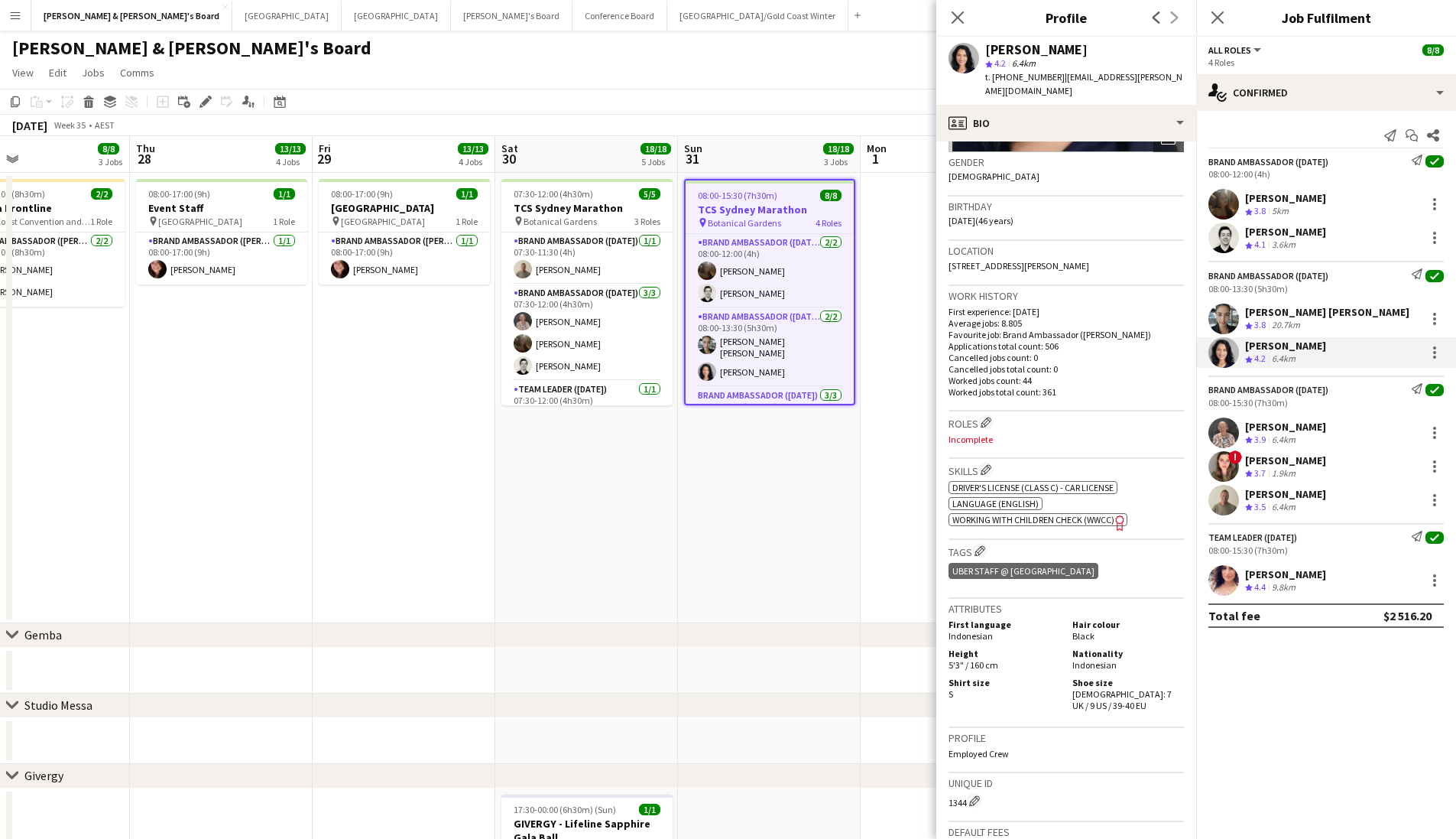
scroll to position [240, 0]
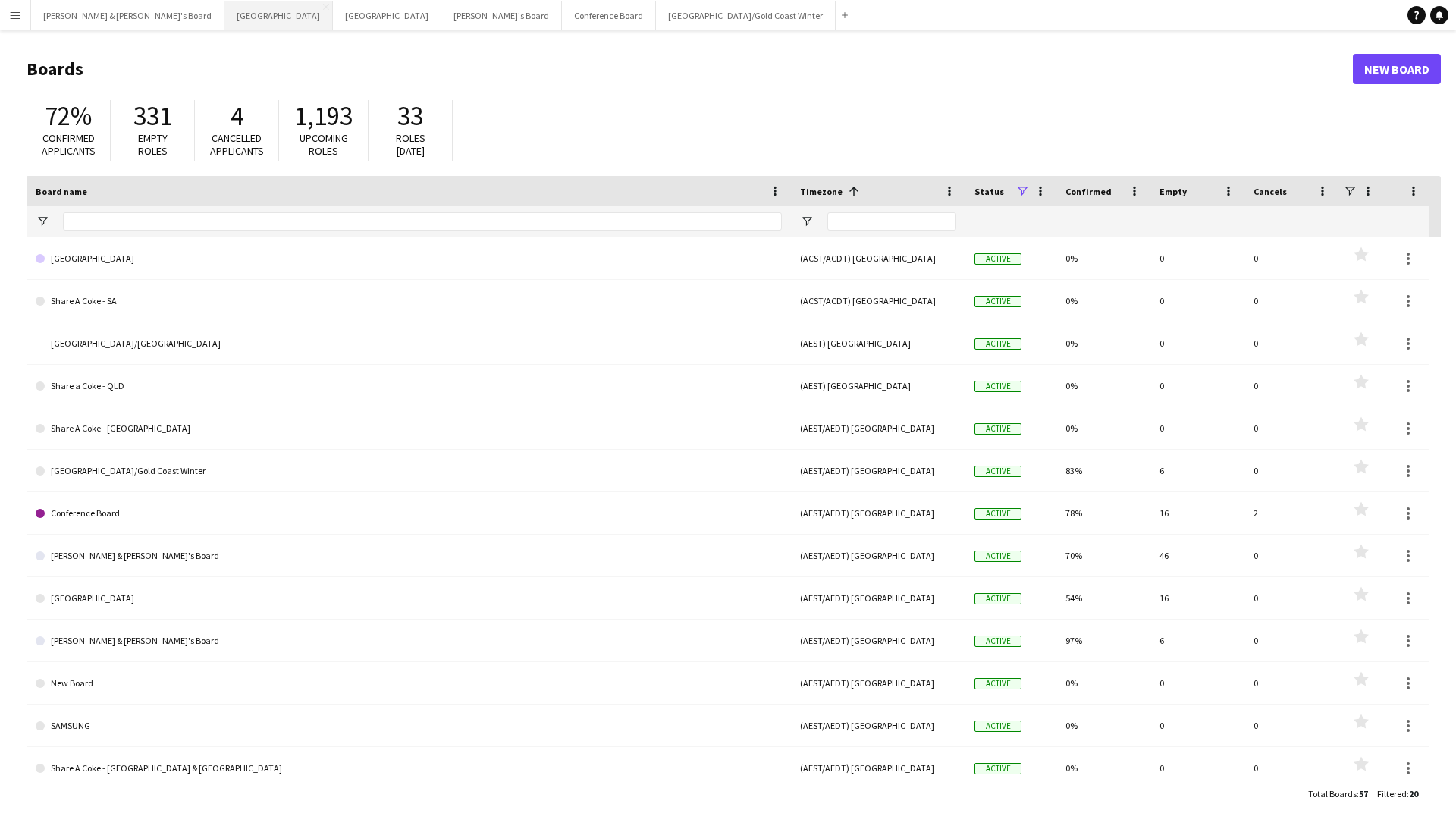
click at [224, 27] on button "Sydney Close" at bounding box center [278, 16] width 108 height 29
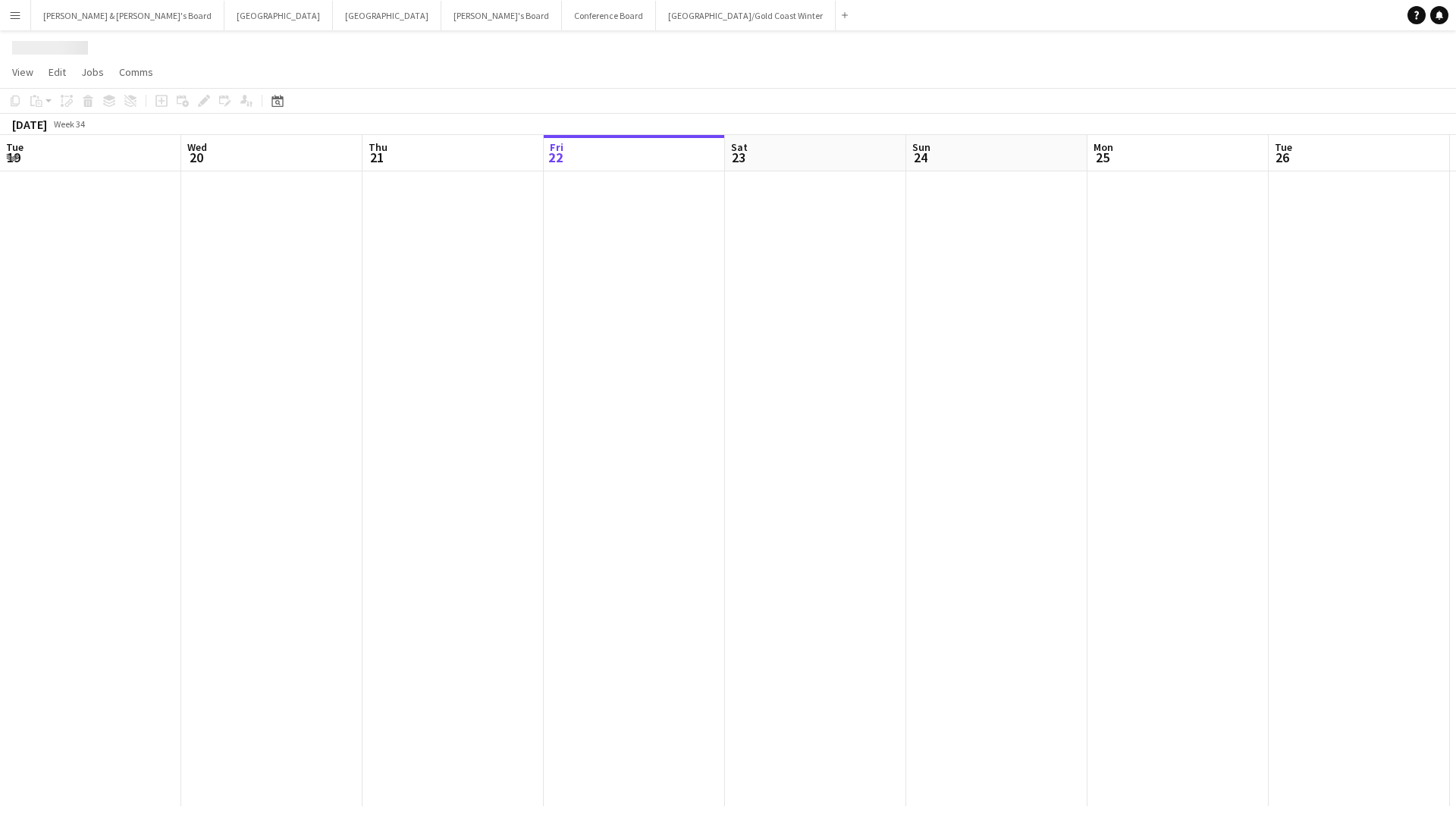
scroll to position [0, 362]
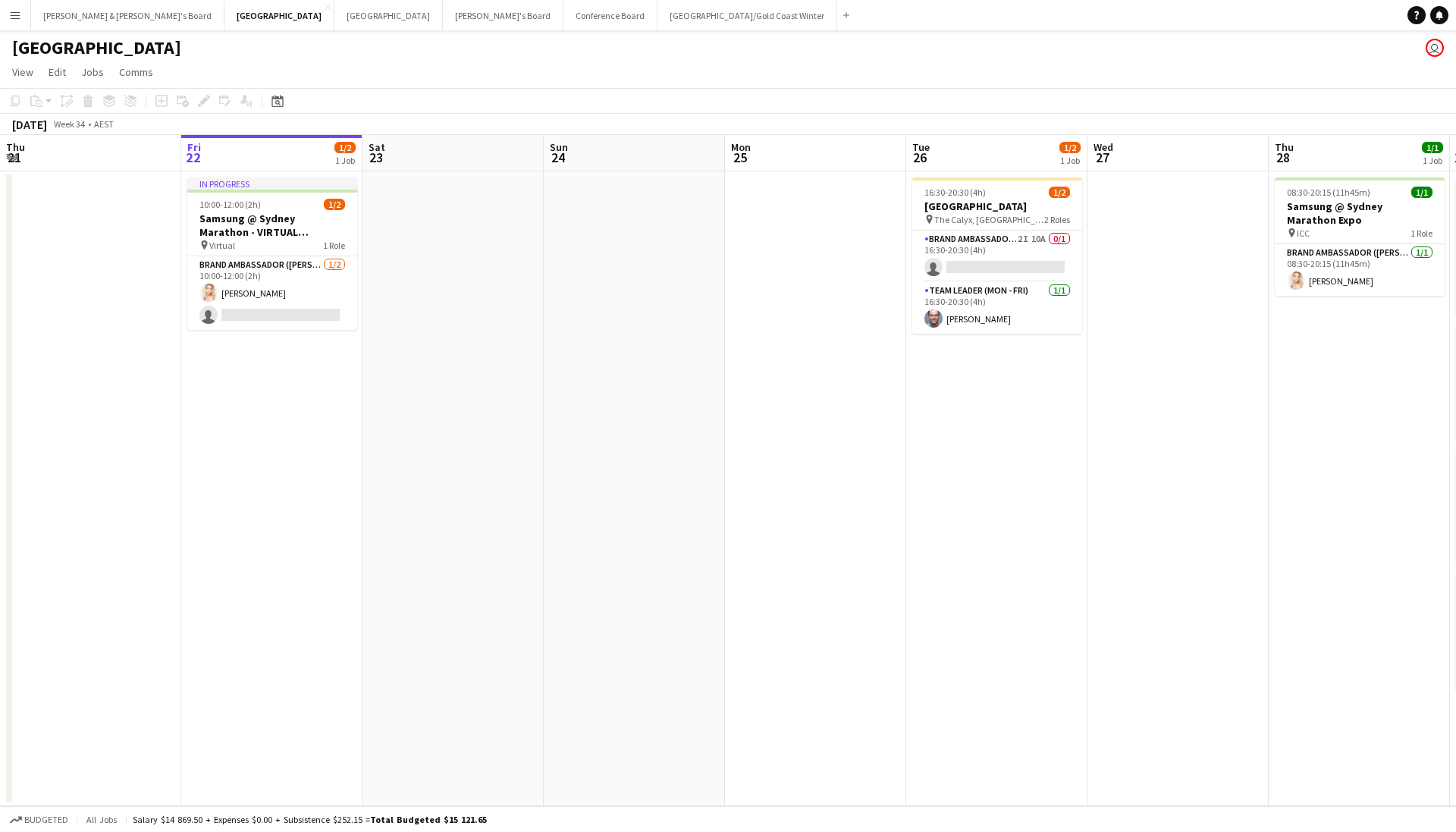
click at [3, 22] on button "Menu" at bounding box center [15, 15] width 30 height 30
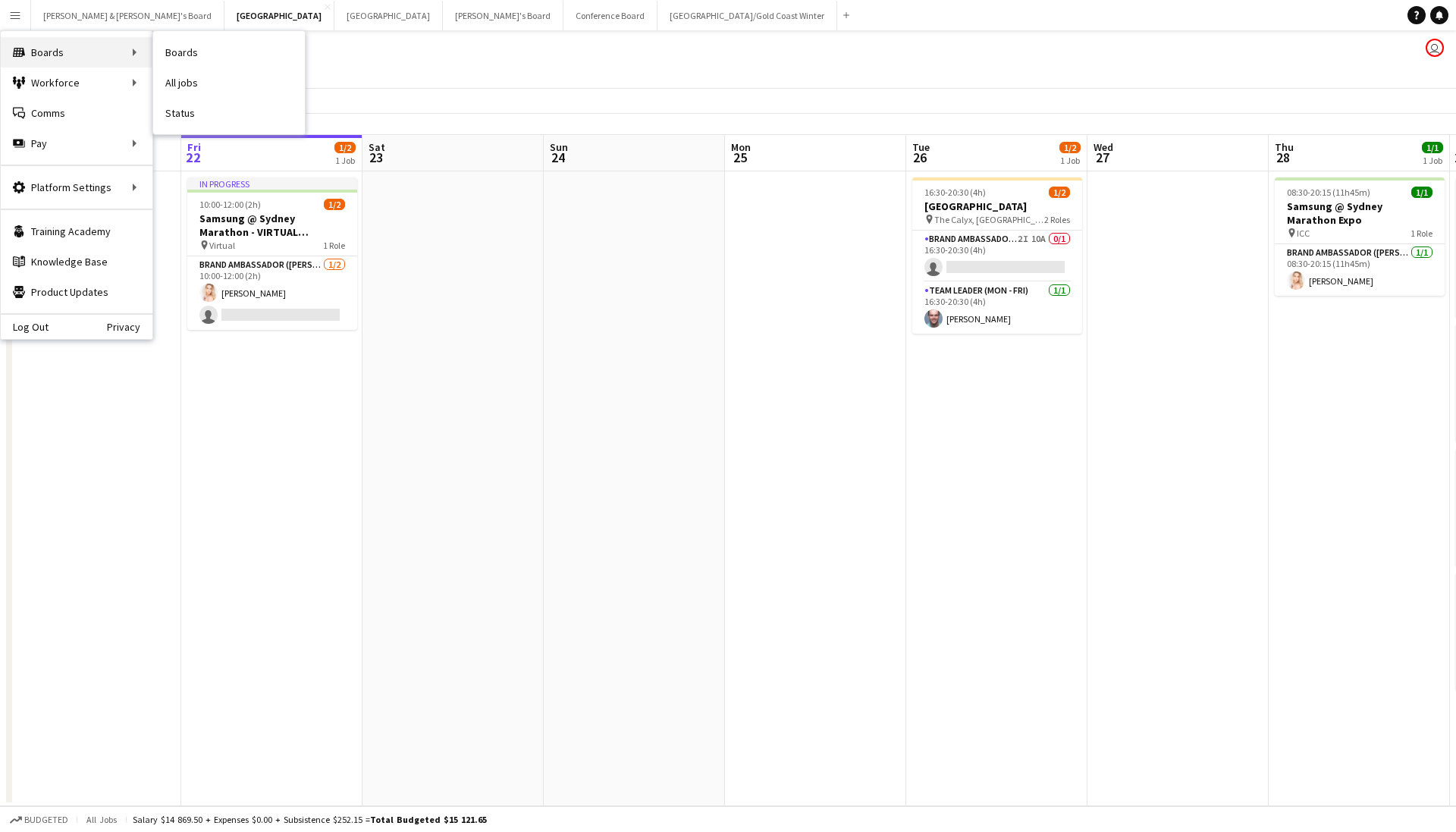
click at [104, 52] on div "Boards Boards" at bounding box center [76, 52] width 152 height 30
click at [198, 83] on link "All jobs" at bounding box center [229, 82] width 152 height 30
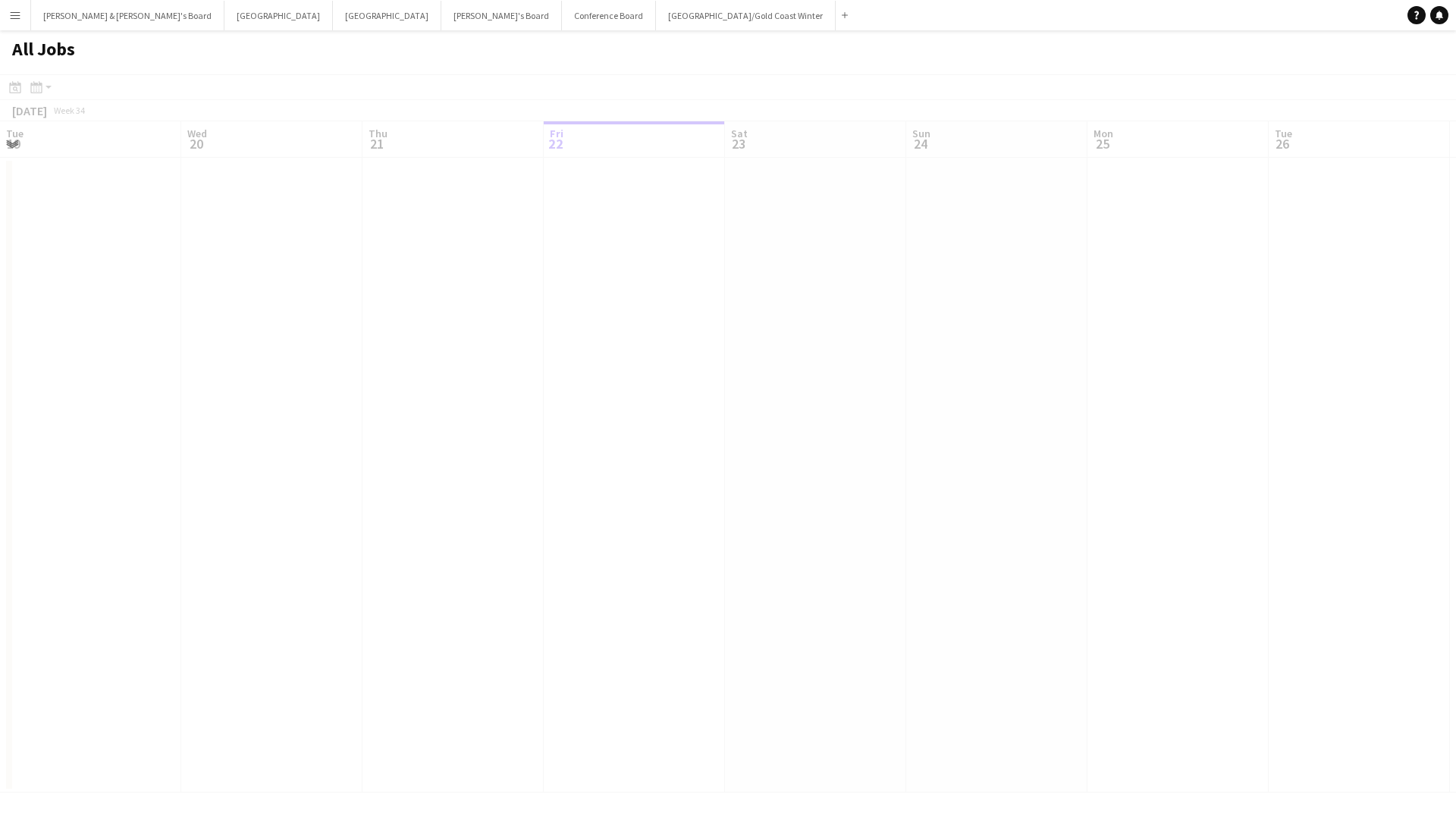
scroll to position [0, 362]
click at [15, 14] on app-icon "Menu" at bounding box center [15, 15] width 12 height 12
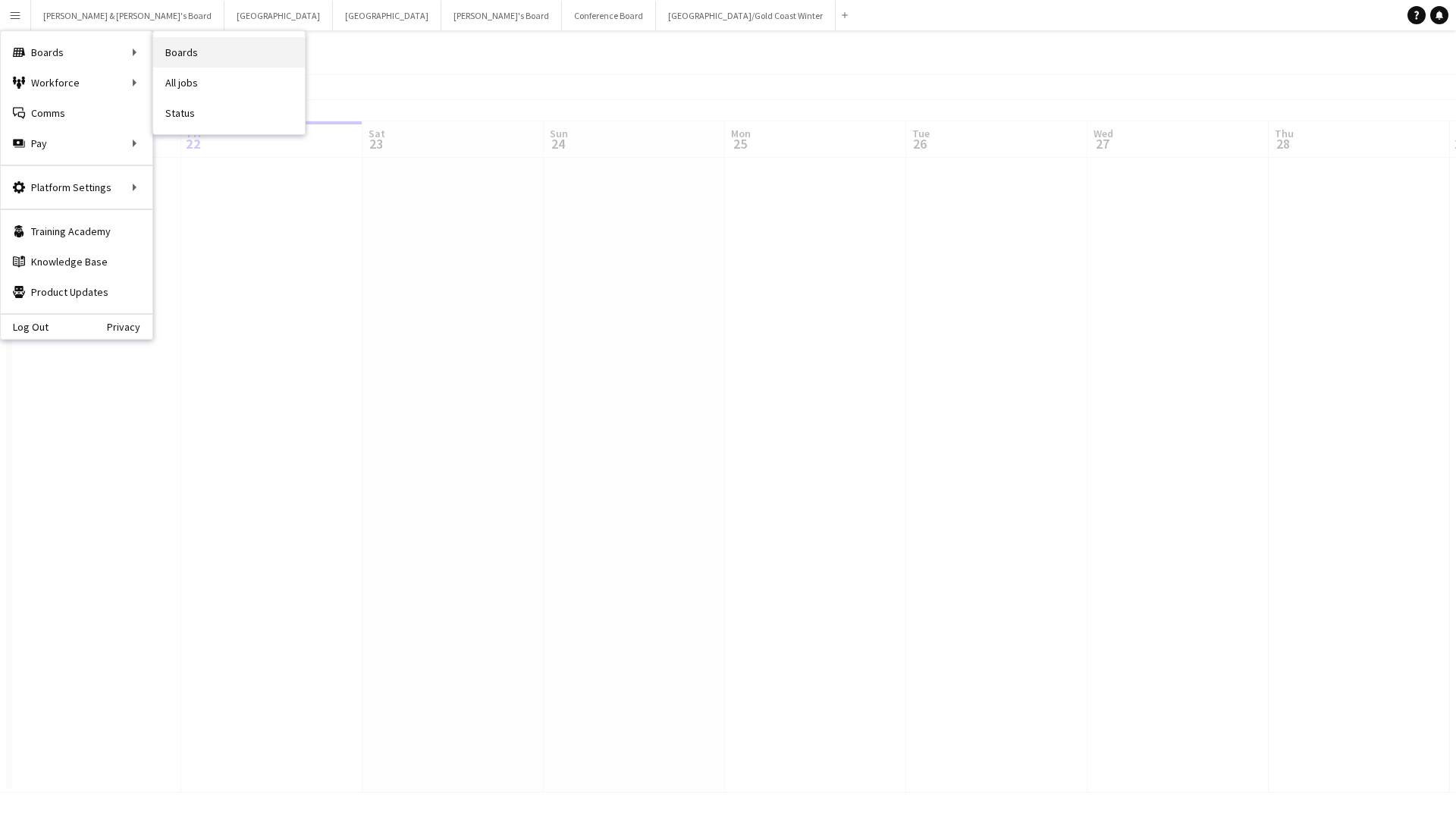
click at [170, 49] on link "Boards" at bounding box center [229, 52] width 152 height 30
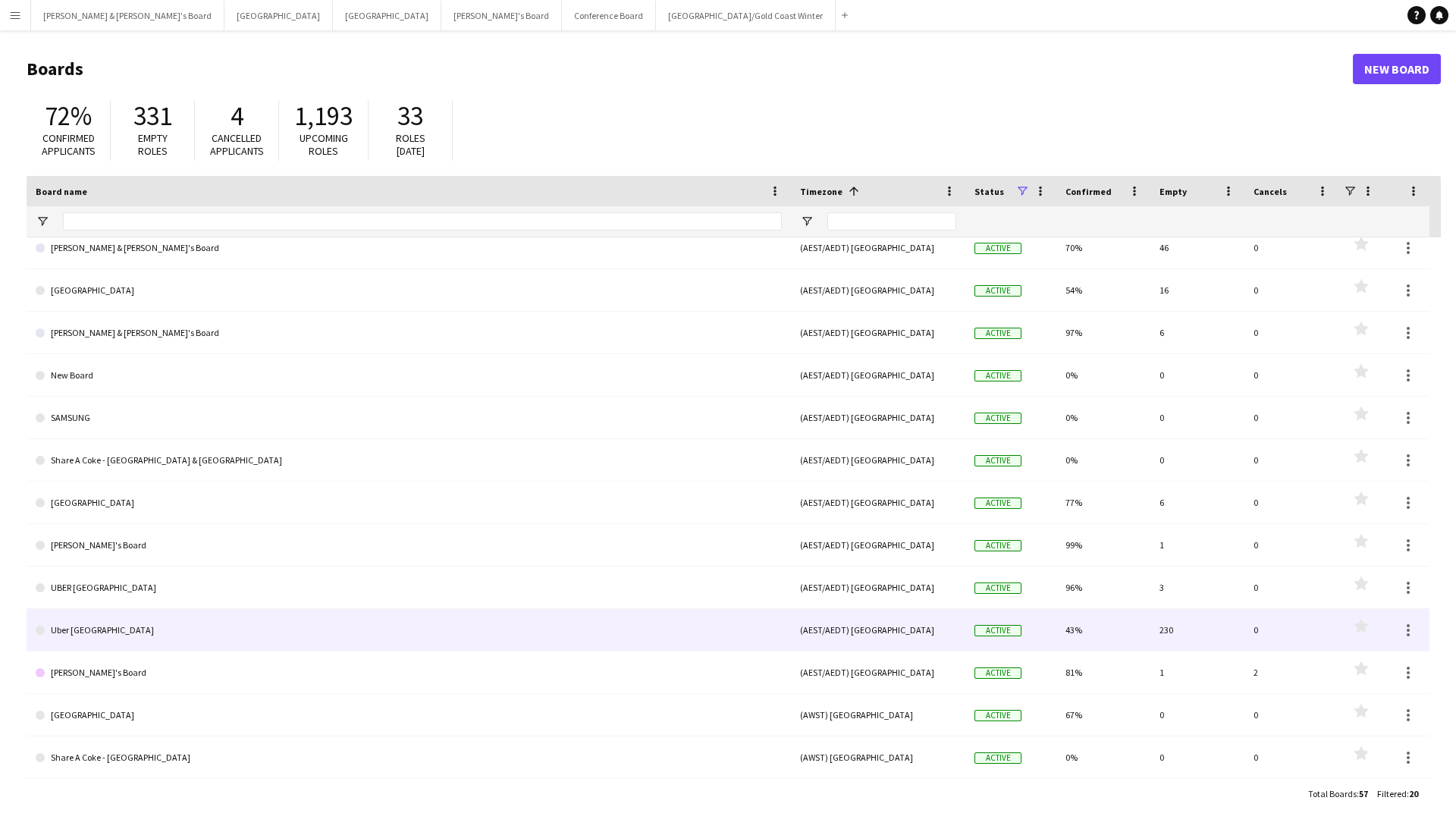
scroll to position [308, 0]
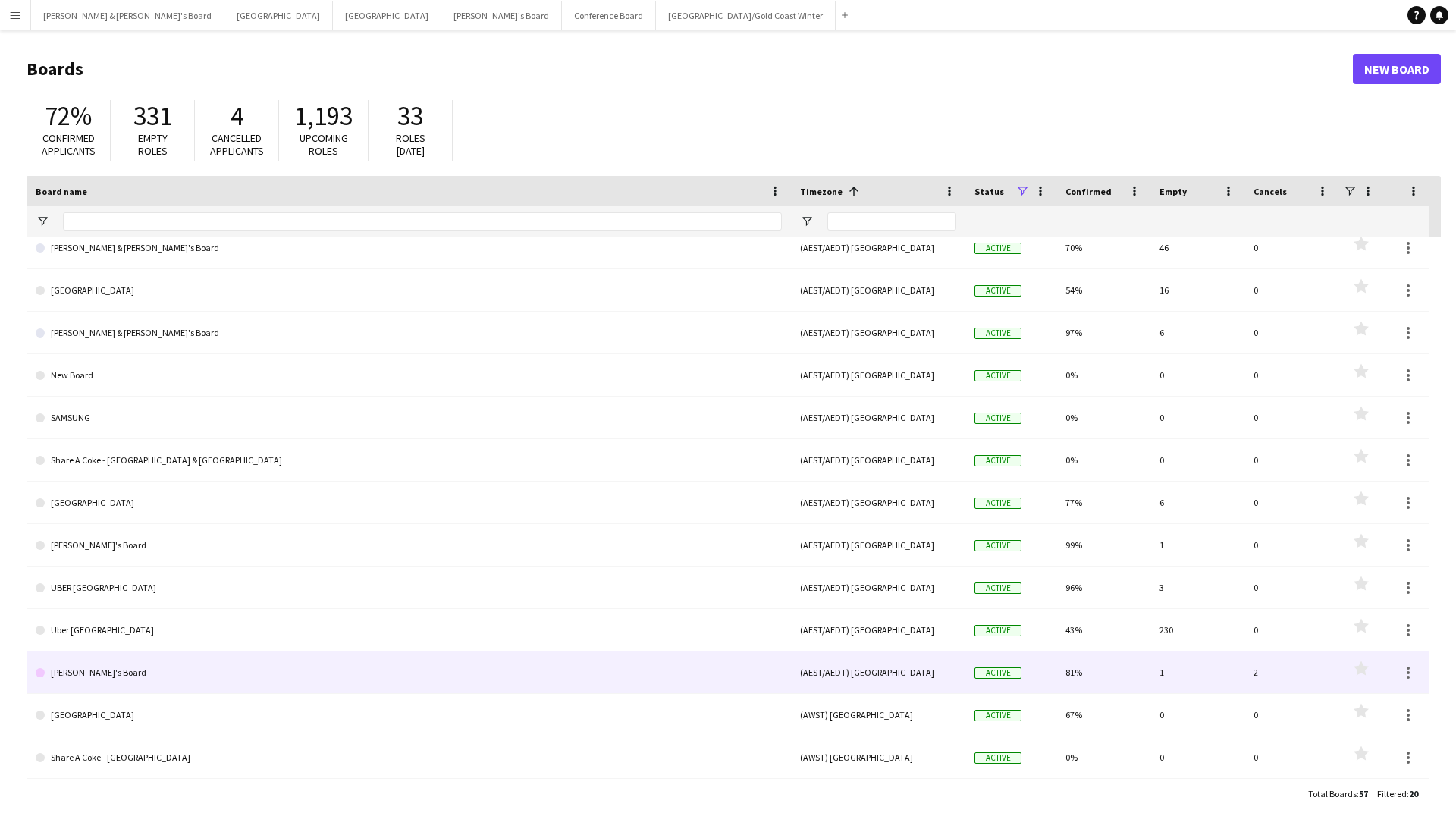
click at [146, 673] on link "[PERSON_NAME]'s Board" at bounding box center [408, 672] width 746 height 42
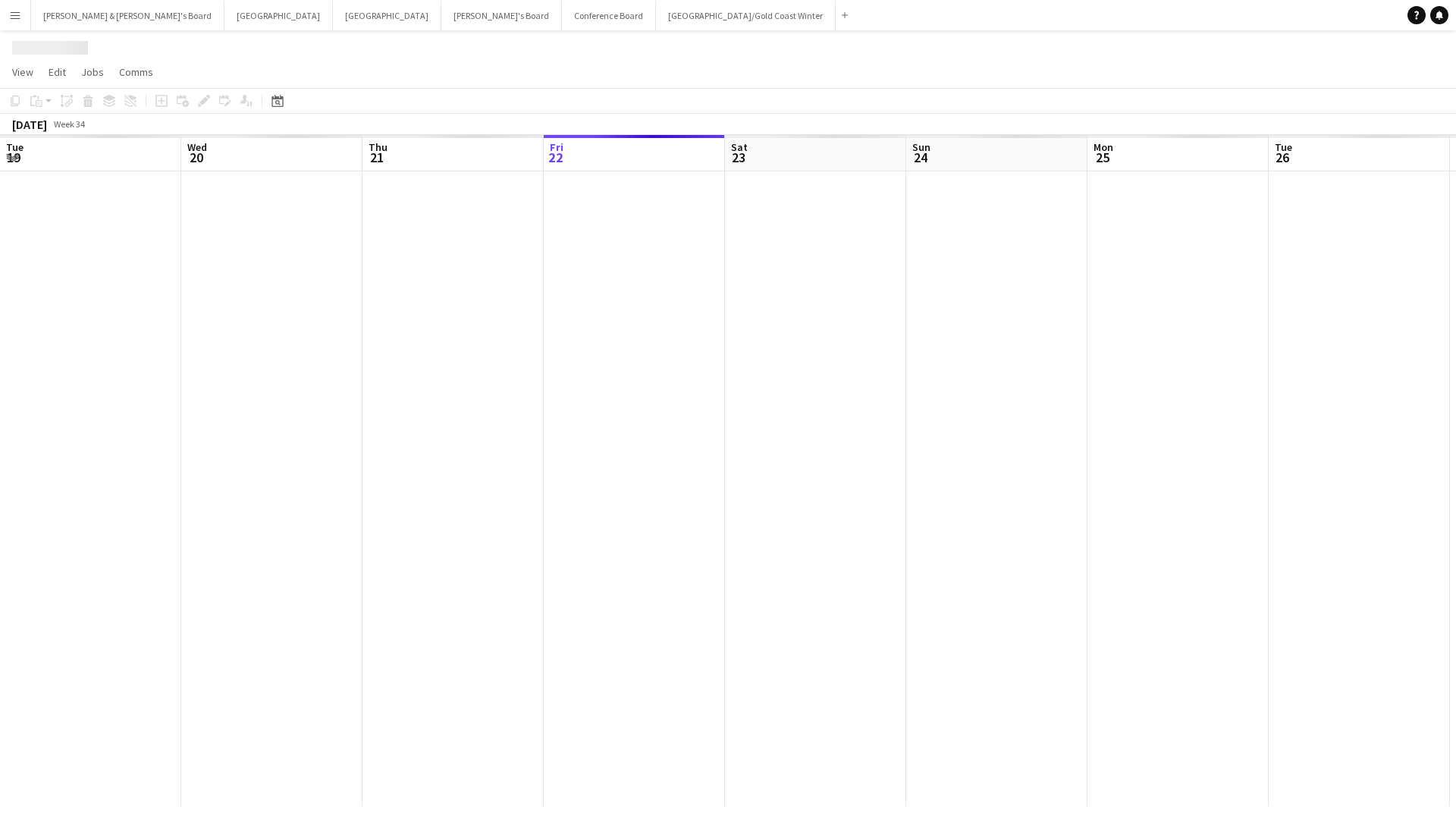
scroll to position [0, 362]
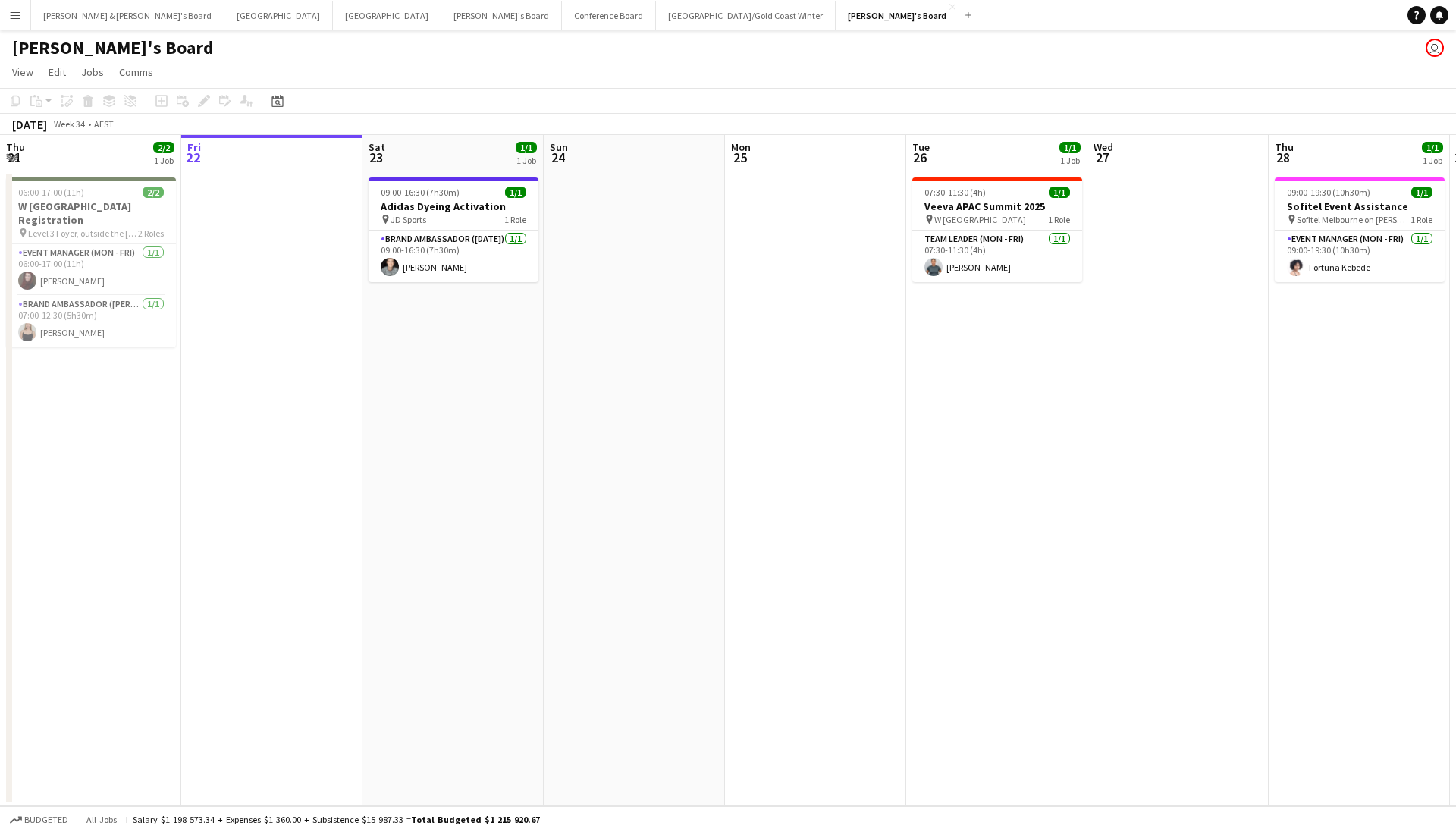
click at [475, 349] on app-date-cell "09:00-16:30 (7h30m) 1/1 Adidas Dyeing Activation pin JD Sports 1 Role Brand Amb…" at bounding box center [452, 489] width 181 height 634
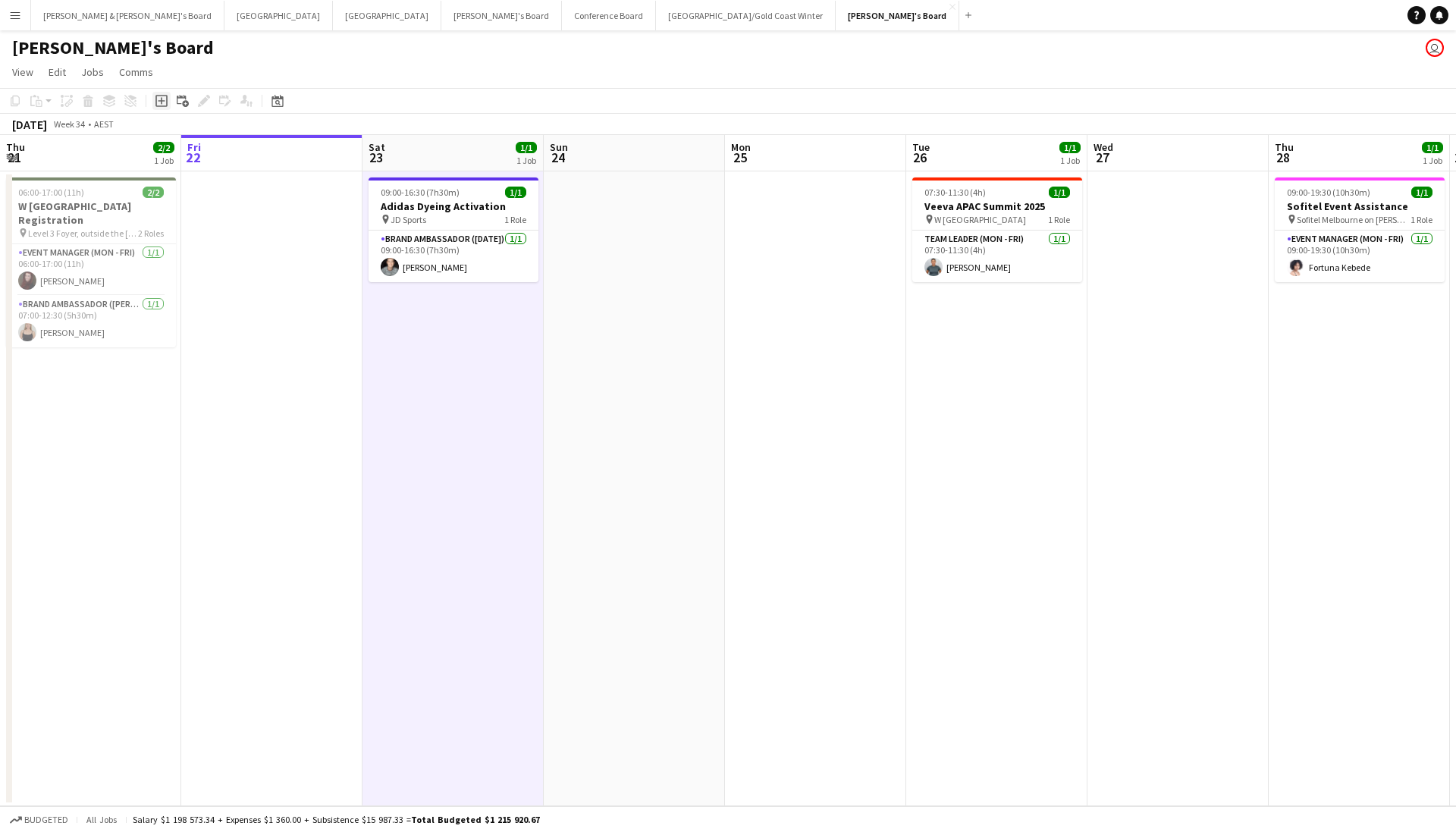
click at [166, 104] on icon "Add job" at bounding box center [161, 101] width 12 height 12
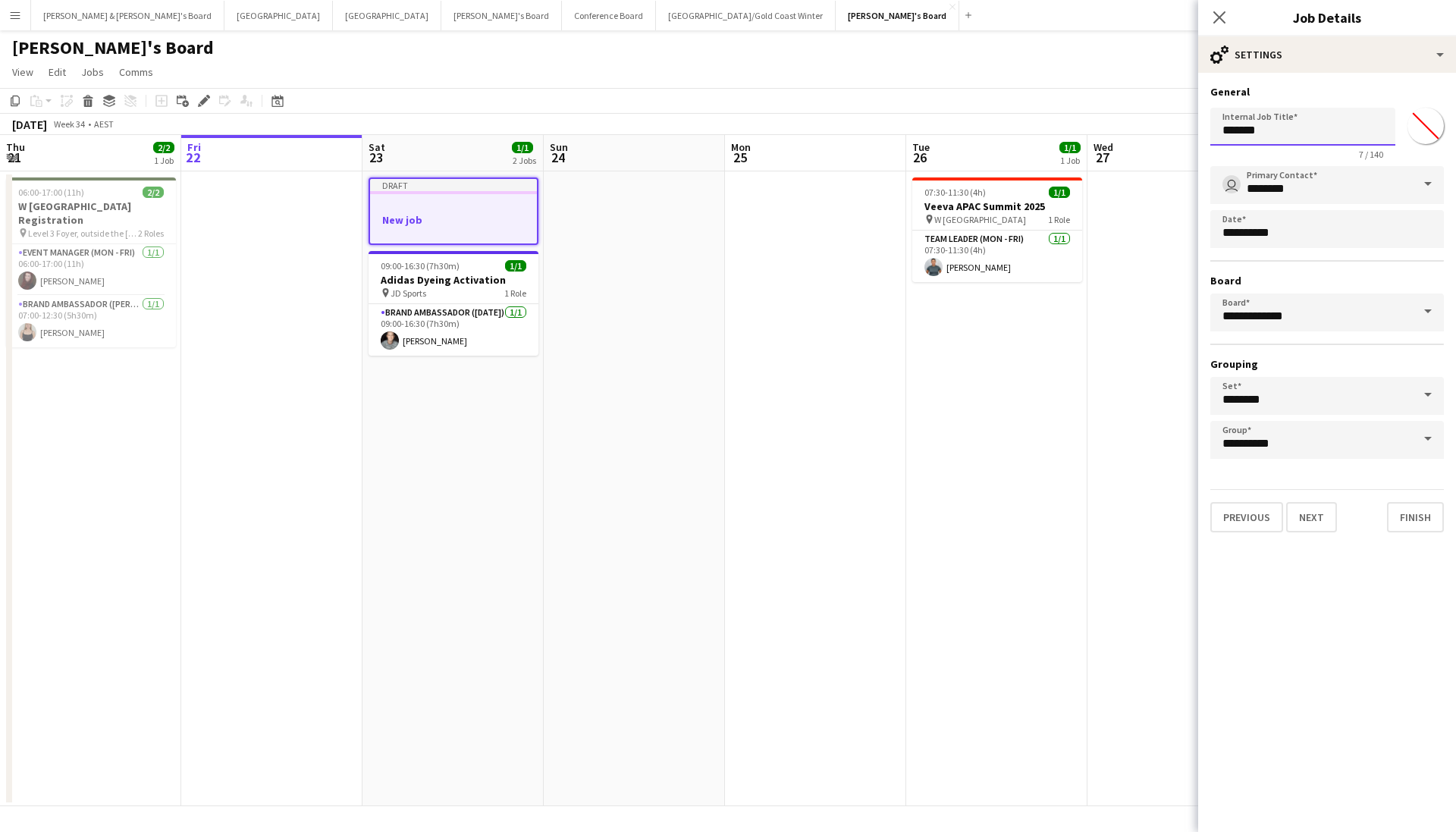
click at [1302, 143] on input "*******" at bounding box center [1302, 127] width 185 height 38
click at [1293, 135] on input "*******" at bounding box center [1302, 127] width 185 height 38
click at [1293, 136] on input "*******" at bounding box center [1302, 127] width 185 height 38
type input "**********"
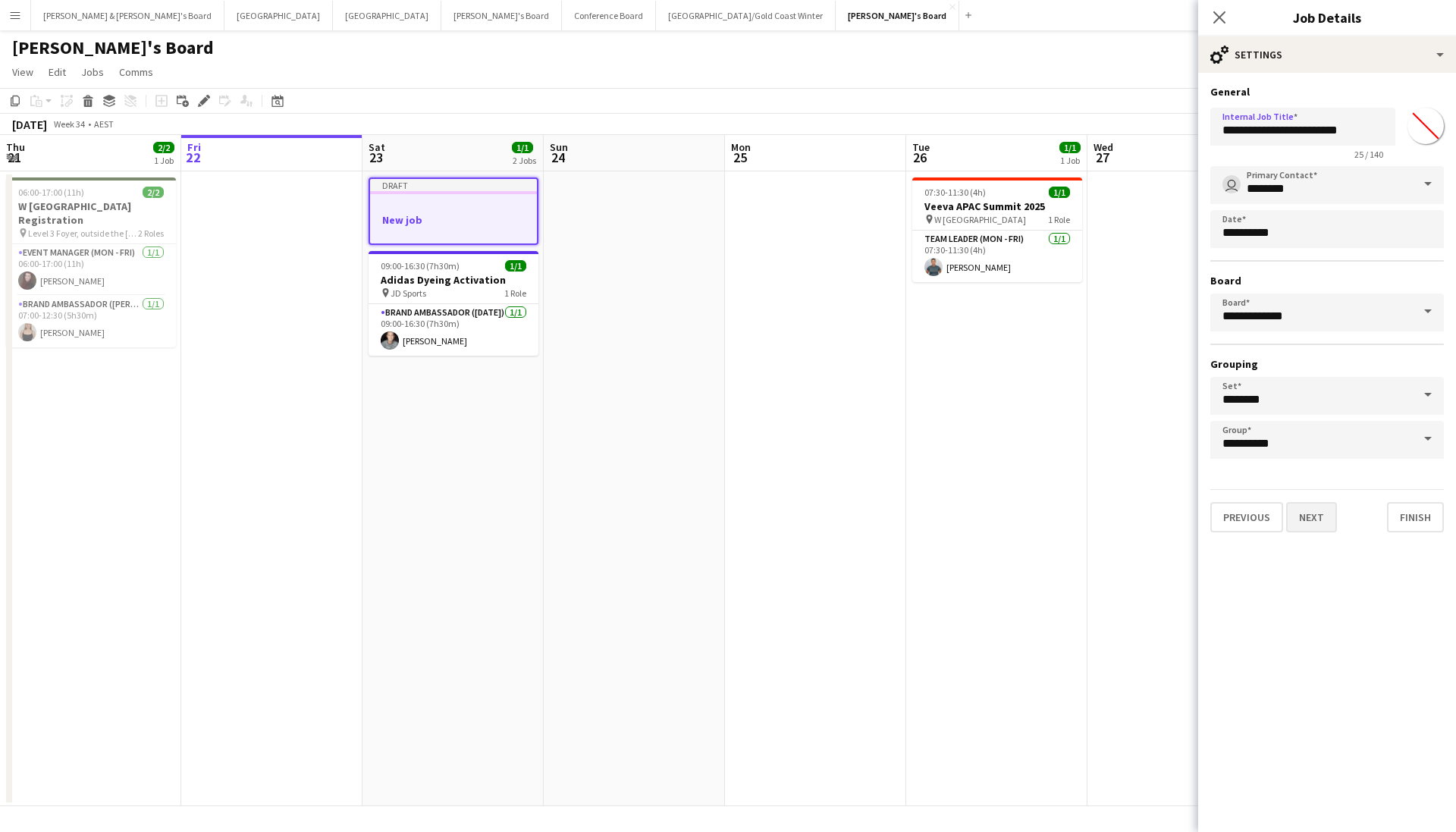
click at [1312, 521] on button "Next" at bounding box center [1311, 517] width 51 height 30
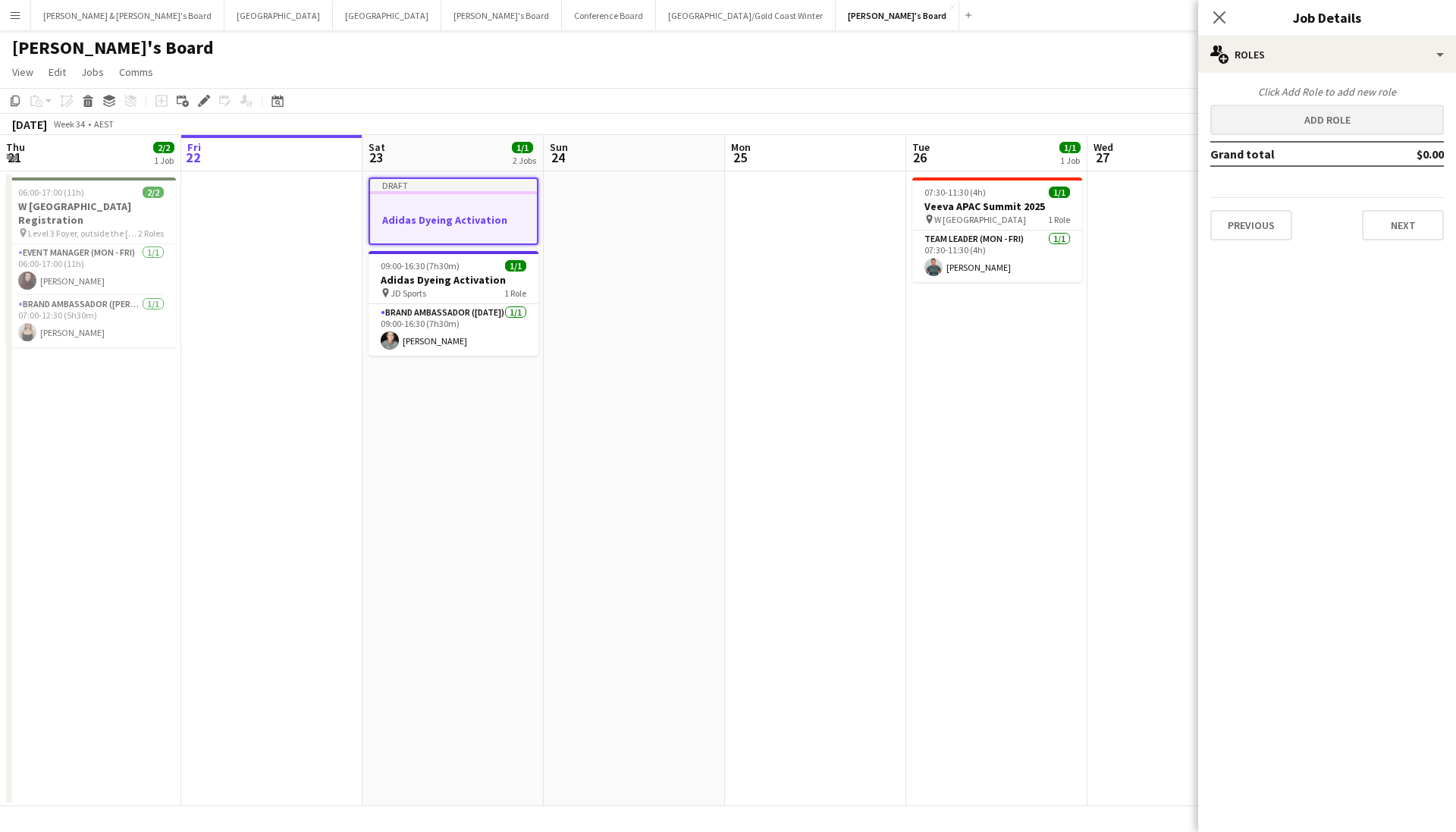
click at [1336, 111] on button "Add role" at bounding box center [1326, 120] width 233 height 30
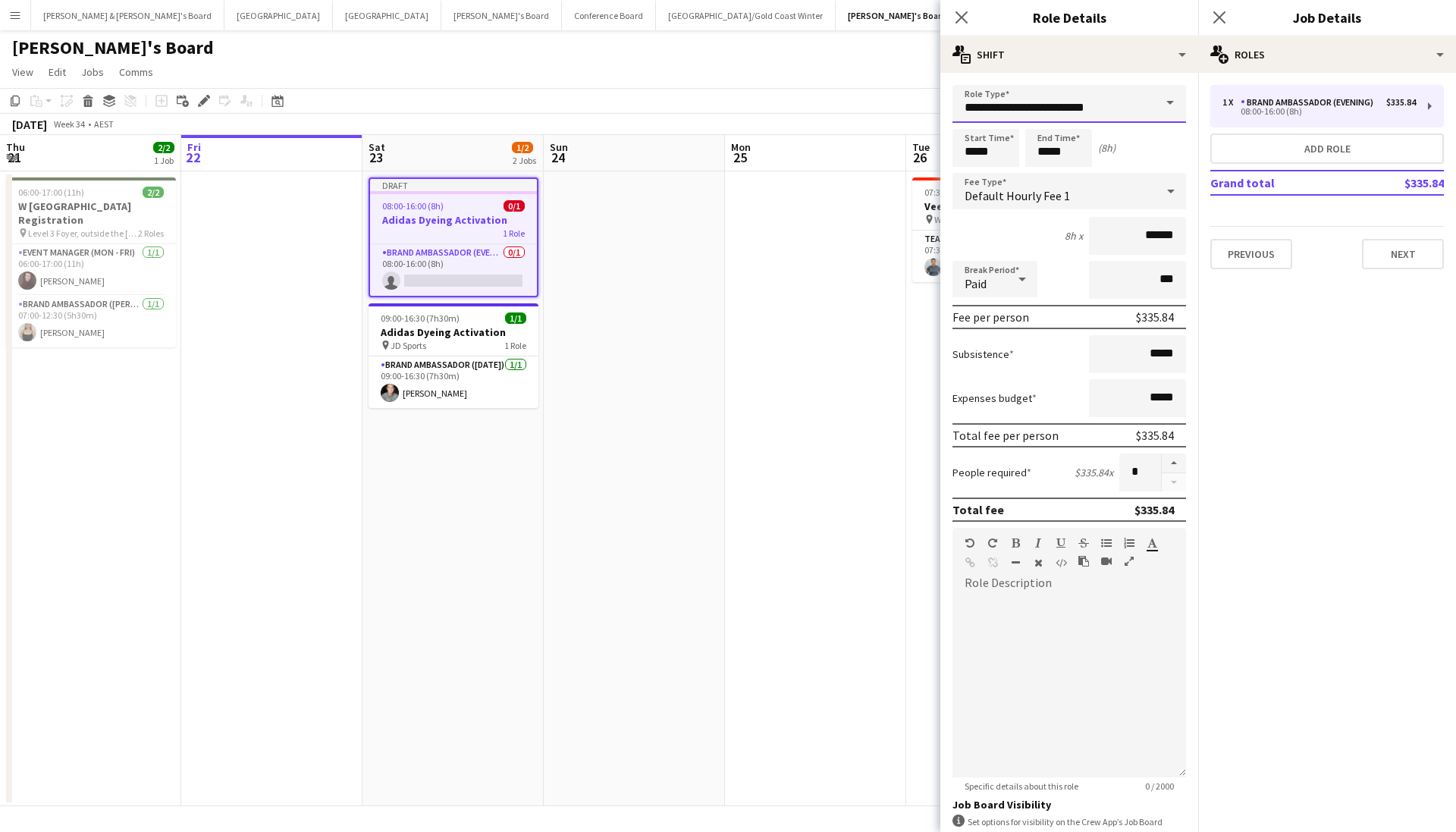
click at [1092, 113] on input "**********" at bounding box center [1069, 104] width 233 height 38
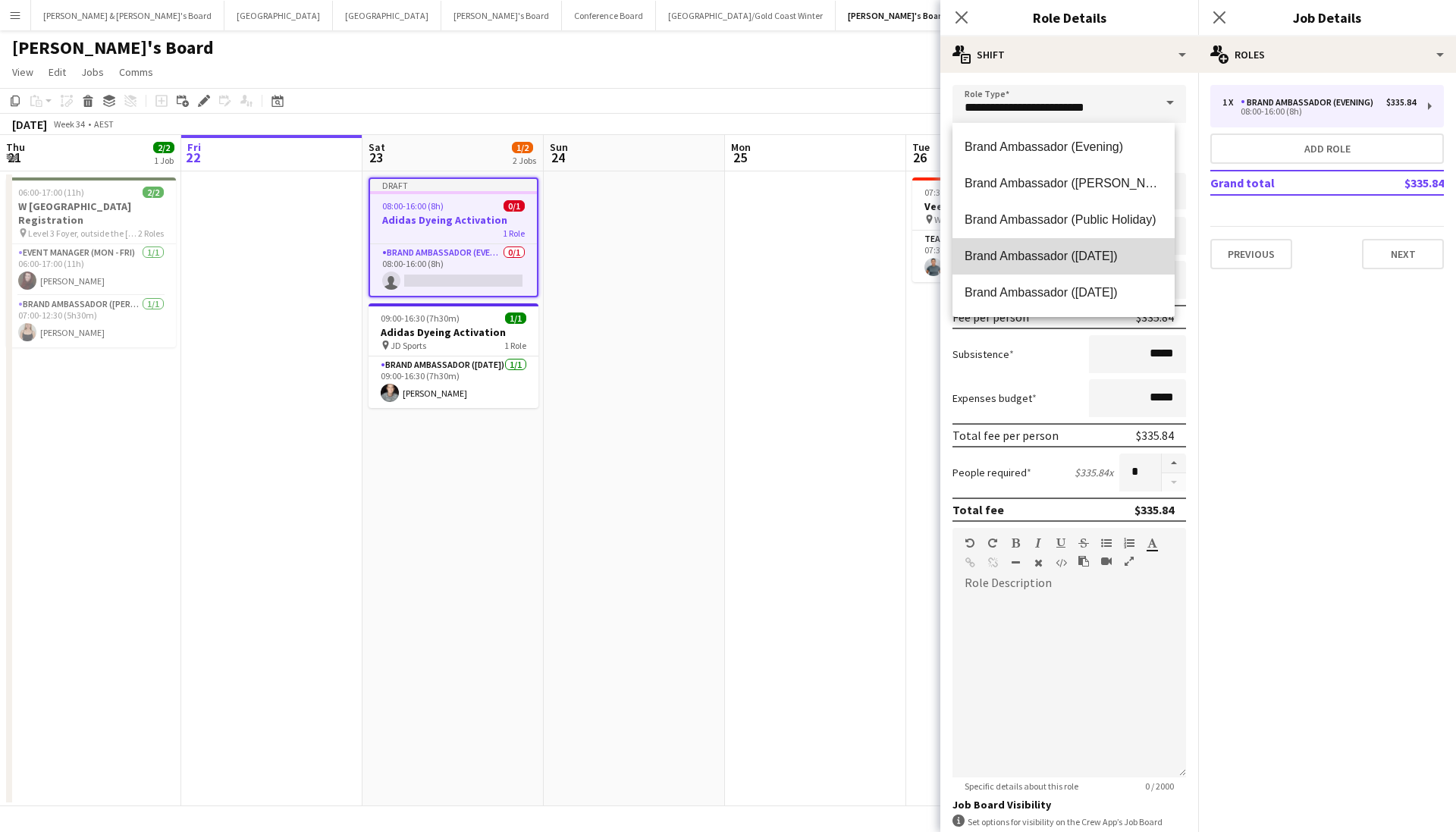
click at [1097, 252] on span "Brand Ambassador ([DATE])" at bounding box center [1063, 256] width 198 height 15
type input "**********"
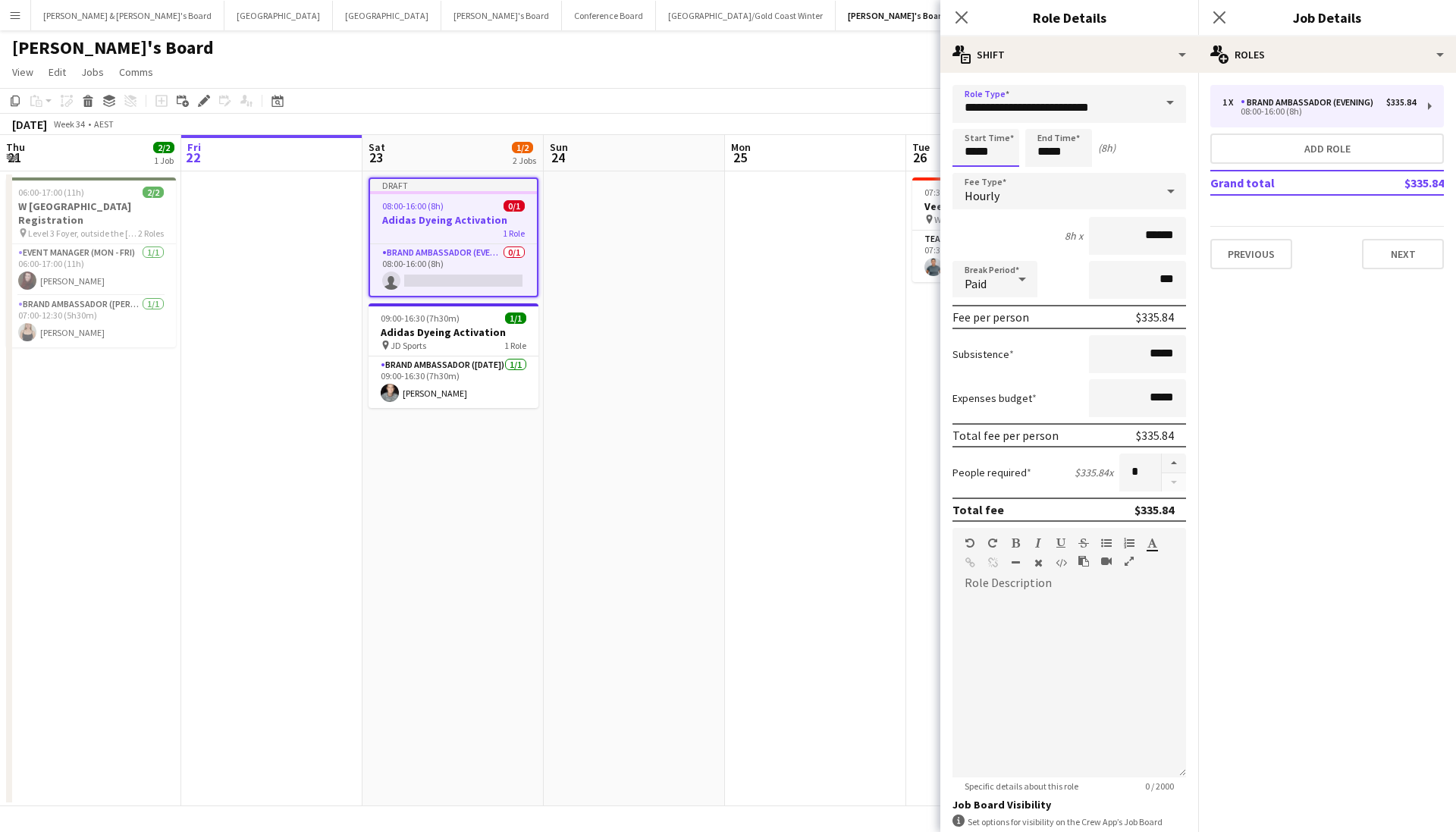
click at [1006, 146] on input "*****" at bounding box center [985, 148] width 67 height 38
click at [1081, 143] on input "*****" at bounding box center [1058, 148] width 67 height 38
click at [991, 152] on input "*****" at bounding box center [985, 148] width 67 height 38
click at [971, 120] on div at bounding box center [970, 120] width 30 height 15
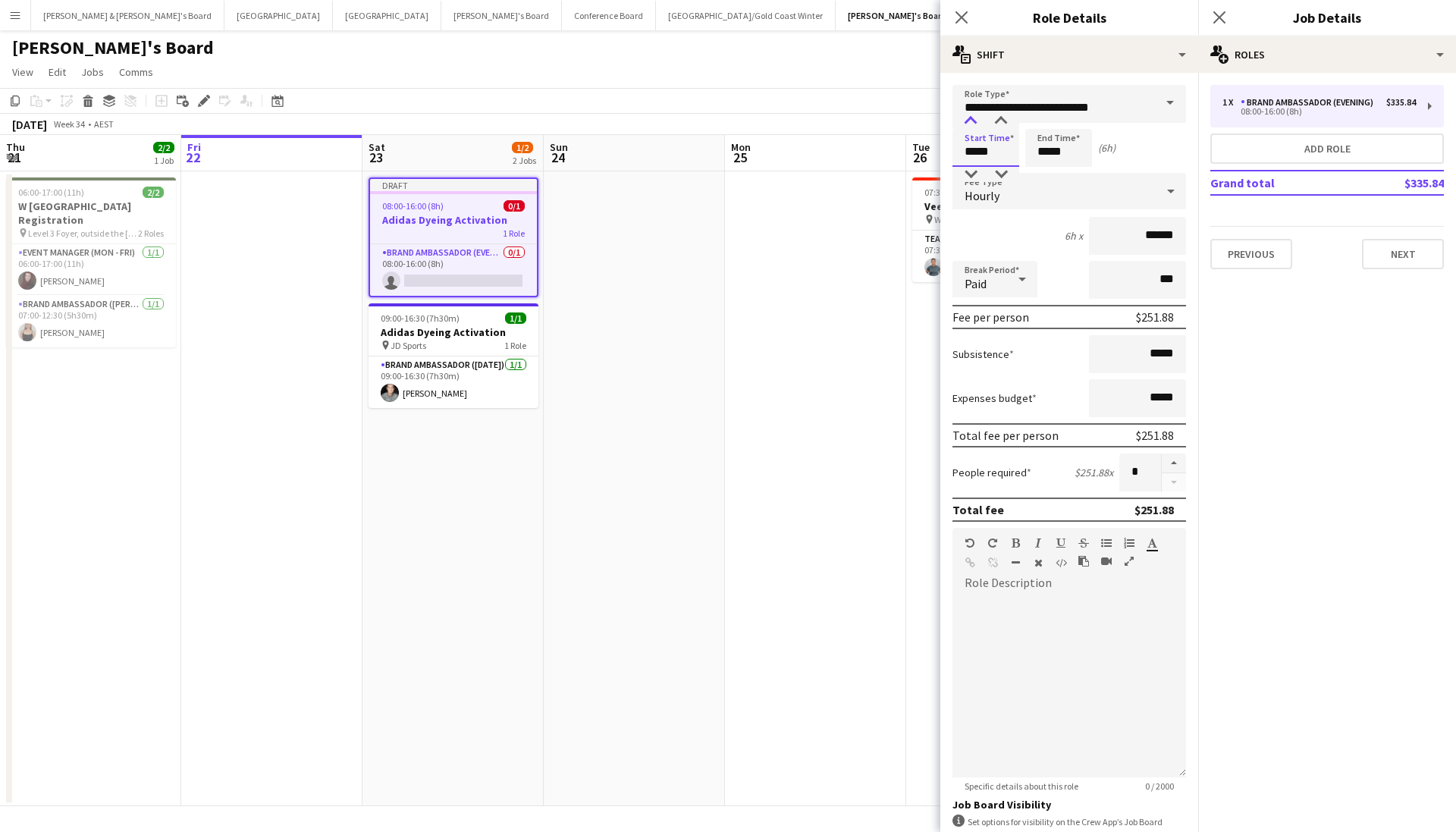
type input "*****"
click at [971, 120] on div at bounding box center [970, 120] width 30 height 15
click at [1131, 286] on input "***" at bounding box center [1137, 280] width 97 height 38
drag, startPoint x: 1144, startPoint y: 283, endPoint x: 1154, endPoint y: 283, distance: 10.0
click at [1154, 283] on input "***" at bounding box center [1137, 280] width 97 height 38
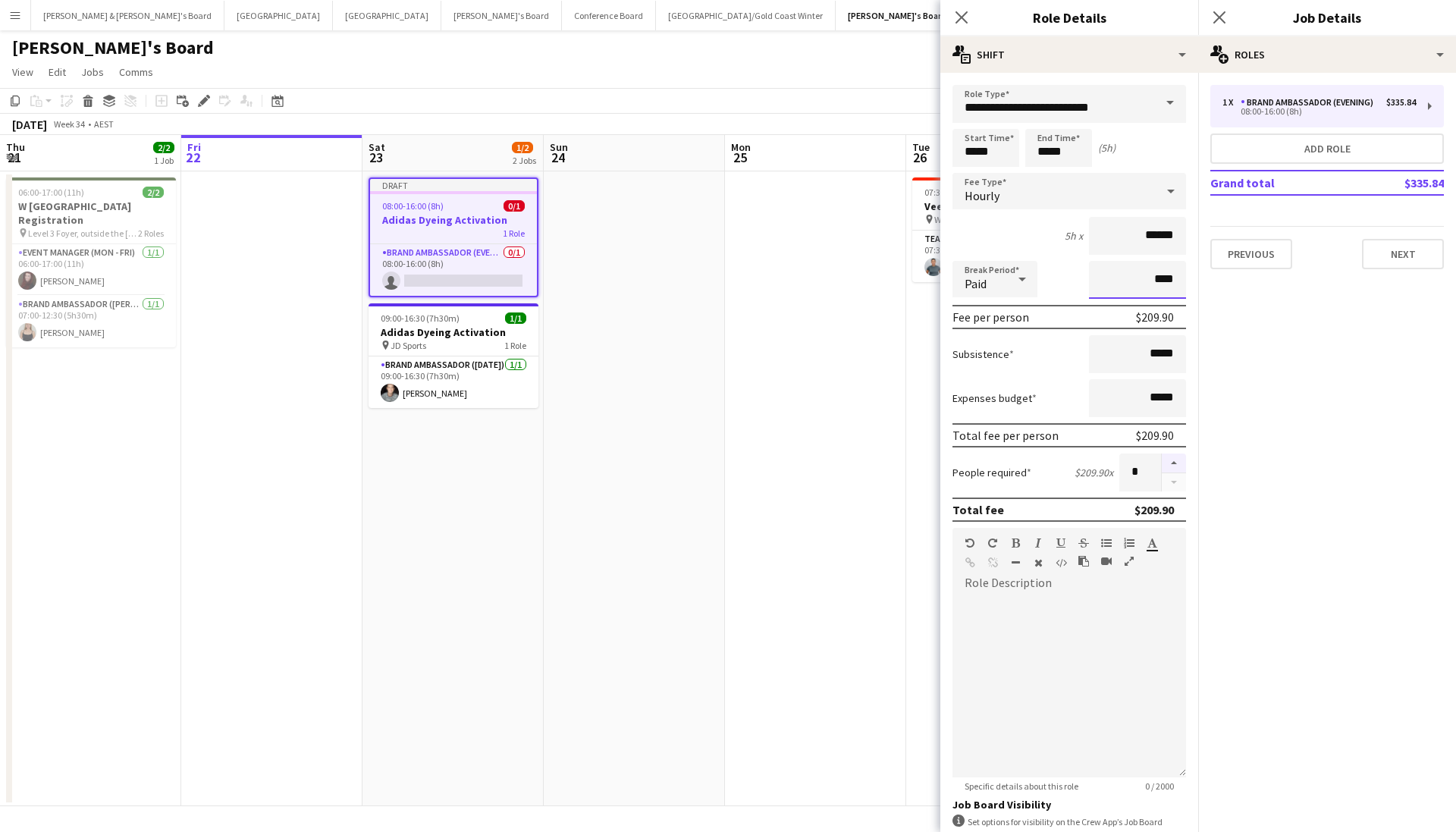
type input "****"
click at [1164, 458] on button "button" at bounding box center [1173, 463] width 24 height 20
type input "*"
click at [1397, 257] on button "Next" at bounding box center [1402, 254] width 81 height 30
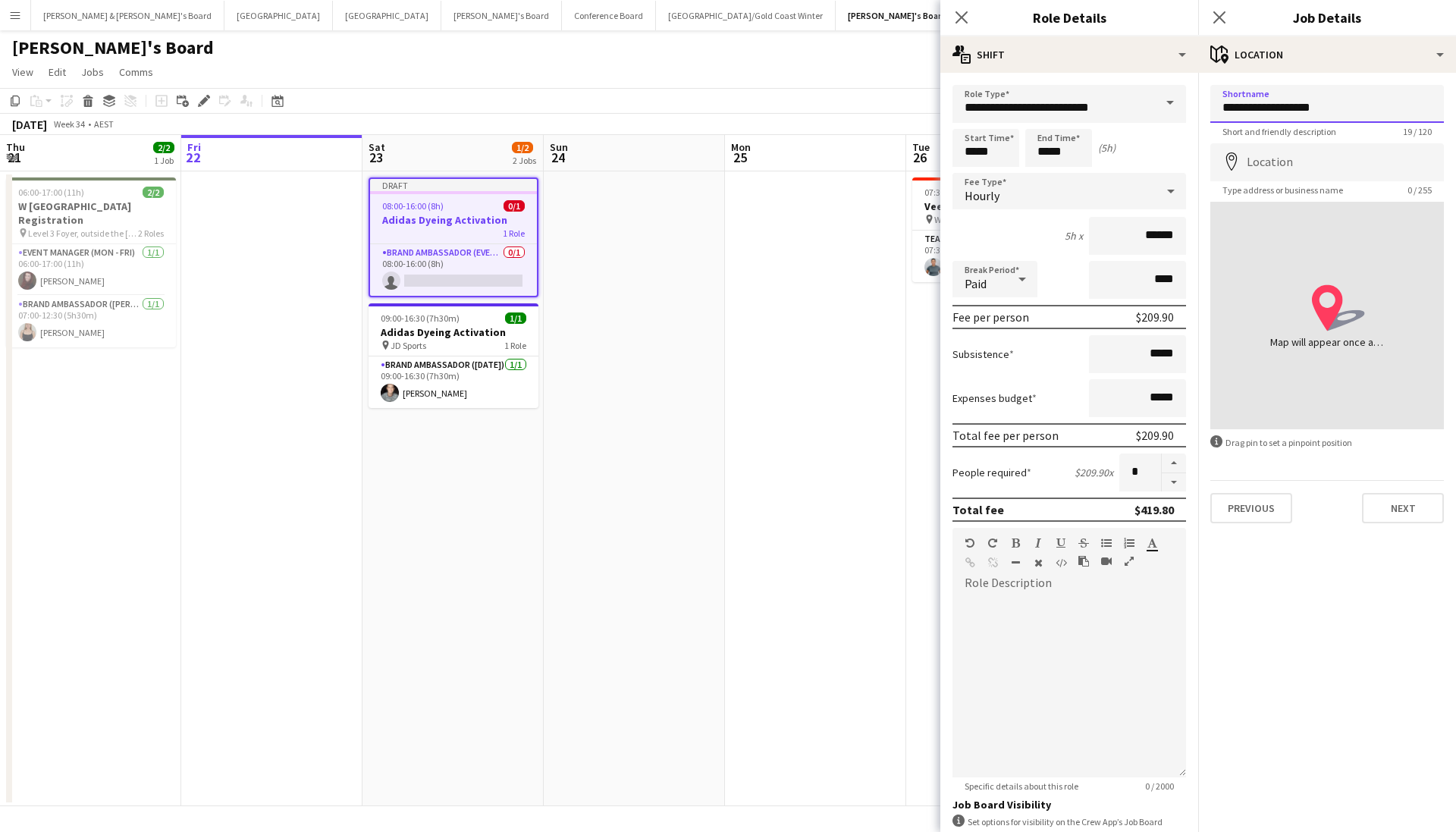
type input "**********"
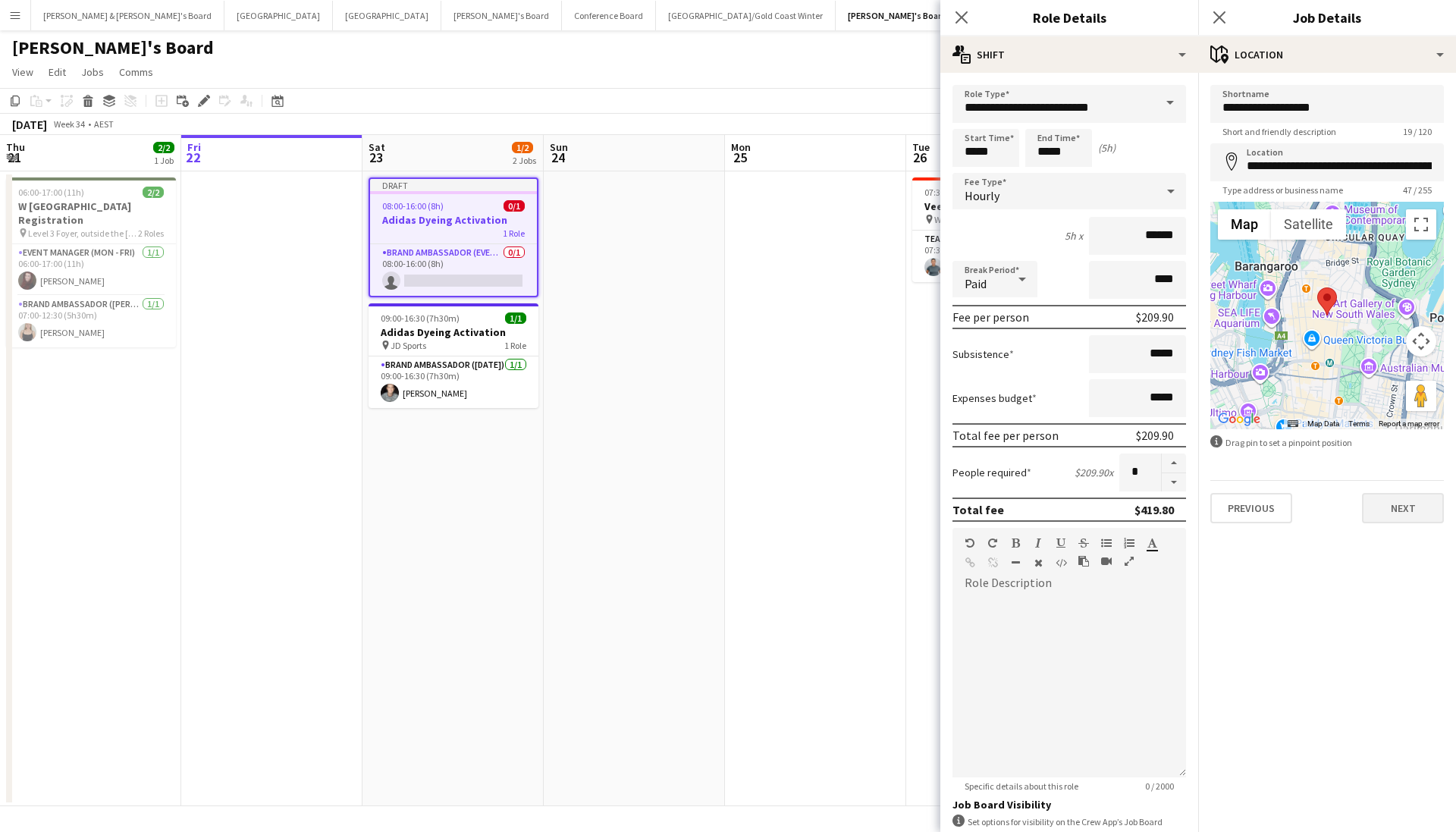
click at [1401, 501] on button "Next" at bounding box center [1402, 508] width 81 height 30
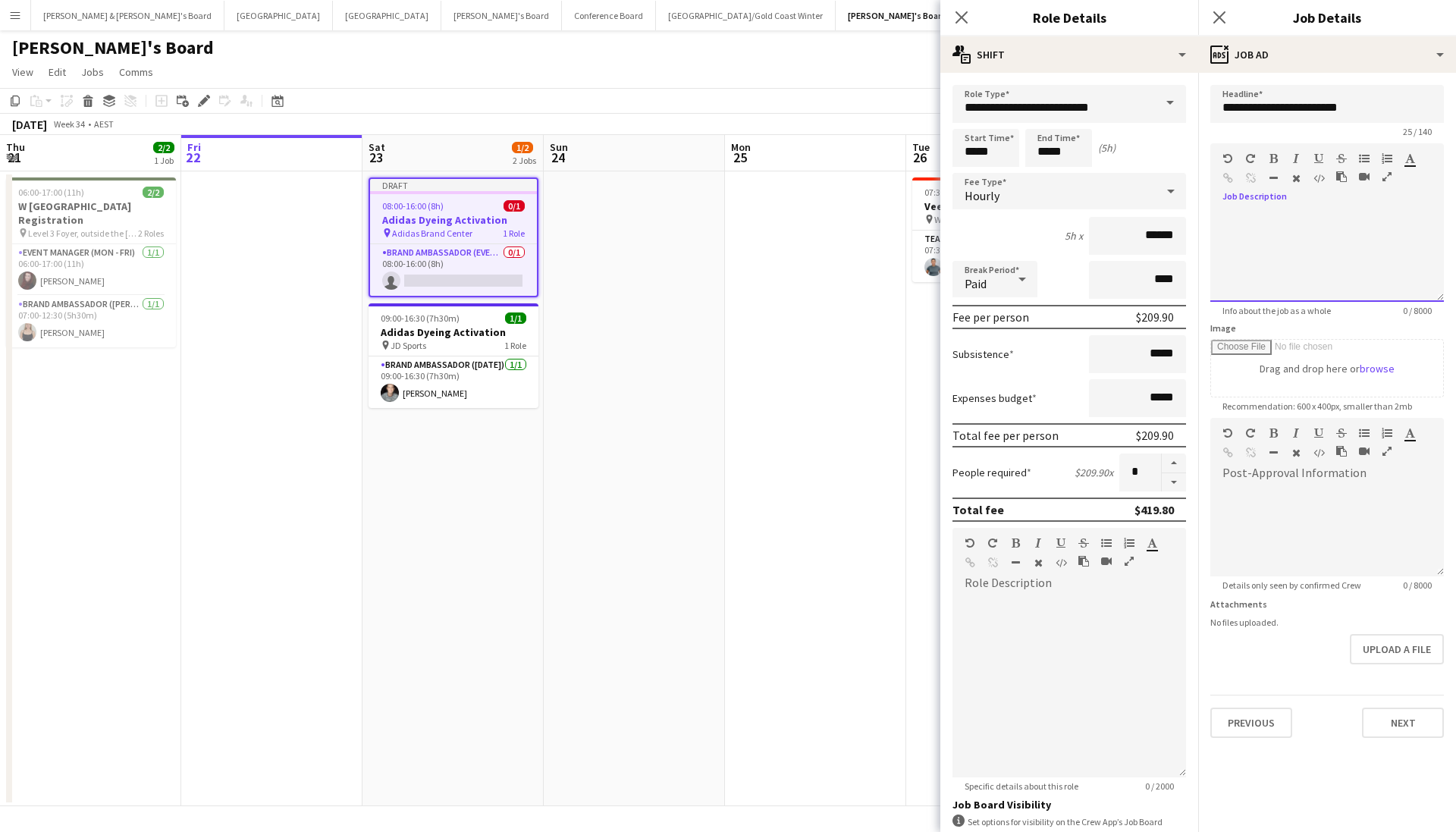
click at [1267, 235] on div at bounding box center [1326, 256] width 233 height 91
paste div
click at [1315, 219] on div "**********" at bounding box center [1326, 256] width 233 height 91
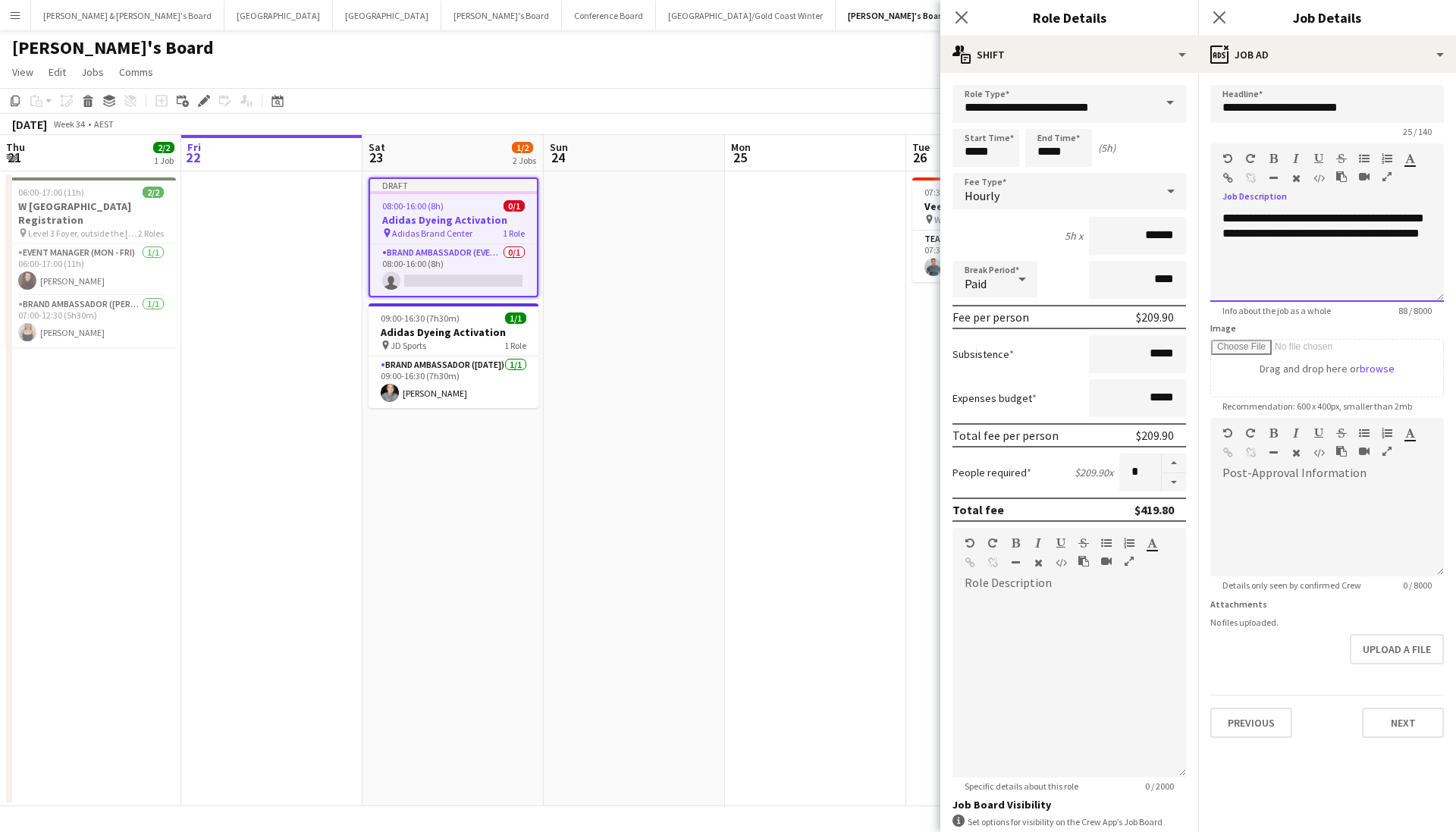
click at [1290, 275] on div "**********" at bounding box center [1326, 256] width 233 height 91
click at [1421, 713] on button "Next" at bounding box center [1402, 722] width 81 height 30
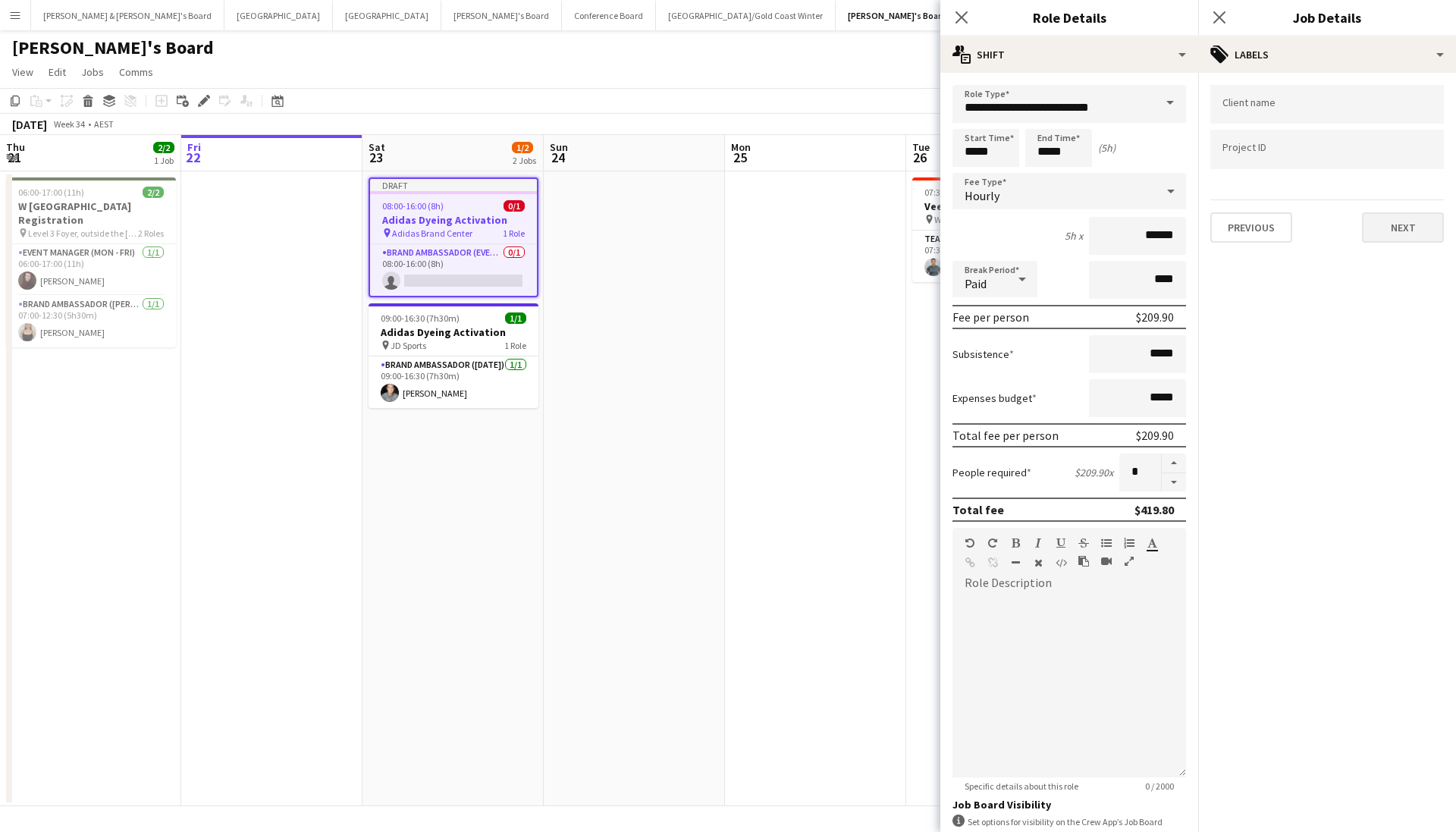
click at [1409, 224] on button "Next" at bounding box center [1402, 227] width 81 height 30
click at [1412, 155] on button "Next" at bounding box center [1402, 157] width 81 height 30
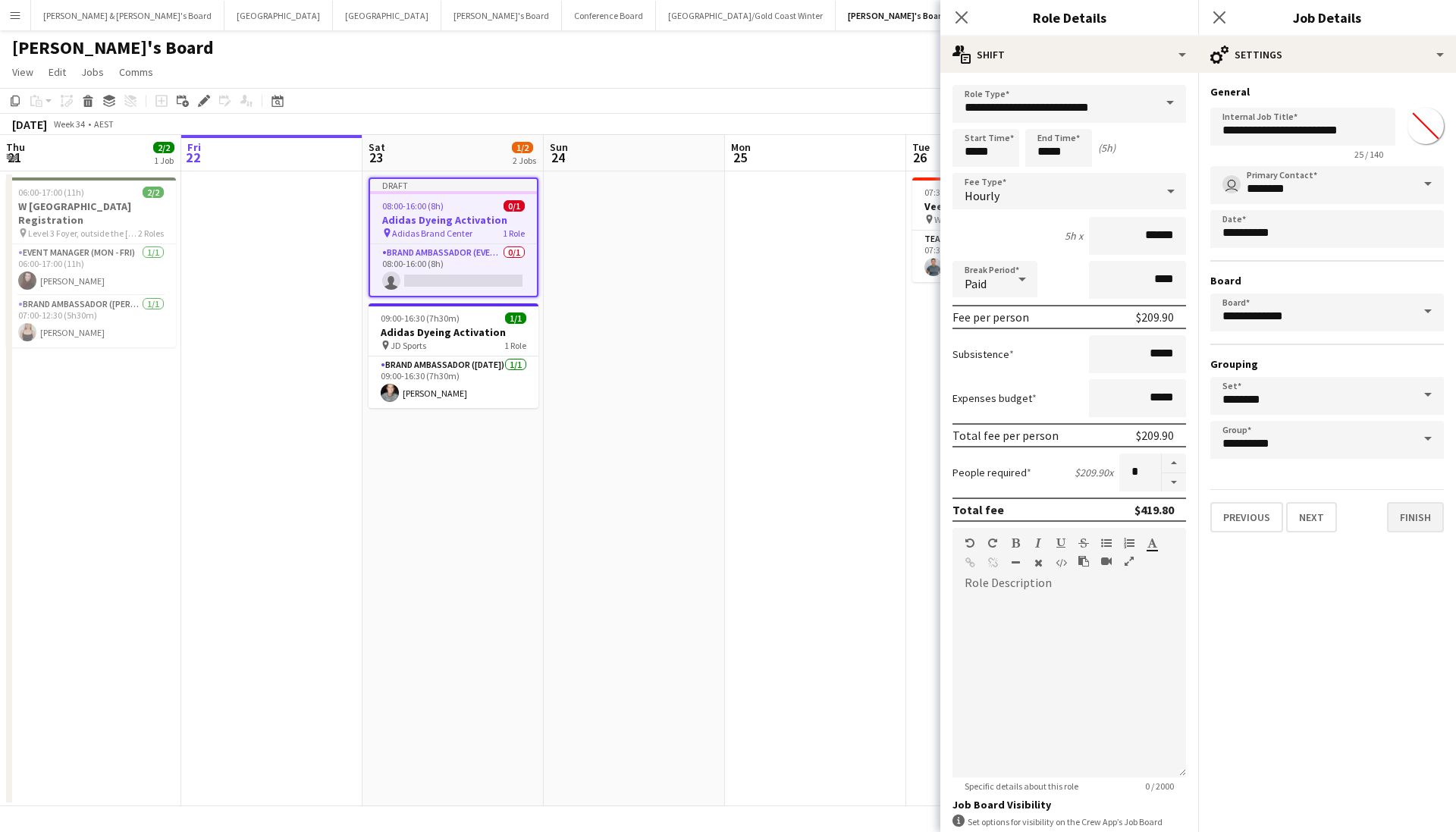
click at [1408, 522] on button "Finish" at bounding box center [1415, 517] width 57 height 30
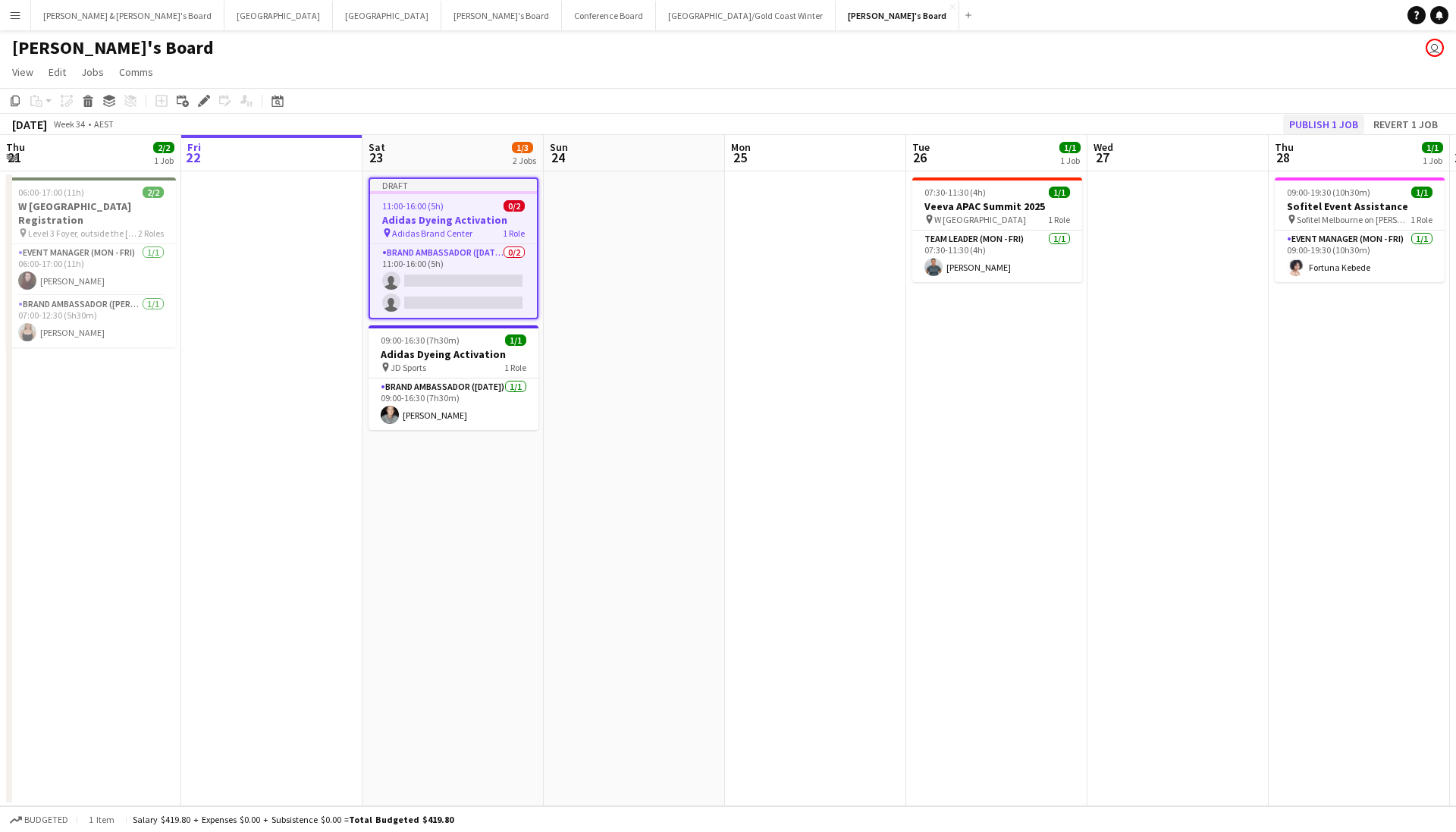
click at [1329, 120] on button "Publish 1 job" at bounding box center [1323, 124] width 81 height 20
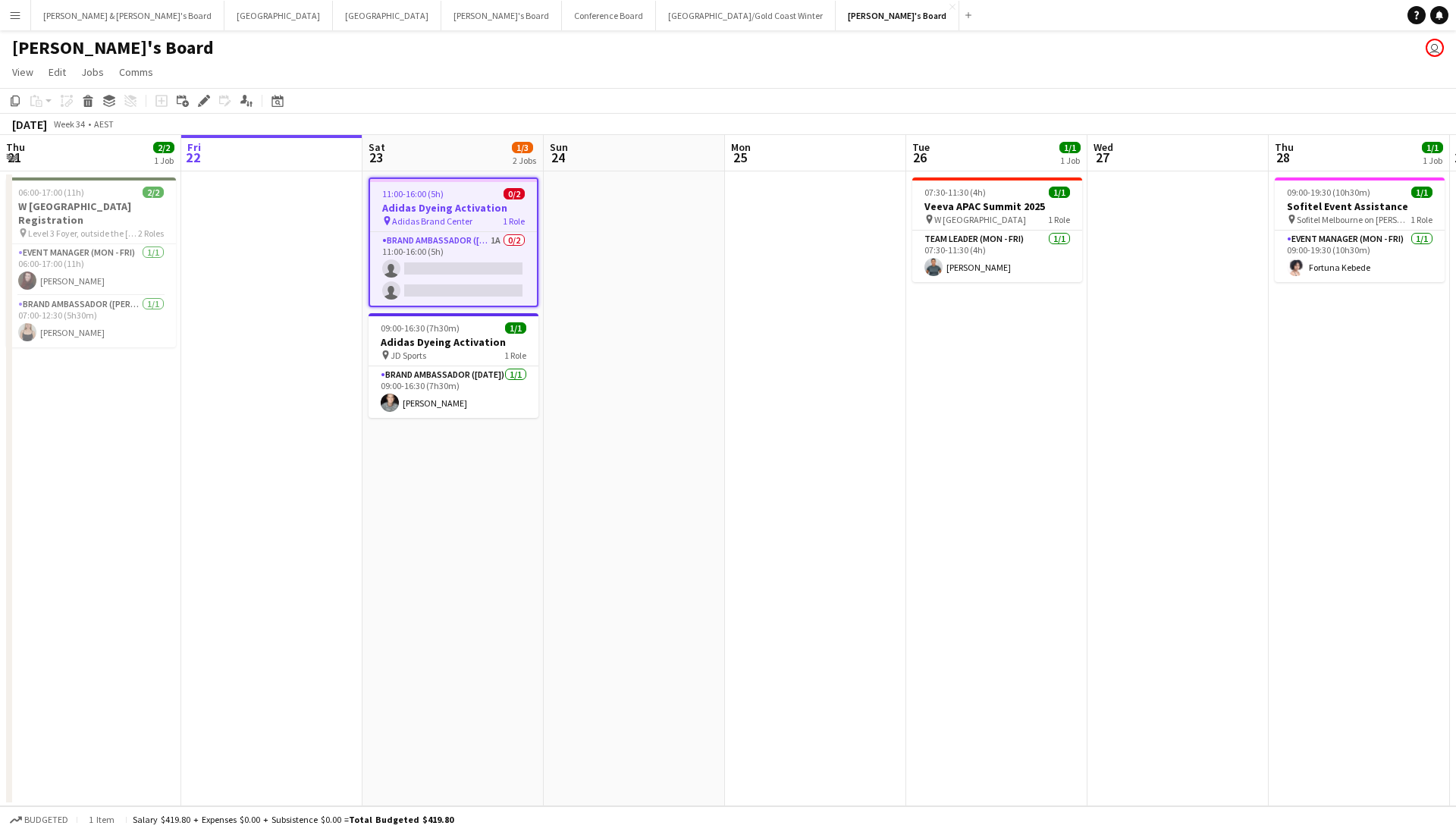
click at [598, 348] on app-date-cell at bounding box center [634, 489] width 181 height 634
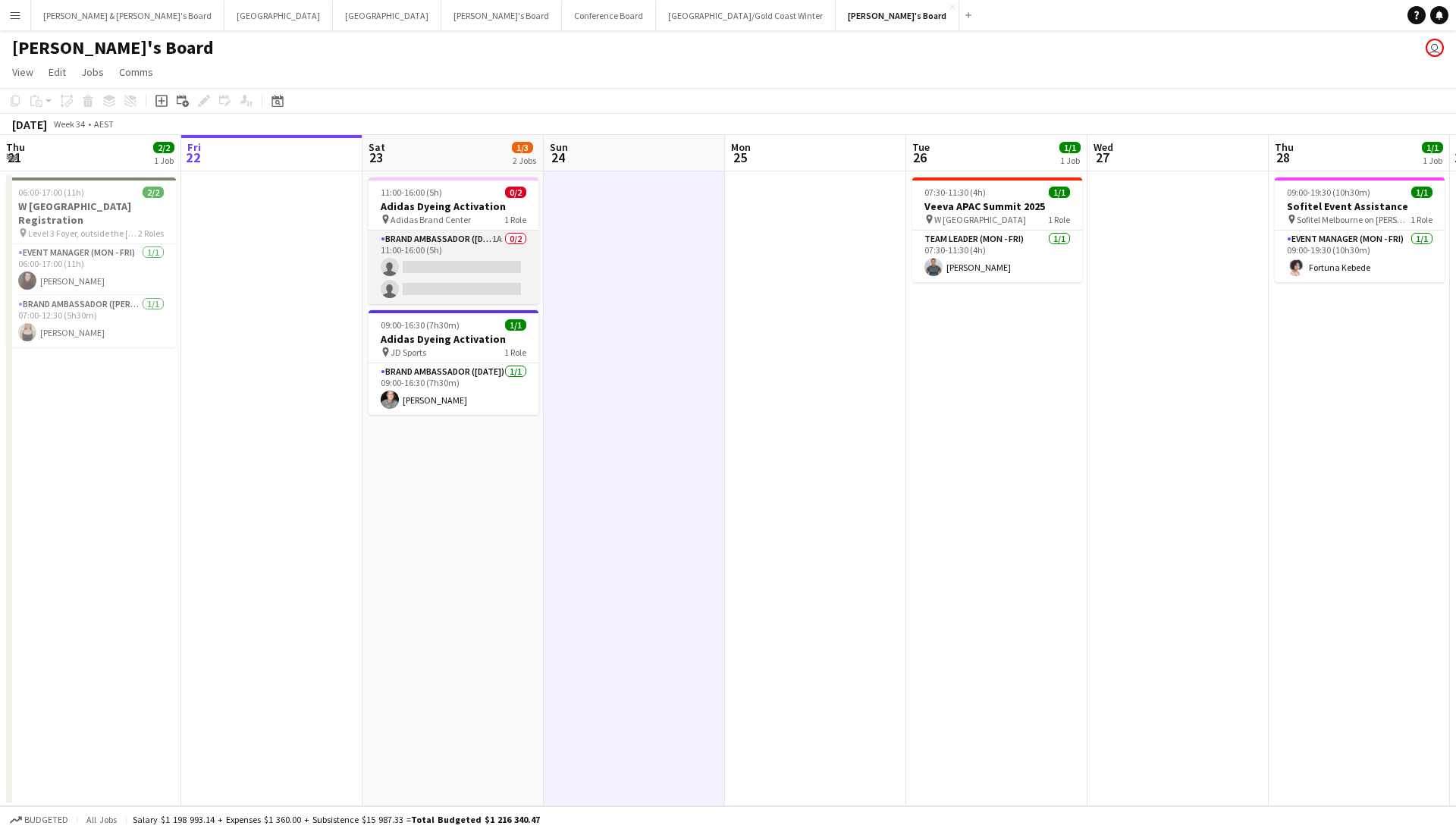
click at [510, 261] on app-card-role "Brand Ambassador (Saturday) 1A 0/2 11:00-16:00 (5h) single-neutral-actions sing…" at bounding box center [453, 267] width 170 height 74
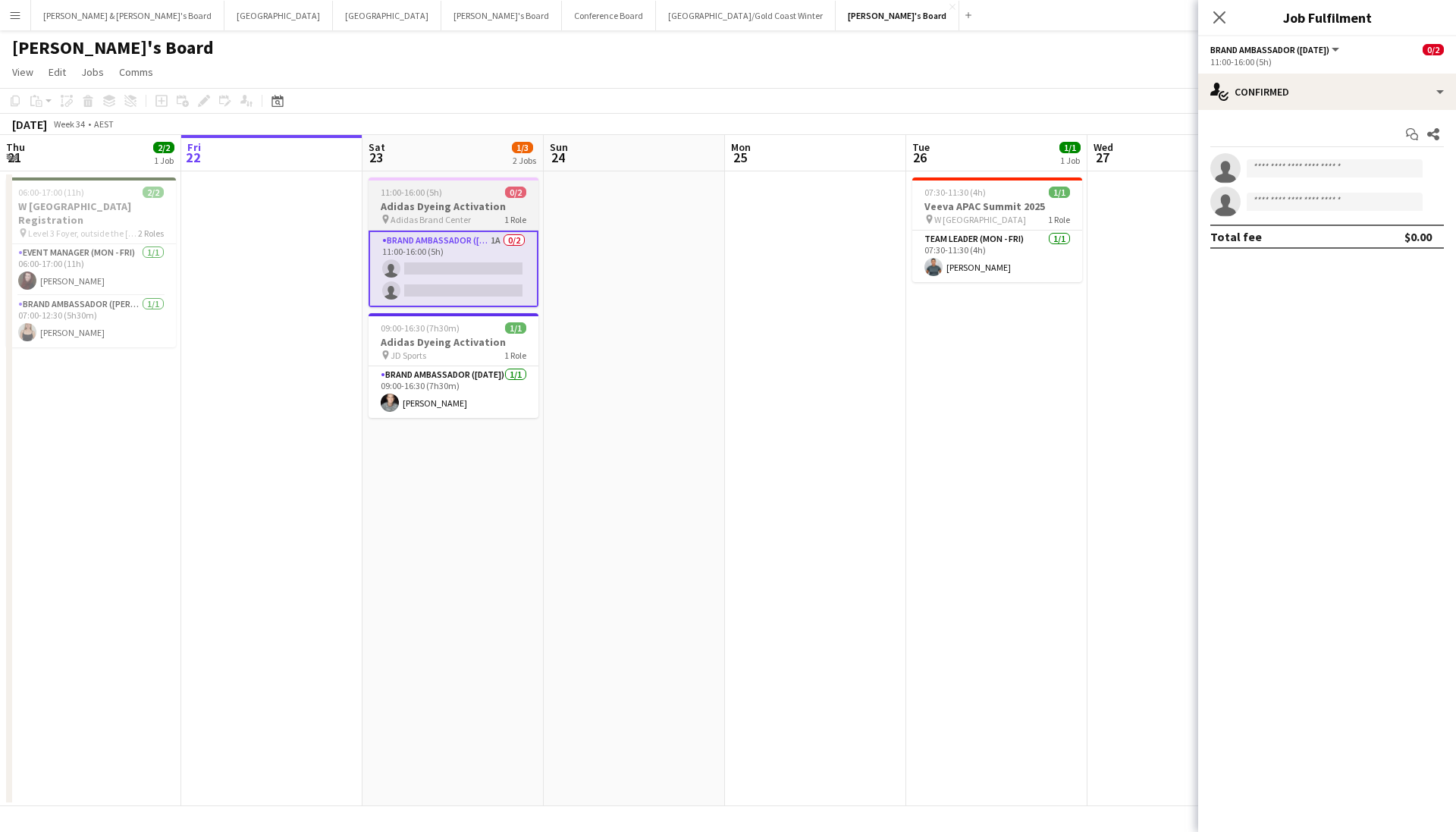
click at [492, 210] on h3 "Adidas Dyeing Activation" at bounding box center [453, 206] width 170 height 14
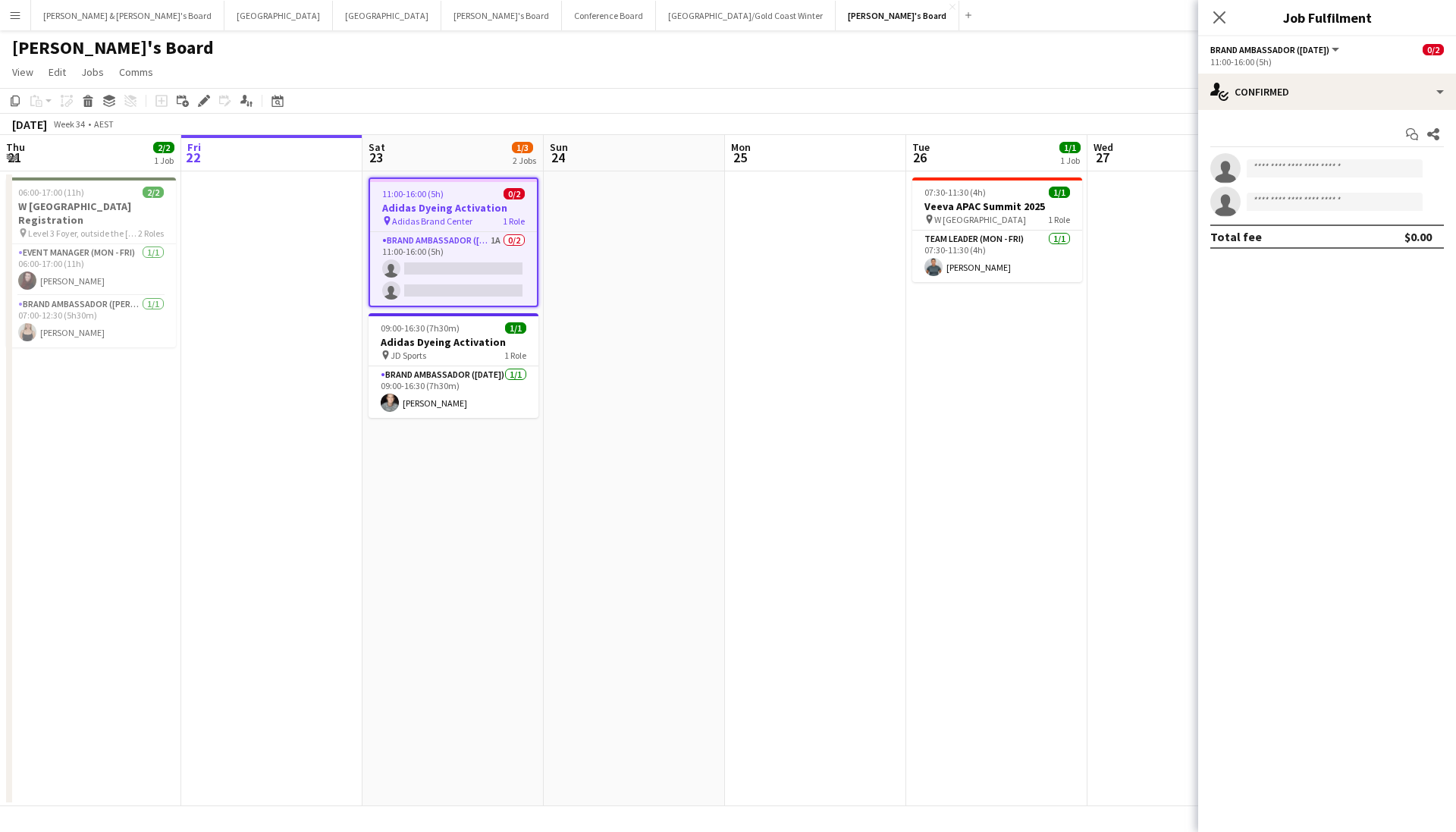
click at [511, 91] on app-toolbar "Copy Paste Paste Command V Paste with crew Command Shift V Paste linked Job Del…" at bounding box center [728, 101] width 1456 height 26
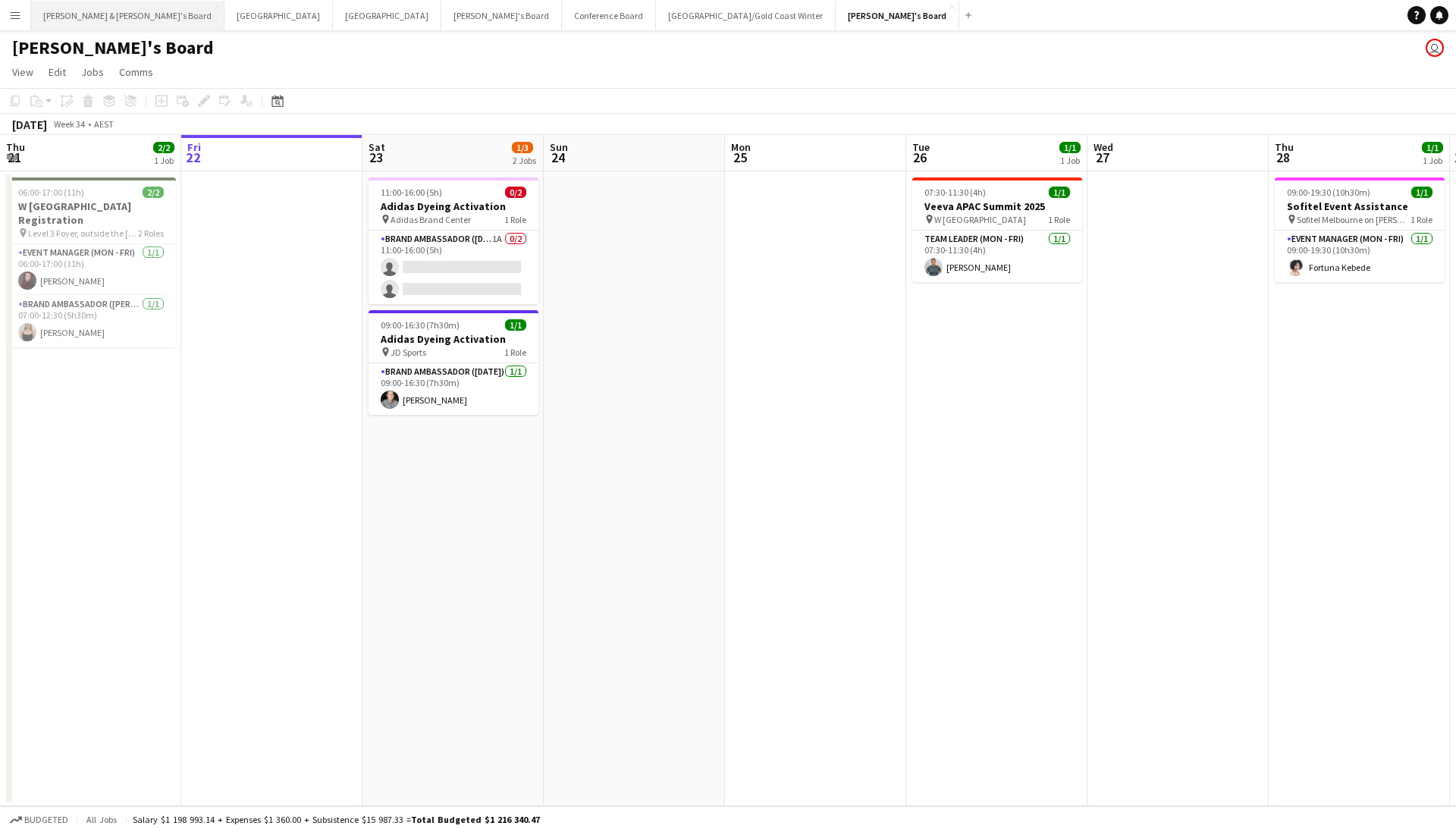
click at [87, 16] on button "[PERSON_NAME] & [PERSON_NAME]'s Board Close" at bounding box center [127, 16] width 193 height 29
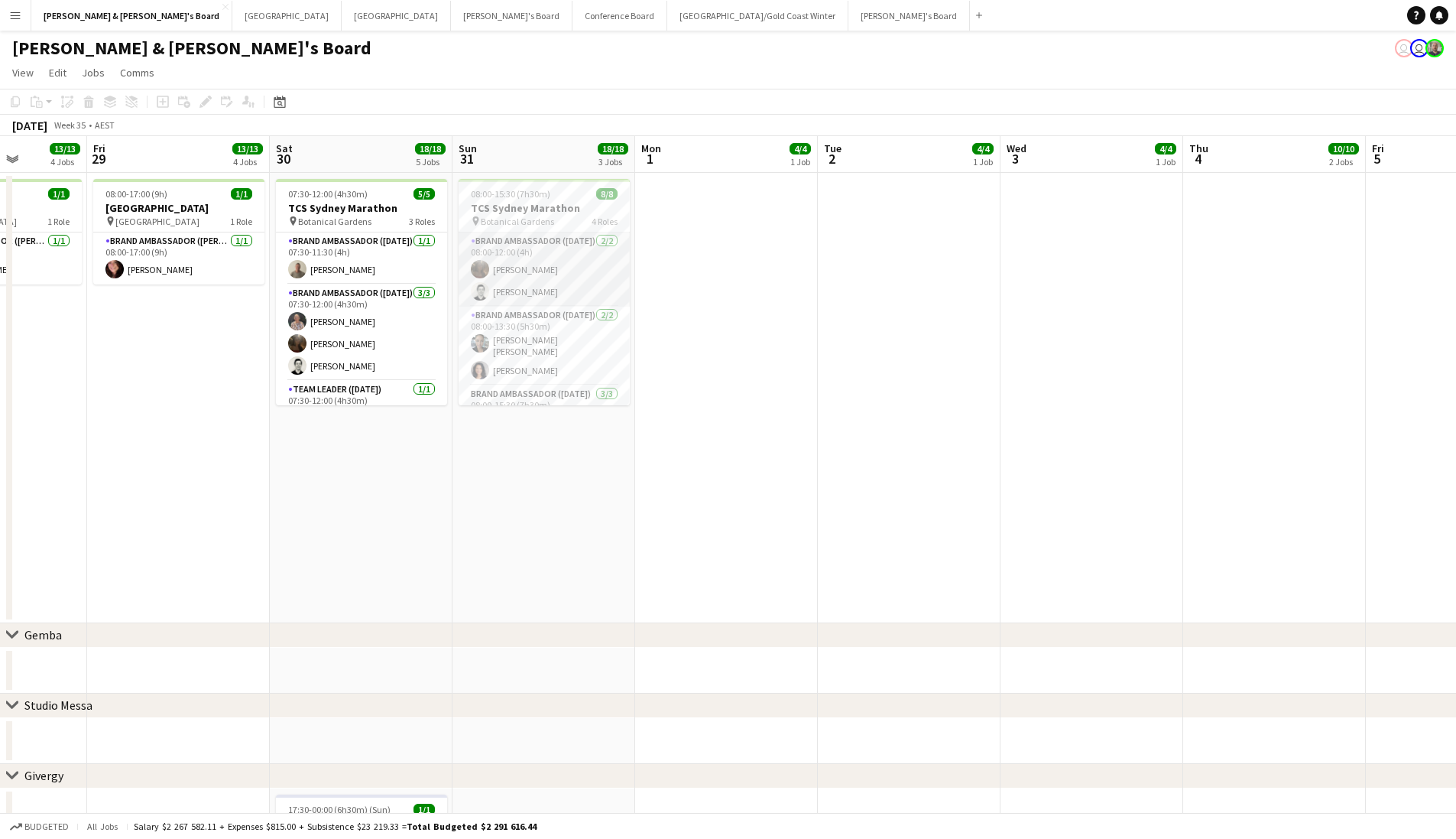
scroll to position [0, 475]
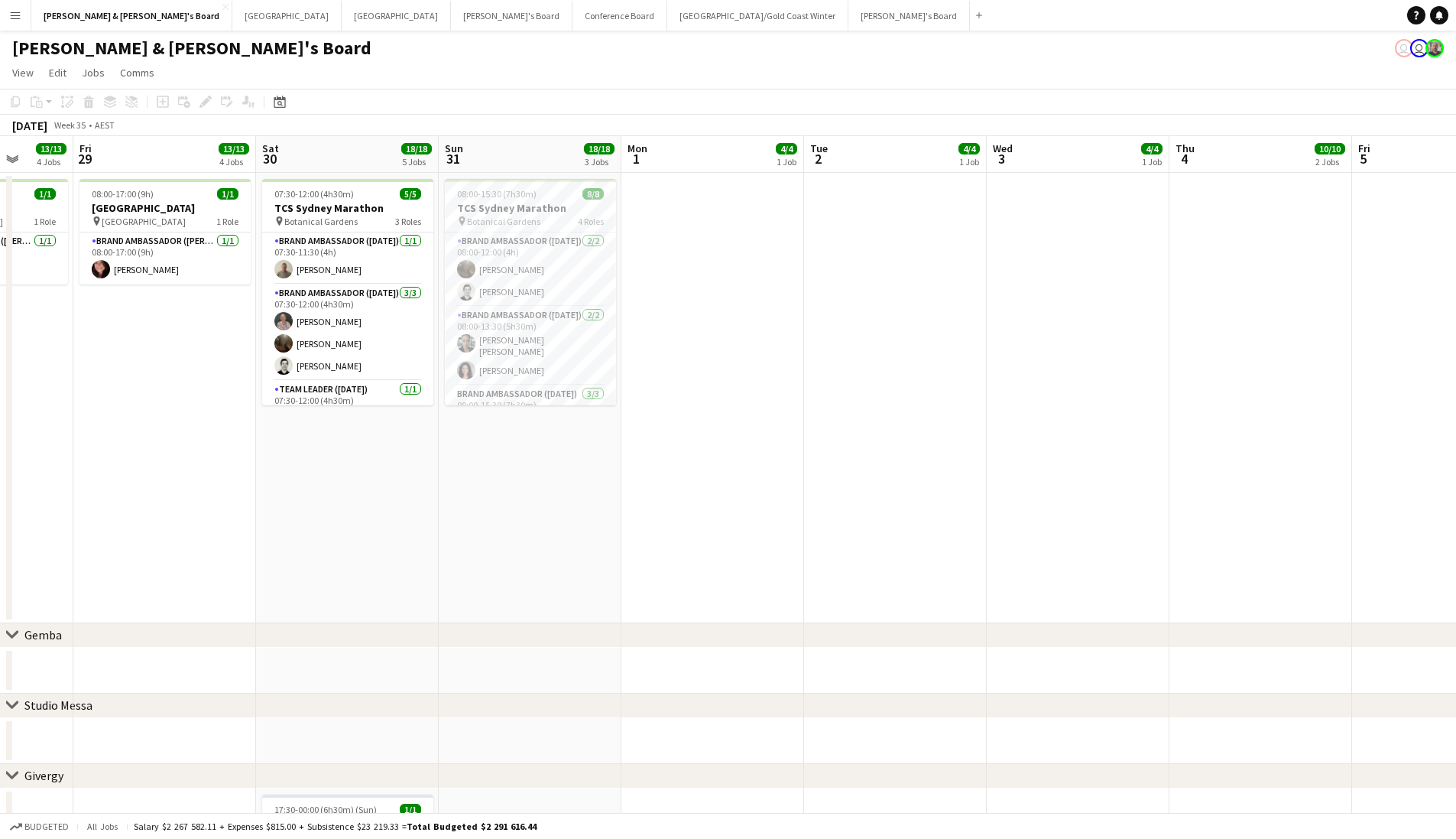
click at [640, 109] on app-toolbar "Copy Paste Paste Command V Paste with crew Command Shift V Paste linked Job Del…" at bounding box center [728, 101] width 1456 height 26
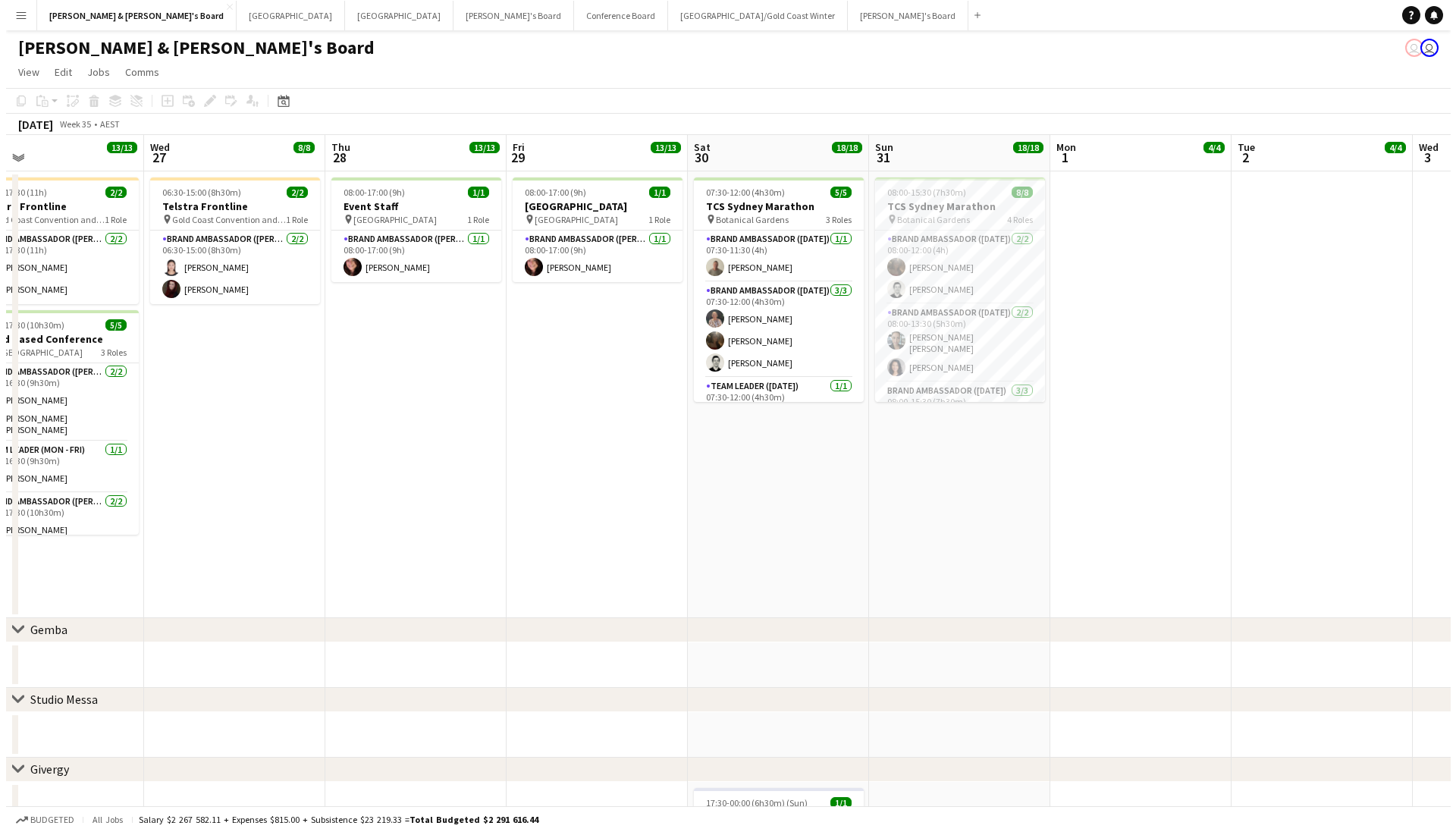
scroll to position [0, 397]
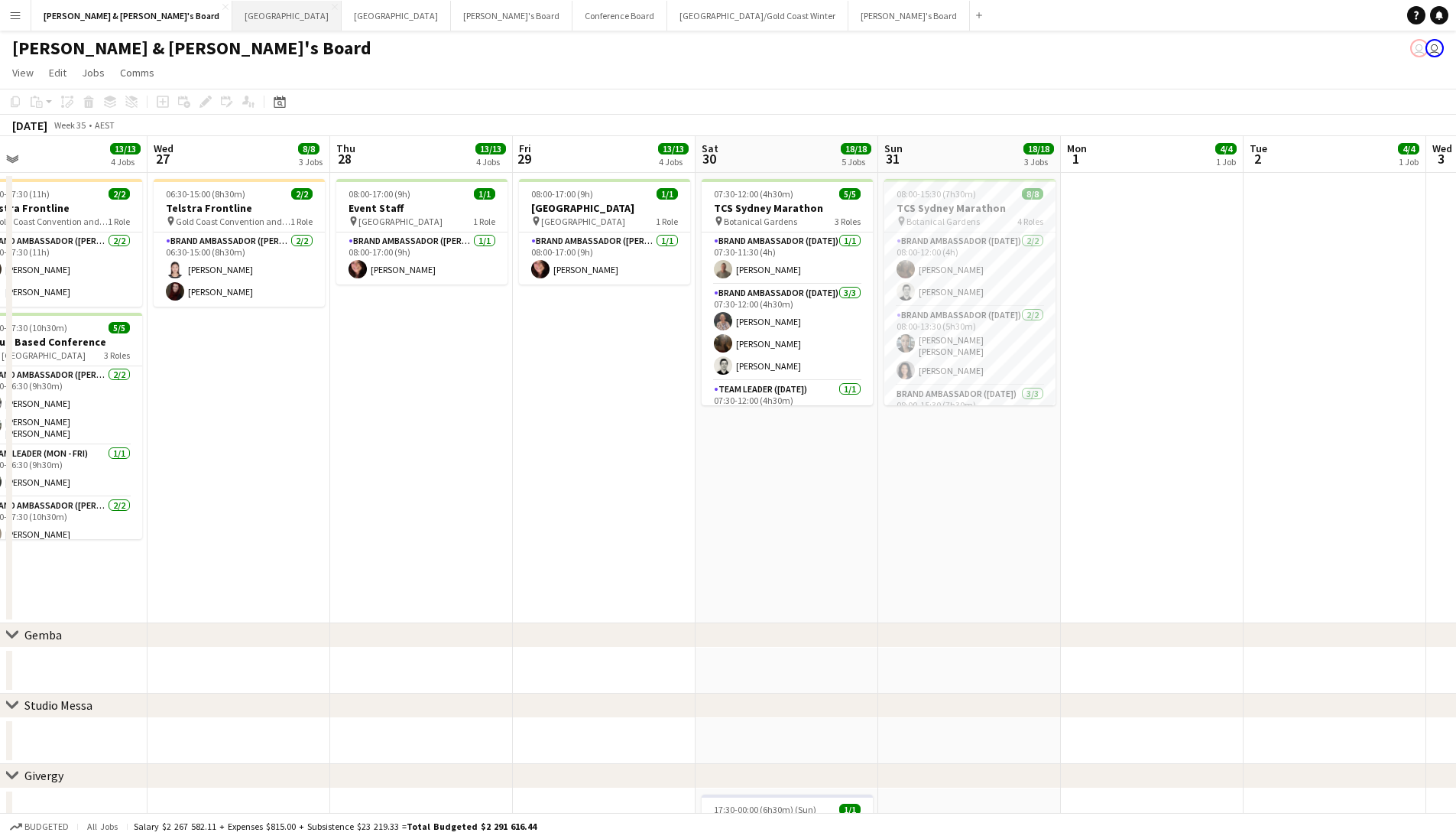
click at [232, 21] on button "Sydney Close" at bounding box center [287, 16] width 109 height 30
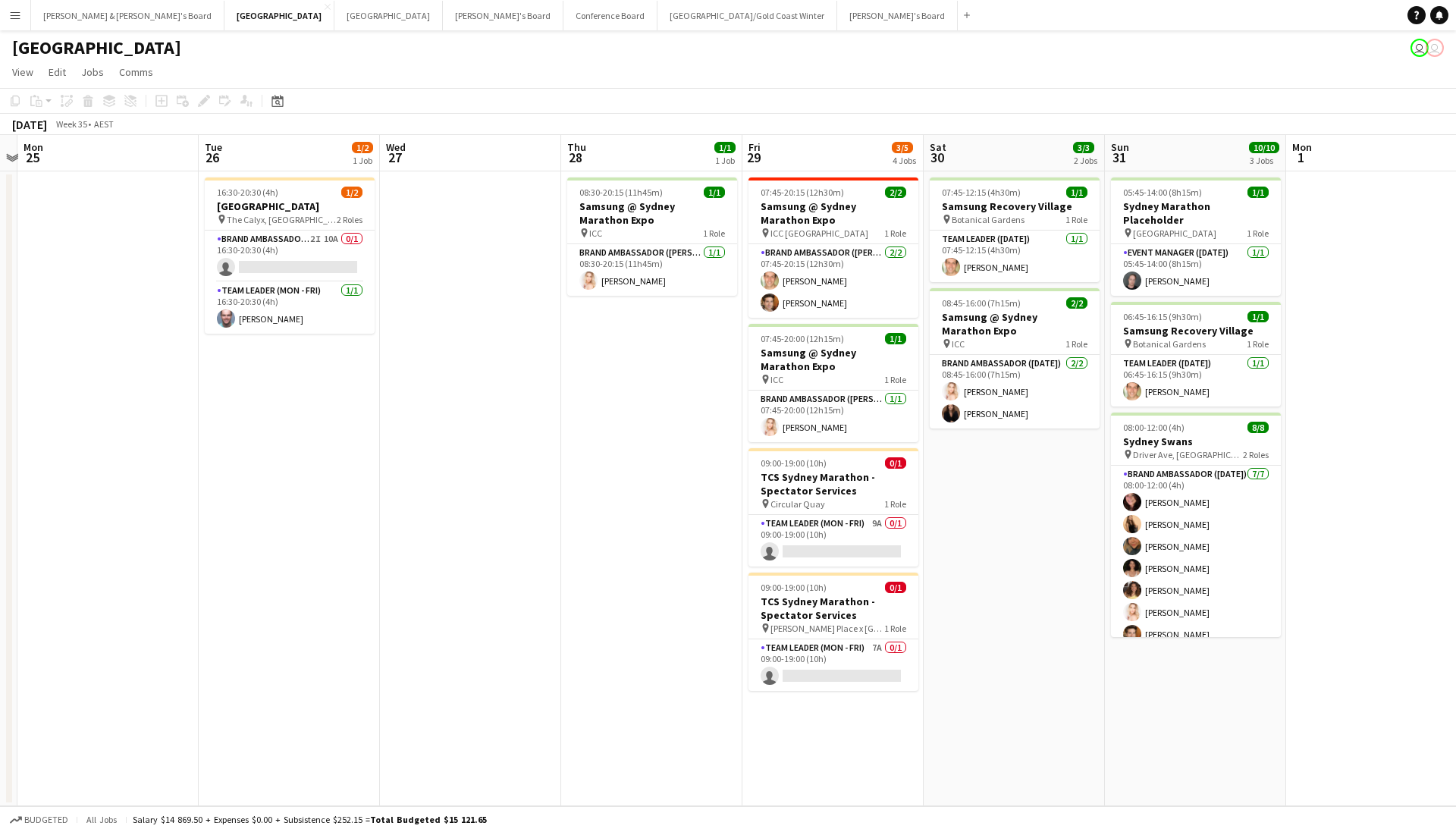
scroll to position [0, 581]
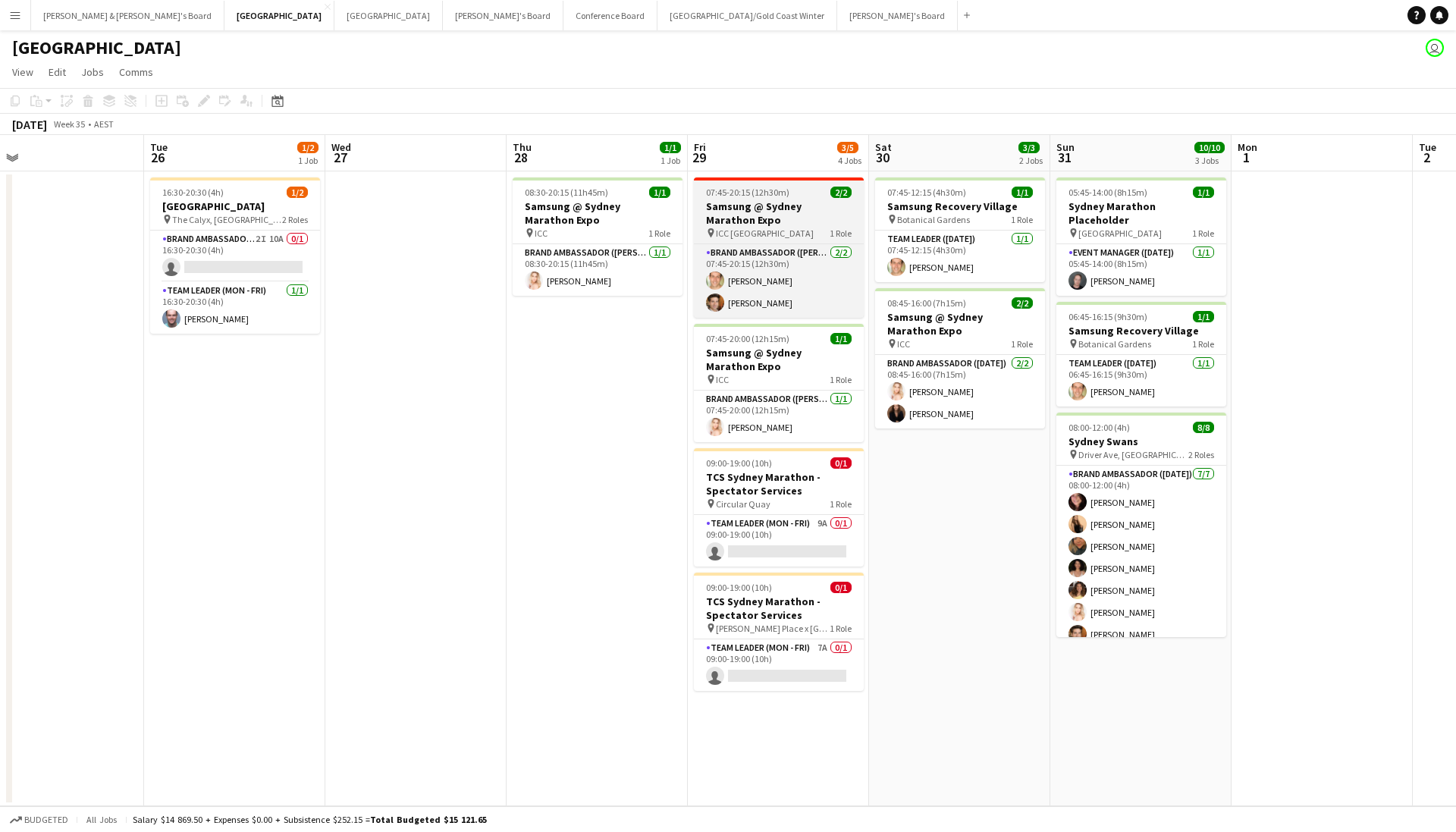
click at [758, 208] on h3 "Samsung @ Sydney Marathon Expo" at bounding box center [778, 212] width 170 height 27
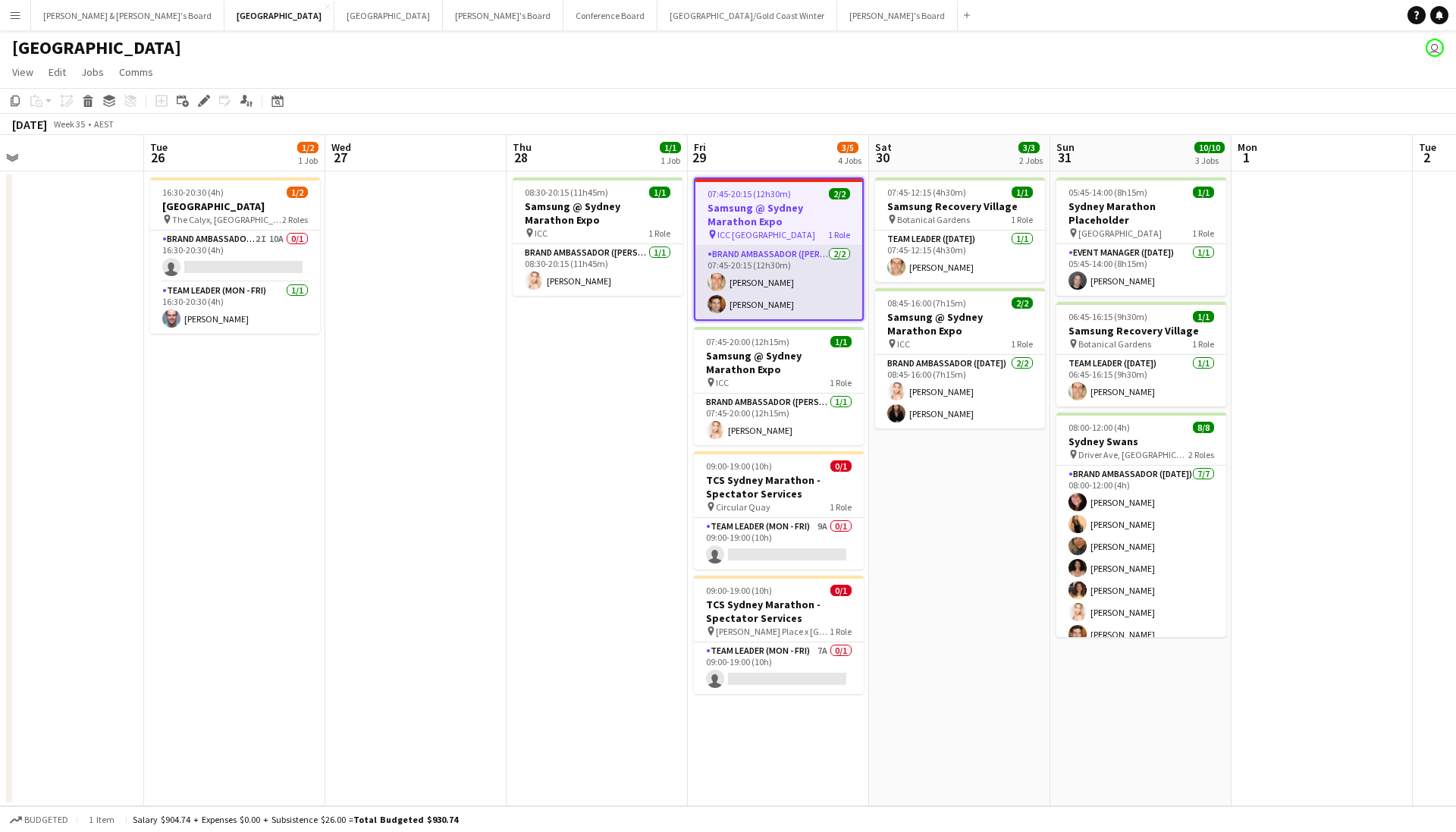
click at [833, 289] on app-card-role "Brand Ambassador (Mon - Fri) 2/2 07:45-20:15 (12h30m) Tom Caley Juan Montes" at bounding box center [778, 282] width 166 height 74
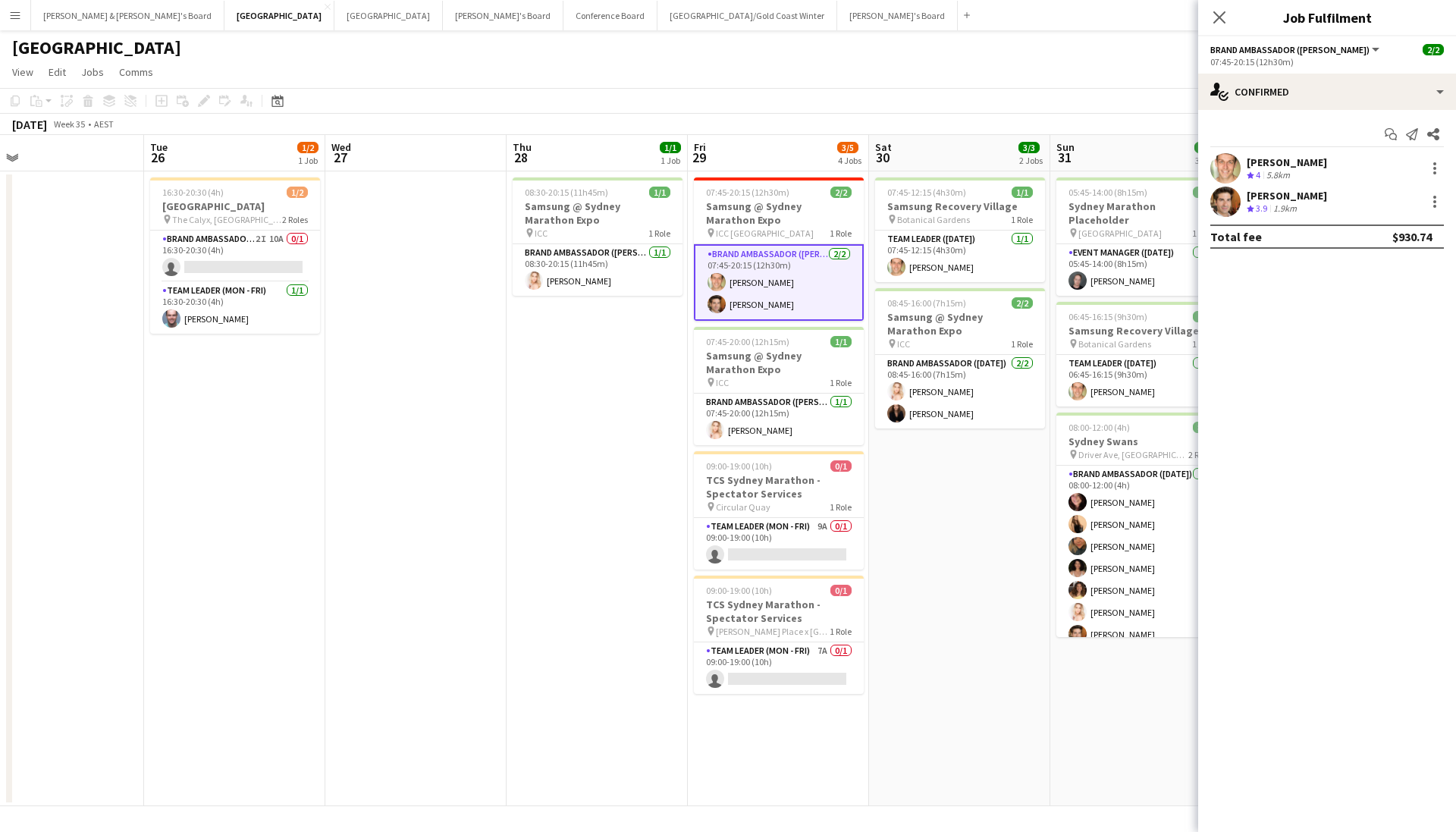
click at [1349, 171] on div "Tom Caley Crew rating 4 5.8km" at bounding box center [1326, 168] width 257 height 30
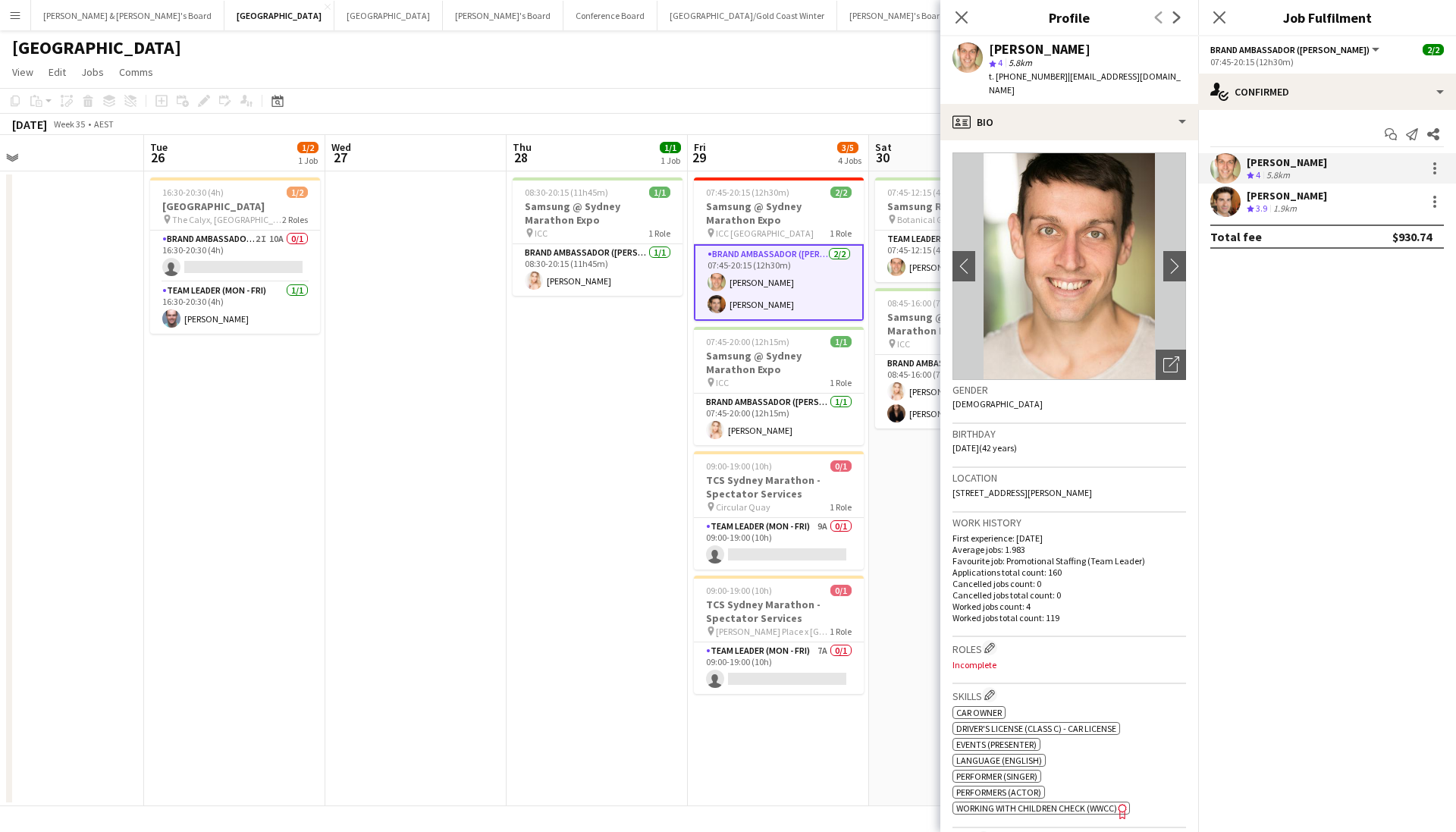
click at [1028, 74] on span "t. +61434004741" at bounding box center [1028, 75] width 79 height 11
copy span "61434004741"
click at [1375, 211] on div "Juan Montes Crew rating 3.9 1.9km" at bounding box center [1326, 201] width 257 height 30
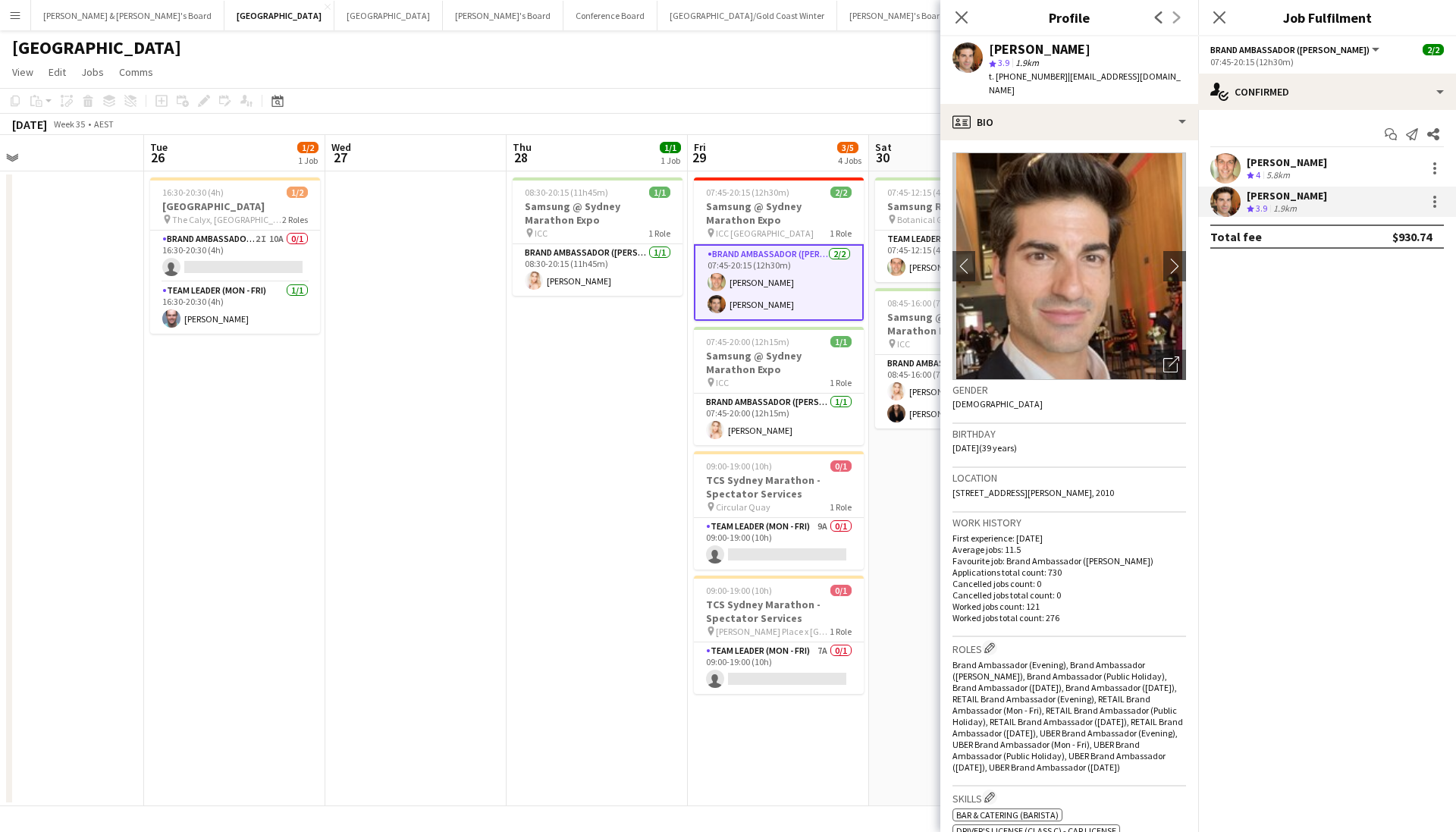
click at [1029, 70] on span "t. +61416938727" at bounding box center [1028, 75] width 79 height 11
copy span "61416938727"
click at [769, 388] on app-job-card "07:45-20:00 (12h15m) 1/1 Samsung @ Sydney Marathon Expo pin ICC 1 Role Brand Am…" at bounding box center [778, 386] width 170 height 118
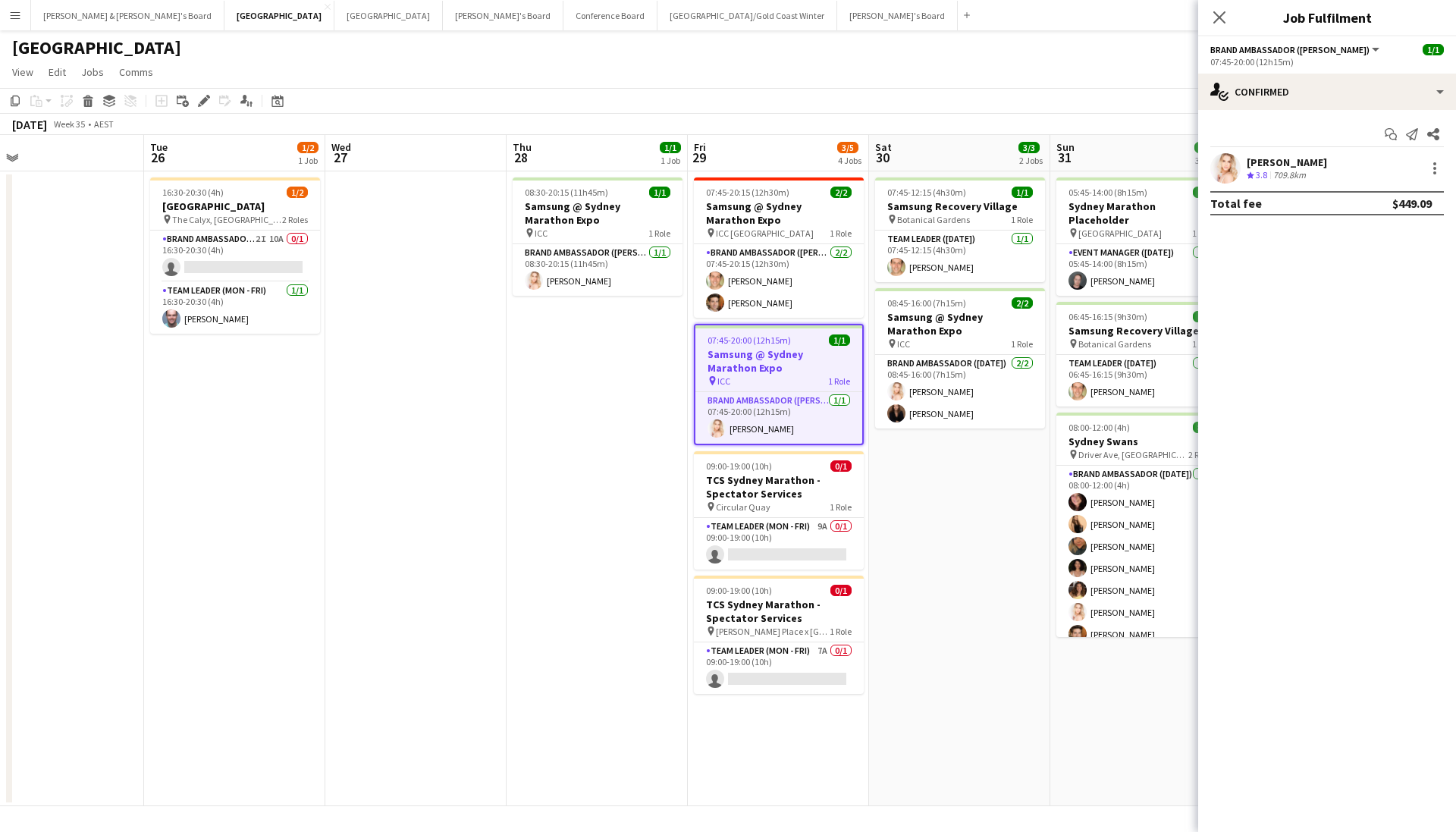
click at [1324, 166] on div "[PERSON_NAME]" at bounding box center [1286, 162] width 81 height 14
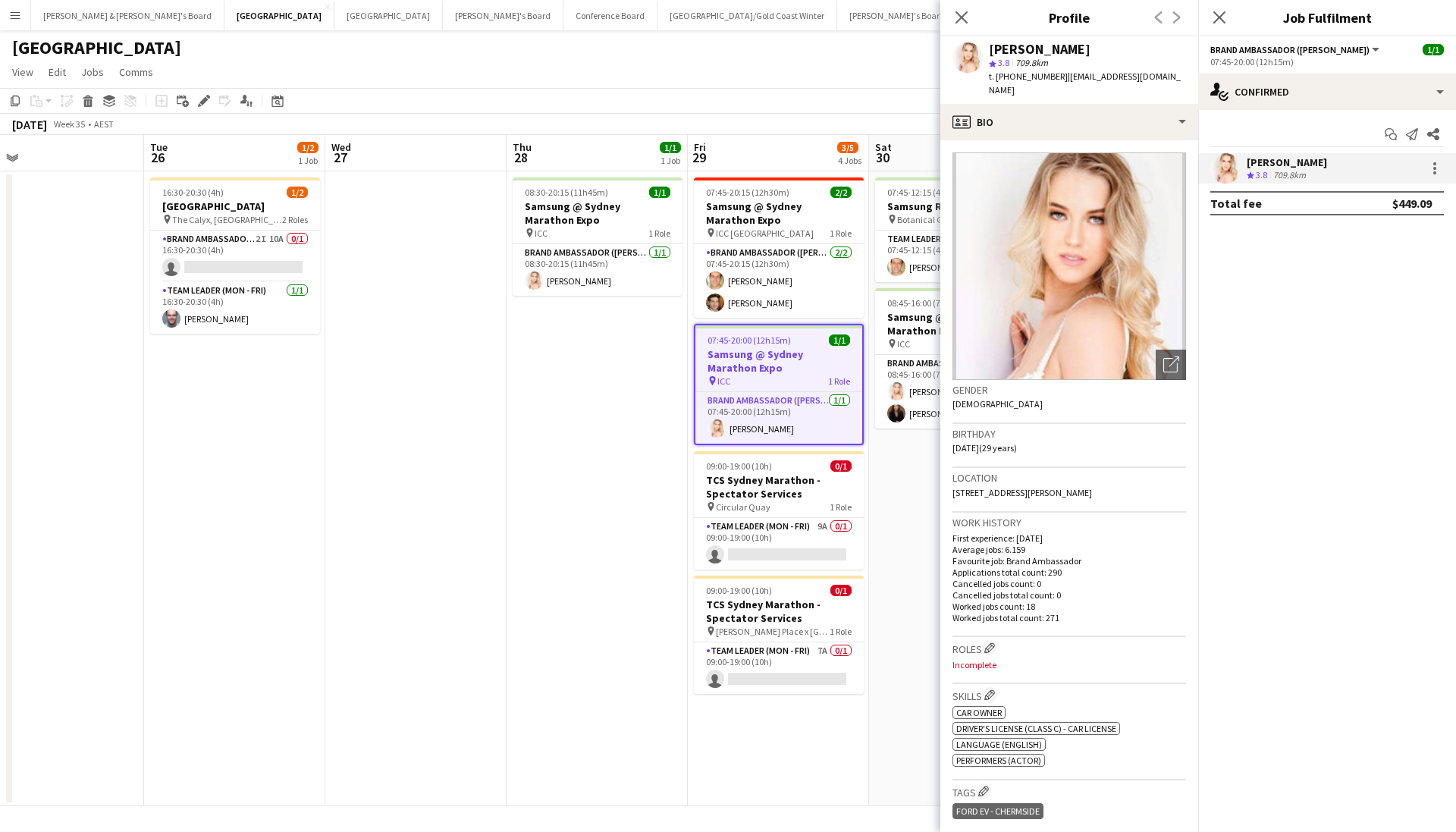
click at [1061, 54] on div "[PERSON_NAME]" at bounding box center [1039, 49] width 101 height 14
copy div "[PERSON_NAME]"
click at [1044, 71] on span "t. +61427608512" at bounding box center [1028, 75] width 79 height 11
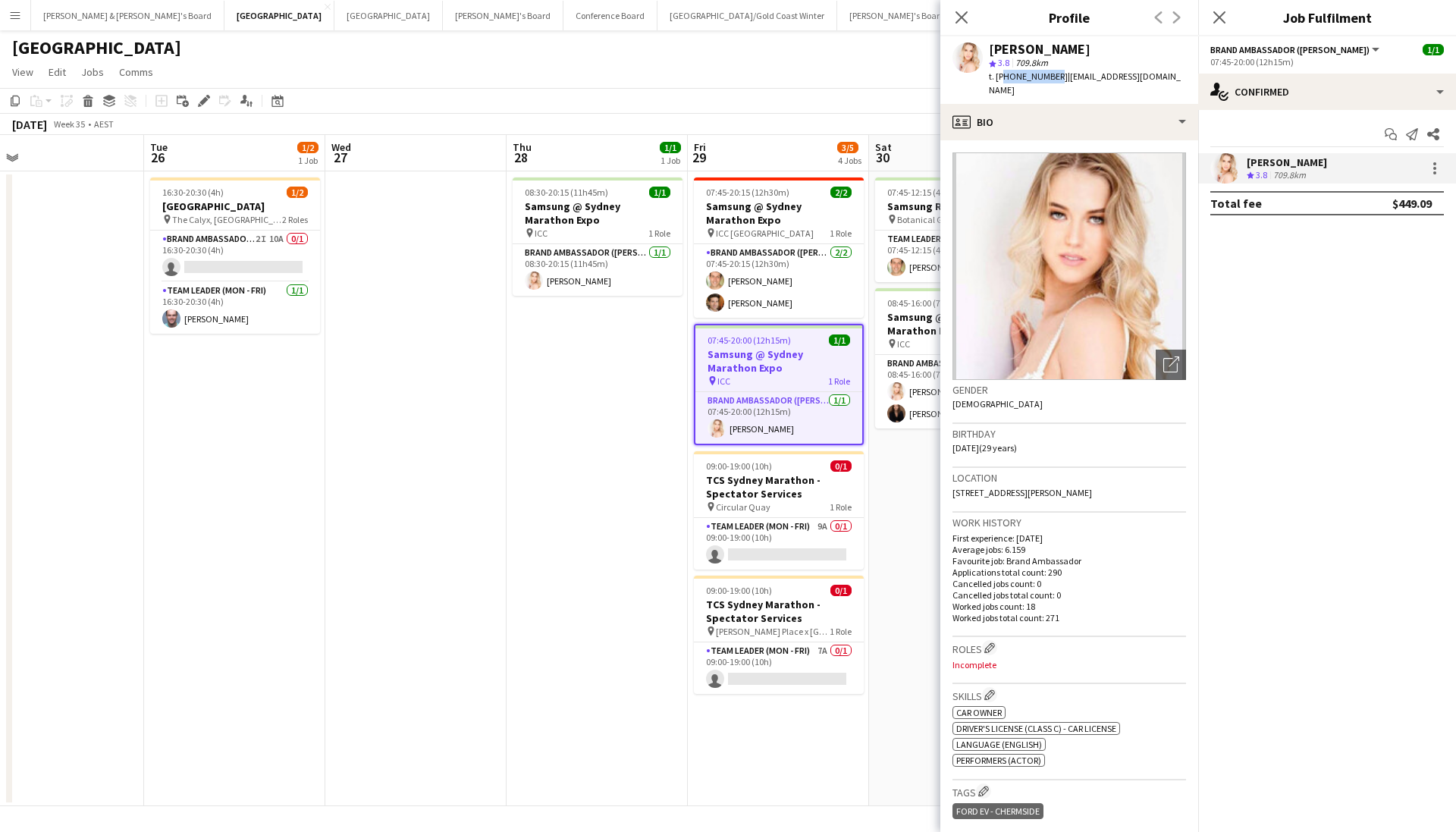
click at [1044, 71] on span "t. +61427608512" at bounding box center [1028, 75] width 79 height 11
copy span "61427608512"
click at [972, 21] on app-icon "Close pop-in" at bounding box center [961, 17] width 22 height 22
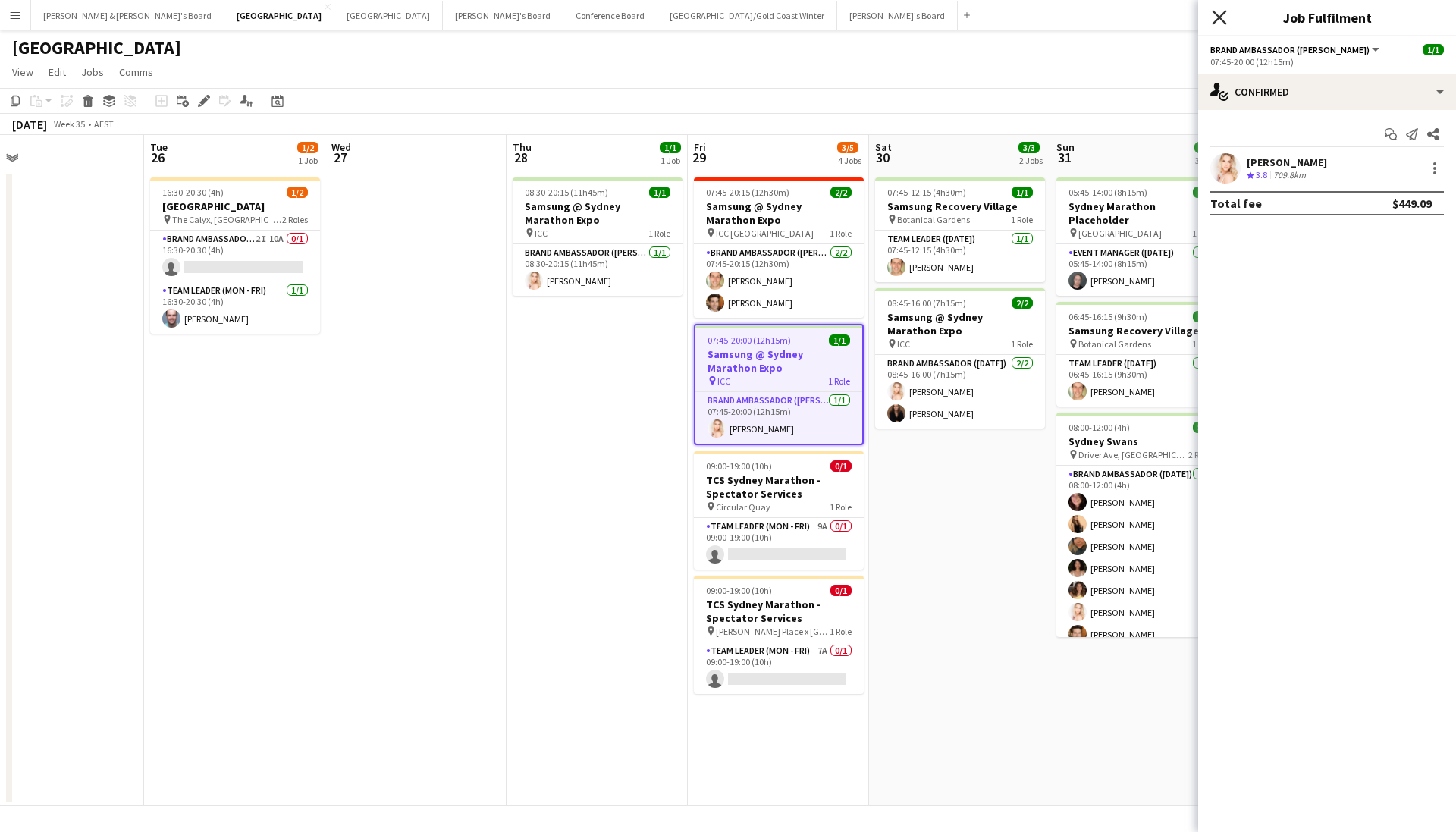
click at [1221, 14] on icon "Close pop-in" at bounding box center [1219, 16] width 15 height 15
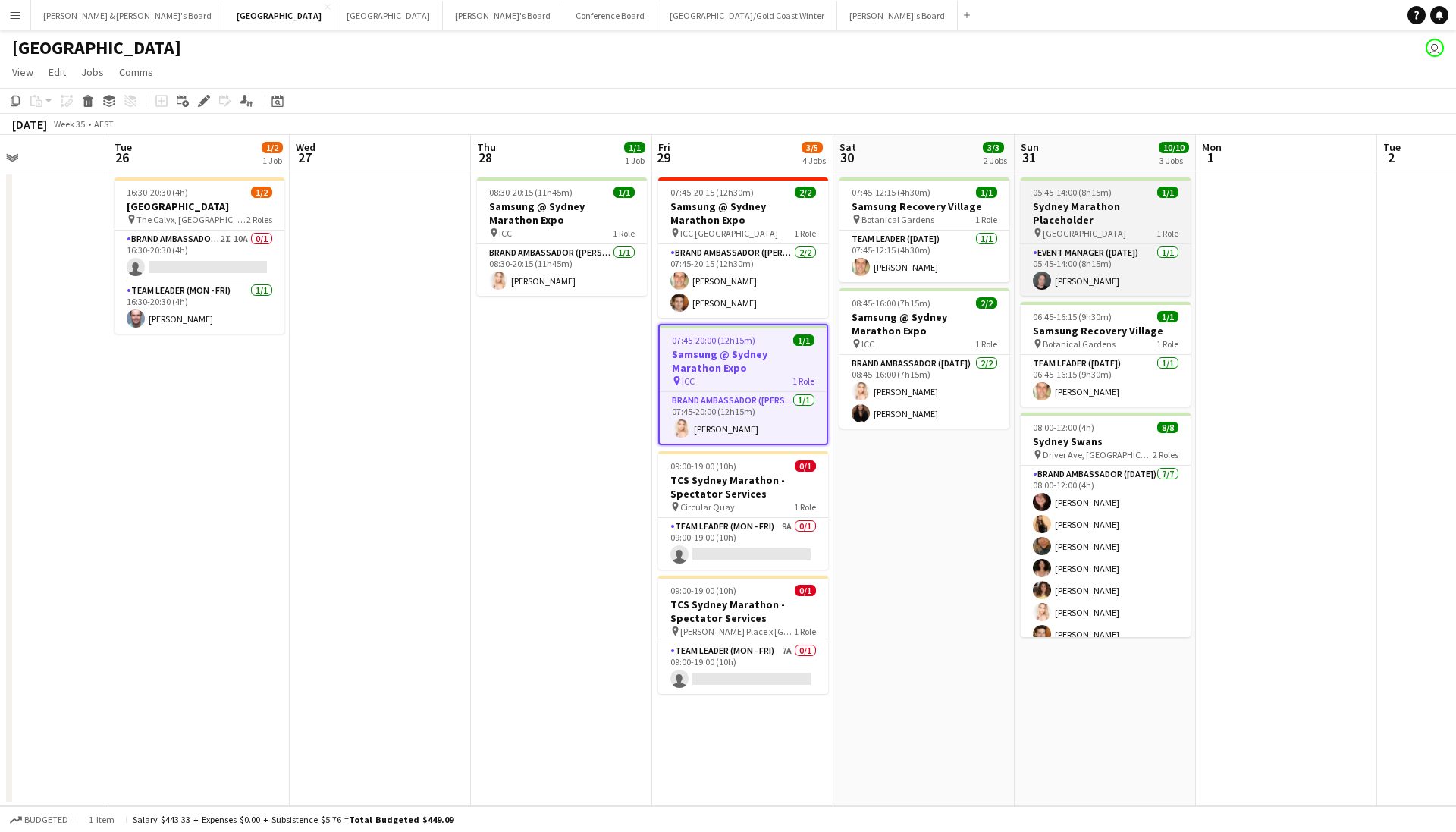
scroll to position [0, 445]
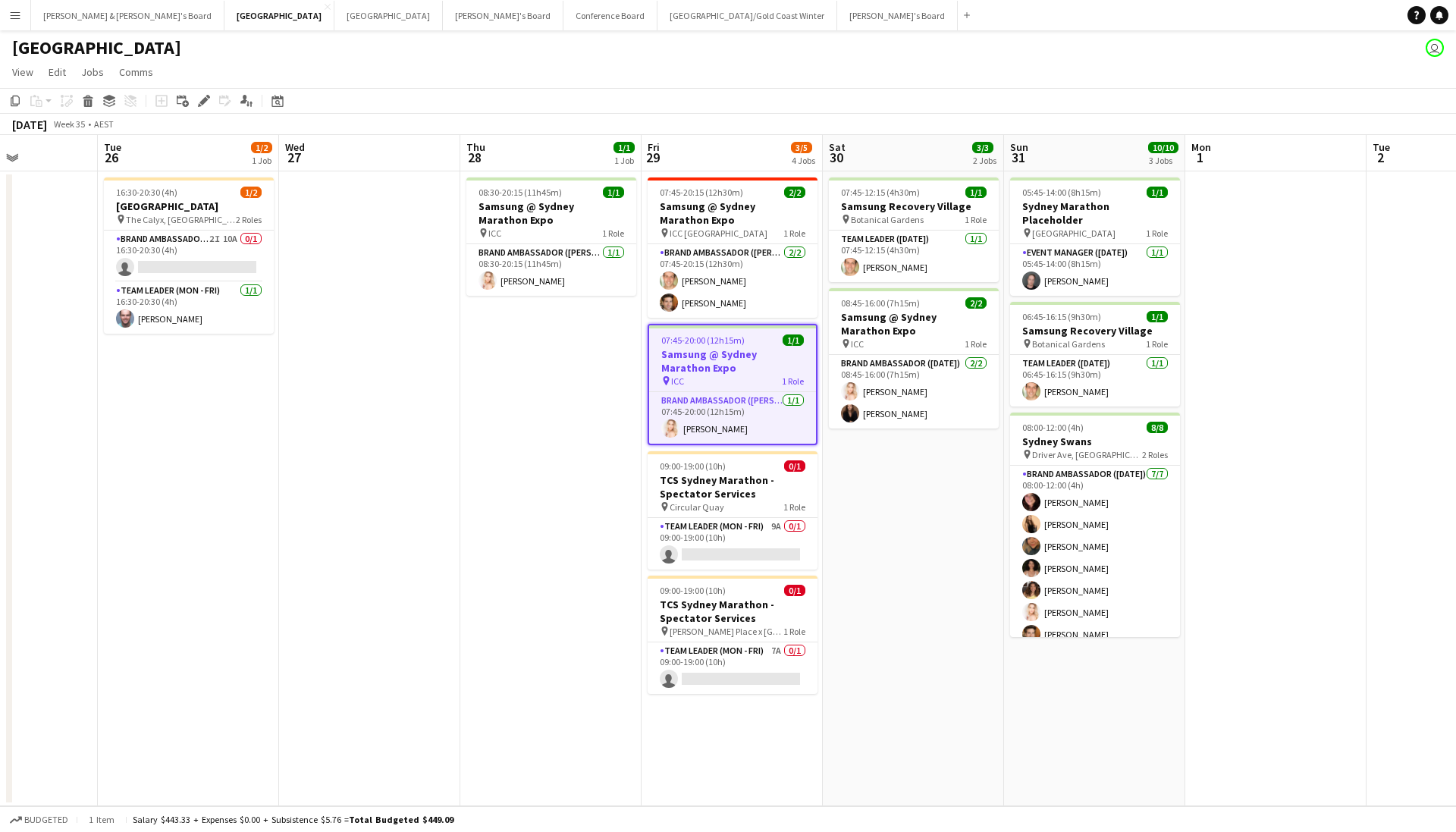
click at [976, 97] on app-toolbar "Copy Paste Paste Command V Paste with crew Command Shift V Paste linked Job Del…" at bounding box center [728, 101] width 1456 height 26
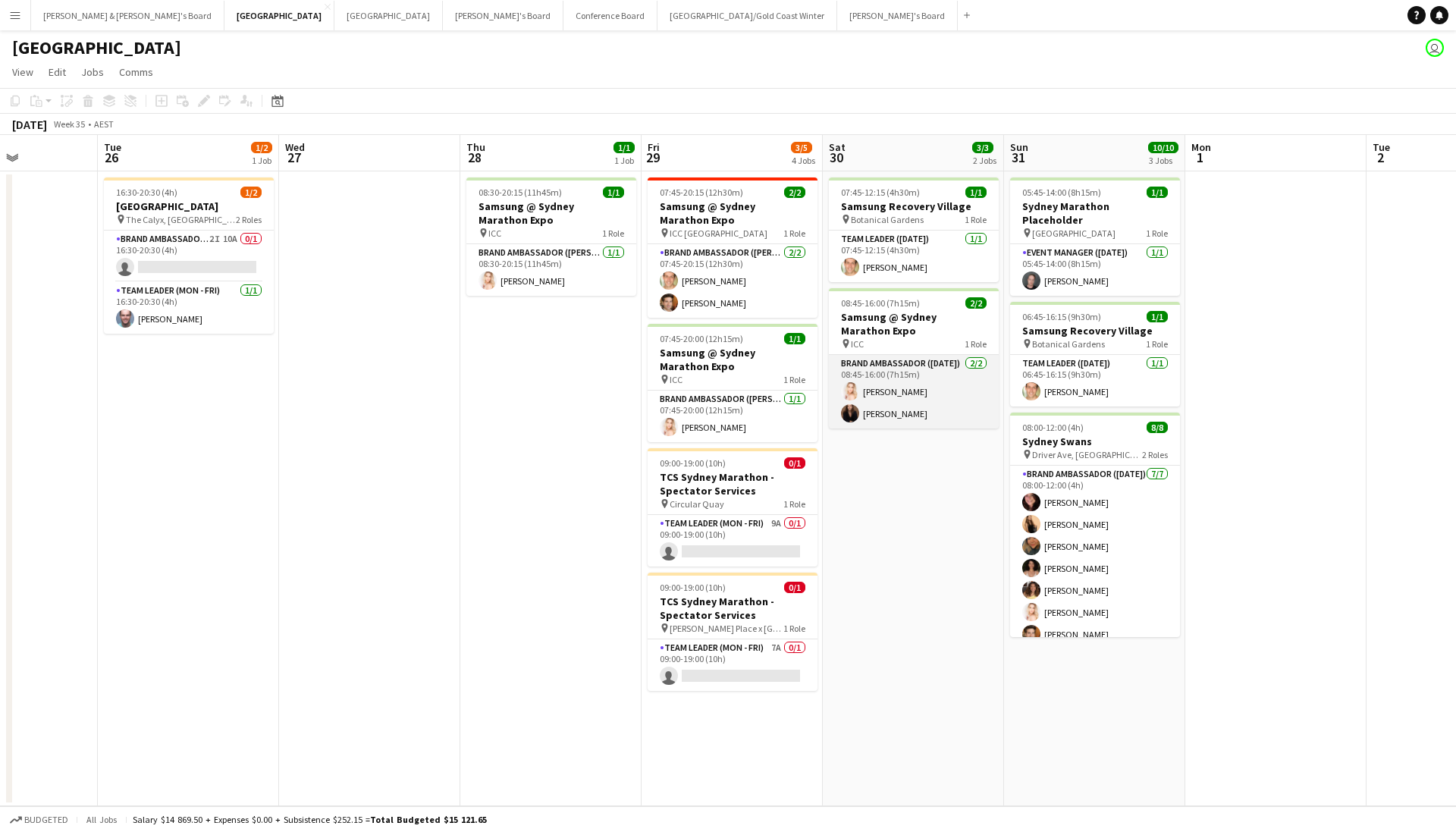
click at [900, 419] on app-card-role "Brand Ambassador (Saturday) 2/2 08:45-16:00 (7h15m) Katie-Jane Sharpe Kim Clift…" at bounding box center [913, 391] width 170 height 74
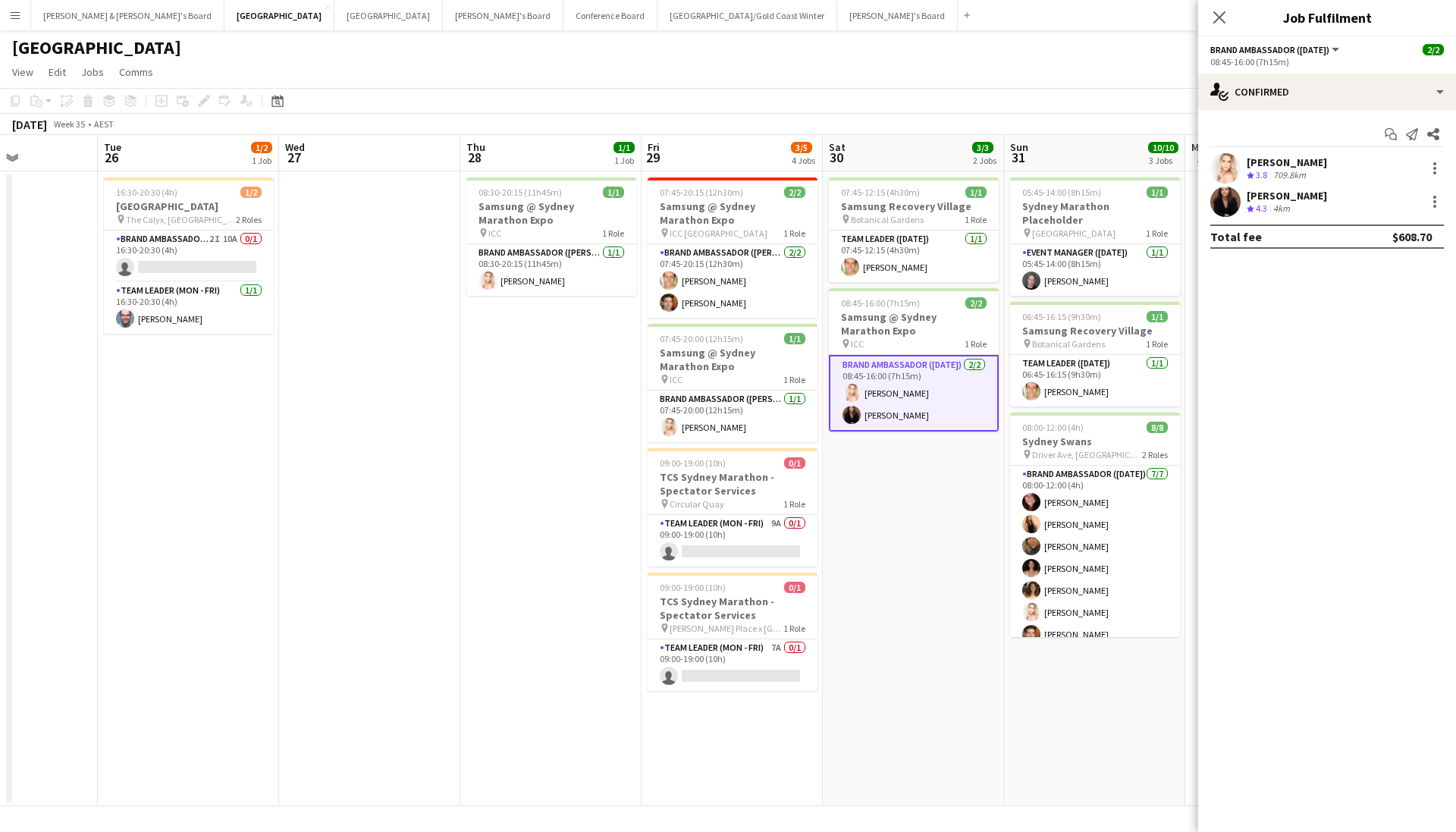
click at [1296, 199] on div "[PERSON_NAME]" at bounding box center [1286, 196] width 81 height 14
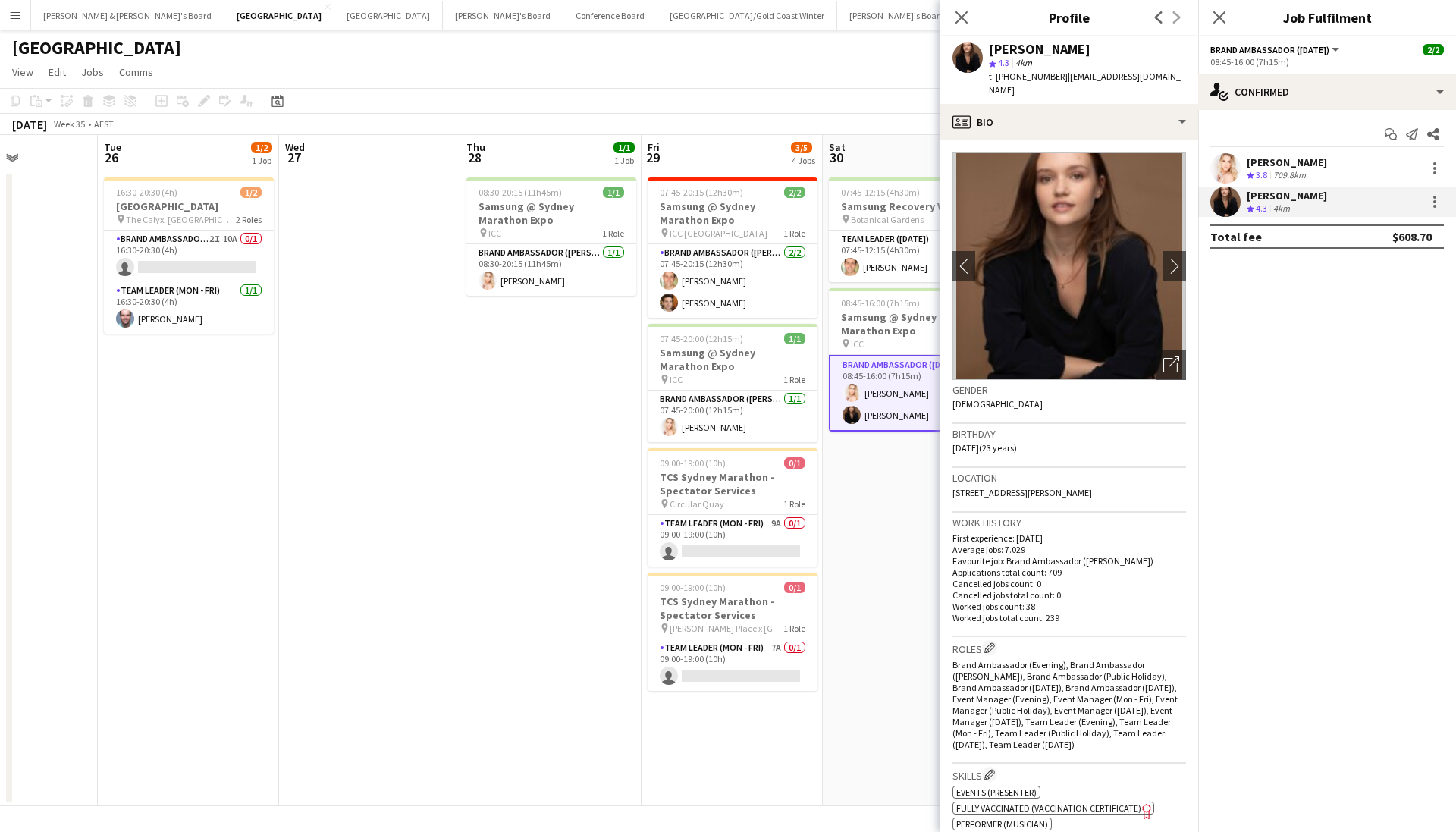
click at [1027, 75] on span "t. +61432609985" at bounding box center [1028, 75] width 79 height 11
copy span "61432609985"
click at [959, 23] on icon "Close pop-in" at bounding box center [961, 17] width 12 height 12
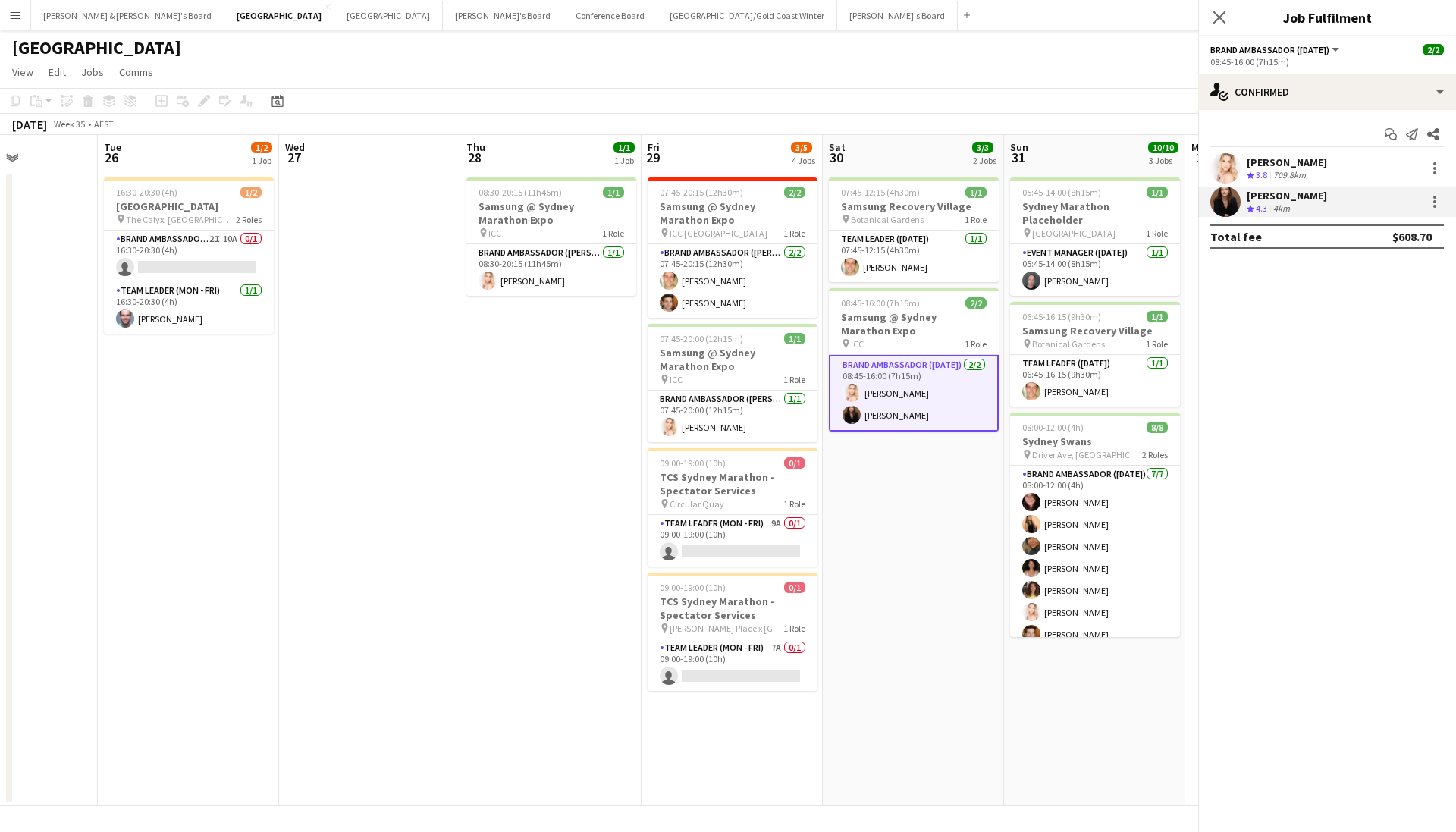
click at [959, 23] on body "Menu Boards Boards Boards All jobs Status Workforce Workforce My Workforce Recr…" at bounding box center [728, 416] width 1456 height 832
click at [1222, 16] on icon "Close pop-in" at bounding box center [1219, 16] width 15 height 15
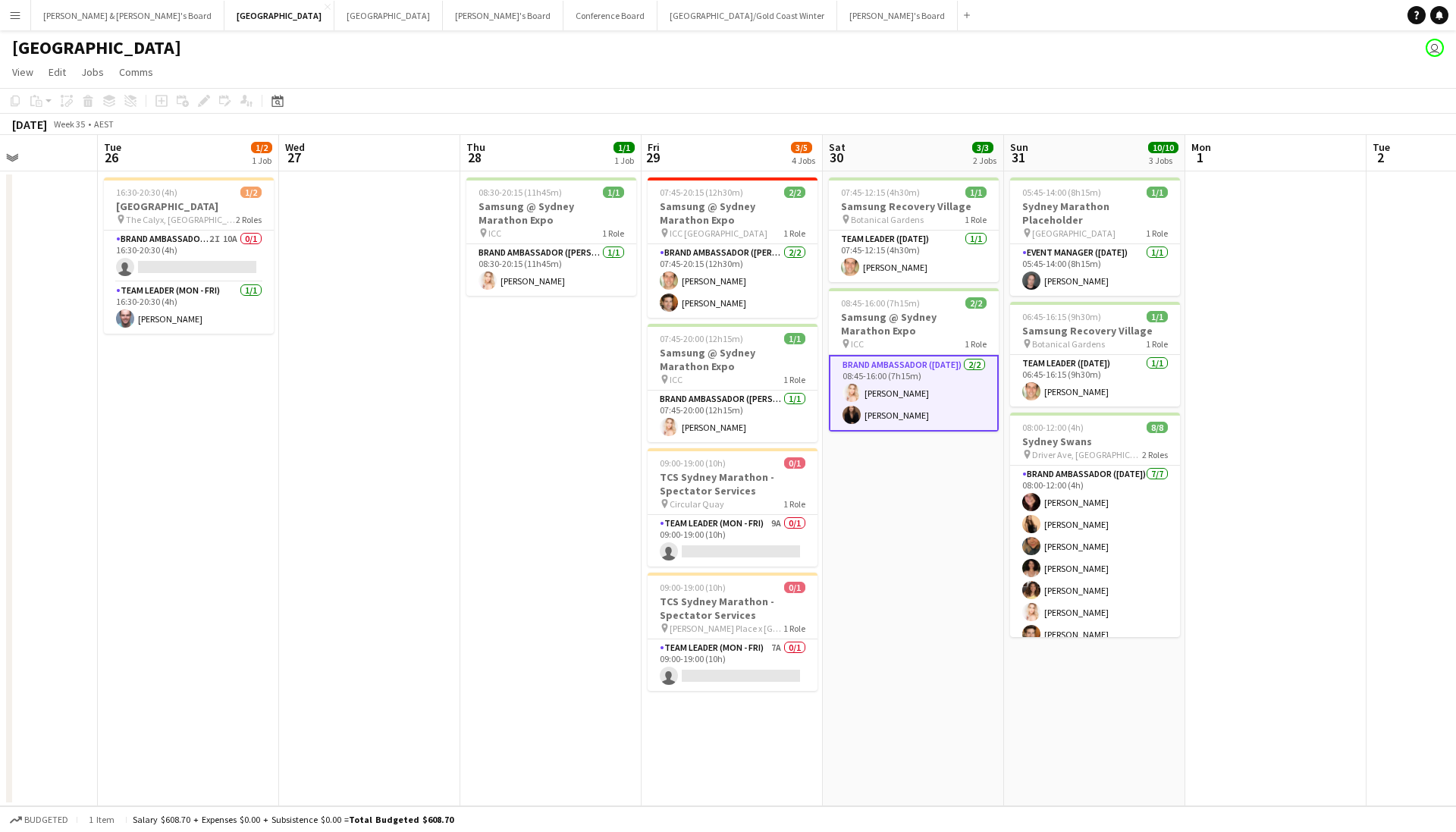
click at [1019, 122] on div "August 2025 Week 35 • AEST" at bounding box center [728, 124] width 1456 height 21
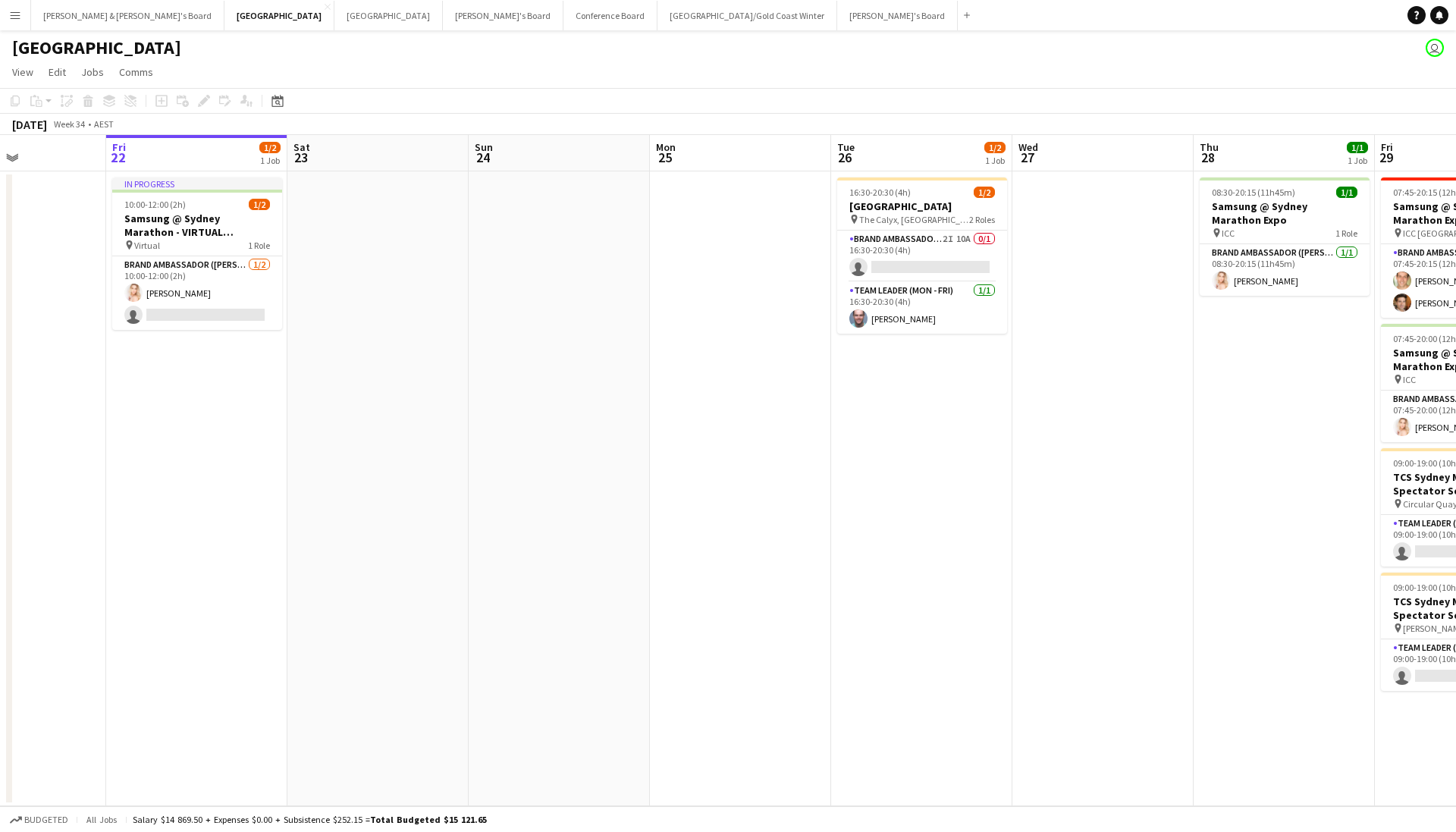
scroll to position [0, 437]
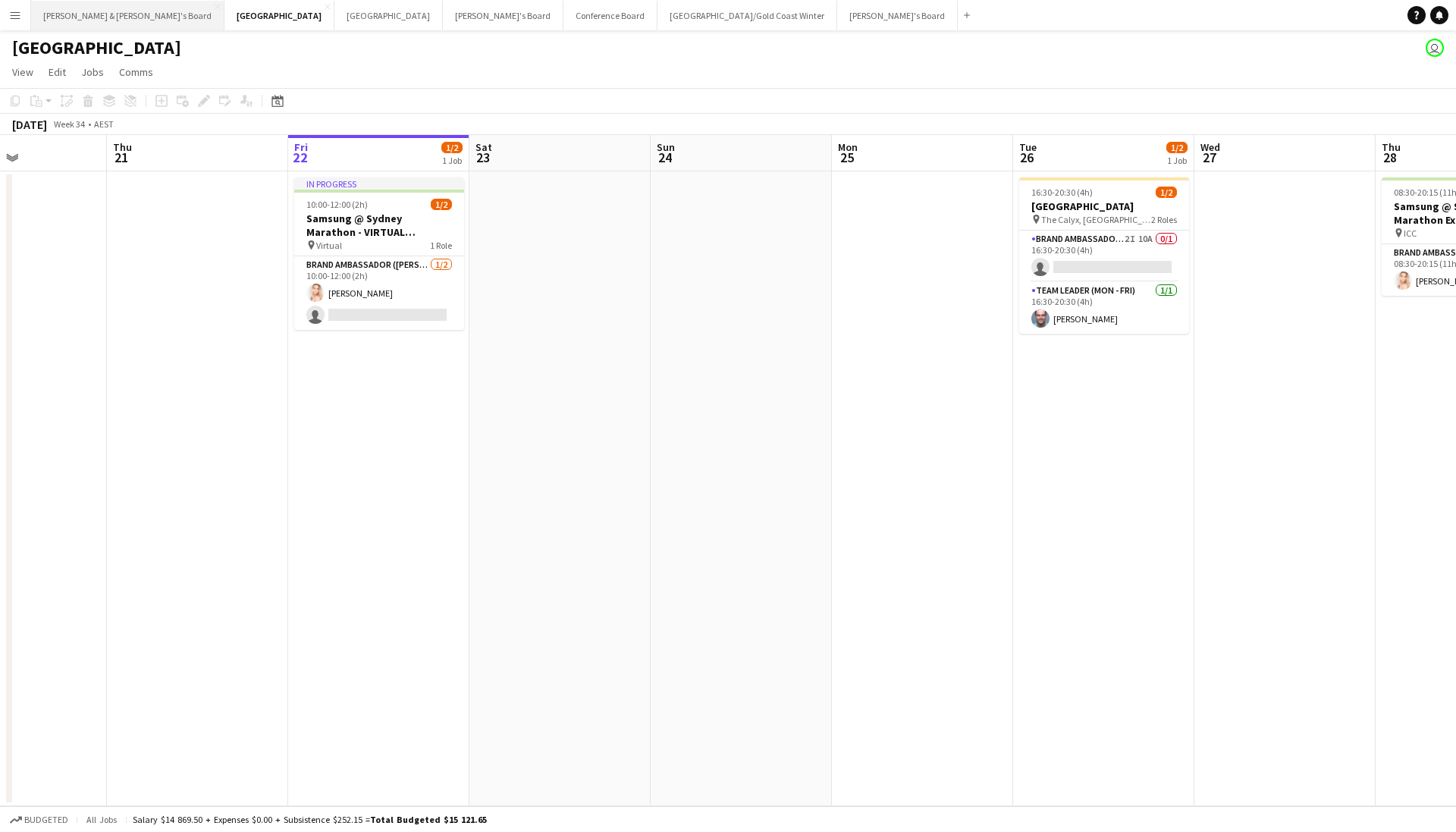
click at [86, 20] on button "Neil & Jenny's Board Close" at bounding box center [127, 16] width 193 height 29
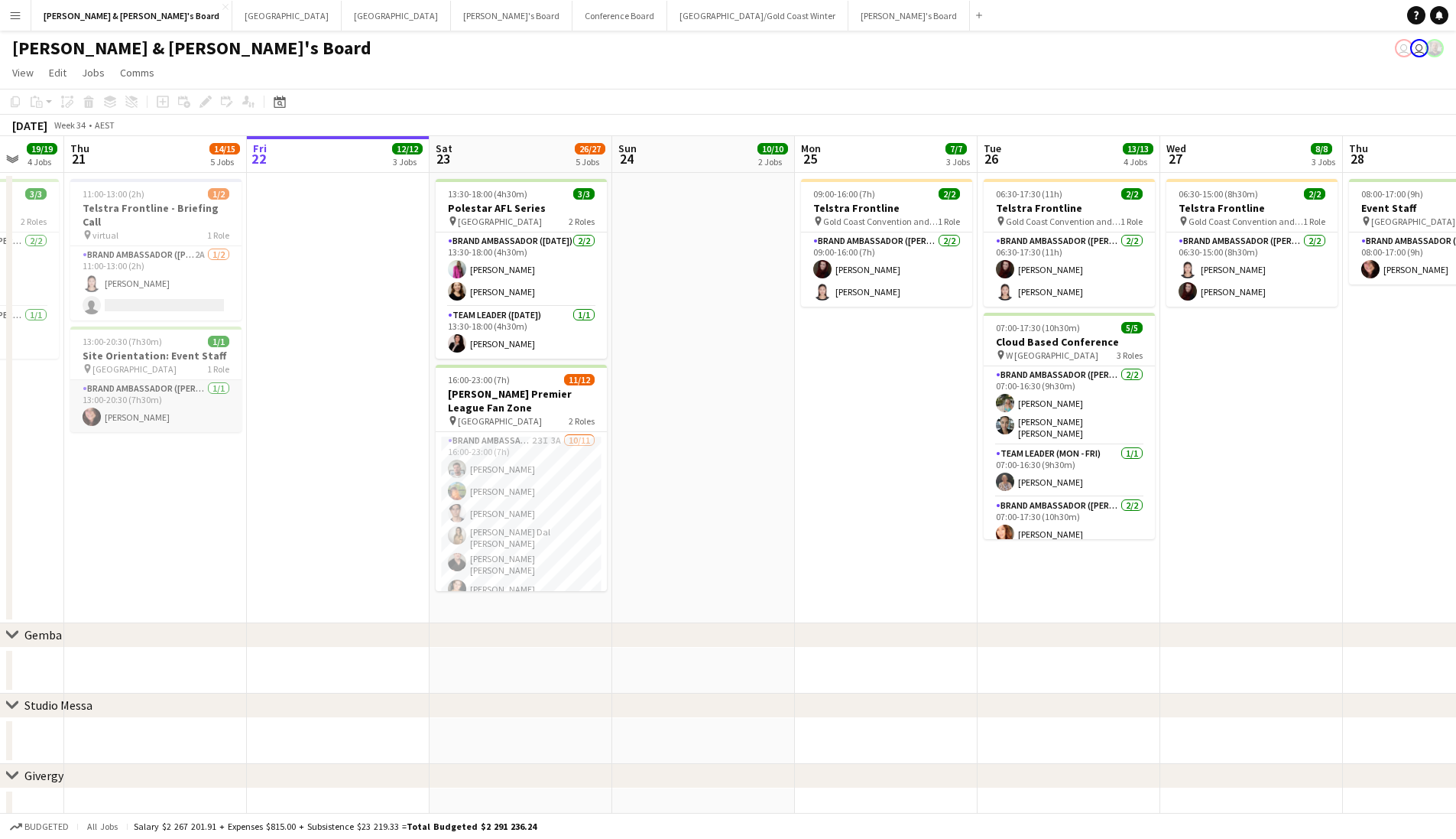
scroll to position [0, 497]
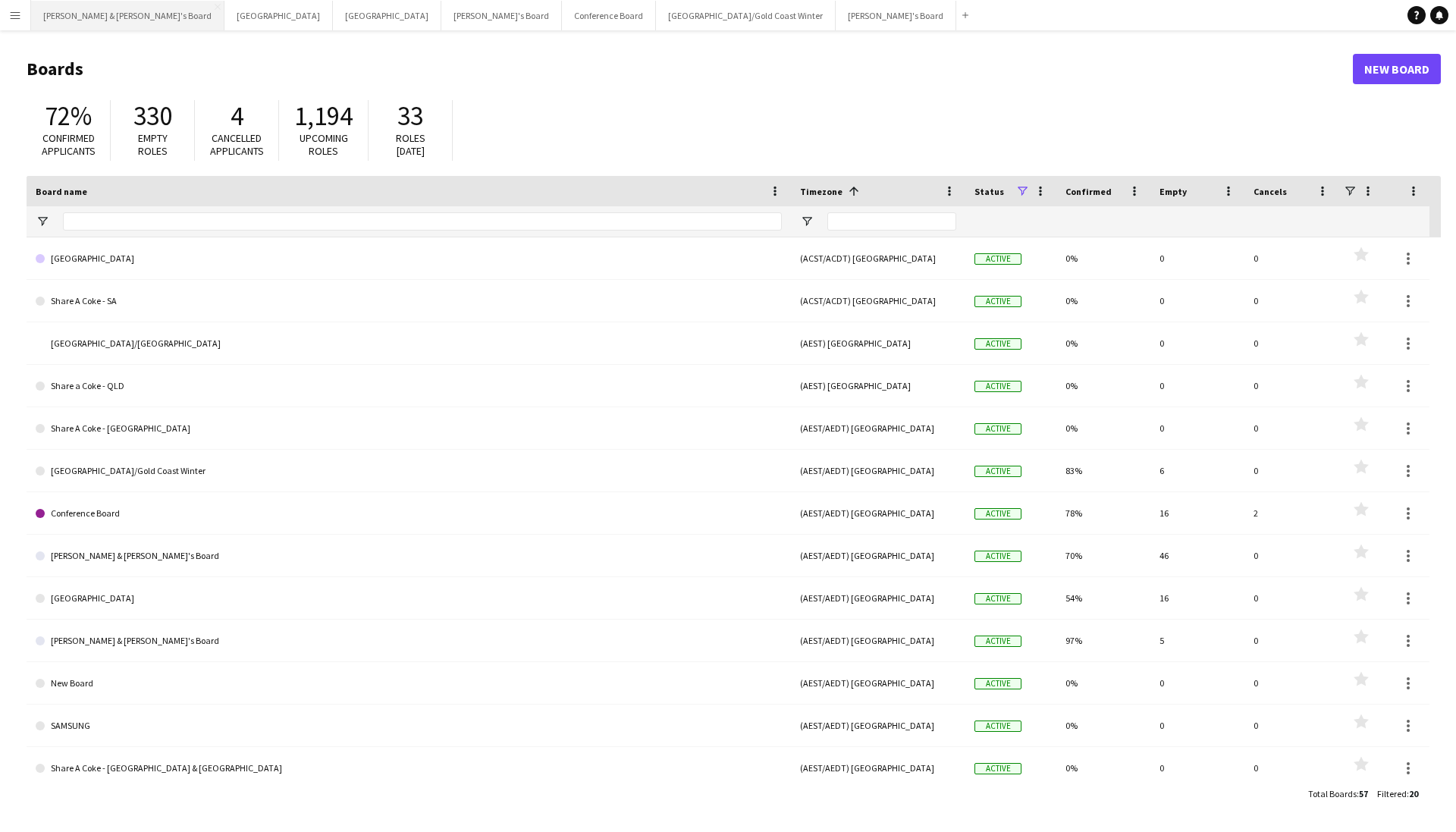
click at [92, 16] on button "[PERSON_NAME] & [PERSON_NAME]'s Board Close" at bounding box center [127, 16] width 193 height 29
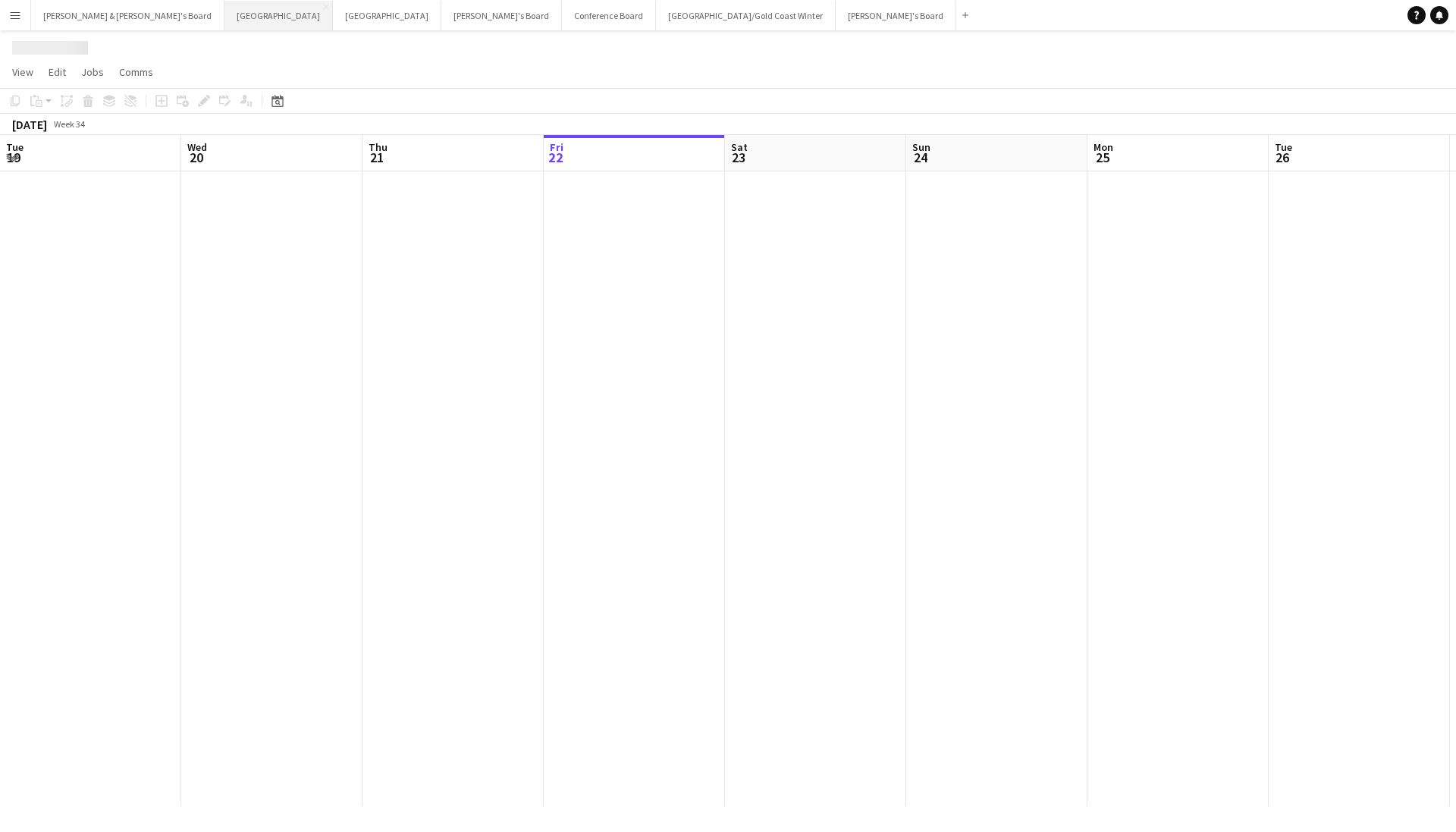
scroll to position [0, 362]
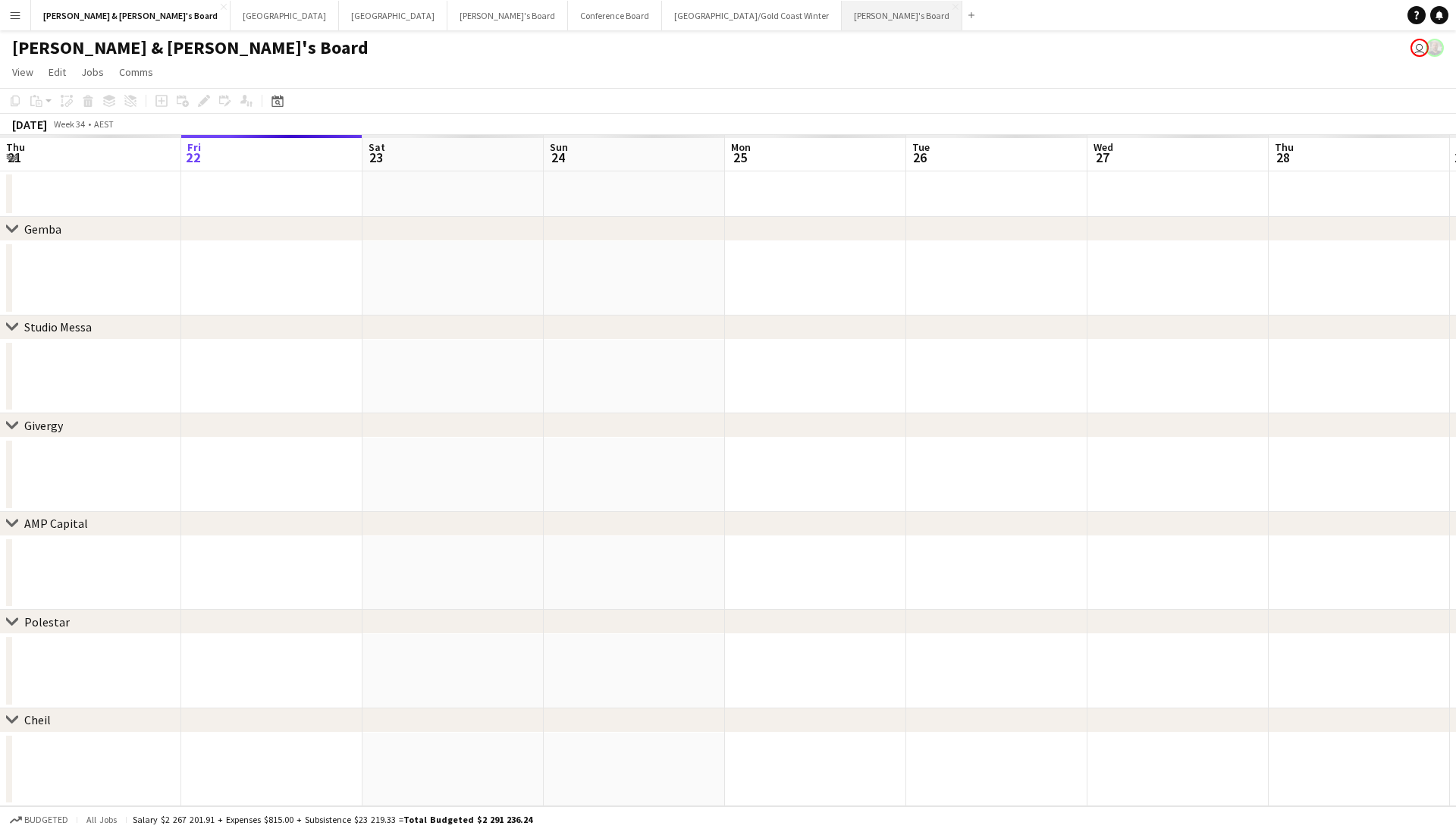
click at [842, 24] on button "[PERSON_NAME]'s Board Close" at bounding box center [901, 16] width 120 height 29
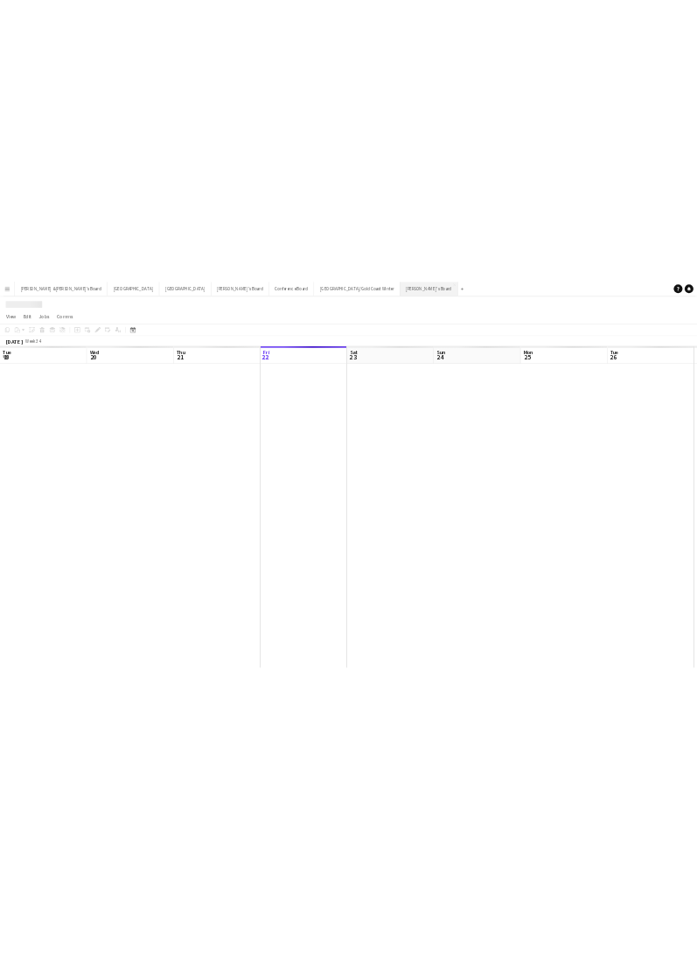
scroll to position [0, 418]
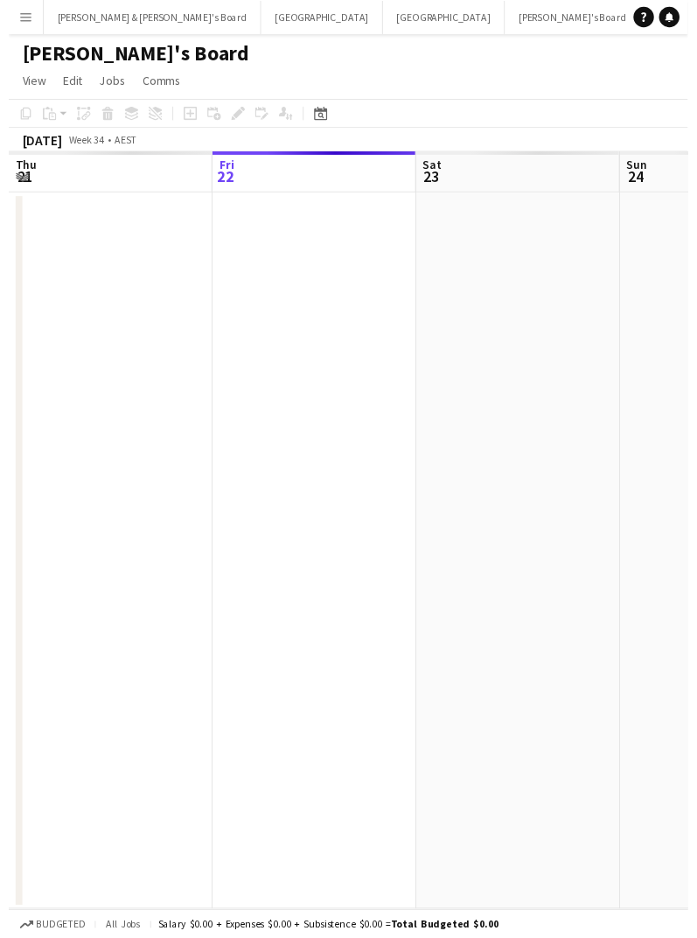
scroll to position [0, 102]
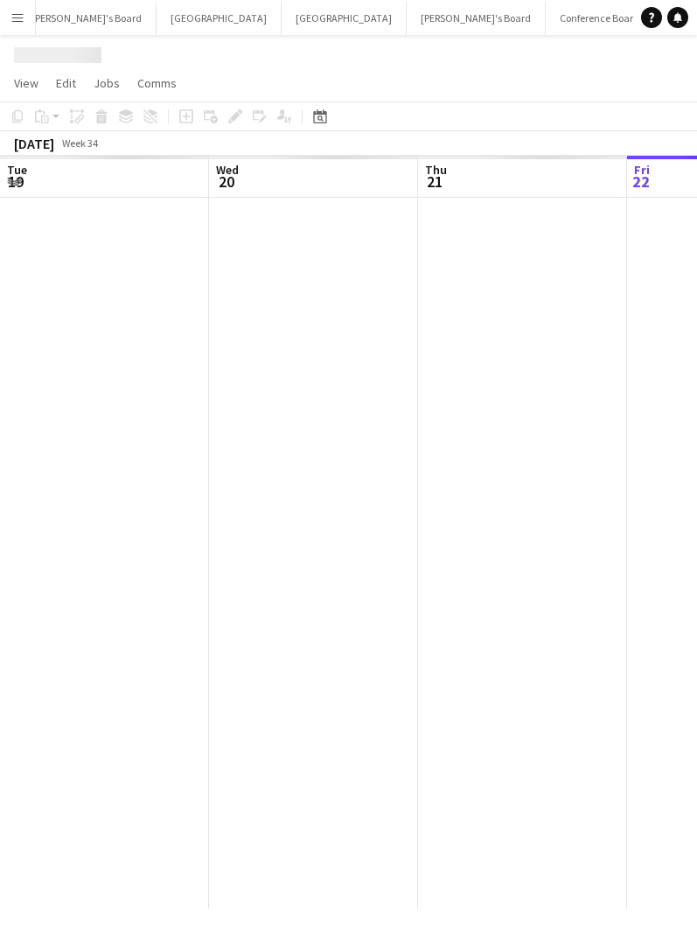
scroll to position [0, 418]
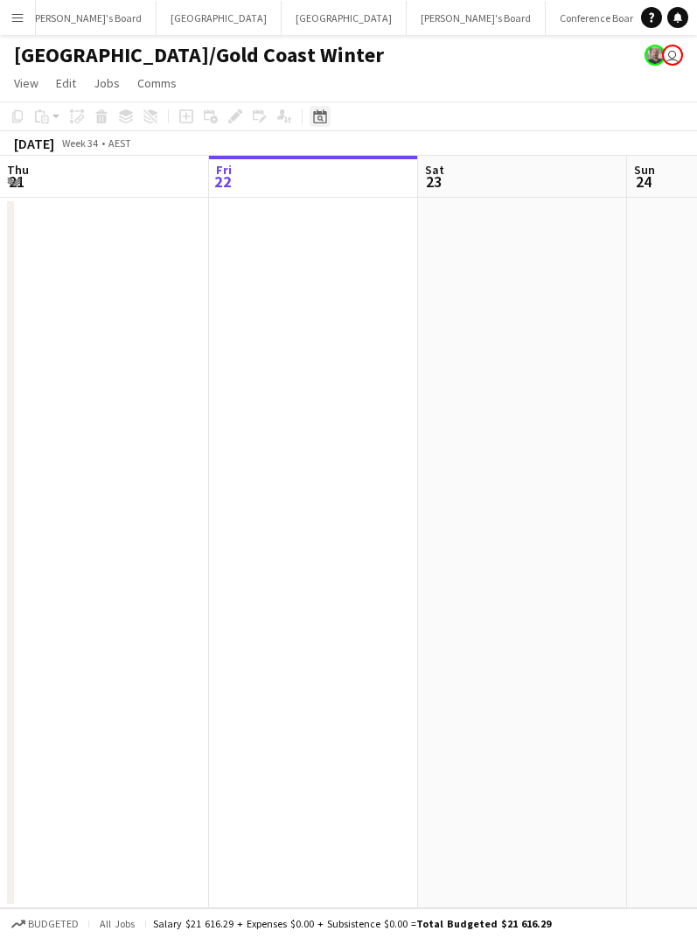
click at [322, 124] on div "Date picker" at bounding box center [320, 116] width 21 height 21
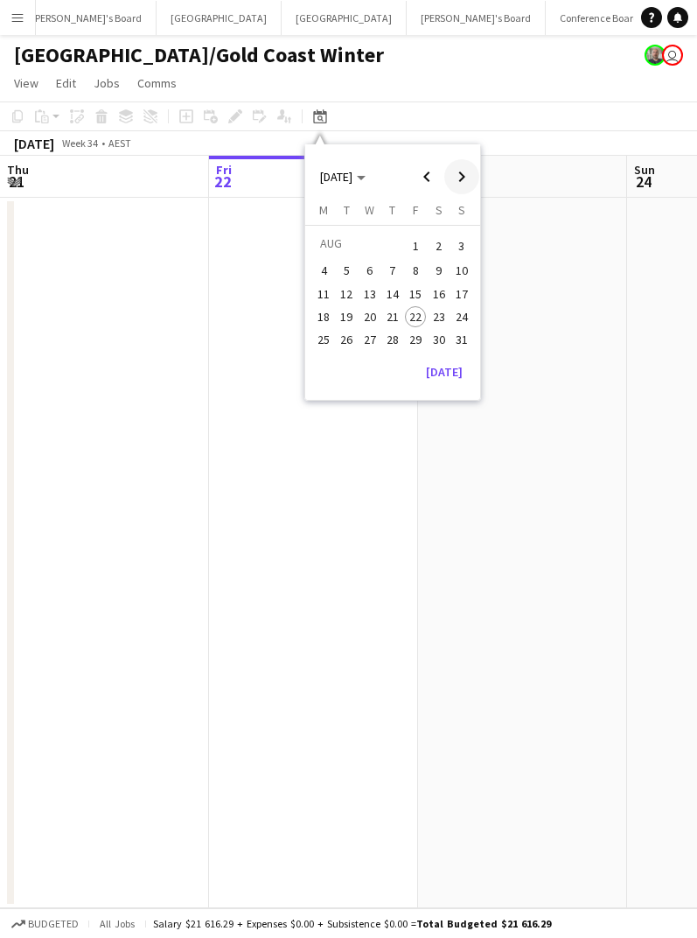
click at [465, 178] on span "Next month" at bounding box center [461, 176] width 35 height 35
click at [330, 287] on span "8" at bounding box center [323, 289] width 21 height 21
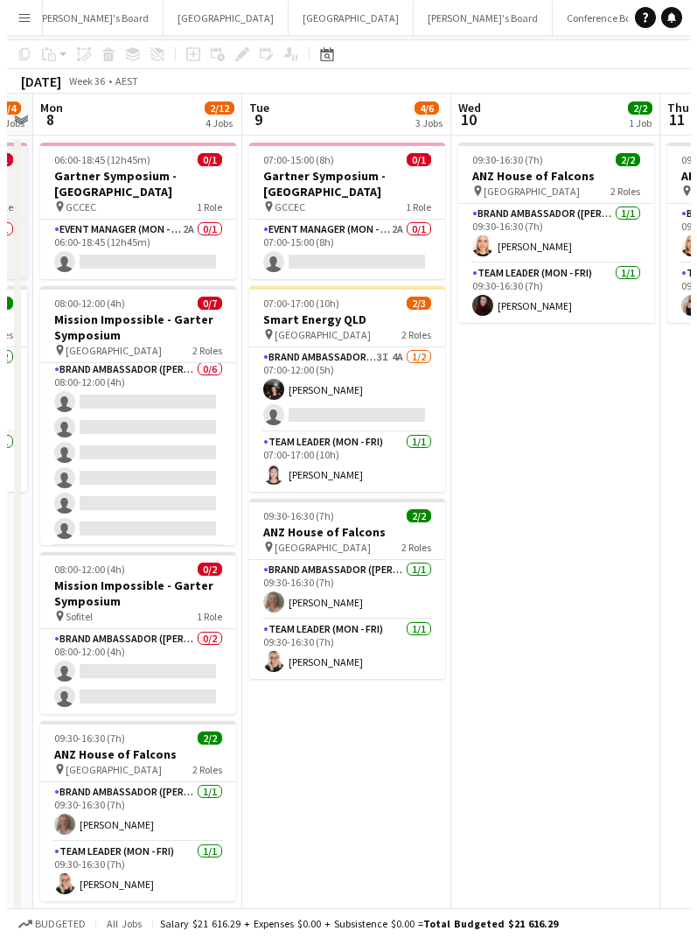
scroll to position [0, 0]
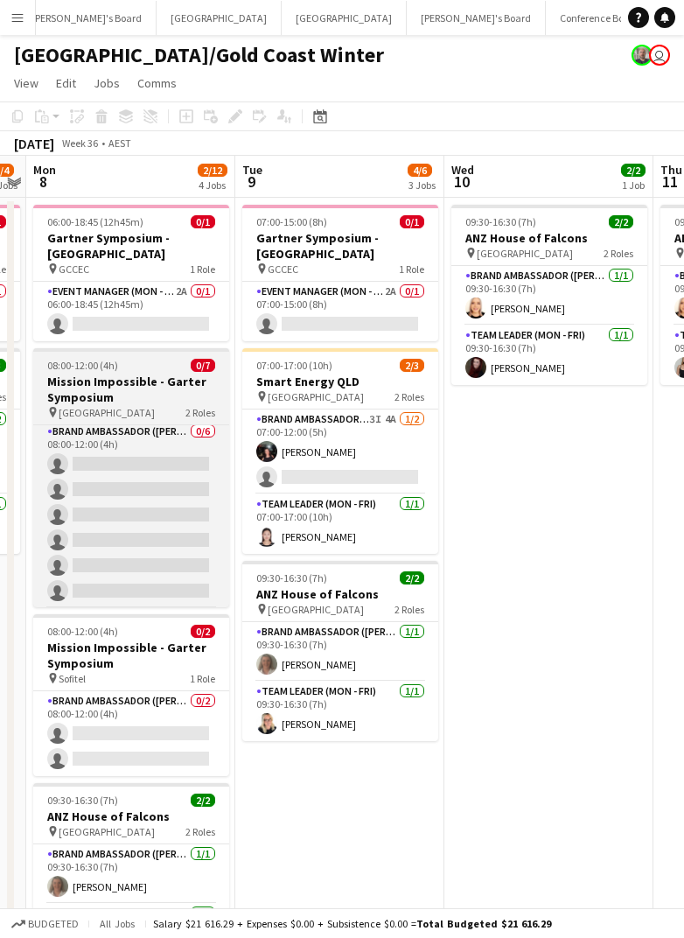
click at [154, 378] on h3 "Mission Impossible - Garter Symposium" at bounding box center [131, 389] width 196 height 31
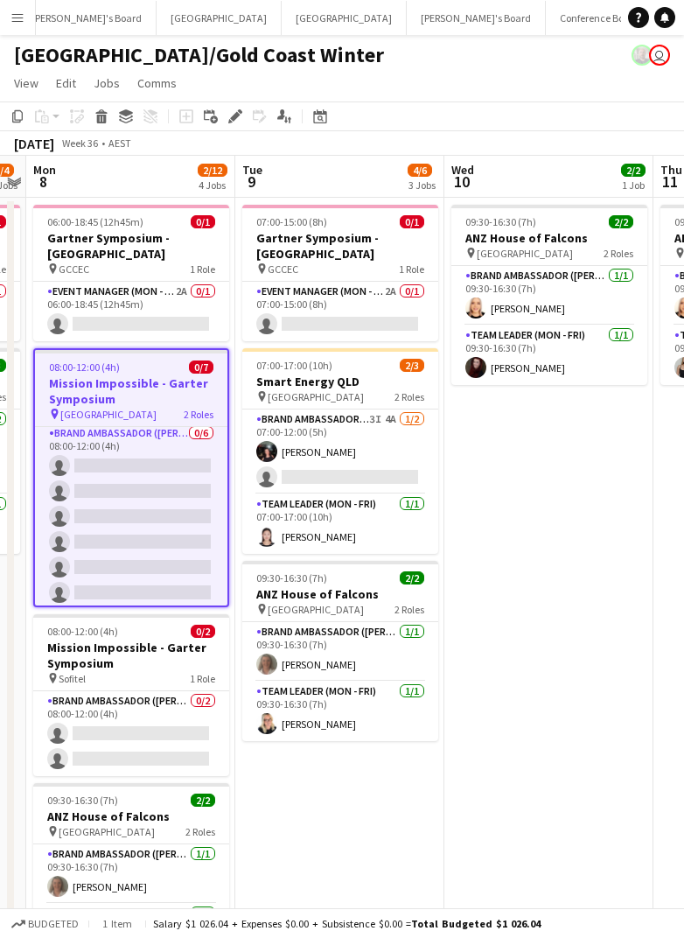
click at [157, 19] on button "Sydney Close" at bounding box center [219, 18] width 125 height 34
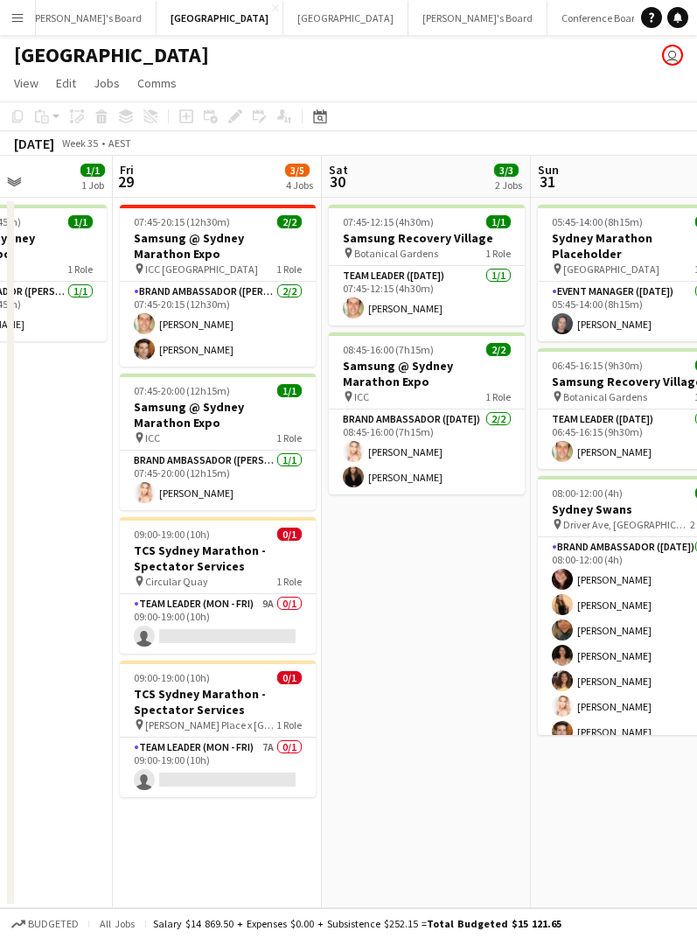
click at [332, 111] on div "Date picker [DATE] [DATE] [DATE] M [DATE] T [DATE] W [DATE] T [DATE] F [DATE] S…" at bounding box center [314, 116] width 39 height 21
click at [317, 120] on icon "Date picker" at bounding box center [320, 116] width 14 height 14
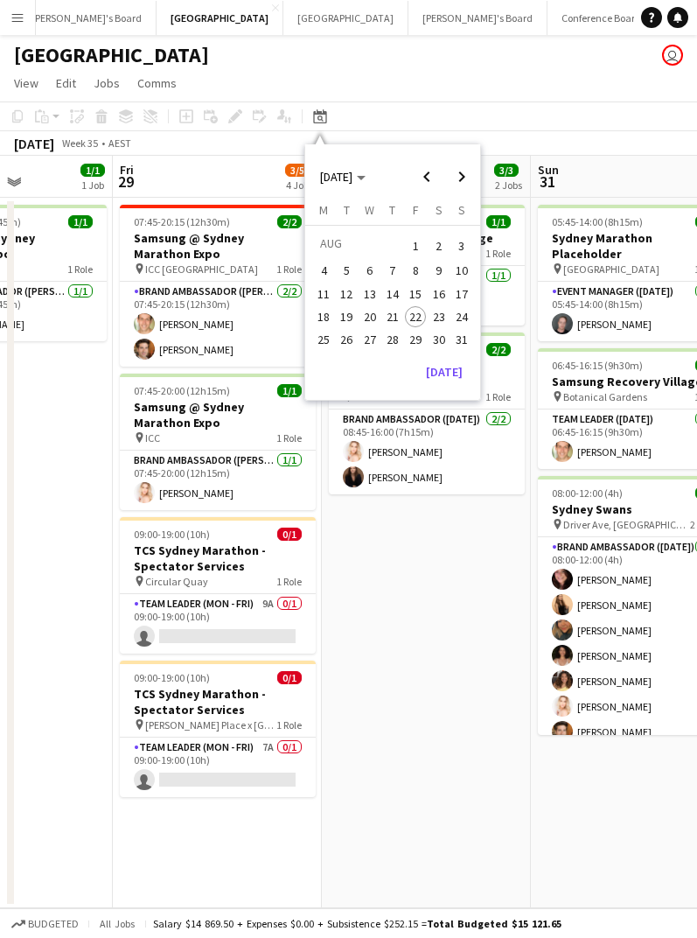
click at [367, 78] on app-page-menu "View Day view expanded Day view collapsed Month view Date picker Jump to [DATE]…" at bounding box center [348, 84] width 697 height 33
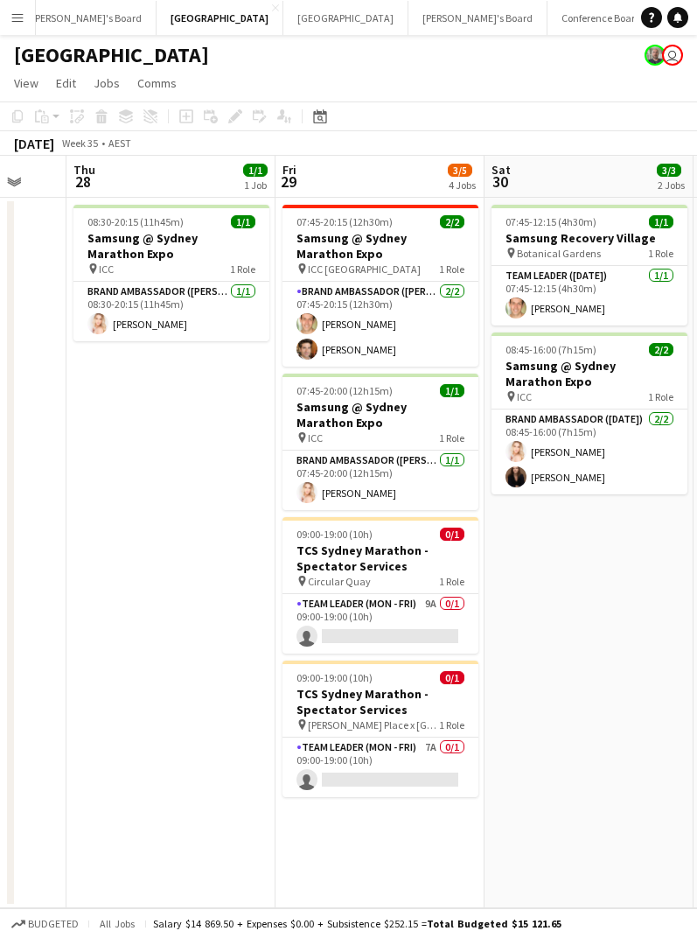
scroll to position [0, 566]
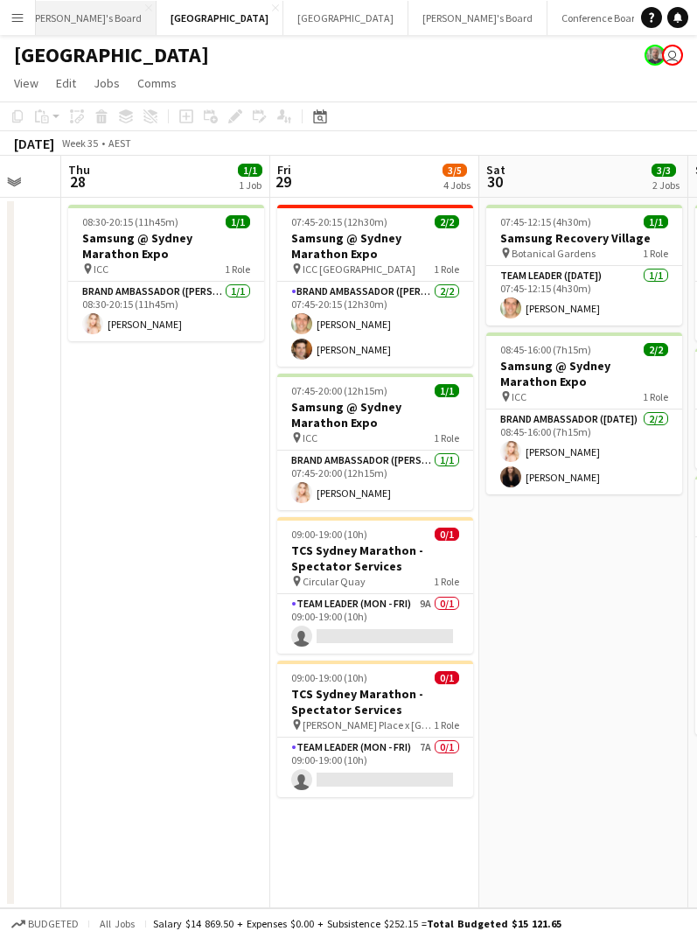
click at [38, 24] on button "[PERSON_NAME] & [PERSON_NAME]'s Board Close" at bounding box center [45, 18] width 223 height 34
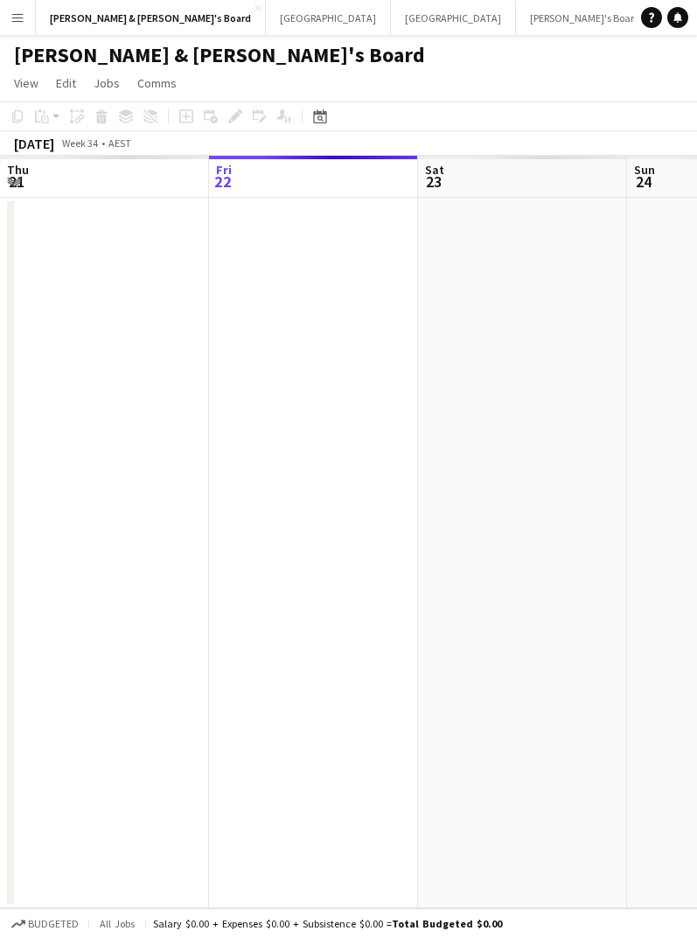
click at [21, 23] on app-icon "Menu" at bounding box center [17, 17] width 14 height 14
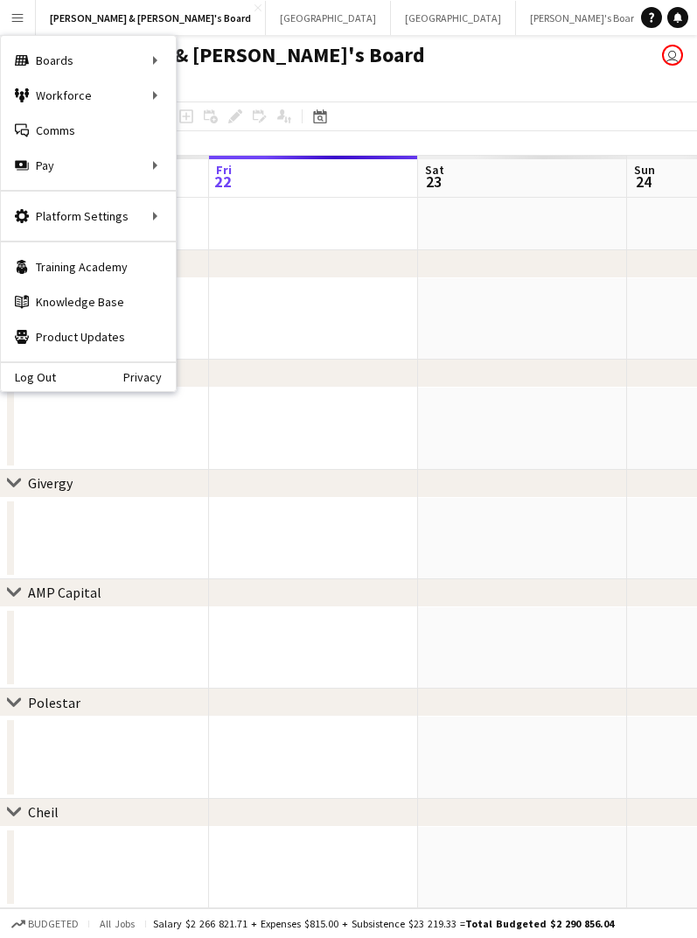
click at [494, 74] on app-page-menu "View Day view expanded Day view collapsed Month view Date picker Jump to [DATE]…" at bounding box center [348, 84] width 697 height 33
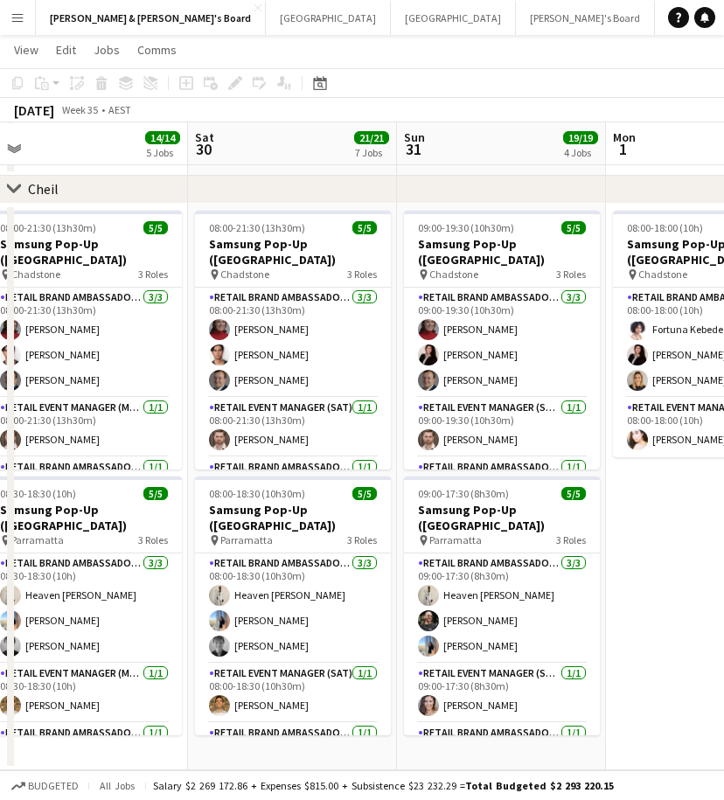
scroll to position [1442, 0]
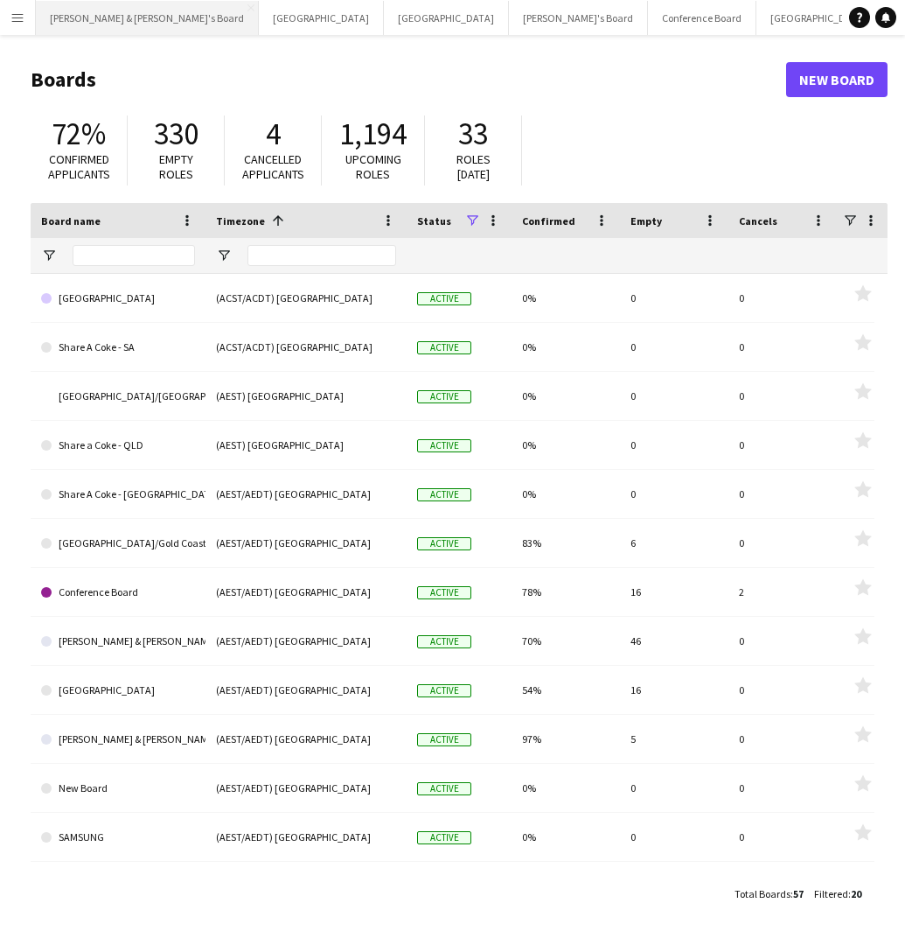
click at [121, 24] on button "[PERSON_NAME] & [PERSON_NAME]'s Board Close" at bounding box center [147, 18] width 223 height 34
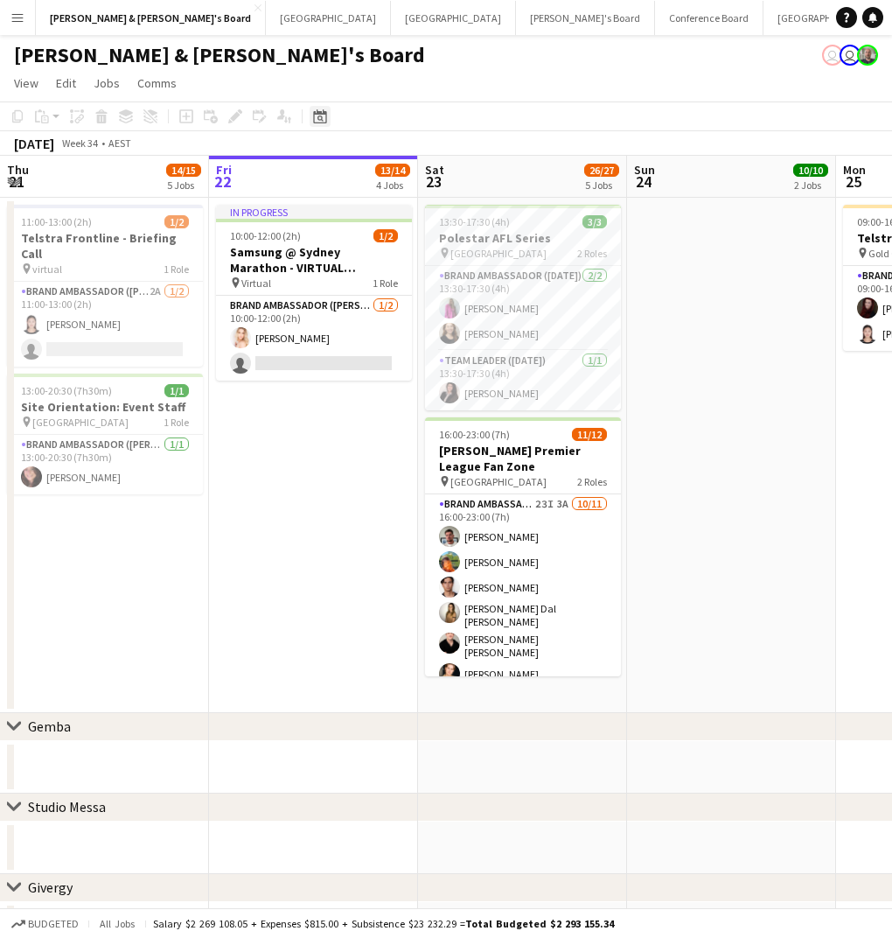
click at [322, 115] on icon "Date picker" at bounding box center [320, 116] width 14 height 14
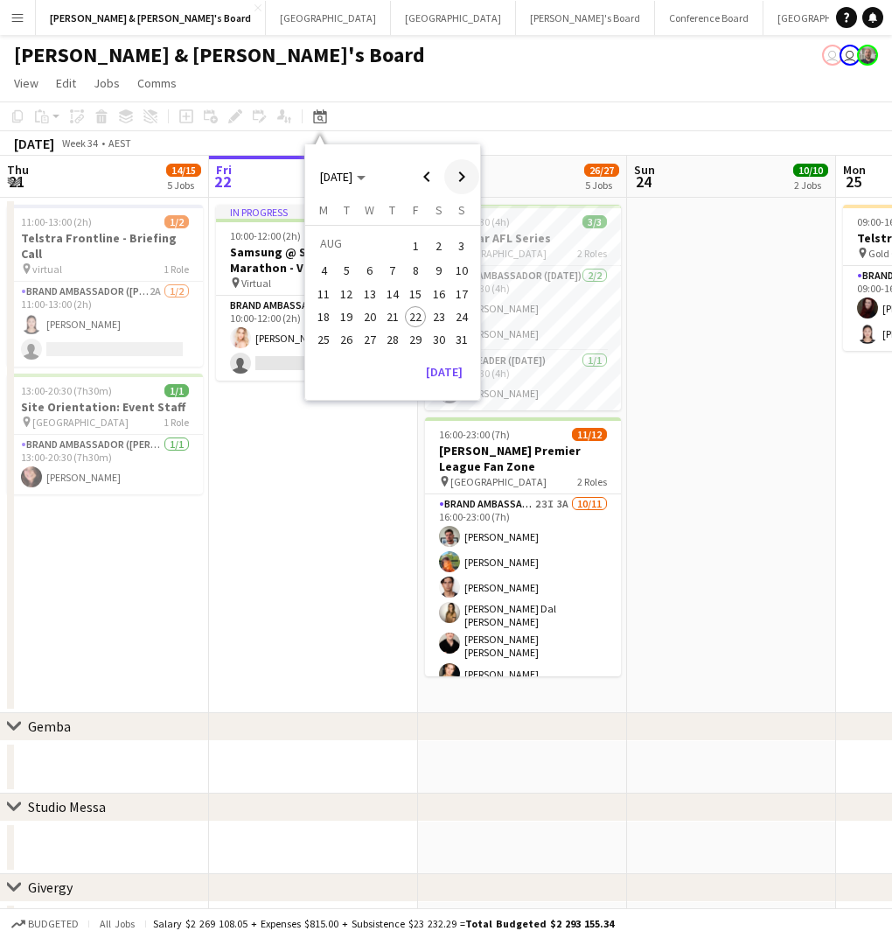
click at [465, 172] on span "Next month" at bounding box center [461, 176] width 35 height 35
click at [466, 318] on span "21" at bounding box center [461, 312] width 21 height 21
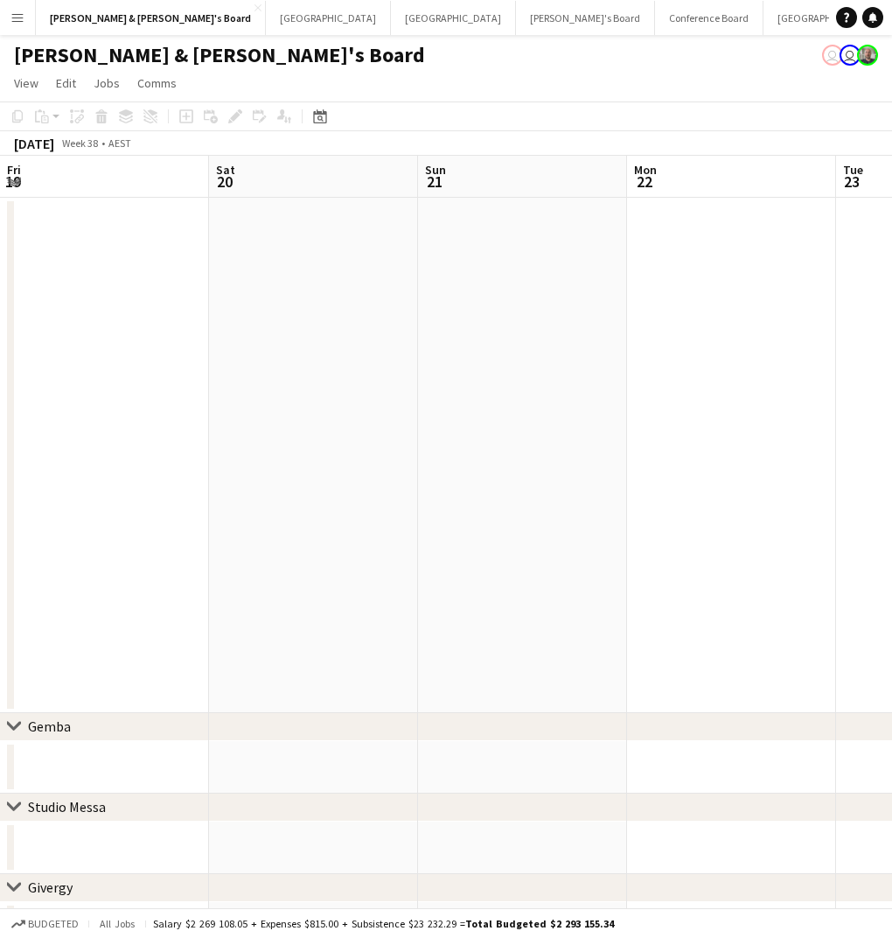
scroll to position [0, 601]
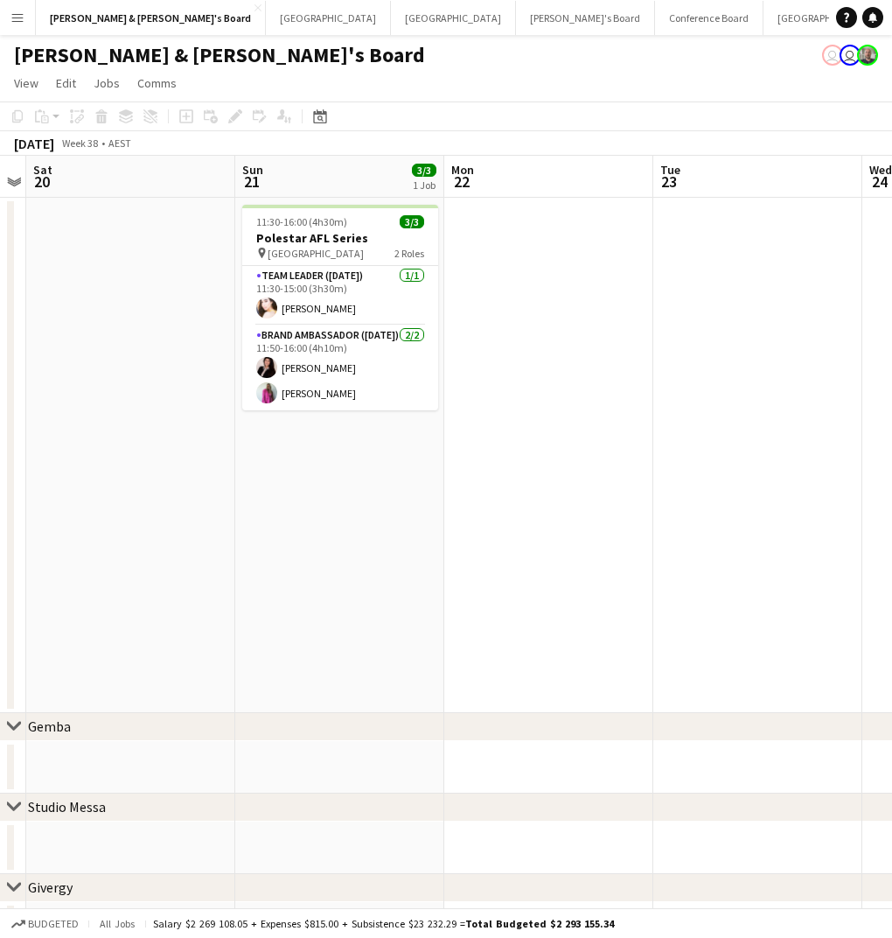
click at [572, 80] on app-page-menu "View Day view expanded Day view collapsed Month view Date picker Jump to [DATE]…" at bounding box center [446, 84] width 892 height 33
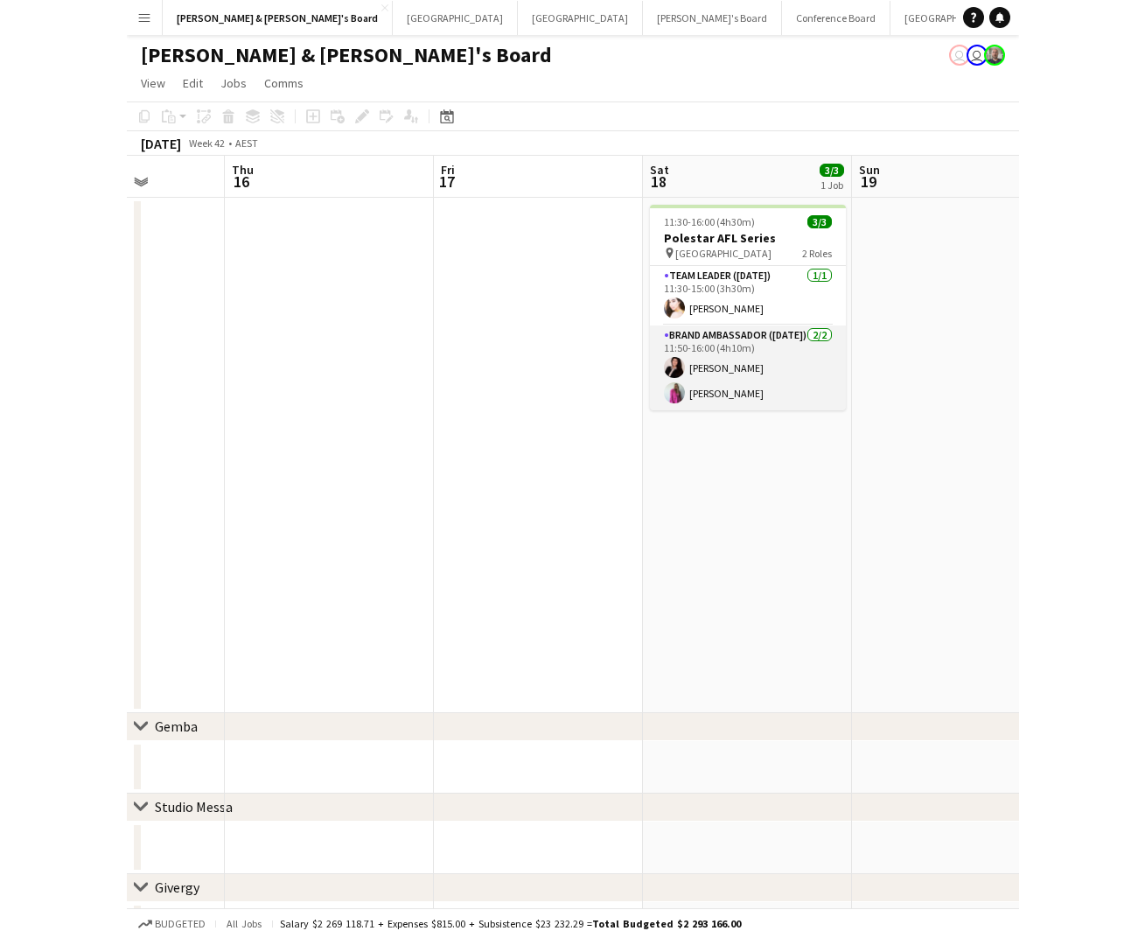
scroll to position [0, 529]
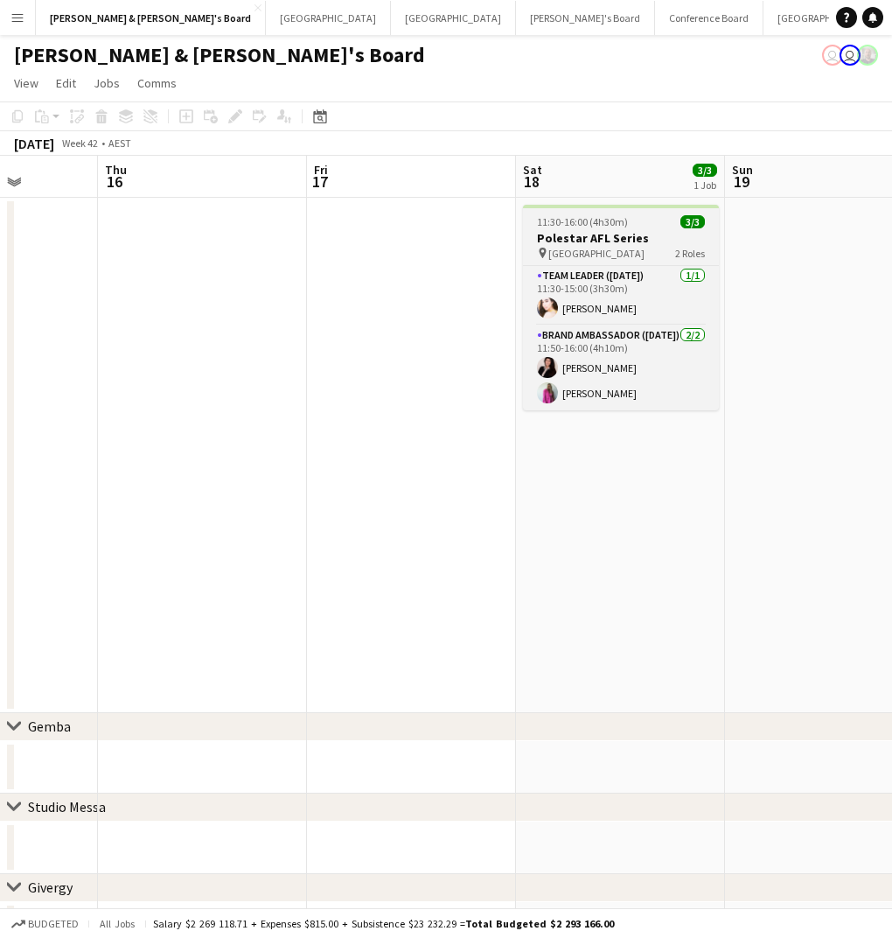
click at [659, 255] on div "pin Cranbourne East 2 Roles" at bounding box center [621, 253] width 196 height 14
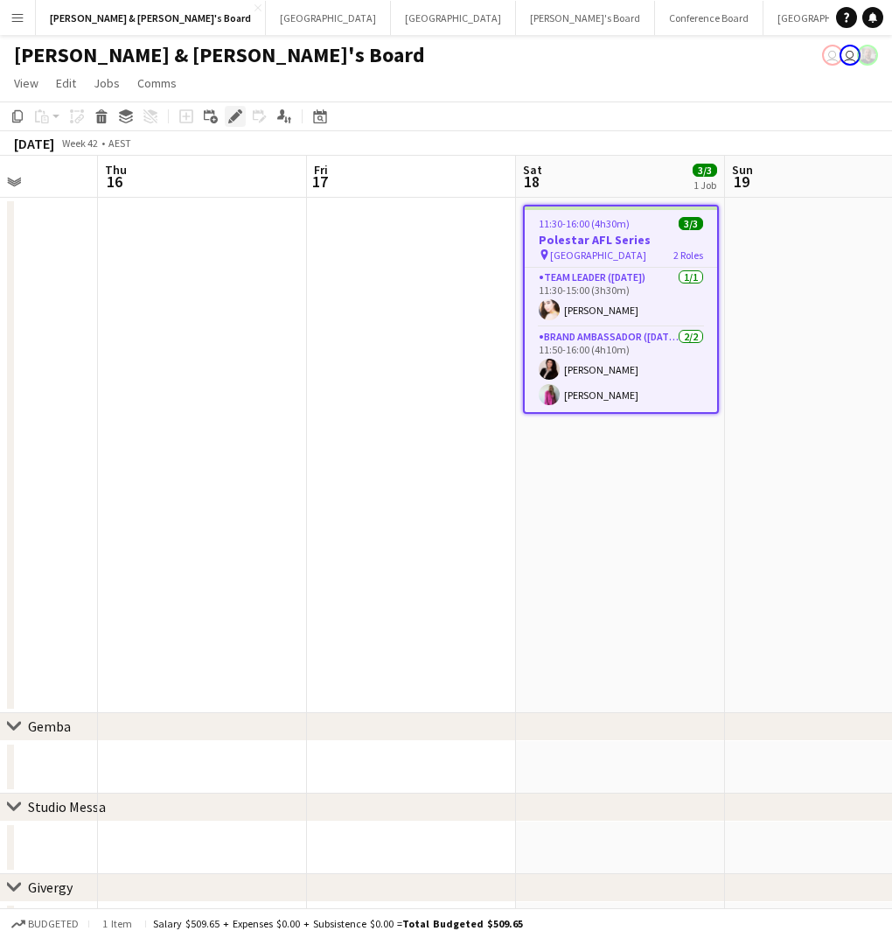
click at [236, 118] on icon at bounding box center [235, 117] width 10 height 10
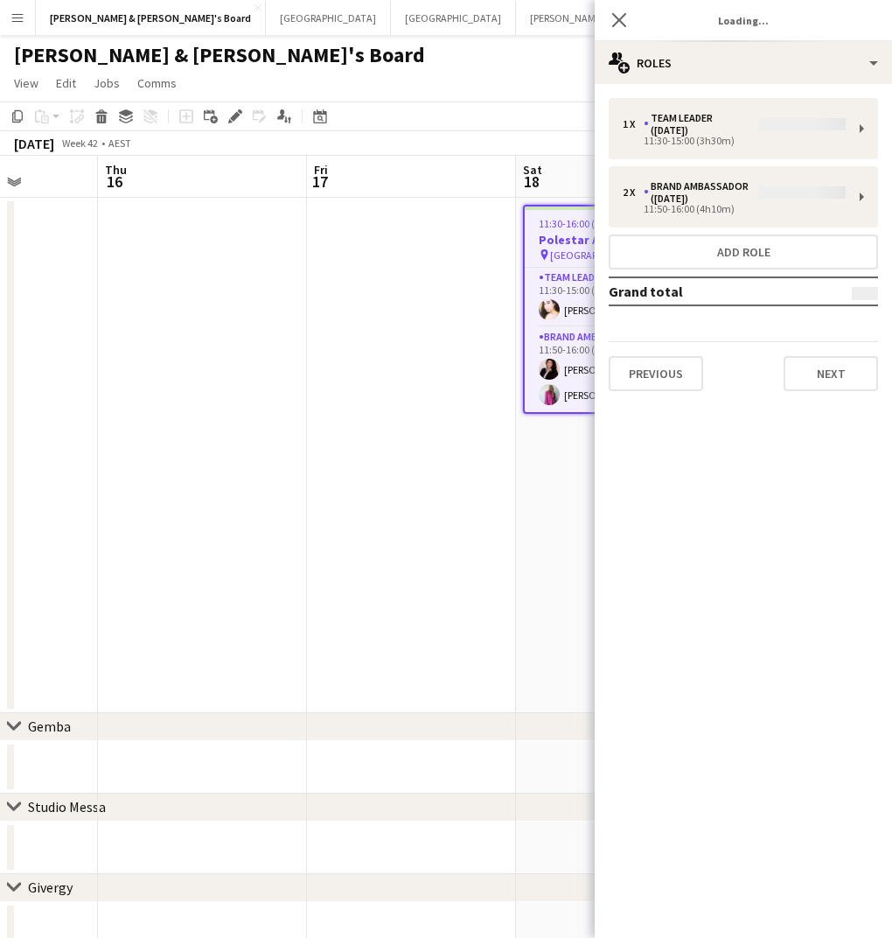
click at [706, 134] on div "1 x Team Leader ([DATE]) 11:30-15:00 (3h30m) 2 x Brand Ambassador ([DATE]) 11:5…" at bounding box center [743, 244] width 297 height 293
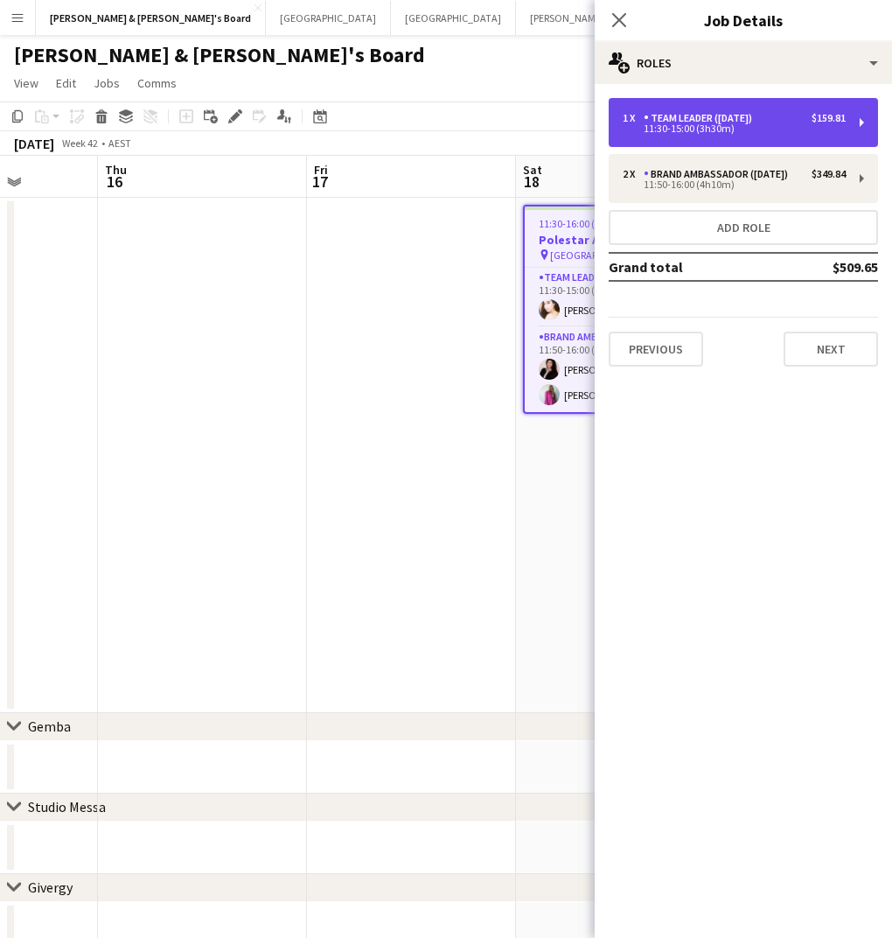
click at [732, 135] on div "1 x Team Leader ([DATE]) $159.81 11:30-15:00 (3h30m)" at bounding box center [743, 122] width 269 height 49
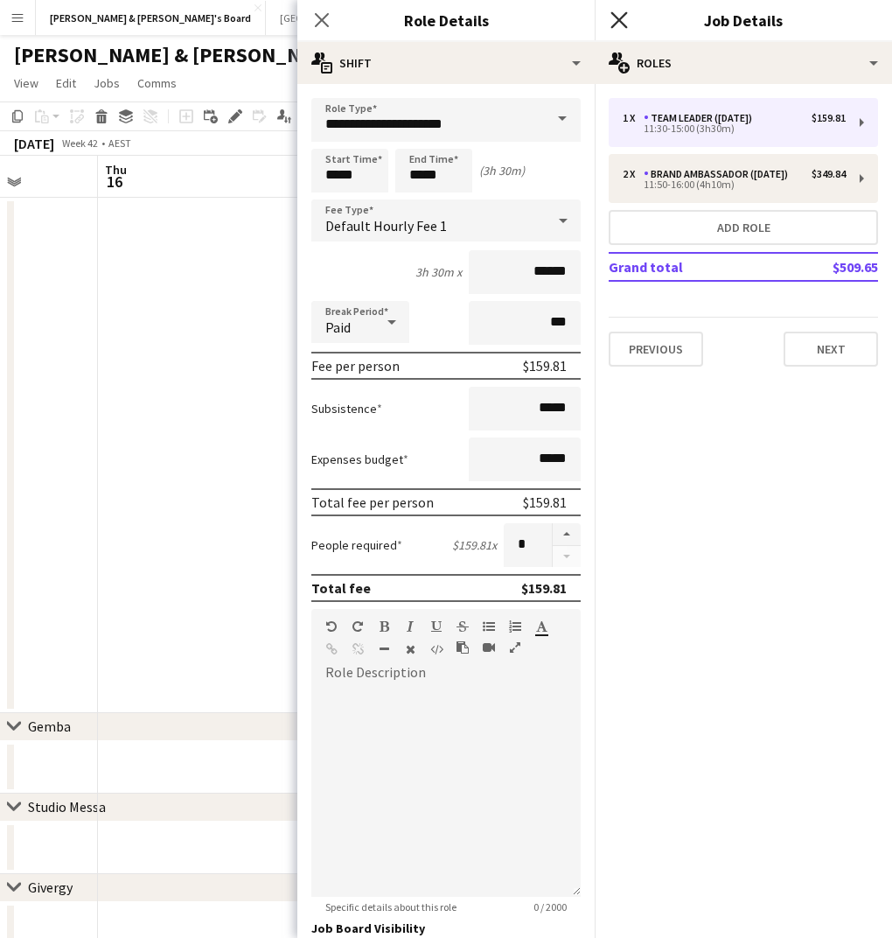
click at [622, 20] on icon "Close pop-in" at bounding box center [619, 19] width 17 height 17
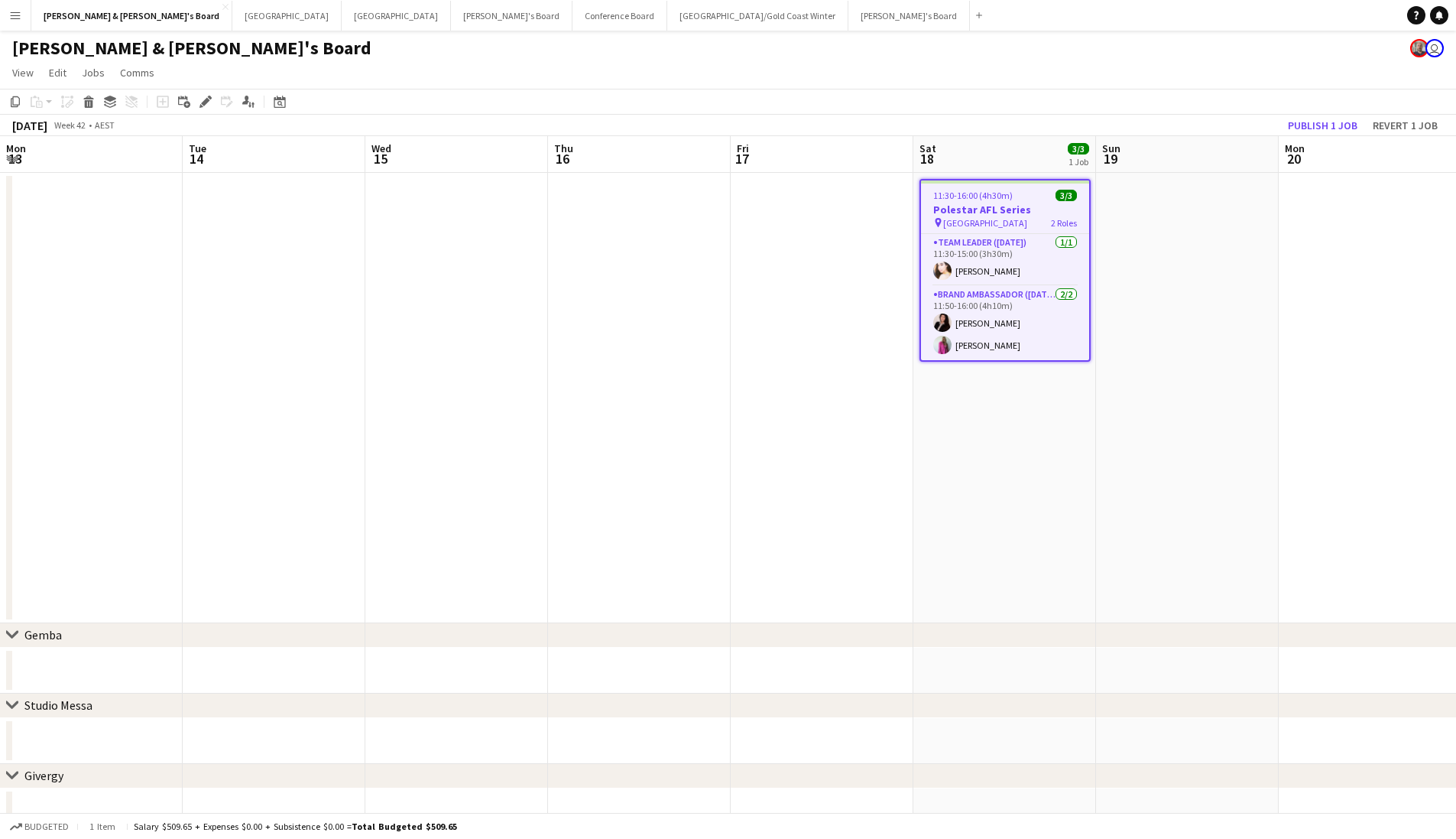
scroll to position [0, 462]
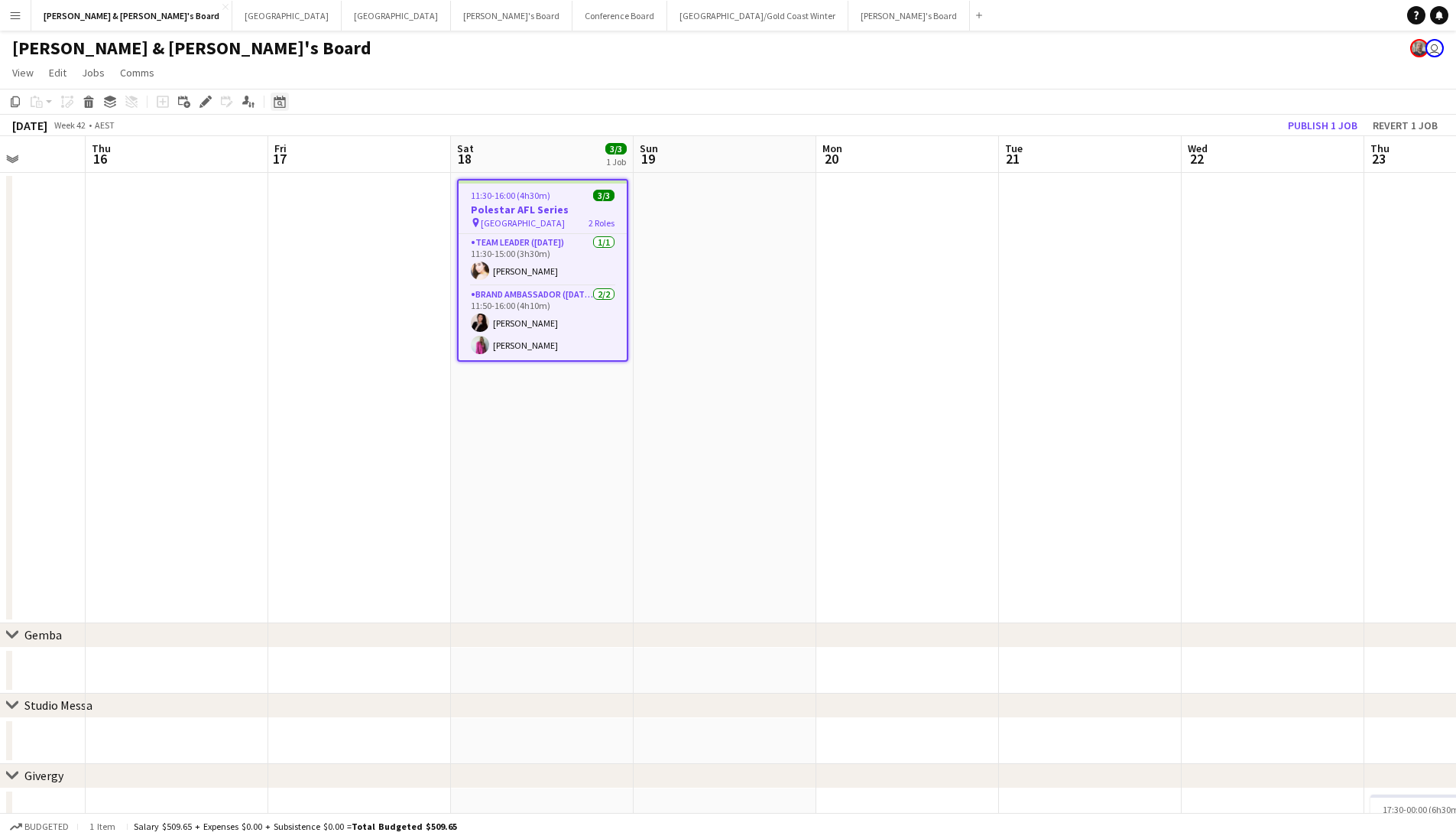
click at [284, 106] on icon "Date picker" at bounding box center [280, 101] width 12 height 12
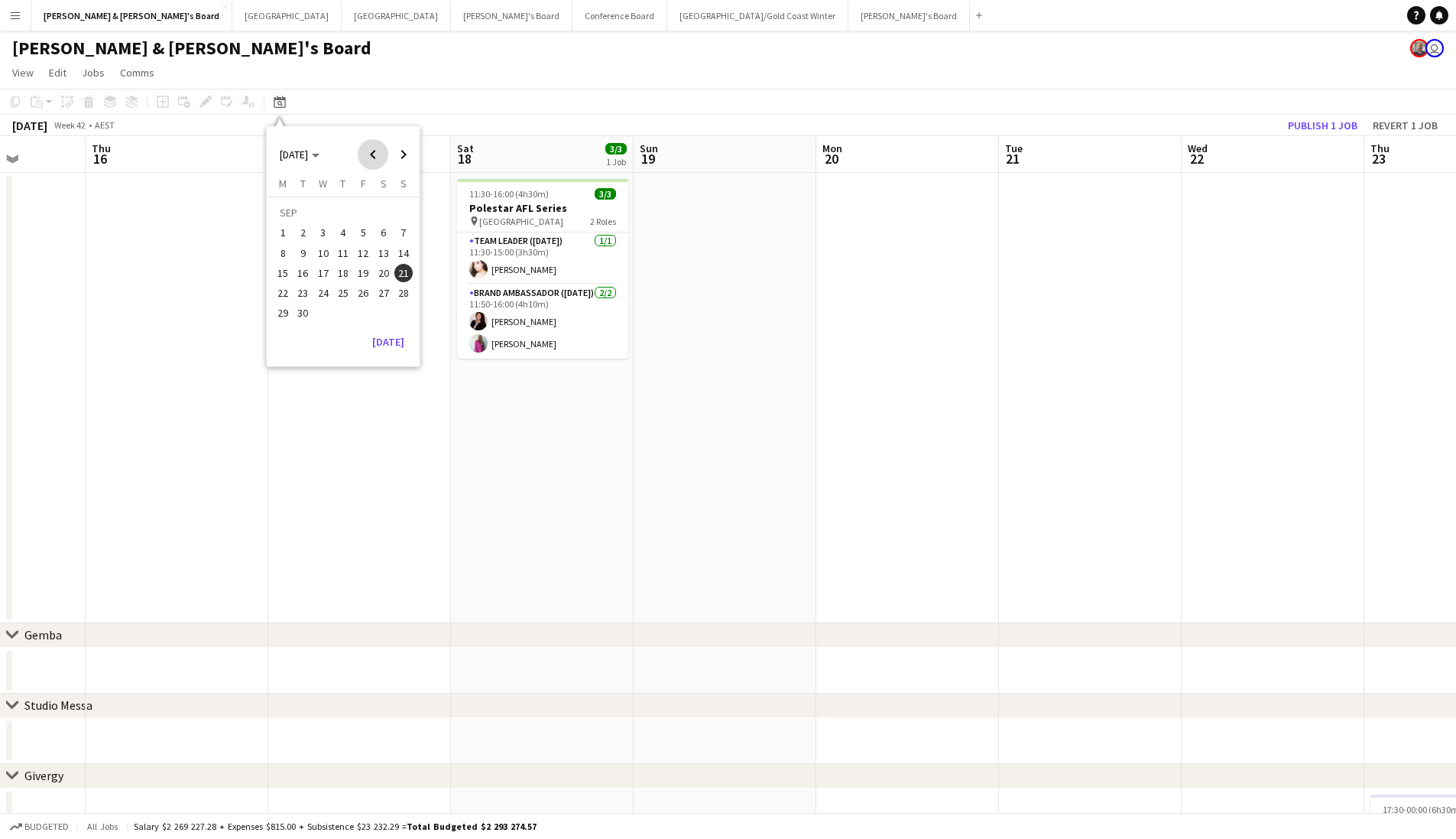
click at [380, 153] on span "Previous month" at bounding box center [372, 154] width 31 height 31
click at [388, 267] on button "23" at bounding box center [383, 276] width 20 height 20
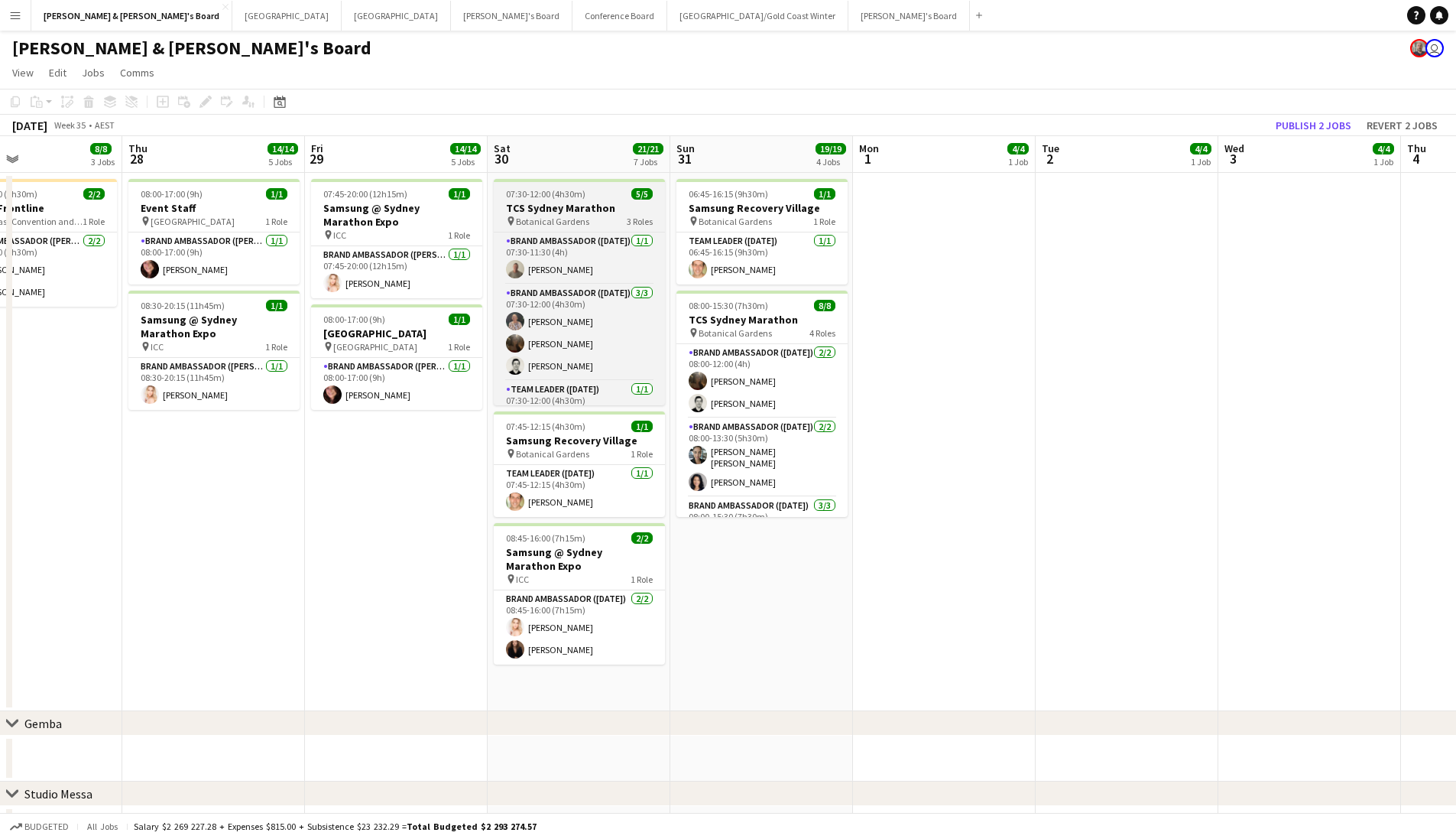
scroll to position [0, 422]
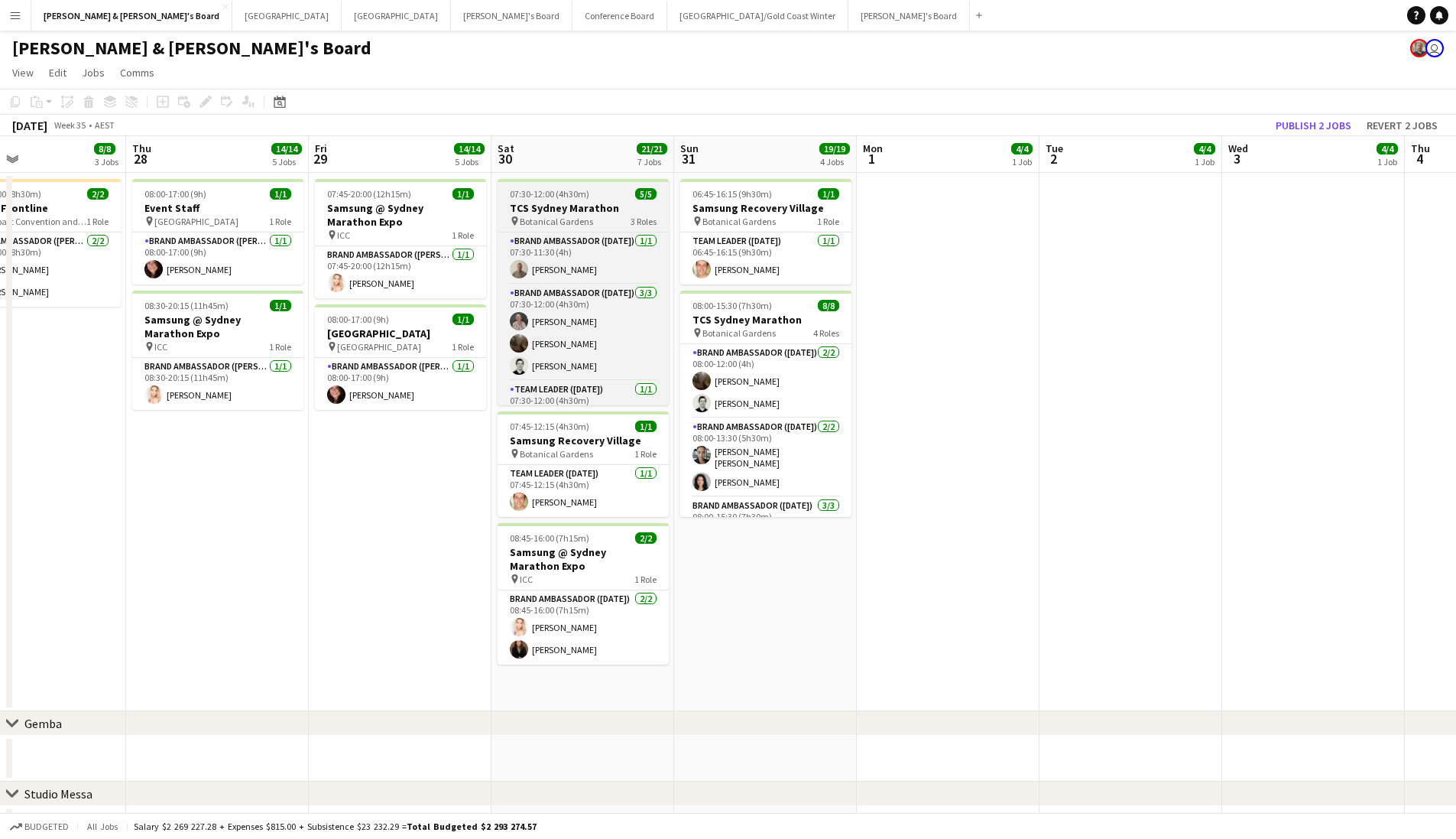
click at [574, 218] on span "Botanical Gardens" at bounding box center [557, 221] width 73 height 11
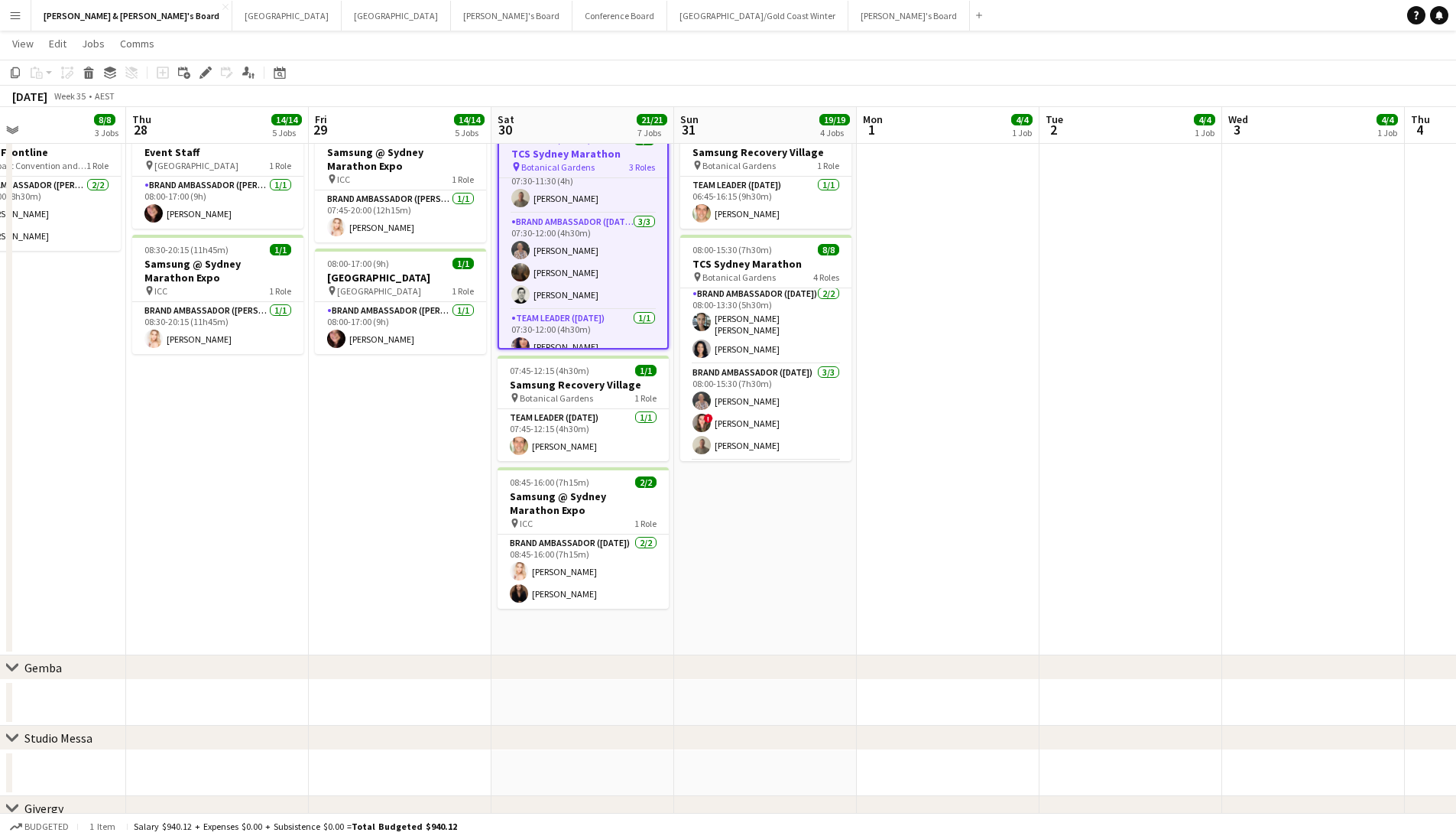
scroll to position [31, 0]
click at [559, 347] on app-card-role "Team Leader ([DATE]) [DATE] 07:30-12:00 (4h30m) [PERSON_NAME]" at bounding box center [583, 322] width 168 height 52
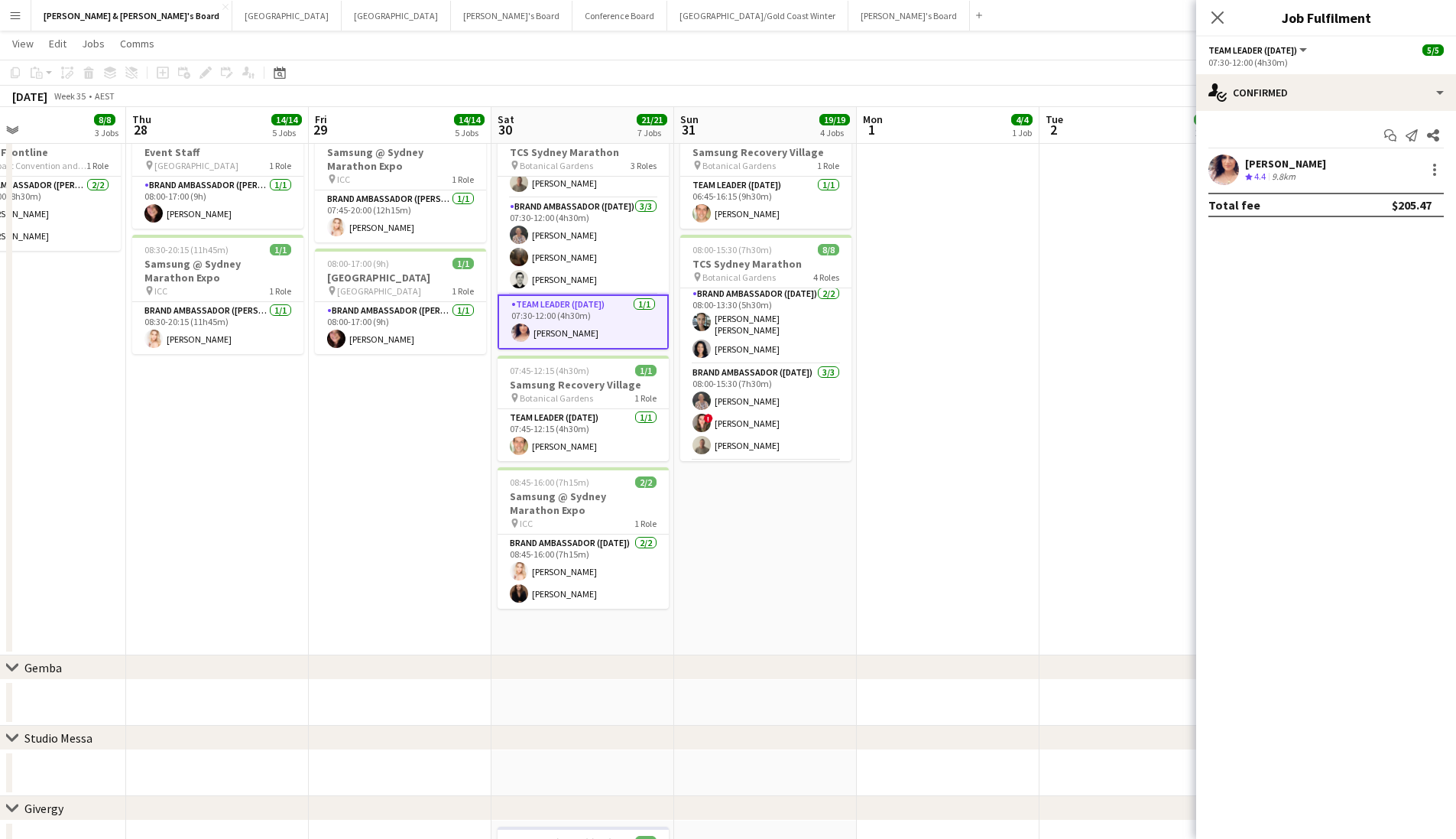
click at [1287, 156] on div "[PERSON_NAME]" at bounding box center [1286, 163] width 81 height 14
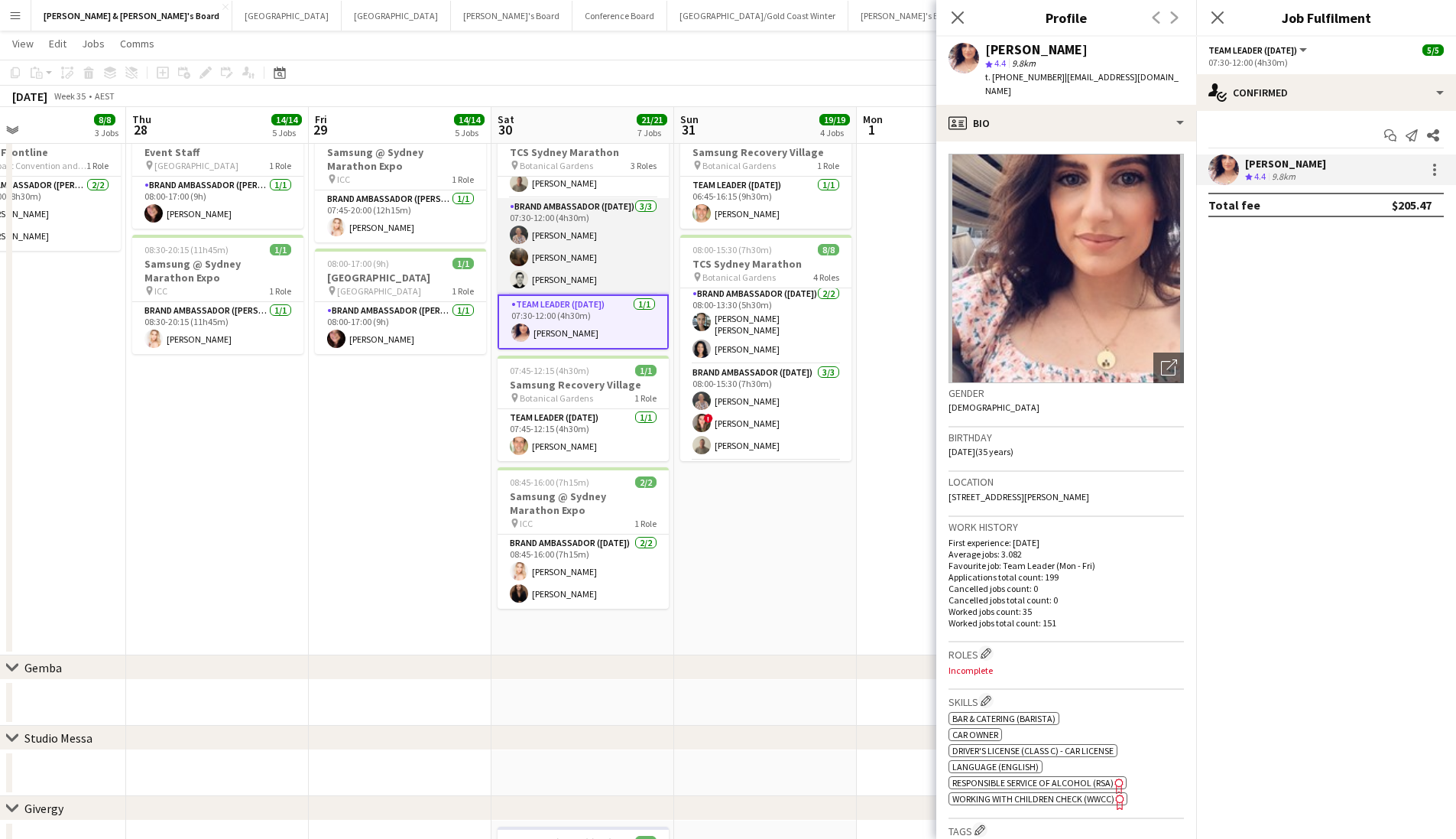
click at [574, 262] on app-card-role "Brand Ambassador ([DATE]) [DATE] 07:30-12:00 (4h30m) [PERSON_NAME] [PERSON_NAME…" at bounding box center [583, 246] width 171 height 96
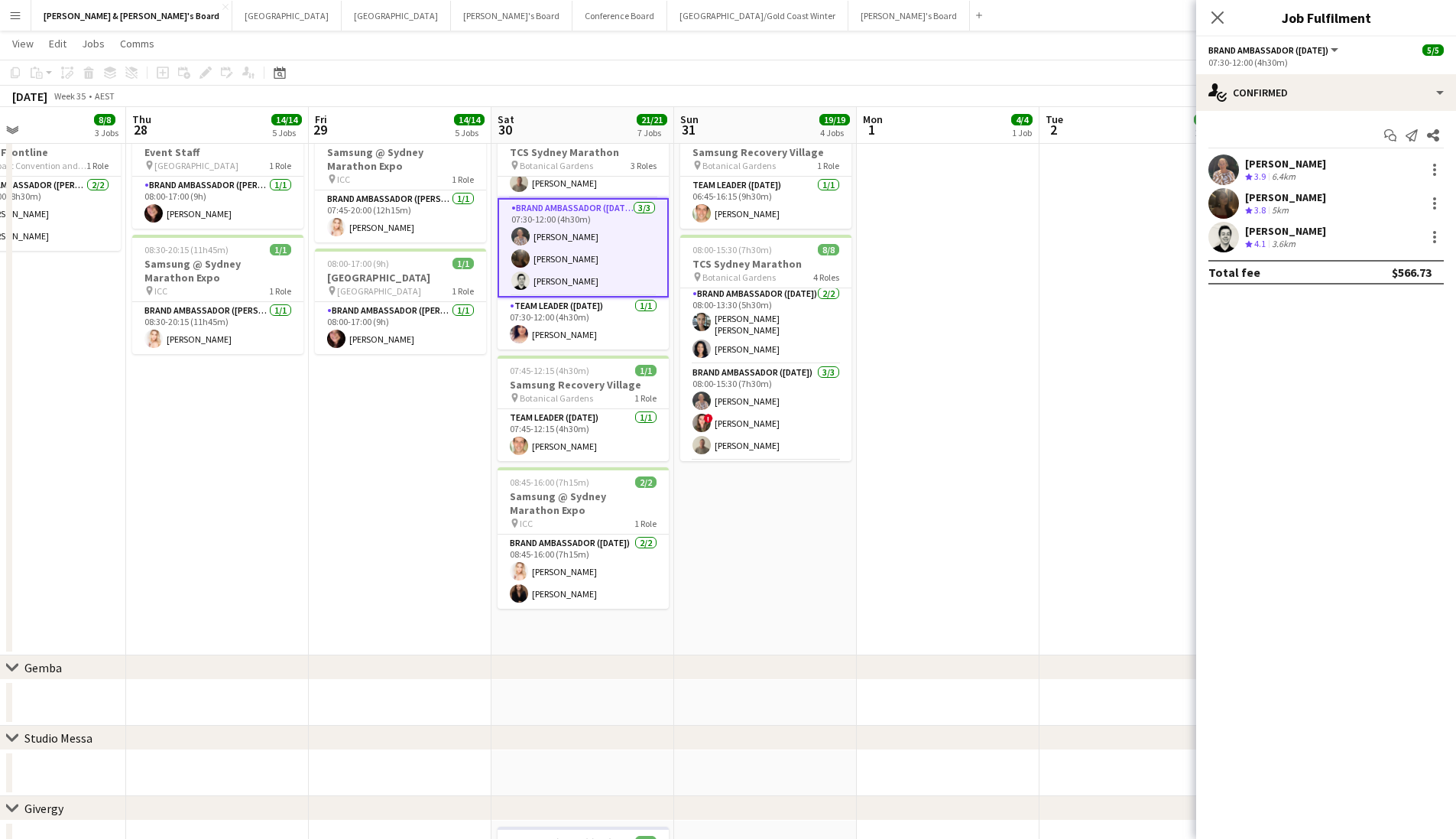
click at [1266, 211] on span "3.8" at bounding box center [1259, 210] width 11 height 11
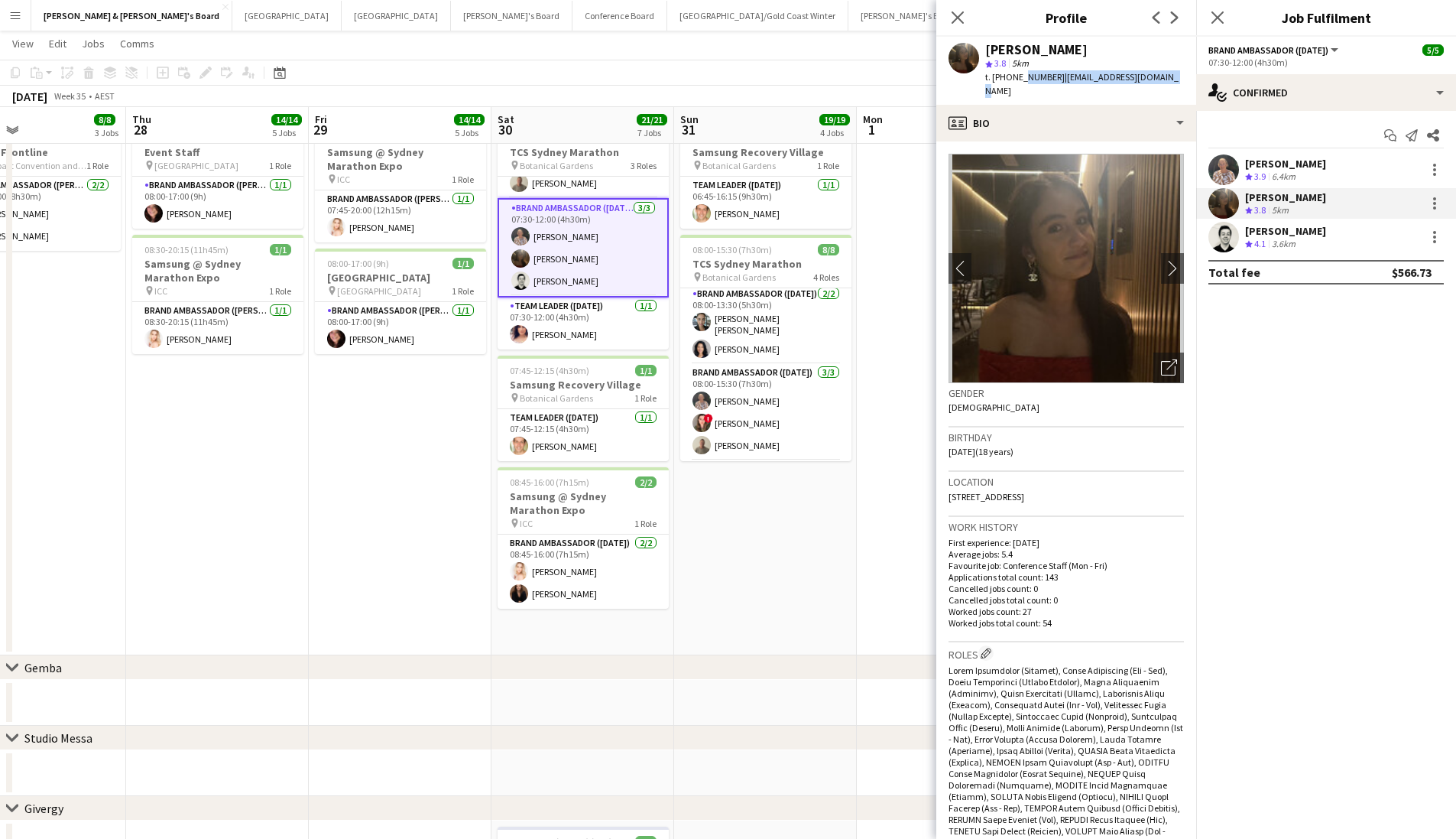
drag, startPoint x: 1019, startPoint y: 81, endPoint x: 1034, endPoint y: 86, distance: 15.8
click at [1034, 86] on div "[PERSON_NAME] star 3.8 5km t. [PHONE_NUMBER] | [EMAIL_ADDRESS][DOMAIN_NAME]" at bounding box center [1066, 71] width 260 height 68
click at [1349, 233] on div "[PERSON_NAME] Crew rating 4.1 3.6km" at bounding box center [1326, 237] width 260 height 31
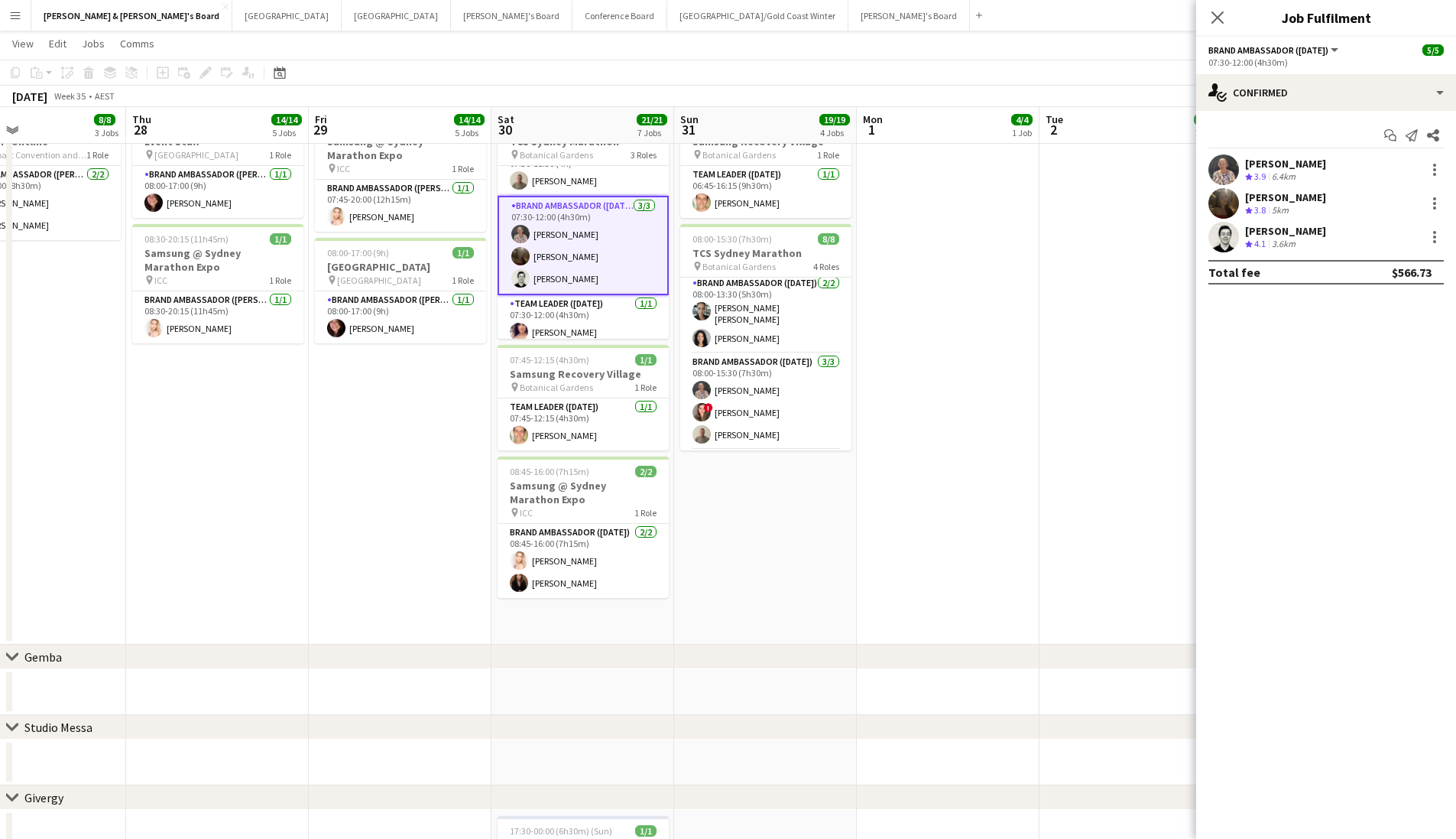
scroll to position [19, 0]
click at [614, 188] on app-card-role "Brand Ambassador ([DATE]) [DATE] 07:30-11:30 (4h) [PERSON_NAME]" at bounding box center [583, 172] width 171 height 52
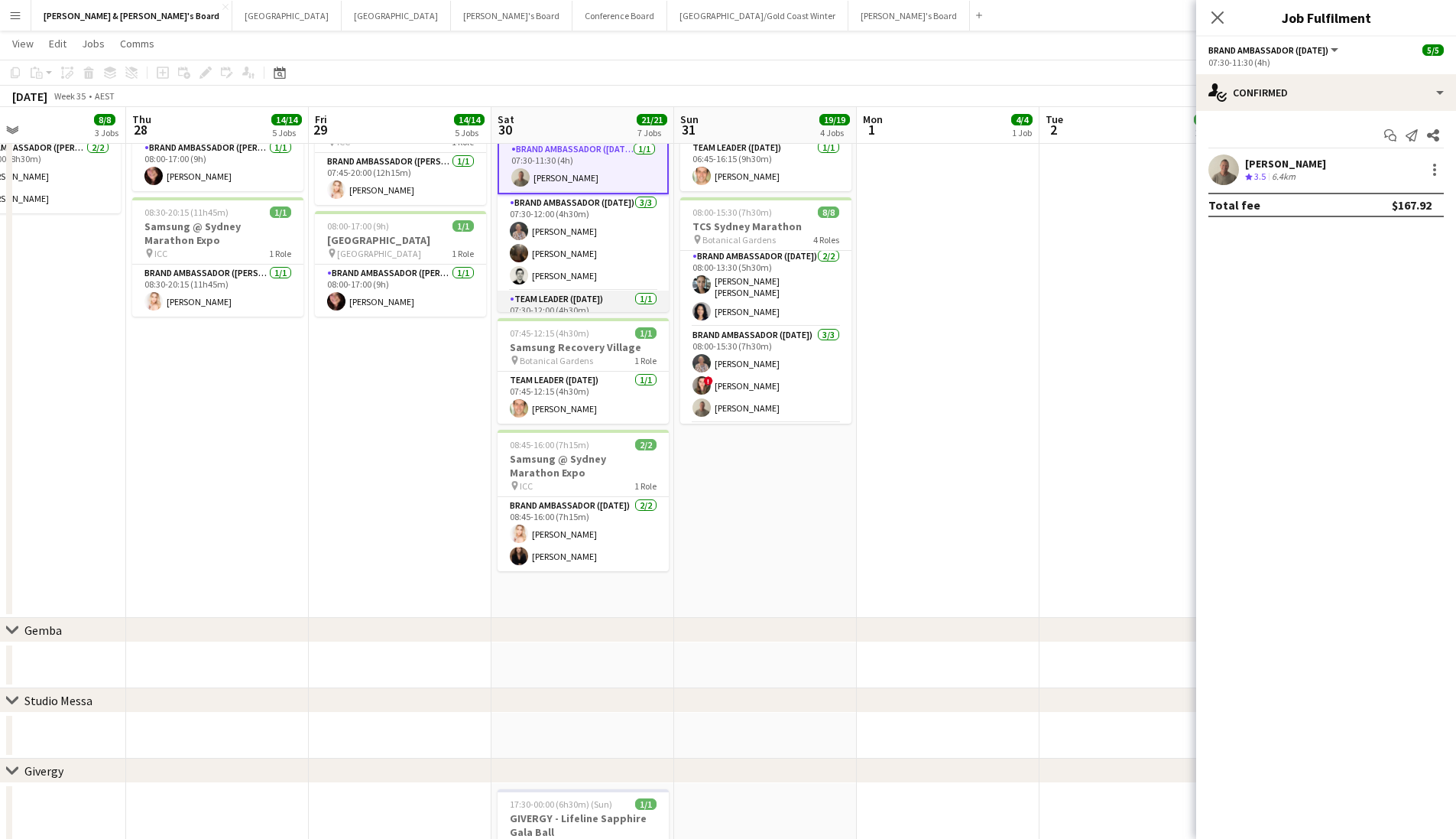
scroll to position [31, 0]
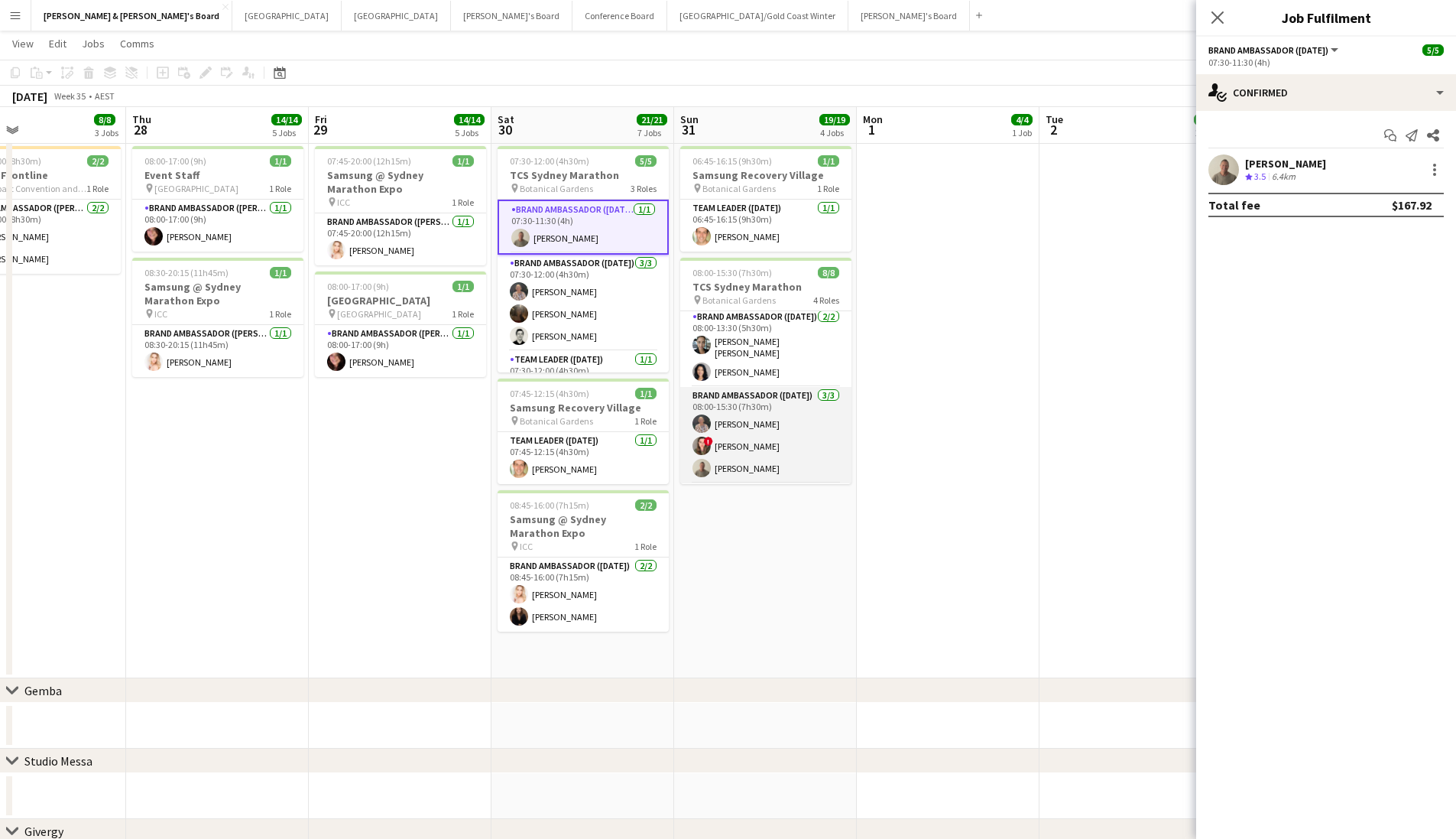
click at [785, 429] on app-card-role "Brand Ambassador ([DATE]) [DATE] 08:00-15:30 (7h30m) [PERSON_NAME] ! [PERSON_NA…" at bounding box center [766, 435] width 171 height 96
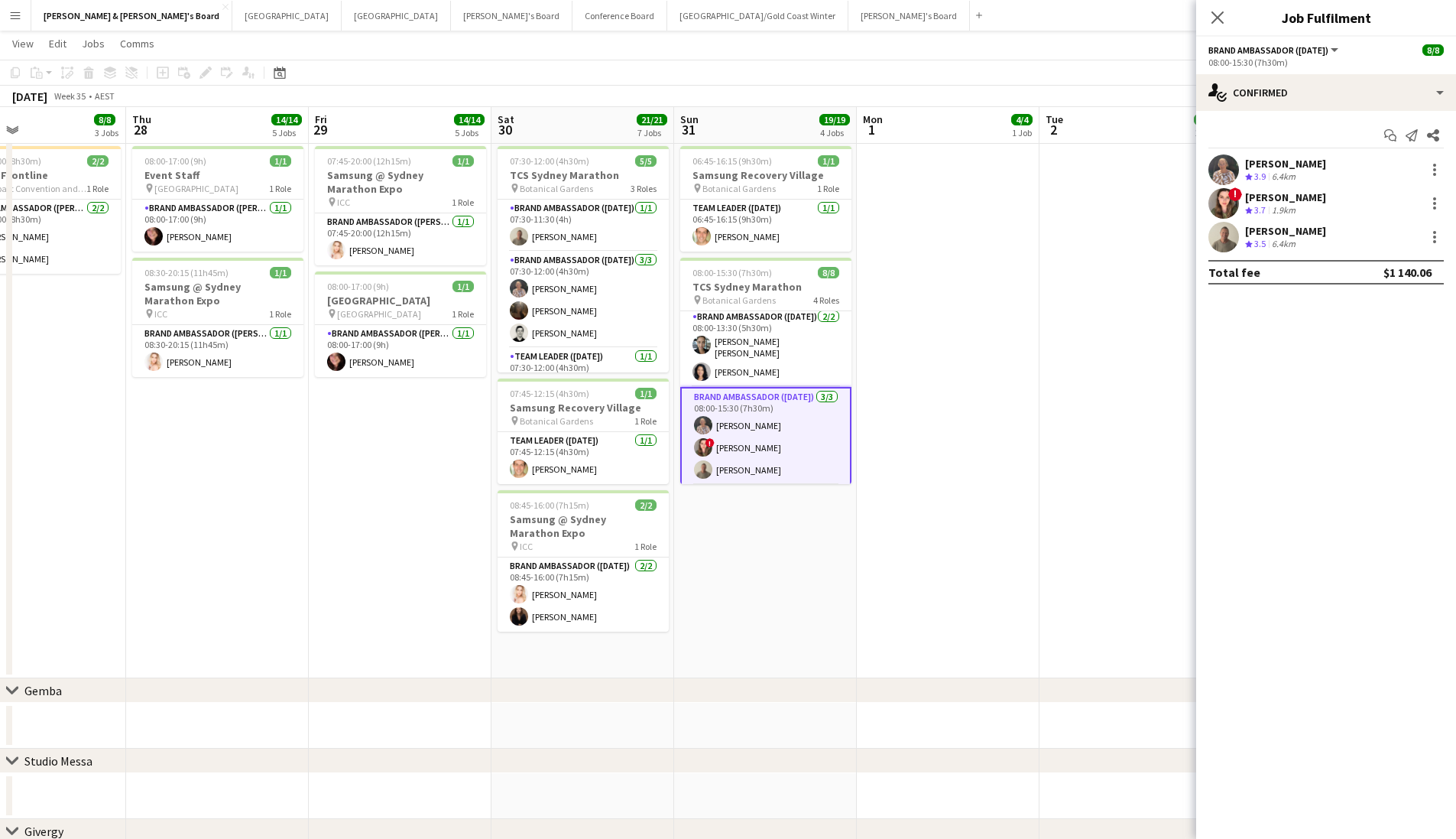
click at [1329, 207] on div "! [PERSON_NAME] Crew rating 3.7 1.9km" at bounding box center [1326, 203] width 260 height 31
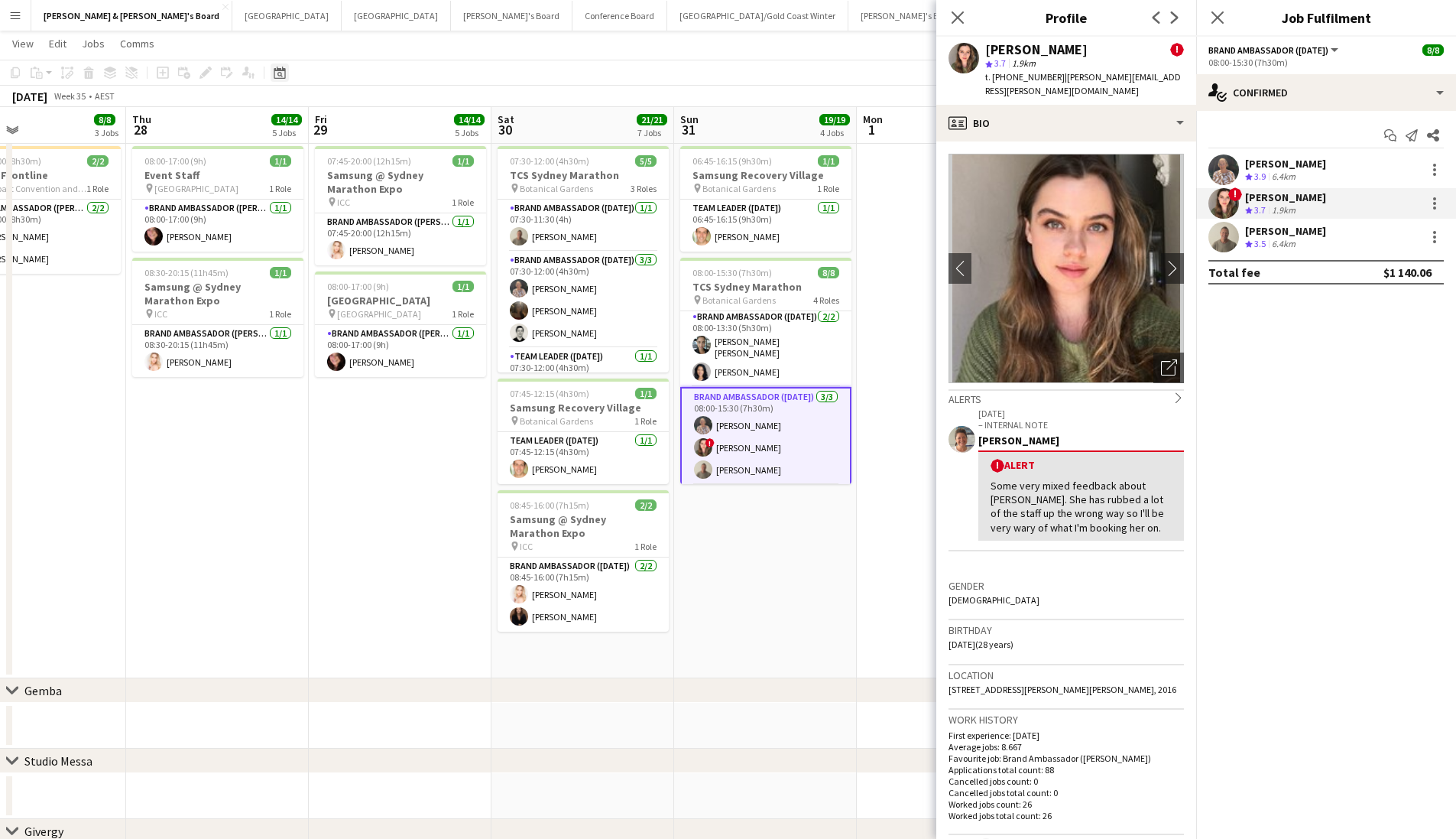
click at [271, 74] on div "Date picker" at bounding box center [280, 73] width 18 height 18
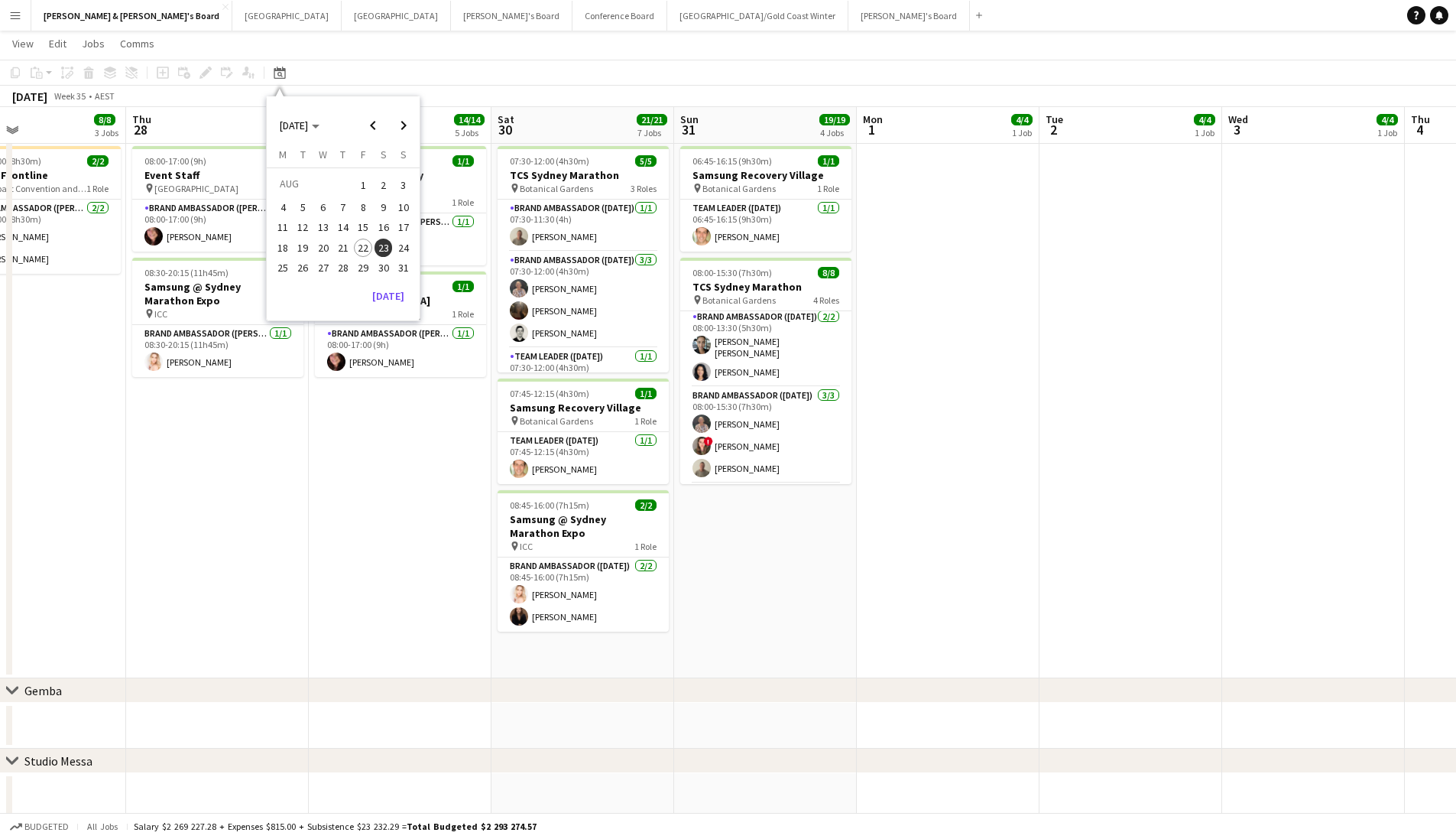
click at [309, 259] on span "26" at bounding box center [303, 267] width 18 height 18
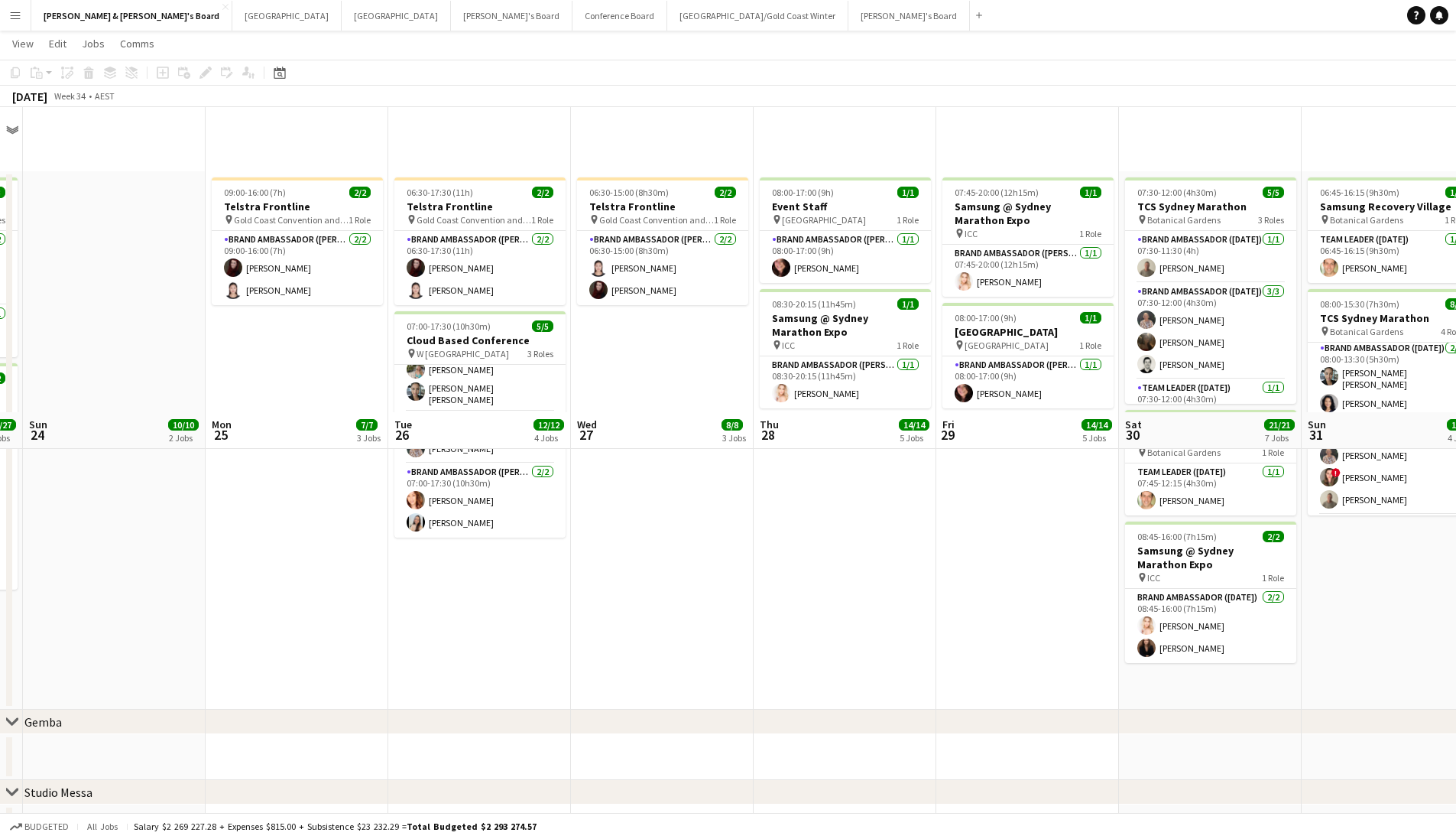
scroll to position [27, 0]
